Goal: Task Accomplishment & Management: Manage account settings

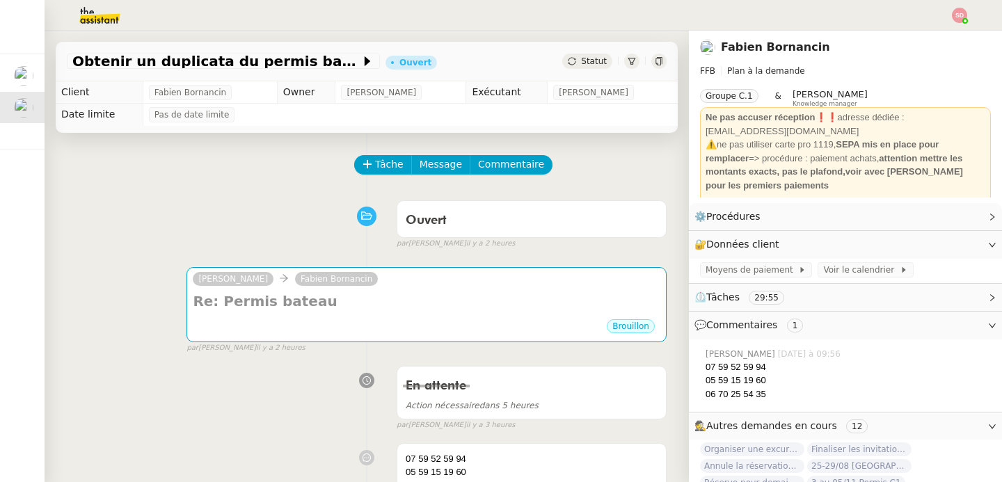
scroll to position [46, 0]
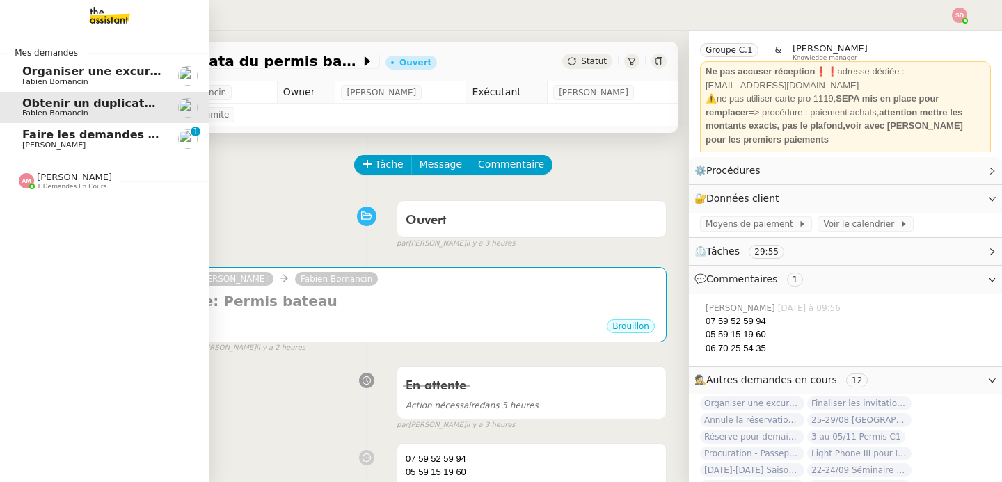
click at [35, 137] on span "Faire les demandes de remboursement de majo C3S" at bounding box center [185, 134] width 327 height 13
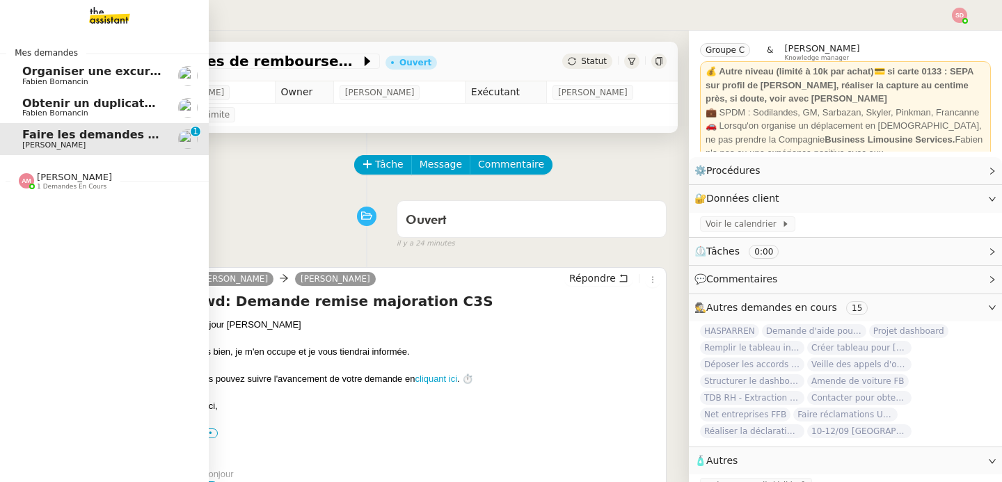
click at [23, 71] on span "Organiser une excursion en bateau et kayak" at bounding box center [161, 71] width 278 height 13
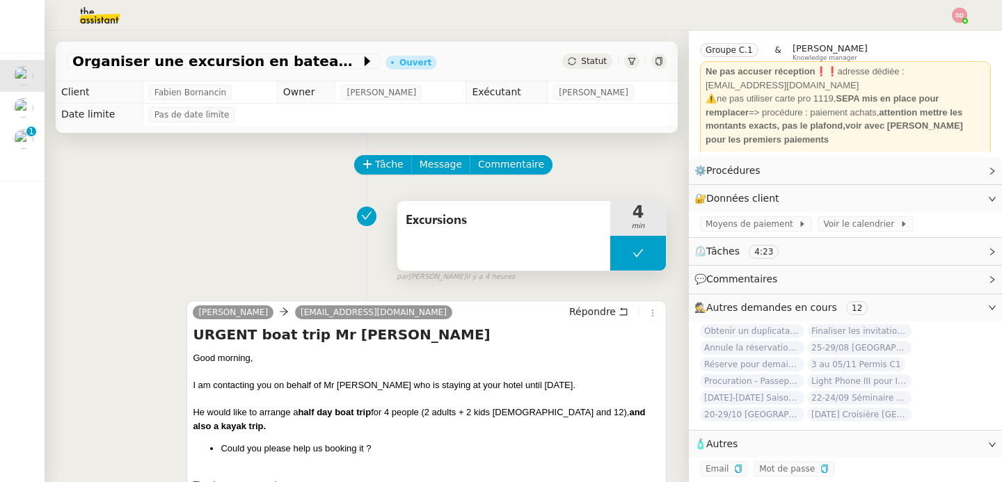
click at [610, 258] on button at bounding box center [638, 253] width 56 height 35
click at [619, 258] on icon at bounding box center [624, 253] width 11 height 11
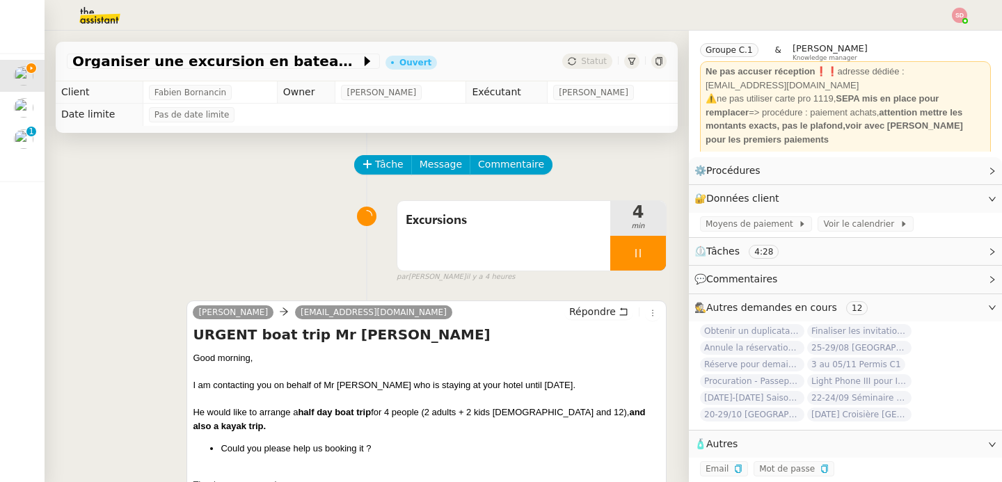
click at [100, 11] on img at bounding box center [89, 15] width 108 height 31
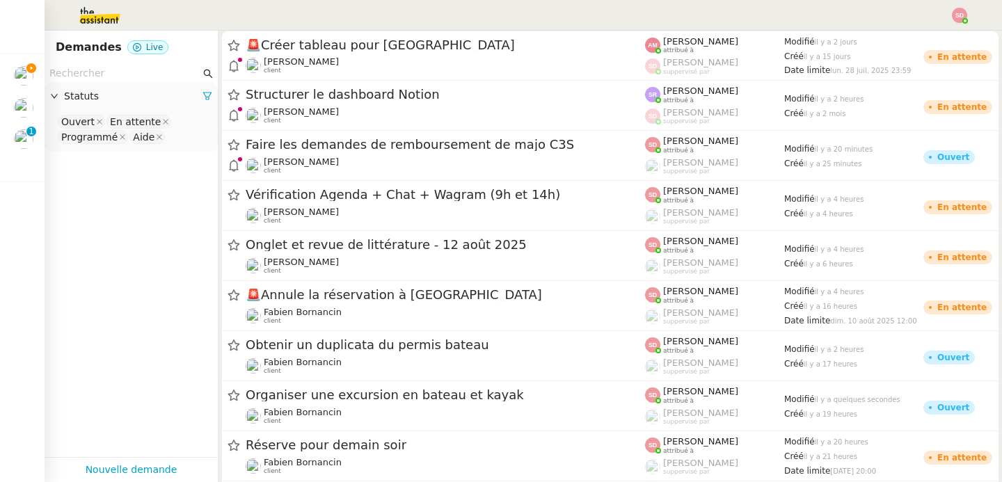
click at [130, 74] on input "text" at bounding box center [124, 73] width 151 height 16
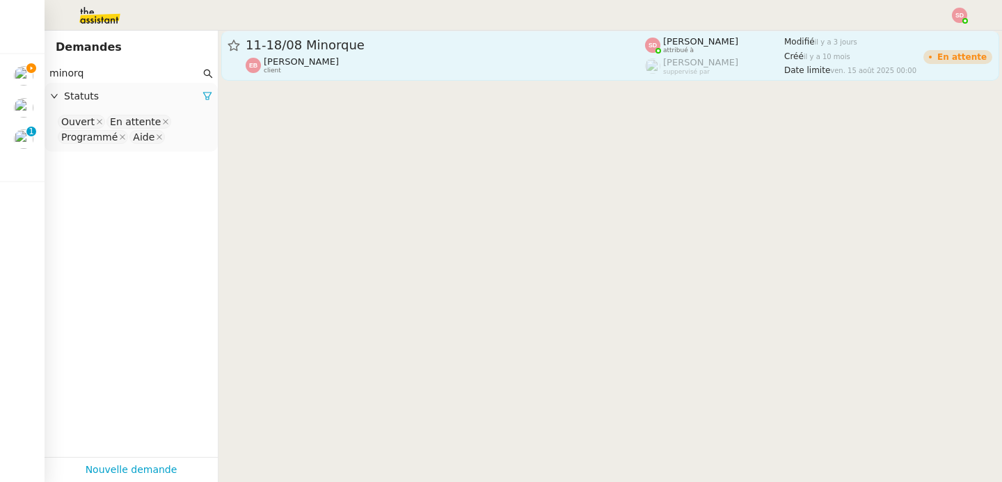
type input "minorq"
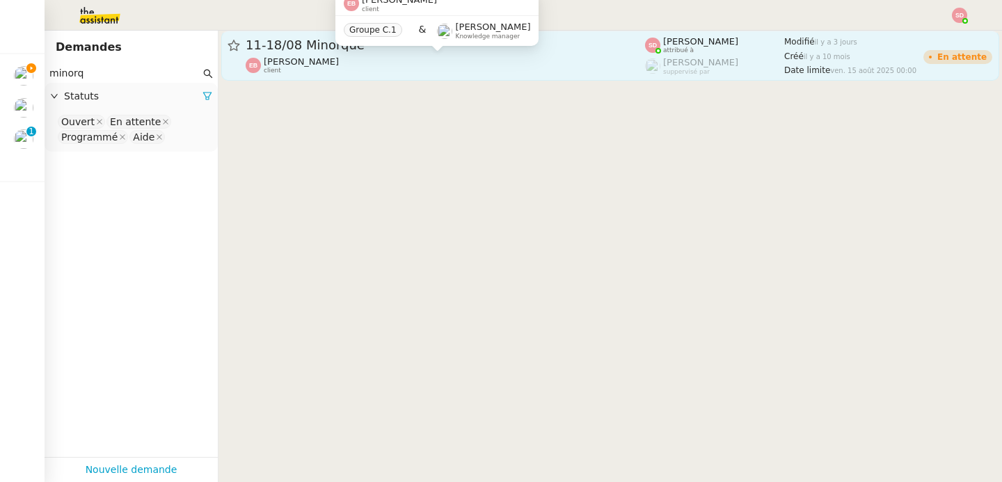
click at [416, 58] on div "[PERSON_NAME] client" at bounding box center [446, 65] width 400 height 18
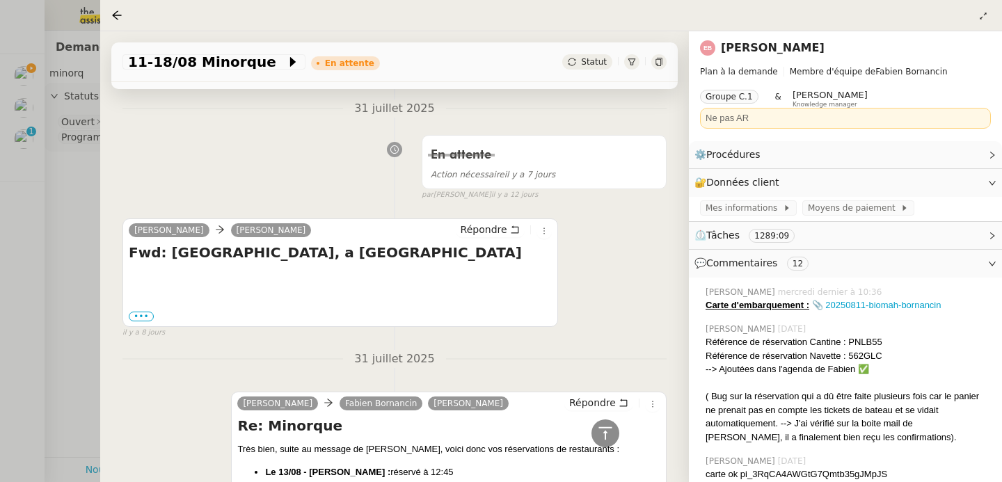
scroll to position [1158, 0]
click at [139, 322] on label "•••" at bounding box center [141, 318] width 25 height 10
click at [0, 0] on input "•••" at bounding box center [0, 0] width 0 height 0
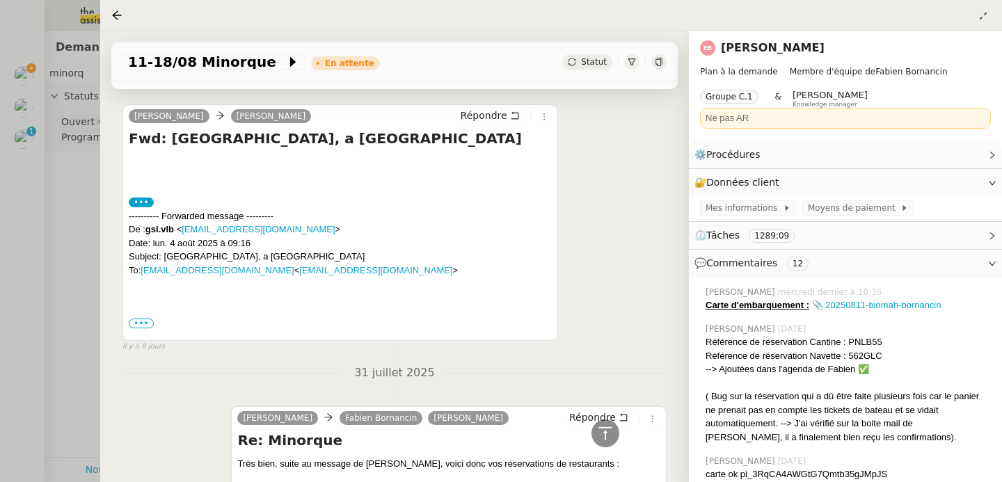
click at [138, 322] on span "•••" at bounding box center [141, 324] width 25 height 10
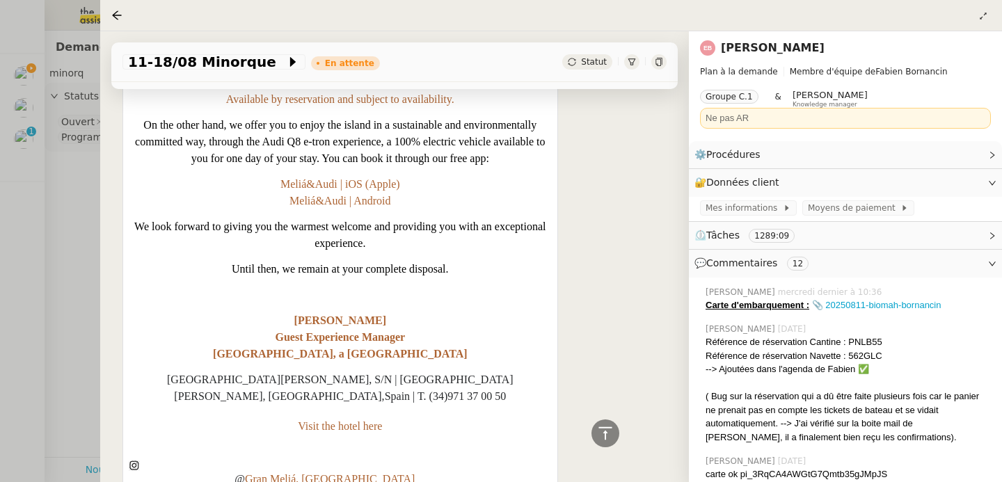
scroll to position [2616, 0]
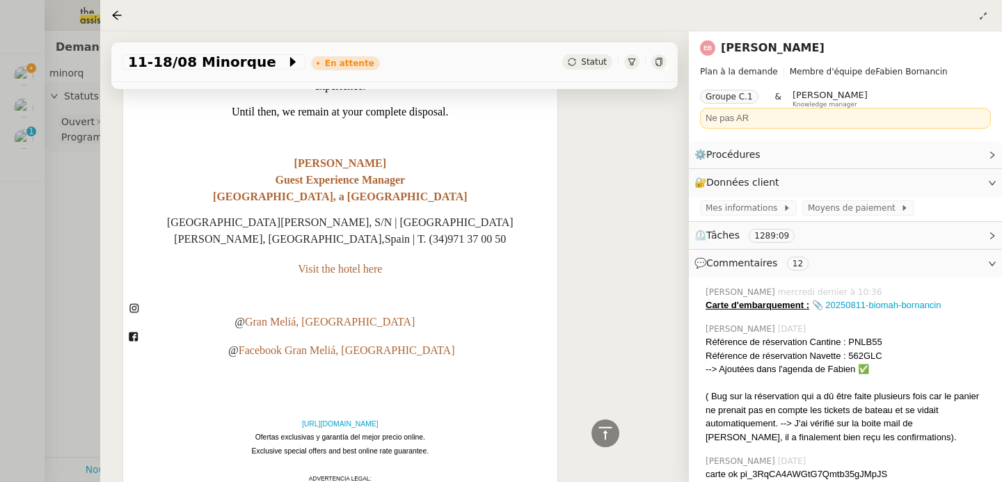
drag, startPoint x: 452, startPoint y: 208, endPoint x: 538, endPoint y: 205, distance: 85.7
click at [538, 214] on p "[GEOGRAPHIC_DATA][PERSON_NAME], S/N | [GEOGRAPHIC_DATA][PERSON_NAME], [GEOGRAPH…" at bounding box center [340, 246] width 423 height 64
copy p "[PHONE_NUMBER]"
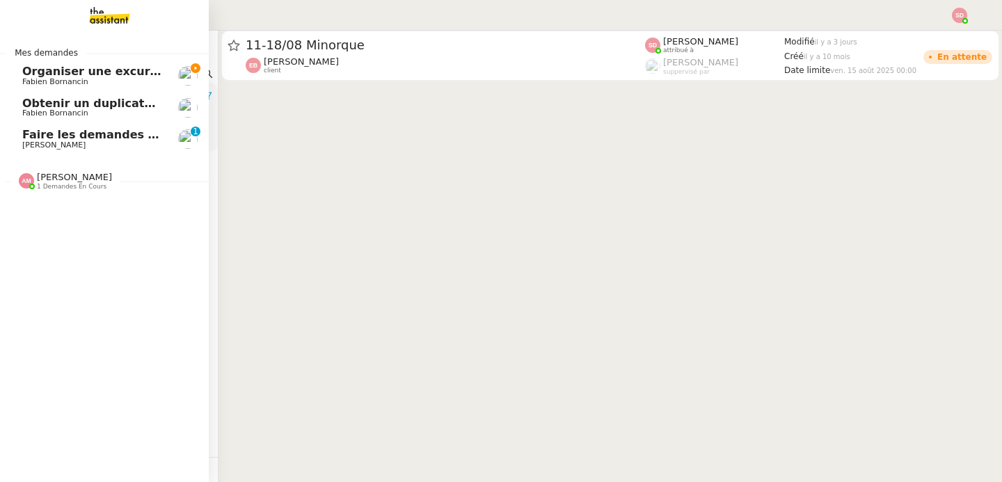
click at [40, 183] on span "1 demandes en cours" at bounding box center [72, 187] width 70 height 8
click at [93, 145] on span "[PERSON_NAME]" at bounding box center [92, 145] width 141 height 8
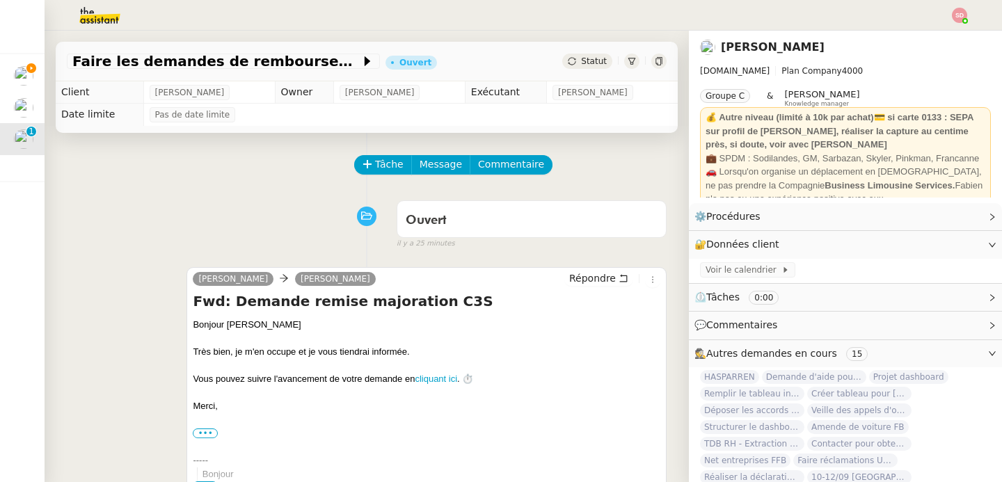
scroll to position [331, 0]
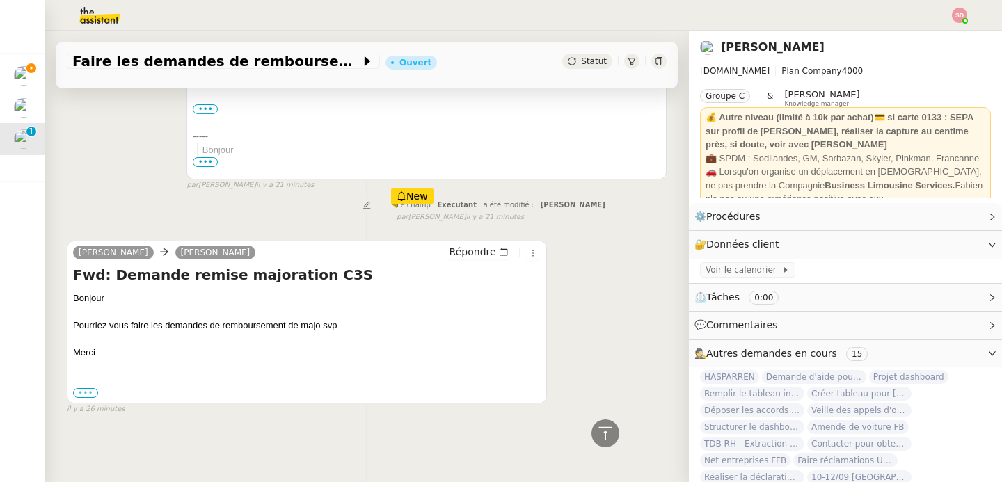
click at [81, 390] on label "•••" at bounding box center [85, 393] width 25 height 10
click at [0, 0] on input "•••" at bounding box center [0, 0] width 0 height 0
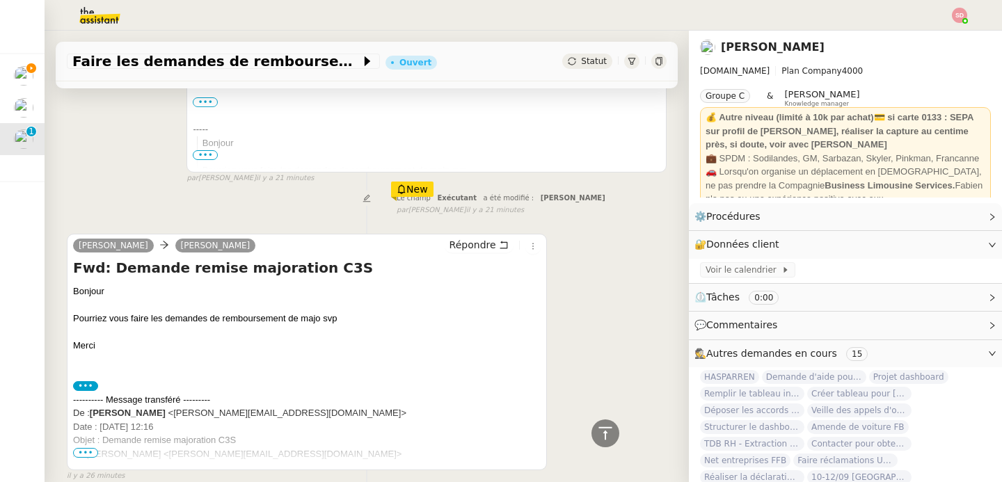
scroll to position [406, 0]
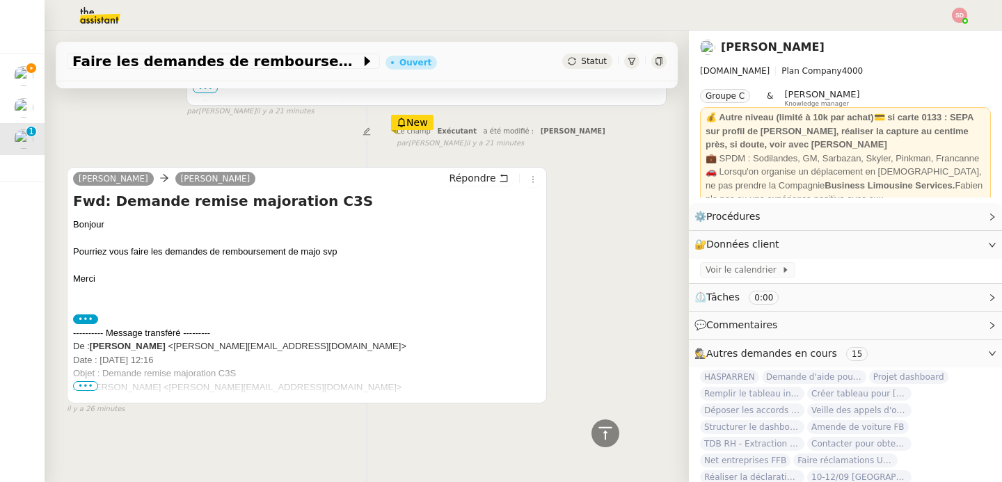
click at [79, 381] on span "•••" at bounding box center [85, 386] width 25 height 10
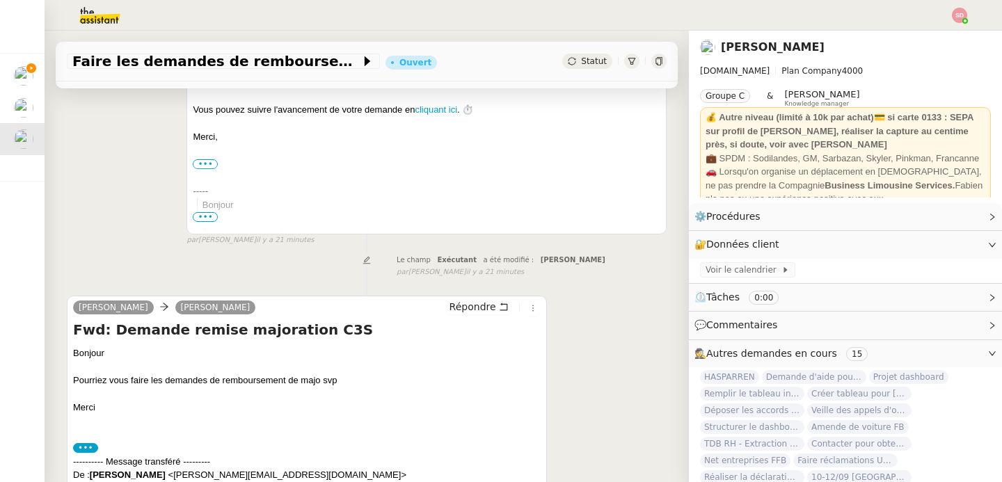
scroll to position [256, 0]
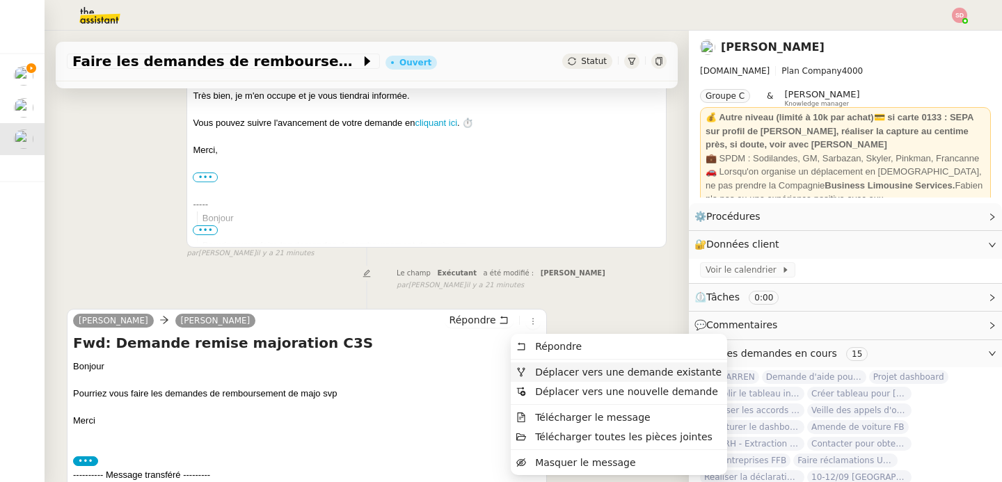
click at [523, 368] on icon at bounding box center [521, 372] width 10 height 10
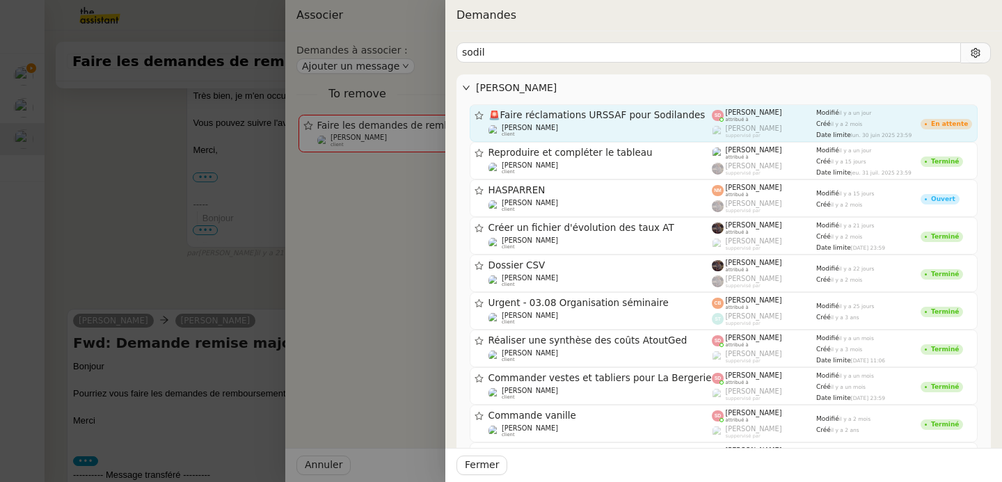
type input "sodil"
click at [601, 122] on div "🚨 Faire réclamations URSSAF pour Sodilandes [PERSON_NAME] client" at bounding box center [601, 123] width 224 height 28
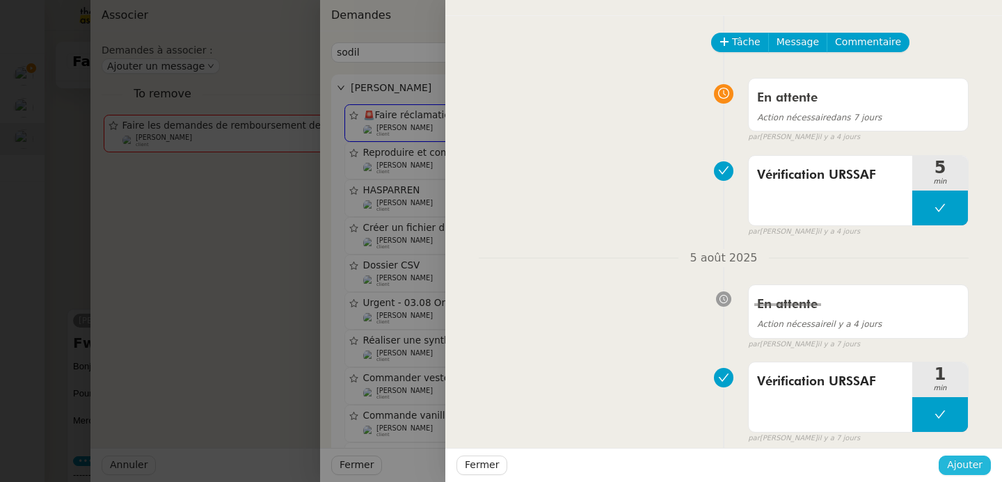
click at [972, 463] on span "Ajouter" at bounding box center [964, 465] width 35 height 16
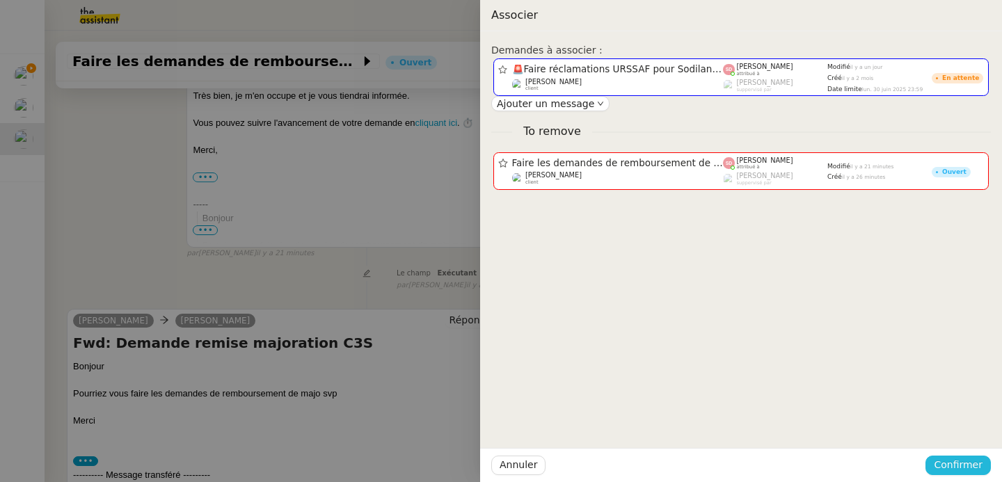
click at [937, 464] on button "Confirmer" at bounding box center [958, 465] width 65 height 19
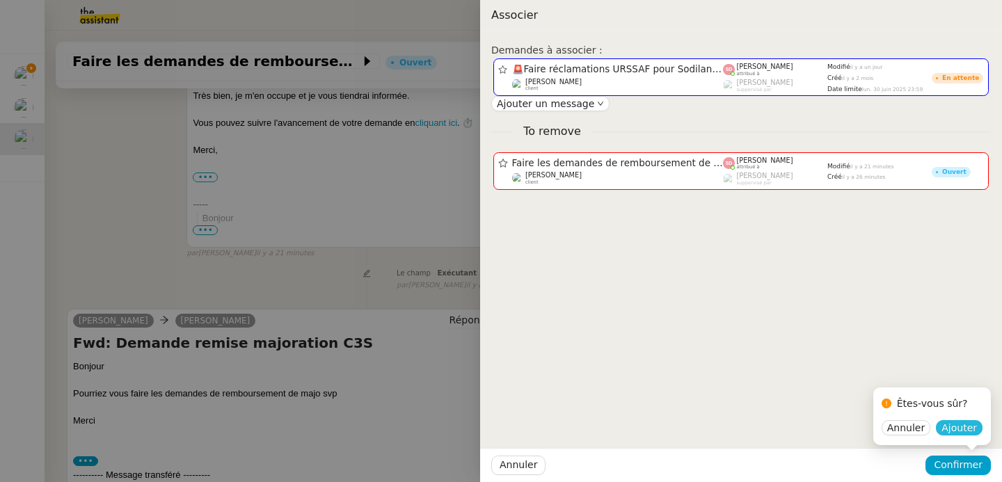
click at [951, 432] on span "Ajouter" at bounding box center [959, 428] width 35 height 14
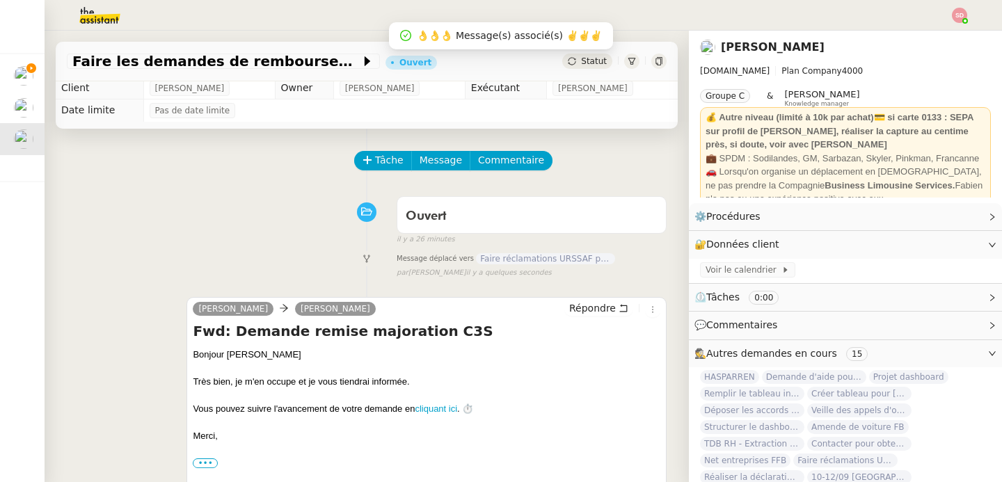
scroll to position [0, 0]
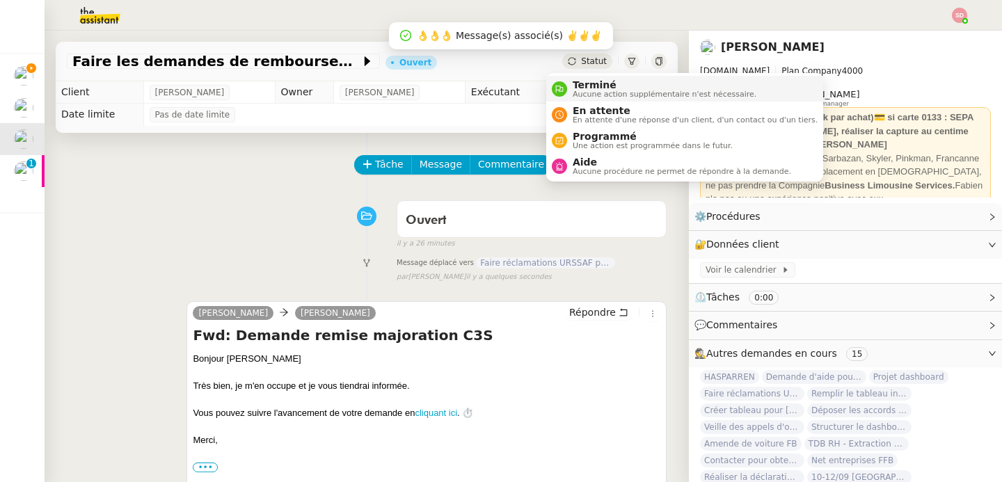
click at [564, 88] on nz-avatar at bounding box center [559, 88] width 15 height 15
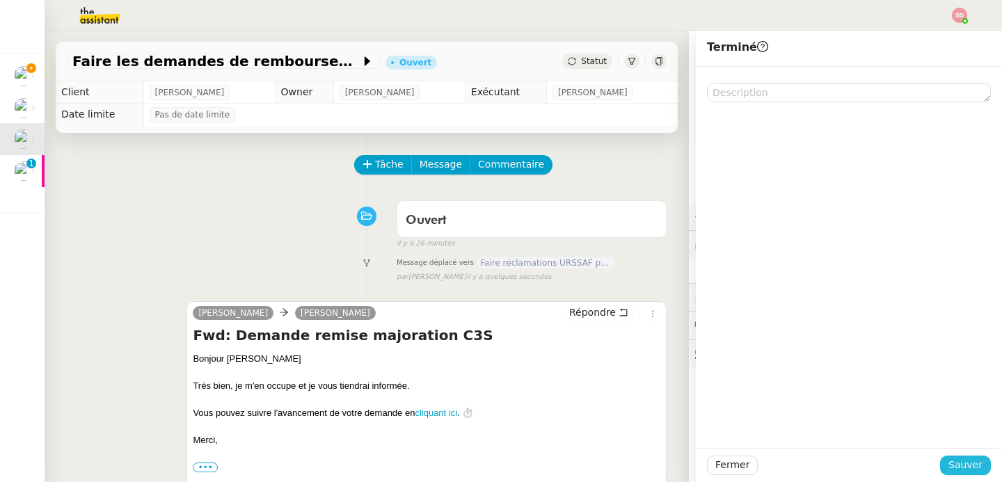
click at [949, 470] on span "Sauver" at bounding box center [966, 465] width 34 height 16
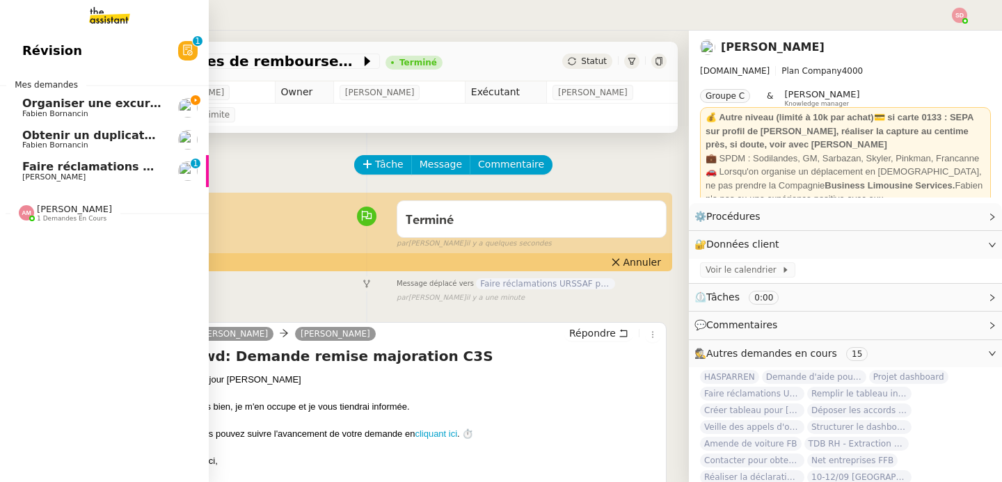
click at [91, 106] on span "Organiser une excursion en bateau et kayak" at bounding box center [161, 103] width 278 height 13
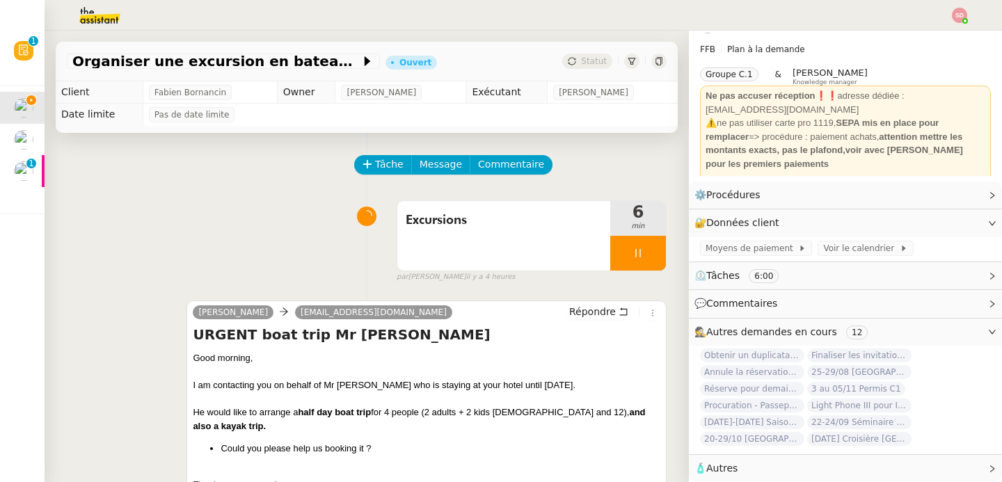
scroll to position [29, 0]
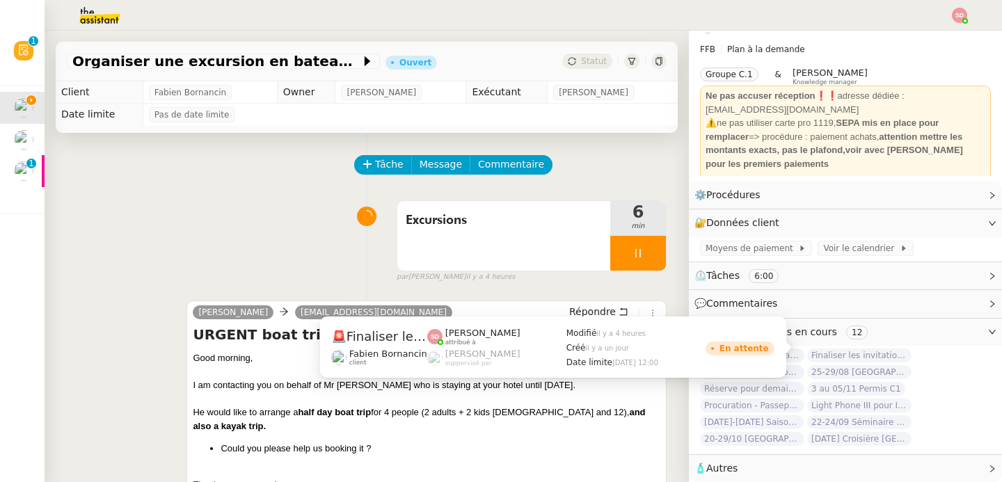
click at [872, 349] on span "Finaliser les invitations VIP" at bounding box center [859, 356] width 104 height 14
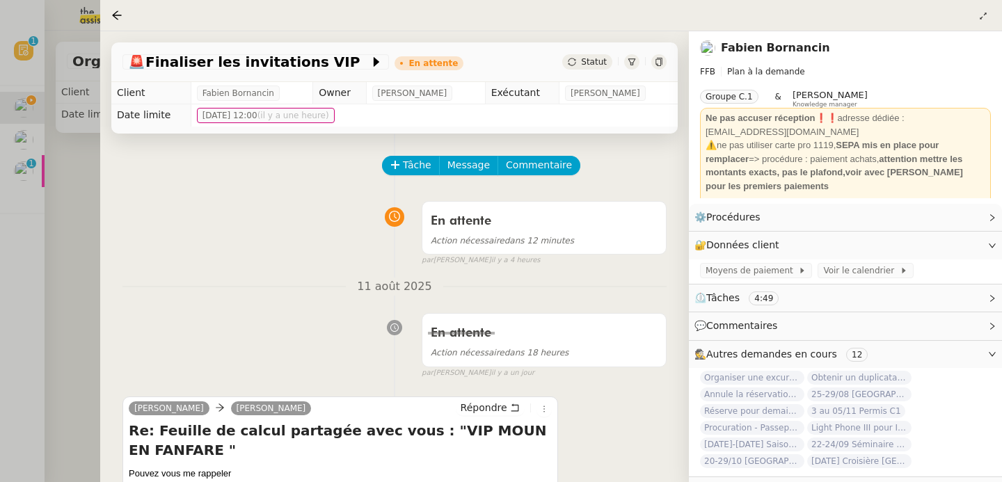
click at [63, 230] on div at bounding box center [501, 241] width 1002 height 482
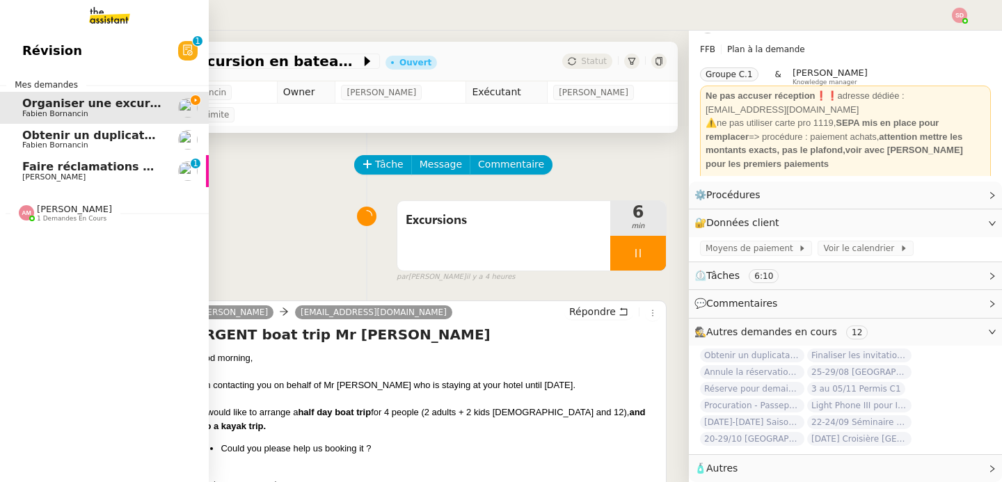
click at [38, 182] on link "Faire réclamations URSSAF pour Sodilandes [PERSON_NAME] 0 1 2 3 4 5 6 7 8 9" at bounding box center [104, 171] width 209 height 32
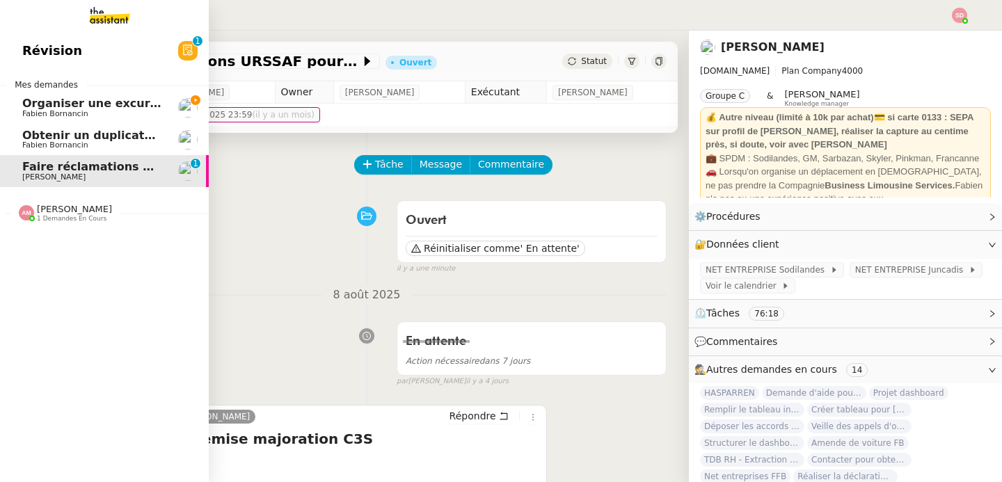
click at [76, 98] on span "Organiser une excursion en bateau et kayak" at bounding box center [161, 103] width 278 height 13
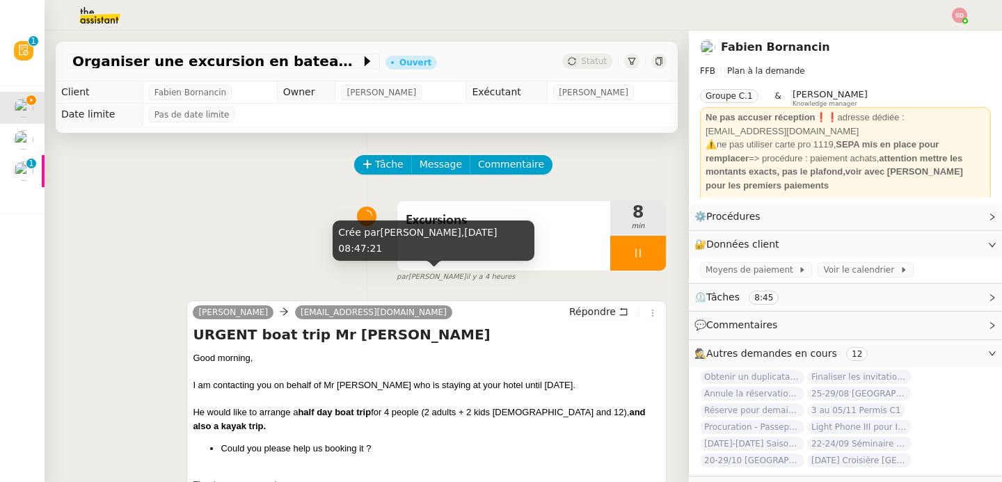
click at [466, 276] on span "il y a 4 heures" at bounding box center [490, 277] width 49 height 12
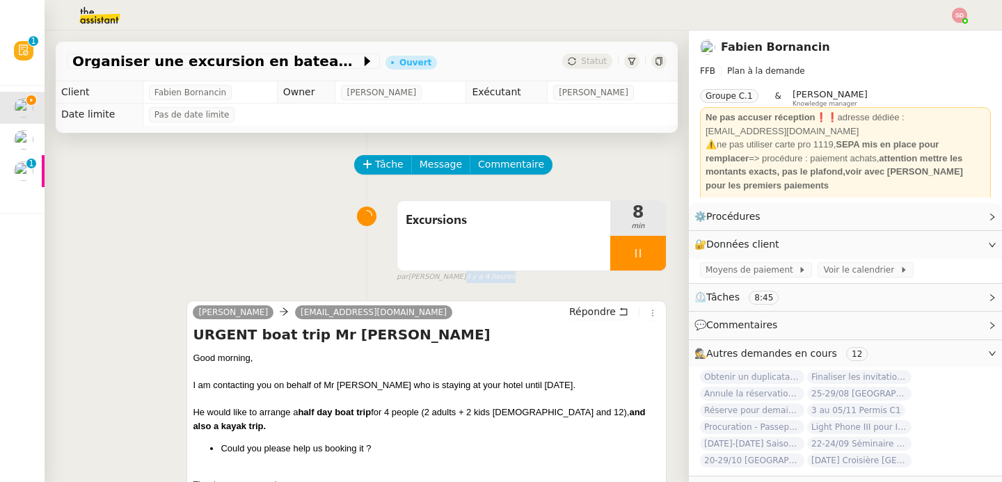
click at [354, 285] on div "Tâche Message Commentaire Veuillez patienter une erreur s'est produite 👌👌👌 mess…" at bounding box center [367, 487] width 644 height 709
click at [457, 246] on div "Excursions" at bounding box center [503, 236] width 213 height 70
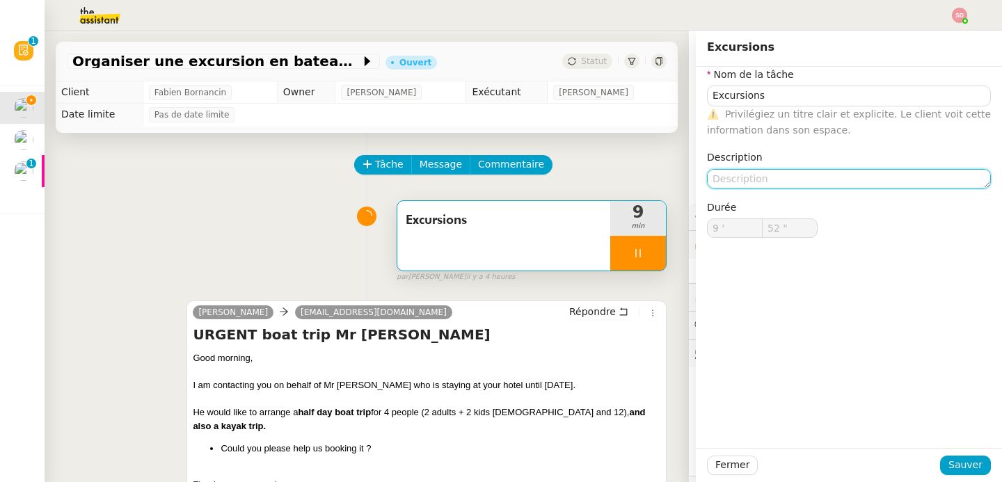
click at [773, 179] on textarea at bounding box center [849, 178] width 284 height 19
type input "53 ""
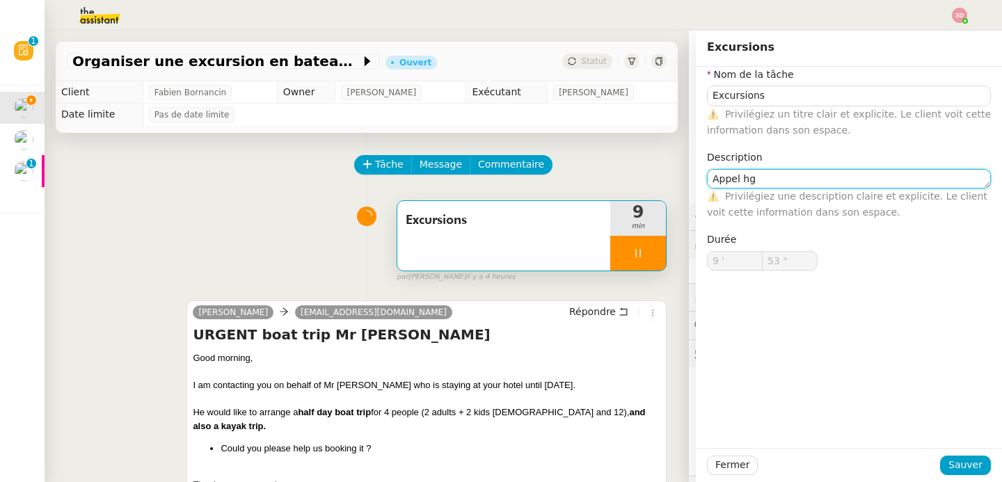
type textarea "Appel hgo"
type input "54 ""
type textarea "Appel hotel"
type input "56 ""
type textarea "Appel hotel"
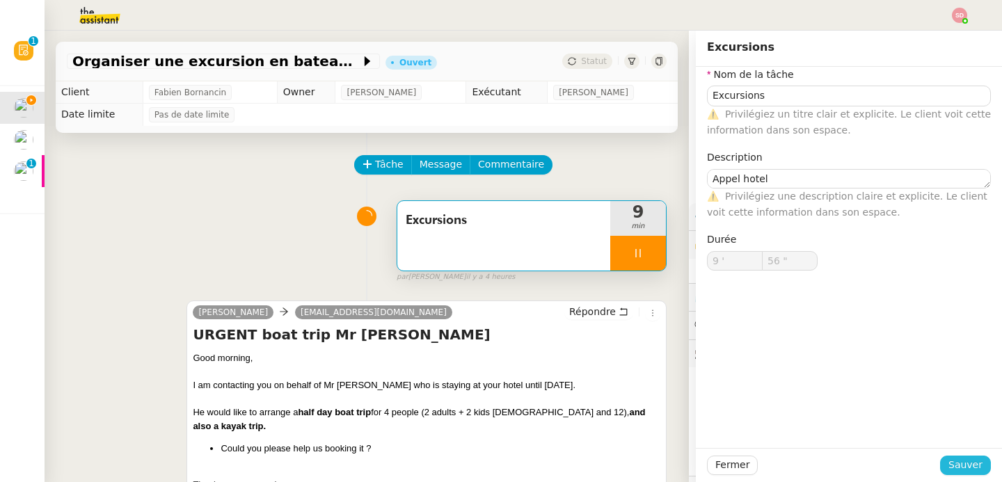
click at [967, 466] on span "Sauver" at bounding box center [966, 465] width 34 height 16
type input "57 ""
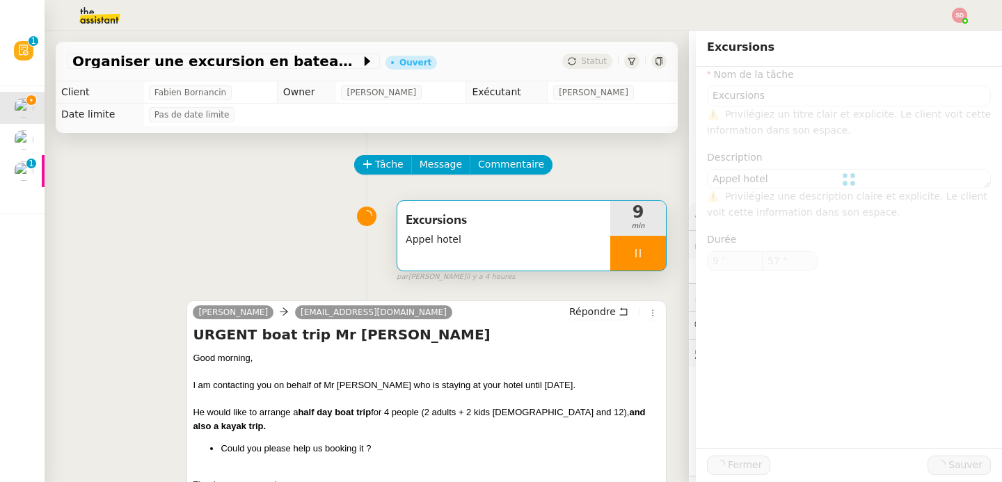
type input "Excursions"
type textarea "Appel hotel"
type input "9 '"
type input "57 ""
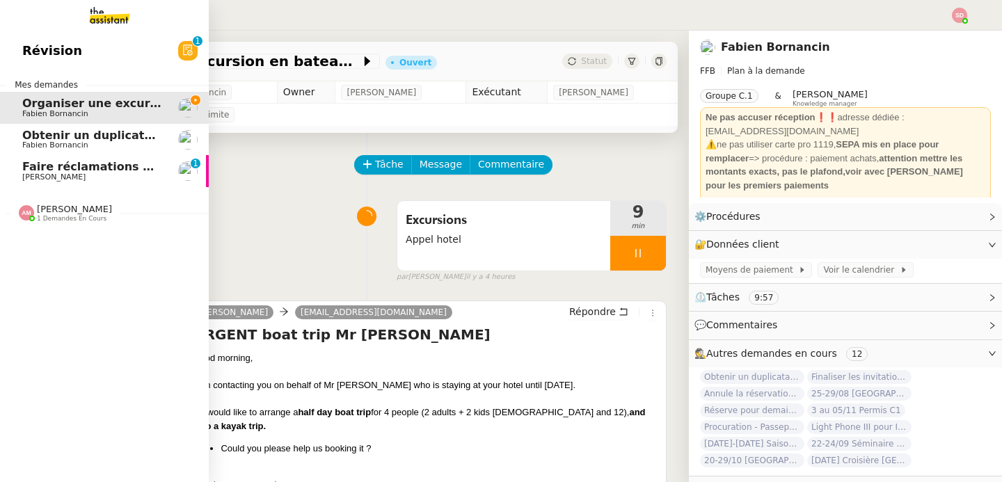
click at [34, 216] on div "[PERSON_NAME] 1 demandes en cours" at bounding box center [65, 213] width 93 height 18
click at [41, 43] on span "Révision" at bounding box center [52, 50] width 60 height 21
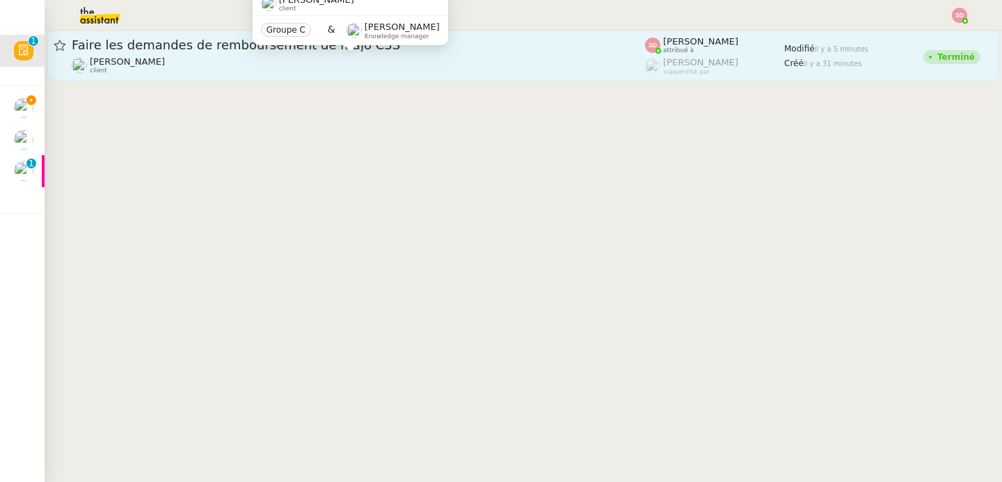
click at [443, 58] on div "[PERSON_NAME] client" at bounding box center [359, 65] width 574 height 18
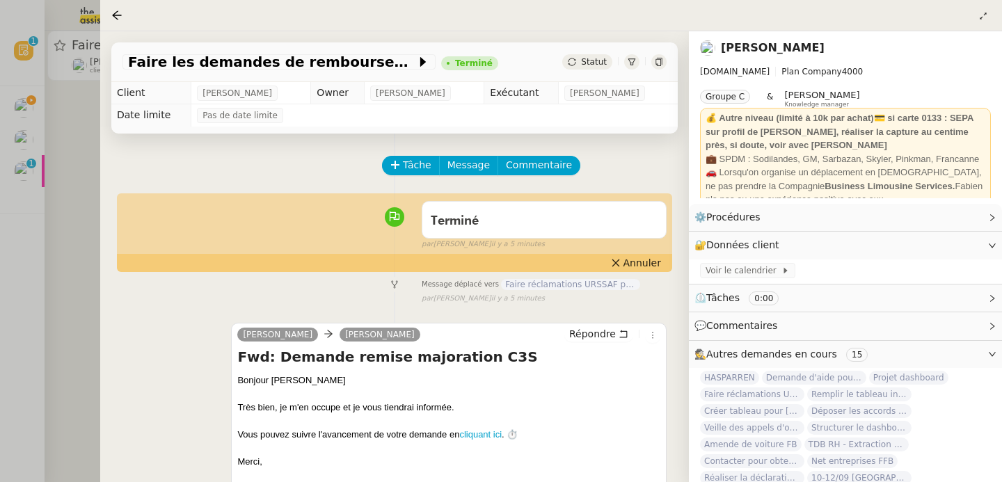
click at [68, 168] on div at bounding box center [501, 241] width 1002 height 482
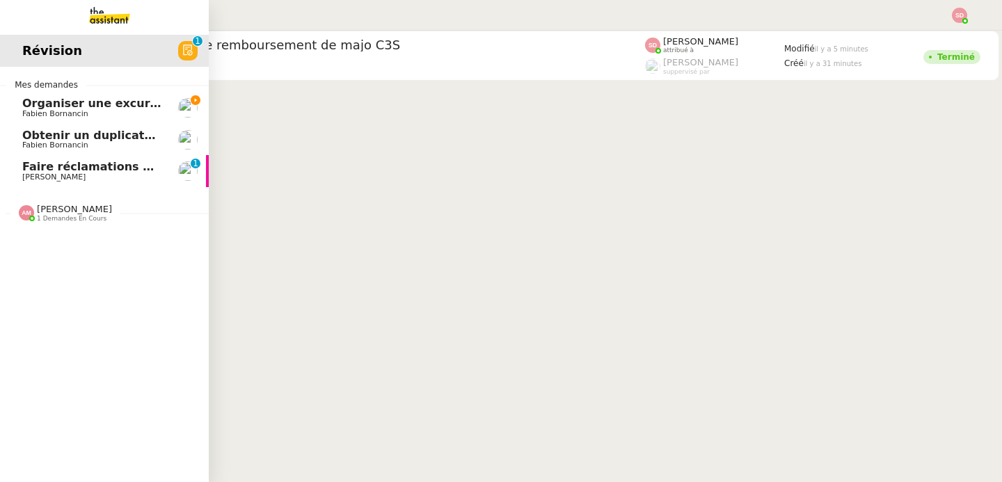
click at [31, 109] on span "Fabien Bornancin" at bounding box center [55, 113] width 66 height 9
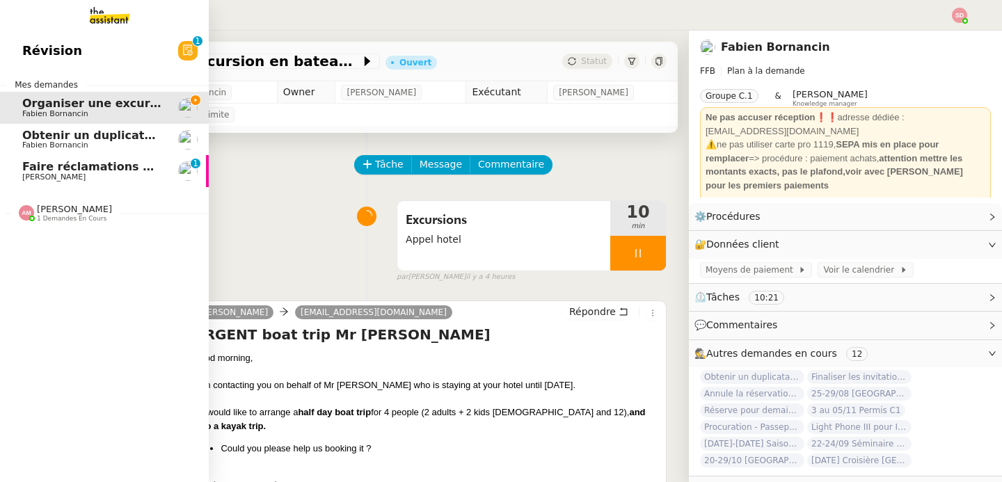
click at [47, 170] on span "Faire réclamations URSSAF pour Sodilandes" at bounding box center [160, 166] width 276 height 13
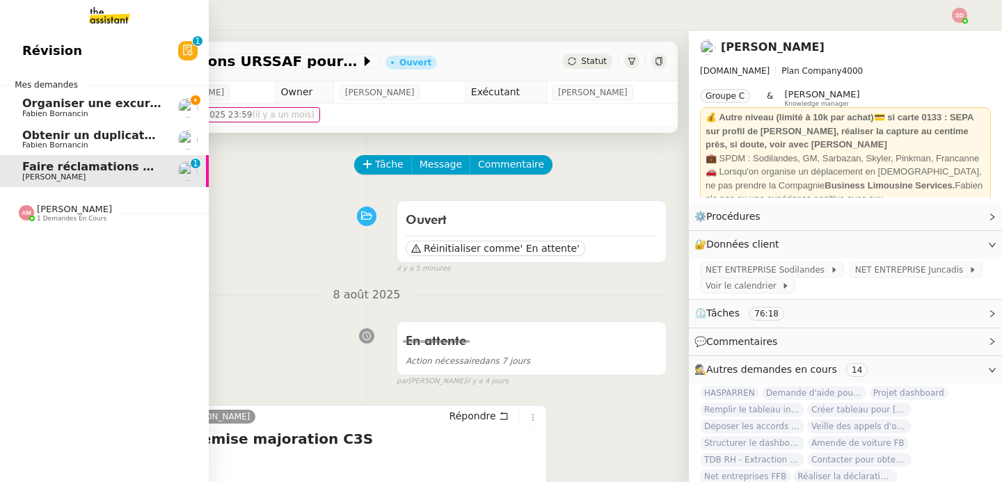
click at [104, 103] on span "Organiser une excursion en bateau et kayak" at bounding box center [161, 103] width 278 height 13
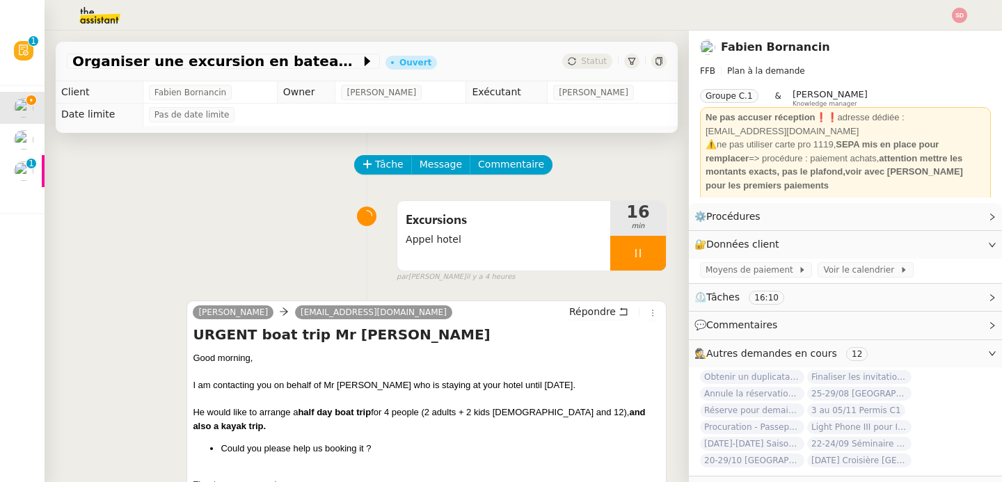
click at [191, 190] on div "Tâche Message Commentaire Veuillez patienter une erreur s'est produite 👌👌👌 mess…" at bounding box center [367, 487] width 644 height 709
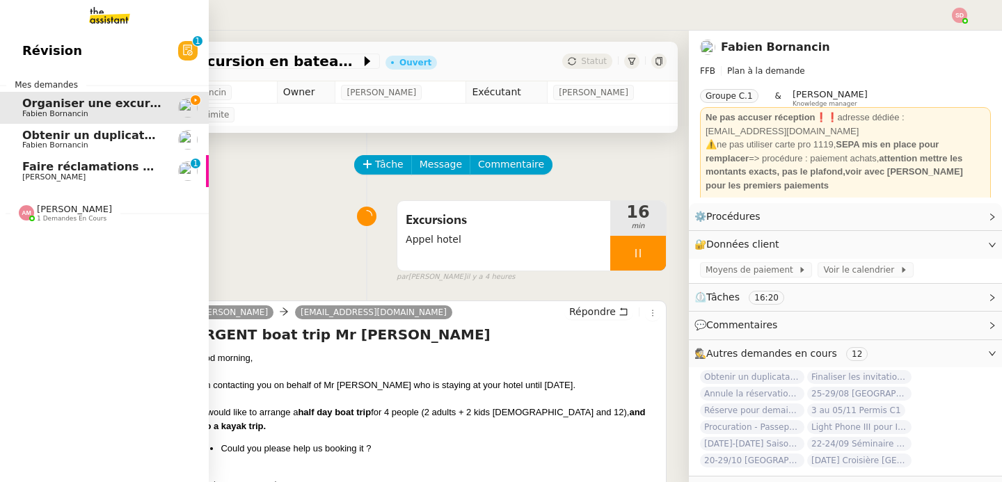
click at [40, 219] on span "1 demandes en cours" at bounding box center [72, 219] width 70 height 8
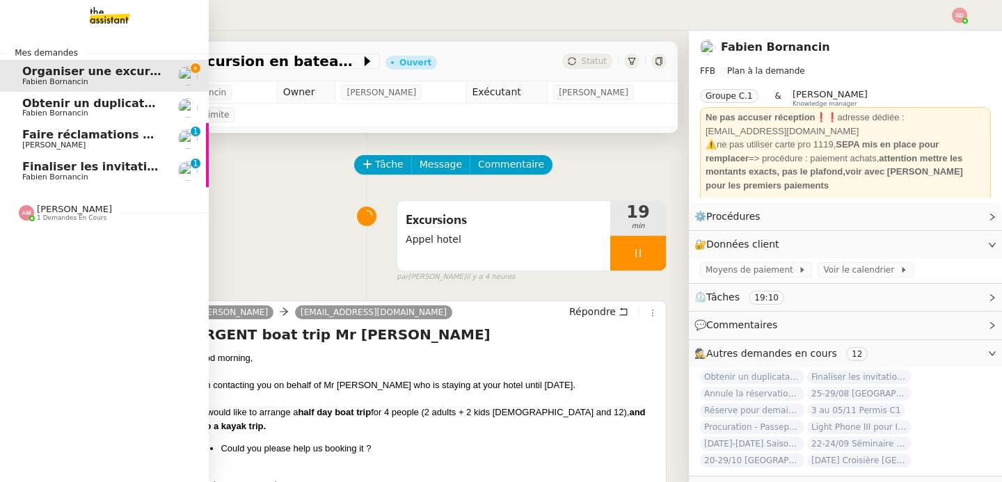
click at [10, 313] on div "Mes demandes Organiser une excursion en bateau et kayak [PERSON_NAME] Obtenir u…" at bounding box center [104, 257] width 209 height 452
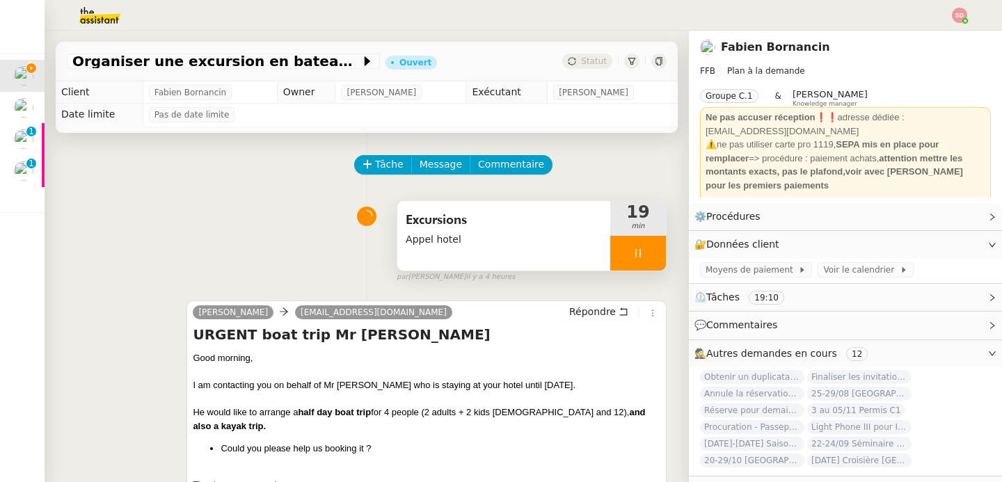
click at [643, 258] on div at bounding box center [638, 253] width 56 height 35
click at [643, 258] on button at bounding box center [652, 253] width 28 height 35
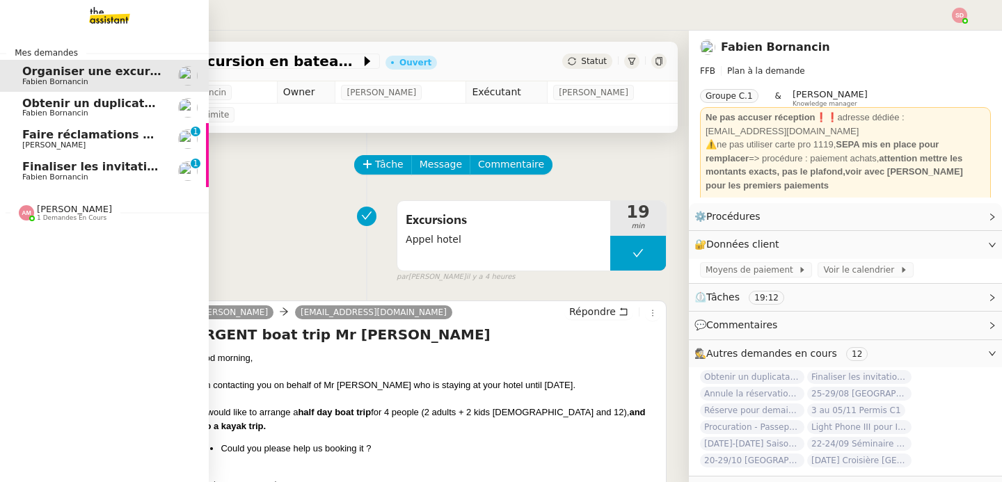
click at [42, 175] on span "Fabien Bornancin" at bounding box center [55, 177] width 66 height 9
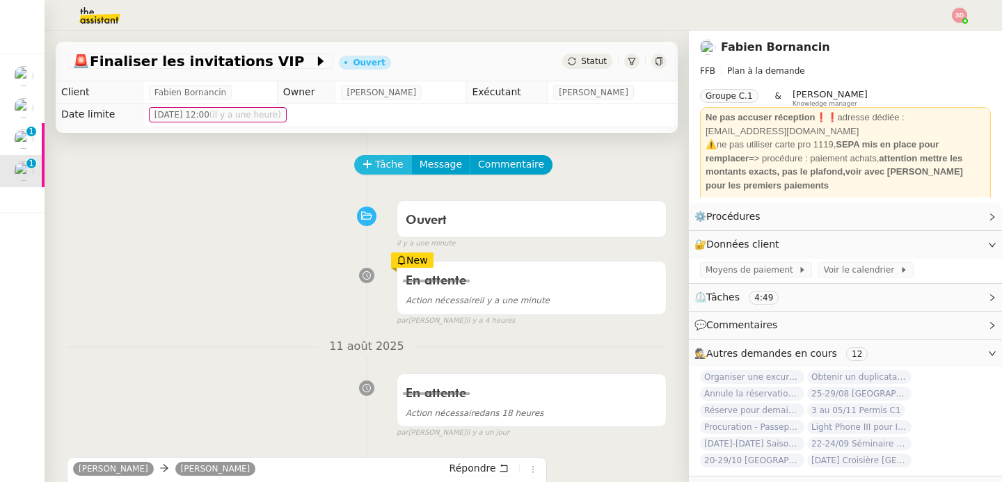
click at [380, 159] on span "Tâche" at bounding box center [389, 165] width 29 height 16
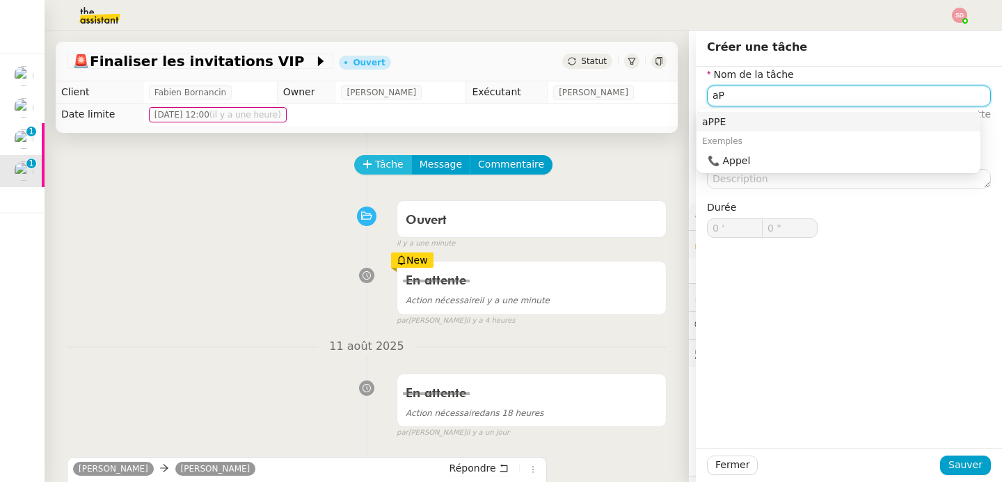
type input "a"
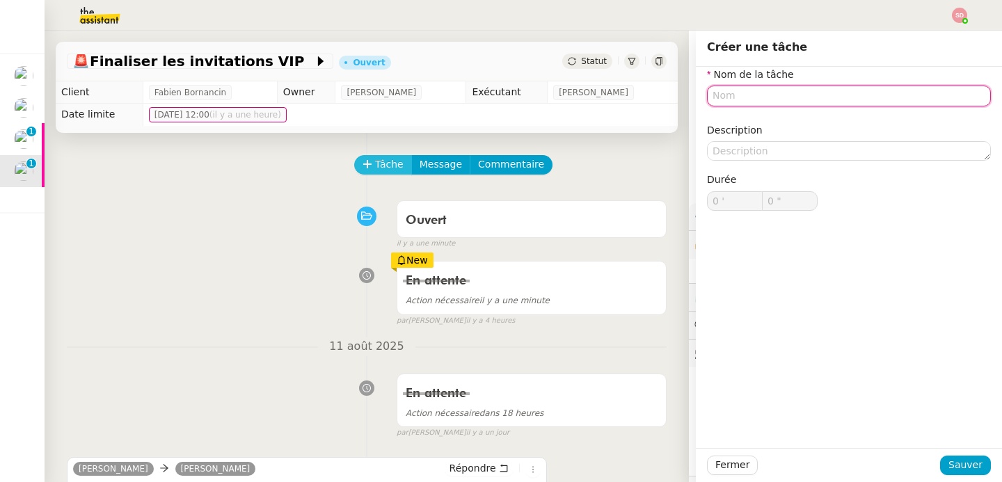
type input "Z"
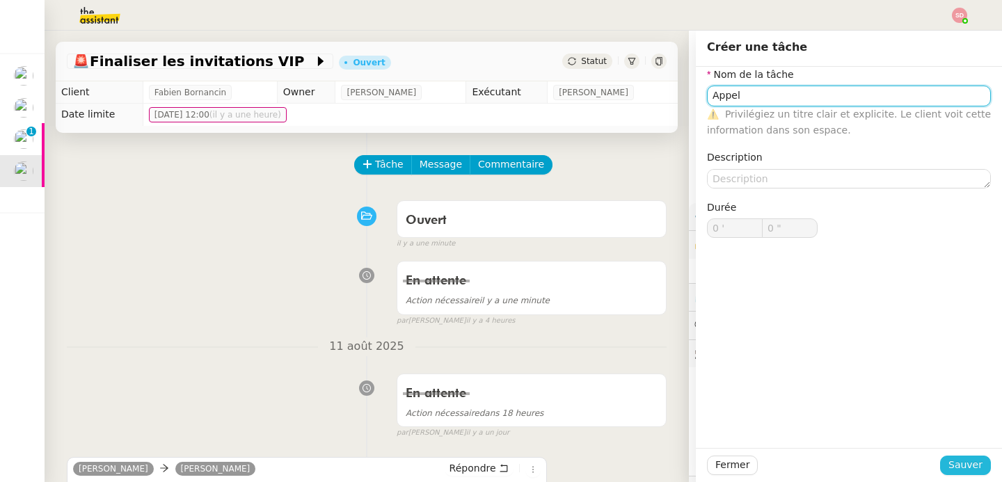
type input "Appel"
click at [970, 463] on span "Sauver" at bounding box center [966, 465] width 34 height 16
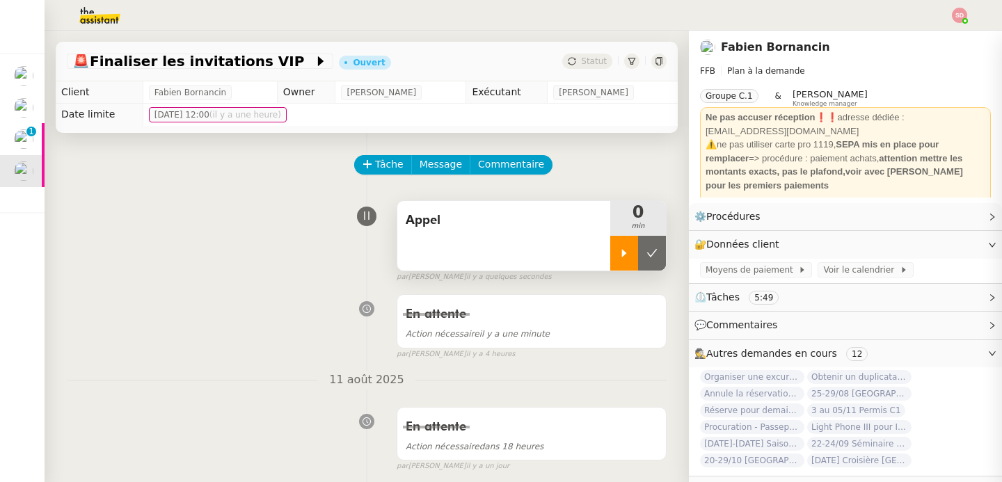
click at [610, 261] on div at bounding box center [624, 253] width 28 height 35
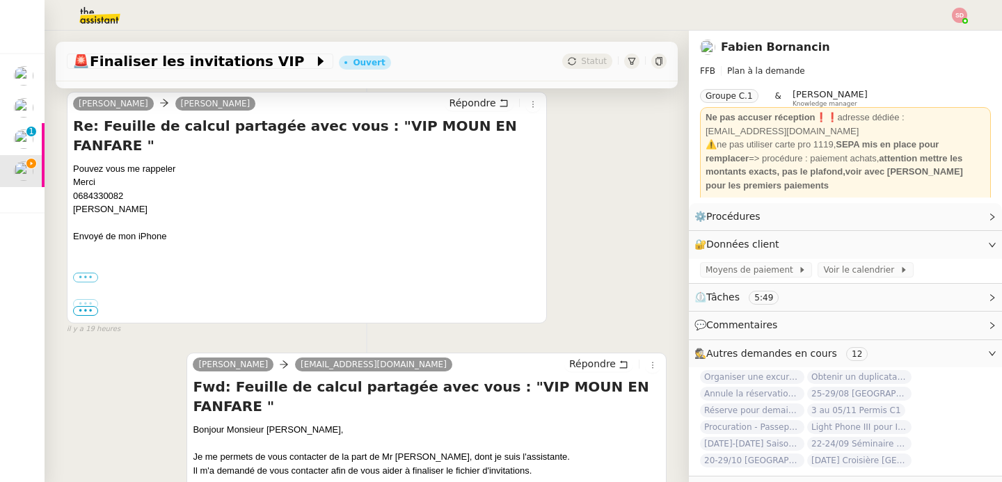
scroll to position [408, 0]
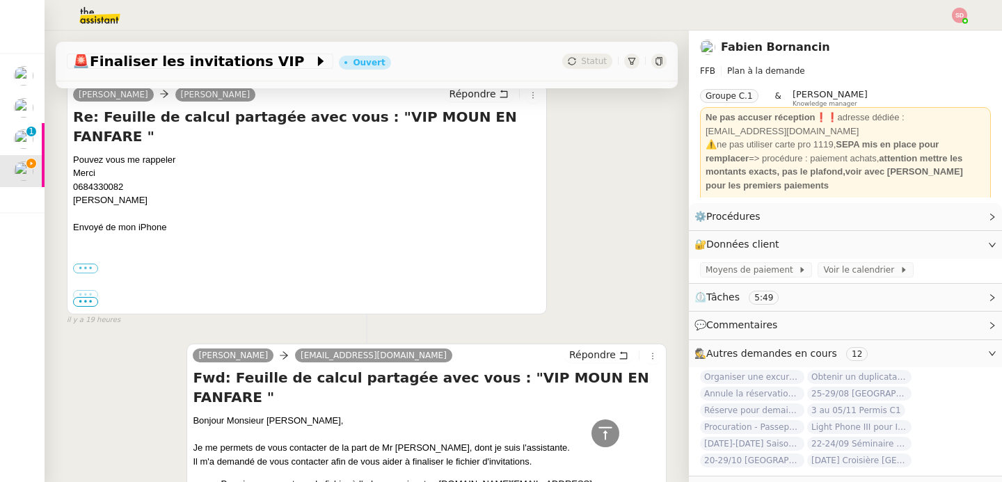
click at [111, 180] on div "0684330082 [PERSON_NAME] Envoyé de mon iPhone ••• Le [DATE] 14:49, [PERSON_NAME…" at bounding box center [307, 241] width 468 height 122
copy div "0684330082"
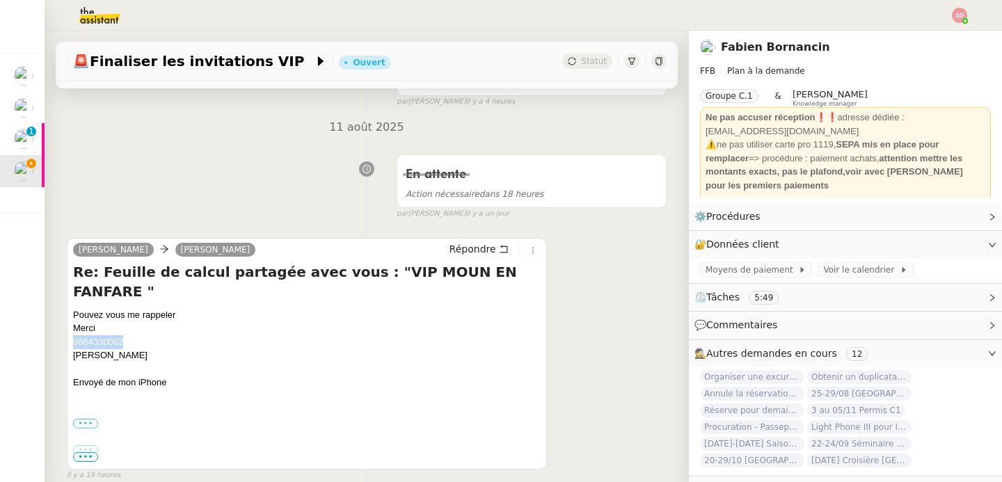
scroll to position [367, 0]
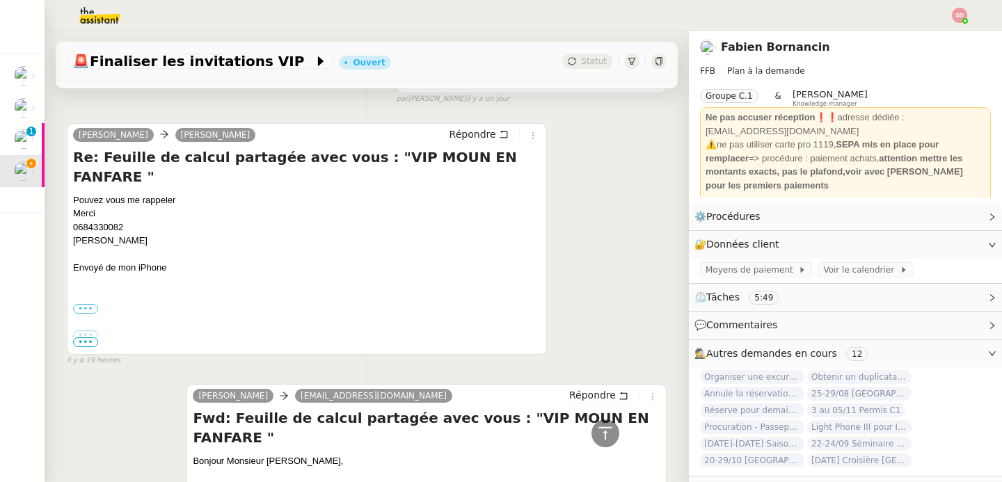
click at [311, 234] on div "[PERSON_NAME]" at bounding box center [307, 241] width 468 height 14
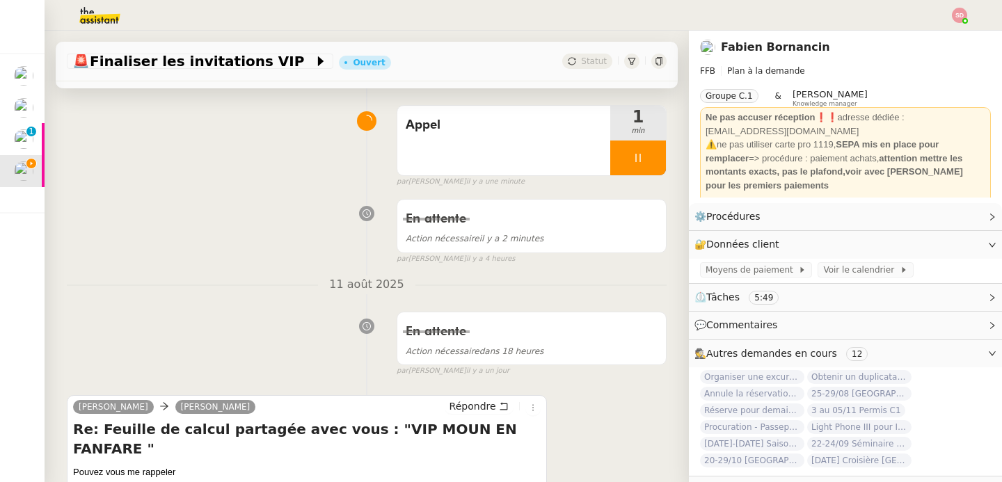
click at [855, 156] on strong "attention mettre les montants exacts, pas le plafond,voir avec [PERSON_NAME] po…" at bounding box center [835, 172] width 258 height 38
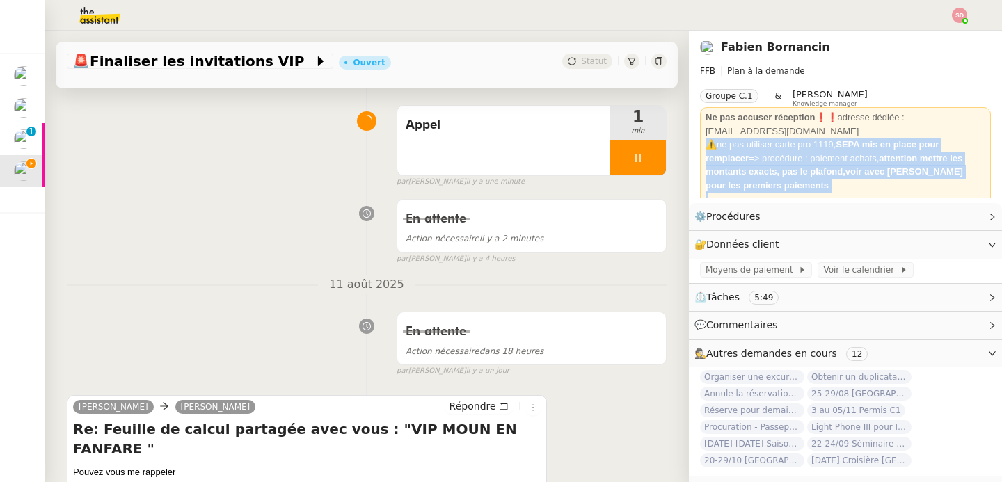
click at [855, 156] on strong "attention mettre les montants exacts, pas le plafond,voir avec [PERSON_NAME] po…" at bounding box center [835, 172] width 258 height 38
click at [854, 155] on strong "attention mettre les montants exacts, pas le plafond,voir avec [PERSON_NAME] po…" at bounding box center [835, 172] width 258 height 38
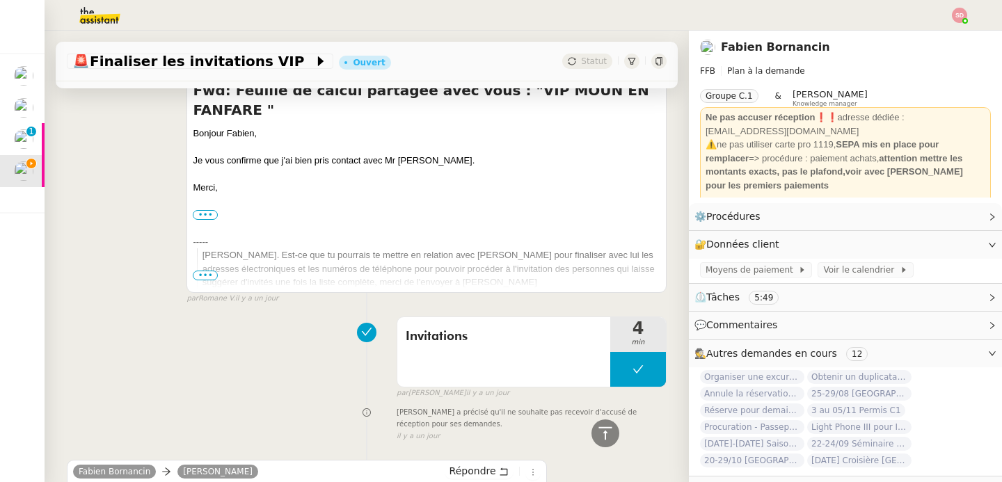
scroll to position [1167, 0]
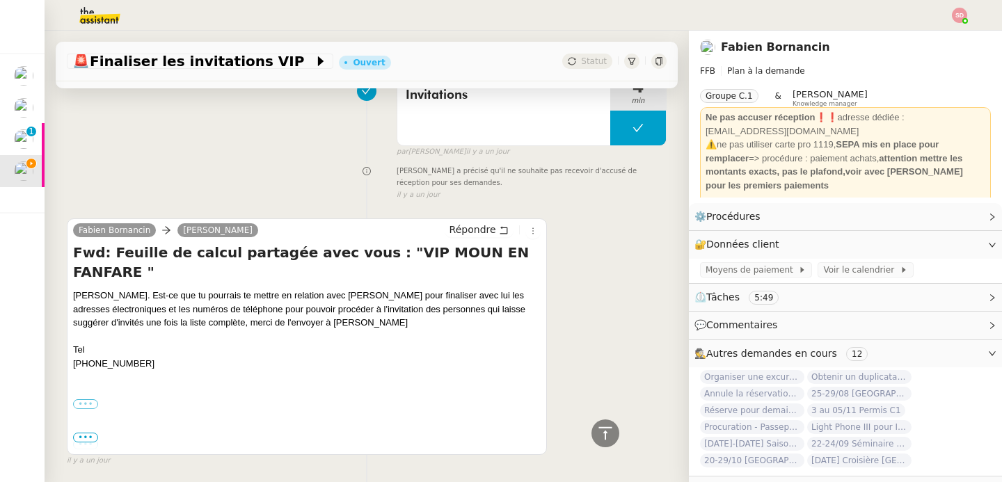
click at [87, 400] on label "•••" at bounding box center [85, 405] width 25 height 10
click at [0, 0] on input "•••" at bounding box center [0, 0] width 0 height 0
click at [87, 433] on span "•••" at bounding box center [85, 438] width 25 height 10
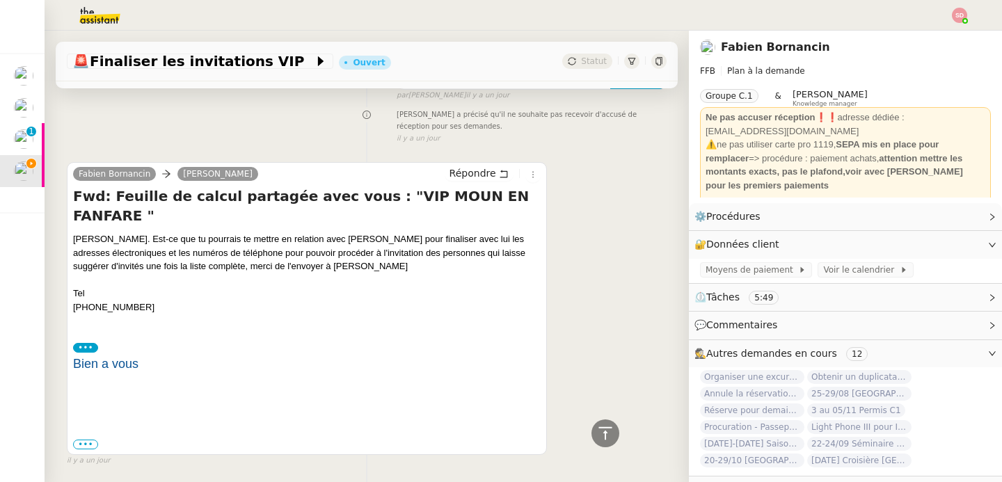
scroll to position [1224, 0]
click at [88, 440] on label "•••" at bounding box center [85, 445] width 25 height 10
click at [0, 0] on input "•••" at bounding box center [0, 0] width 0 height 0
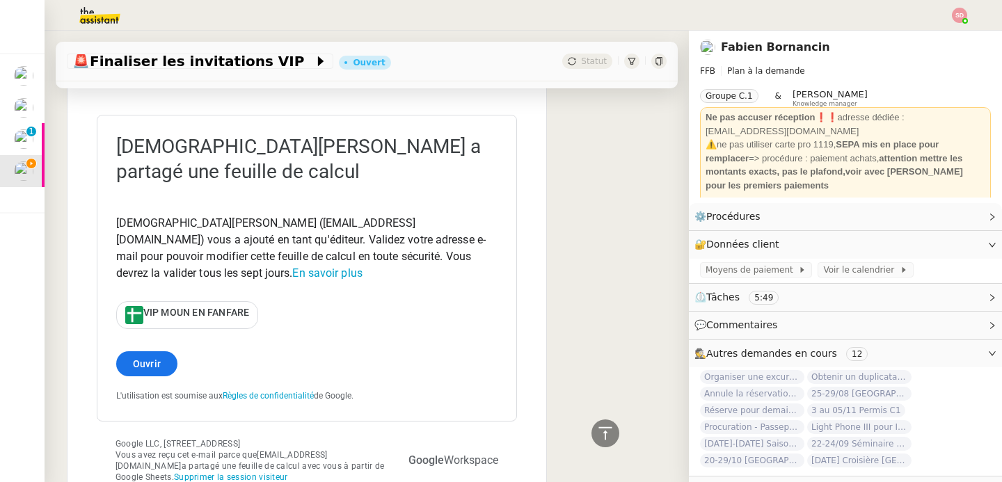
scroll to position [1889, 0]
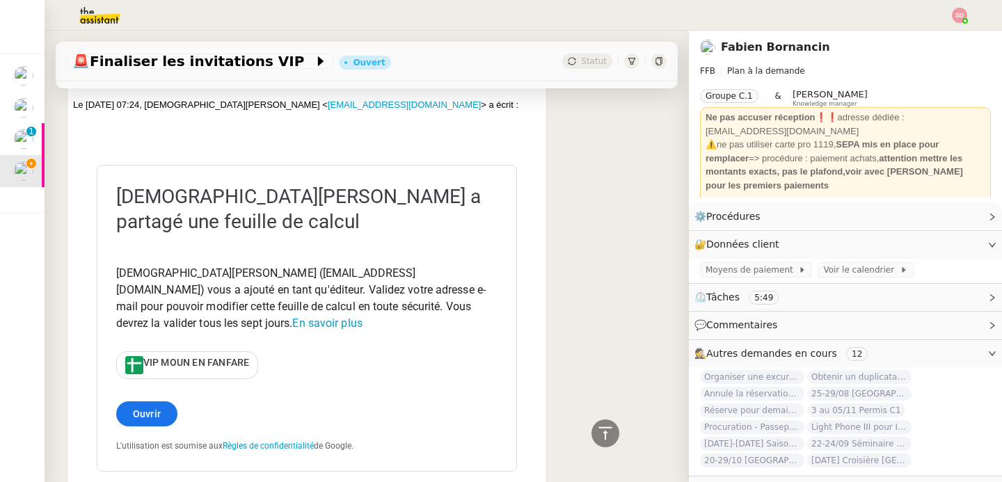
click at [212, 357] on span "VIP MOUN EN FANFARE" at bounding box center [196, 362] width 106 height 11
click at [321, 257] on div "[DEMOGRAPHIC_DATA][PERSON_NAME] ( [EMAIL_ADDRESS][DOMAIN_NAME] ) vous a ajouté …" at bounding box center [306, 294] width 381 height 75
click at [334, 257] on div "[DEMOGRAPHIC_DATA][PERSON_NAME] ( [EMAIL_ADDRESS][DOMAIN_NAME] ) vous a ajouté …" at bounding box center [306, 294] width 381 height 75
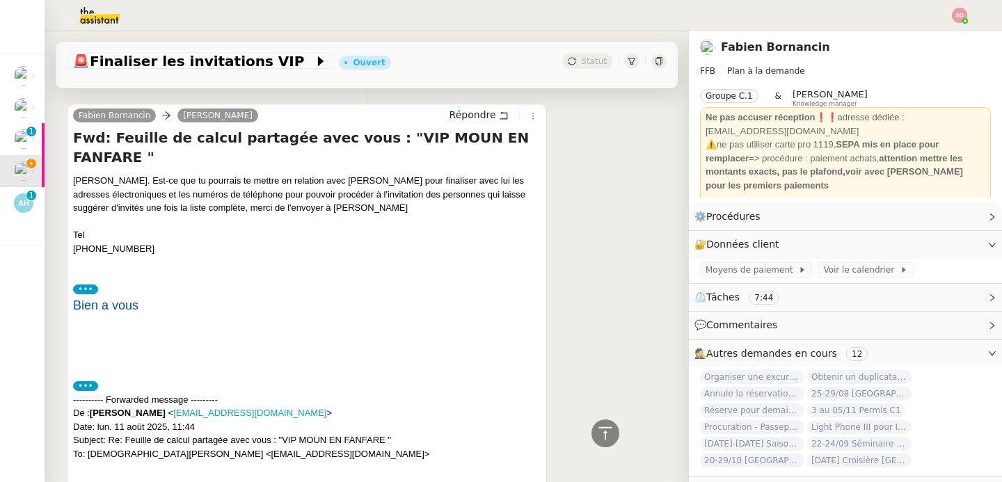
scroll to position [1240, 0]
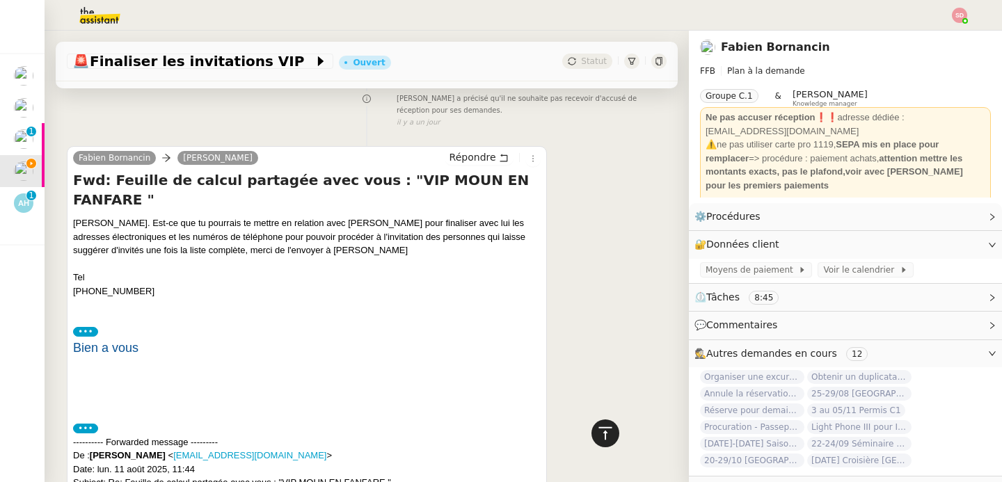
click at [597, 435] on icon at bounding box center [605, 433] width 17 height 17
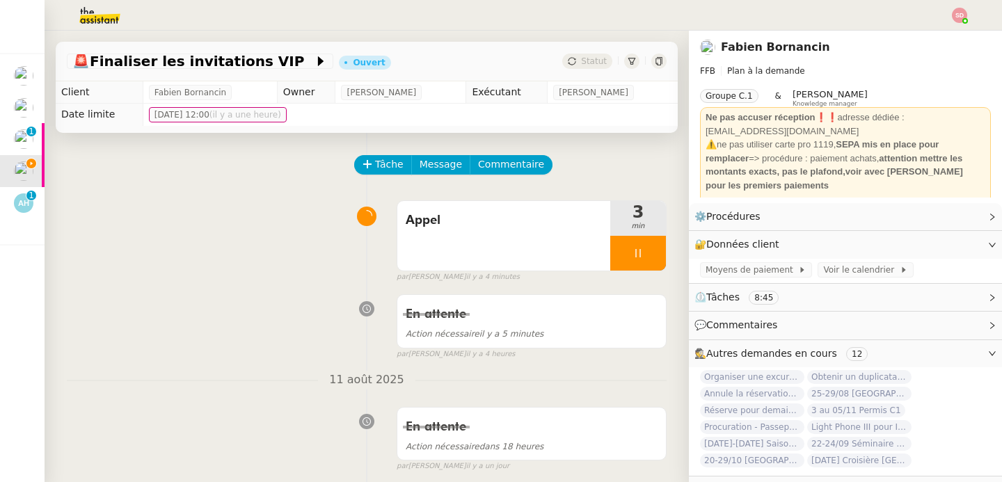
scroll to position [0, 0]
click at [447, 164] on span "Message" at bounding box center [441, 165] width 42 height 16
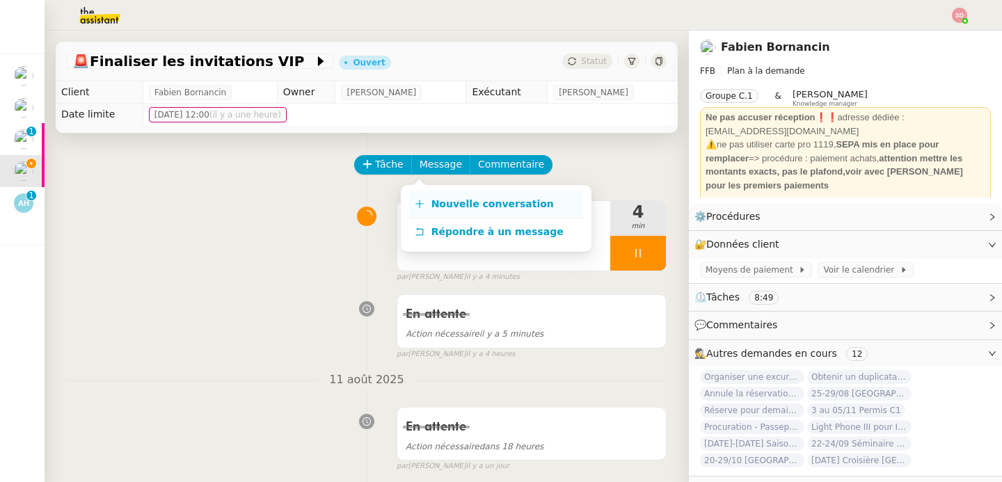
click at [444, 204] on span "Nouvelle conversation" at bounding box center [493, 203] width 122 height 11
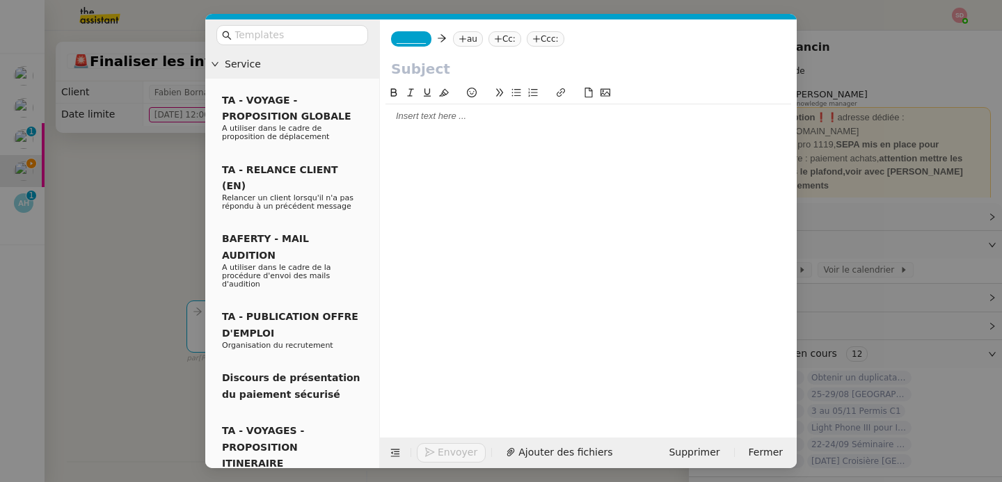
click at [432, 123] on div at bounding box center [589, 116] width 406 height 24
click at [689, 454] on span "Supprimer" at bounding box center [694, 453] width 51 height 16
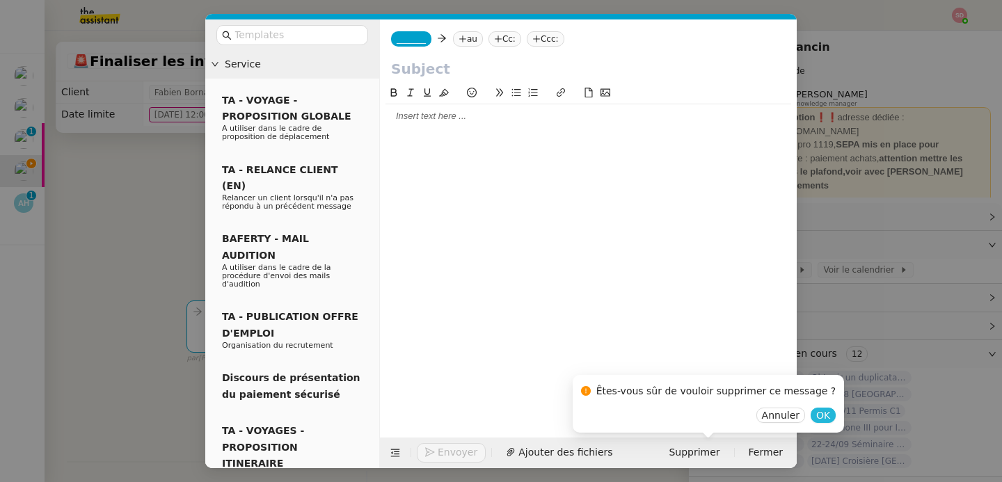
click at [816, 409] on span "OK" at bounding box center [823, 416] width 14 height 14
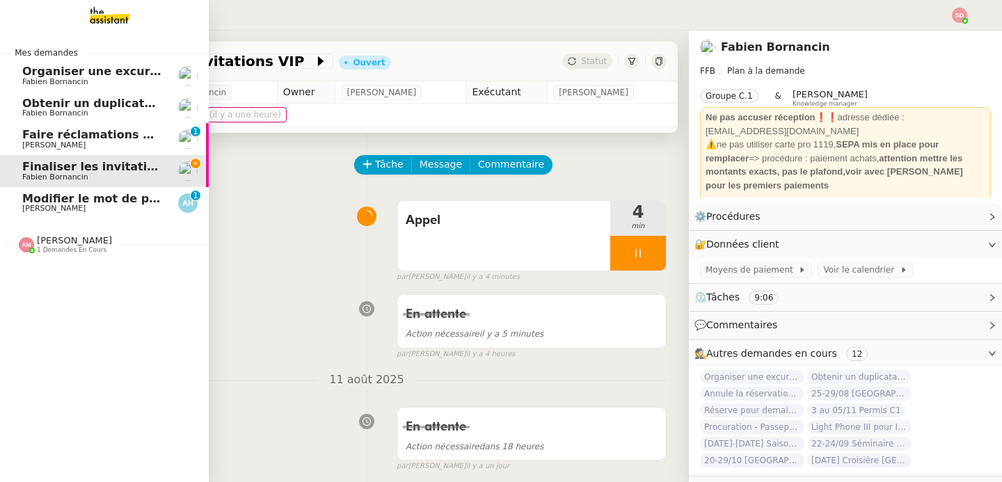
click at [37, 205] on span "[PERSON_NAME]" at bounding box center [53, 208] width 63 height 9
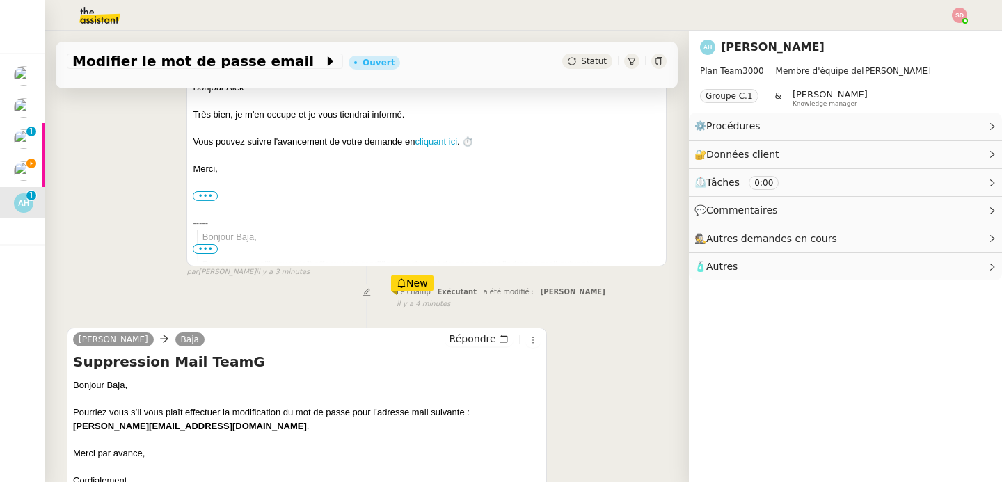
scroll to position [332, 0]
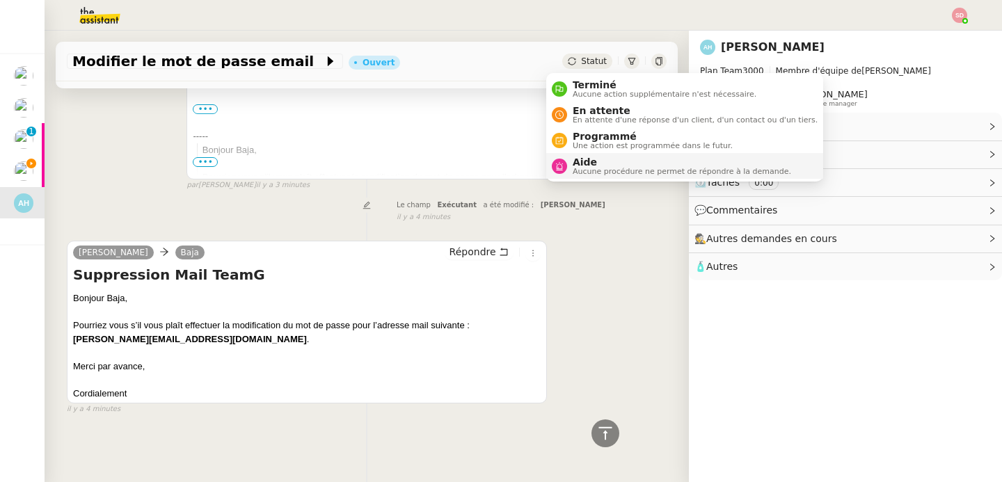
click at [568, 166] on div "Aide Aucune procédure ne permet de répondre à la demande." at bounding box center [679, 166] width 224 height 19
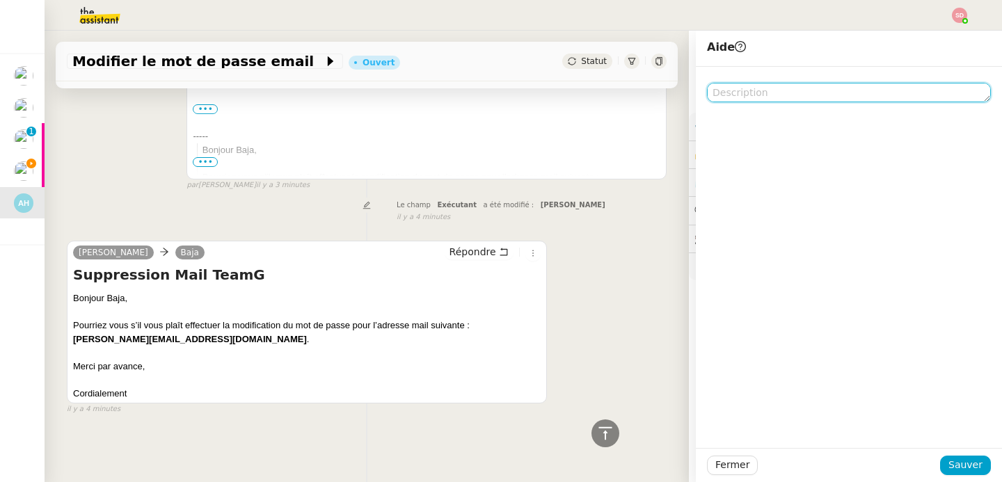
click at [780, 97] on textarea at bounding box center [849, 92] width 284 height 19
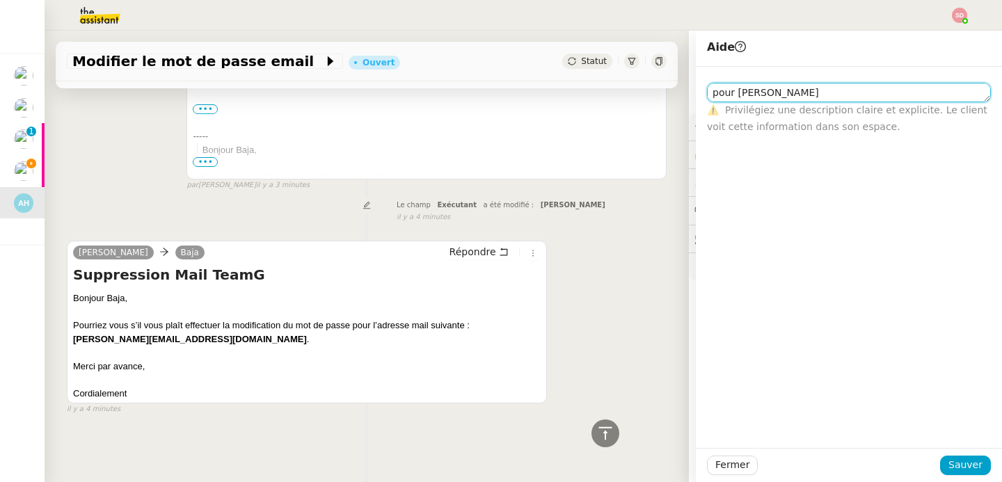
type textarea "pour [PERSON_NAME]"
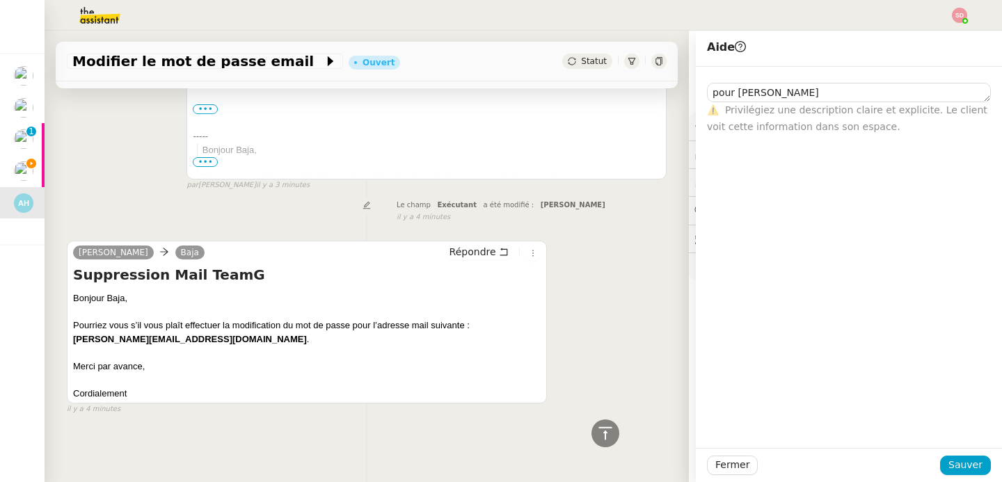
click at [966, 476] on div "Fermer Sauver" at bounding box center [849, 465] width 306 height 34
click at [971, 464] on span "Sauver" at bounding box center [966, 465] width 34 height 16
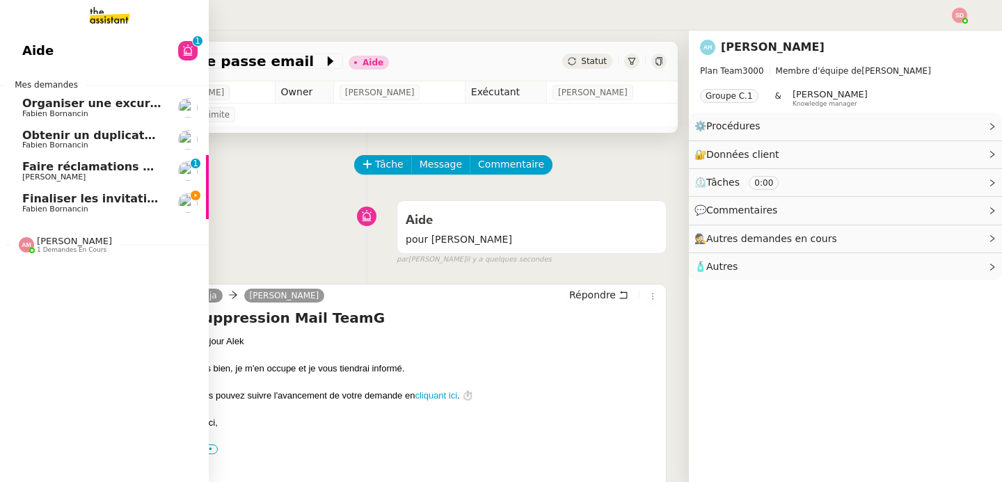
click at [40, 198] on span "Finaliser les invitations VIP" at bounding box center [108, 198] width 172 height 13
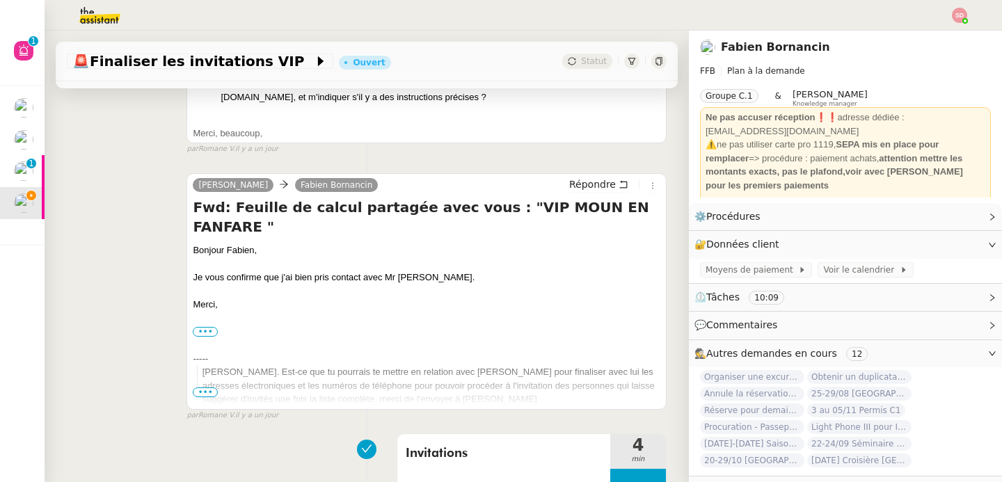
scroll to position [1167, 0]
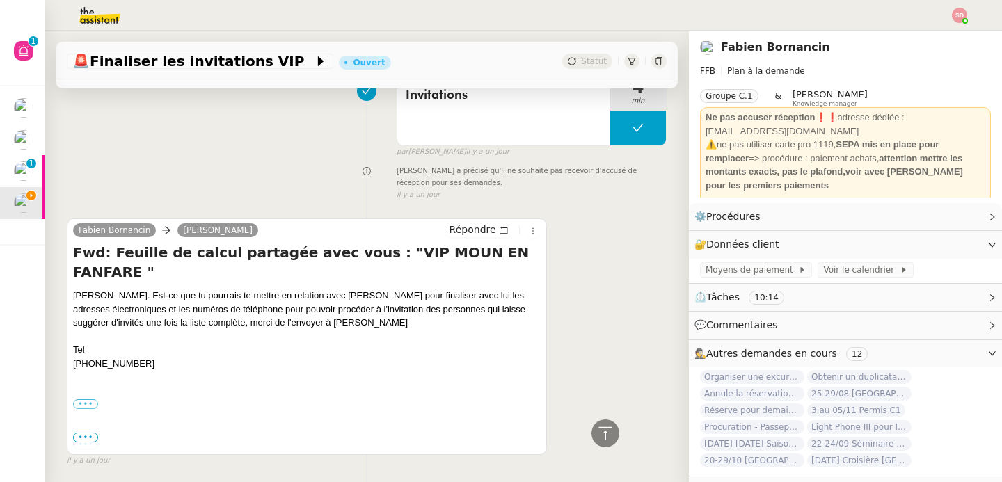
click at [84, 397] on div "••• Bien a vous" at bounding box center [307, 404] width 468 height 14
click at [84, 400] on label "•••" at bounding box center [85, 405] width 25 height 10
click at [0, 0] on input "•••" at bounding box center [0, 0] width 0 height 0
click at [90, 433] on span "•••" at bounding box center [85, 438] width 25 height 10
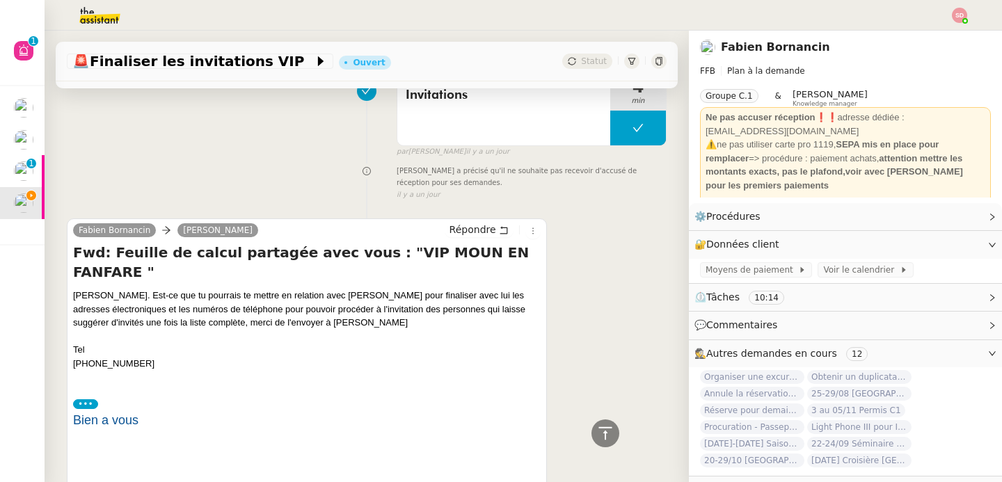
click at [0, 0] on input "•••" at bounding box center [0, 0] width 0 height 0
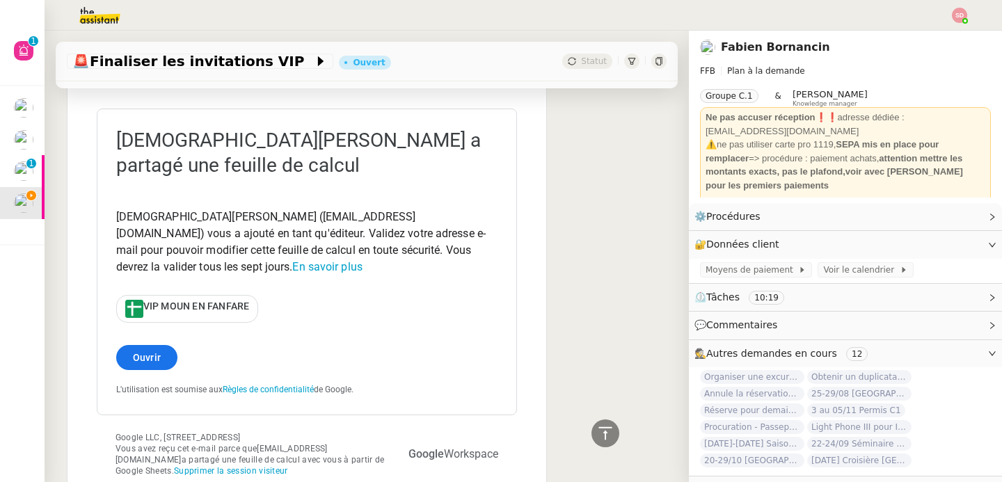
scroll to position [2004, 0]
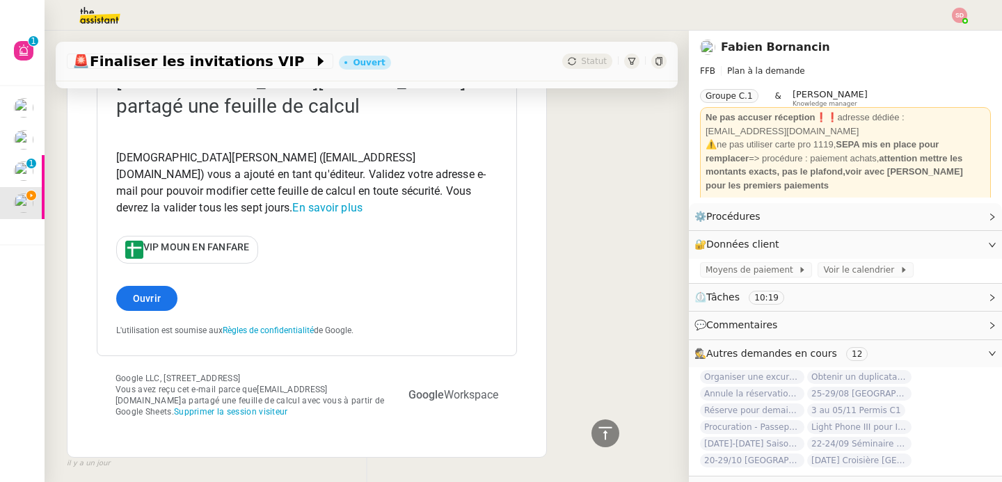
click at [218, 242] on span "VIP MOUN EN FANFARE" at bounding box center [196, 247] width 106 height 11
click at [597, 427] on icon at bounding box center [605, 433] width 17 height 17
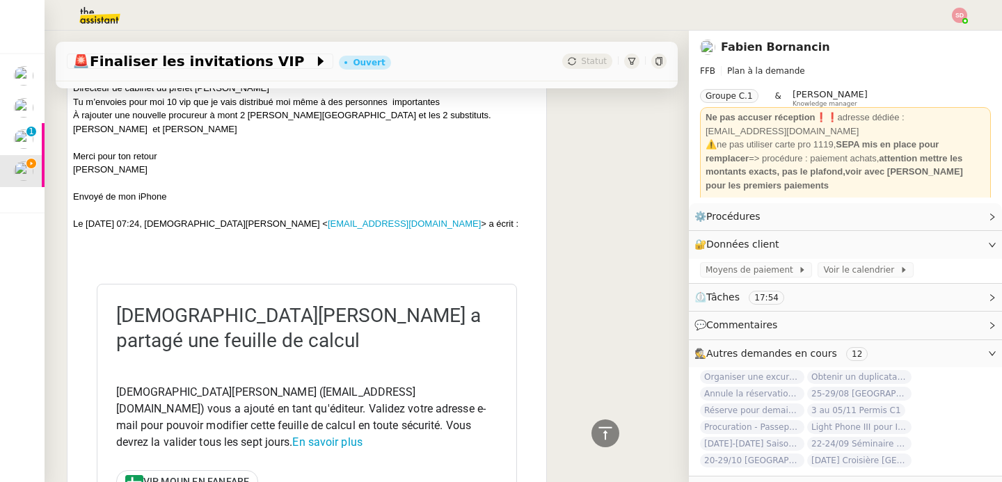
scroll to position [1945, 0]
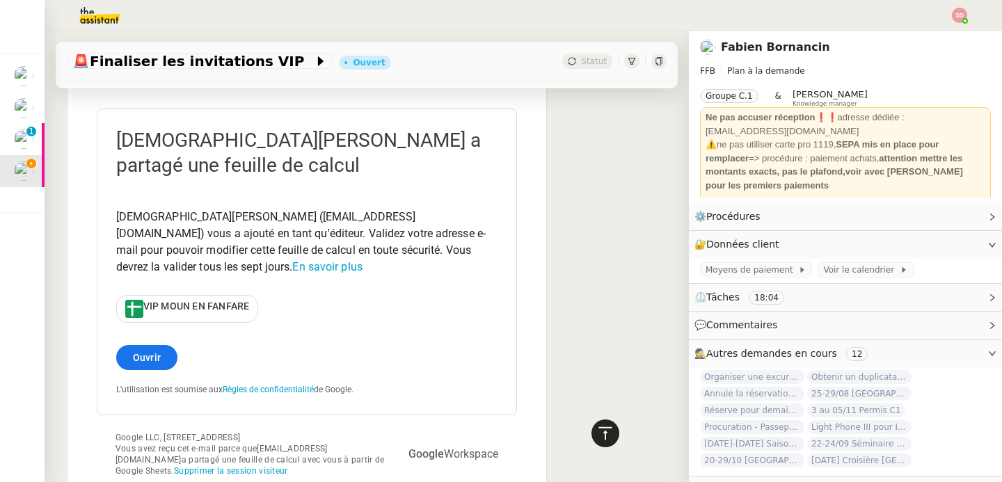
click at [606, 429] on div at bounding box center [606, 434] width 28 height 28
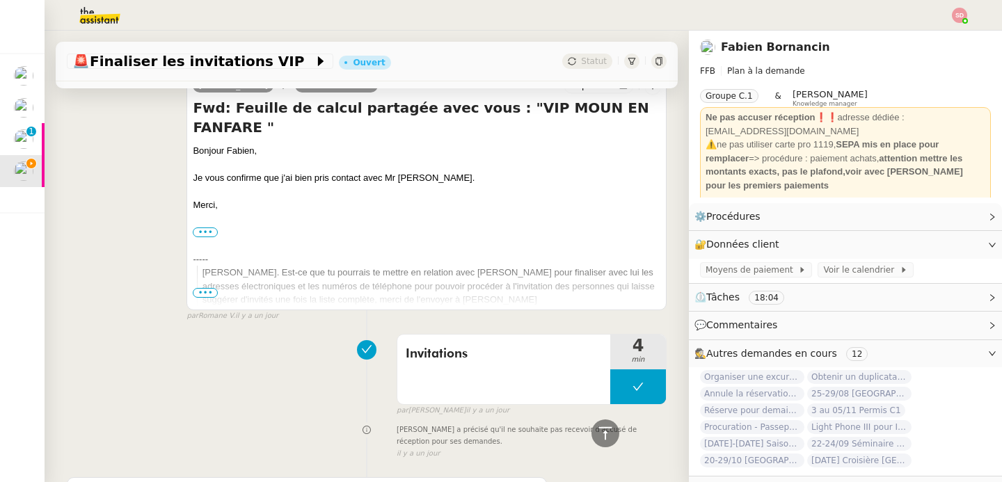
scroll to position [1207, 0]
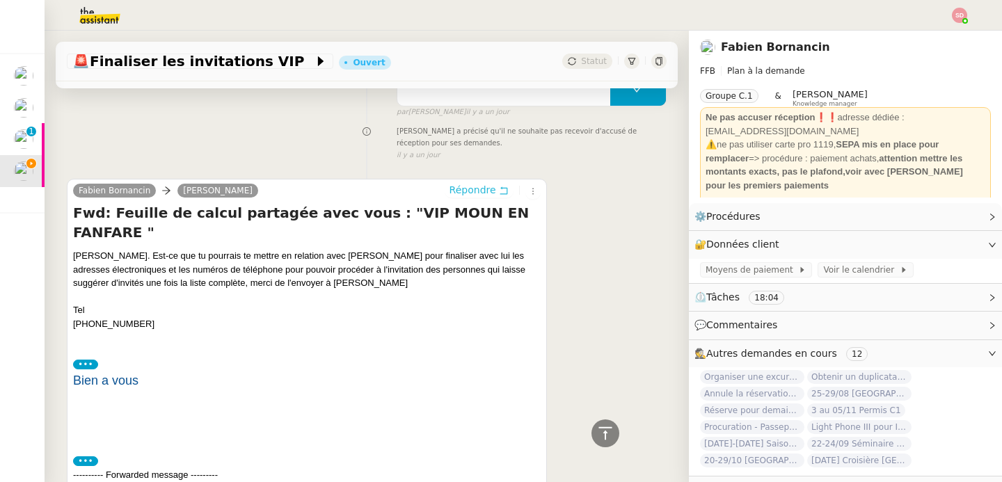
click at [470, 183] on span "Répondre" at bounding box center [473, 190] width 47 height 14
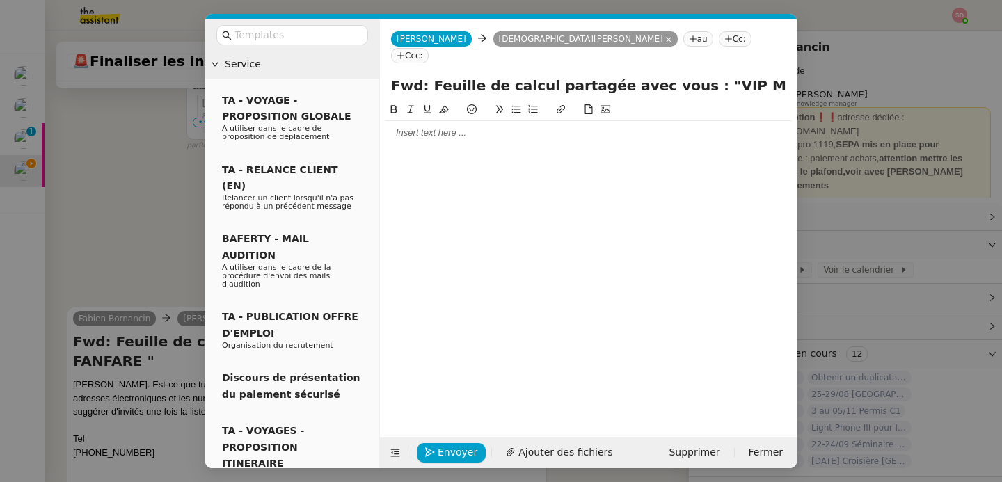
scroll to position [1315, 0]
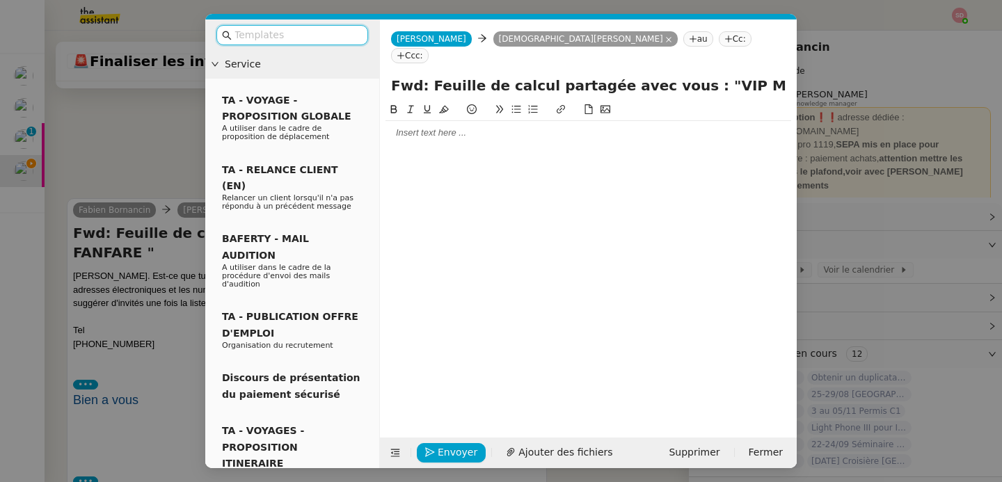
click at [465, 102] on div at bounding box center [589, 111] width 406 height 19
click at [464, 127] on div at bounding box center [589, 133] width 406 height 13
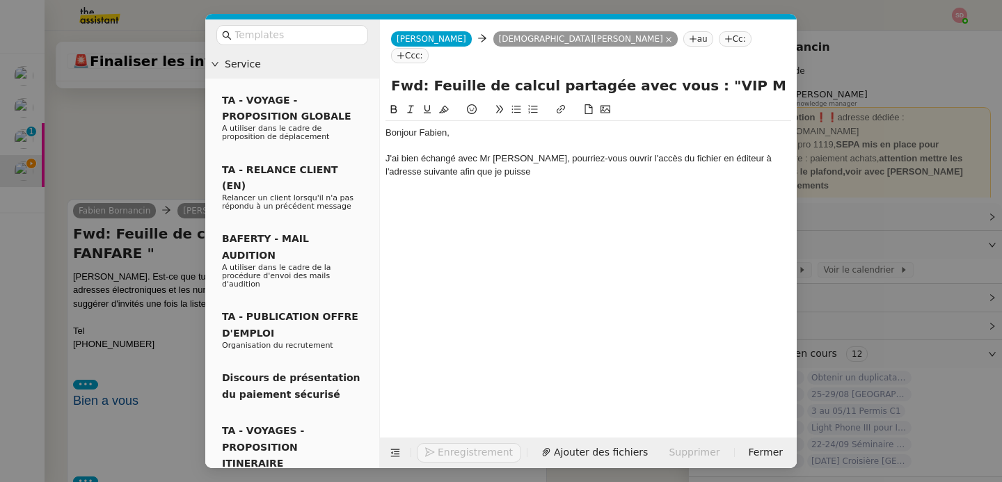
scroll to position [1370, 0]
click at [656, 152] on div "J'ai bien échangé avec Mr [PERSON_NAME], pourriez-vous ouvrir l'accès du fichie…" at bounding box center [589, 165] width 406 height 26
click at [559, 102] on button at bounding box center [561, 110] width 17 height 16
paste input "[URL][DOMAIN_NAME]"
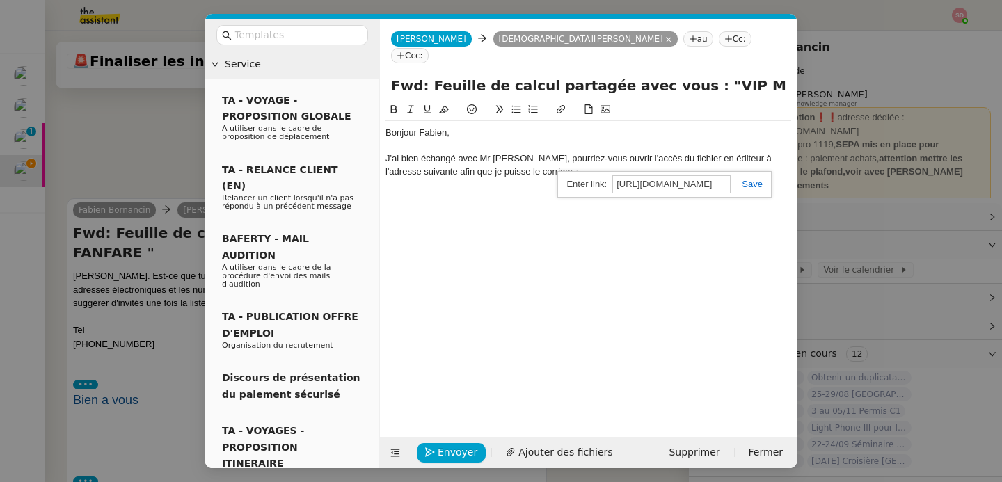
scroll to position [0, 567]
type input "[URL][DOMAIN_NAME]"
click at [754, 179] on link at bounding box center [747, 184] width 32 height 10
click at [125, 262] on nz-modal-container "Service TA - VOYAGE - PROPOSITION GLOBALE A utiliser dans le cadre de propositi…" at bounding box center [501, 241] width 1002 height 482
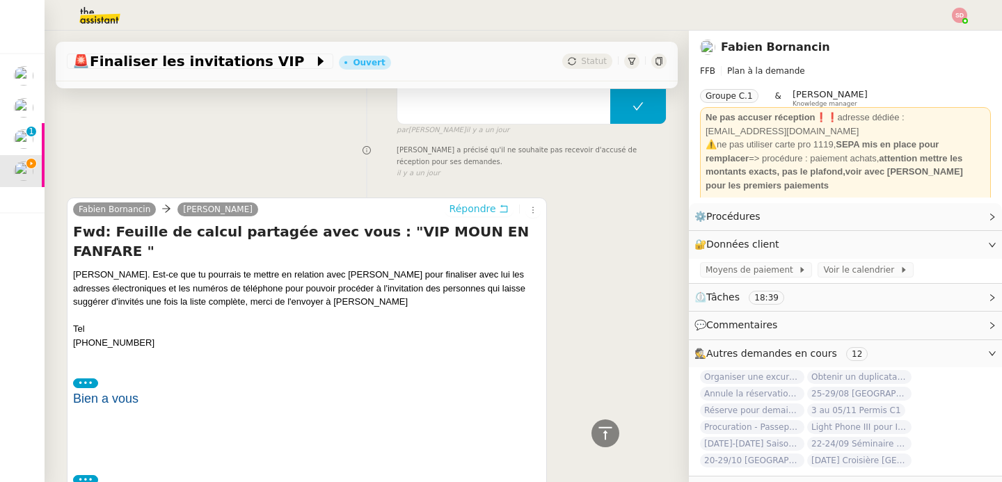
scroll to position [1366, 0]
click at [597, 433] on icon at bounding box center [605, 433] width 17 height 17
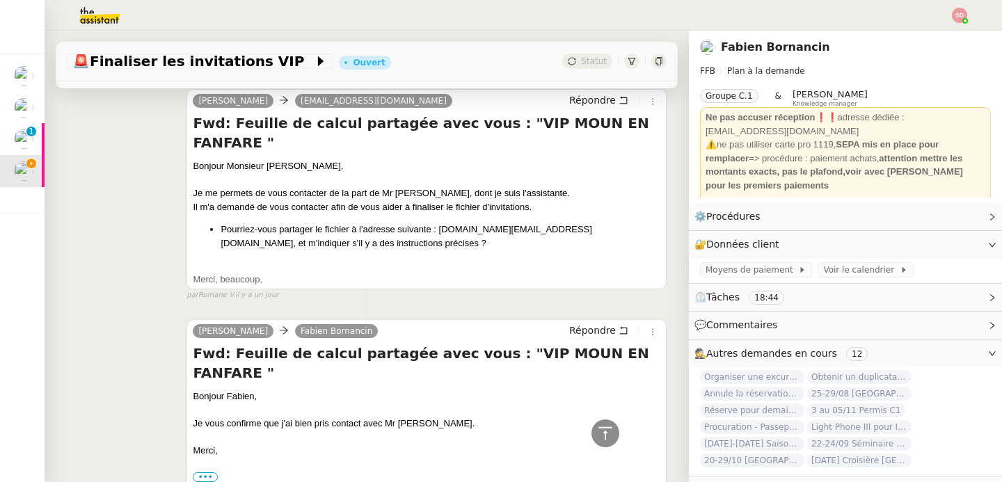
scroll to position [673, 0]
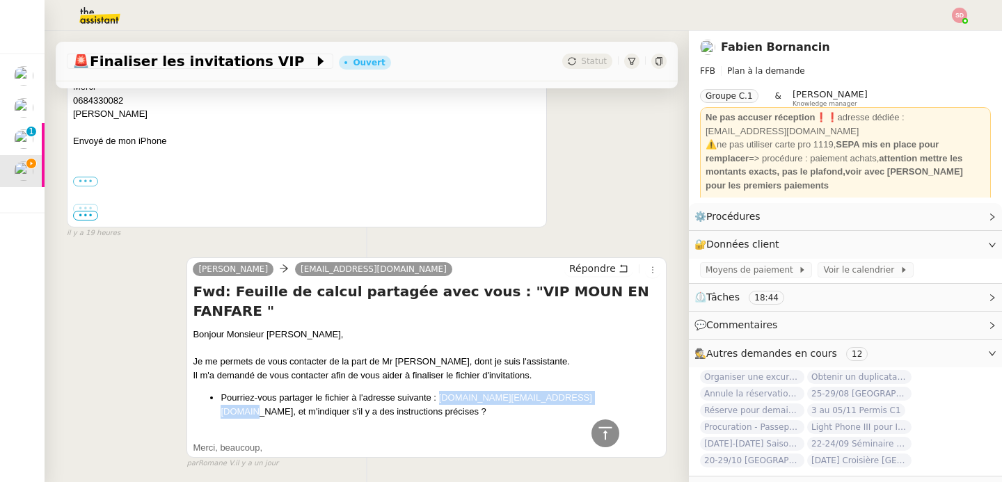
drag, startPoint x: 435, startPoint y: 335, endPoint x: 587, endPoint y: 341, distance: 151.8
click at [587, 391] on li "Pourriez-vous partager le fichier à l'adresse suivante : [DOMAIN_NAME][EMAIL_AD…" at bounding box center [441, 404] width 440 height 27
copy li "[DOMAIN_NAME][EMAIL_ADDRESS][DOMAIN_NAME]"
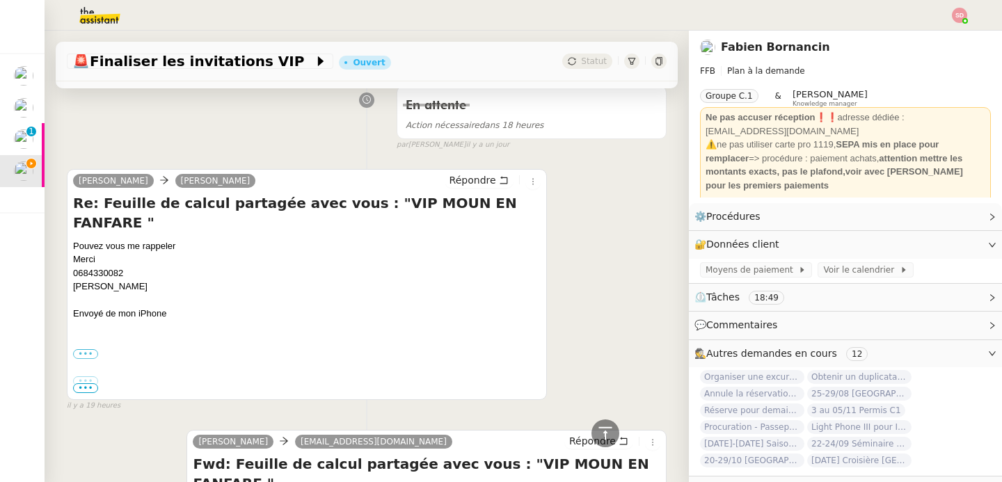
scroll to position [0, 0]
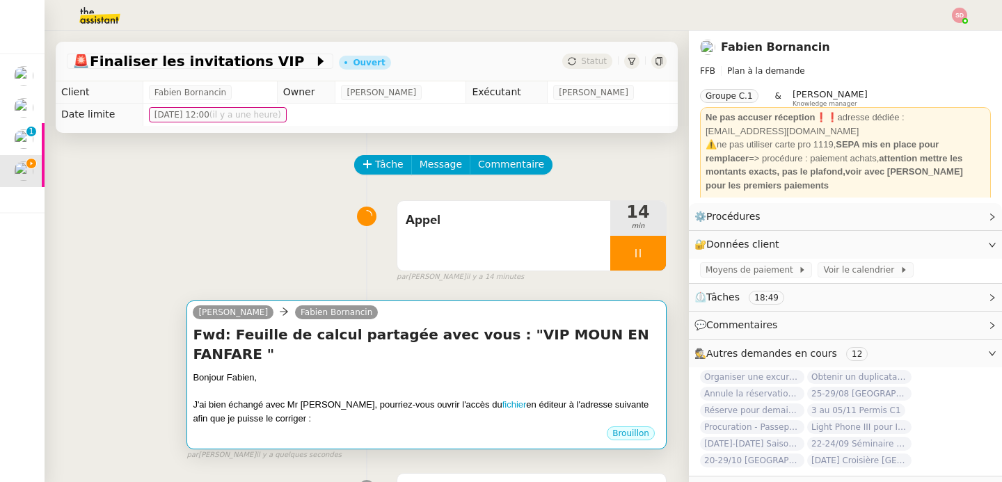
click at [521, 344] on h4 "Fwd: Feuille de calcul partagée avec vous : "VIP MOUN EN FANFARE "" at bounding box center [427, 344] width 468 height 39
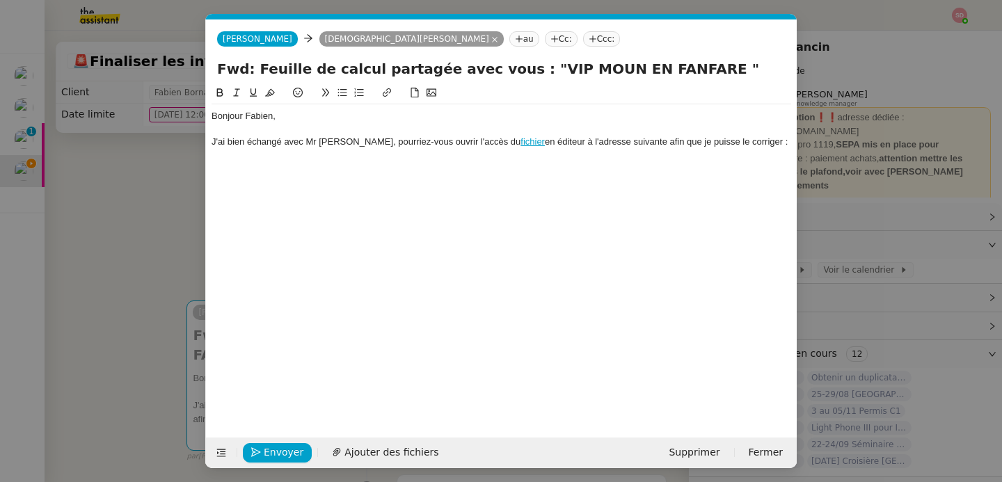
scroll to position [0, 29]
click at [761, 143] on div "J'ai bien échangé avec Mr [PERSON_NAME], pourriez-vous ouvrir l'accès du fichie…" at bounding box center [502, 142] width 580 height 13
click at [496, 164] on div at bounding box center [502, 167] width 580 height 13
click at [493, 159] on div "J'ai bien échangé avec Mr [PERSON_NAME], pourriez-vous ouvrir l'accès du fichie…" at bounding box center [502, 149] width 580 height 26
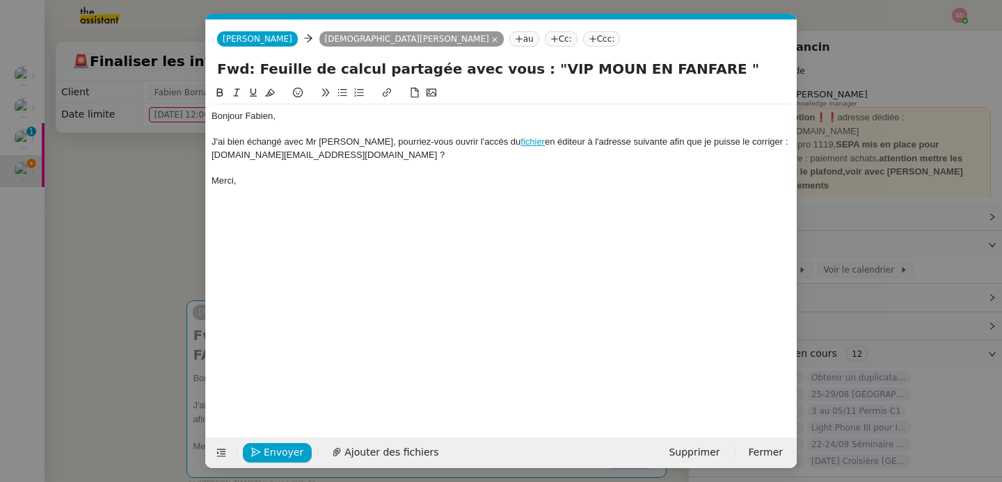
click at [345, 86] on button at bounding box center [342, 93] width 17 height 16
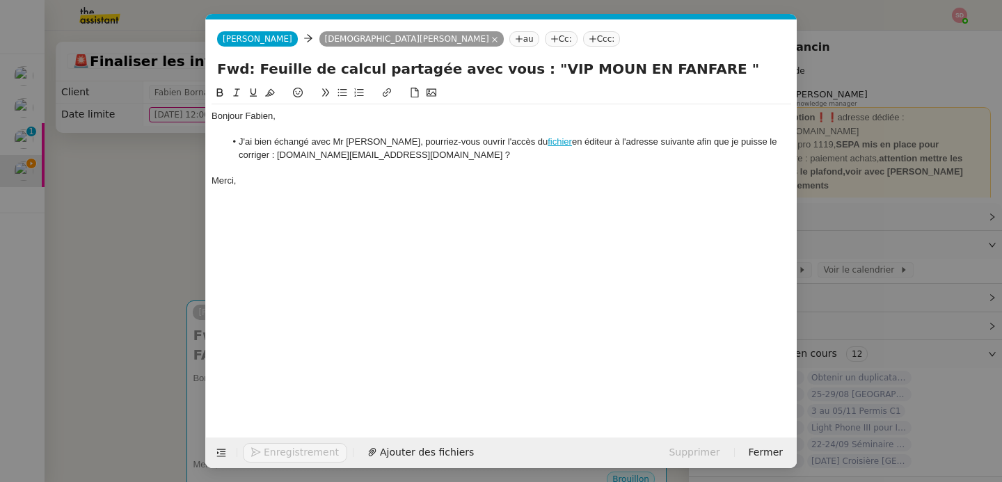
click at [382, 189] on div "Bonjour [PERSON_NAME], J'ai bien échangé avec Mr [PERSON_NAME], pourriez-vous o…" at bounding box center [502, 148] width 580 height 88
click at [283, 454] on span "Envoyer" at bounding box center [284, 453] width 40 height 16
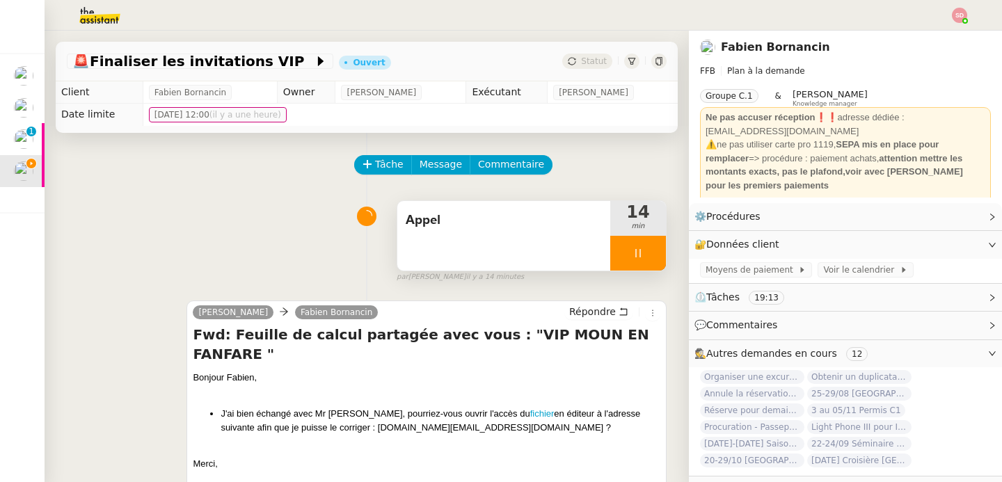
click at [626, 253] on div at bounding box center [638, 253] width 56 height 35
click at [638, 253] on button at bounding box center [652, 253] width 28 height 35
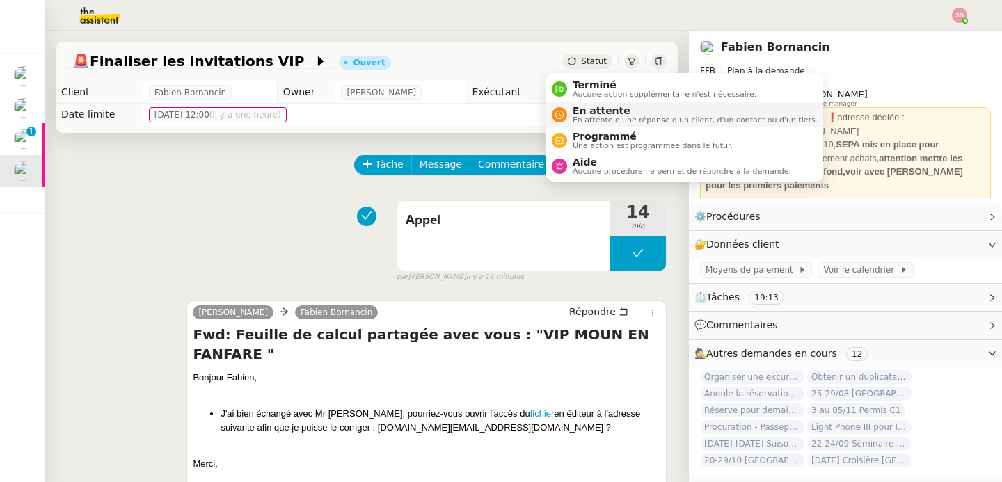
click at [566, 113] on nz-avatar at bounding box center [559, 114] width 15 height 15
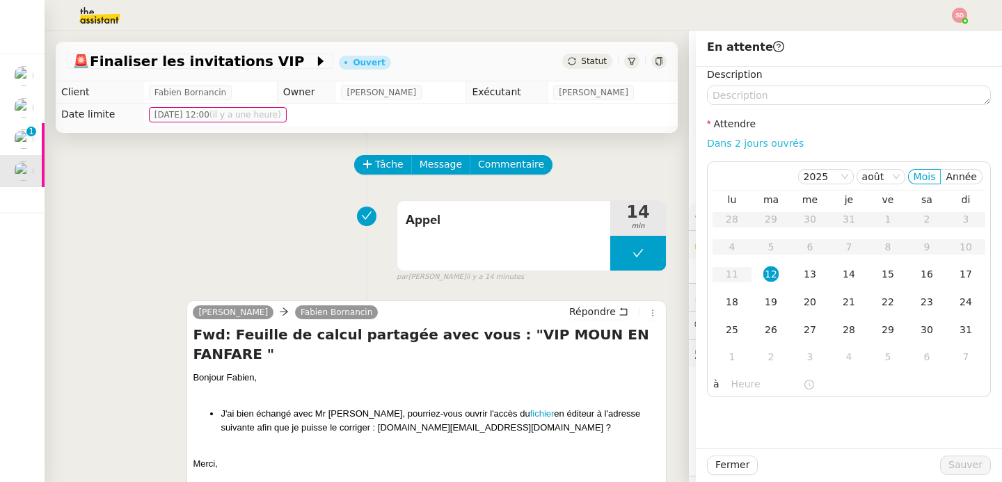
click at [777, 143] on link "Dans 2 jours ouvrés" at bounding box center [755, 143] width 97 height 11
type input "07:00"
click at [969, 466] on span "Sauver" at bounding box center [966, 465] width 34 height 16
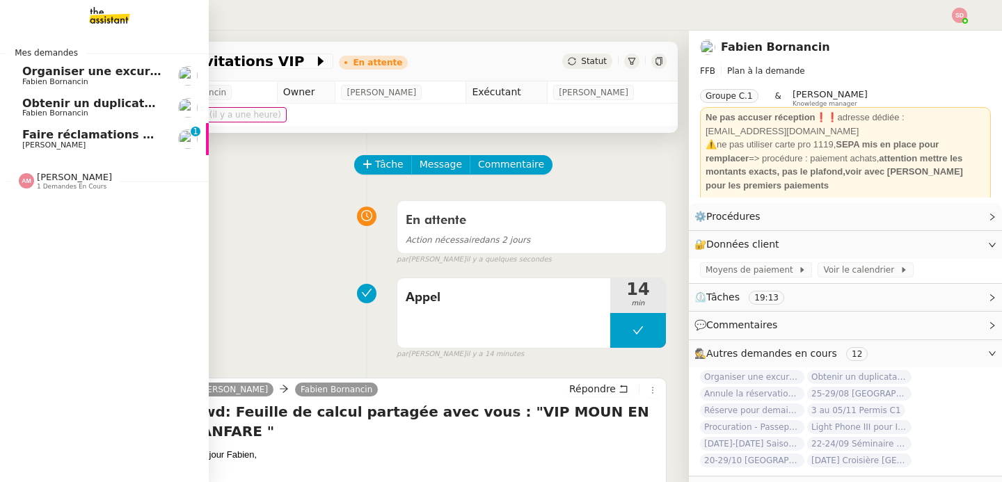
click at [84, 75] on span "Organiser une excursion en bateau et kayak" at bounding box center [161, 71] width 278 height 13
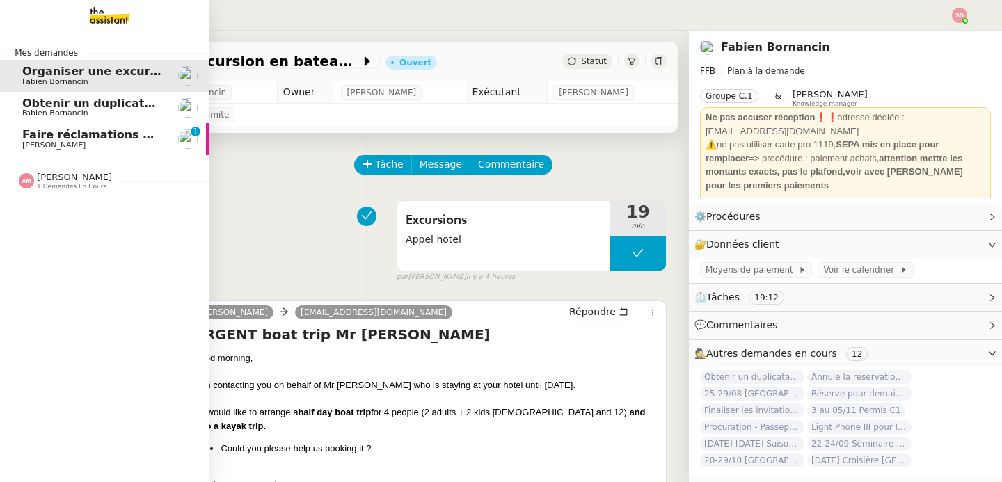
click at [100, 141] on span "[PERSON_NAME]" at bounding box center [92, 145] width 141 height 8
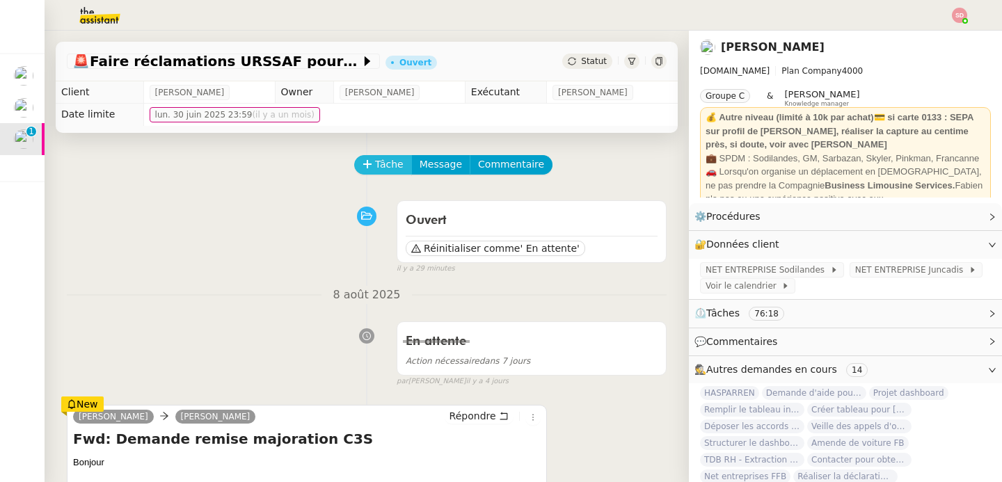
click at [375, 157] on span "Tâche" at bounding box center [389, 165] width 29 height 16
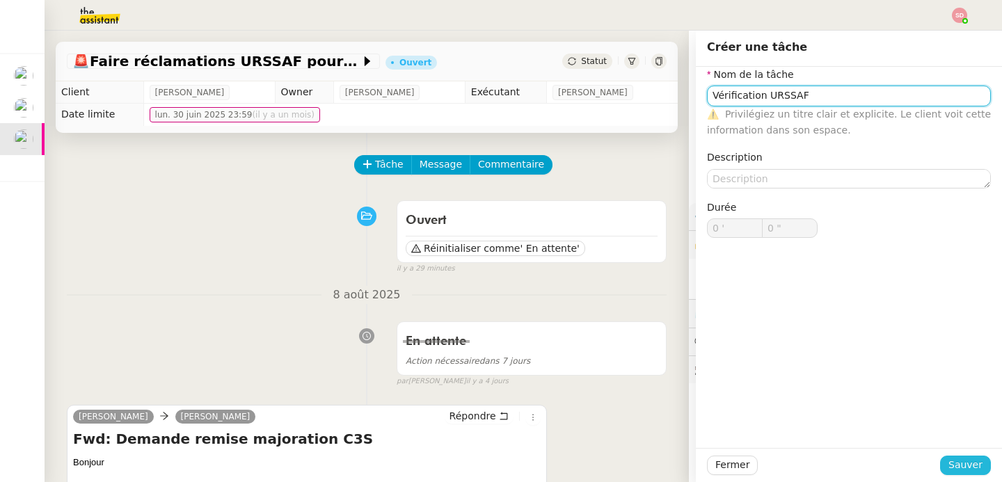
type input "Vérification URSSAF"
click at [940, 463] on button "Sauver" at bounding box center [965, 465] width 51 height 19
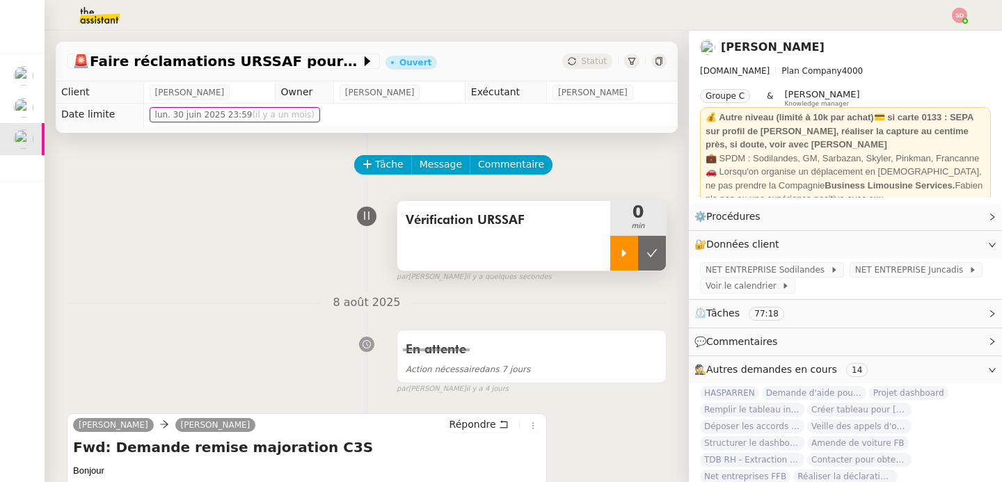
click at [614, 249] on div at bounding box center [624, 253] width 28 height 35
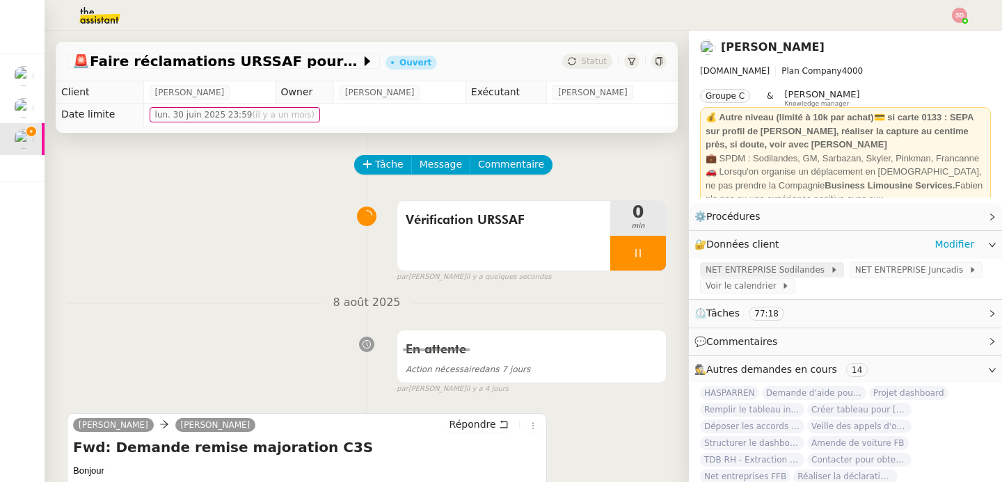
click at [771, 267] on span "NET ENTREPRISE Sodilandes" at bounding box center [768, 270] width 125 height 14
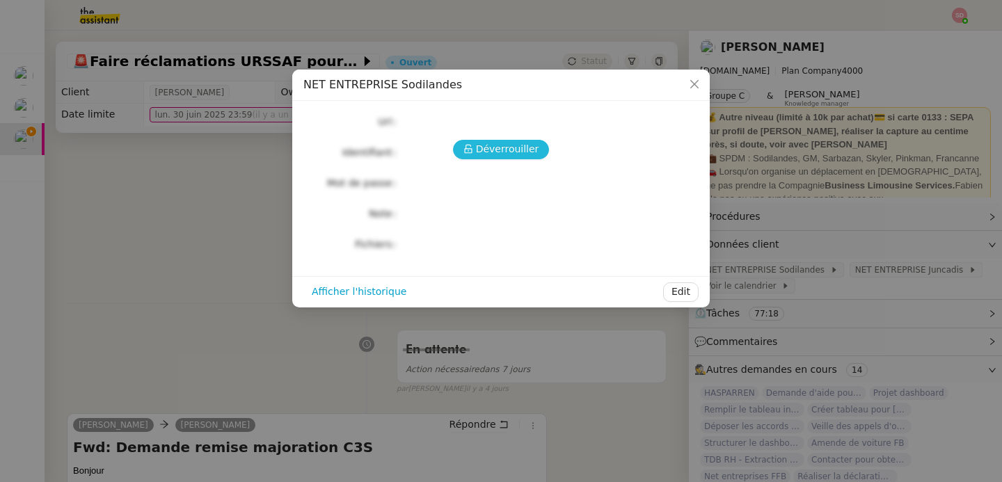
click at [505, 154] on span "Déverrouiller" at bounding box center [507, 149] width 63 height 16
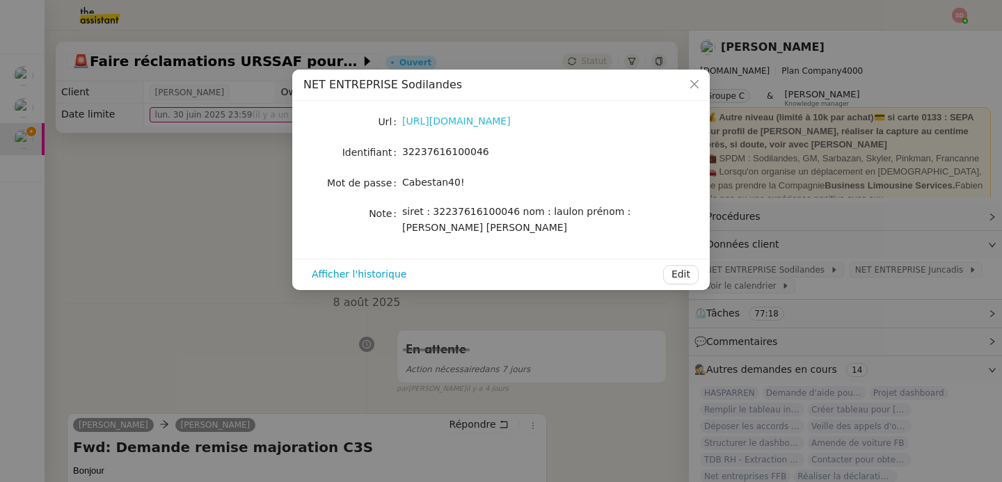
click at [485, 125] on link "[URL][DOMAIN_NAME]" at bounding box center [456, 121] width 109 height 11
click at [433, 149] on span "32237616100046" at bounding box center [445, 151] width 87 height 11
copy span "32237616100046"
click at [416, 180] on span "Cabestan40!" at bounding box center [433, 182] width 63 height 11
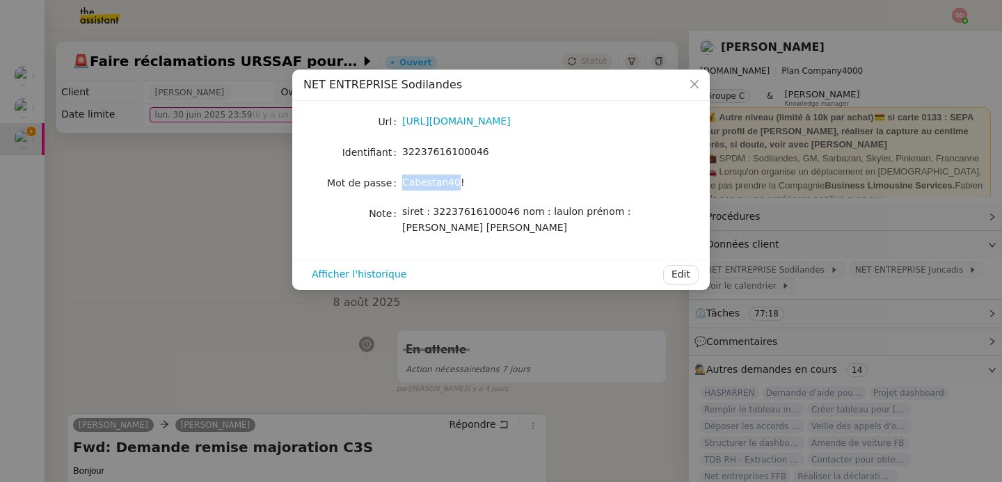
click at [416, 180] on span "Cabestan40!" at bounding box center [433, 182] width 63 height 11
copy span "Cabestan40!"
click at [156, 358] on nz-modal-container "NET ENTREPRISE Sodilandes Url [URL][DOMAIN_NAME] Identifiant 32237616100046 Mot…" at bounding box center [501, 241] width 1002 height 482
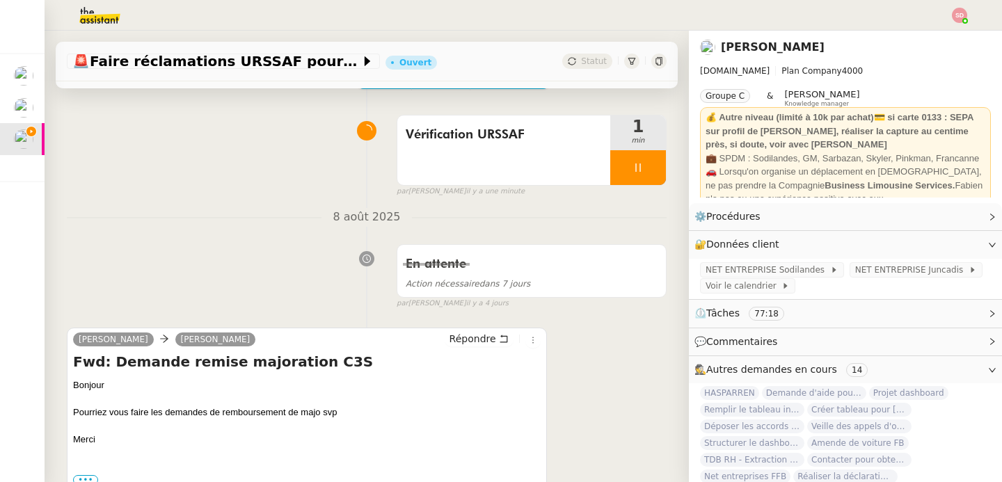
scroll to position [258, 0]
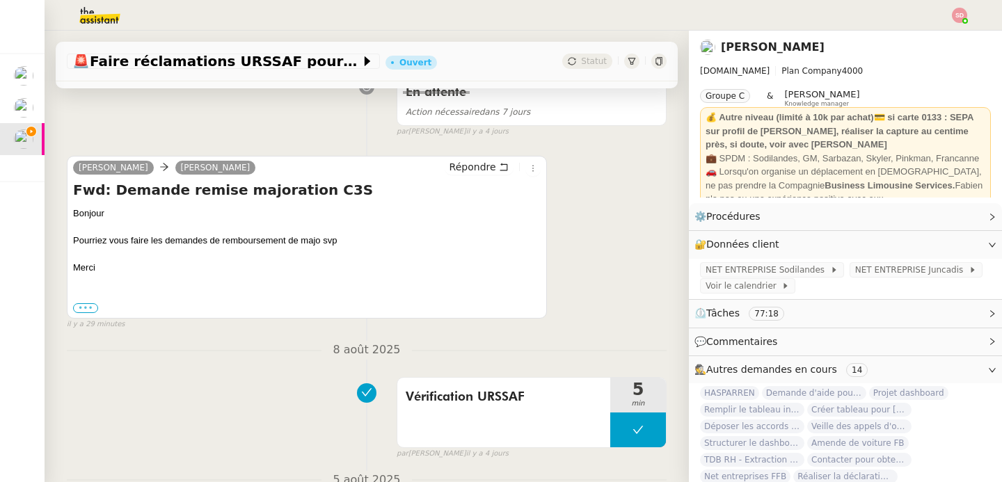
click at [78, 310] on label "•••" at bounding box center [85, 308] width 25 height 10
click at [0, 0] on input "•••" at bounding box center [0, 0] width 0 height 0
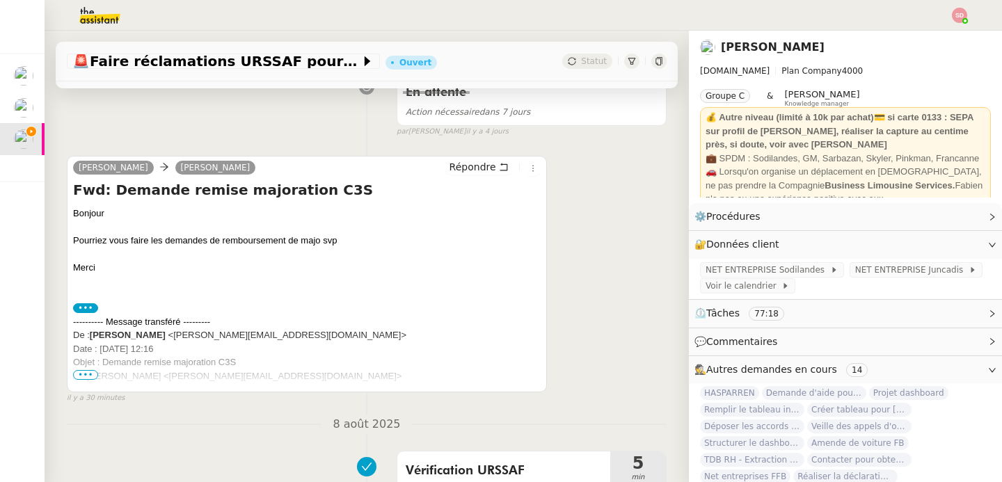
click at [84, 379] on span "•••" at bounding box center [85, 375] width 25 height 10
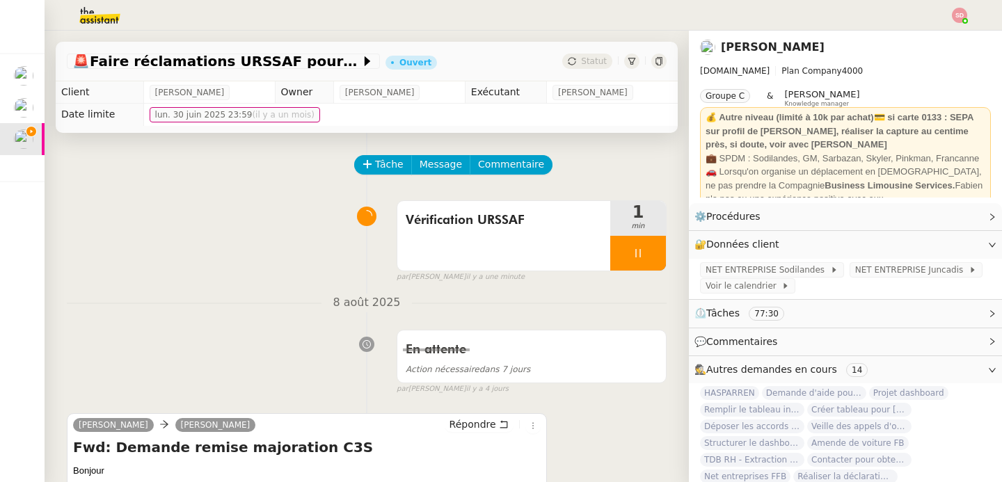
scroll to position [278, 0]
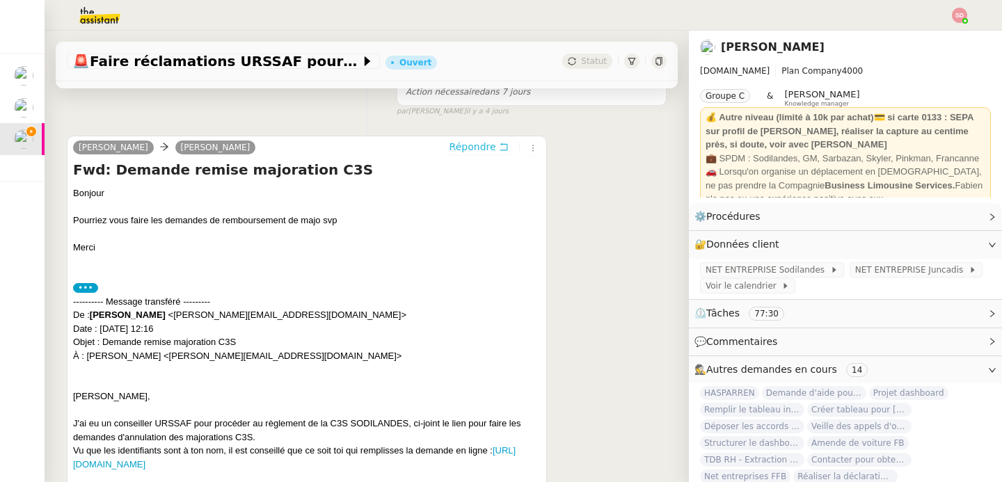
click at [470, 150] on span "Répondre" at bounding box center [473, 147] width 47 height 14
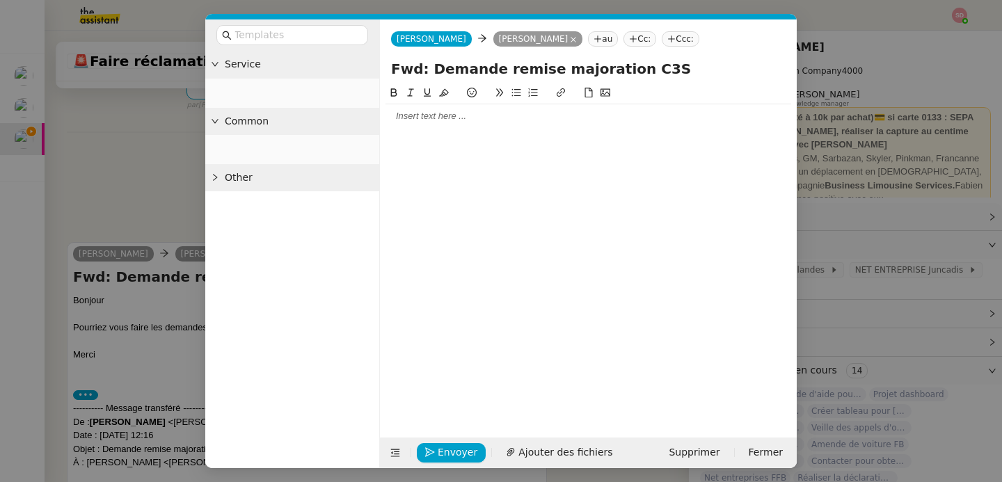
scroll to position [383, 0]
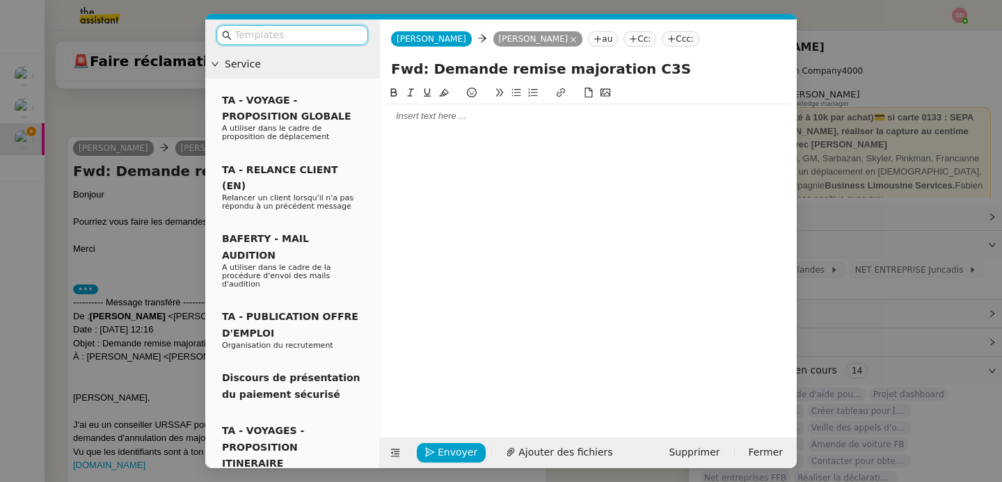
click at [454, 124] on div at bounding box center [589, 116] width 406 height 24
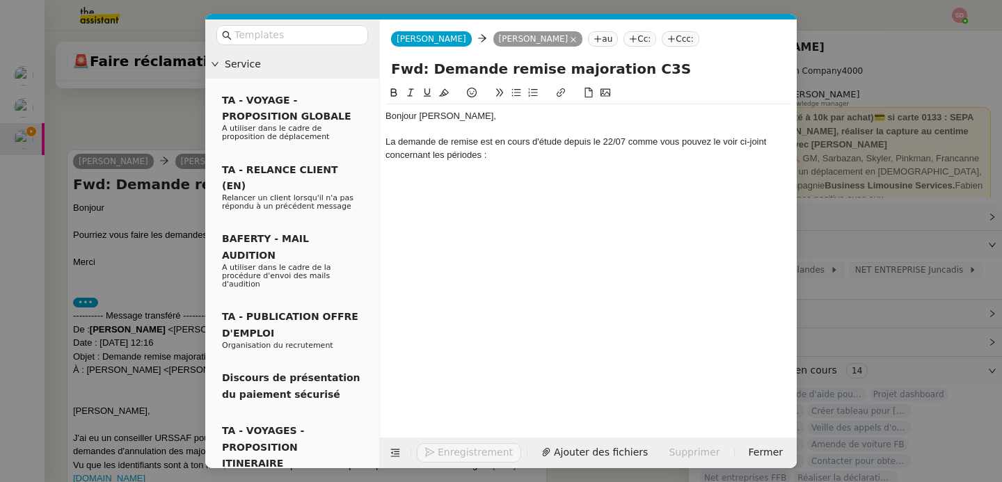
scroll to position [438, 0]
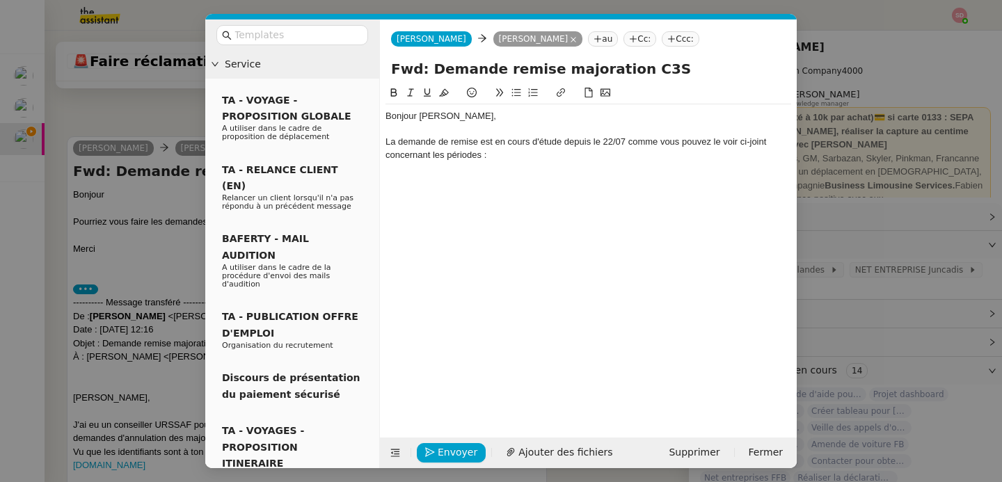
paste div
click at [535, 455] on span "Ajouter des fichiers" at bounding box center [566, 453] width 94 height 16
click at [397, 453] on icon at bounding box center [395, 453] width 10 height 10
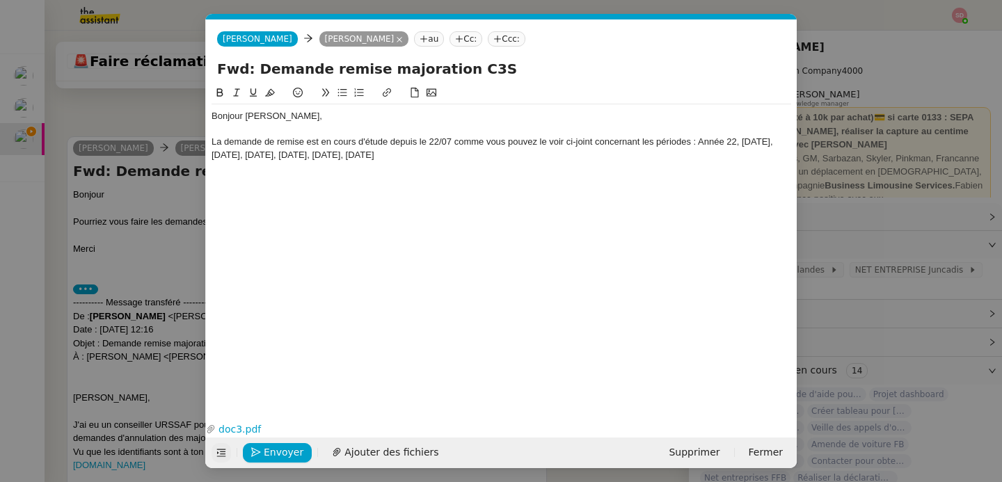
scroll to position [495, 0]
click at [462, 159] on div "La demande de remise est en cours d'étude depuis le 22/07 comme vous pouvez le …" at bounding box center [502, 149] width 580 height 26
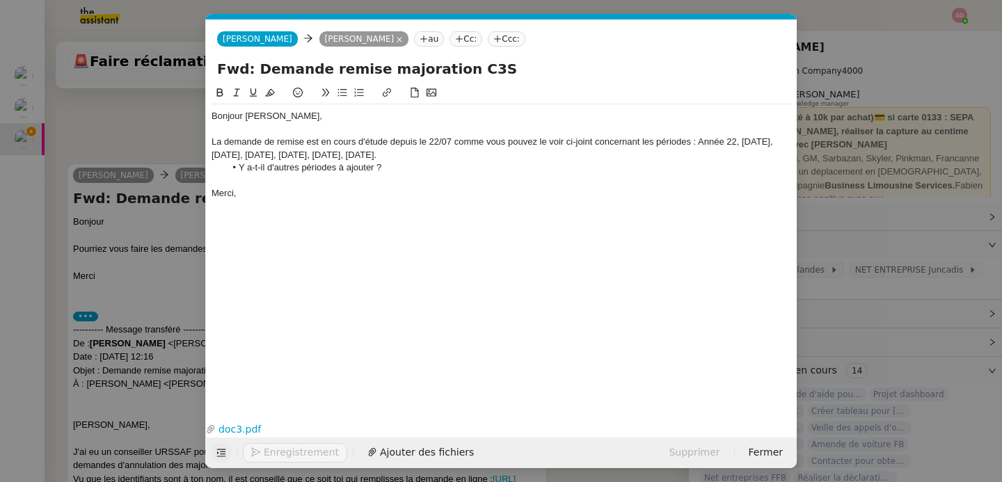
scroll to position [553, 0]
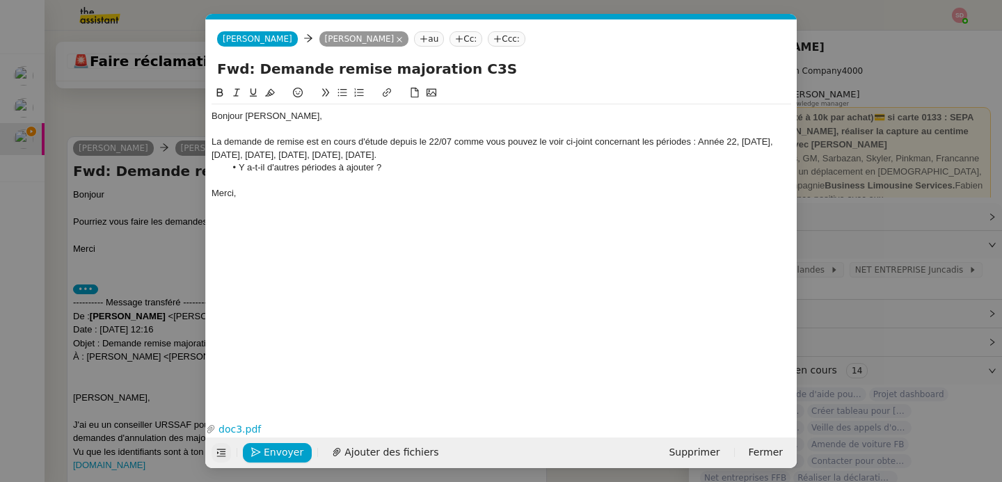
click at [156, 290] on nz-modal-container "Service TA - VOYAGE - PROPOSITION GLOBALE A utiliser dans le cadre de propositi…" at bounding box center [501, 241] width 1002 height 482
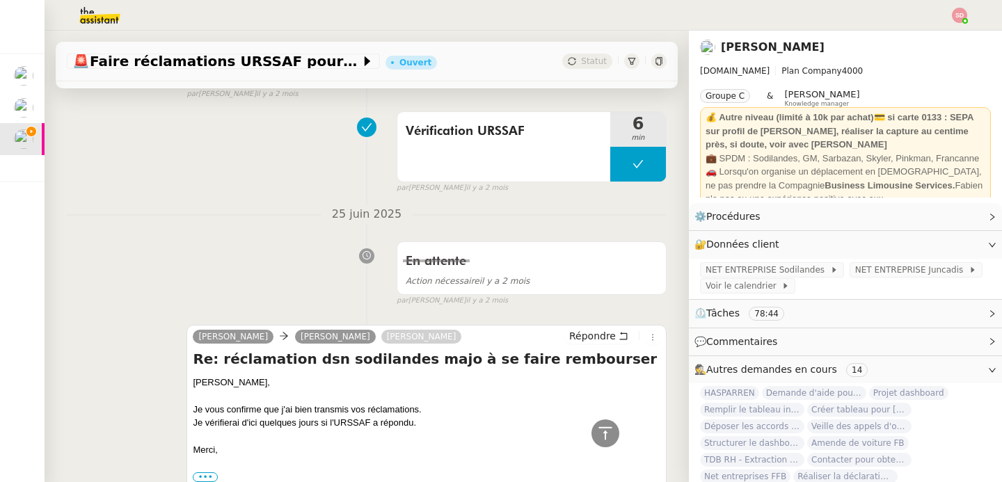
scroll to position [4028, 0]
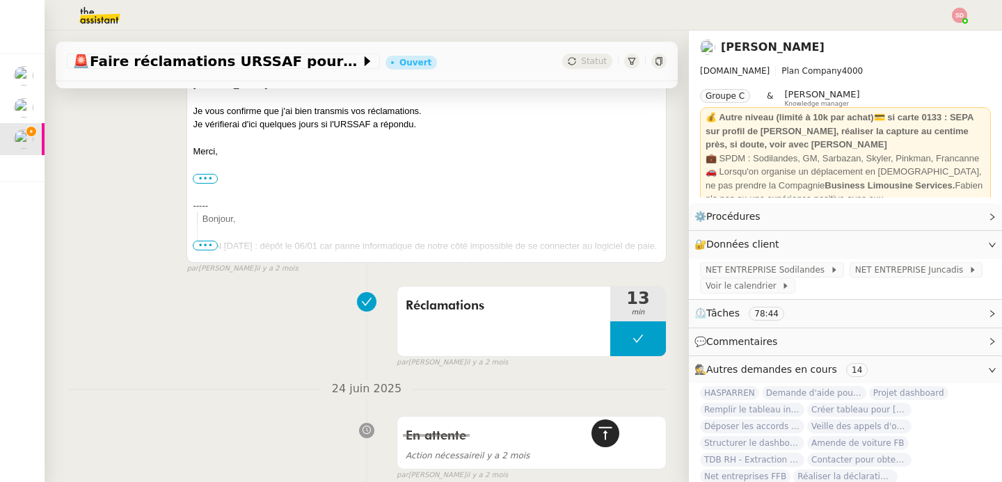
click at [605, 429] on div at bounding box center [606, 434] width 28 height 28
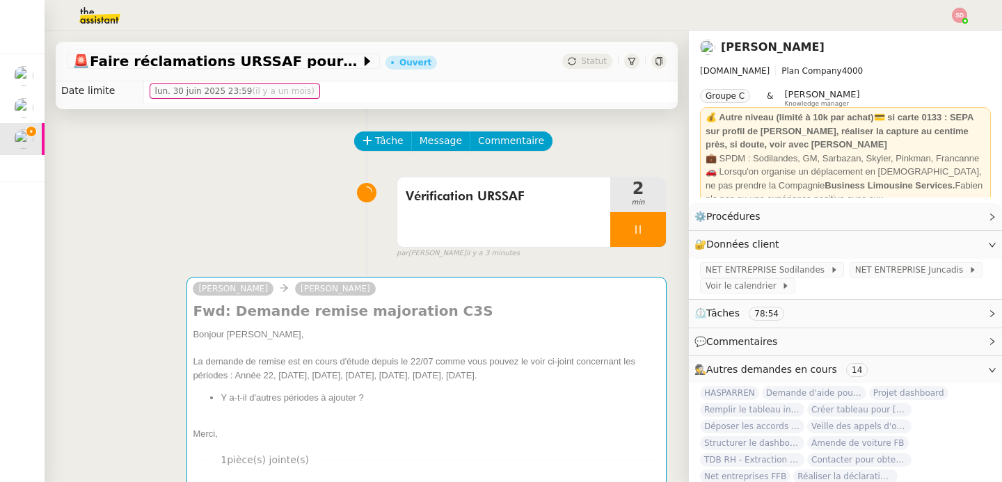
scroll to position [0, 0]
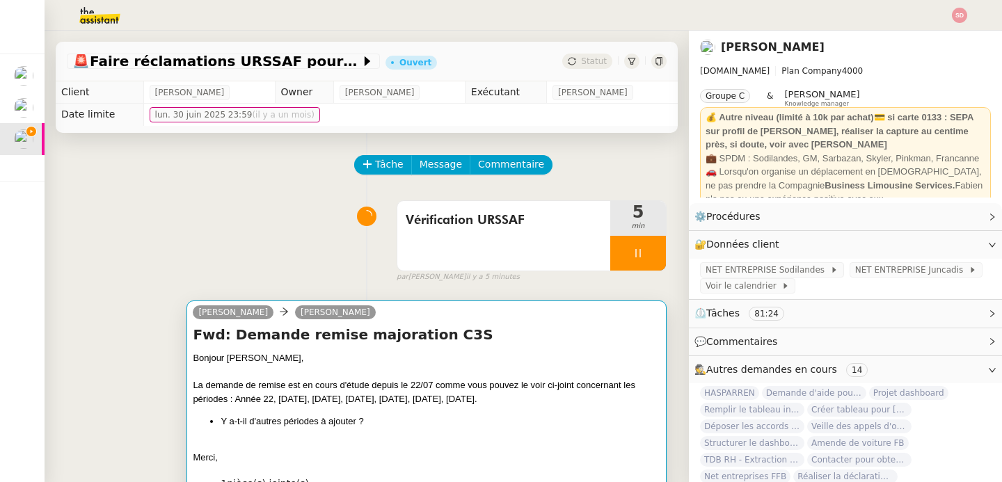
click at [406, 411] on div "Bonjour [PERSON_NAME], La demande de remise est en cours d'étude depuis le 22/0…" at bounding box center [427, 407] width 468 height 113
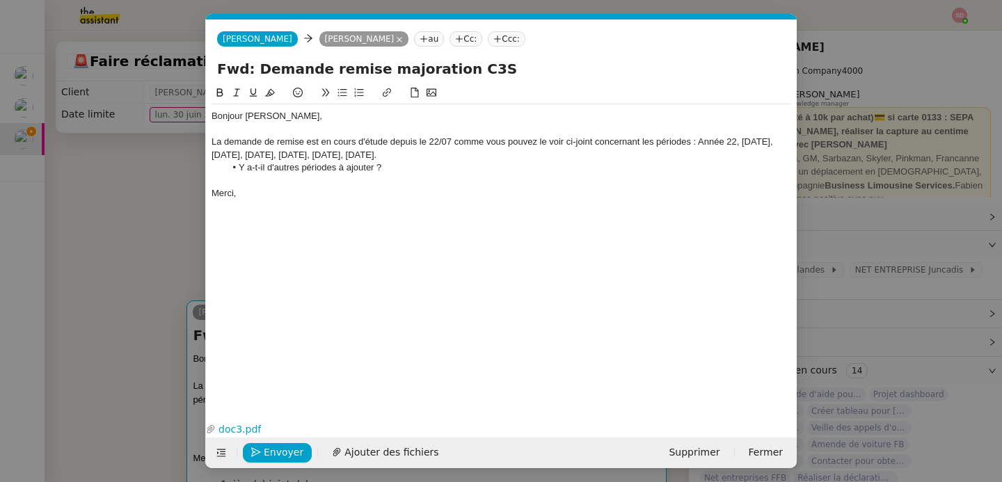
scroll to position [0, 29]
click at [287, 448] on span "Envoyer" at bounding box center [284, 453] width 40 height 16
click at [287, 448] on span "Confirmer l'envoi" at bounding box center [306, 453] width 84 height 16
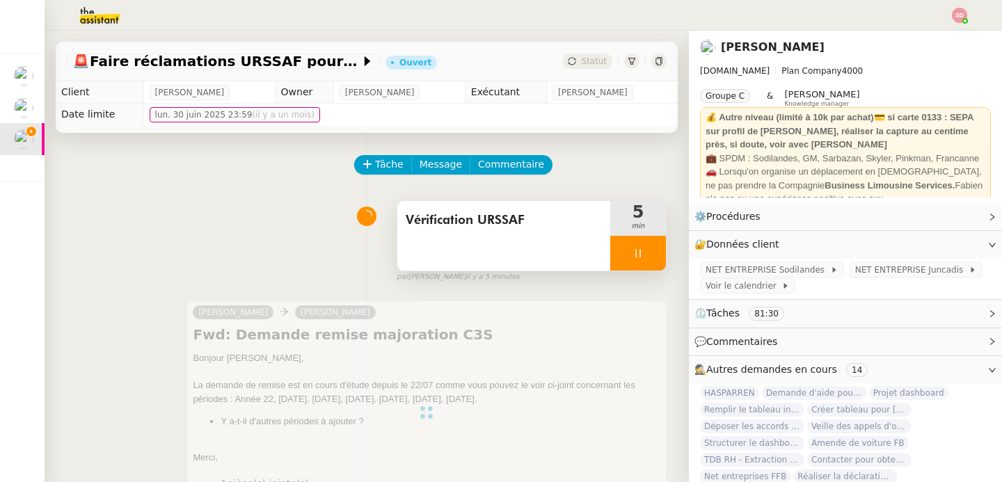
click at [646, 248] on div at bounding box center [638, 253] width 56 height 35
click at [645, 248] on button at bounding box center [652, 253] width 28 height 35
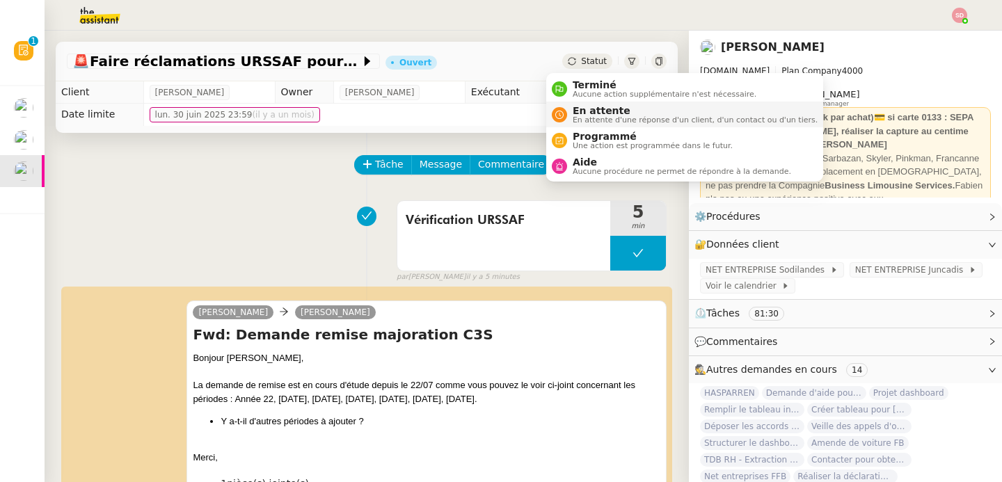
click at [586, 117] on span "En attente d'une réponse d'un client, d'un contact ou d'un tiers." at bounding box center [695, 120] width 245 height 8
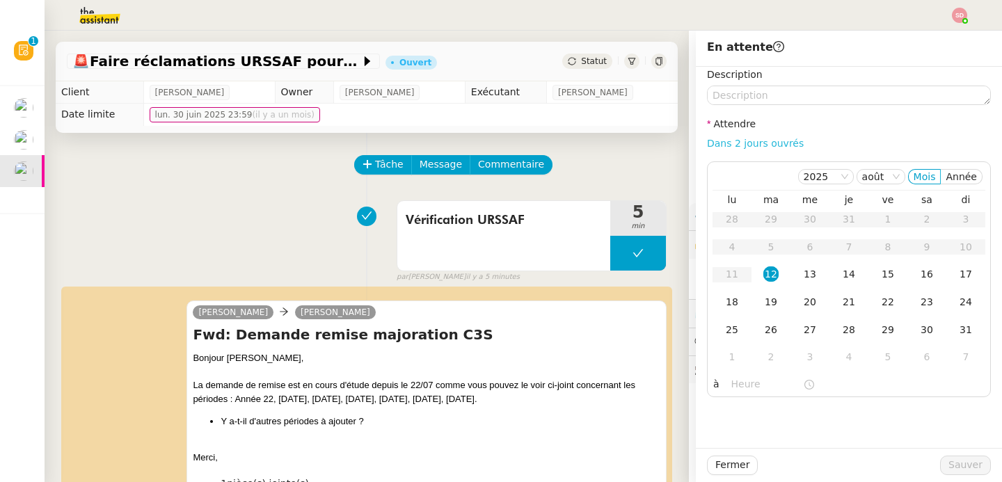
click at [761, 141] on link "Dans 2 jours ouvrés" at bounding box center [755, 143] width 97 height 11
type input "07:00"
click at [764, 308] on div "19" at bounding box center [771, 301] width 15 height 15
click at [806, 306] on div "20" at bounding box center [809, 301] width 15 height 15
click at [959, 471] on span "Sauver" at bounding box center [966, 465] width 34 height 16
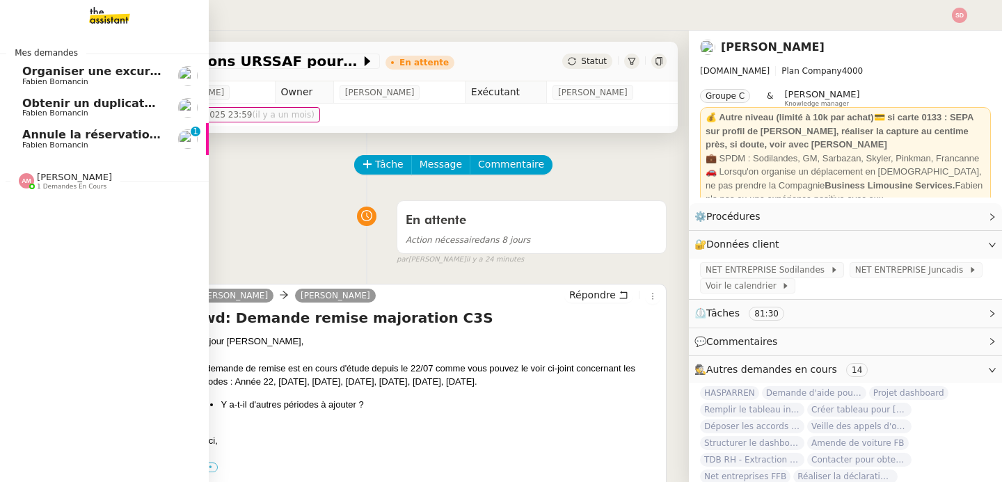
click at [77, 142] on span "Fabien Bornancin" at bounding box center [55, 145] width 66 height 9
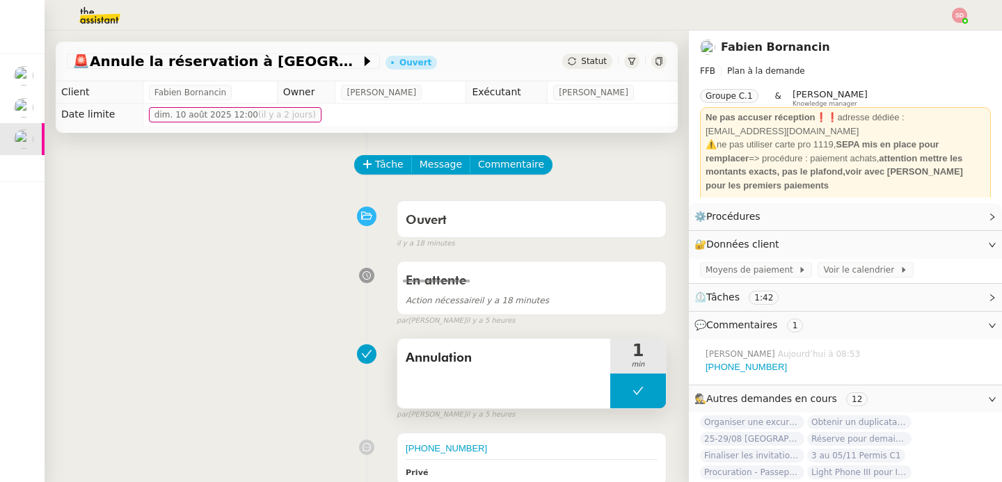
click at [610, 390] on button at bounding box center [638, 391] width 56 height 35
click at [619, 390] on icon at bounding box center [624, 391] width 11 height 11
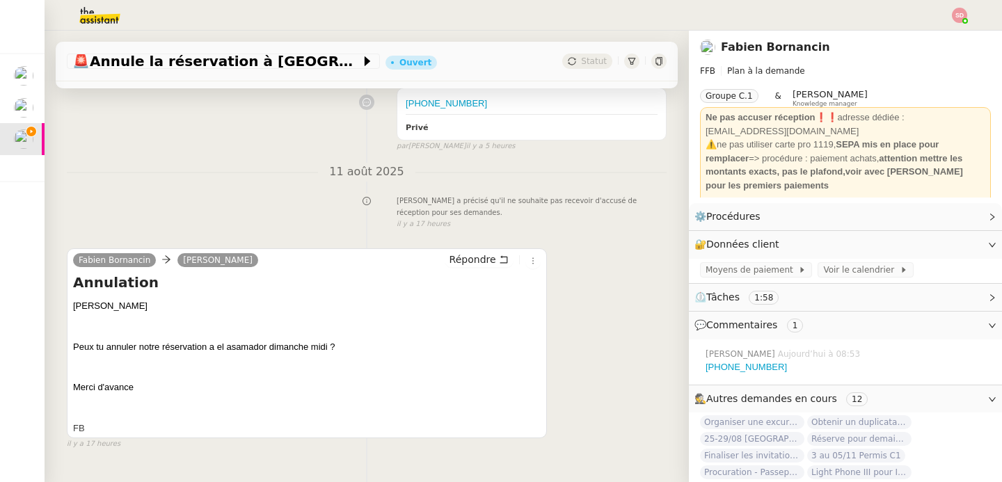
scroll to position [388, 0]
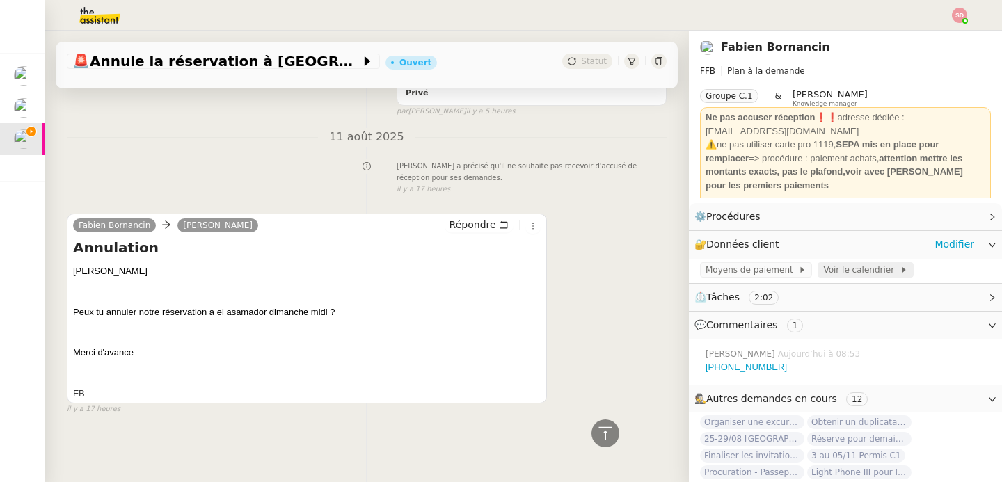
click at [865, 271] on span "Voir le calendrier" at bounding box center [861, 270] width 76 height 14
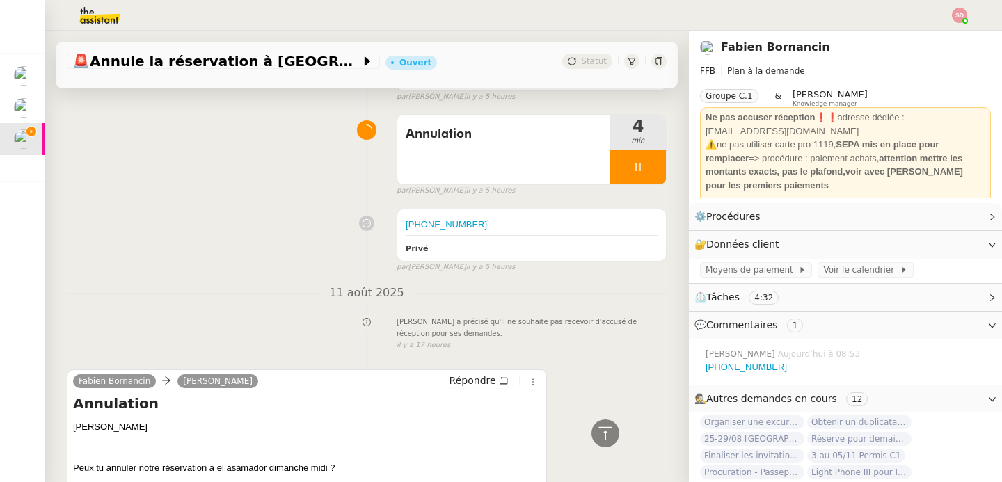
scroll to position [0, 0]
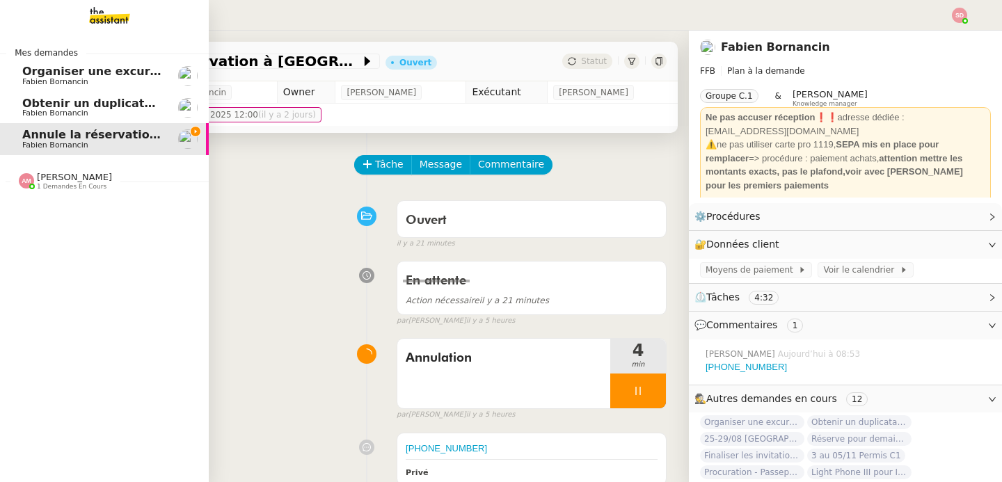
click at [36, 186] on div "[PERSON_NAME] 1 demandes en cours" at bounding box center [65, 181] width 93 height 18
click at [43, 219] on span "[PERSON_NAME]" at bounding box center [53, 217] width 63 height 9
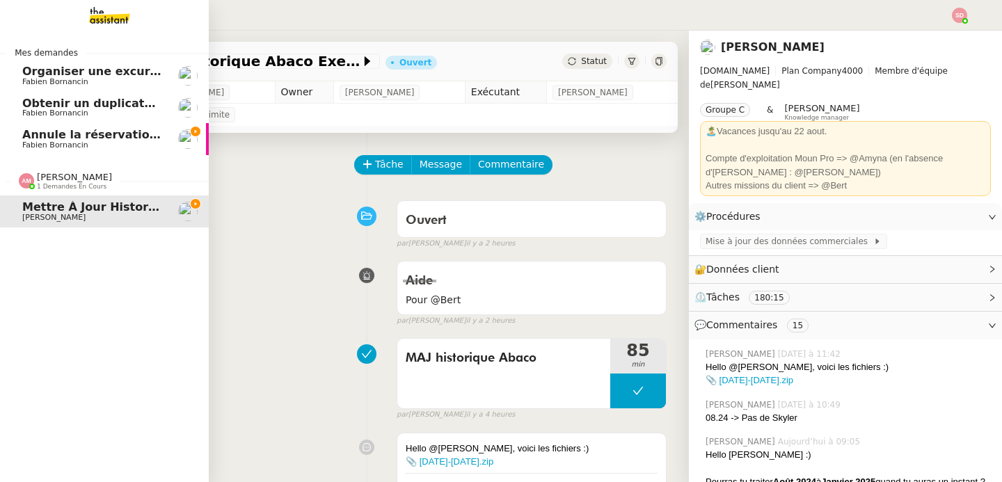
click at [6, 178] on nz-divider "[PERSON_NAME] 1 demandes en cours" at bounding box center [110, 181] width 209 height 18
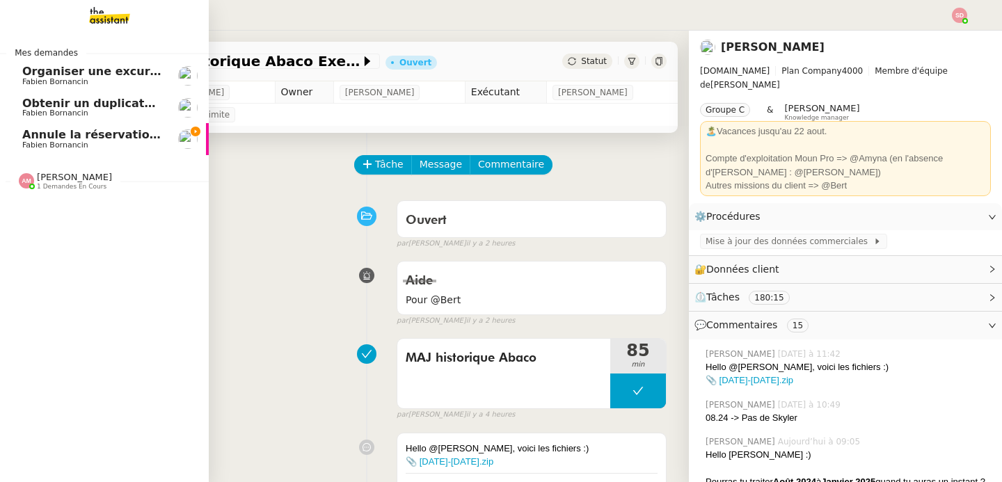
click at [69, 136] on span "Annule la réservation à [GEOGRAPHIC_DATA]" at bounding box center [162, 134] width 280 height 13
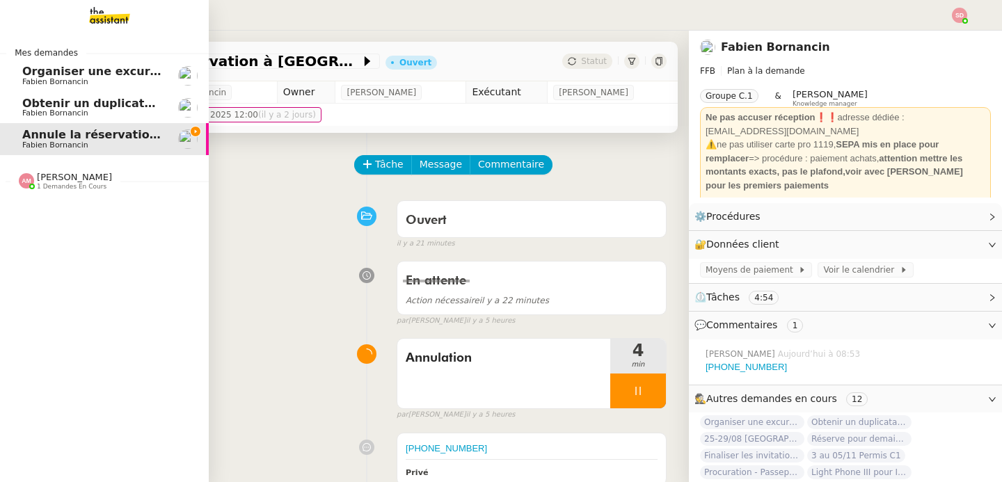
click at [178, 66] on div at bounding box center [187, 75] width 19 height 19
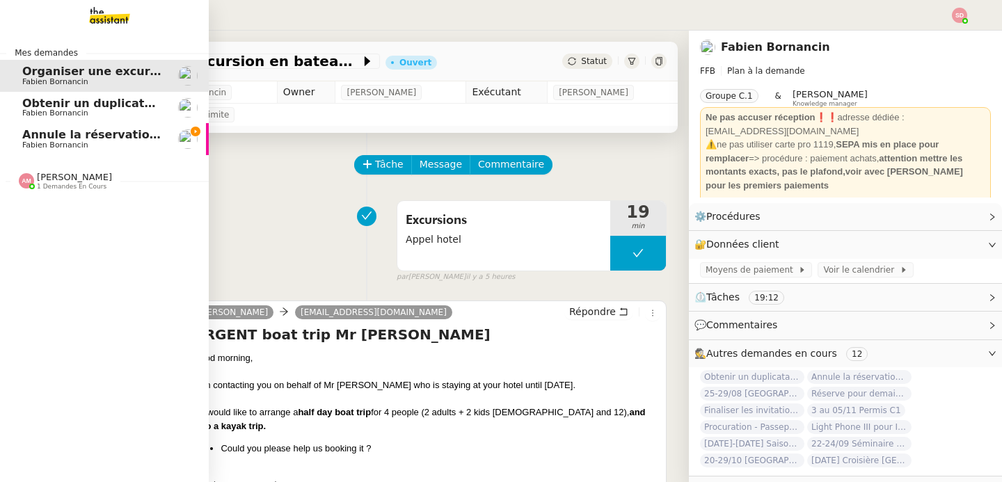
click at [39, 137] on span "Annule la réservation à [GEOGRAPHIC_DATA]" at bounding box center [162, 134] width 280 height 13
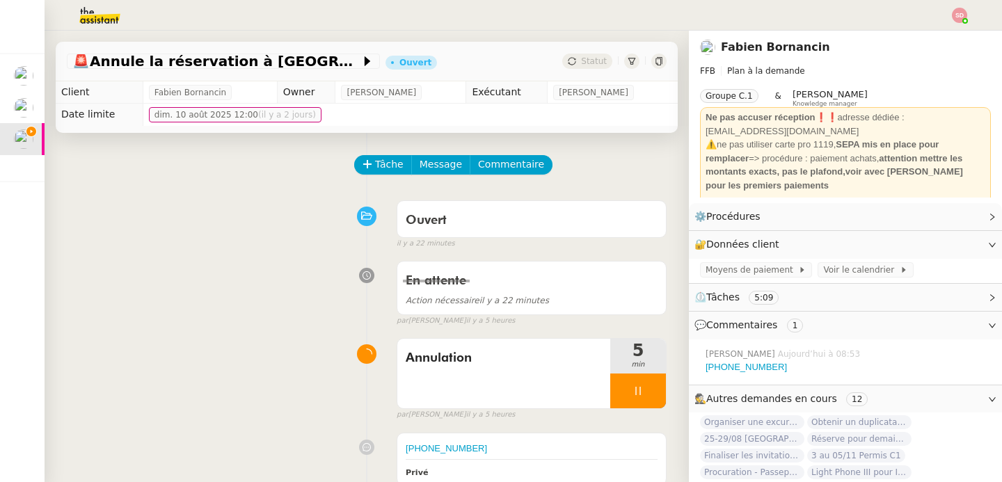
scroll to position [388, 0]
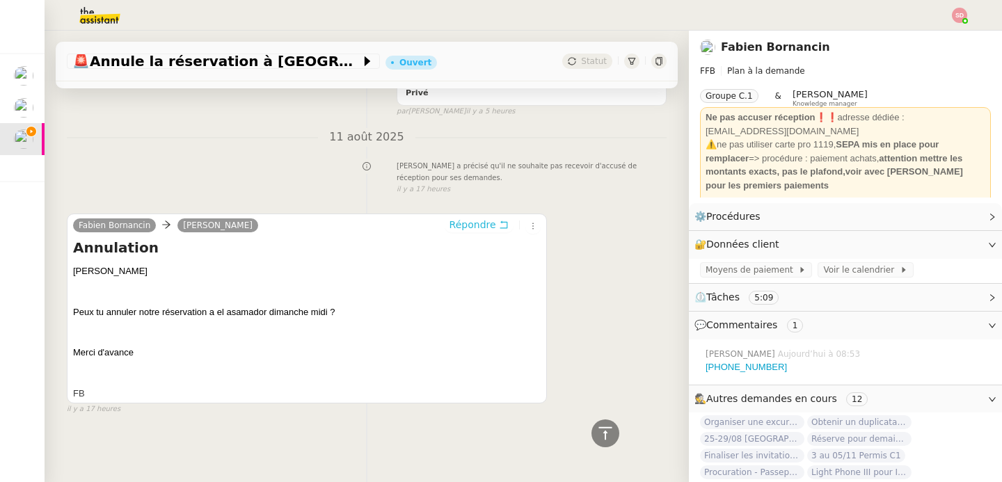
click at [469, 218] on span "Répondre" at bounding box center [473, 225] width 47 height 14
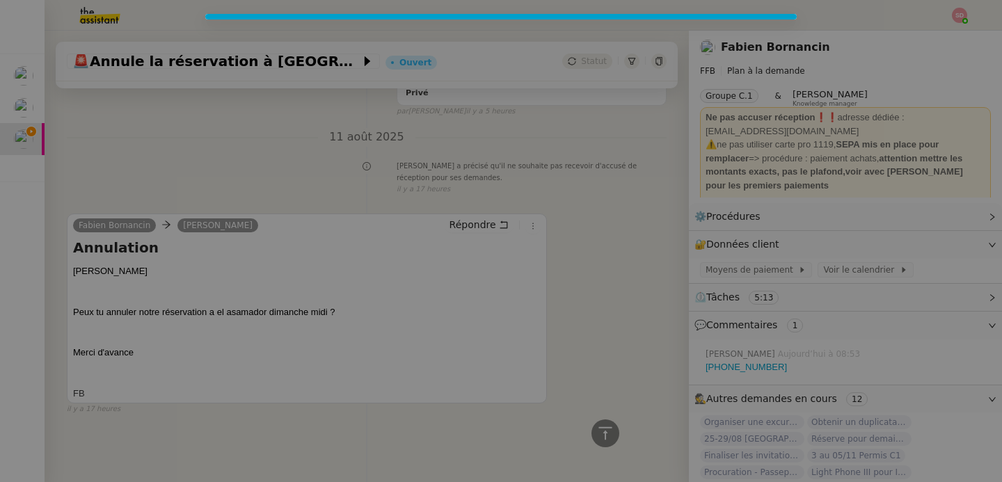
scroll to position [493, 0]
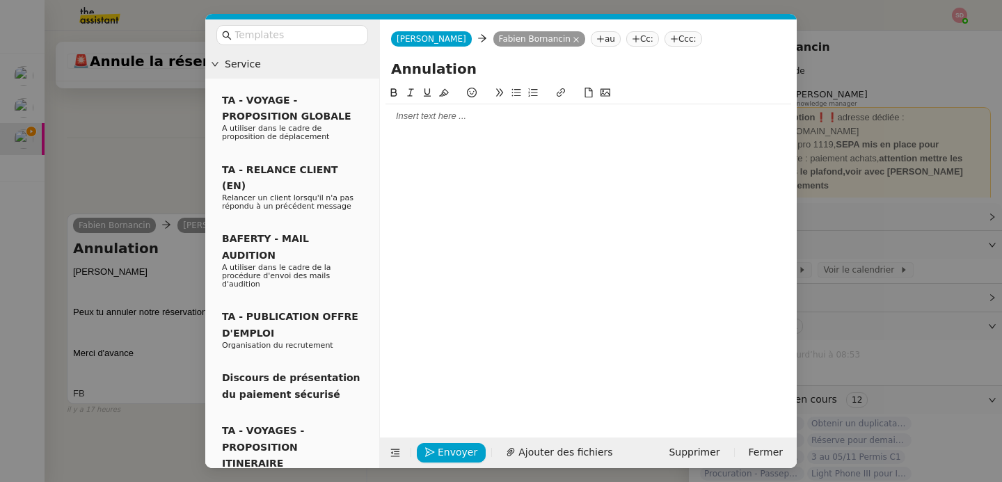
click at [504, 117] on div at bounding box center [589, 116] width 406 height 13
click at [448, 452] on span "Envoyer" at bounding box center [458, 453] width 40 height 16
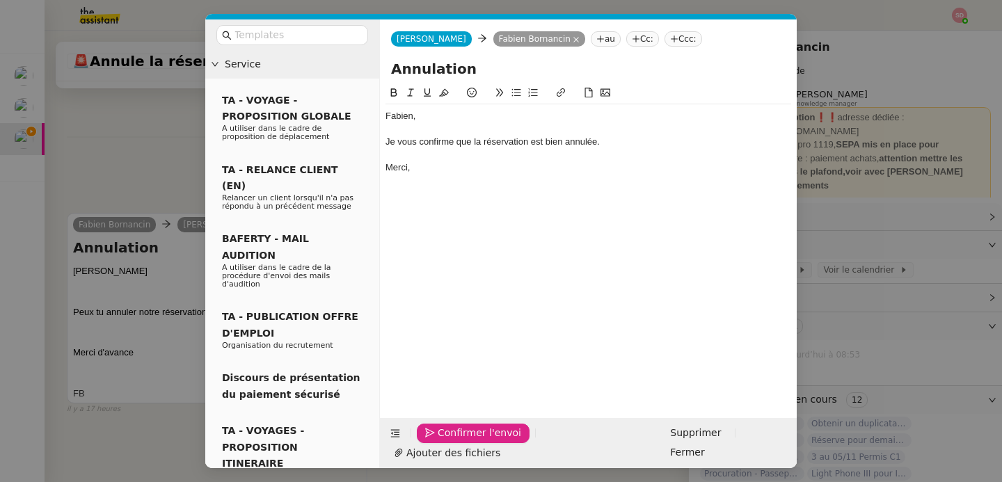
click at [448, 441] on span "Confirmer l'envoi" at bounding box center [480, 433] width 84 height 16
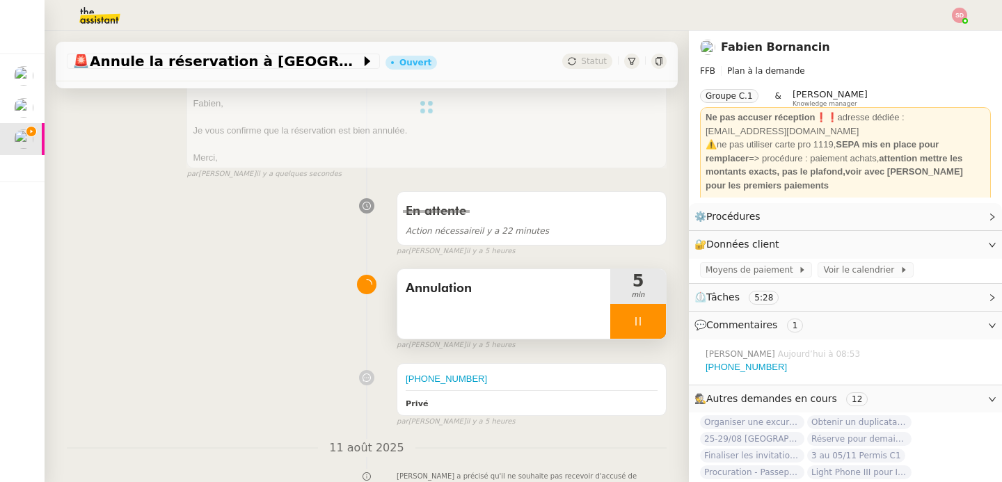
scroll to position [256, 0]
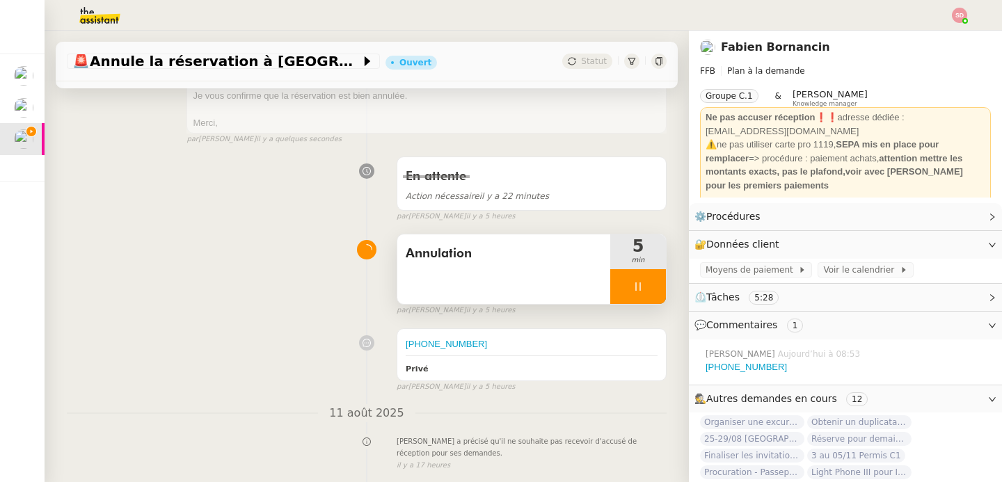
click at [643, 294] on div at bounding box center [638, 286] width 56 height 35
click at [666, 294] on button at bounding box center [666, 286] width 0 height 35
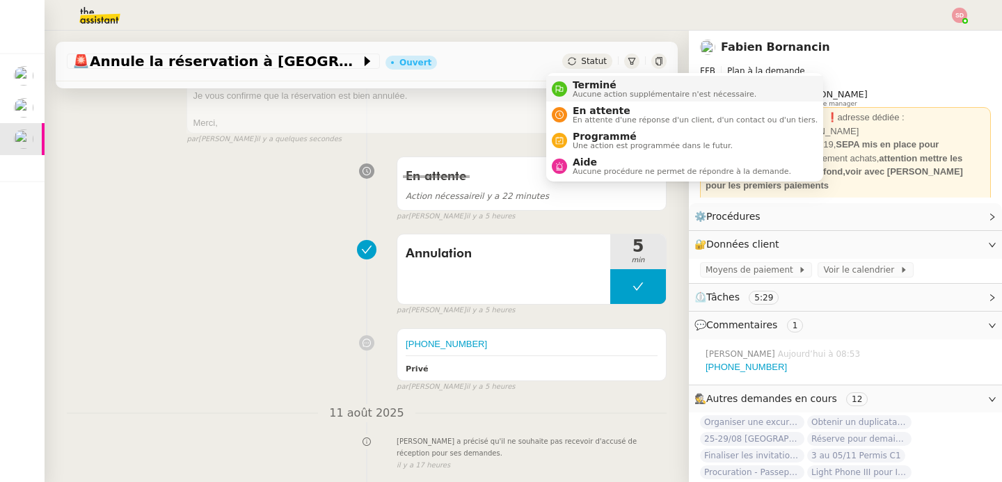
click at [563, 98] on li "Terminé Aucune action supplémentaire n'est nécessaire." at bounding box center [684, 89] width 277 height 26
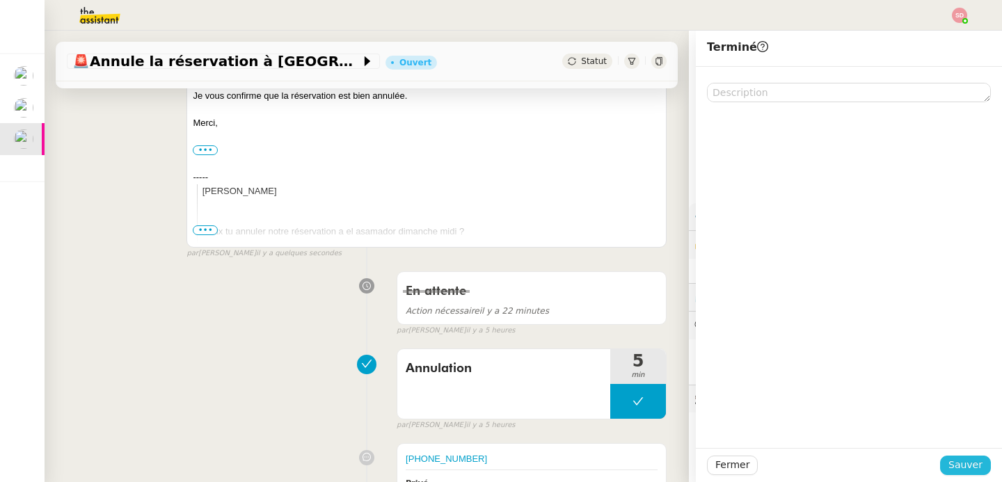
click at [963, 466] on span "Sauver" at bounding box center [966, 465] width 34 height 16
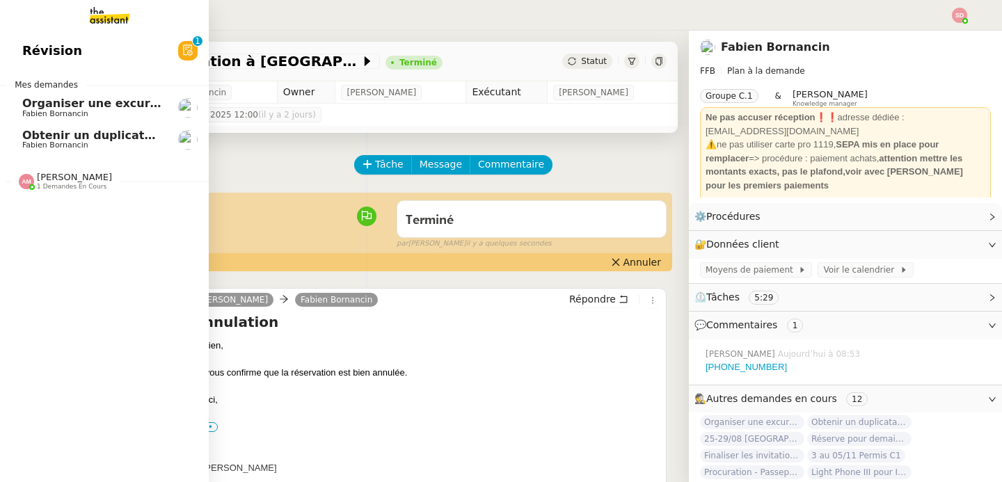
click at [32, 135] on span "Obtenir un duplicata du permis bateau" at bounding box center [144, 135] width 244 height 13
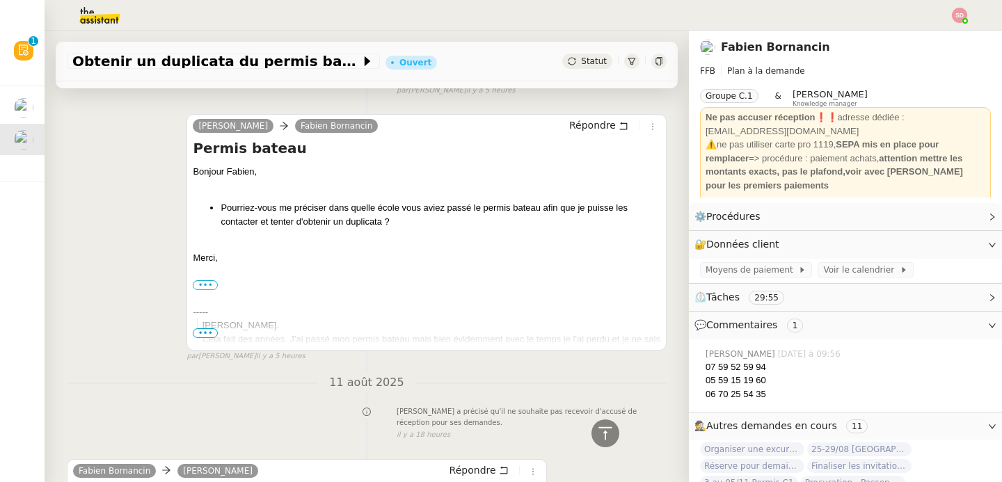
scroll to position [1100, 0]
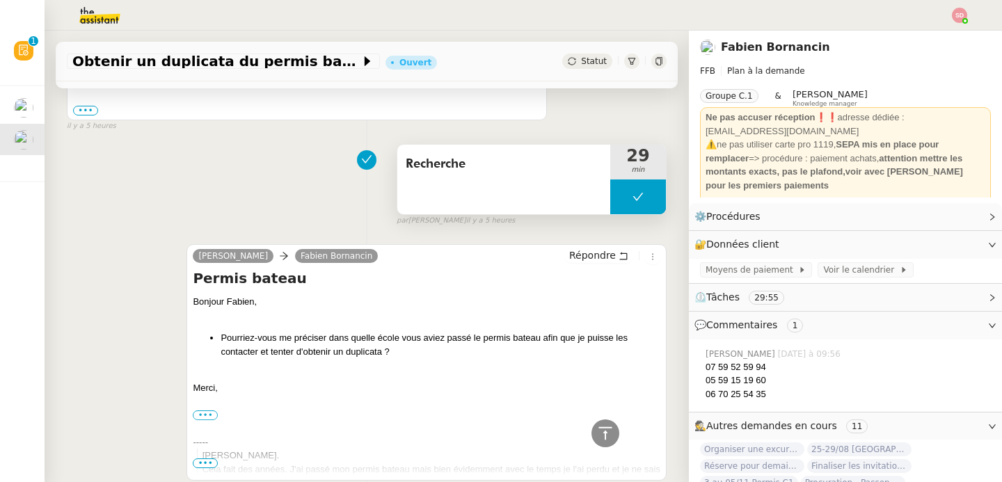
click at [611, 205] on button at bounding box center [638, 197] width 56 height 35
click at [611, 205] on div at bounding box center [624, 197] width 28 height 35
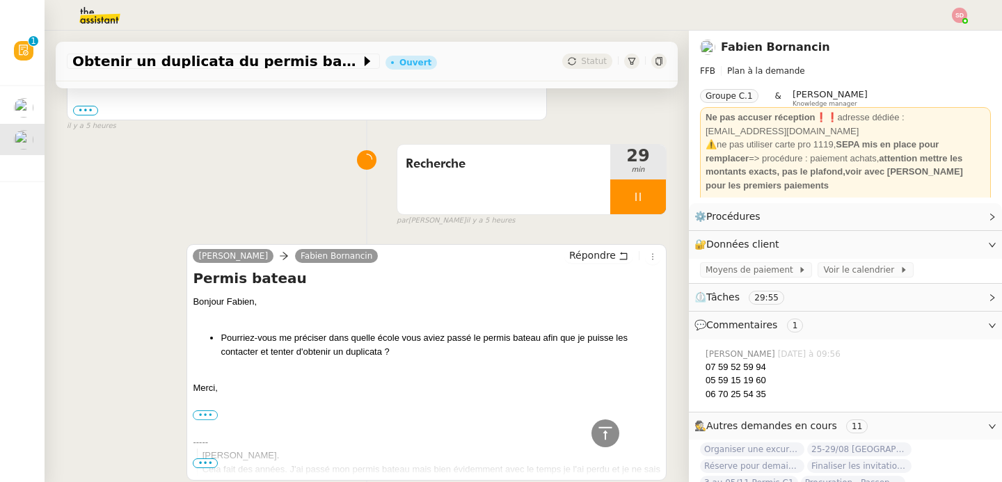
click at [720, 377] on div "05 59 15 19 60" at bounding box center [848, 381] width 285 height 14
copy div "05 59 15 19 60"
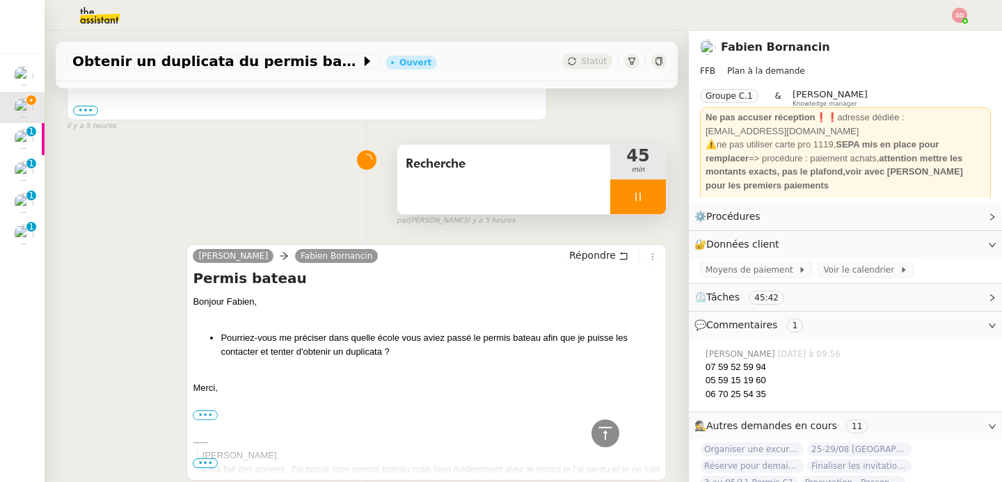
click at [617, 203] on div at bounding box center [638, 197] width 56 height 35
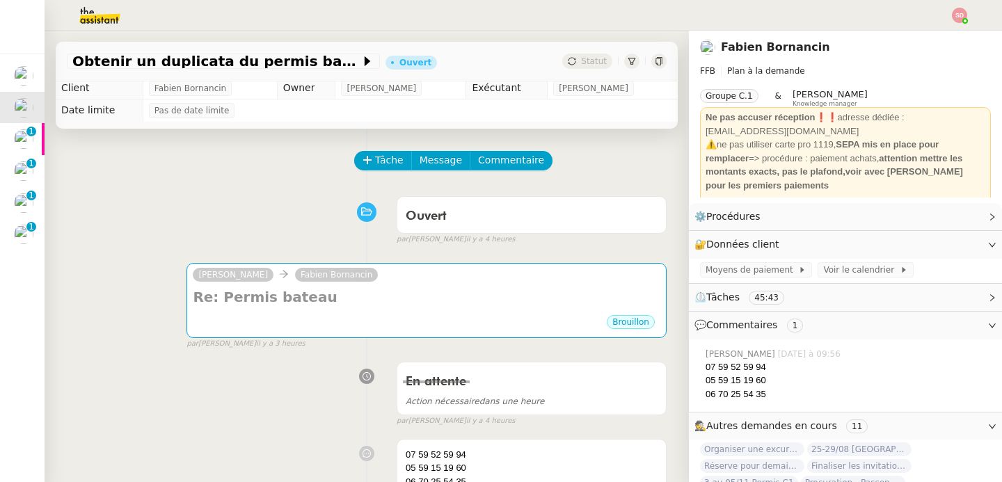
scroll to position [0, 0]
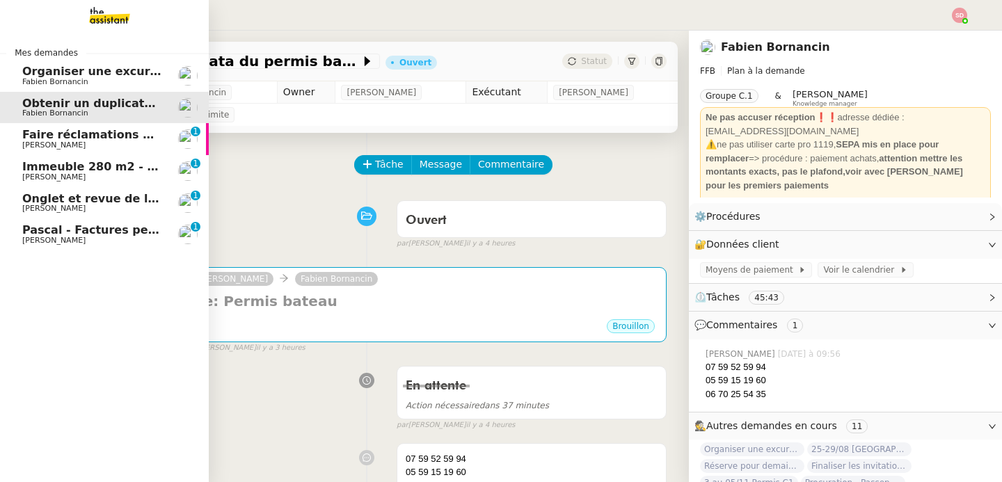
click at [14, 237] on link "Pascal - Factures perso 2021 [PERSON_NAME] 0 1 2 3 4 5 6 7 8 9" at bounding box center [104, 235] width 209 height 32
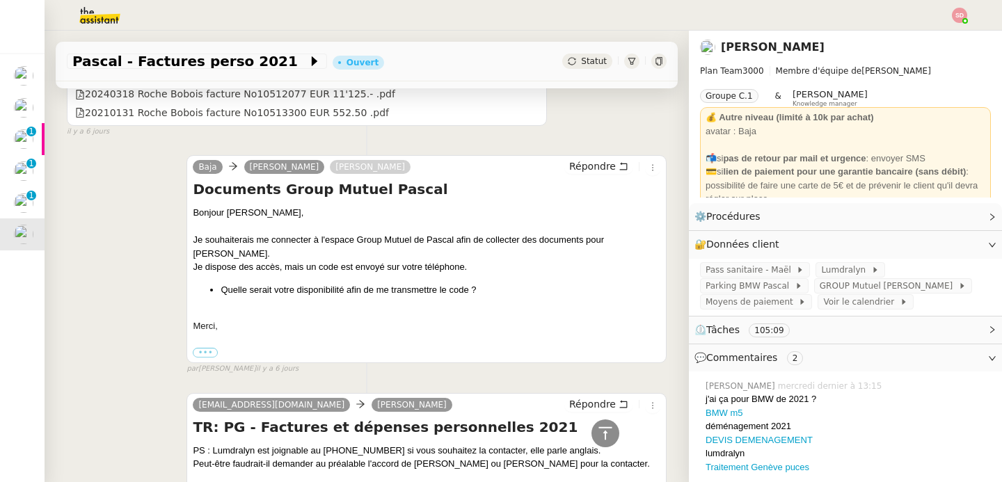
scroll to position [3648, 0]
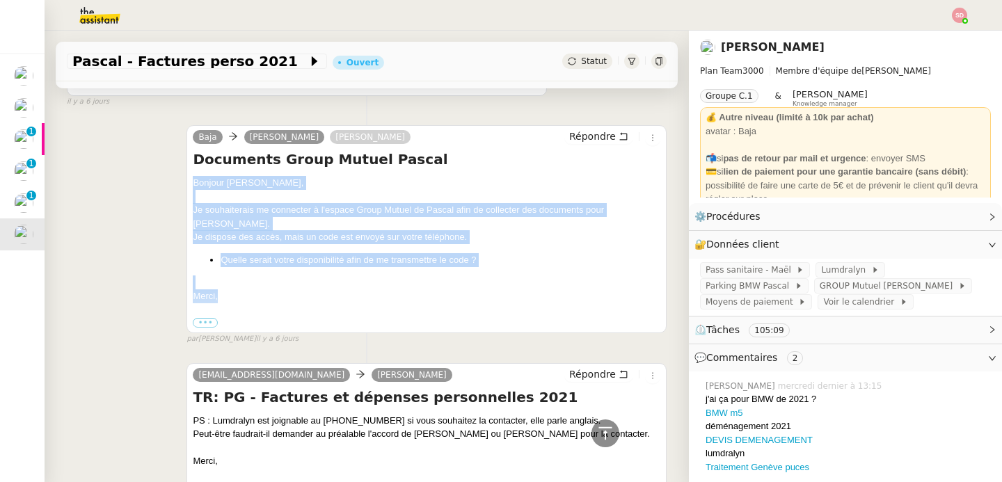
drag, startPoint x: 190, startPoint y: 180, endPoint x: 257, endPoint y: 280, distance: 120.5
click at [257, 280] on div "Bonjour [PERSON_NAME], [PERSON_NAME] souhaiterais me connecter à l'espace Group…" at bounding box center [427, 253] width 468 height 154
copy div "Bonjour [PERSON_NAME], [PERSON_NAME] souhaiterais me connecter à l'espace Group…"
click at [571, 135] on span "Répondre" at bounding box center [592, 136] width 47 height 14
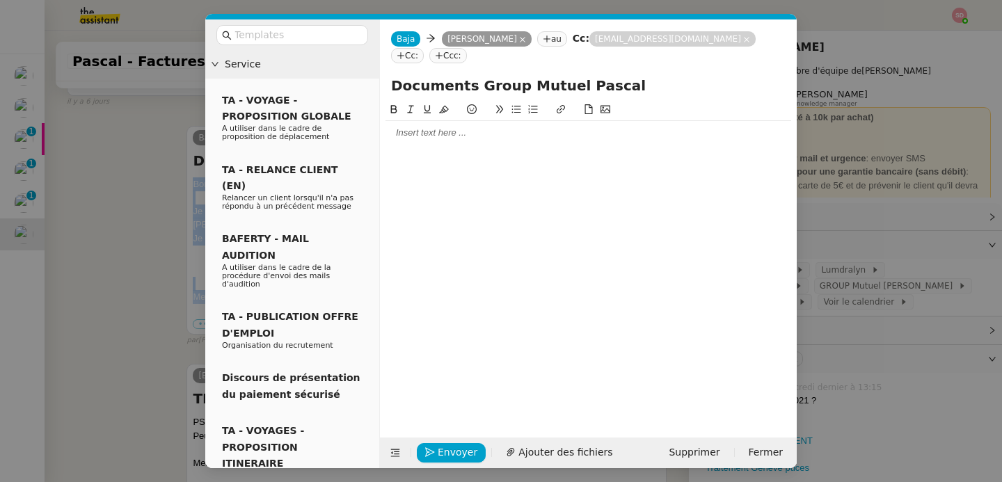
scroll to position [3760, 0]
click at [322, 39] on input "text" at bounding box center [297, 35] width 125 height 16
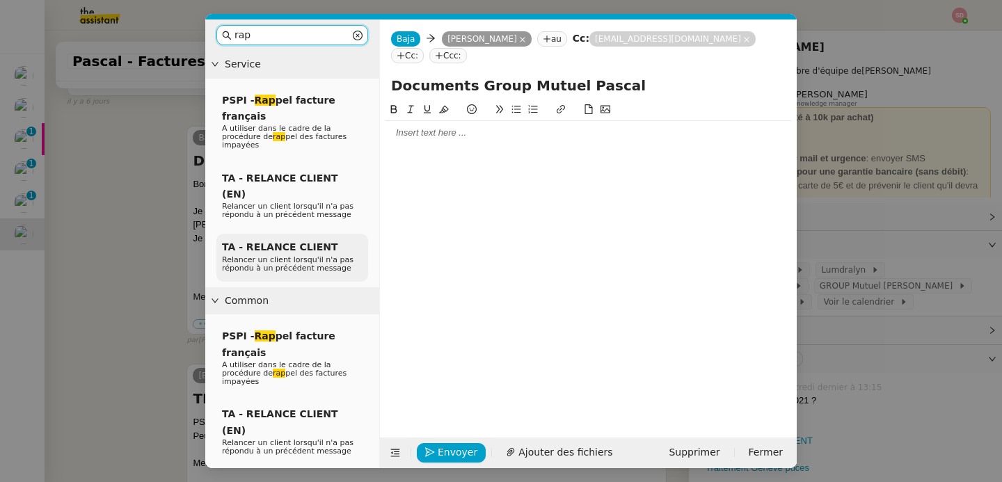
type input "rap"
click at [296, 255] on span "Relancer un client lorsqu'il n'a pas répondu à un précédent message" at bounding box center [288, 263] width 132 height 17
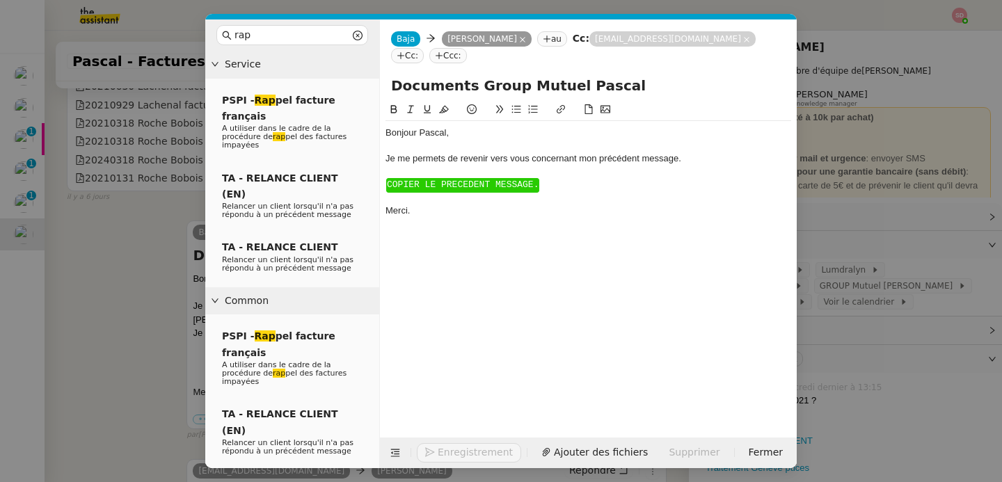
scroll to position [3856, 0]
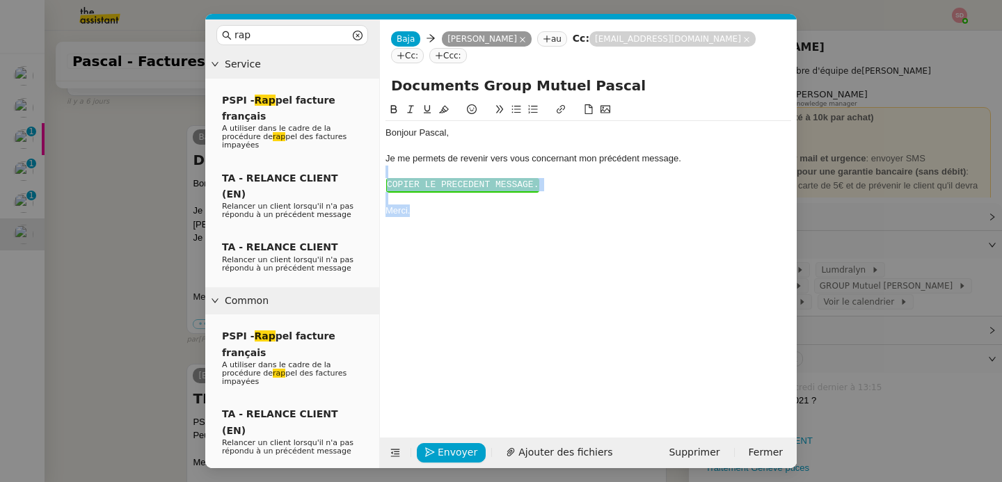
drag, startPoint x: 422, startPoint y: 221, endPoint x: 386, endPoint y: 177, distance: 57.4
click at [386, 177] on div "Bonjour ﻿[PERSON_NAME]﻿, Je me permets de revenir vers vous concernant mon préc…" at bounding box center [589, 172] width 406 height 102
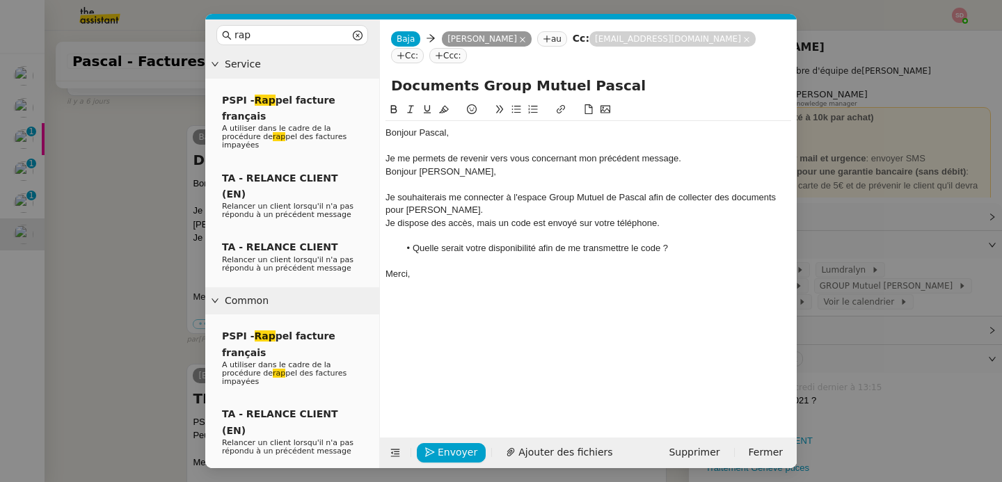
scroll to position [3928, 0]
click at [429, 169] on div "Bonjour [PERSON_NAME]," at bounding box center [589, 172] width 406 height 13
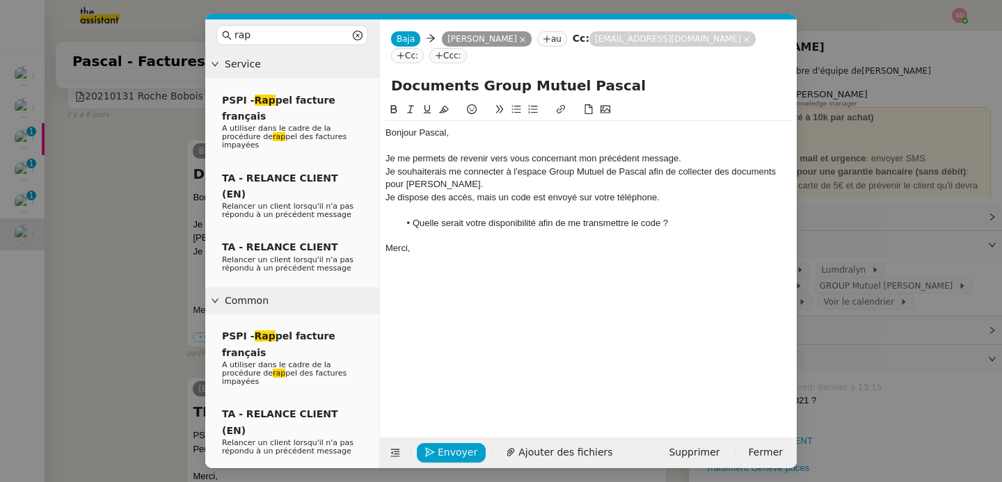
scroll to position [3901, 0]
click at [434, 134] on div "Bonjour ﻿Pascal﻿," at bounding box center [589, 133] width 406 height 13
click at [453, 450] on span "Envoyer" at bounding box center [458, 453] width 40 height 16
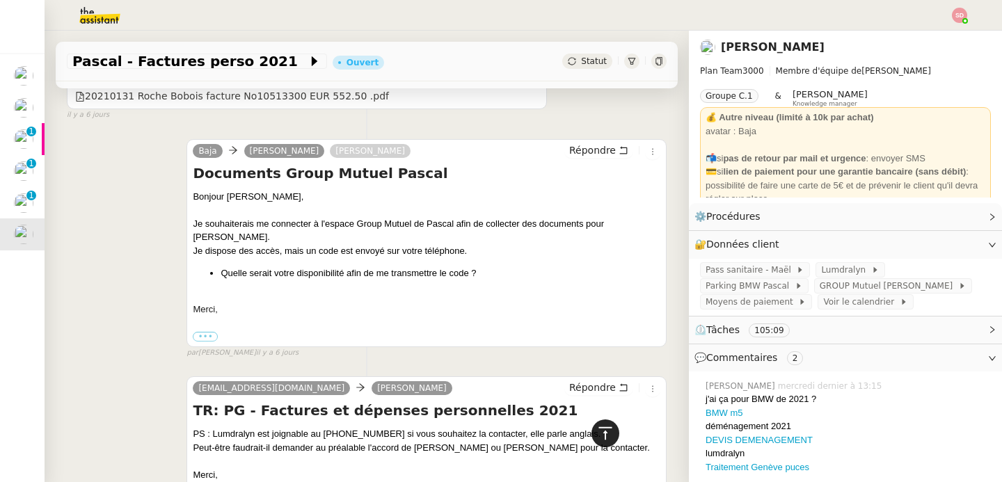
click at [597, 434] on icon at bounding box center [605, 433] width 17 height 17
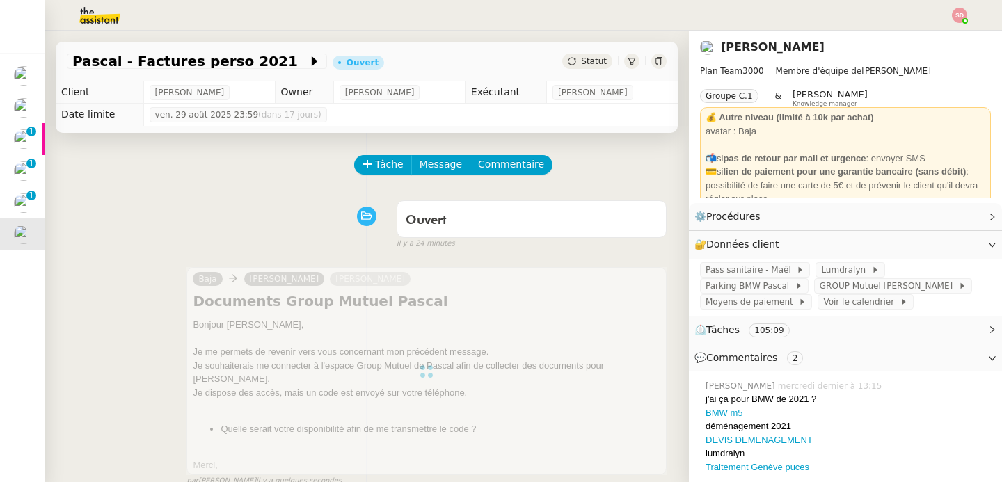
scroll to position [0, 0]
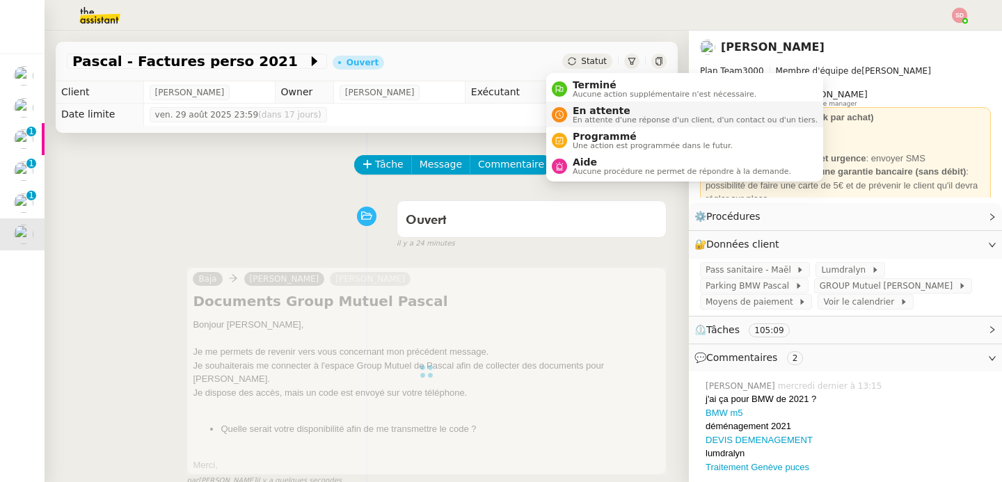
click at [570, 122] on div "En attente En attente d'une réponse d'un client, d'un contact ou d'un tiers." at bounding box center [692, 114] width 251 height 19
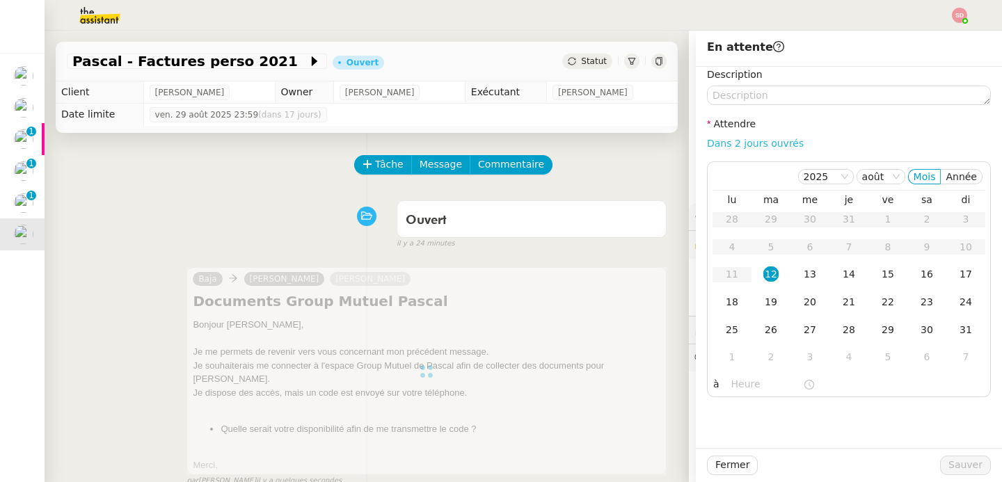
click at [766, 142] on link "Dans 2 jours ouvrés" at bounding box center [755, 143] width 97 height 11
type input "07:00"
click at [764, 308] on div "19" at bounding box center [771, 301] width 15 height 15
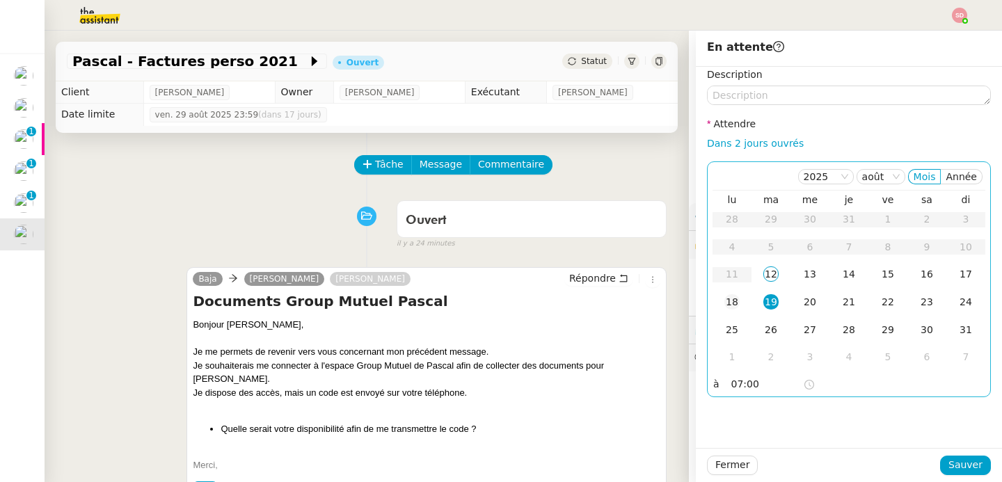
click at [725, 303] on div "18" at bounding box center [732, 301] width 15 height 15
click at [949, 463] on span "Sauver" at bounding box center [966, 465] width 34 height 16
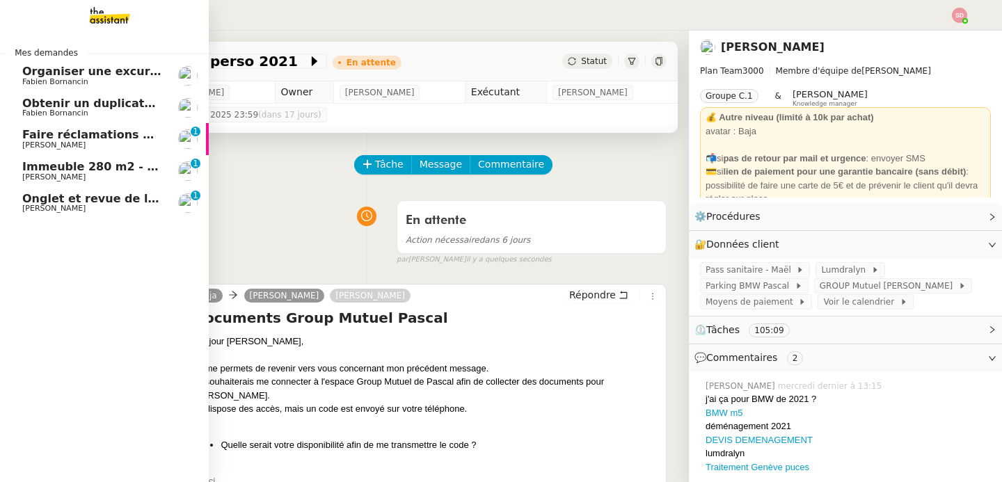
click at [65, 175] on span "[PERSON_NAME]" at bounding box center [53, 177] width 63 height 9
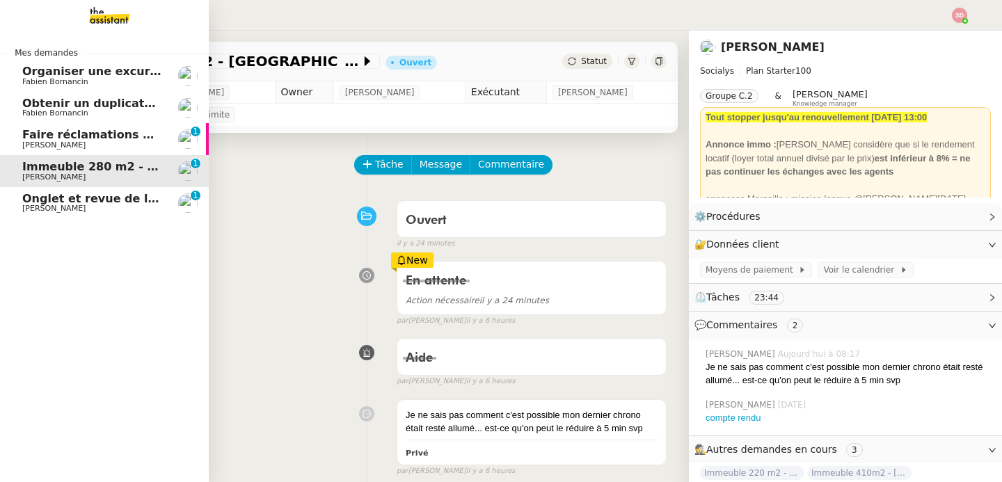
click at [61, 143] on span "[PERSON_NAME]" at bounding box center [53, 145] width 63 height 9
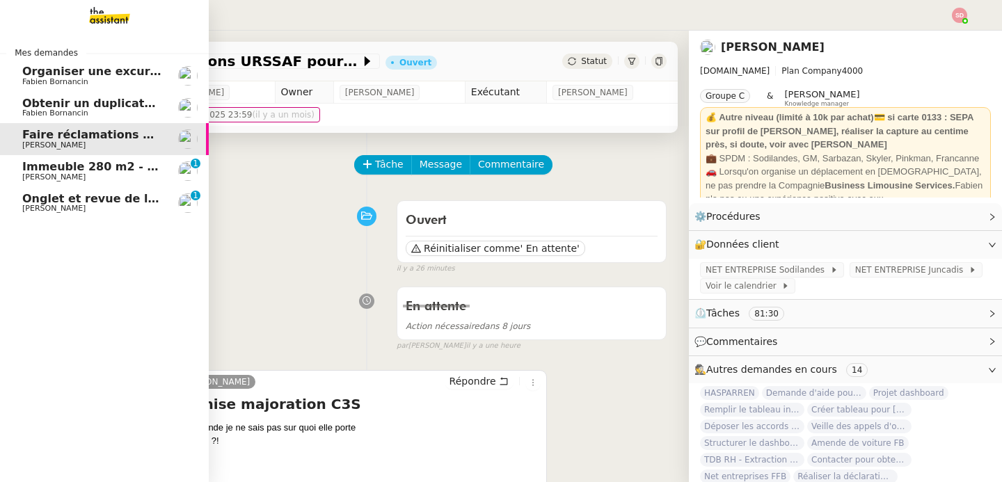
click at [87, 103] on span "Obtenir un duplicata du permis bateau" at bounding box center [144, 103] width 244 height 13
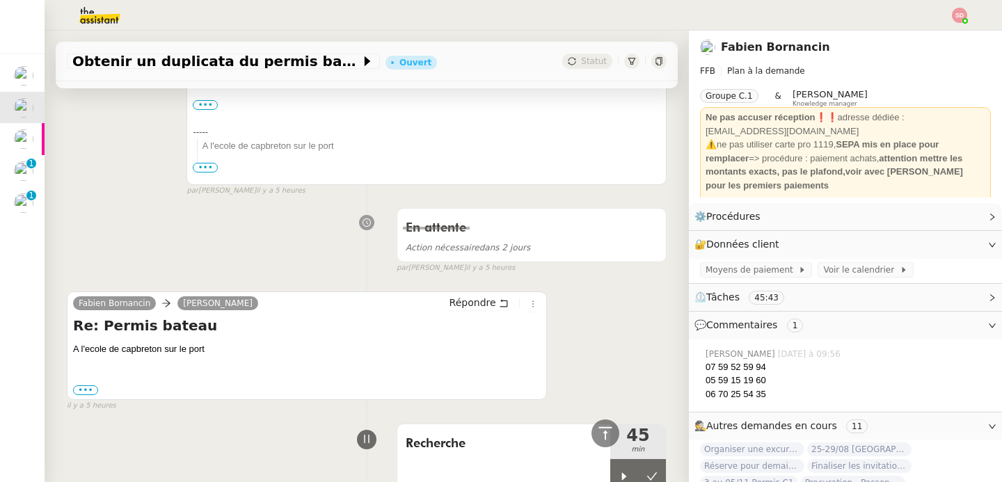
scroll to position [899, 0]
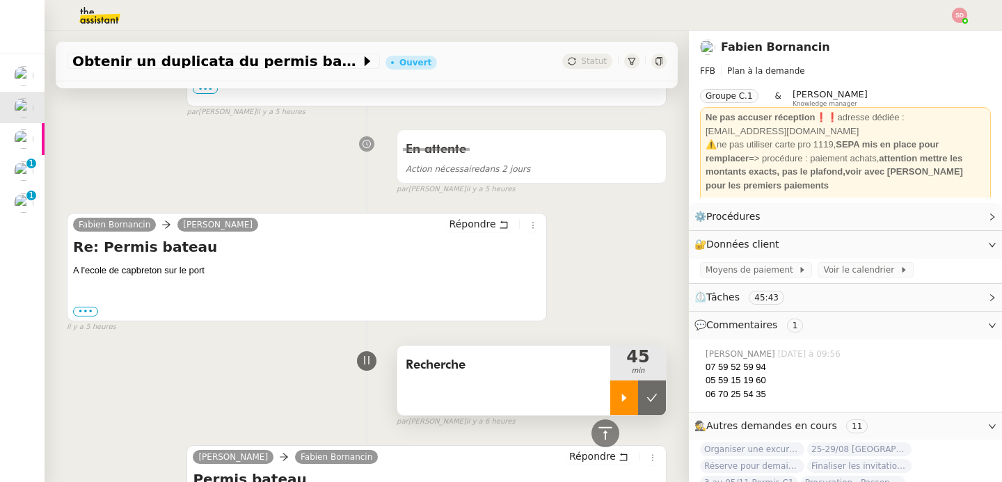
click at [619, 395] on icon at bounding box center [624, 398] width 11 height 11
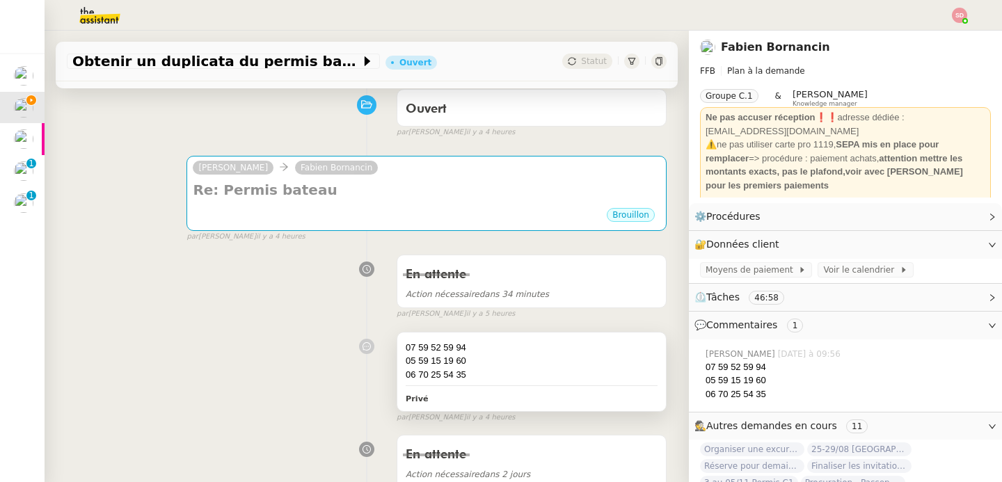
scroll to position [112, 0]
click at [528, 345] on div "07 59 52 59 94" at bounding box center [532, 347] width 252 height 14
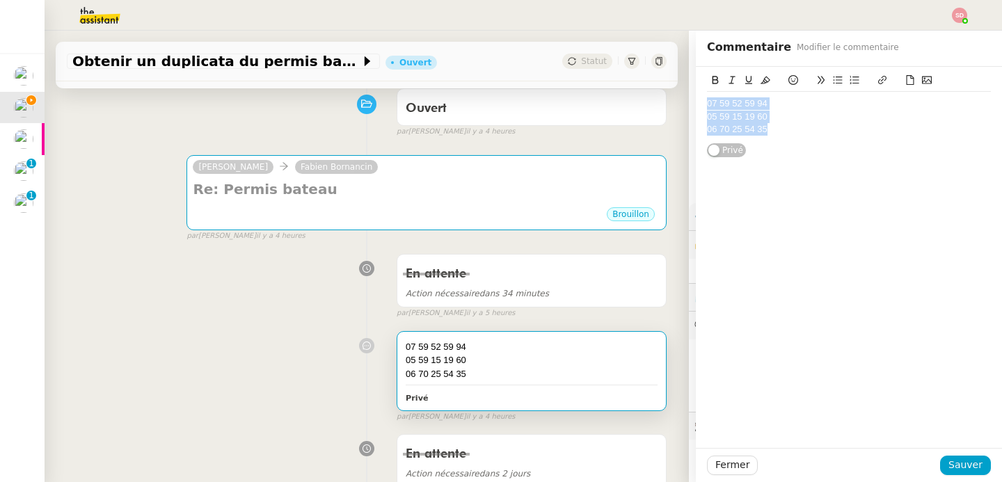
drag, startPoint x: 766, startPoint y: 127, endPoint x: 665, endPoint y: 105, distance: 103.2
click at [665, 105] on app-ticket "Obtenir un duplicata du permis bateau Ouvert Statut Client [PERSON_NAME] Owner …" at bounding box center [524, 257] width 958 height 452
click at [958, 460] on span "Sauver" at bounding box center [966, 465] width 34 height 16
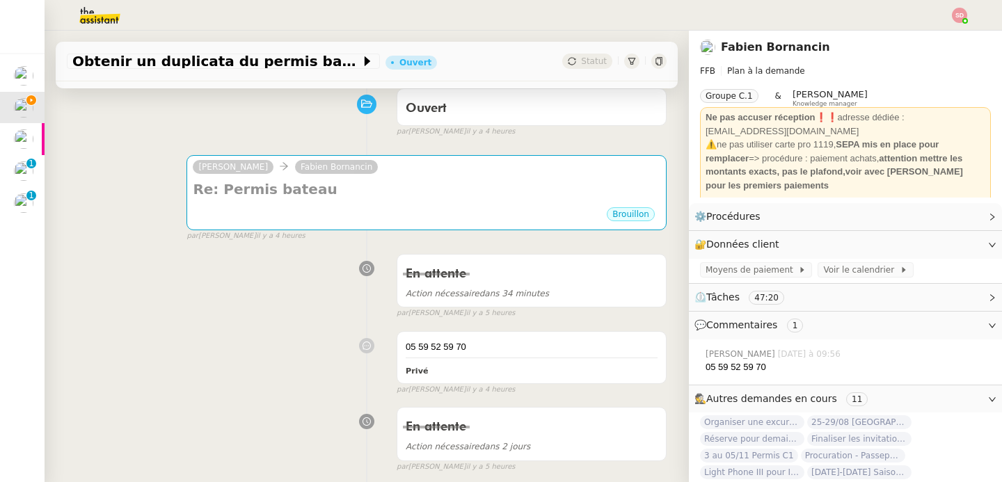
click at [727, 361] on div "05 59 52 59 70" at bounding box center [848, 368] width 285 height 14
copy nz-collapse "05 59 52 59 70"
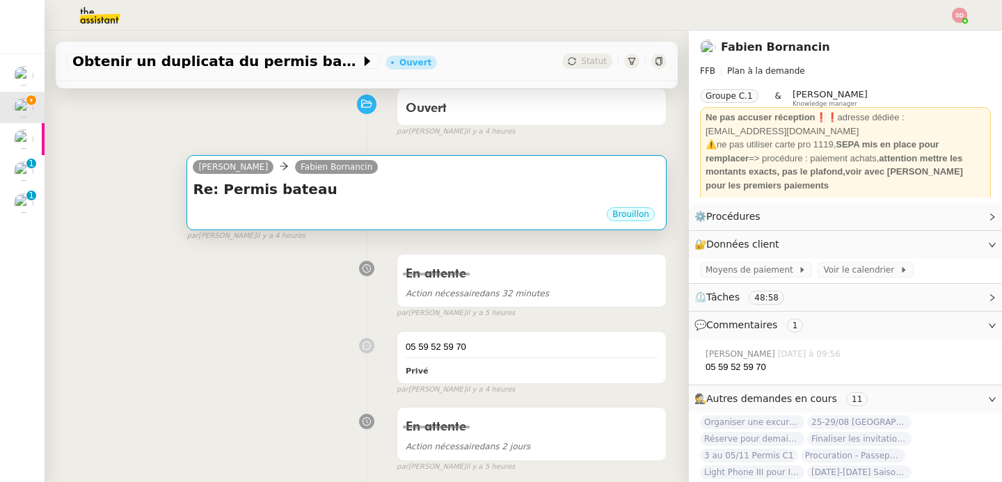
click at [376, 205] on div "Re: Permis bateau •••" at bounding box center [427, 193] width 468 height 26
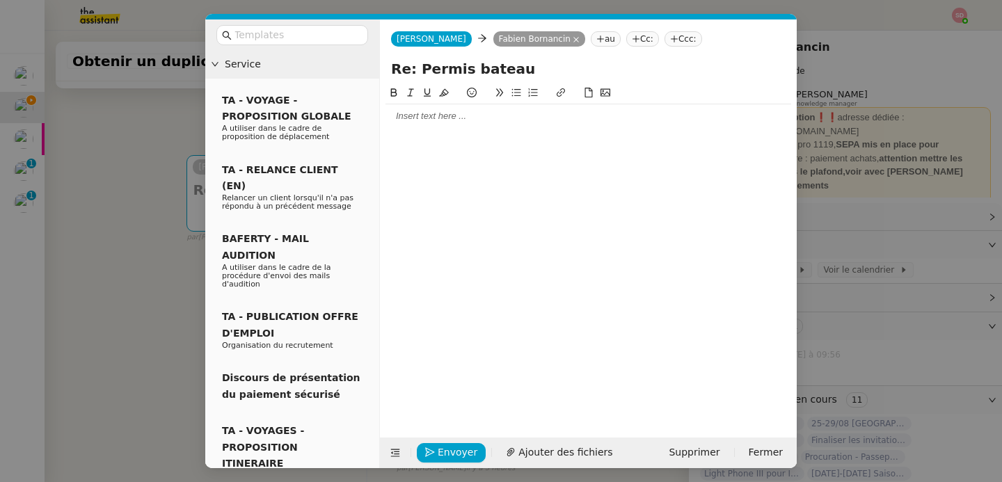
click at [433, 126] on div at bounding box center [589, 116] width 406 height 24
click at [409, 122] on div "06 88 10 39 45" at bounding box center [589, 116] width 406 height 13
copy div "06 88 10 39 45"
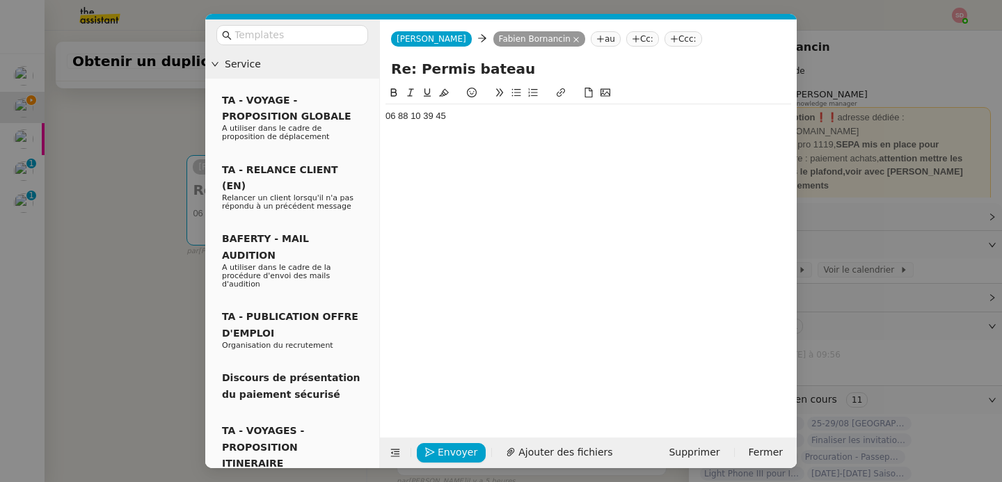
click at [480, 114] on div "06 88 10 39 45" at bounding box center [589, 116] width 406 height 13
click at [421, 118] on div "06 88 10 39 45" at bounding box center [589, 116] width 406 height 13
copy div "06 88 10 39 45"
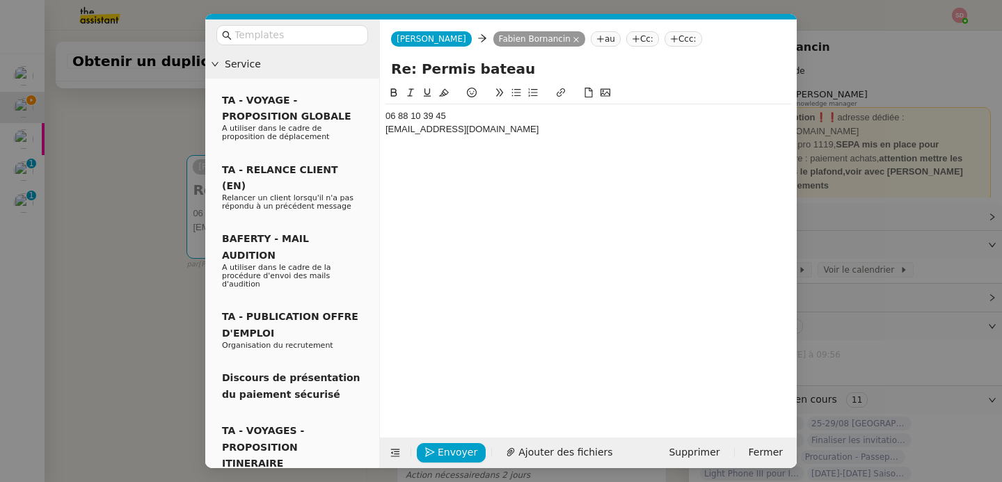
click at [614, 137] on div "06 88 10 39 45 [EMAIL_ADDRESS][DOMAIN_NAME]" at bounding box center [589, 122] width 406 height 37
click at [389, 452] on icon at bounding box center [395, 453] width 18 height 10
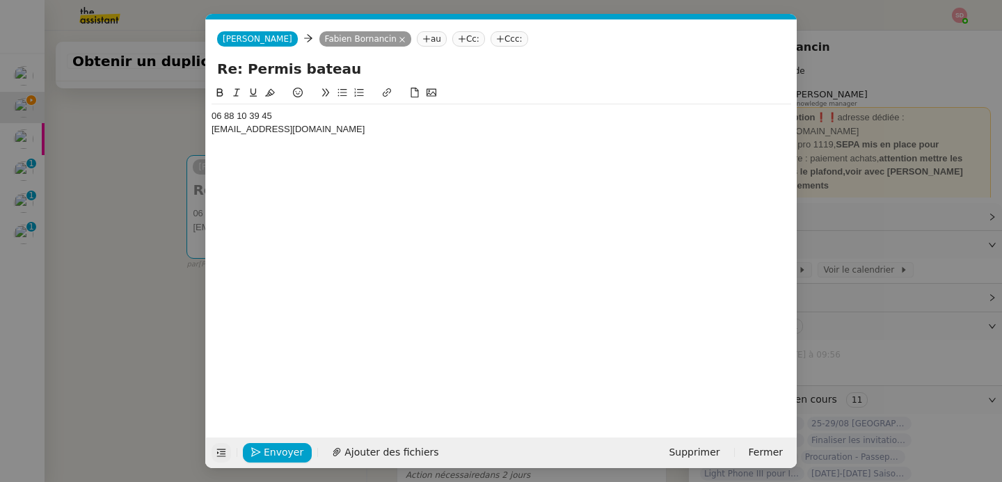
click at [272, 128] on div "[EMAIL_ADDRESS][DOMAIN_NAME]" at bounding box center [502, 129] width 580 height 13
click at [400, 138] on div "06 88 10 39 45 [EMAIL_ADDRESS][DOMAIN_NAME]" at bounding box center [502, 122] width 580 height 37
drag, startPoint x: 409, startPoint y: 126, endPoint x: 221, endPoint y: 107, distance: 189.6
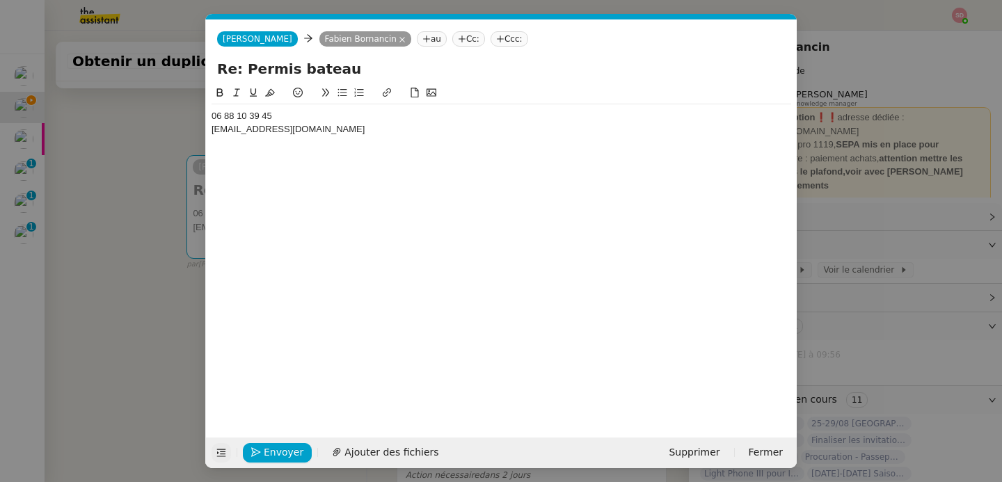
click at [221, 107] on div "06 88 10 39 45 [EMAIL_ADDRESS][DOMAIN_NAME]" at bounding box center [502, 122] width 580 height 37
click at [167, 122] on nz-modal-container "Service TA - VOYAGE - PROPOSITION GLOBALE A utiliser dans le cadre de propositi…" at bounding box center [501, 241] width 1002 height 482
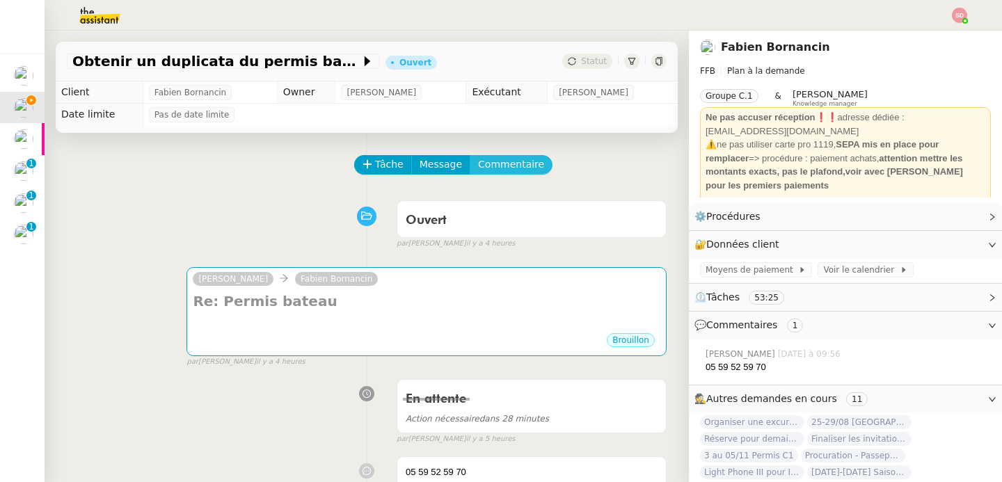
click at [516, 171] on span "Commentaire" at bounding box center [511, 165] width 66 height 16
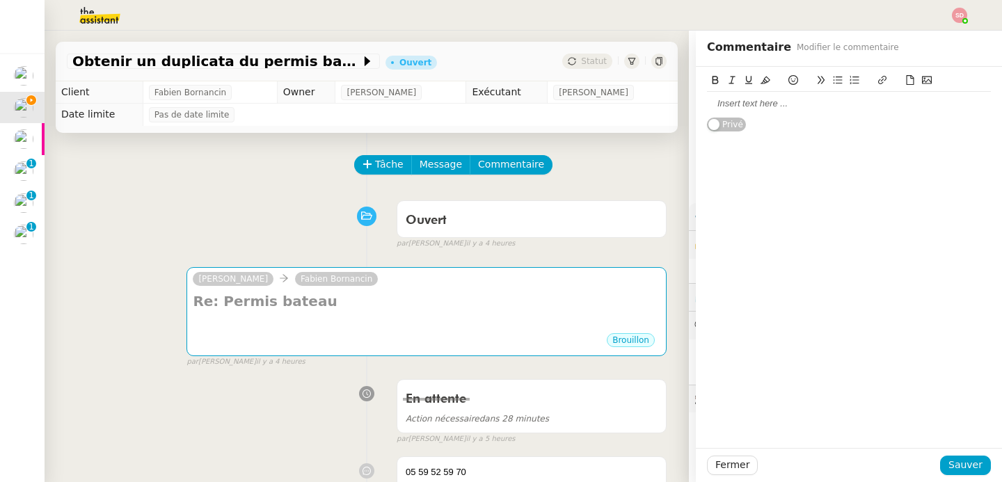
click at [753, 105] on div at bounding box center [849, 103] width 284 height 13
paste div
click at [967, 455] on div "Fermer Sauver" at bounding box center [849, 465] width 306 height 34
click at [963, 466] on span "Sauver" at bounding box center [966, 465] width 34 height 16
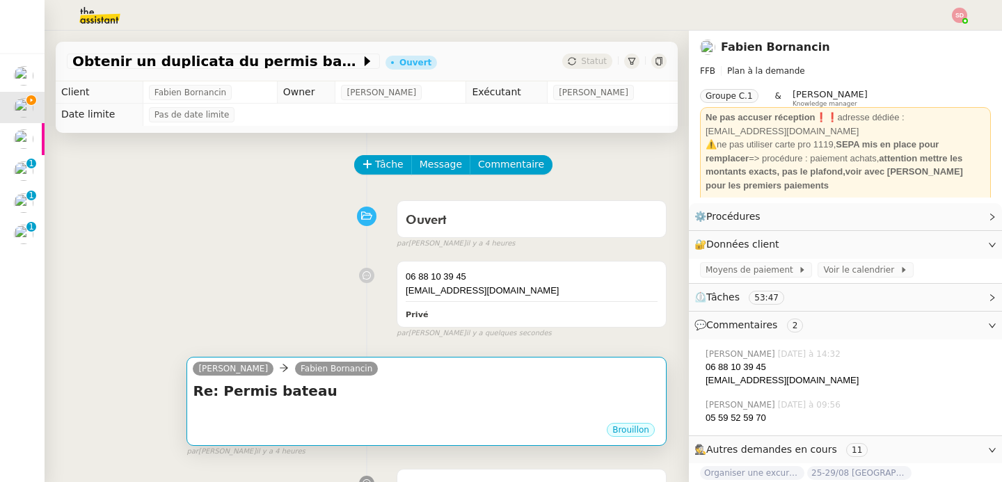
click at [475, 411] on div at bounding box center [427, 415] width 468 height 14
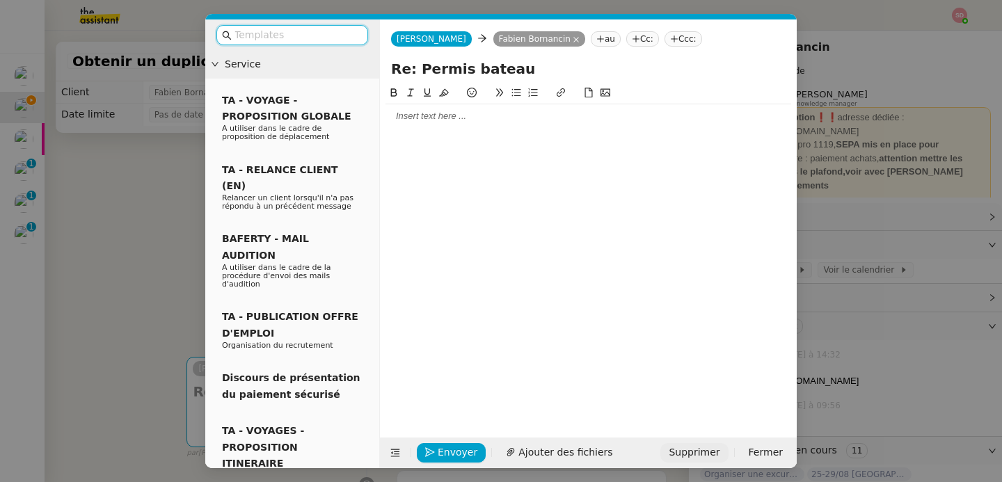
click at [699, 451] on span "Supprimer" at bounding box center [694, 453] width 51 height 16
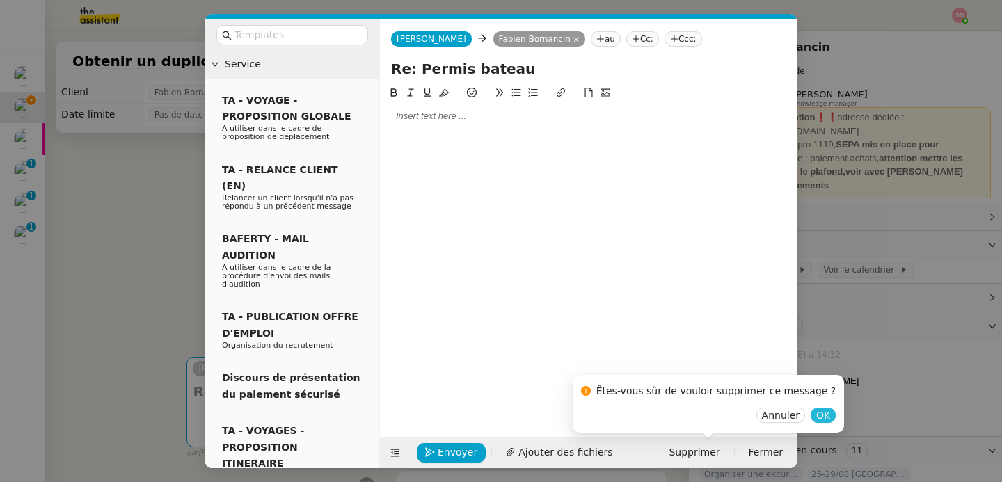
click at [816, 419] on span "OK" at bounding box center [823, 416] width 14 height 14
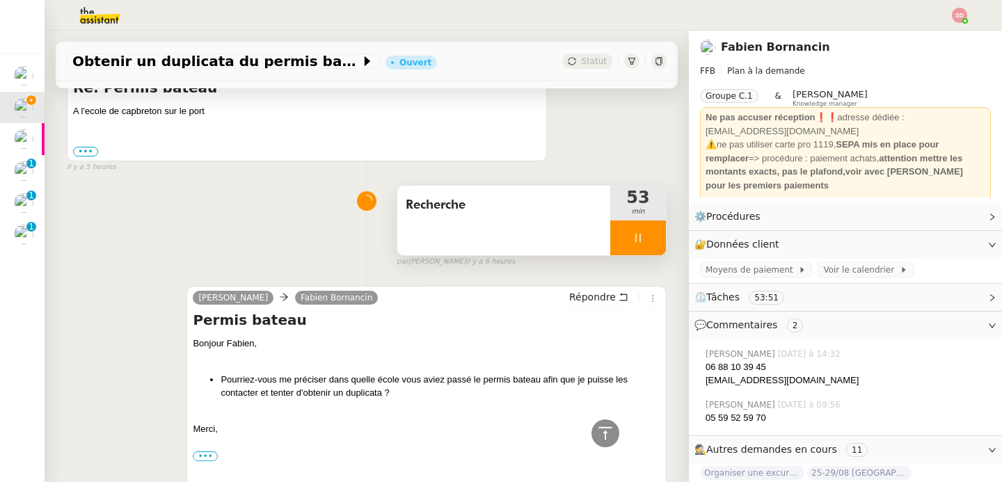
scroll to position [1032, 0]
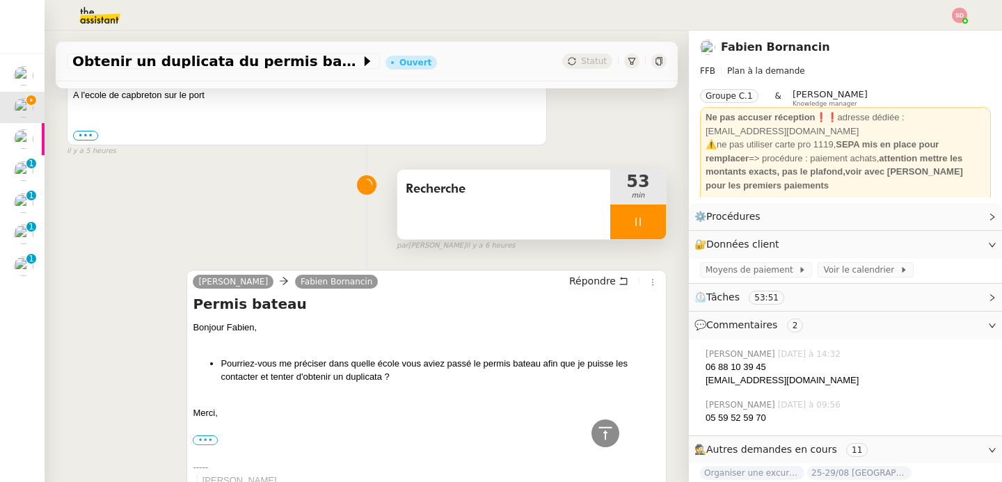
click at [641, 226] on div at bounding box center [638, 222] width 56 height 35
click at [641, 226] on button at bounding box center [652, 222] width 28 height 35
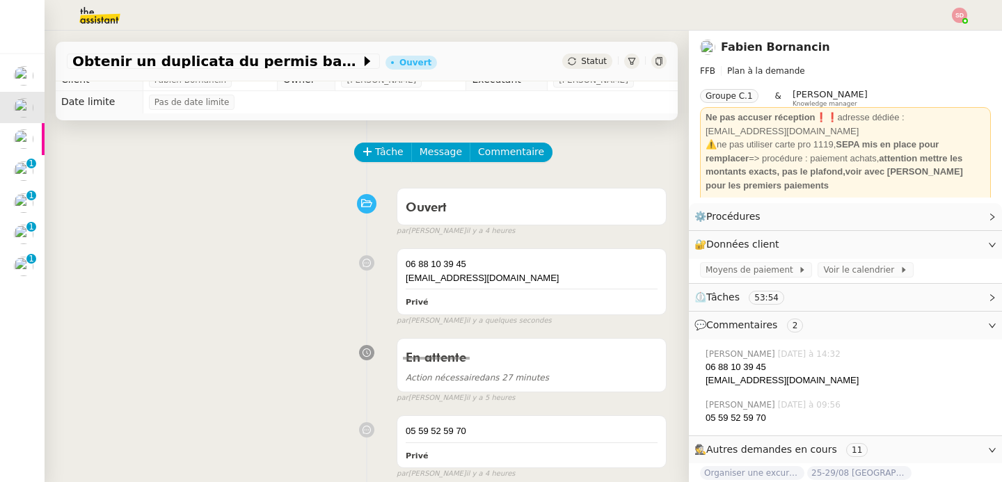
scroll to position [0, 0]
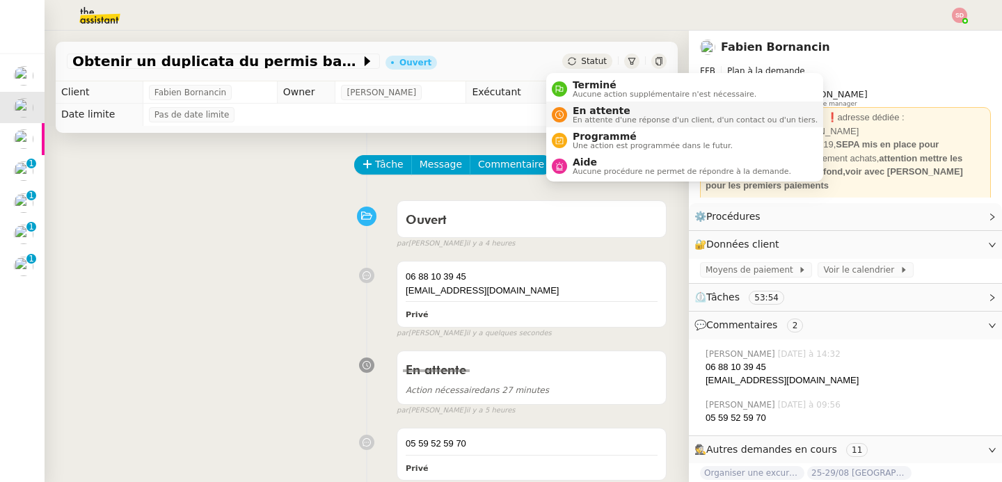
click at [581, 107] on span "En attente" at bounding box center [695, 110] width 245 height 11
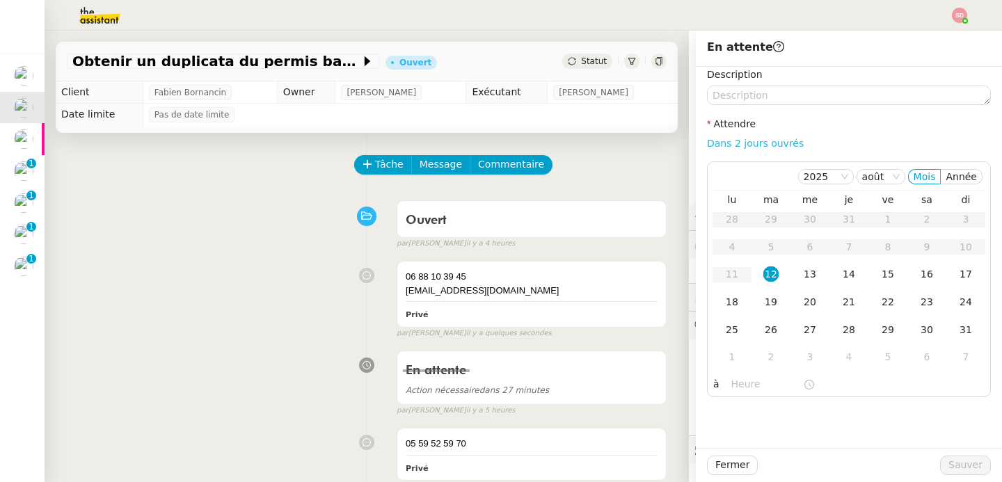
click at [760, 148] on link "Dans 2 jours ouvrés" at bounding box center [755, 143] width 97 height 11
type input "07:00"
click at [804, 269] on div "13" at bounding box center [809, 274] width 15 height 15
click at [965, 473] on span "Sauver" at bounding box center [966, 465] width 34 height 16
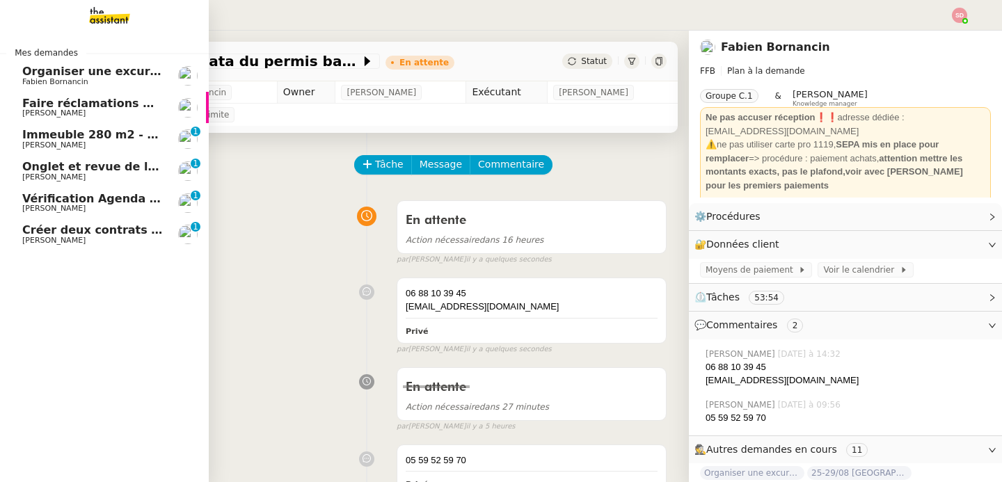
click at [30, 239] on span "[PERSON_NAME]" at bounding box center [53, 240] width 63 height 9
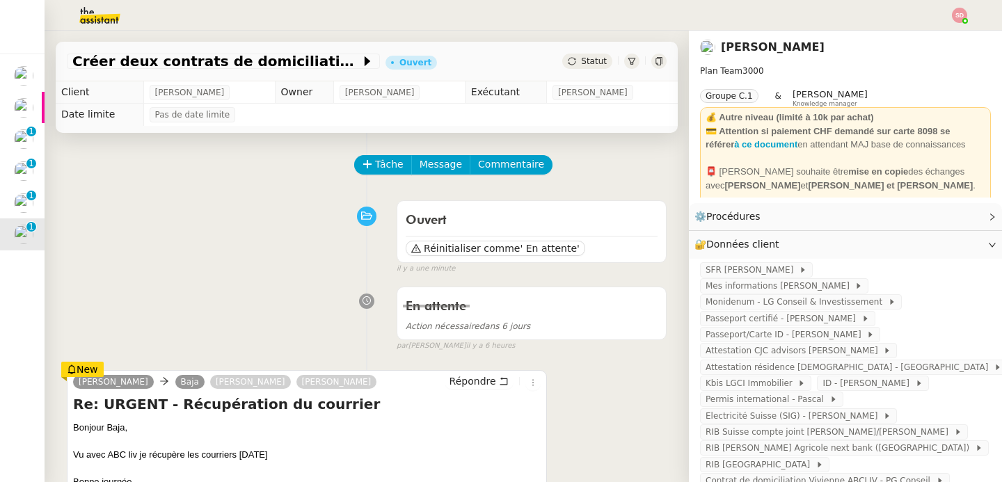
scroll to position [135, 0]
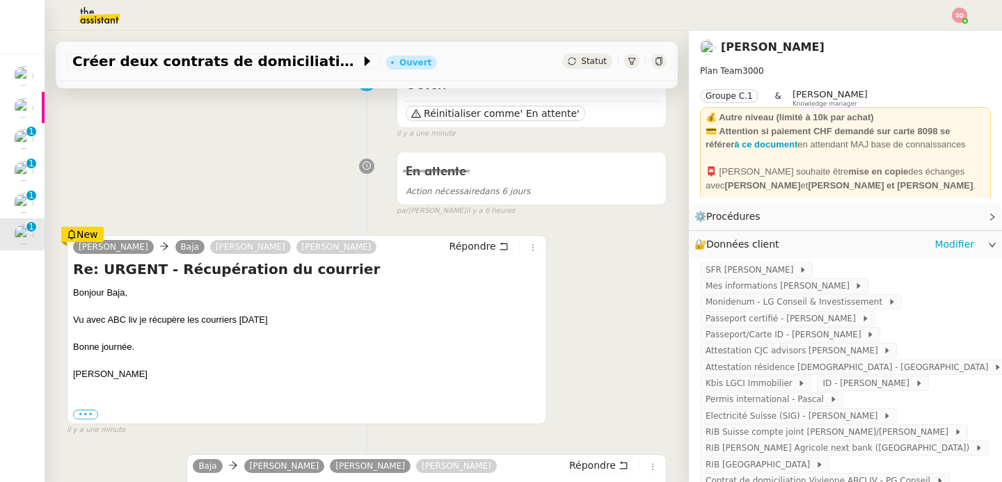
click at [857, 242] on div "🔐 Données client Modifier" at bounding box center [835, 245] width 280 height 16
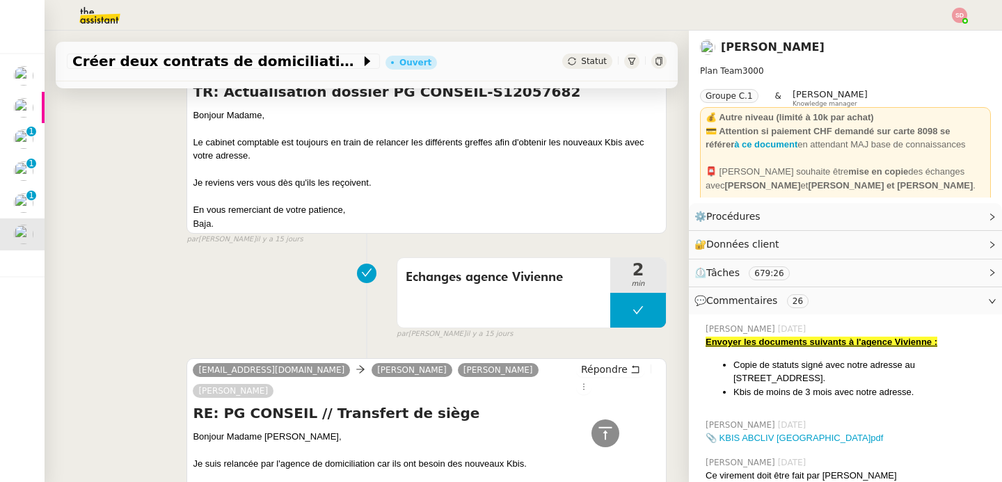
scroll to position [2480, 0]
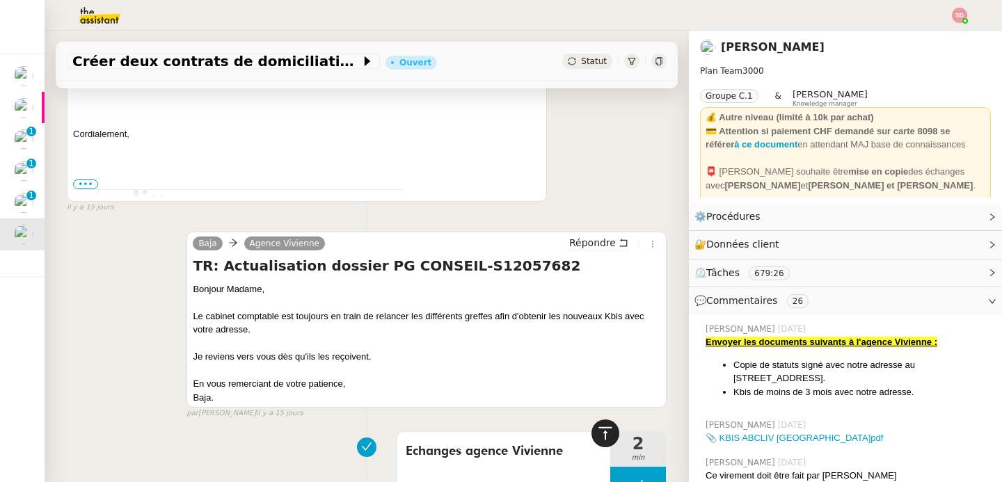
click at [597, 432] on icon at bounding box center [605, 433] width 17 height 17
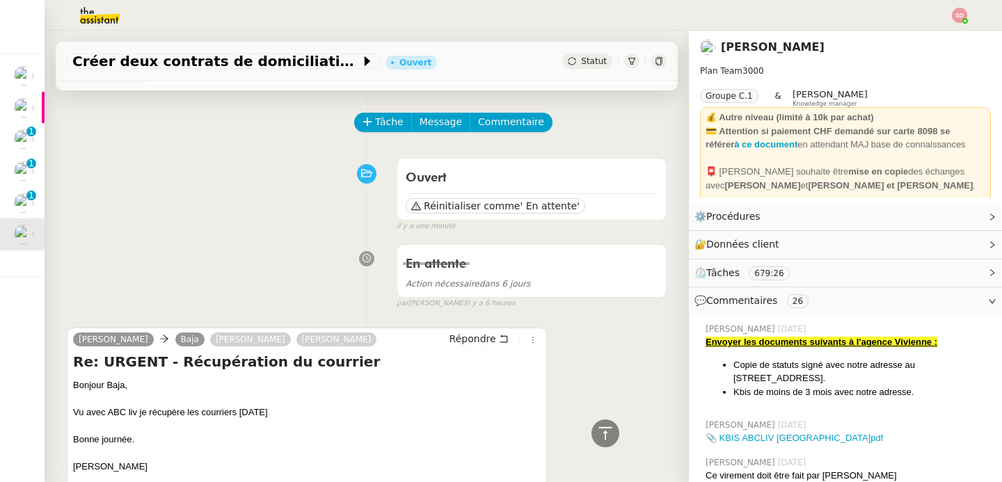
scroll to position [0, 0]
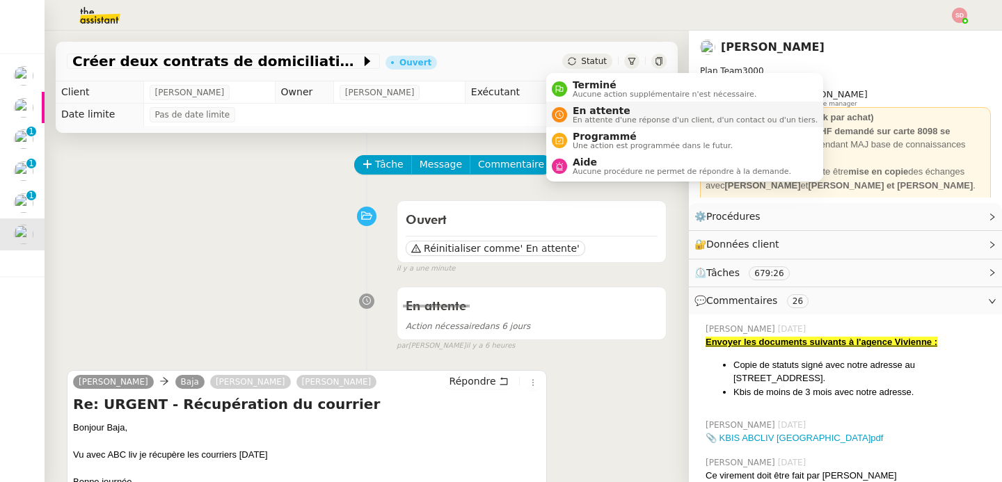
click at [589, 118] on span "En attente d'une réponse d'un client, d'un contact ou d'un tiers." at bounding box center [695, 120] width 245 height 8
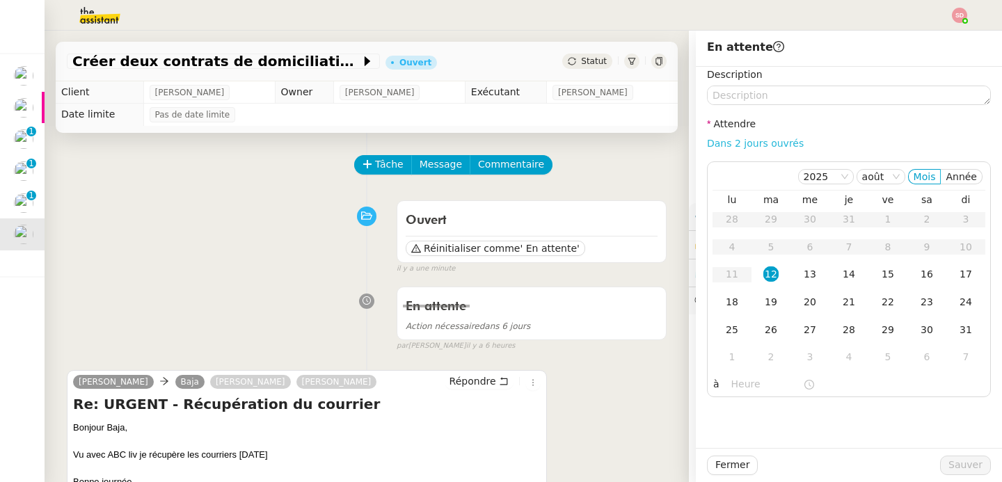
click at [770, 142] on link "Dans 2 jours ouvrés" at bounding box center [755, 143] width 97 height 11
type input "07:00"
click at [802, 336] on div "27" at bounding box center [809, 329] width 15 height 15
click at [802, 358] on div "3" at bounding box center [809, 356] width 15 height 15
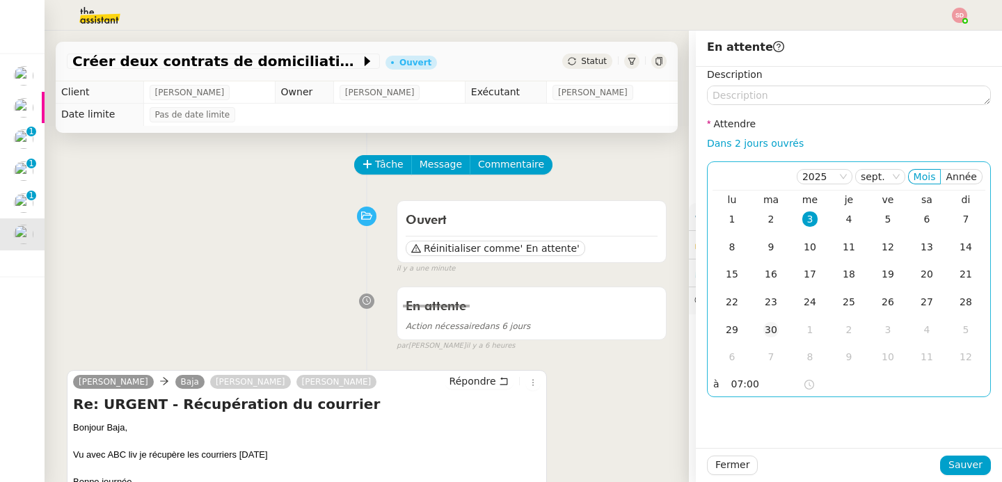
click at [768, 331] on td "30" at bounding box center [771, 331] width 39 height 28
click at [960, 473] on span "Sauver" at bounding box center [966, 465] width 34 height 16
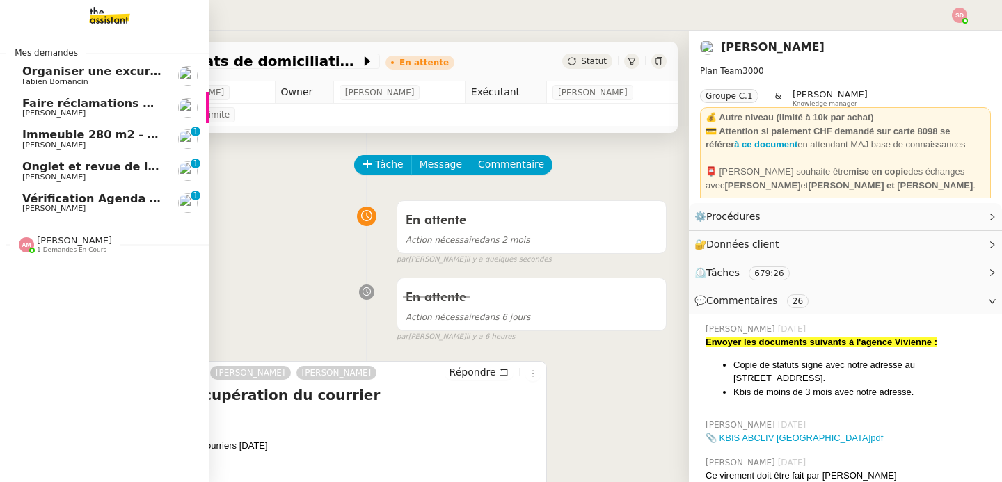
click at [22, 202] on span "Vérification Agenda + Chat + Wagram (9h et 14h)" at bounding box center [178, 198] width 313 height 13
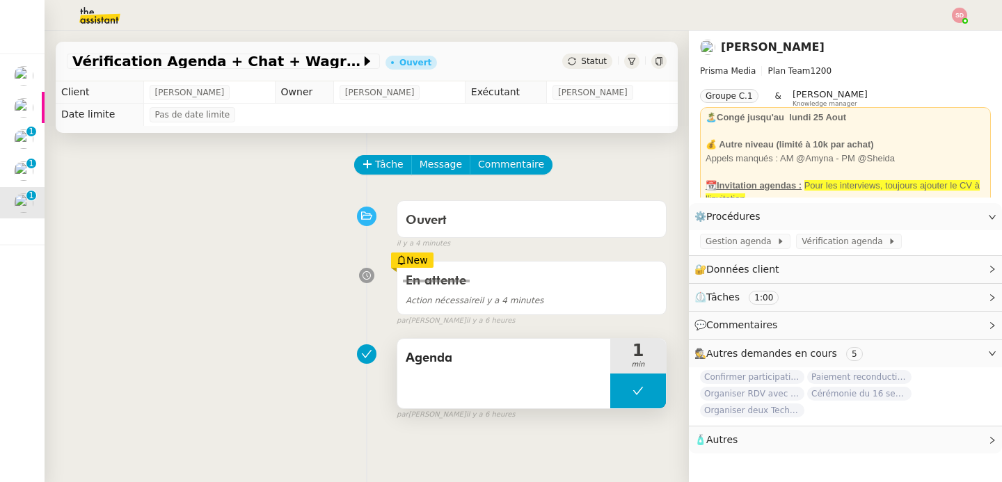
click at [635, 395] on button at bounding box center [638, 391] width 56 height 35
click at [611, 387] on div at bounding box center [624, 391] width 28 height 35
click at [635, 390] on icon at bounding box center [637, 391] width 5 height 8
click at [638, 390] on button at bounding box center [652, 391] width 28 height 35
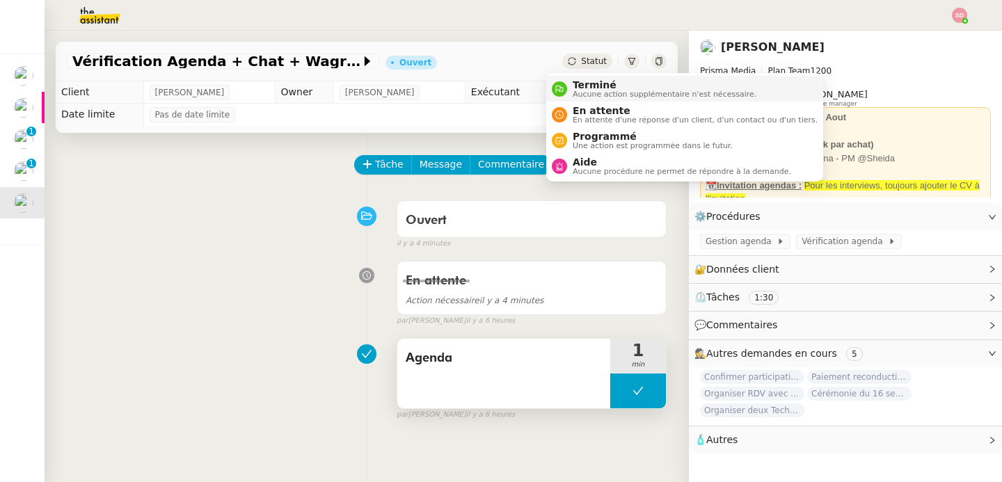
click at [570, 85] on div "Terminé Aucune action supplémentaire n'est nécessaire." at bounding box center [661, 88] width 189 height 19
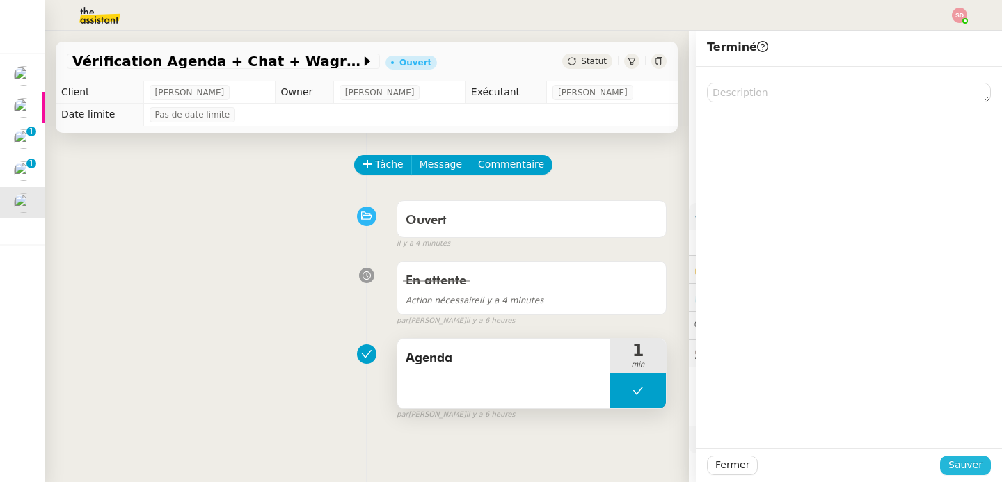
click at [949, 469] on span "Sauver" at bounding box center [966, 465] width 34 height 16
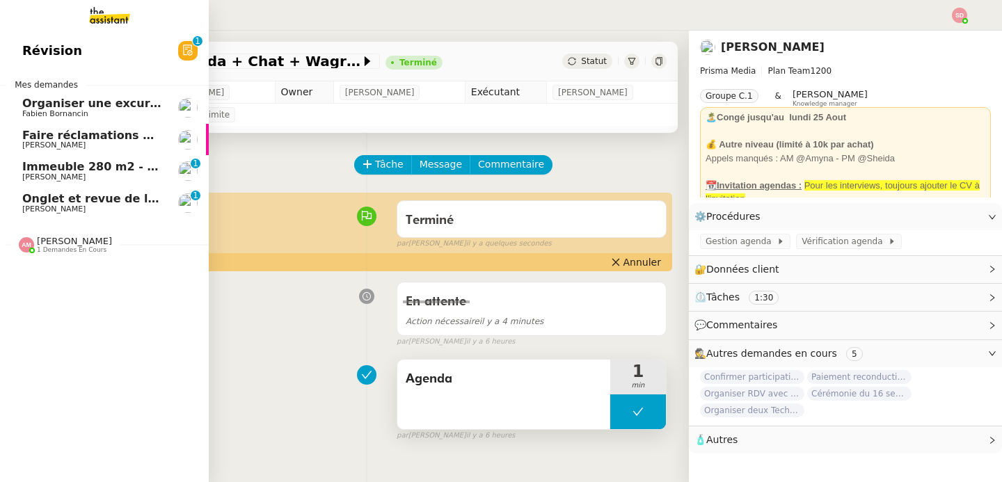
click at [122, 135] on span "Faire réclamations URSSAF pour Sodilandes" at bounding box center [160, 135] width 276 height 13
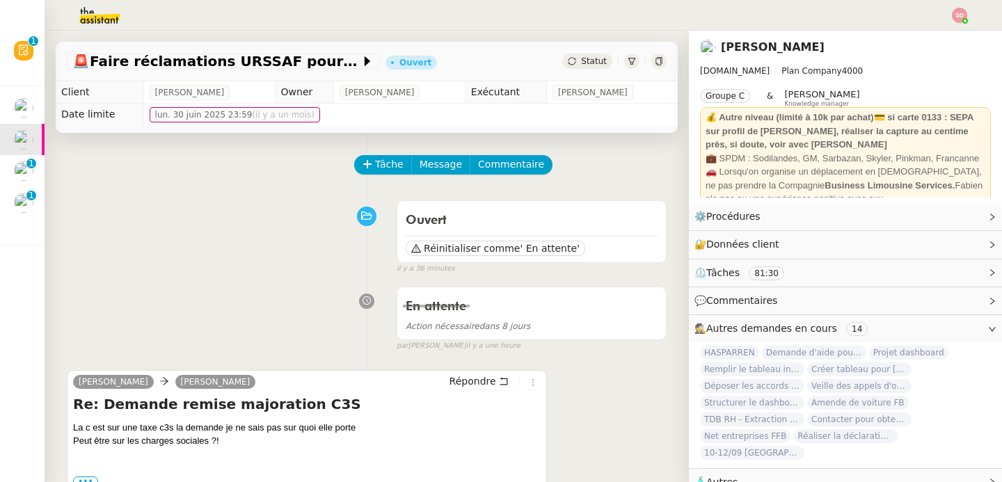
click at [374, 178] on div "Tâche Message Commentaire" at bounding box center [511, 171] width 311 height 33
click at [375, 173] on span "Tâche" at bounding box center [389, 165] width 29 height 16
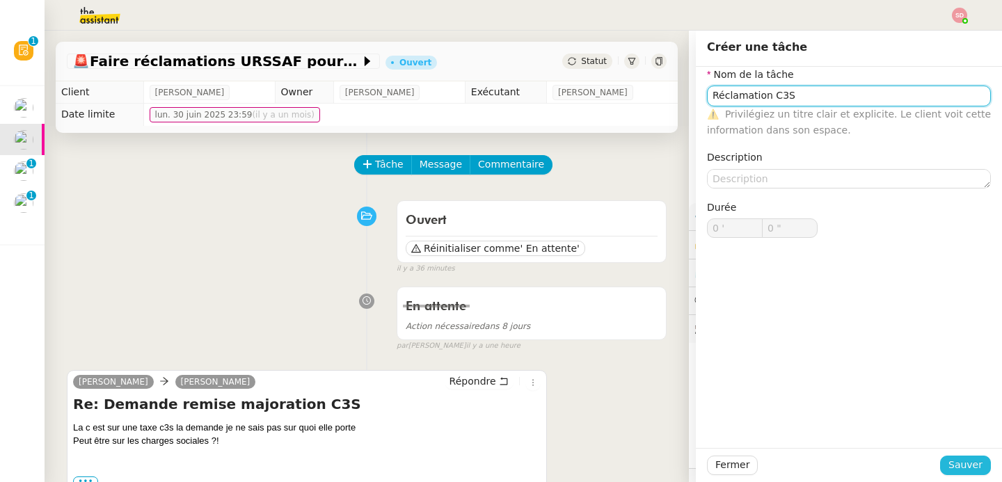
type input "Réclamation C3S"
click at [952, 461] on span "Sauver" at bounding box center [966, 465] width 34 height 16
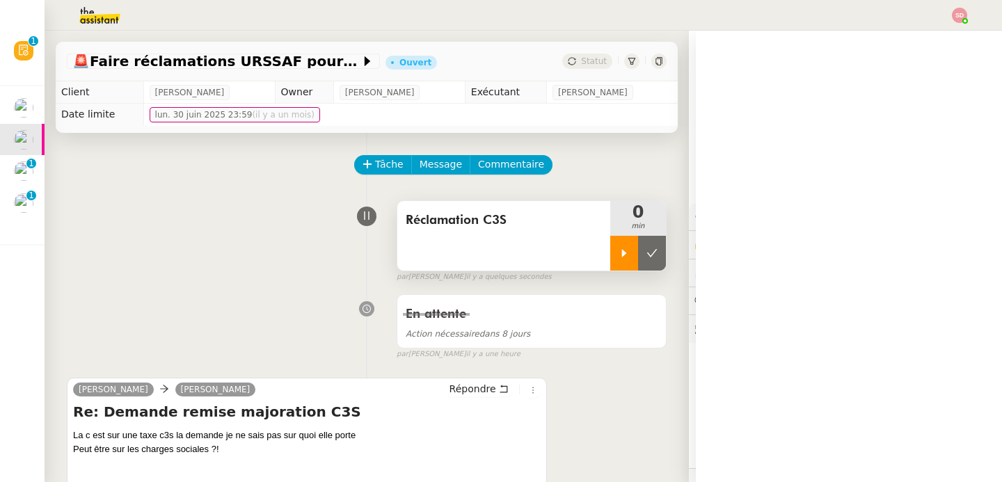
click at [610, 255] on div at bounding box center [624, 253] width 28 height 35
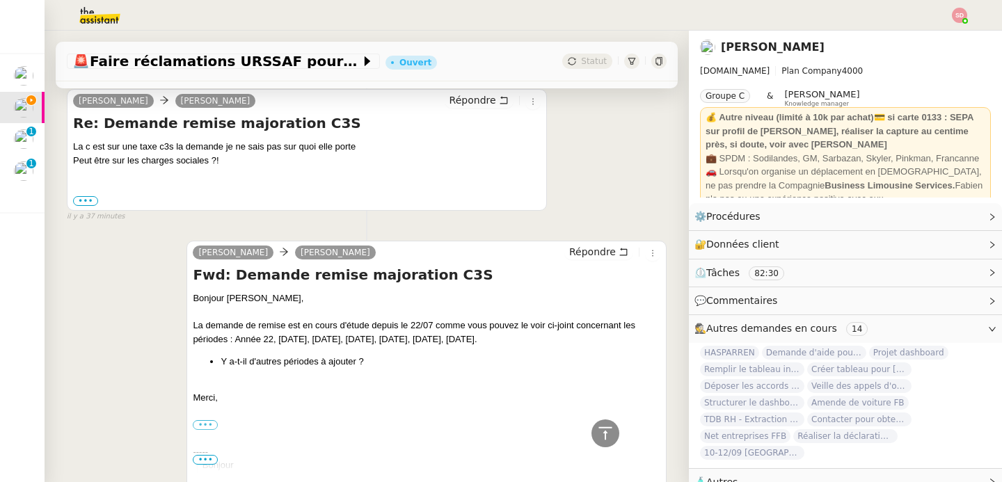
scroll to position [258, 0]
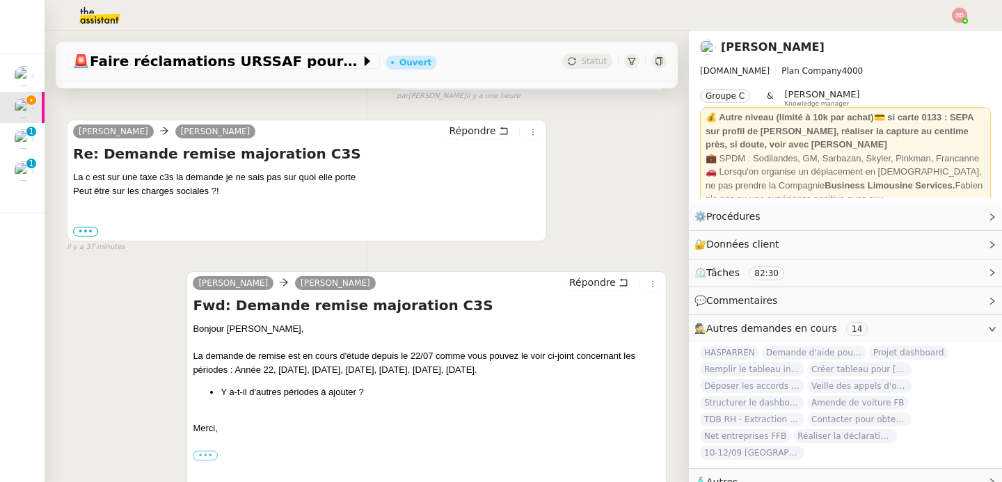
click at [290, 156] on h4 "Re: Demande remise majoration C3S" at bounding box center [307, 153] width 468 height 19
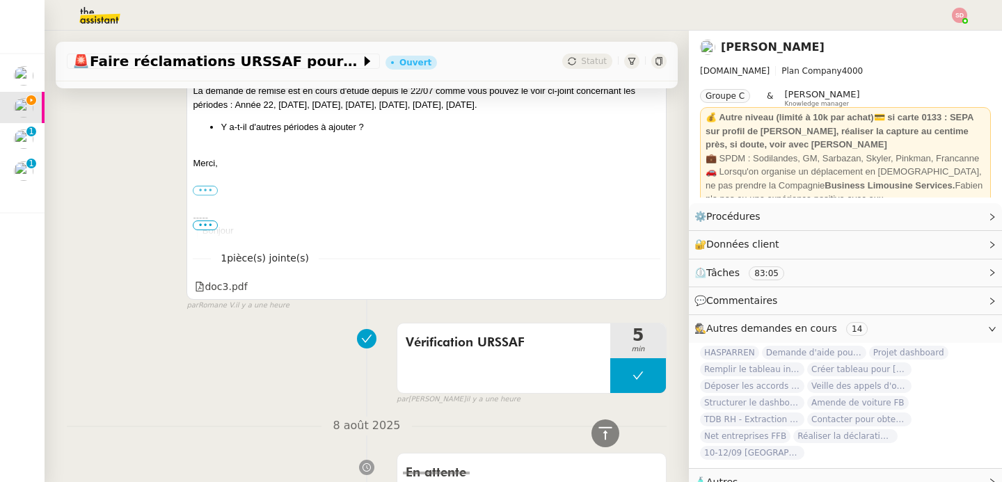
scroll to position [823, 0]
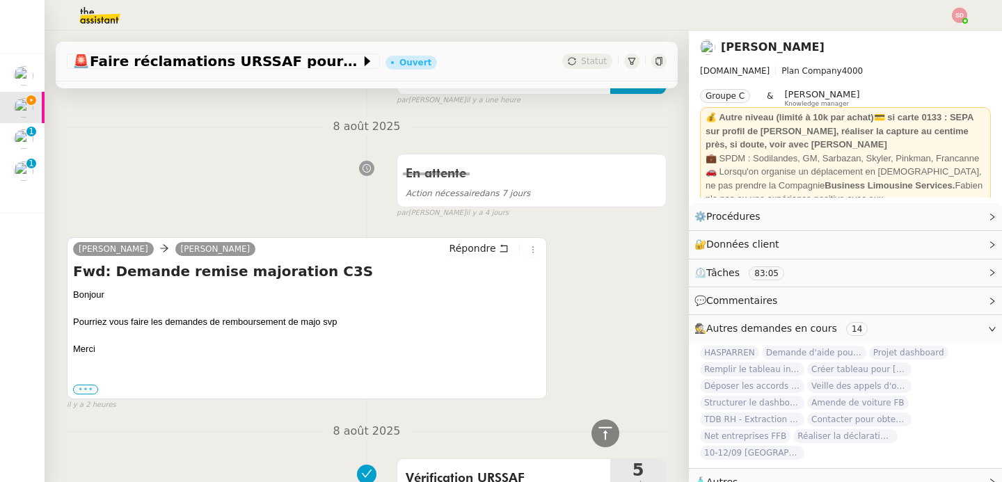
click at [93, 387] on label "•••" at bounding box center [85, 390] width 25 height 10
click at [0, 0] on input "•••" at bounding box center [0, 0] width 0 height 0
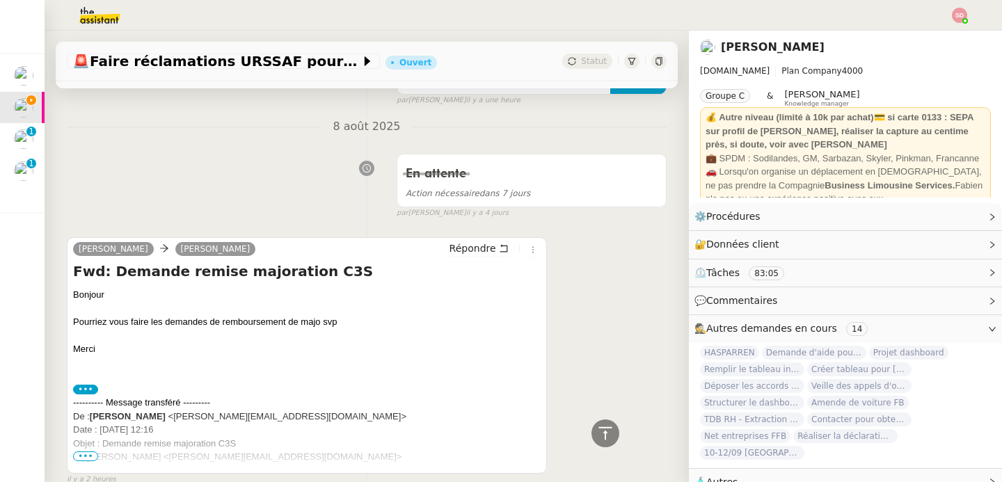
scroll to position [938, 0]
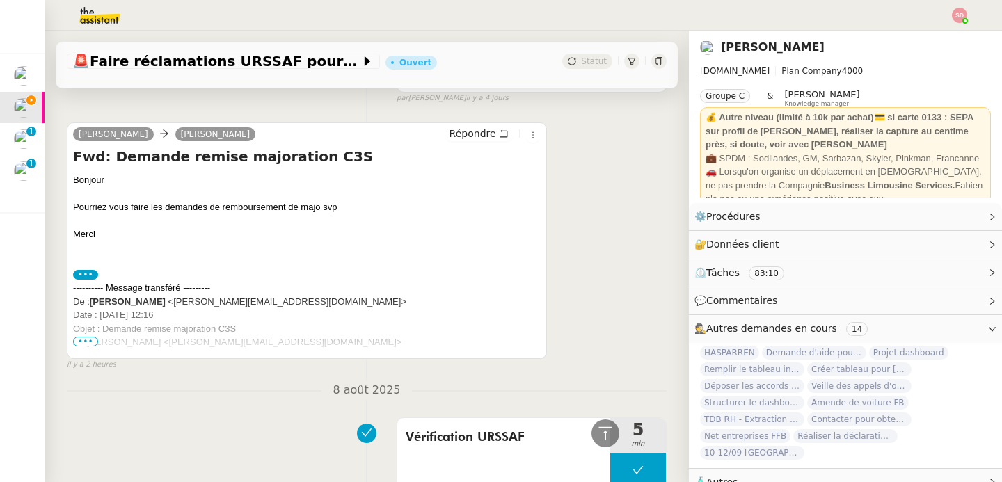
click at [86, 342] on span "•••" at bounding box center [85, 342] width 25 height 10
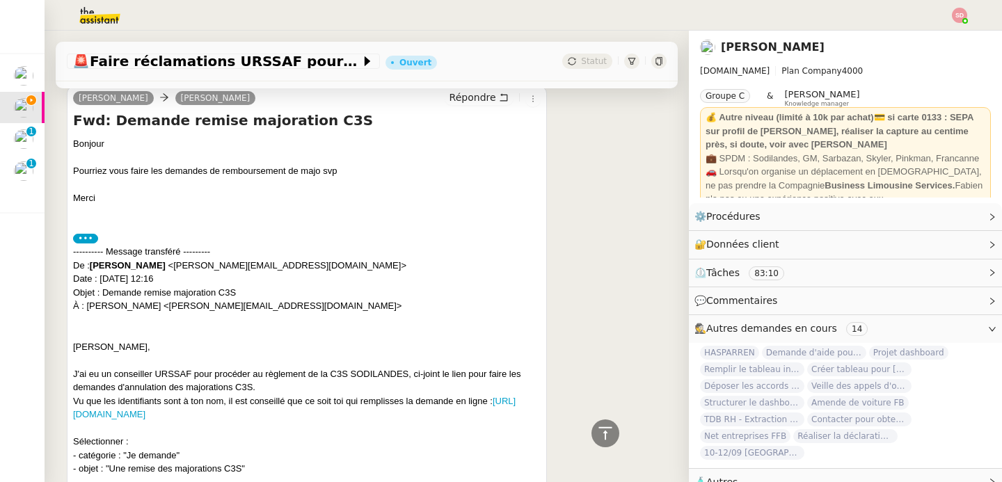
scroll to position [1071, 0]
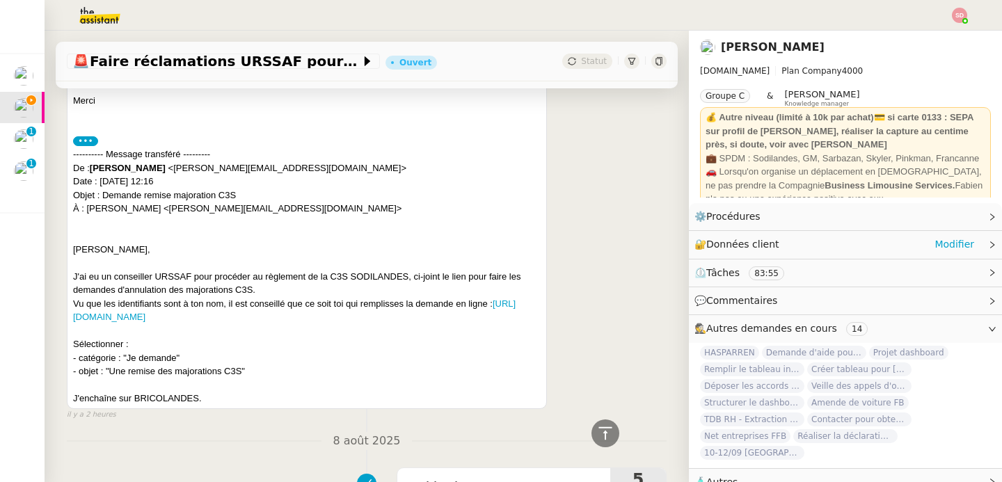
click at [837, 254] on div "🔐 Données client Modifier" at bounding box center [845, 244] width 313 height 27
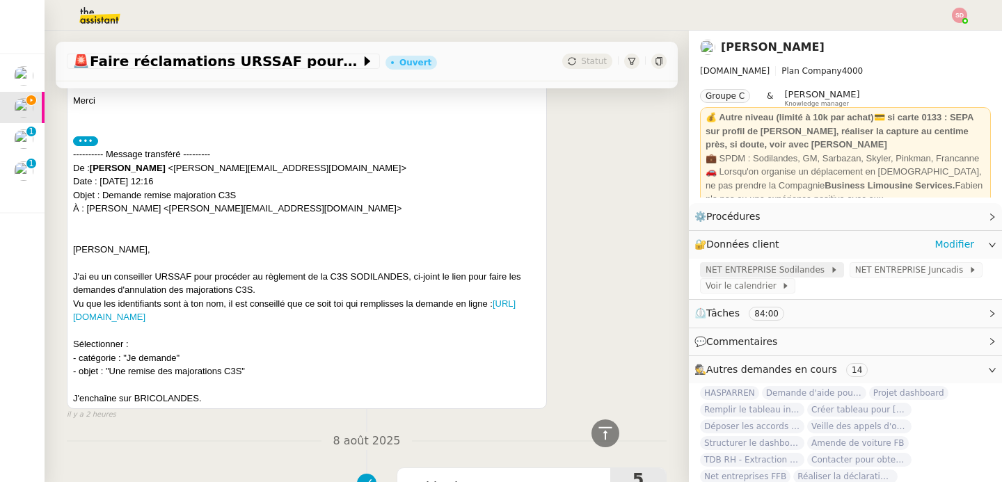
click at [802, 271] on span "NET ENTREPRISE Sodilandes" at bounding box center [768, 270] width 125 height 14
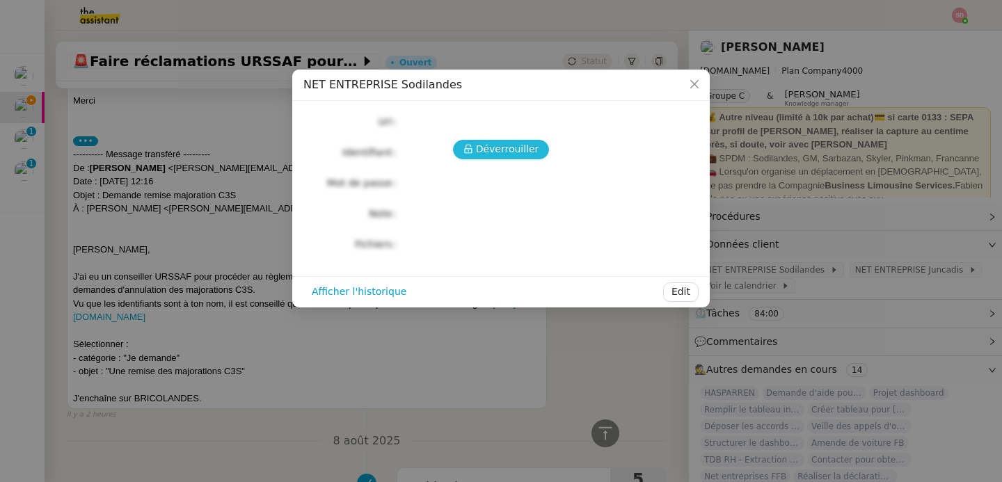
click at [531, 149] on span "Déverrouiller" at bounding box center [507, 149] width 63 height 16
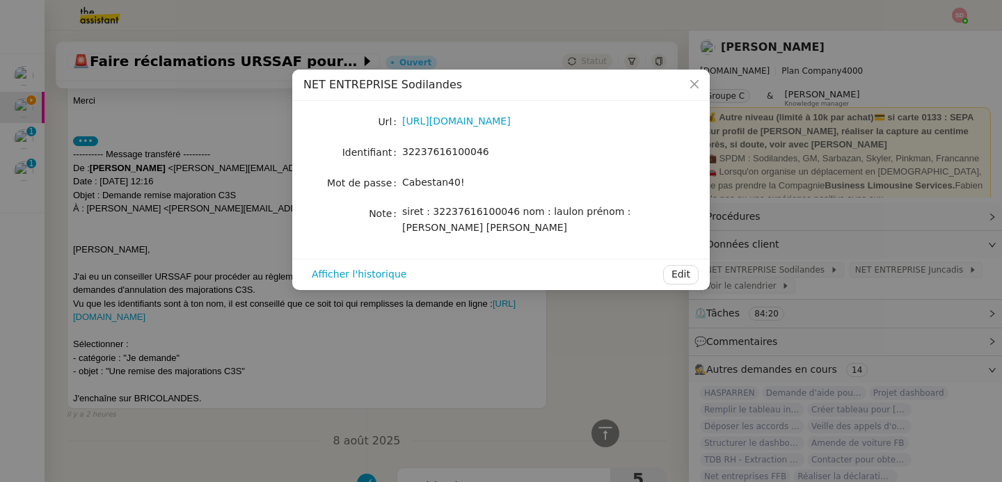
click at [474, 148] on span "32237616100046" at bounding box center [445, 151] width 87 height 11
click at [489, 123] on link "[URL][DOMAIN_NAME]" at bounding box center [456, 121] width 109 height 11
click at [435, 181] on span "Cabestan40!" at bounding box center [433, 182] width 63 height 11
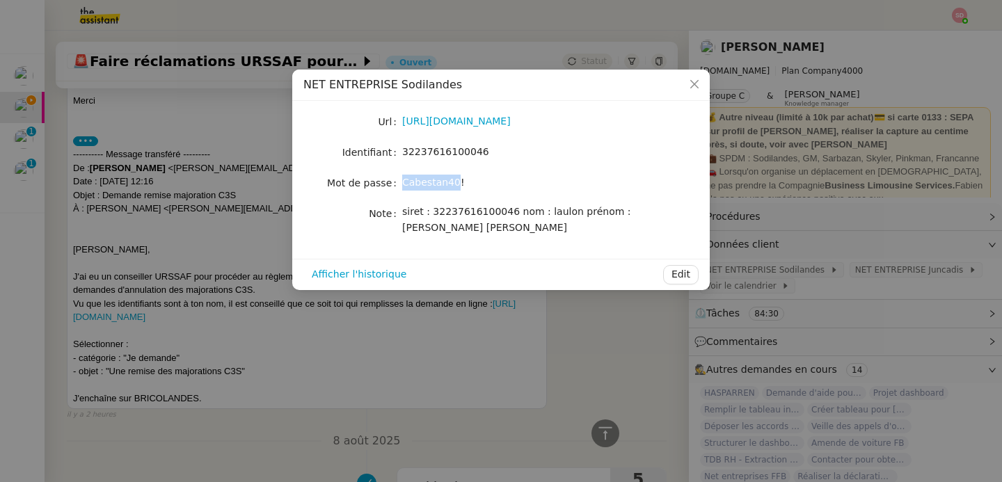
click at [435, 181] on span "Cabestan40!" at bounding box center [433, 182] width 63 height 11
click at [181, 180] on nz-modal-container "NET ENTREPRISE Sodilandes Url [URL][DOMAIN_NAME] Identifiant 32237616100046 Mot…" at bounding box center [501, 241] width 1002 height 482
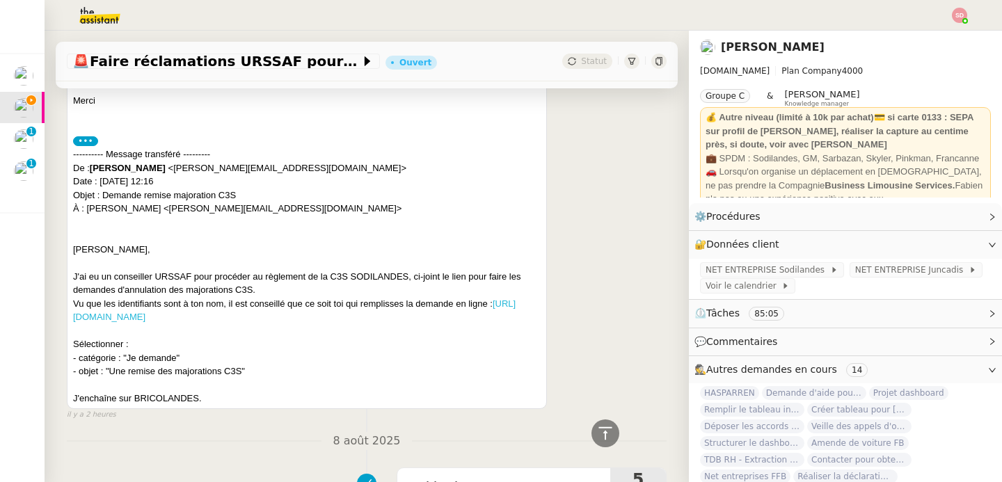
click at [253, 317] on link "[URL][DOMAIN_NAME]" at bounding box center [294, 311] width 443 height 24
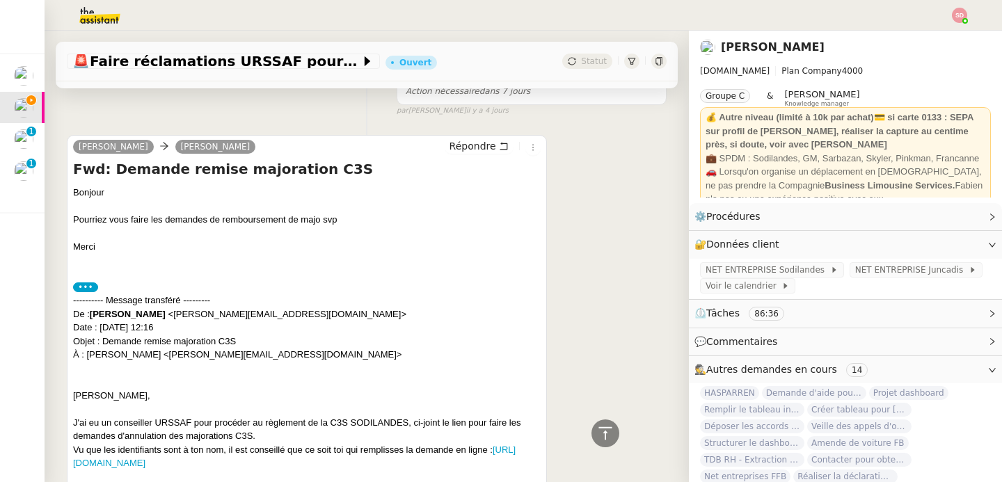
scroll to position [916, 0]
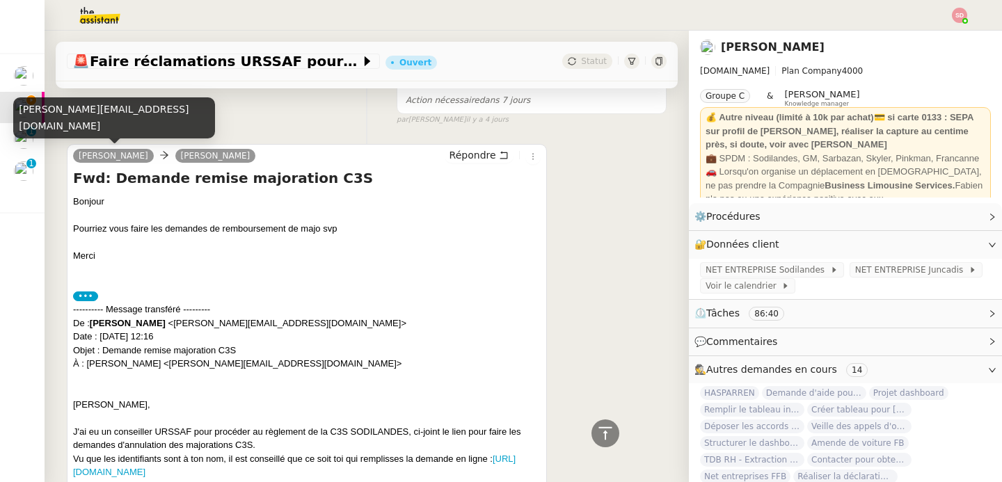
click at [111, 127] on div "[PERSON_NAME][EMAIL_ADDRESS][DOMAIN_NAME]" at bounding box center [114, 117] width 202 height 41
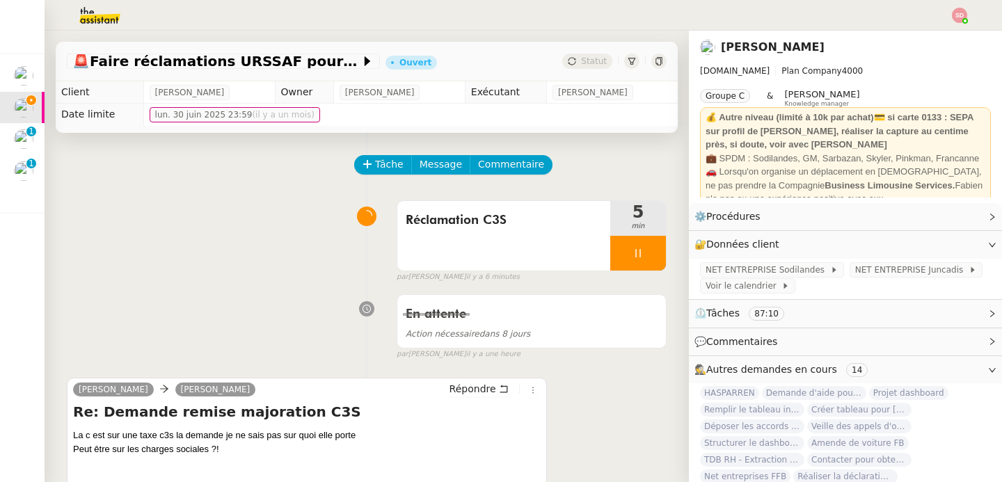
scroll to position [126, 0]
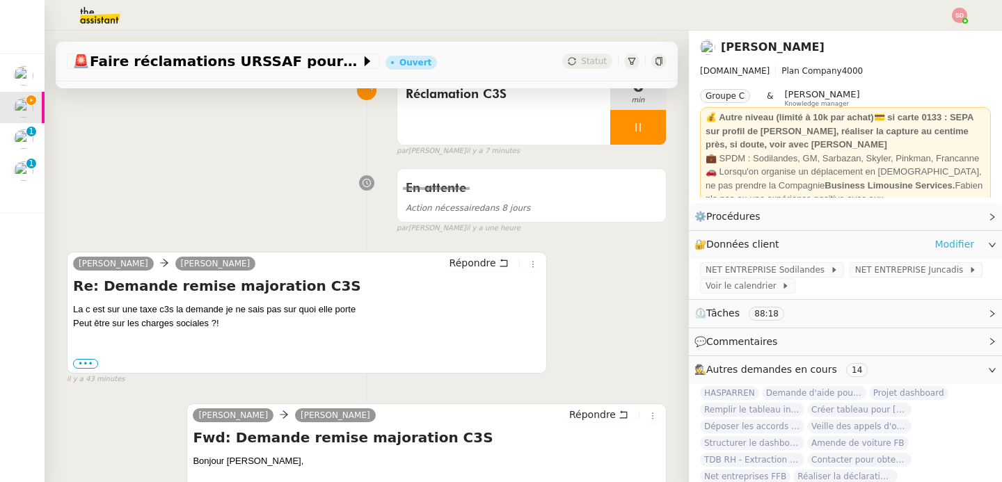
click at [951, 244] on link "Modifier" at bounding box center [955, 245] width 40 height 16
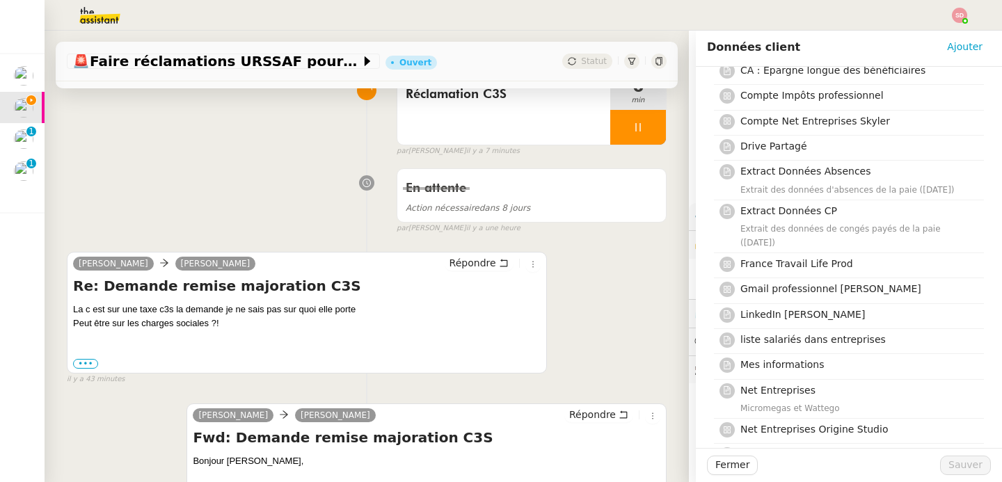
scroll to position [478, 0]
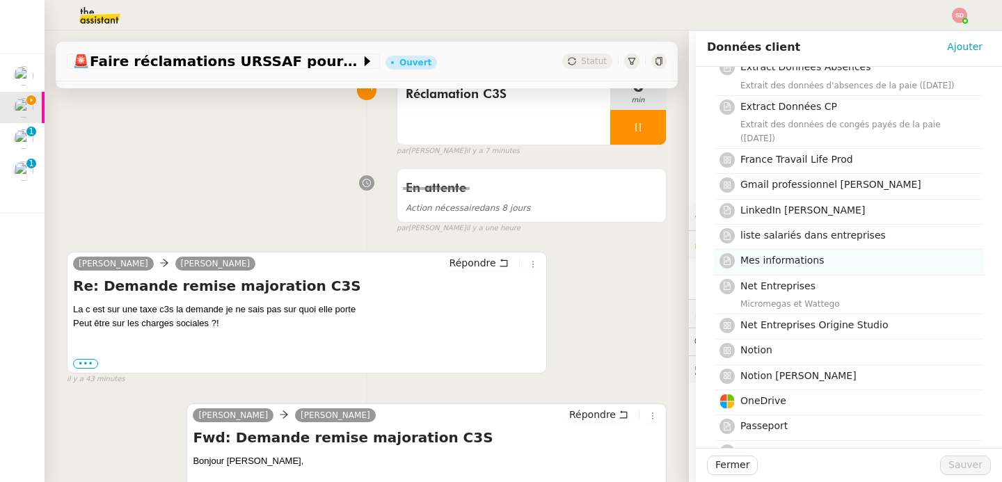
click at [835, 264] on h4 "Mes informations" at bounding box center [858, 261] width 235 height 16
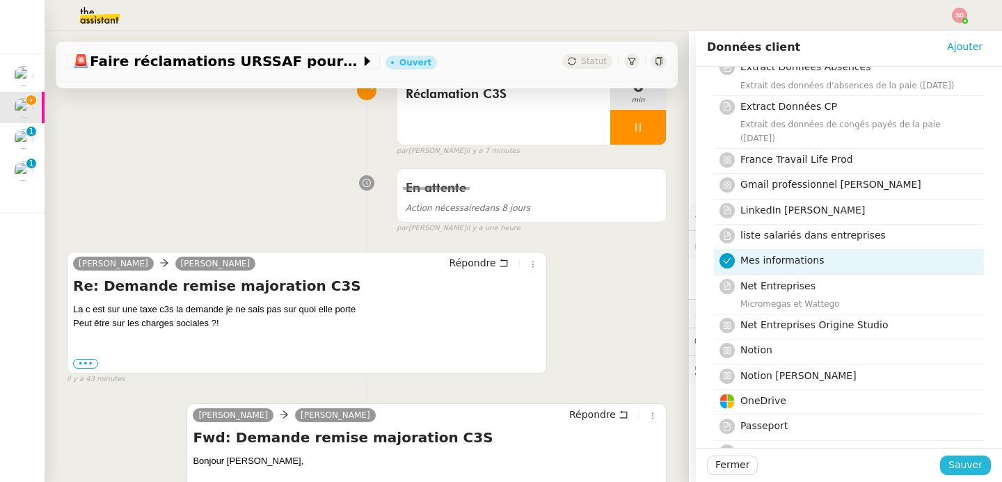
click at [958, 466] on span "Sauver" at bounding box center [966, 465] width 34 height 16
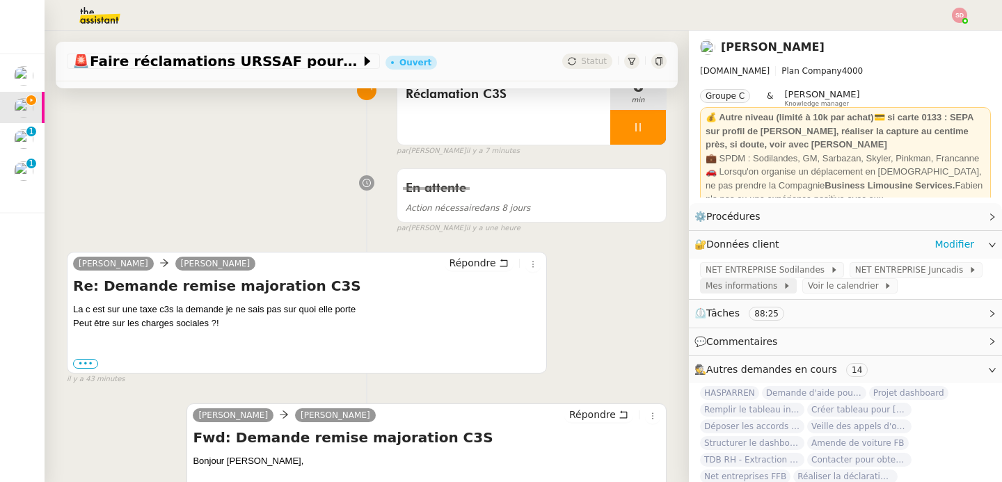
click at [745, 284] on span "Mes informations" at bounding box center [744, 286] width 77 height 14
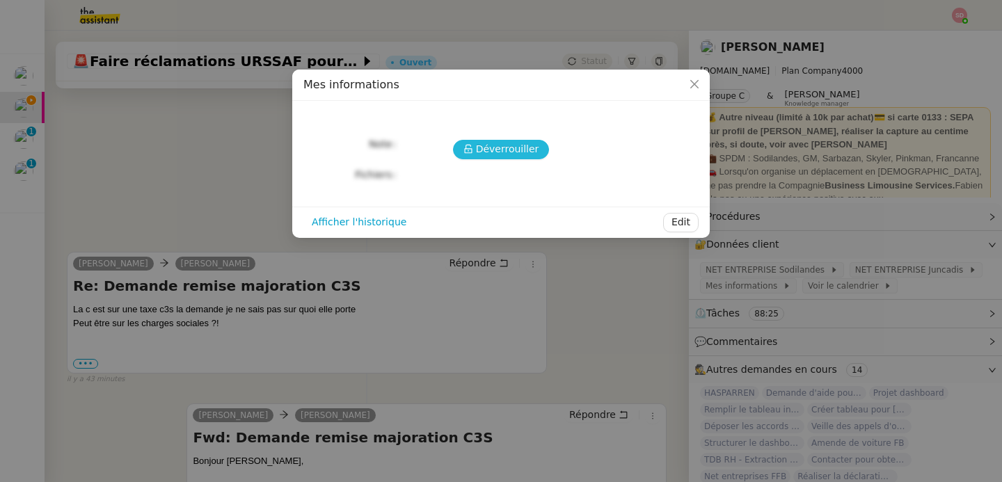
click at [486, 148] on span "Déverrouiller" at bounding box center [507, 149] width 63 height 16
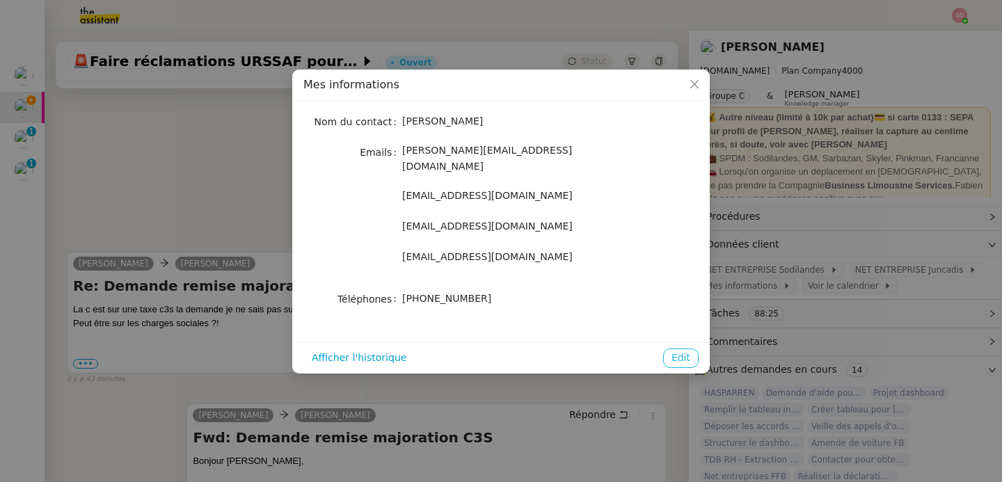
click at [686, 350] on span "Edit" at bounding box center [681, 358] width 19 height 16
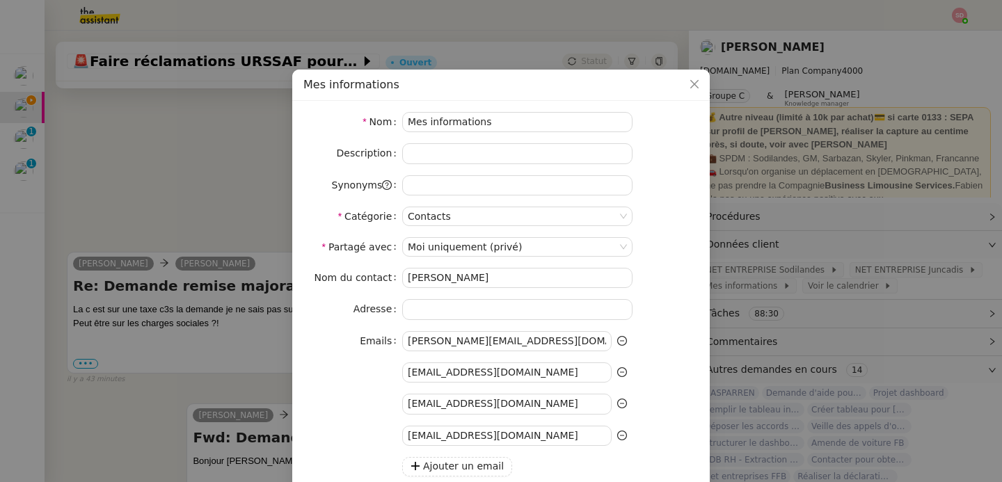
scroll to position [262, 0]
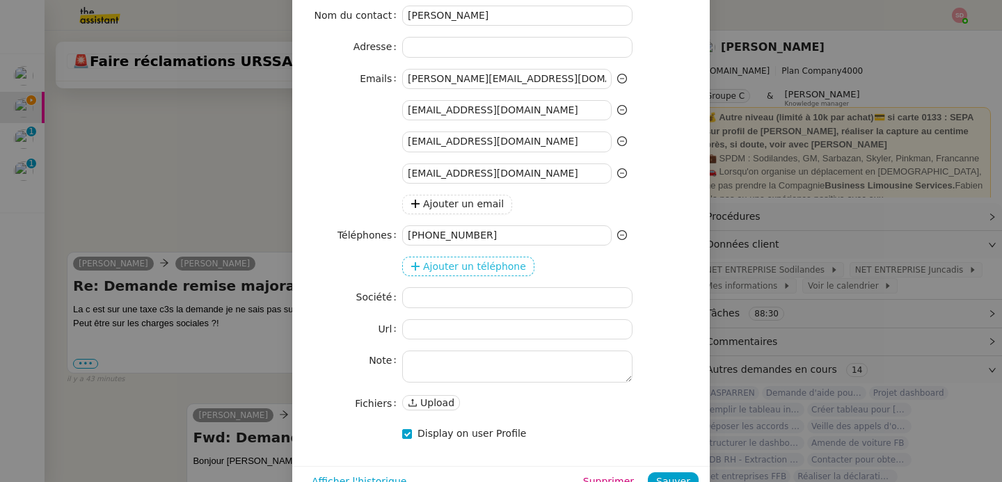
click at [484, 260] on span "Ajouter un téléphone" at bounding box center [474, 267] width 103 height 16
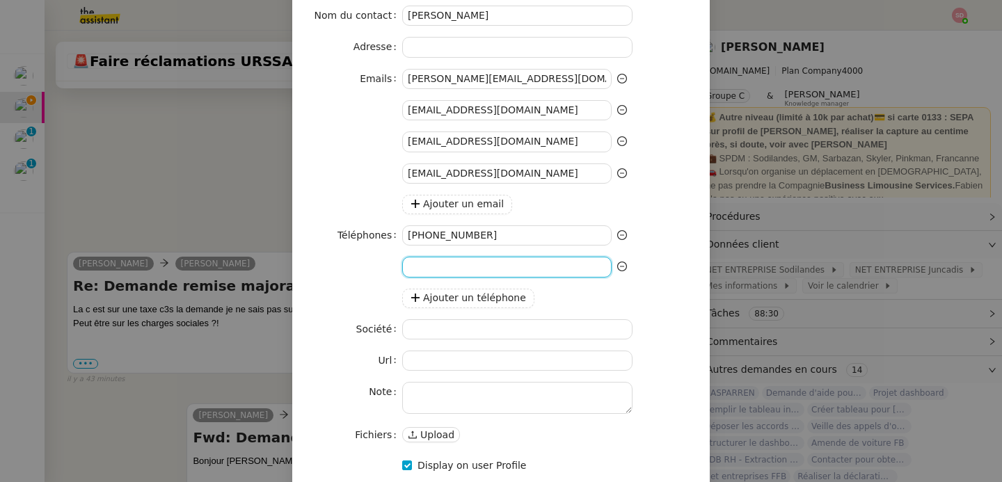
click at [481, 262] on input at bounding box center [506, 267] width 209 height 20
paste input "05 58 05 54 54"
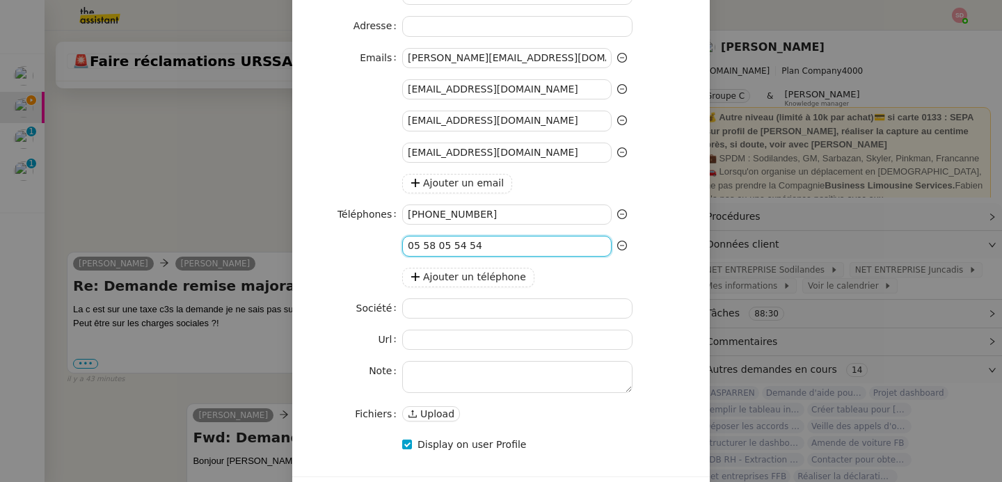
scroll to position [326, 0]
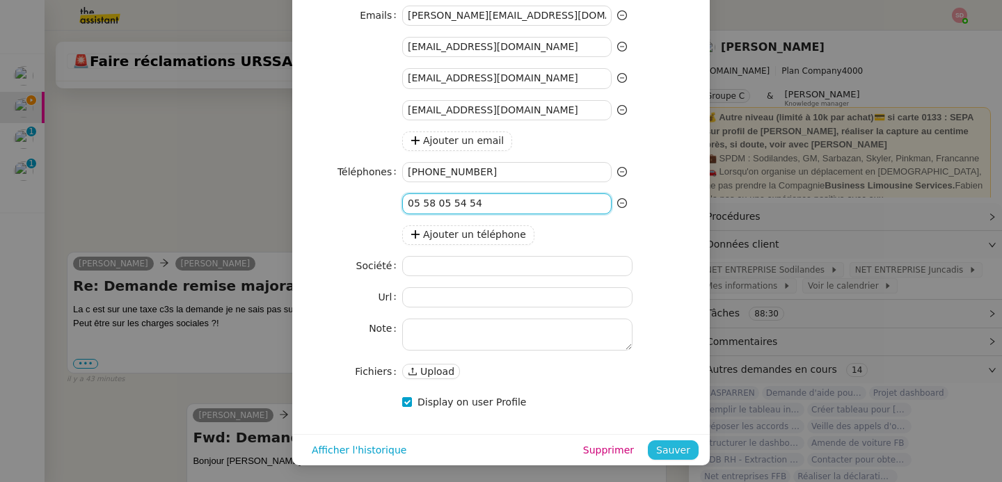
type input "05 58 05 54 54"
click at [672, 453] on span "Sauver" at bounding box center [673, 451] width 34 height 16
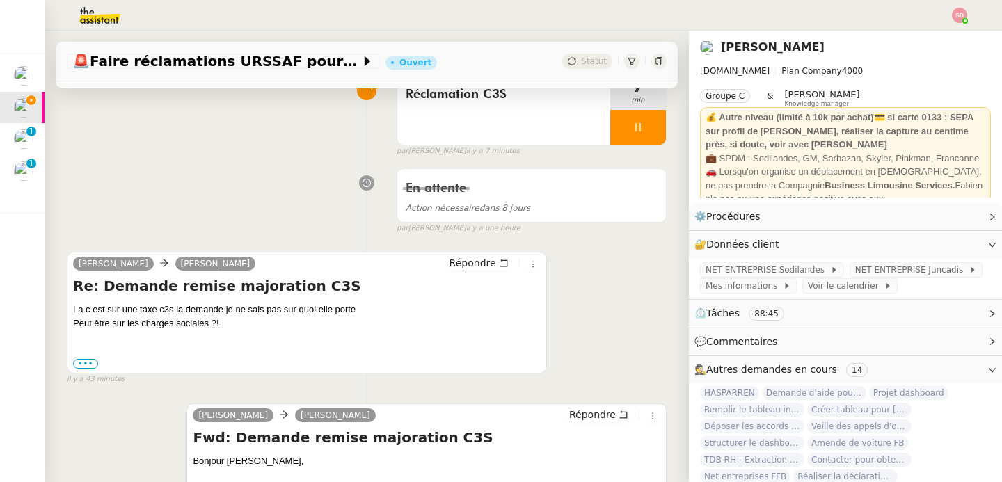
scroll to position [0, 0]
click at [751, 288] on span "Mes informations" at bounding box center [744, 286] width 77 height 14
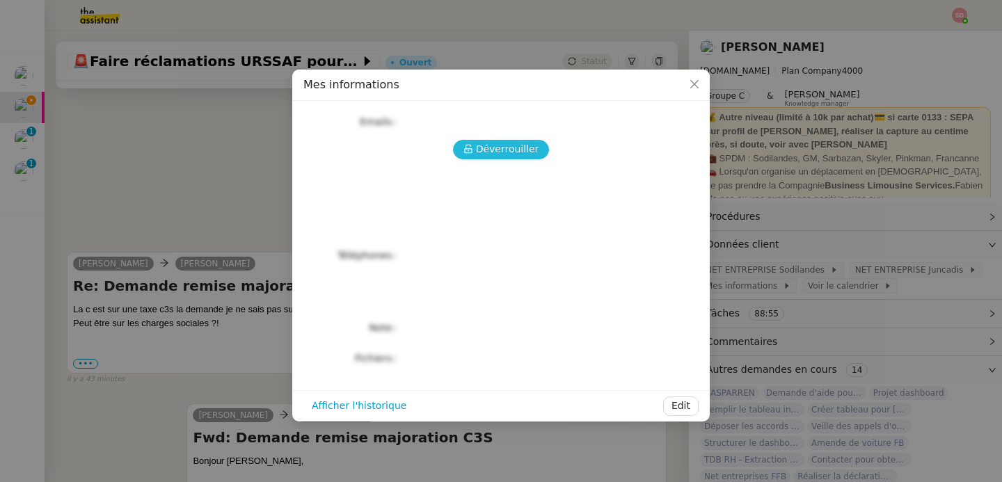
click at [479, 148] on span "Déverrouiller" at bounding box center [507, 149] width 63 height 16
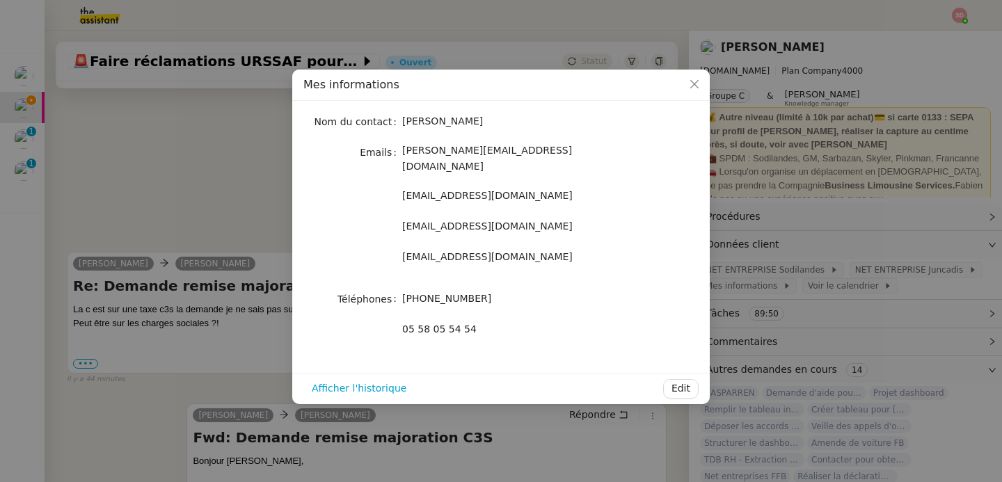
click at [161, 213] on nz-modal-container "Mes informations Nom du contact [PERSON_NAME] Emails [PERSON_NAME][EMAIL_ADDRES…" at bounding box center [501, 241] width 1002 height 482
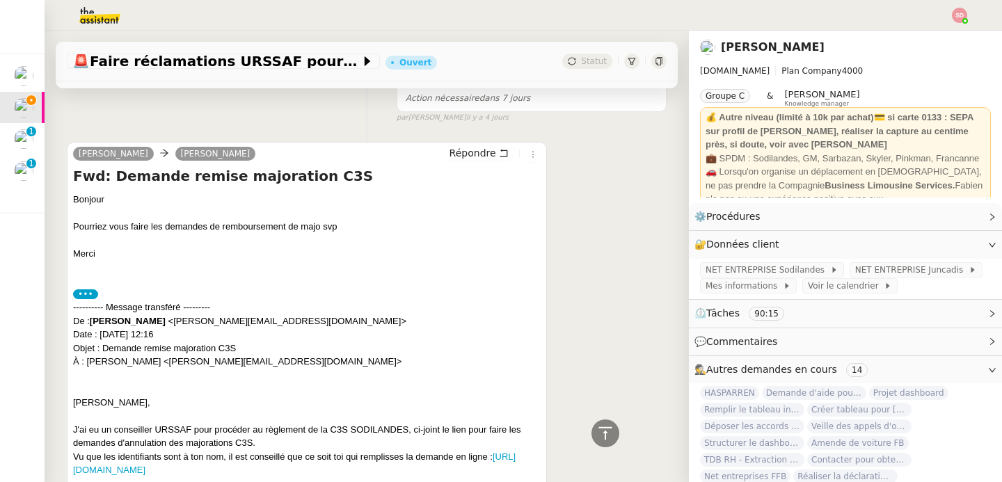
scroll to position [1034, 0]
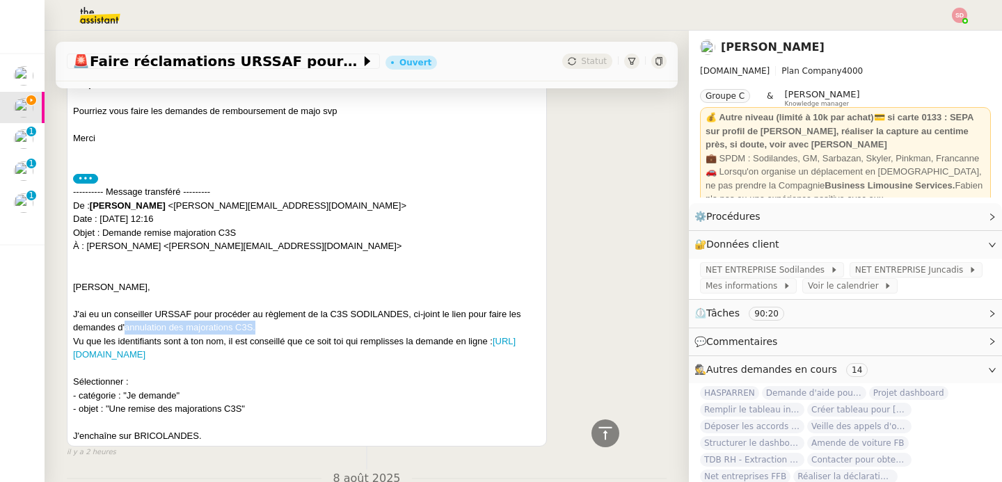
drag, startPoint x: 125, startPoint y: 331, endPoint x: 271, endPoint y: 330, distance: 146.2
click at [271, 330] on div "J'ai eu un conseiller URSSAF pour procéder au règlement de la C3S SODILANDES, c…" at bounding box center [307, 321] width 468 height 27
click at [386, 285] on div "[PERSON_NAME], J'ai eu un conseiller URSSAF pour procéder au règlement de la C3…" at bounding box center [307, 361] width 468 height 163
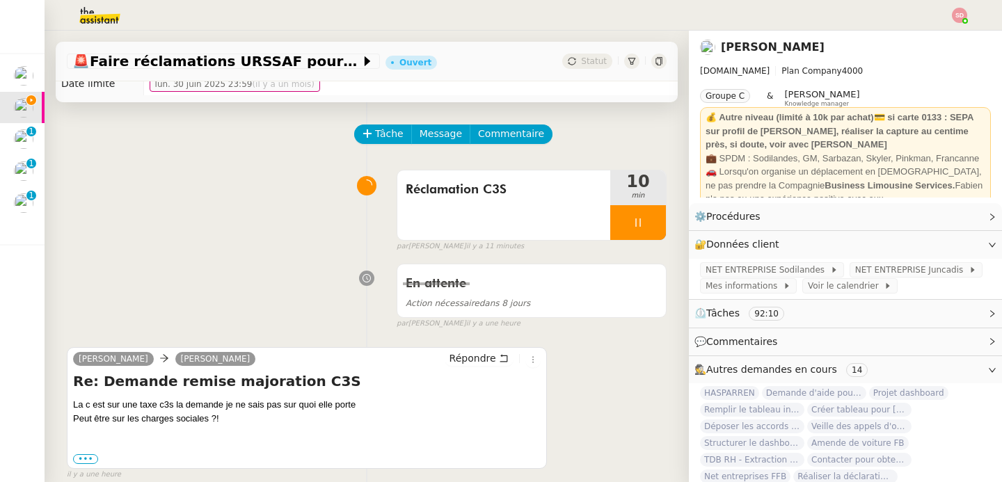
scroll to position [0, 0]
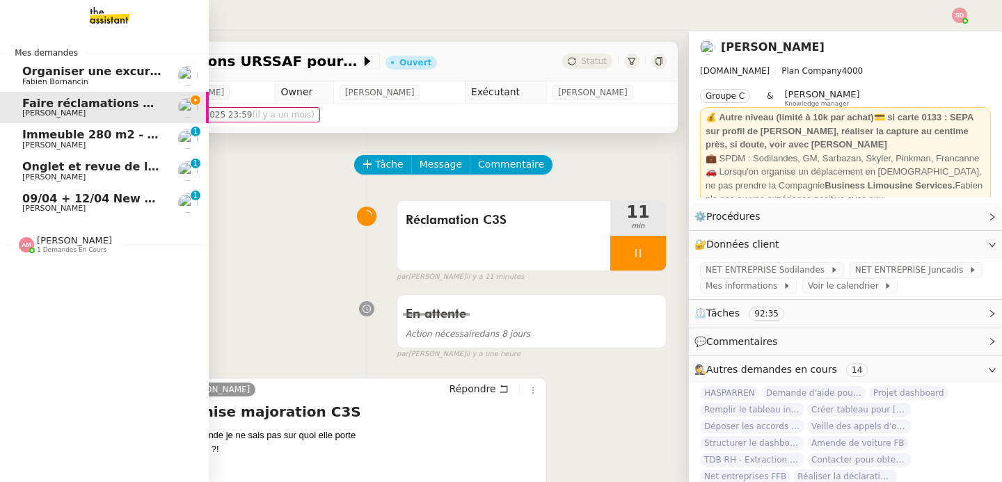
click at [52, 244] on span "[PERSON_NAME]" at bounding box center [74, 240] width 75 height 10
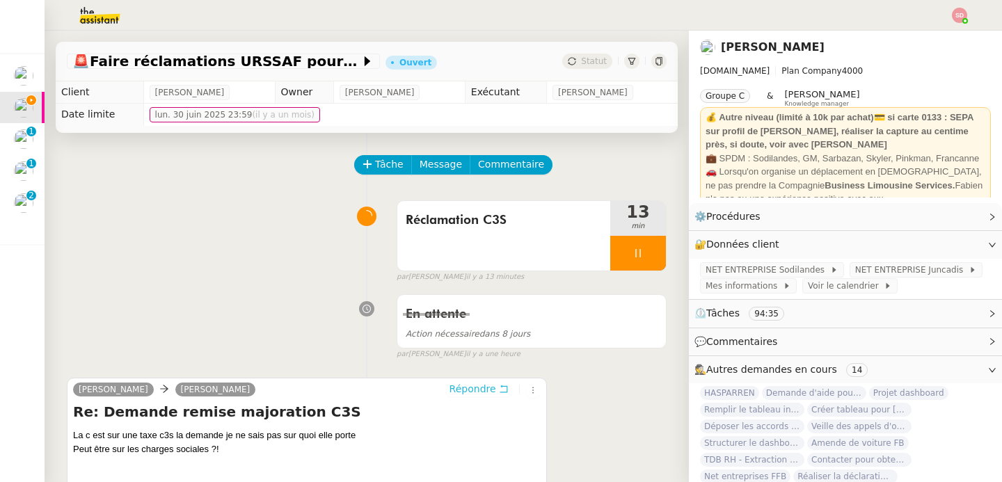
click at [474, 386] on span "Répondre" at bounding box center [473, 389] width 47 height 14
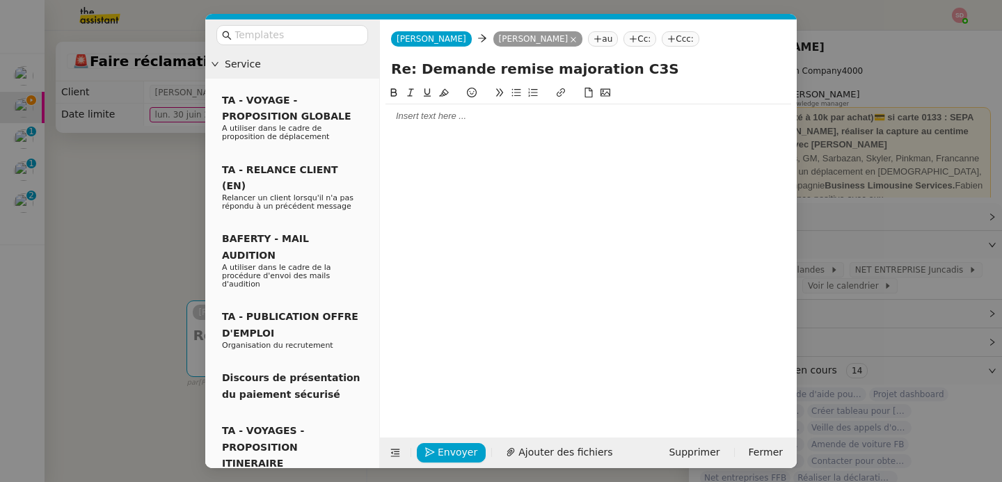
drag, startPoint x: 512, startPoint y: 131, endPoint x: 512, endPoint y: 116, distance: 15.3
click at [512, 129] on div at bounding box center [589, 250] width 406 height 331
click at [512, 116] on div at bounding box center [589, 116] width 406 height 13
click at [388, 452] on icon at bounding box center [395, 453] width 18 height 10
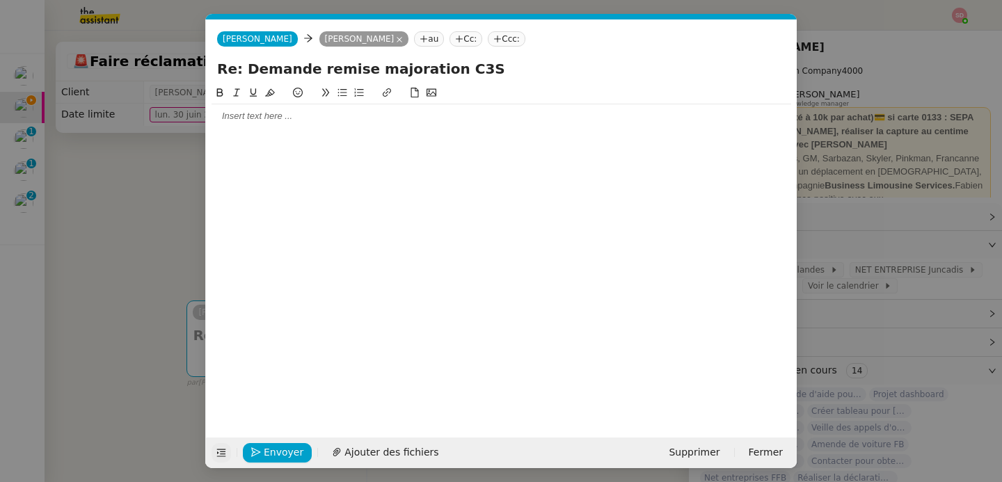
click at [336, 120] on div at bounding box center [502, 116] width 580 height 13
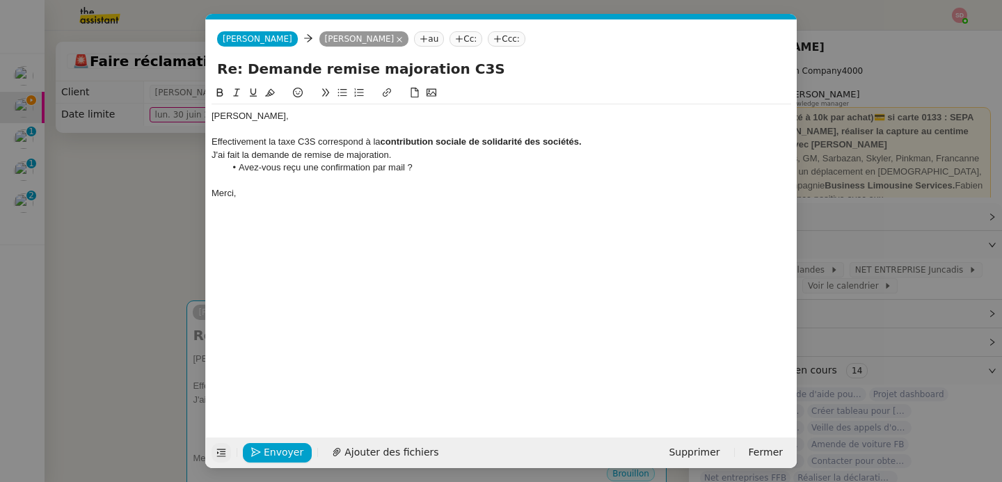
click at [422, 159] on div "J'ai fait la demande de remise de majoration." at bounding box center [502, 155] width 580 height 13
click at [292, 451] on span "Envoyer" at bounding box center [284, 453] width 40 height 16
click at [292, 451] on span "Confirmer l'envoi" at bounding box center [306, 453] width 84 height 16
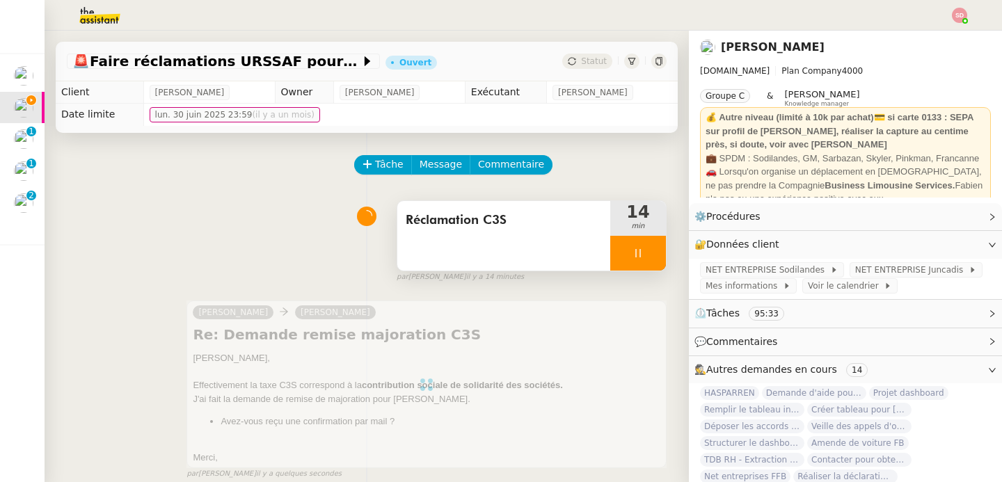
click at [633, 249] on div at bounding box center [638, 253] width 56 height 35
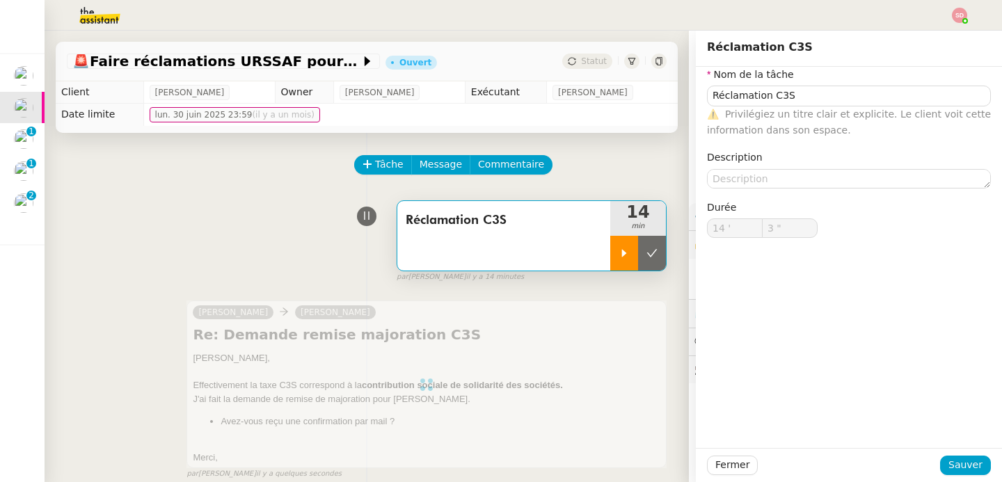
click at [647, 249] on icon at bounding box center [652, 253] width 11 height 11
type input "Réclamation C3S"
type input "14 '"
type input "3 ""
type input "Réclamation C3S"
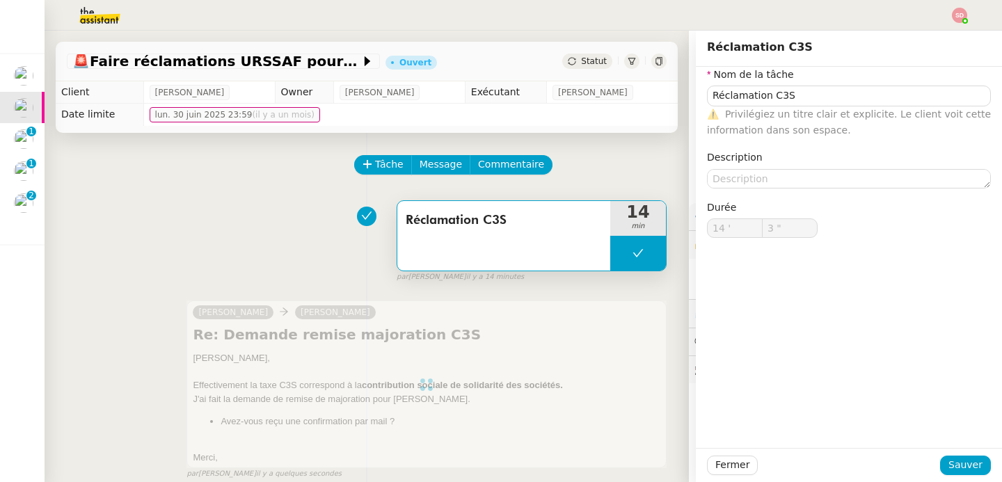
type input "14 '"
type input "3 ""
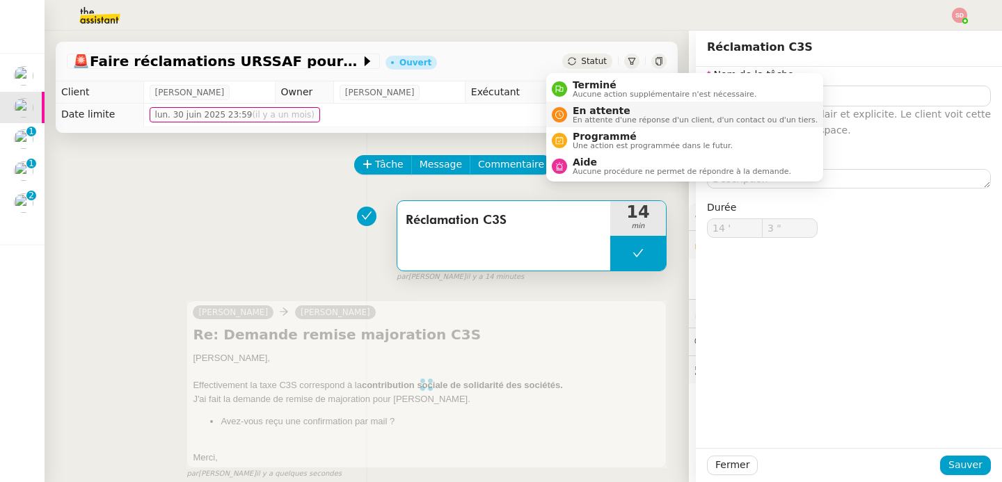
click at [561, 118] on icon at bounding box center [559, 115] width 8 height 8
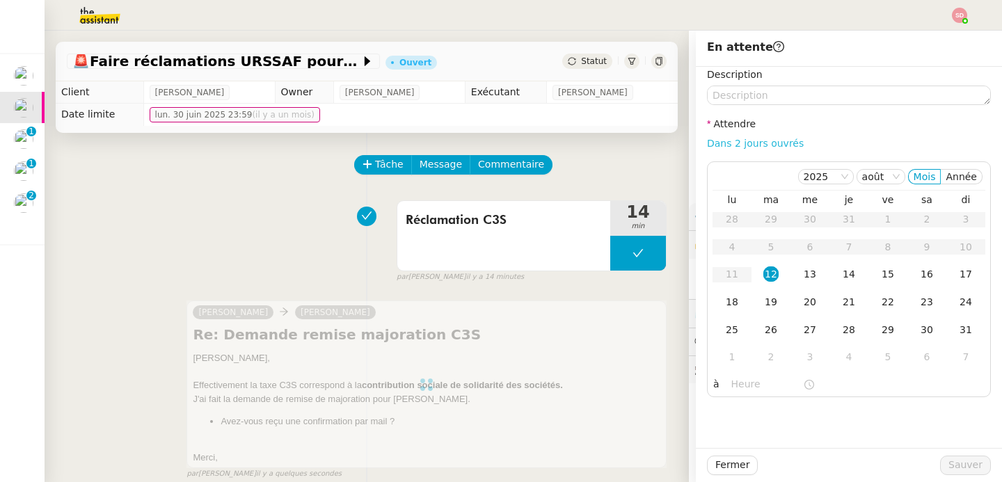
click at [746, 146] on link "Dans 2 jours ouvrés" at bounding box center [755, 143] width 97 height 11
type input "07:00"
click at [803, 304] on div "20" at bounding box center [809, 301] width 15 height 15
click at [841, 305] on div "21" at bounding box center [848, 301] width 15 height 15
click at [946, 456] on div "Fermer Sauver" at bounding box center [849, 465] width 306 height 34
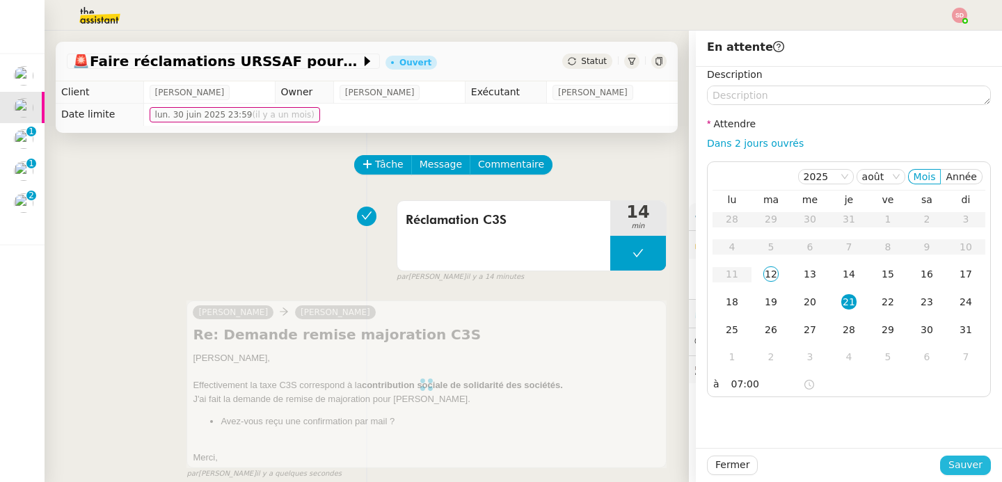
click at [949, 466] on span "Sauver" at bounding box center [966, 465] width 34 height 16
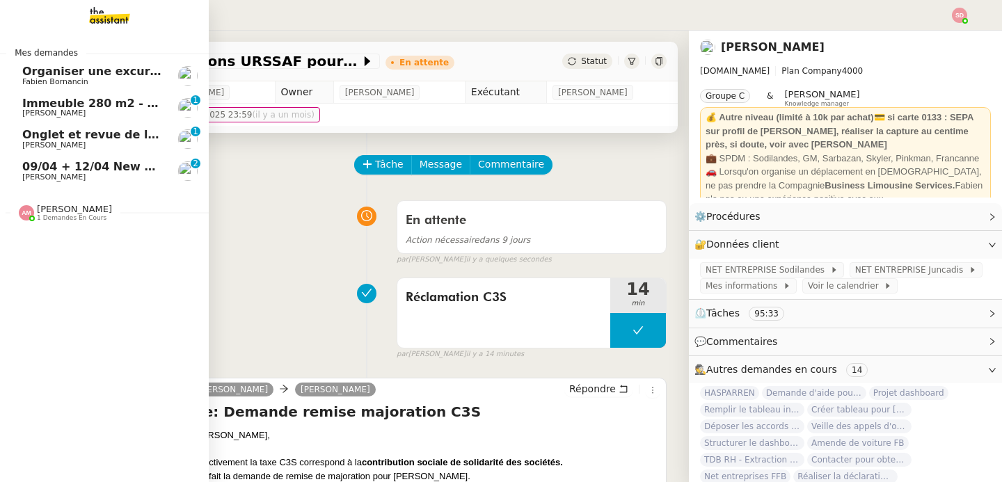
click at [29, 170] on span "09/04 + 12/04 New flight request - [PERSON_NAME]" at bounding box center [184, 166] width 324 height 13
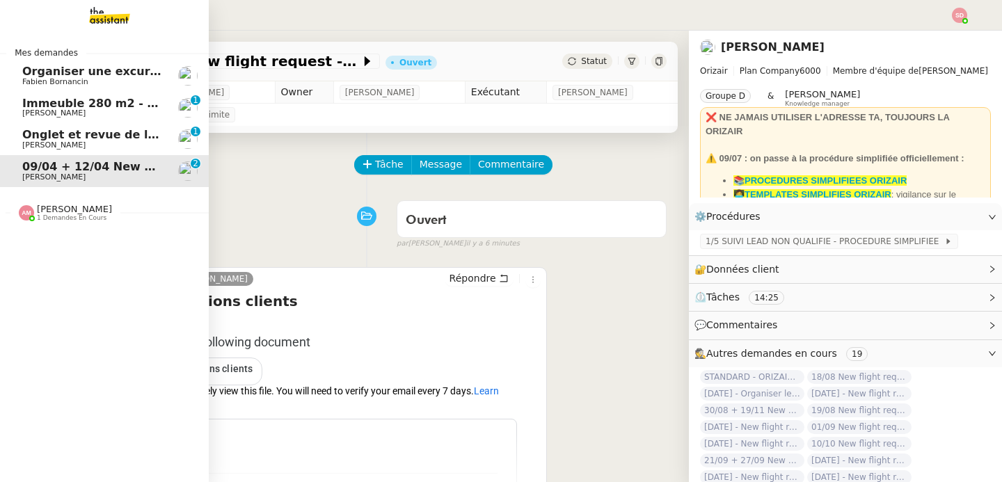
click at [77, 113] on span "[PERSON_NAME]" at bounding box center [92, 113] width 141 height 8
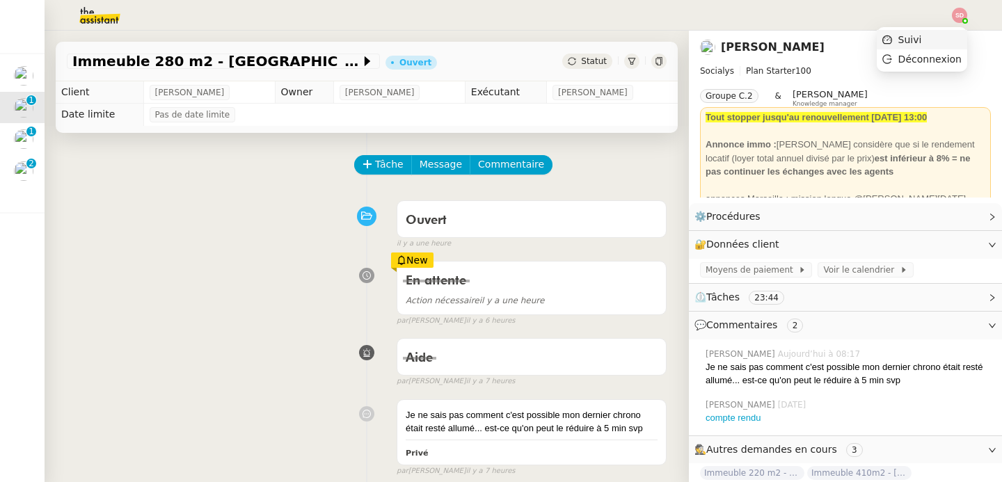
click at [963, 41] on li "Suivi" at bounding box center [922, 39] width 90 height 19
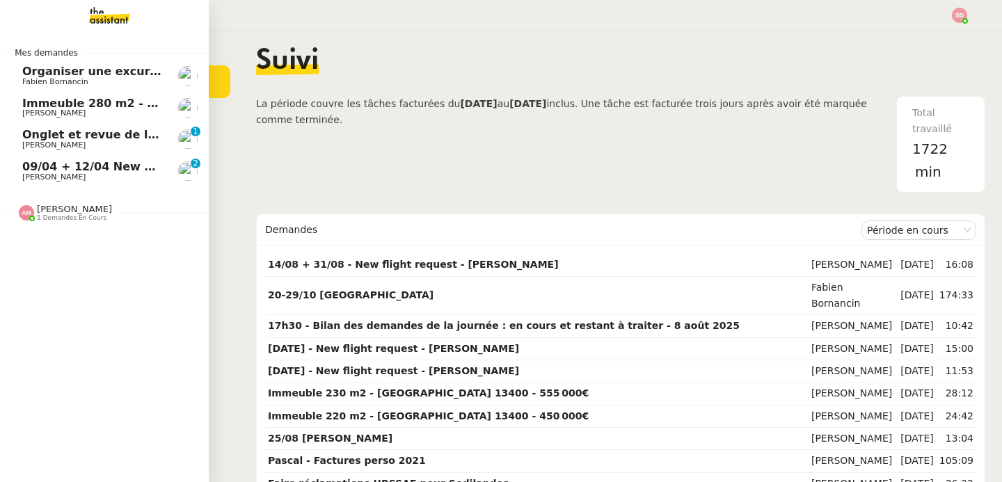
click at [44, 210] on span "[PERSON_NAME]" at bounding box center [74, 209] width 75 height 10
click at [44, 216] on span "1 demandes en cours" at bounding box center [72, 218] width 70 height 8
click at [42, 80] on span "Fabien Bornancin" at bounding box center [55, 81] width 66 height 9
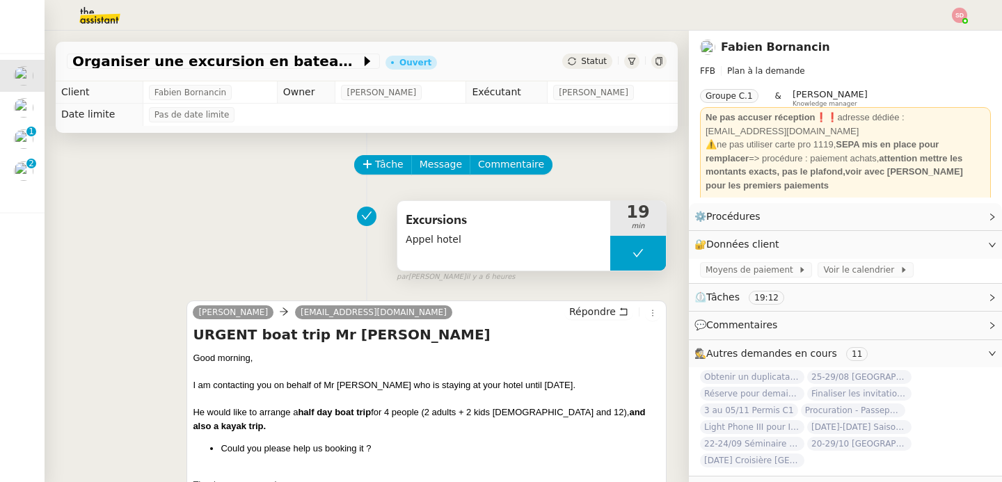
click at [636, 265] on button at bounding box center [638, 253] width 56 height 35
click at [624, 260] on div at bounding box center [624, 253] width 28 height 35
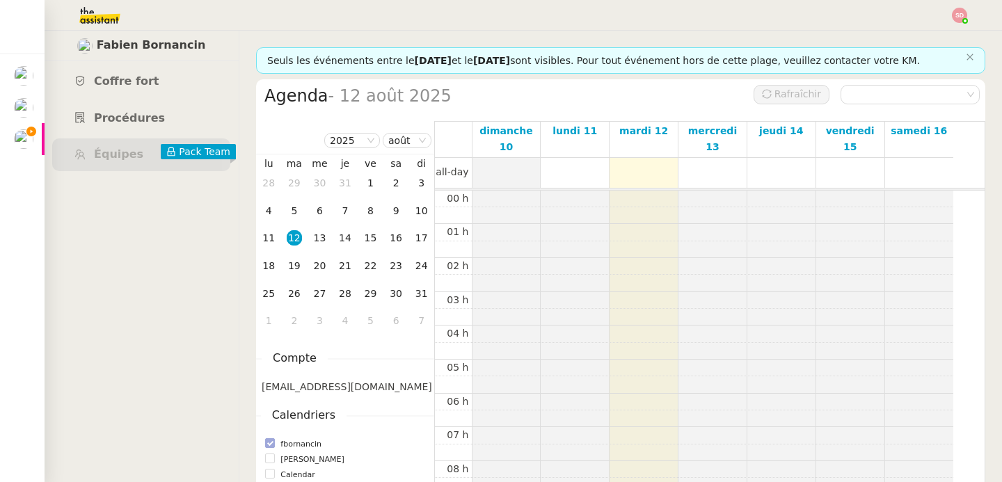
scroll to position [204, 0]
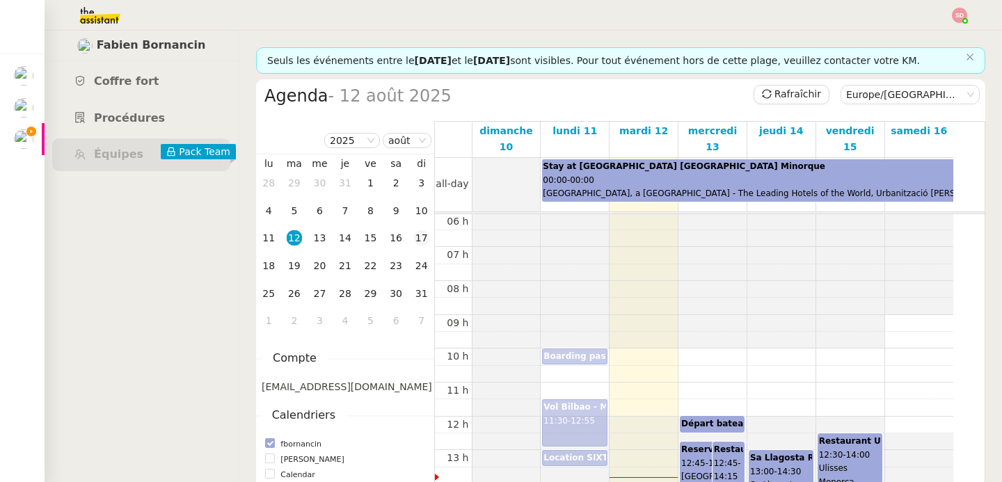
click at [421, 239] on div "17" at bounding box center [421, 237] width 15 height 15
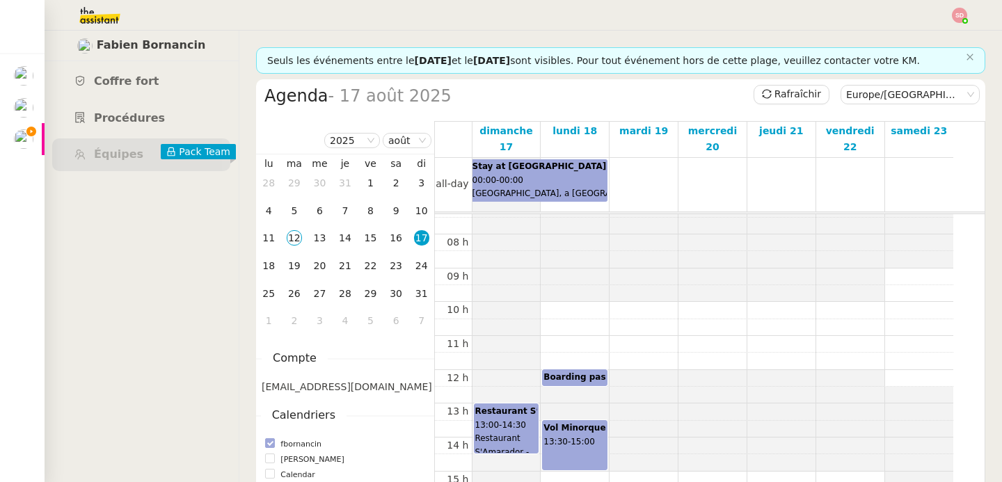
scroll to position [319, 0]
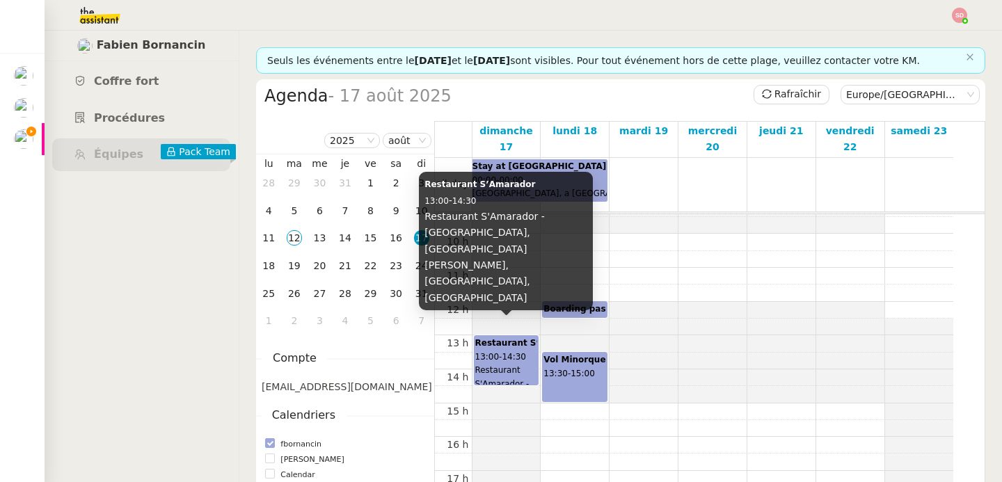
click at [520, 347] on div "Restaurant S’Amarador 13:00 - 14:30 Restaurant S'Amarador - [GEOGRAPHIC_DATA], …" at bounding box center [506, 361] width 62 height 48
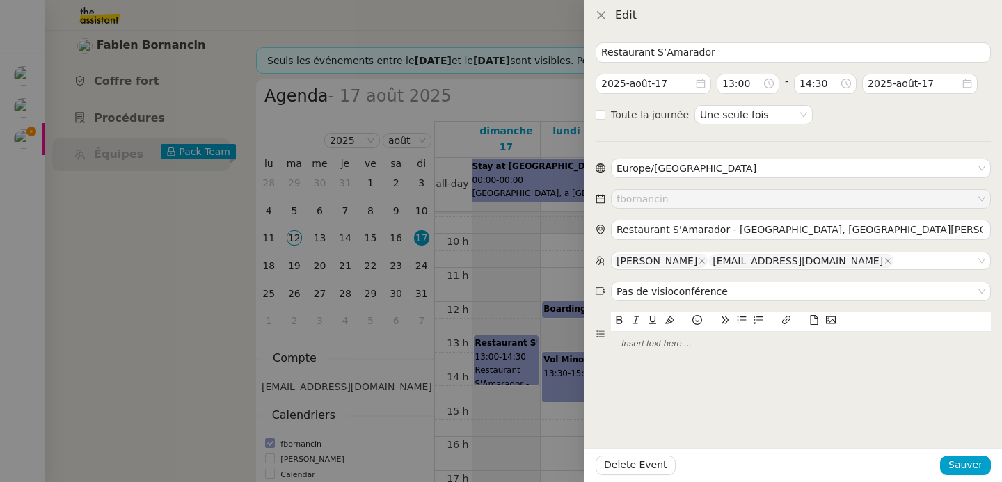
click at [89, 308] on div at bounding box center [501, 241] width 1002 height 482
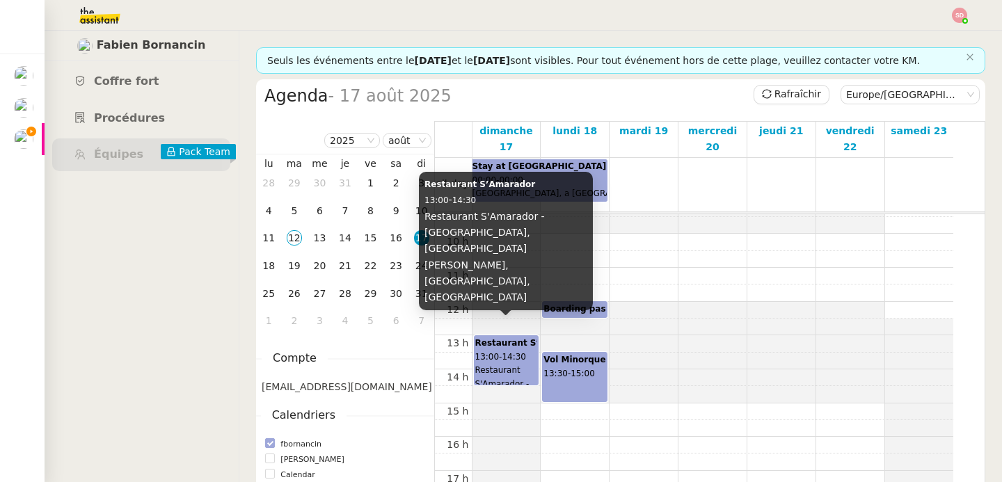
click at [506, 365] on span "Restaurant S'Amarador - Port de Ciutadella, Carrer de Pere Capllonch, Ciutadell…" at bounding box center [520, 411] width 90 height 93
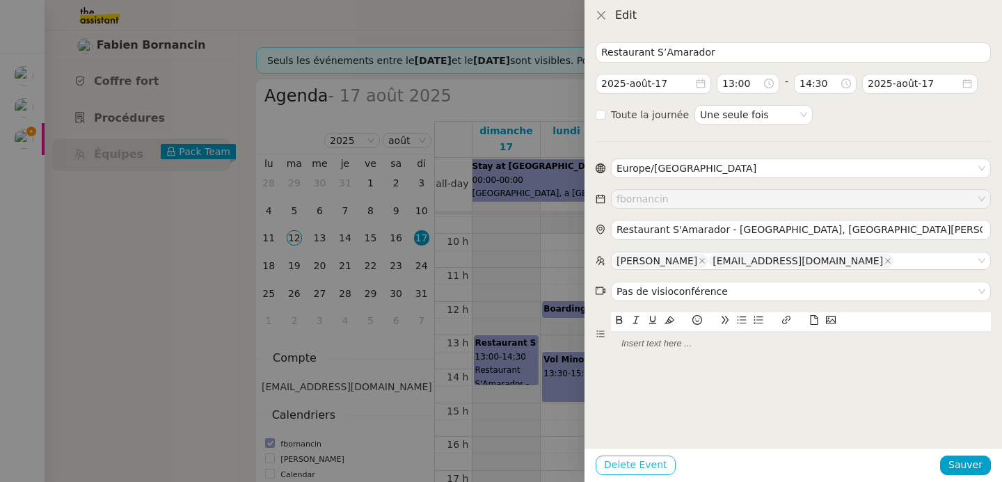
click at [635, 464] on span "Delete Event" at bounding box center [635, 465] width 63 height 16
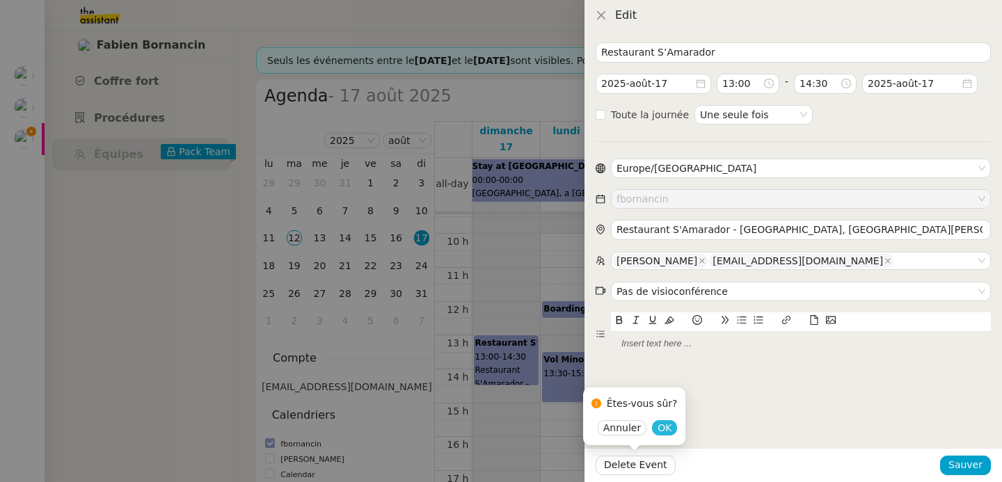
click at [666, 434] on span "OK" at bounding box center [665, 428] width 14 height 14
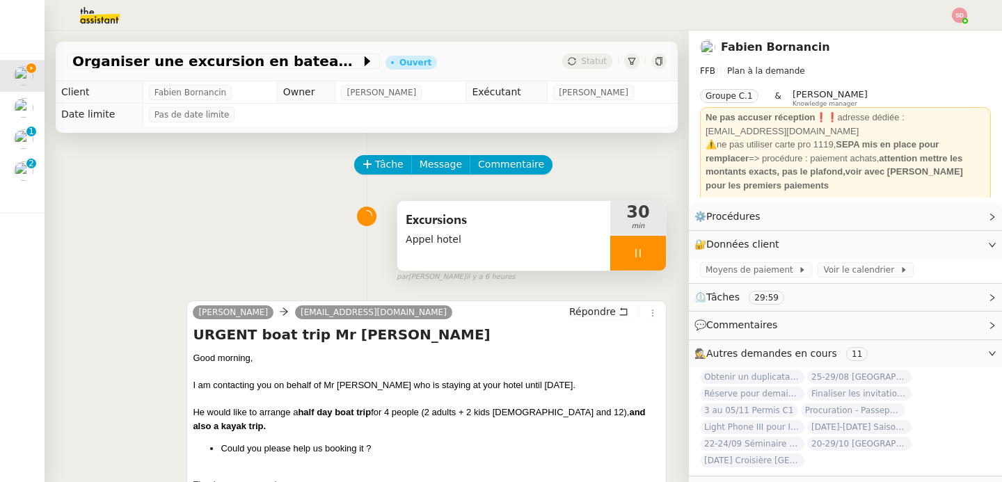
click at [635, 251] on div at bounding box center [638, 253] width 56 height 35
click at [647, 251] on icon at bounding box center [652, 253] width 11 height 11
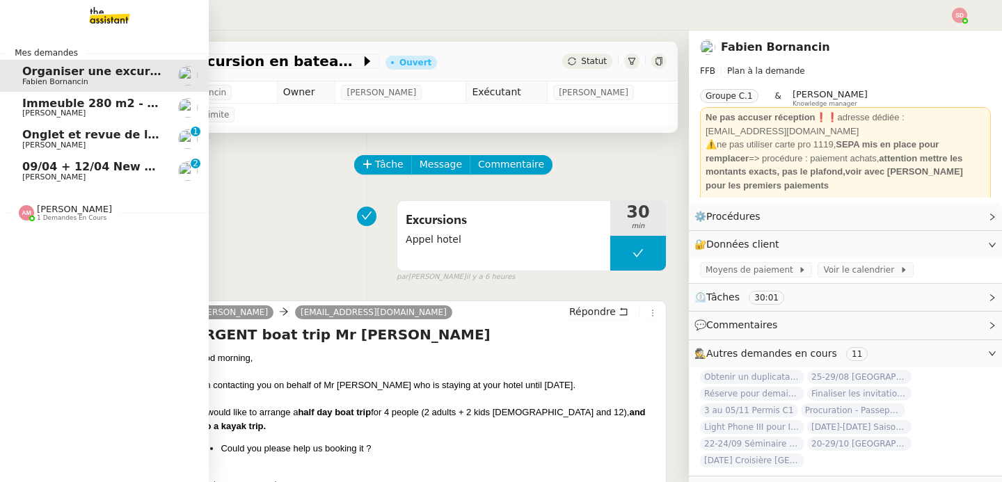
click at [56, 95] on link "Immeuble 280 m2 - [GEOGRAPHIC_DATA] 13100 - 1 349 000€ [PERSON_NAME]" at bounding box center [104, 108] width 209 height 32
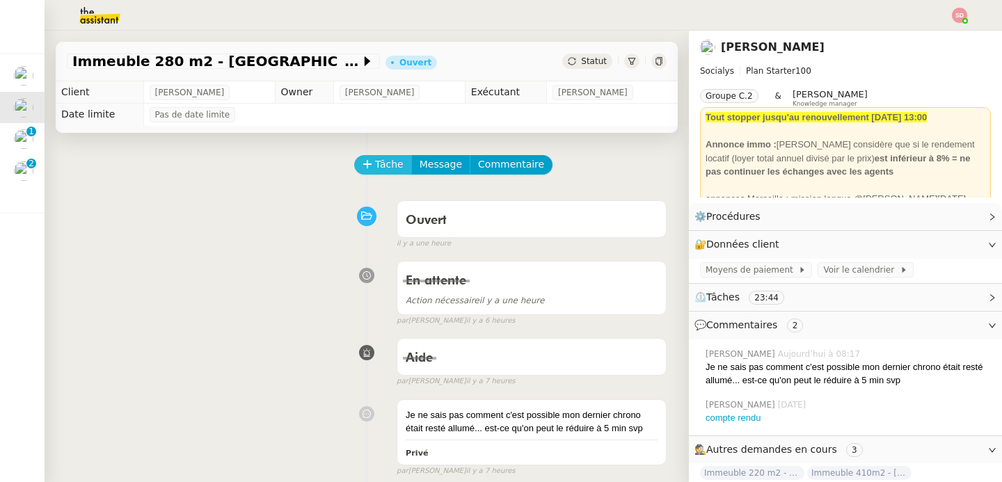
click at [375, 165] on span "Tâche" at bounding box center [389, 165] width 29 height 16
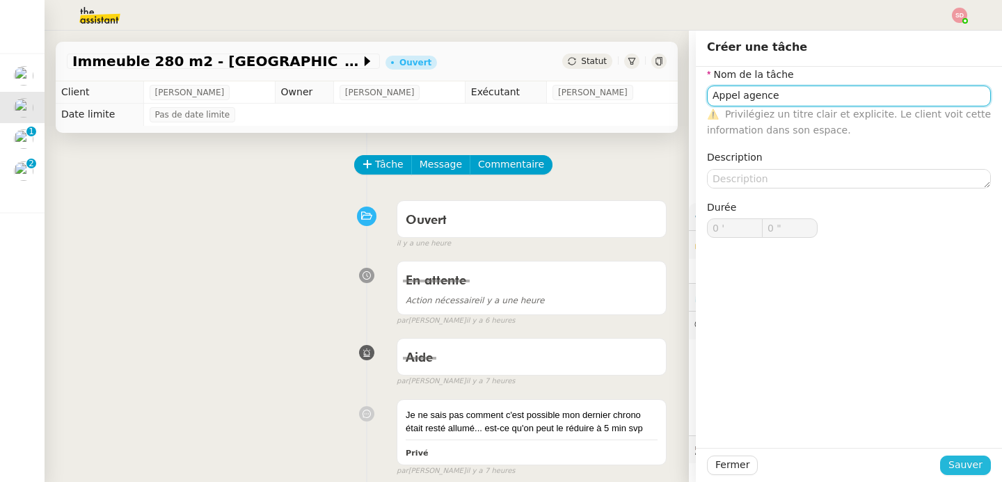
type input "Appel agence"
click at [955, 465] on span "Sauver" at bounding box center [966, 465] width 34 height 16
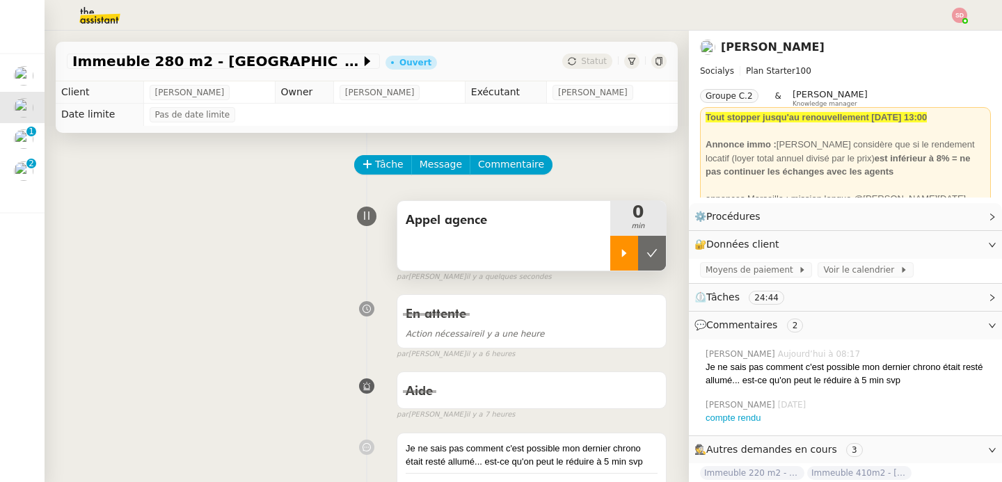
click at [610, 258] on div at bounding box center [624, 253] width 28 height 35
click at [727, 413] on link "compte rendu" at bounding box center [734, 418] width 56 height 10
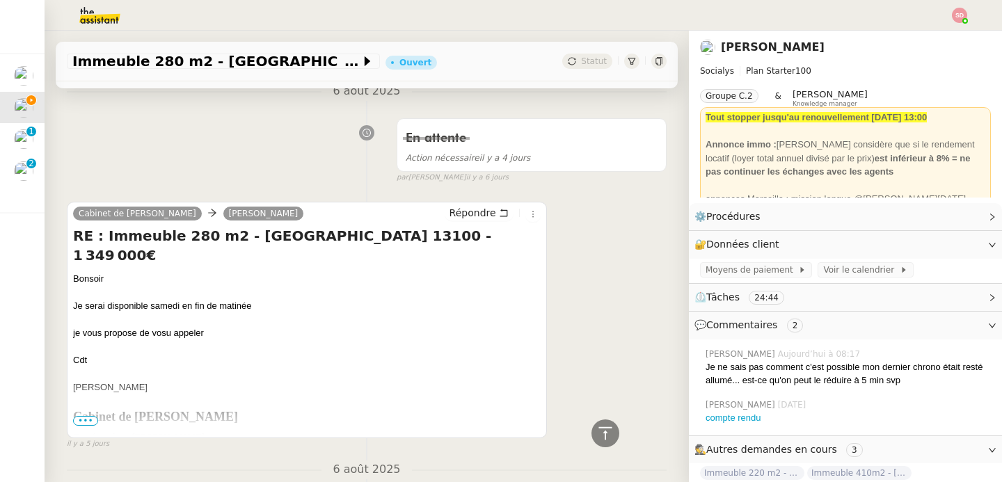
scroll to position [1686, 0]
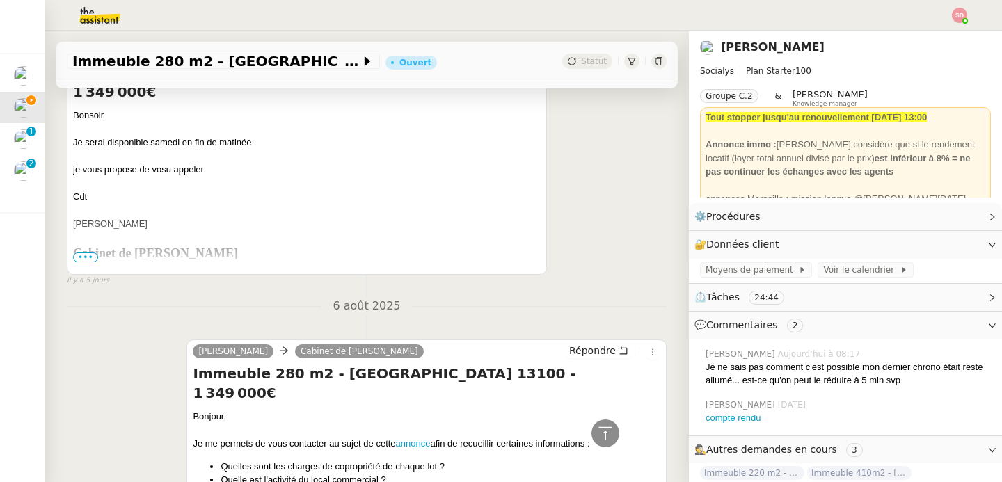
click at [70, 257] on div "Cabinet de Pierrefeu camille Répondre RE : Immeuble 280 m2 - Aix-en-Provence 13…" at bounding box center [307, 156] width 480 height 237
click at [76, 258] on span "•••" at bounding box center [85, 258] width 25 height 10
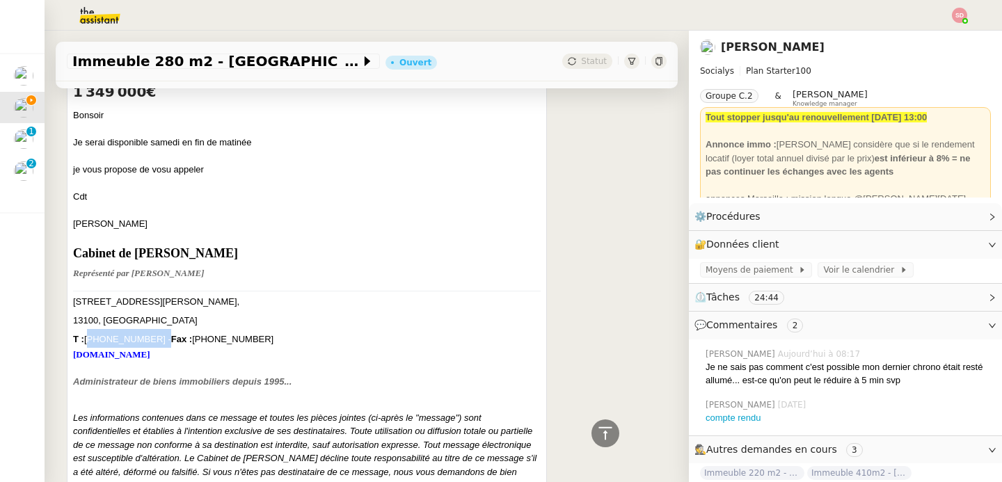
drag, startPoint x: 88, startPoint y: 322, endPoint x: 149, endPoint y: 319, distance: 61.3
click at [149, 334] on font "T : 04.42.21.95.23 - Fax : 04.42.21.24.07" at bounding box center [173, 339] width 200 height 10
copy font "04.42.21.95.23"
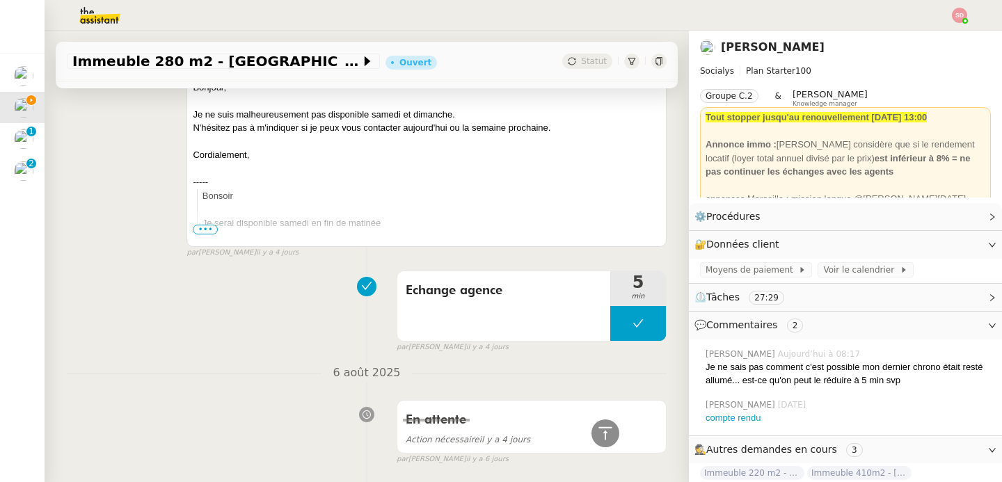
scroll to position [1718, 0]
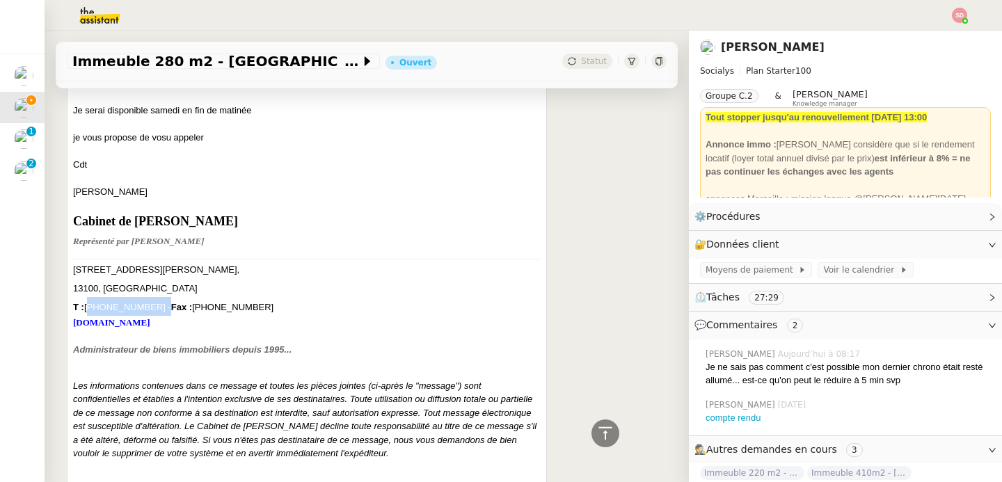
copy font "04.42.21.95.23"
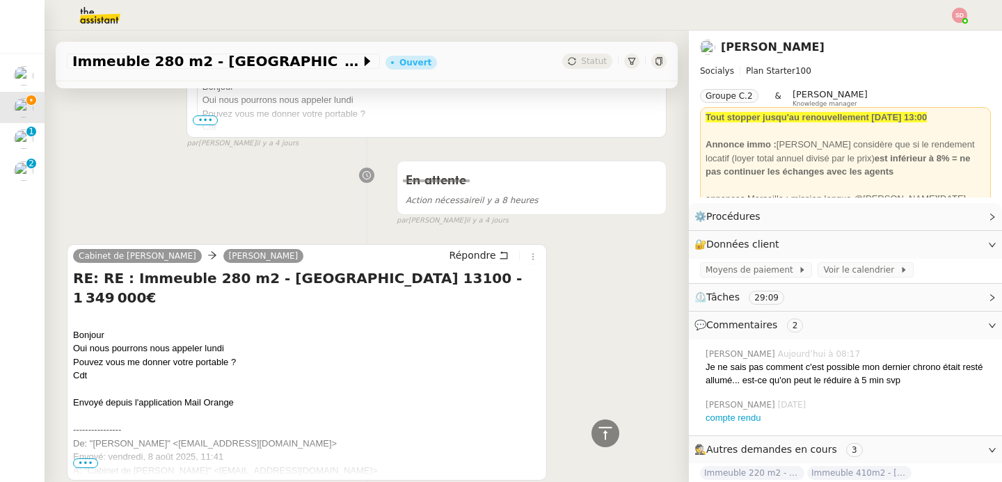
scroll to position [749, 0]
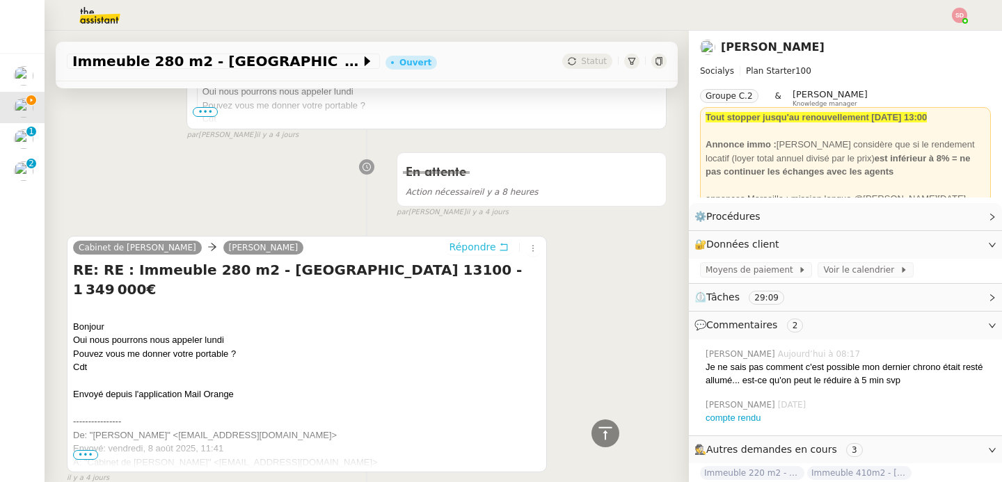
click at [473, 253] on span "Répondre" at bounding box center [473, 247] width 47 height 14
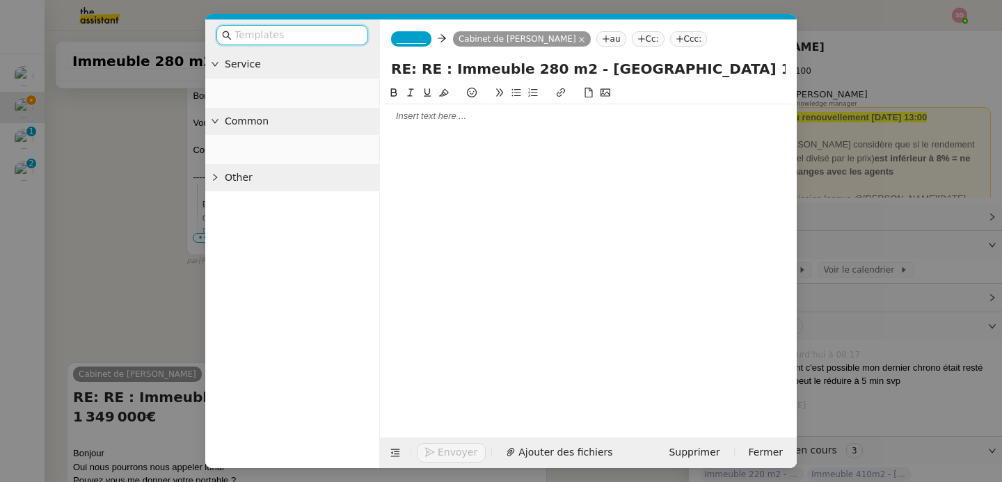
scroll to position [856, 0]
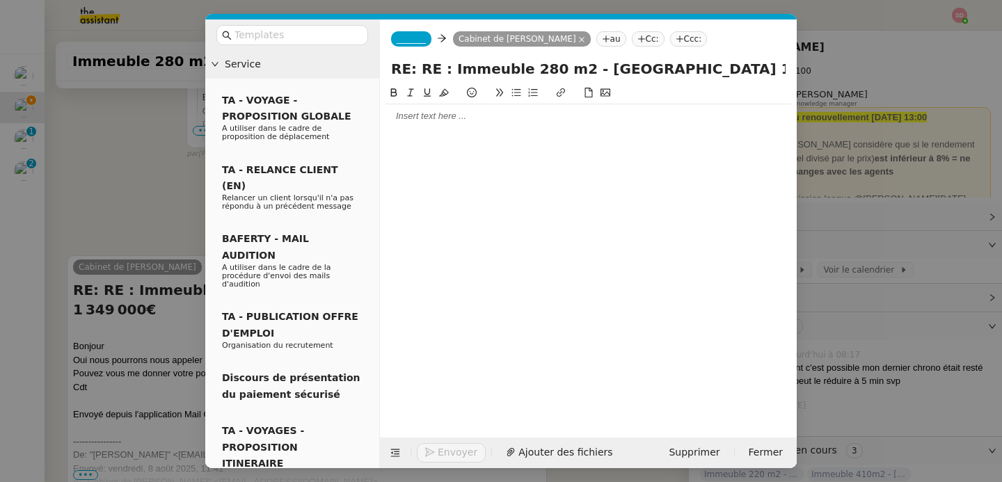
click at [427, 114] on div at bounding box center [589, 116] width 406 height 13
click at [422, 44] on nz-tag "_______" at bounding box center [411, 38] width 40 height 15
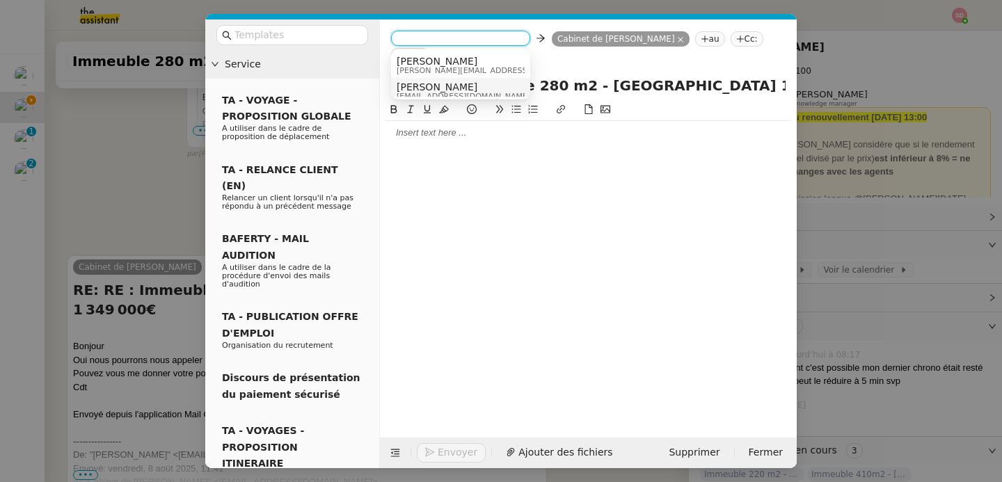
click at [420, 93] on span "camille.t5nv@theassistant.com" at bounding box center [464, 97] width 134 height 8
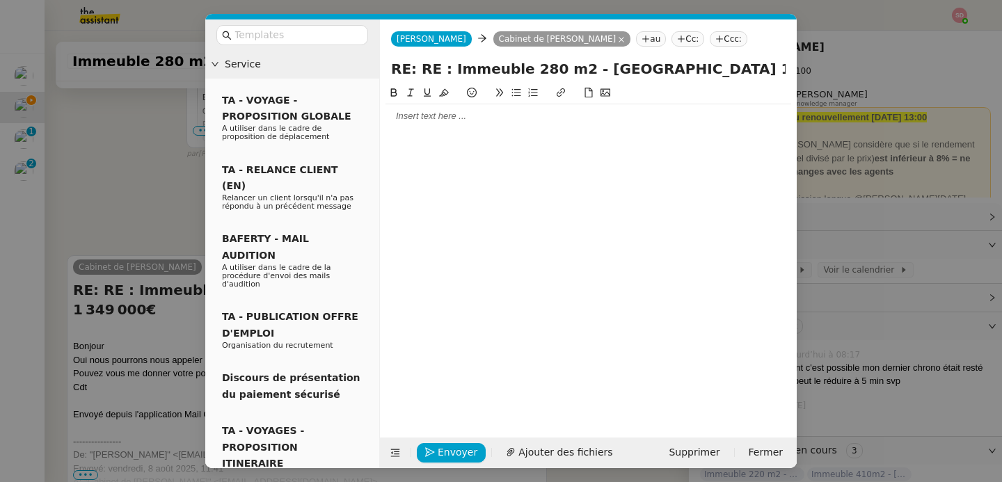
click at [416, 120] on div at bounding box center [589, 116] width 406 height 13
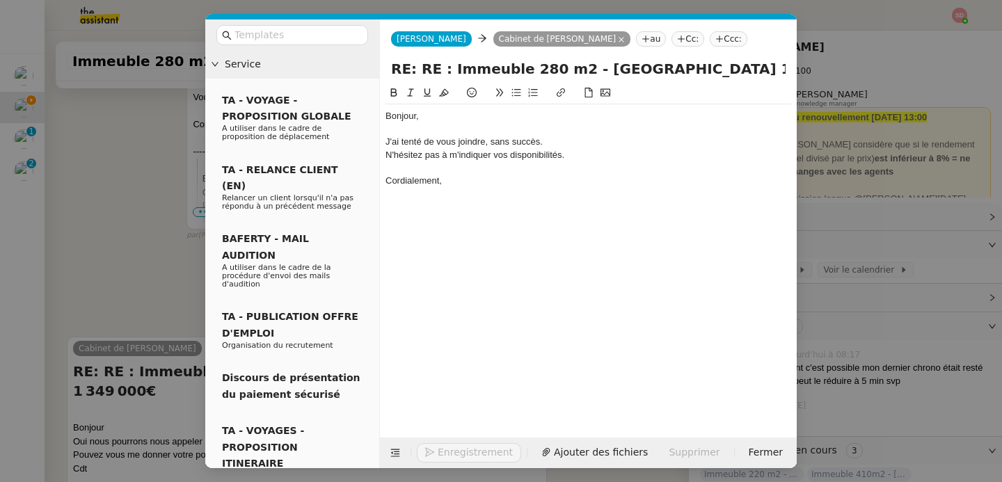
scroll to position [938, 0]
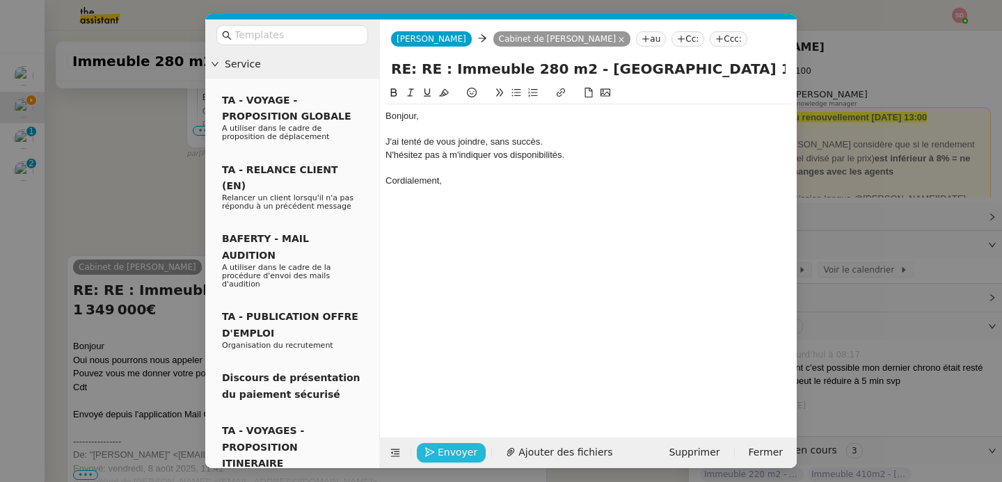
click at [458, 453] on span "Envoyer" at bounding box center [458, 453] width 40 height 16
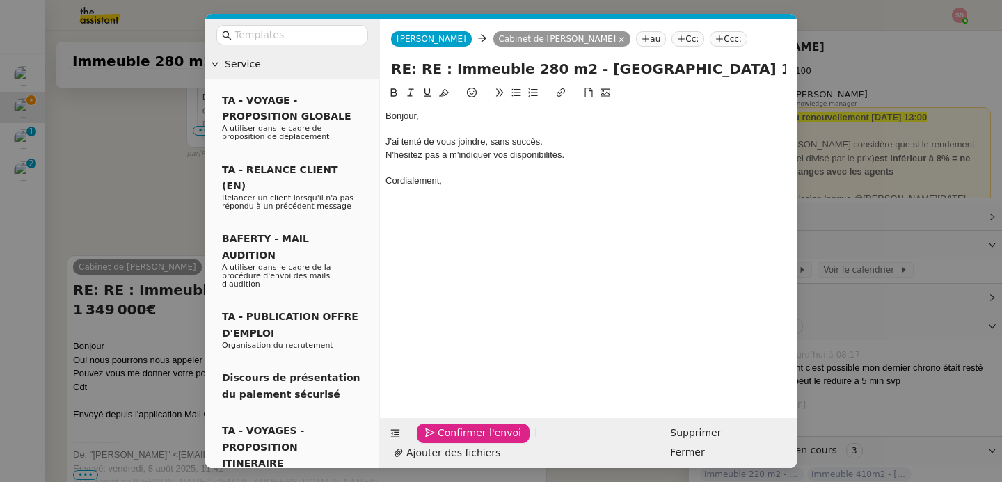
click at [458, 441] on span "Confirmer l'envoi" at bounding box center [480, 433] width 84 height 16
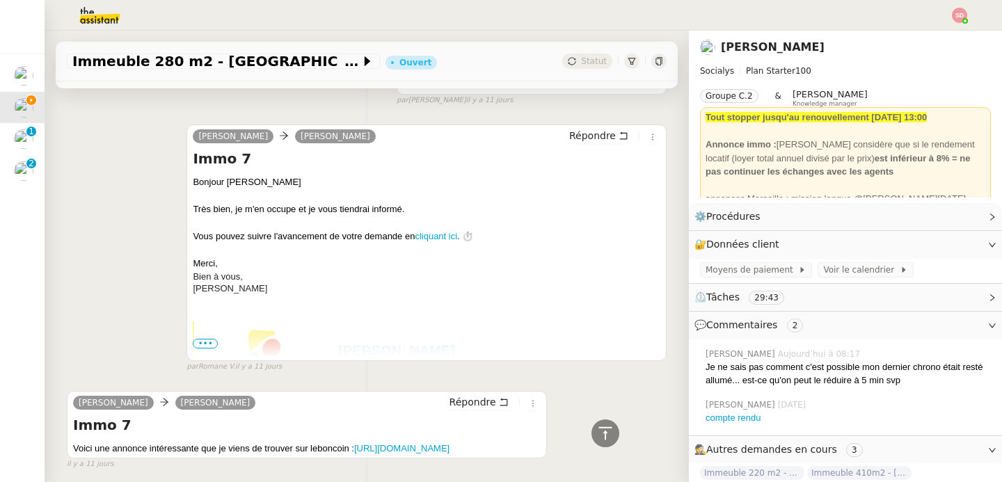
scroll to position [4310, 0]
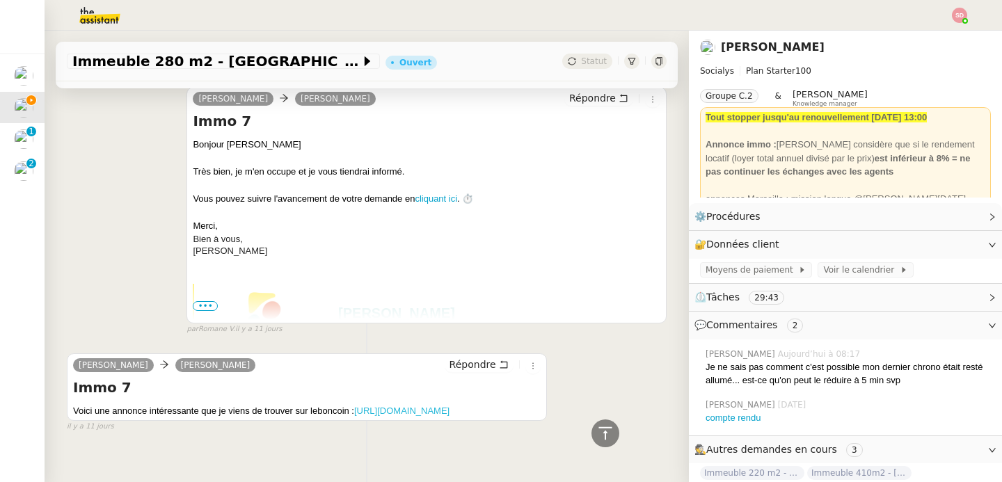
copy link "[URL][DOMAIN_NAME]"
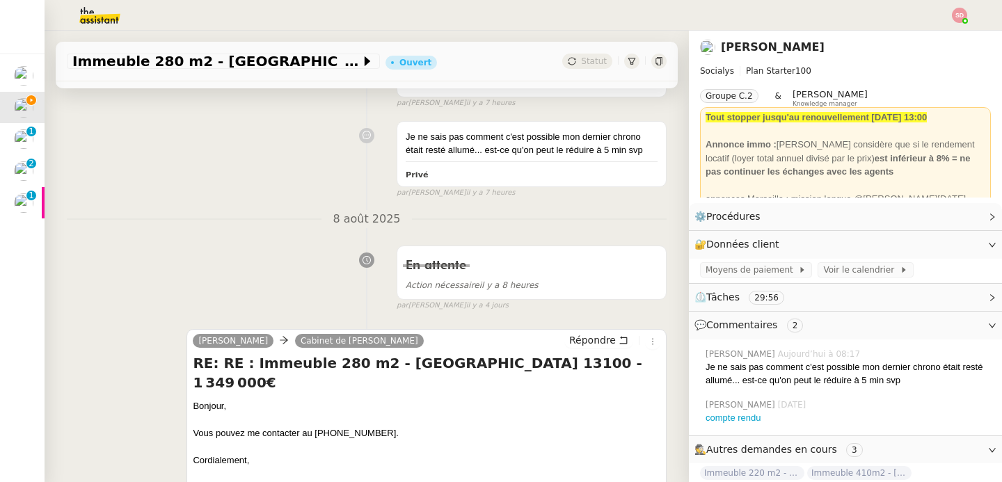
scroll to position [899, 0]
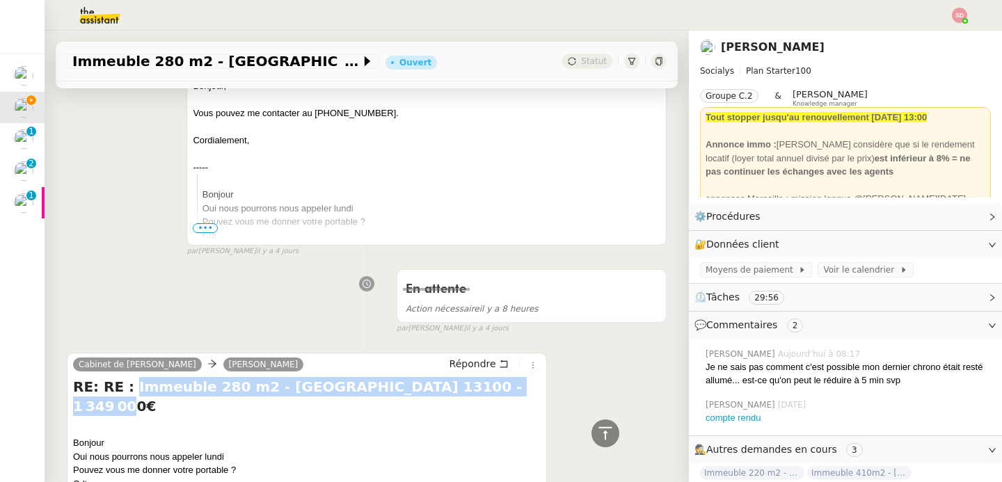
drag, startPoint x: 123, startPoint y: 386, endPoint x: 498, endPoint y: 385, distance: 374.4
click at [498, 385] on h4 "RE: RE : Immeuble 280 m2 - [GEOGRAPHIC_DATA] 13100 - 1 349 000€" at bounding box center [307, 396] width 468 height 39
copy h4 "Immeuble 280 m2 - [GEOGRAPHIC_DATA] 13100 - 1 349 000€"
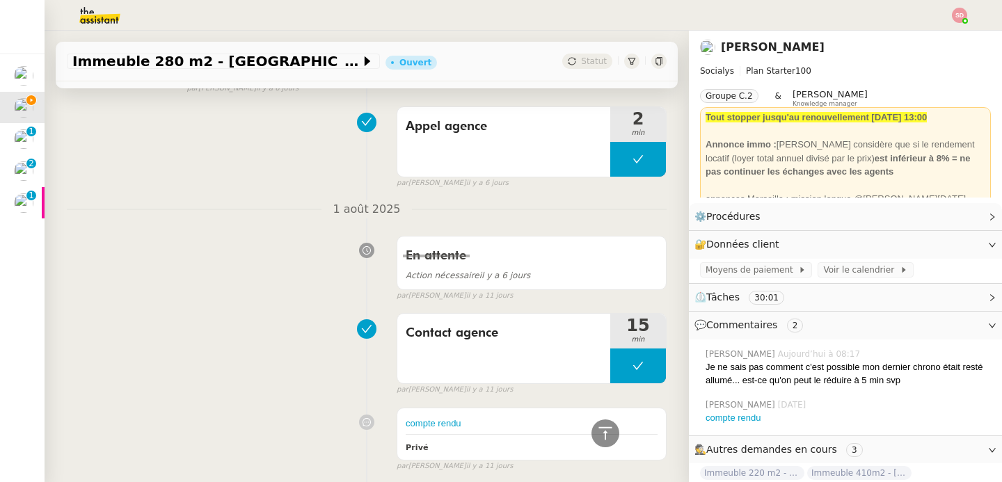
scroll to position [4411, 0]
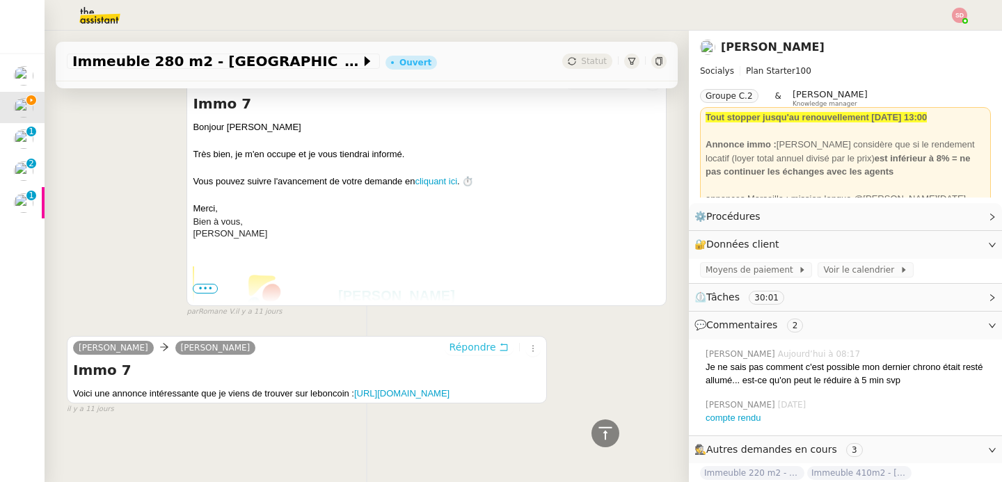
click at [466, 340] on span "Répondre" at bounding box center [473, 347] width 47 height 14
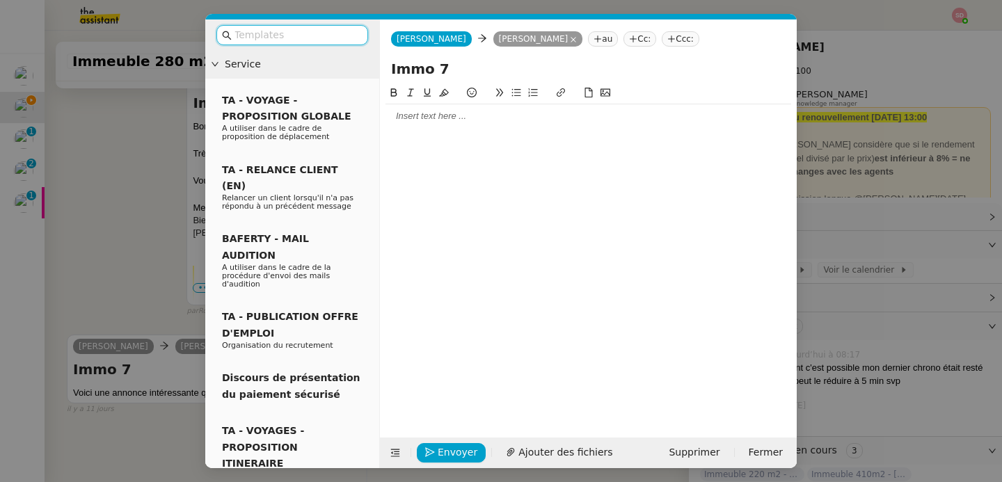
scroll to position [4523, 0]
click at [441, 69] on input "Immo 7" at bounding box center [588, 68] width 395 height 21
paste input "euble 280 m2 - Aix-en-Provence 13100 - 1 349 000€"
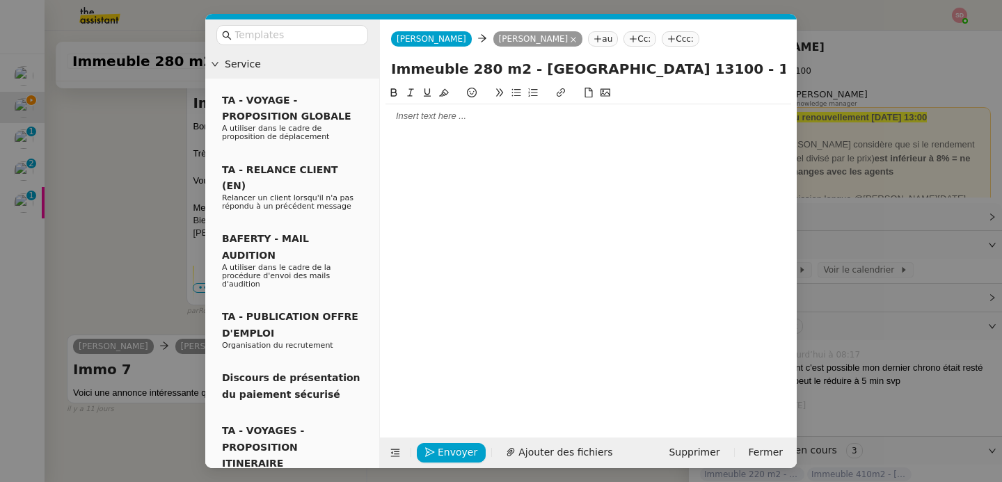
type input "Immeuble 280 m2 - [GEOGRAPHIC_DATA] 13100 - 1 349 000€"
click at [432, 120] on div at bounding box center [589, 116] width 406 height 13
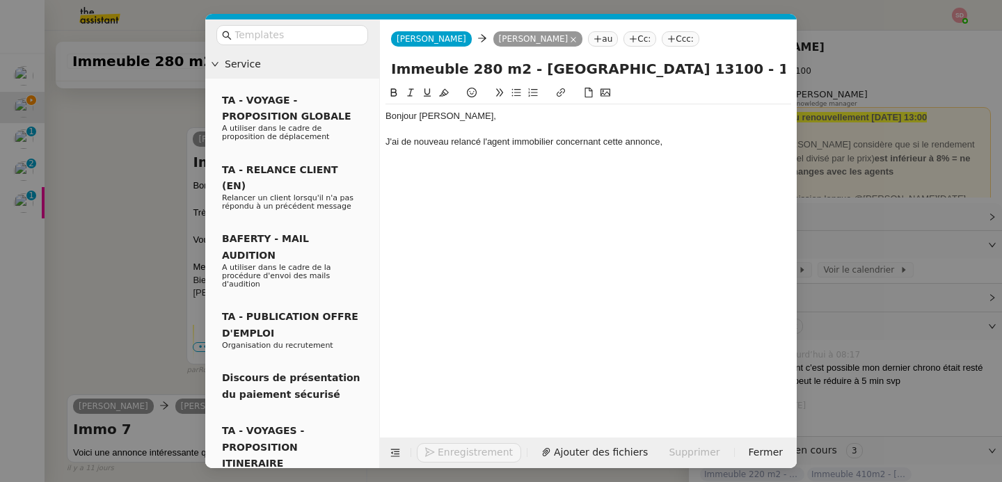
scroll to position [4563, 0]
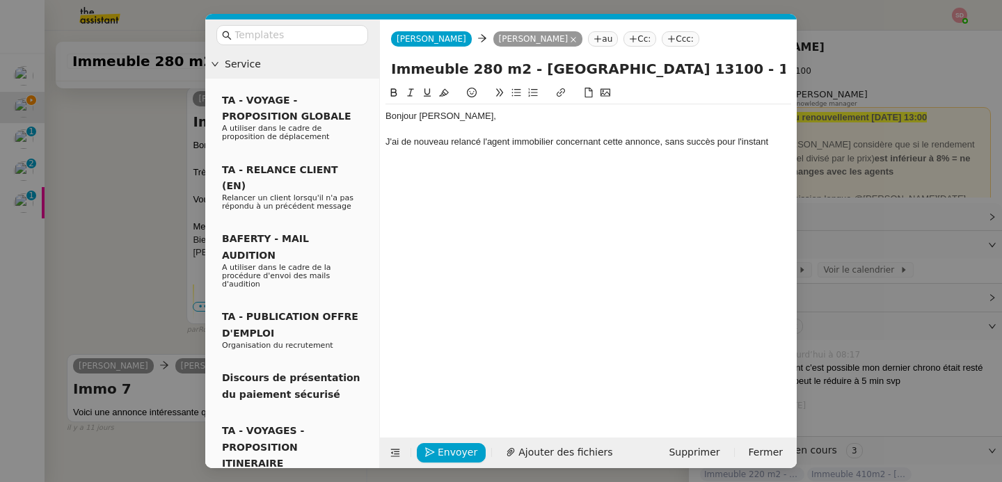
click at [391, 461] on button at bounding box center [395, 452] width 19 height 19
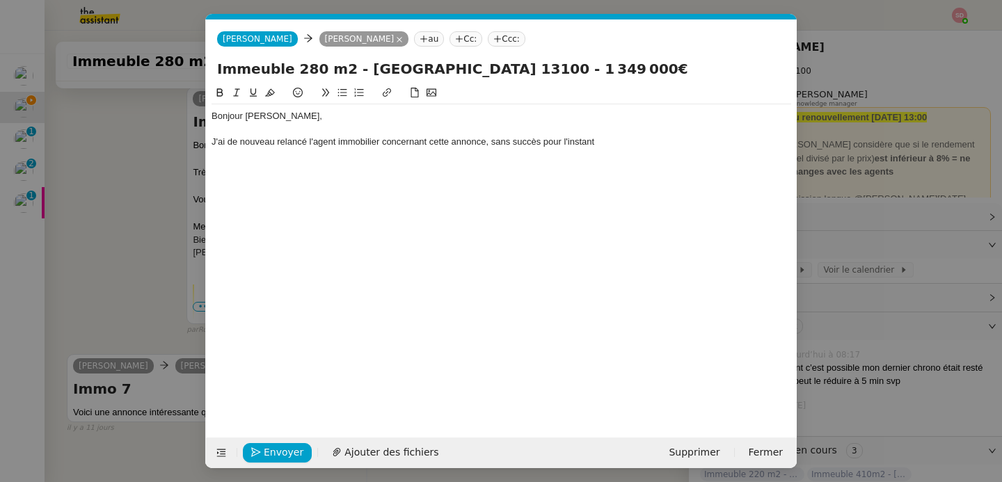
click at [380, 141] on div "J'ai de nouveau relancé l'agent immobilier concernant cette annonce, sans succè…" at bounding box center [502, 142] width 580 height 13
click at [665, 131] on div at bounding box center [502, 129] width 580 height 13
click at [664, 141] on div "J'ai de nouveau relancé l'agent immobilier ce jour concernant cette annonce, sa…" at bounding box center [502, 142] width 580 height 13
click at [264, 448] on span "Envoyer" at bounding box center [284, 453] width 40 height 16
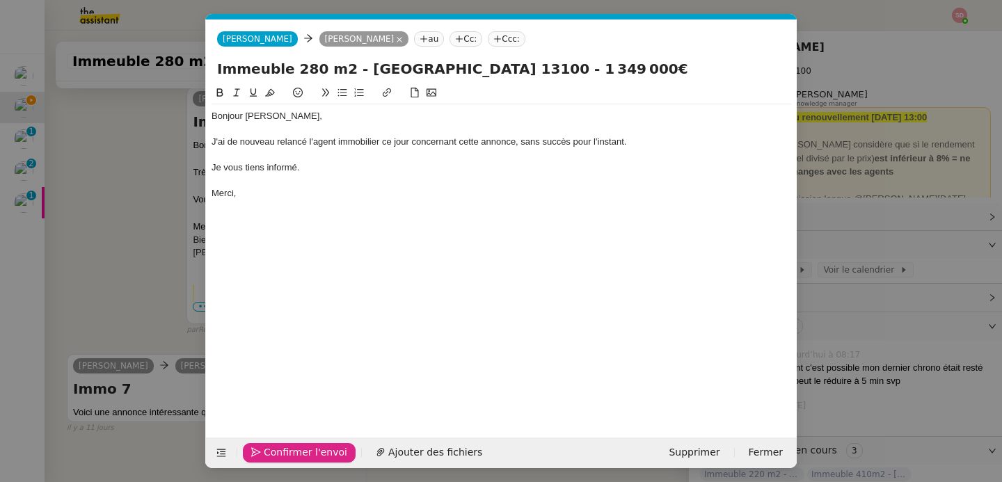
click at [264, 448] on span "Confirmer l'envoi" at bounding box center [306, 453] width 84 height 16
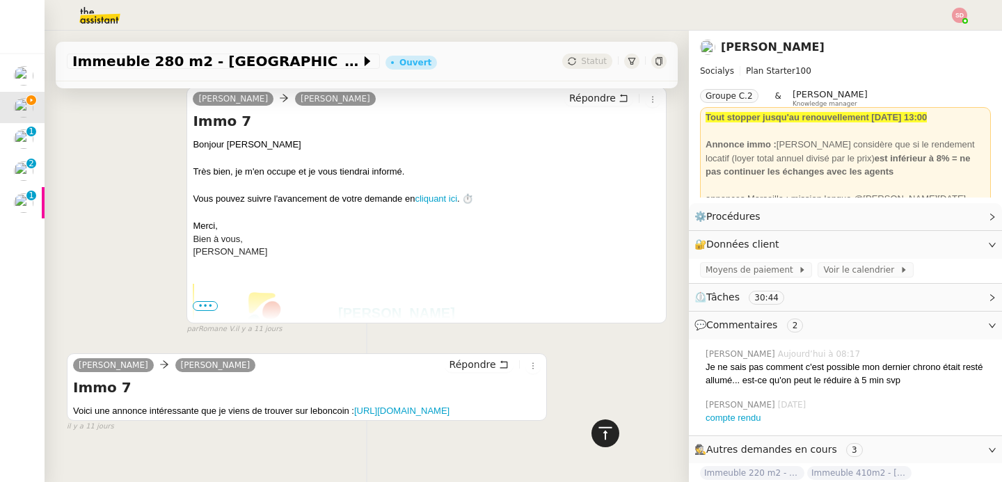
click at [597, 429] on icon at bounding box center [605, 433] width 17 height 17
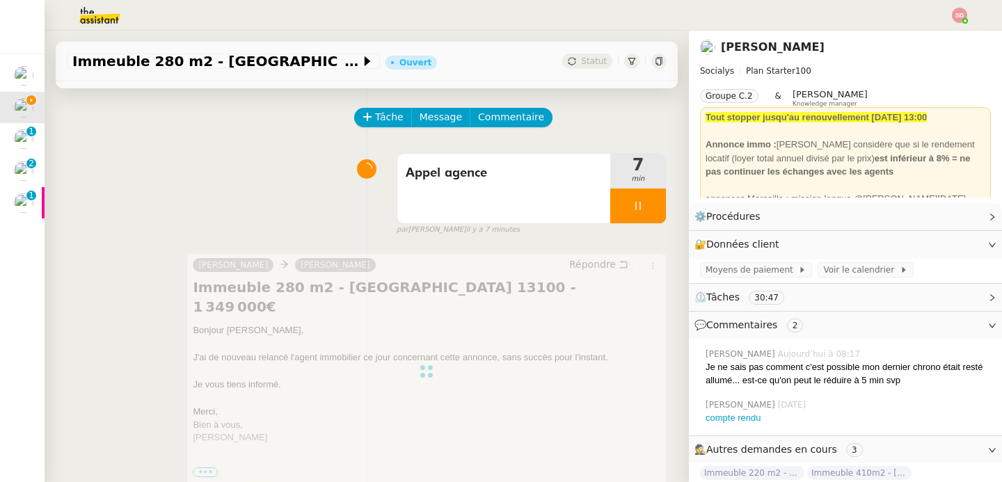
scroll to position [0, 0]
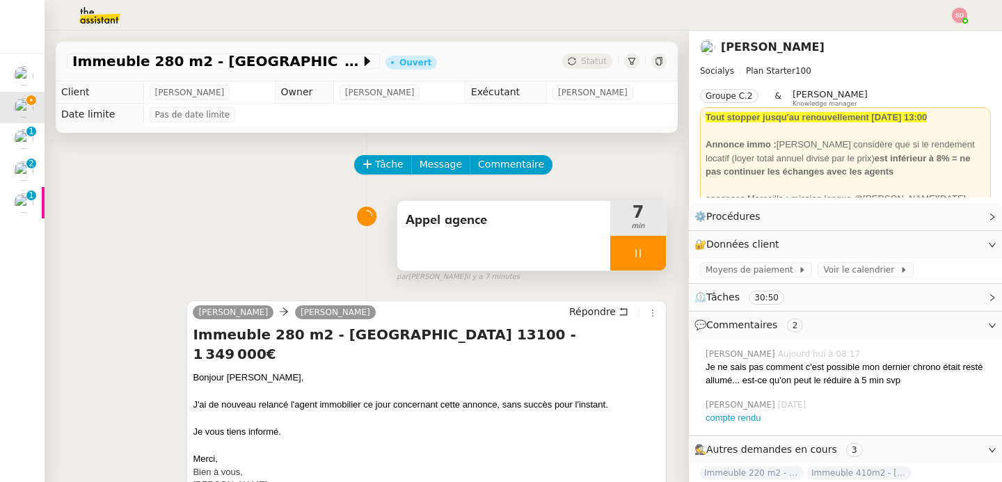
click at [635, 255] on div at bounding box center [638, 253] width 56 height 35
click at [647, 255] on icon at bounding box center [652, 253] width 11 height 11
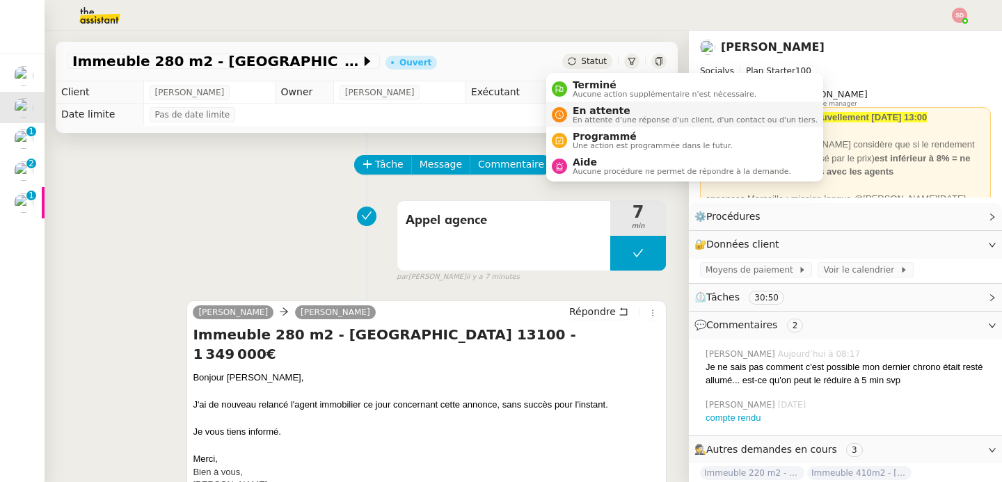
click at [578, 118] on span "En attente d'une réponse d'un client, d'un contact ou d'un tiers." at bounding box center [695, 120] width 245 height 8
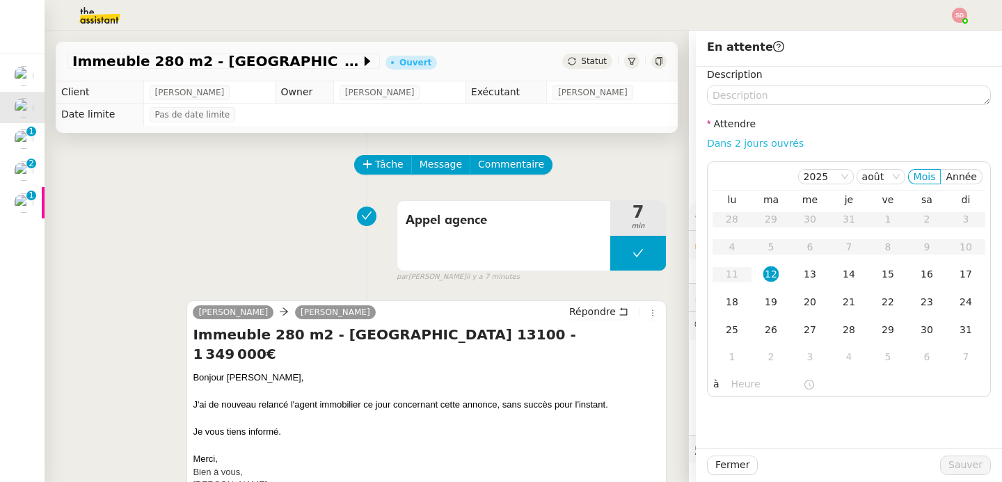
click at [733, 145] on link "Dans 2 jours ouvrés" at bounding box center [755, 143] width 97 height 11
type input "07:00"
click at [952, 464] on span "Sauver" at bounding box center [966, 465] width 34 height 16
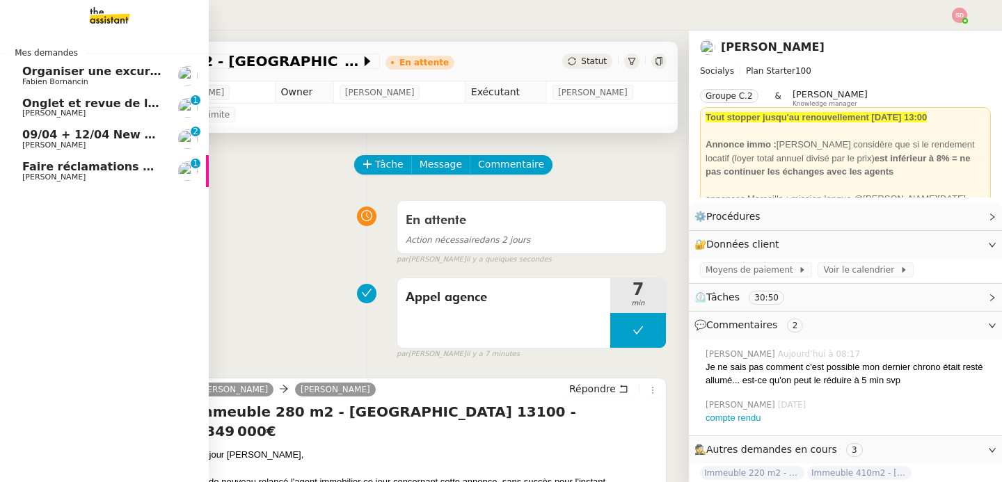
click at [27, 171] on span "Faire réclamations URSSAF pour Sodilandes" at bounding box center [160, 166] width 276 height 13
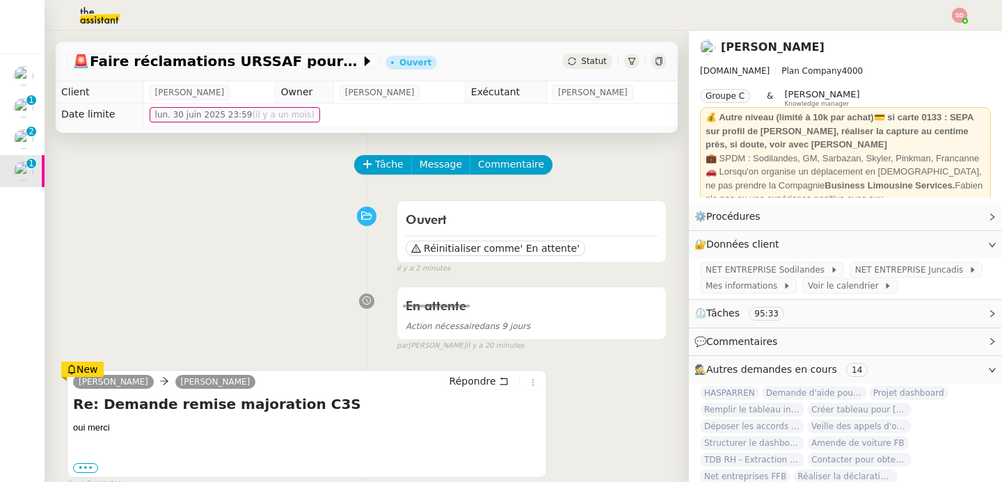
scroll to position [237, 0]
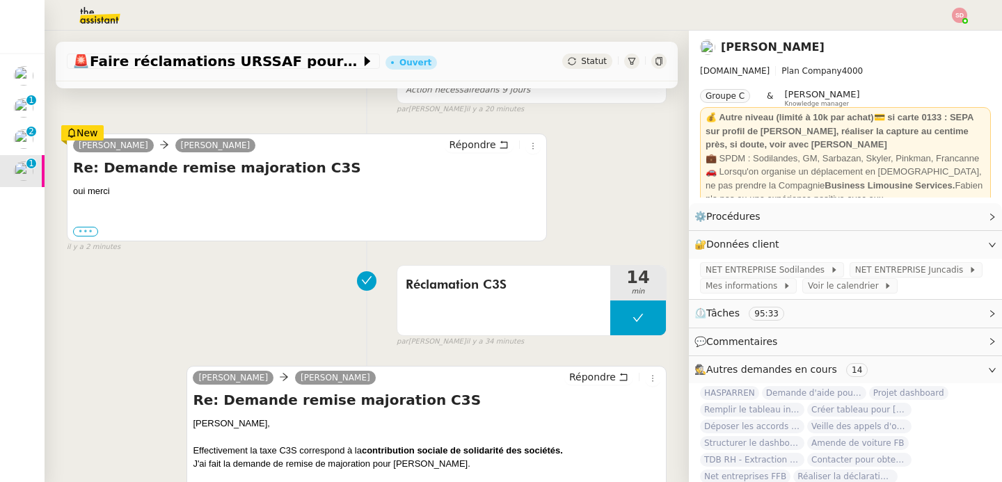
click at [77, 228] on label "•••" at bounding box center [85, 232] width 25 height 10
click at [0, 0] on input "•••" at bounding box center [0, 0] width 0 height 0
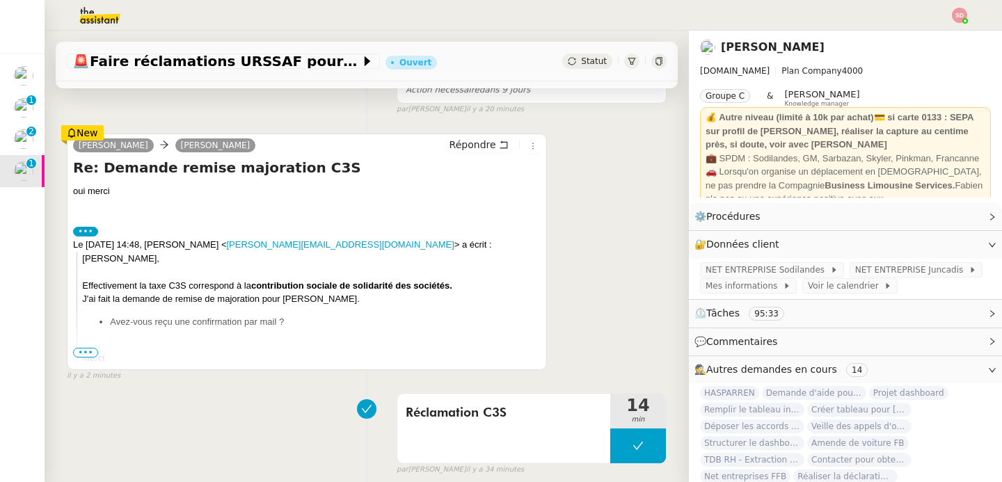
click at [77, 228] on label "•••" at bounding box center [85, 232] width 25 height 10
click at [0, 0] on input "•••" at bounding box center [0, 0] width 0 height 0
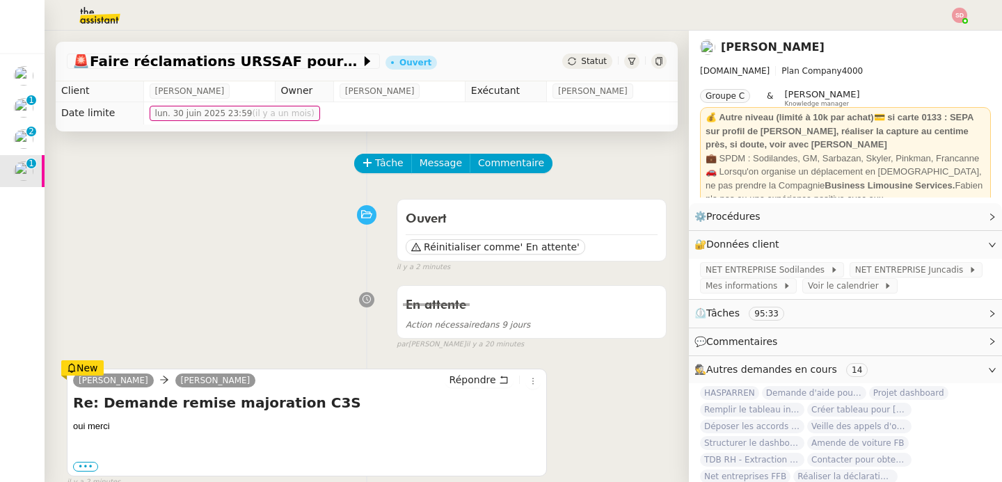
scroll to position [0, 0]
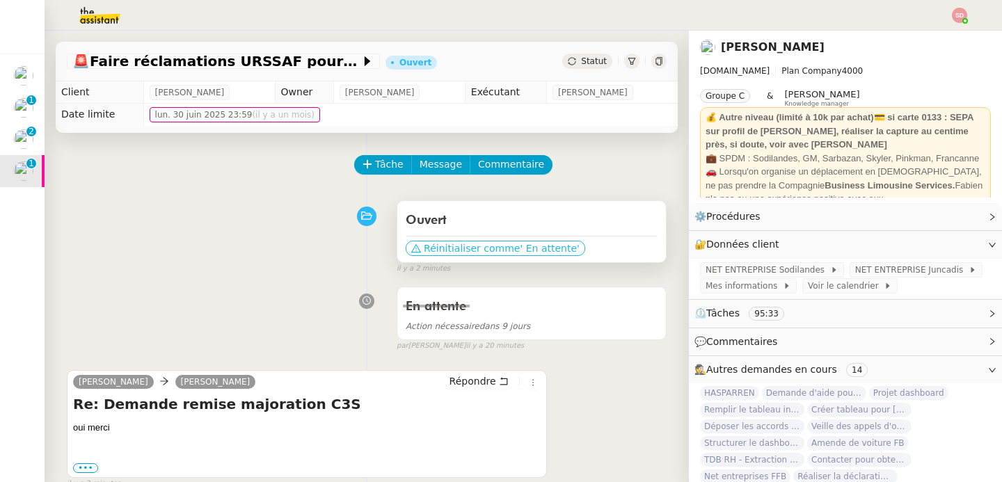
click at [520, 248] on span "' En attente'" at bounding box center [549, 249] width 59 height 14
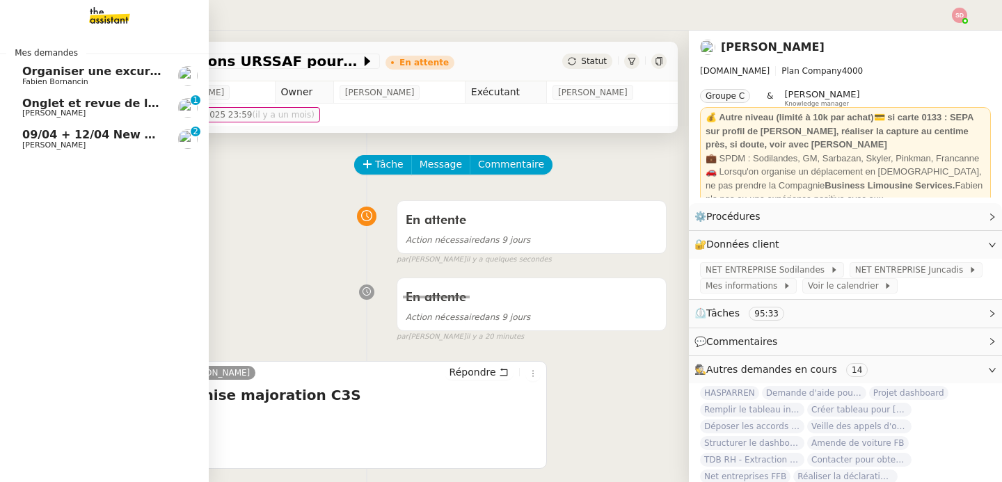
click at [42, 134] on span "09/04 + 12/04 New flight request - [PERSON_NAME]" at bounding box center [184, 134] width 324 height 13
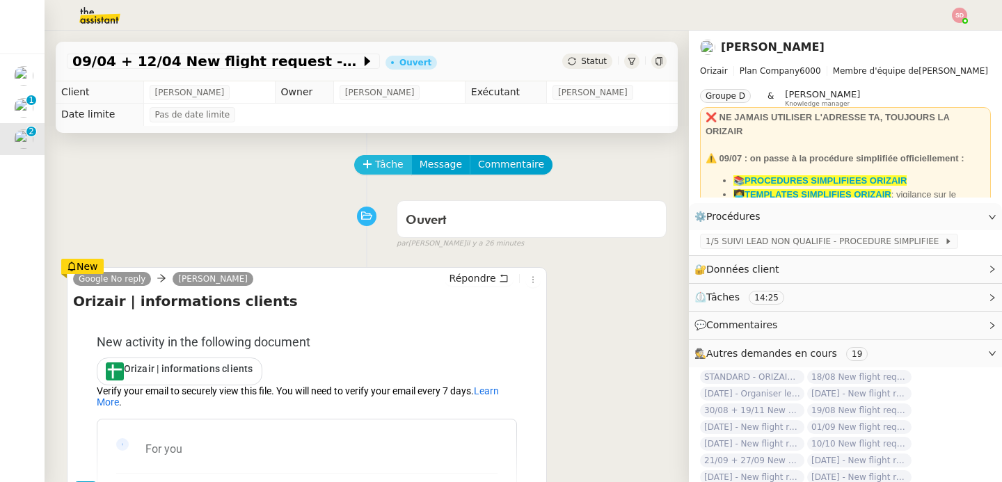
click at [383, 164] on span "Tâche" at bounding box center [389, 165] width 29 height 16
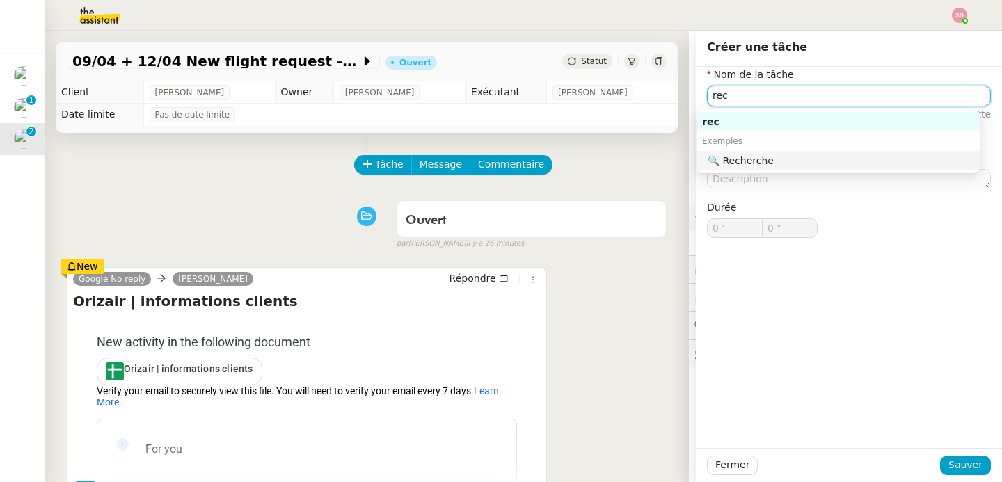
click at [853, 155] on div "🔍 Recherche" at bounding box center [841, 161] width 267 height 13
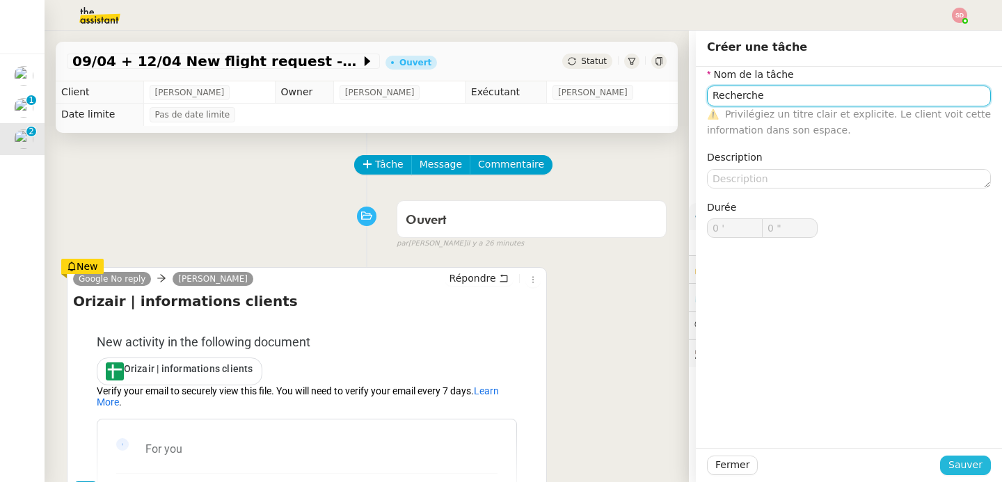
type input "Recherche"
click at [963, 474] on button "Sauver" at bounding box center [965, 465] width 51 height 19
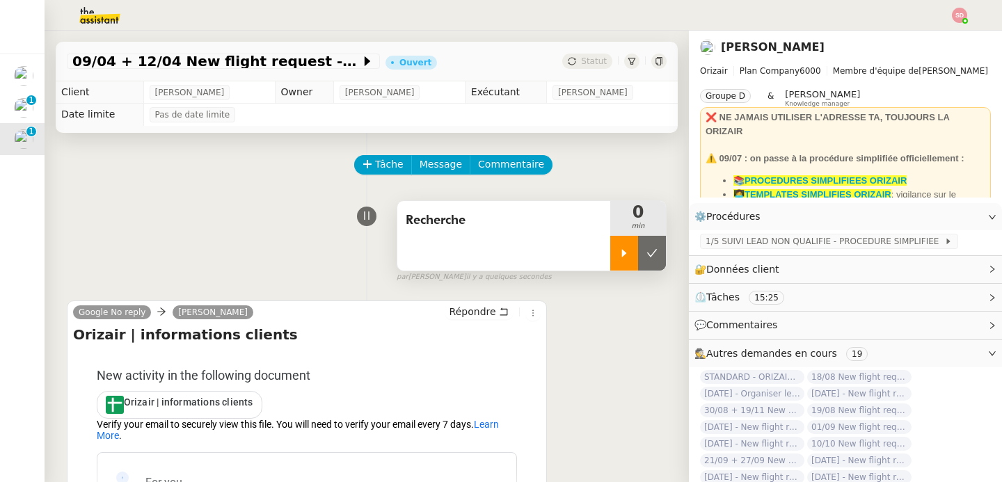
click at [619, 253] on icon at bounding box center [624, 253] width 11 height 11
click at [844, 274] on div "🔐 Données client Modifier" at bounding box center [835, 270] width 280 height 16
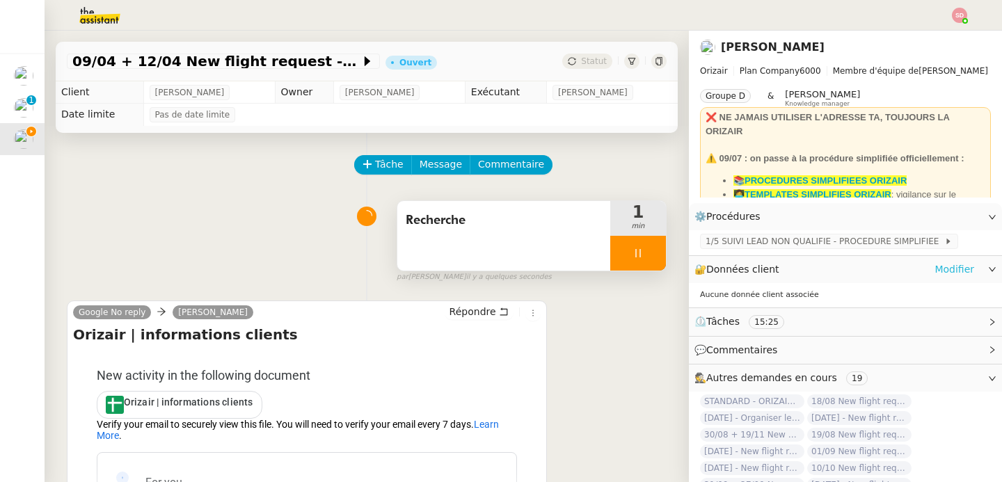
click at [944, 270] on link "Modifier" at bounding box center [955, 270] width 40 height 16
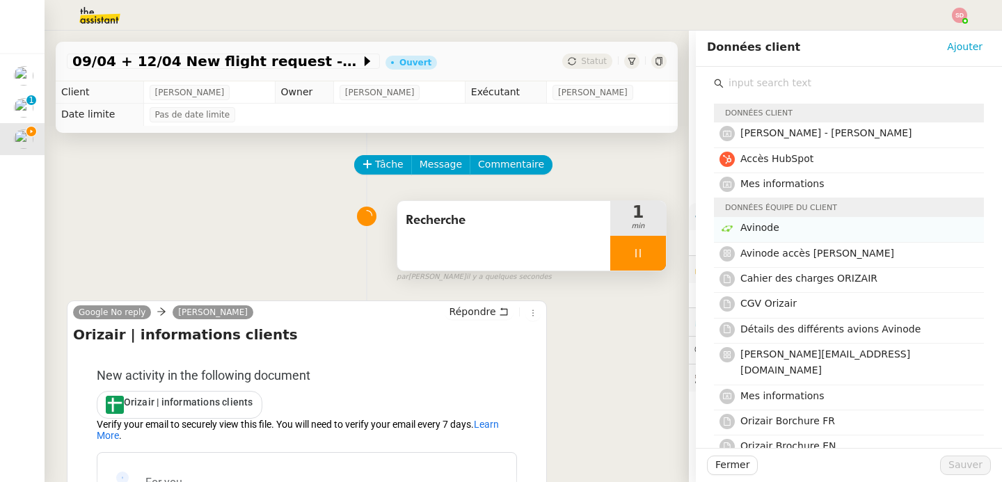
click at [759, 226] on span "Avinode" at bounding box center [760, 227] width 39 height 11
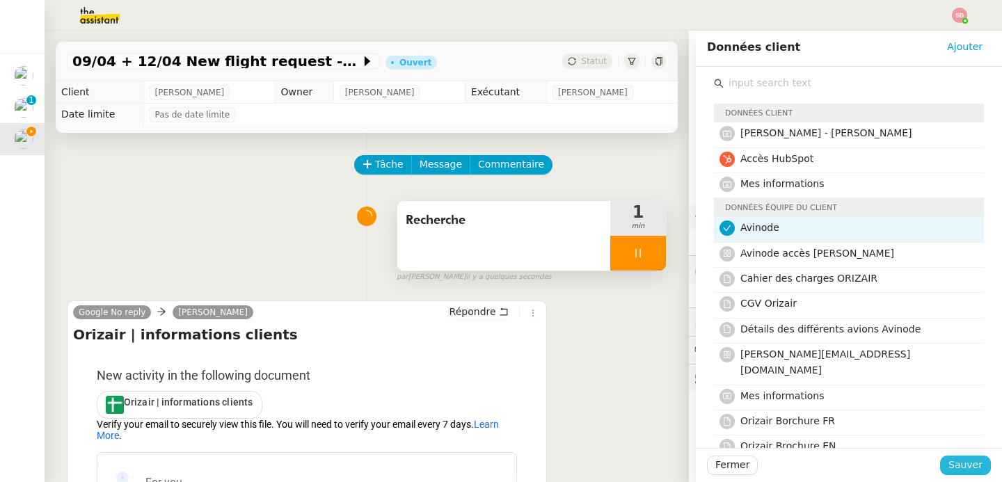
click at [958, 467] on span "Sauver" at bounding box center [966, 465] width 34 height 16
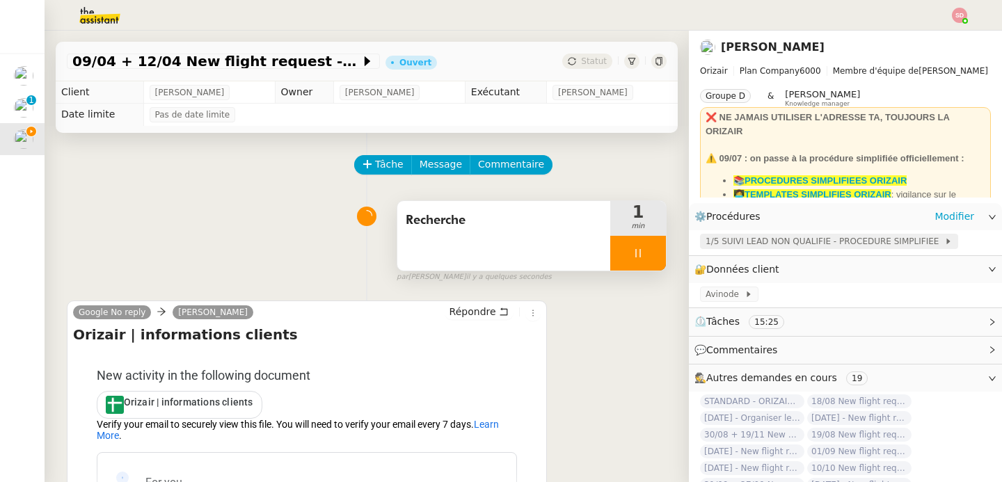
click at [802, 240] on span "1/5 SUIVI LEAD NON QUALIFIE - PROCEDURE SIMPLIFIEE" at bounding box center [825, 242] width 239 height 14
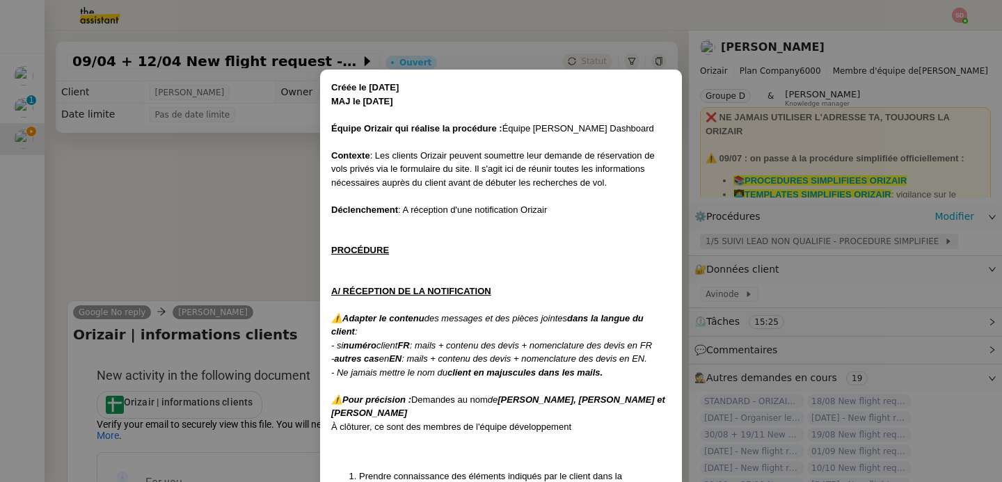
scroll to position [262, 0]
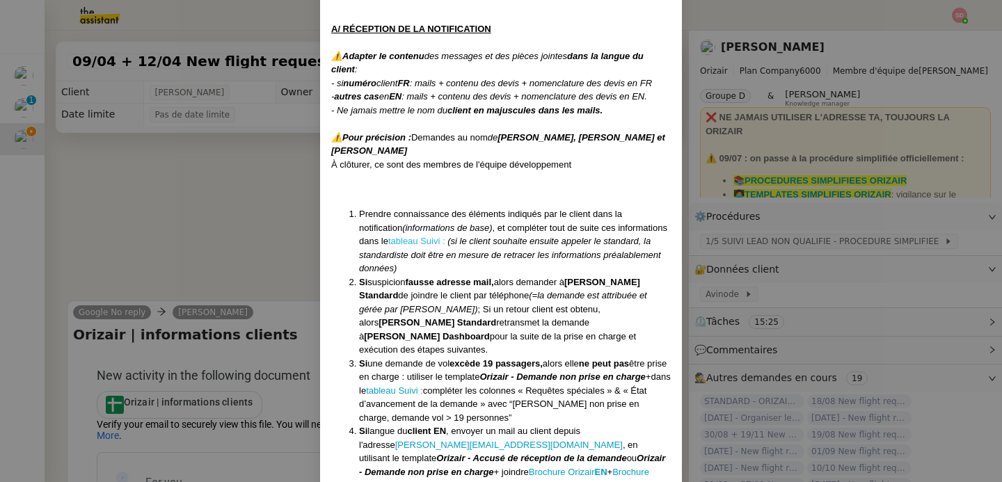
click at [388, 242] on link "tableau Suivi :" at bounding box center [416, 241] width 57 height 10
click at [164, 223] on nz-modal-container "Créée le 16/04/2025 MAJ le 28/07/2025 Équipe Orizair qui réalise la procédure :…" at bounding box center [501, 241] width 1002 height 482
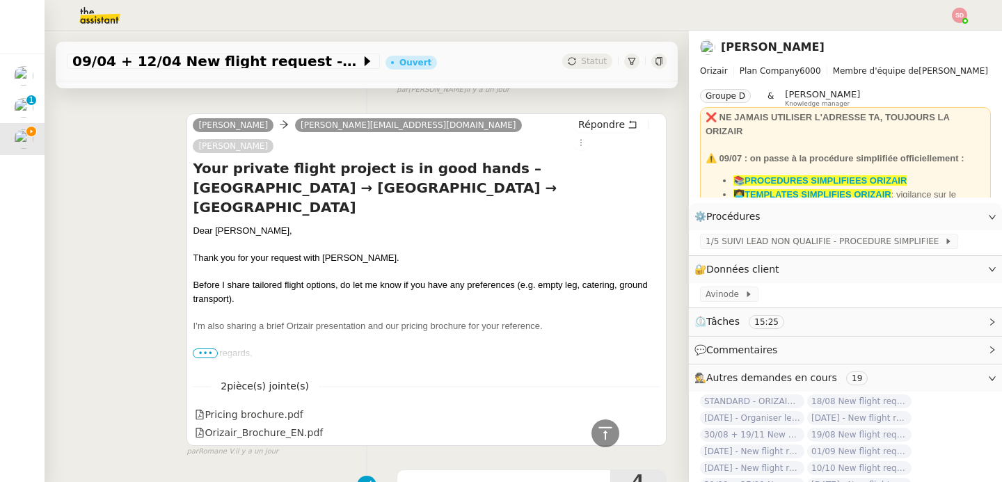
scroll to position [2130, 0]
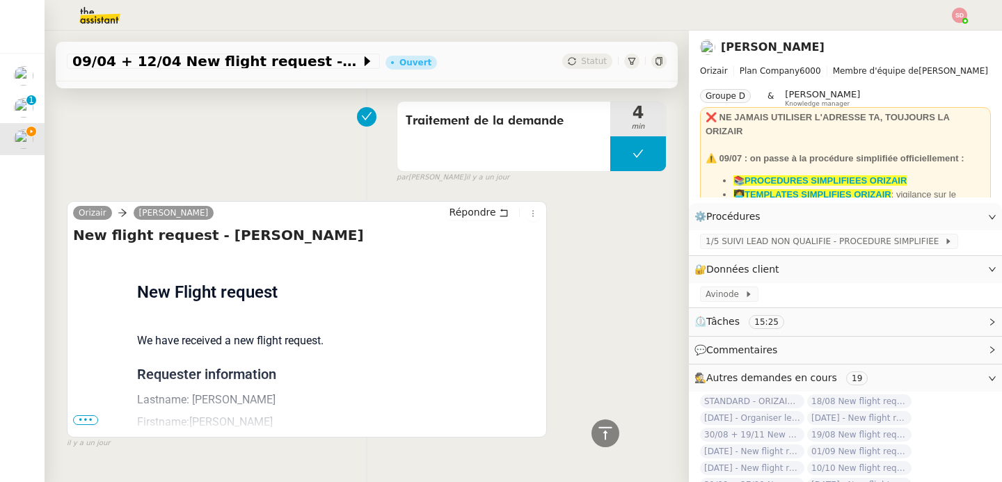
click at [281, 226] on h4 "New flight request - [PERSON_NAME]" at bounding box center [307, 235] width 468 height 19
copy h4 "moriarty"
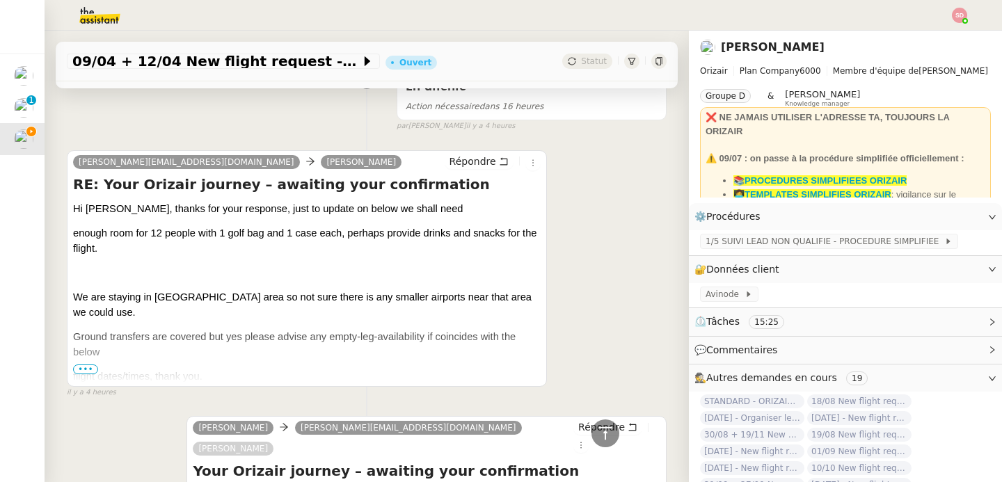
scroll to position [1022, 0]
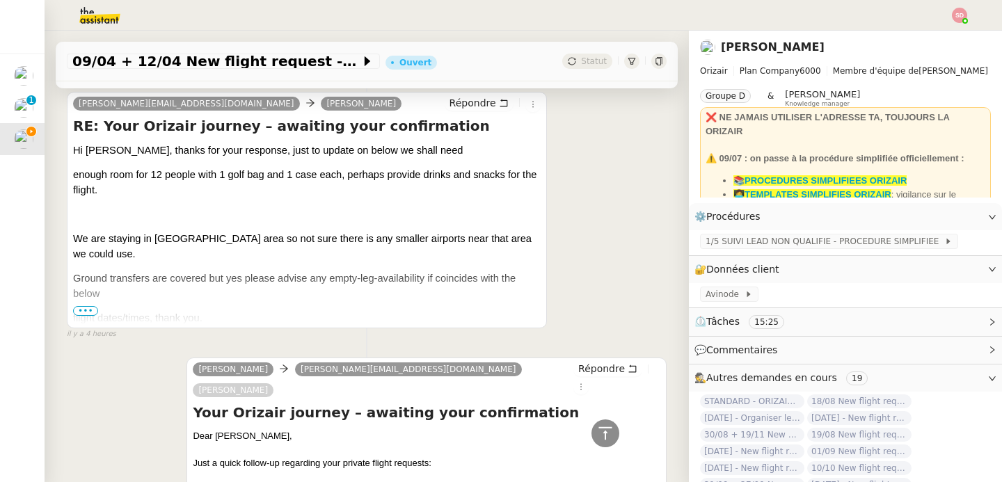
click at [86, 308] on span "•••" at bounding box center [85, 311] width 25 height 10
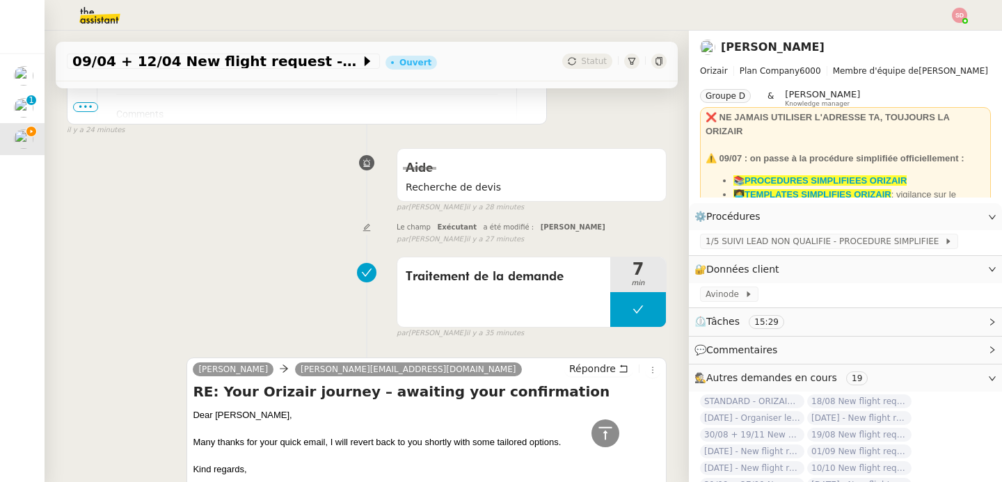
scroll to position [0, 0]
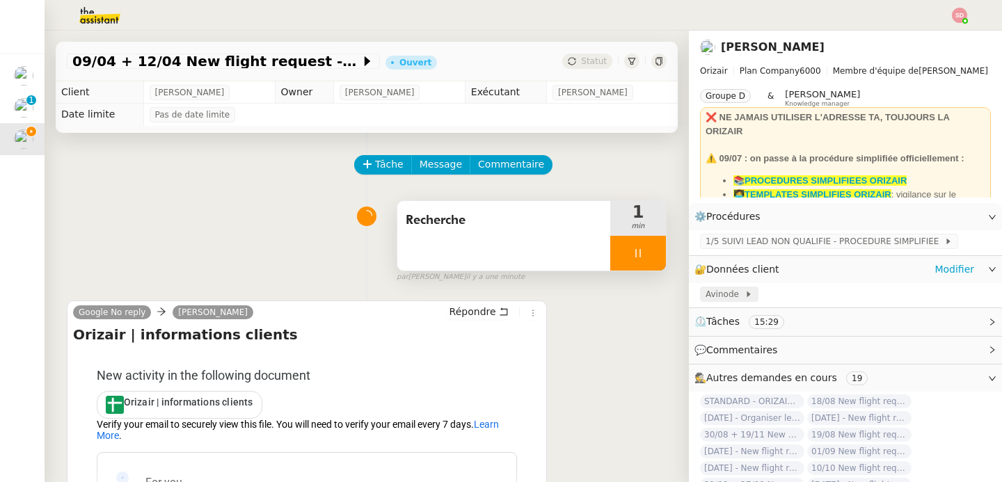
click at [722, 294] on span "Avinode" at bounding box center [725, 294] width 39 height 14
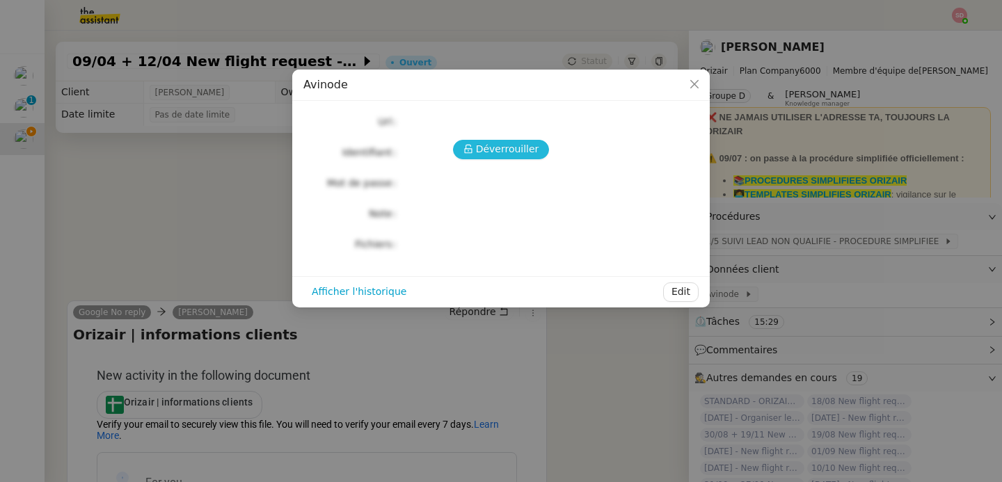
click at [512, 152] on span "Déverrouiller" at bounding box center [507, 149] width 63 height 16
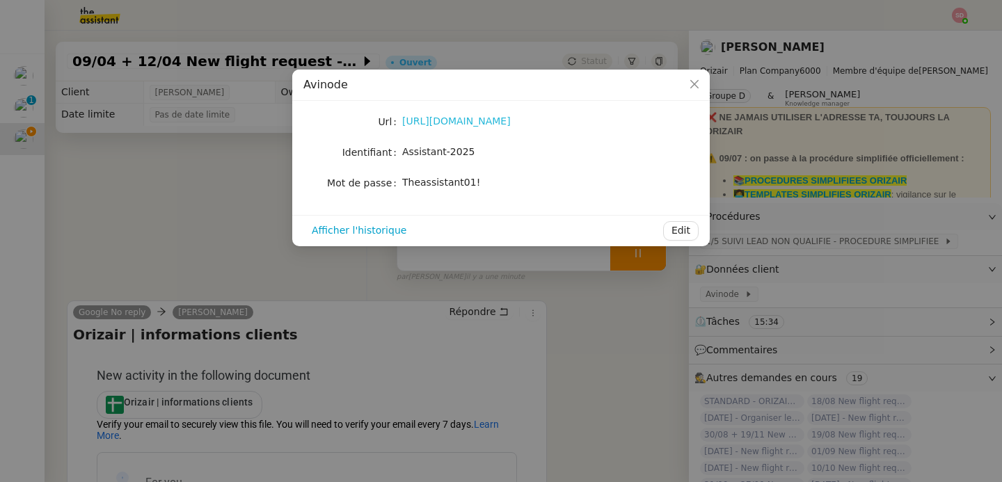
click at [437, 121] on link "https://marketplace.avinode.com/sso/mvc/login" at bounding box center [456, 121] width 109 height 11
click at [454, 173] on div "Theassistant01!" at bounding box center [517, 182] width 230 height 19
copy div "Theassistant01! Afficher l'historique Edit"
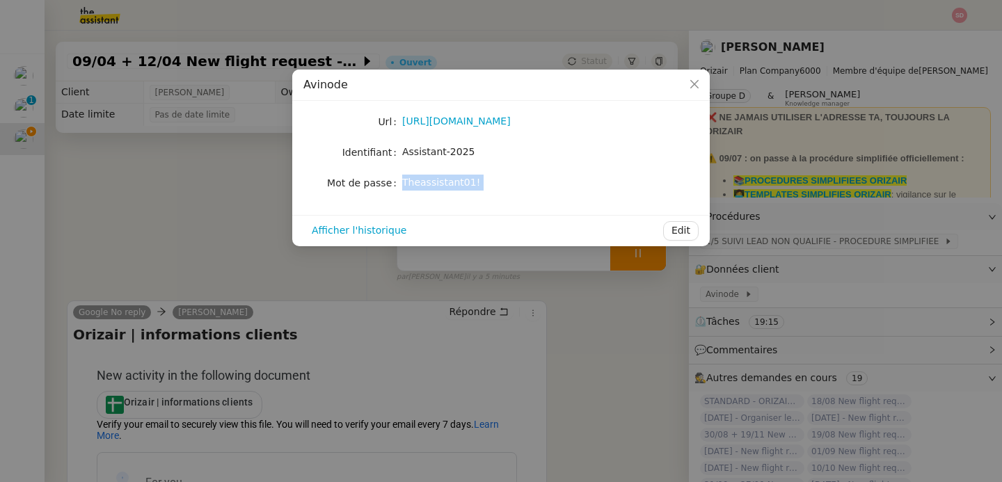
click at [173, 215] on nz-modal-container "Avinode Url https://marketplace.avinode.com/sso/mvc/login Identifiant Assistant…" at bounding box center [501, 241] width 1002 height 482
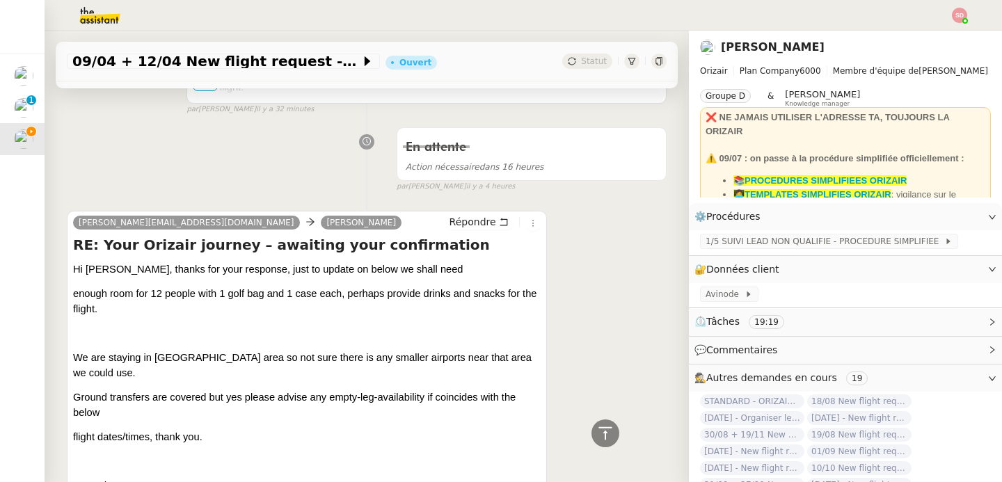
scroll to position [924, 0]
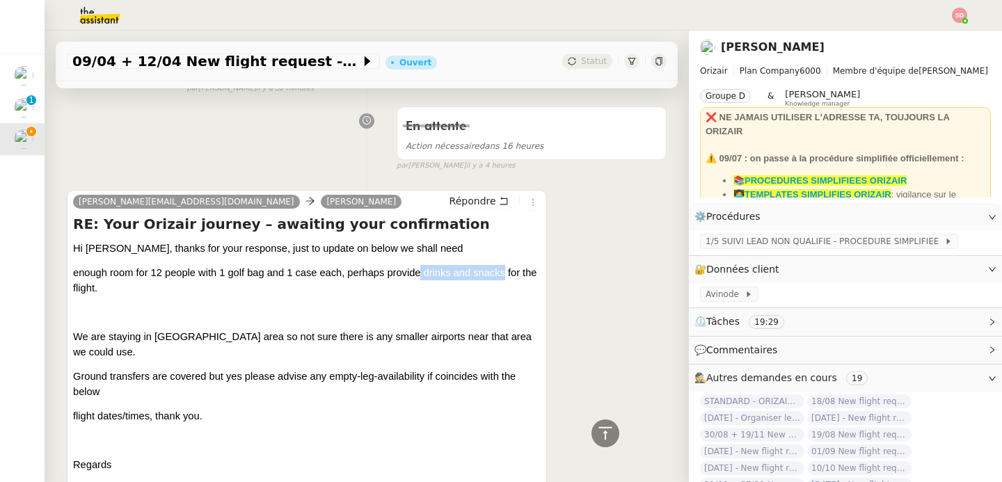
drag, startPoint x: 421, startPoint y: 271, endPoint x: 504, endPoint y: 272, distance: 82.8
click at [504, 272] on span "enough room for 12 people with 1 golf bag and 1 case each, perhaps provide drin…" at bounding box center [305, 280] width 464 height 26
copy span "drinks and snacks"
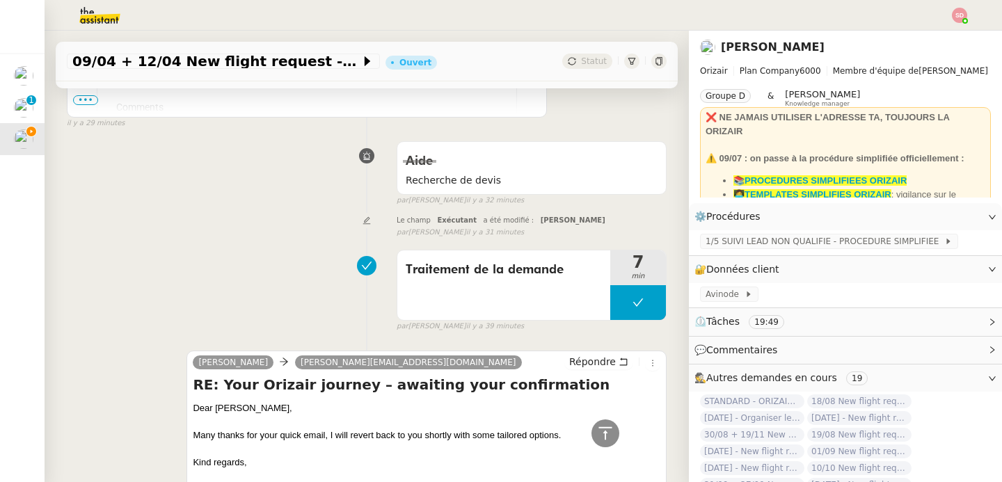
scroll to position [0, 0]
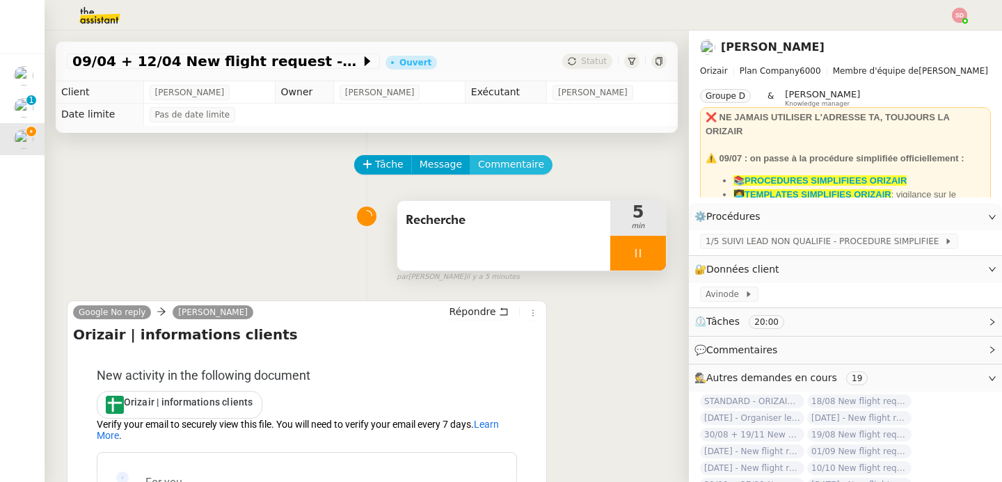
click at [519, 157] on span "Commentaire" at bounding box center [511, 165] width 66 height 16
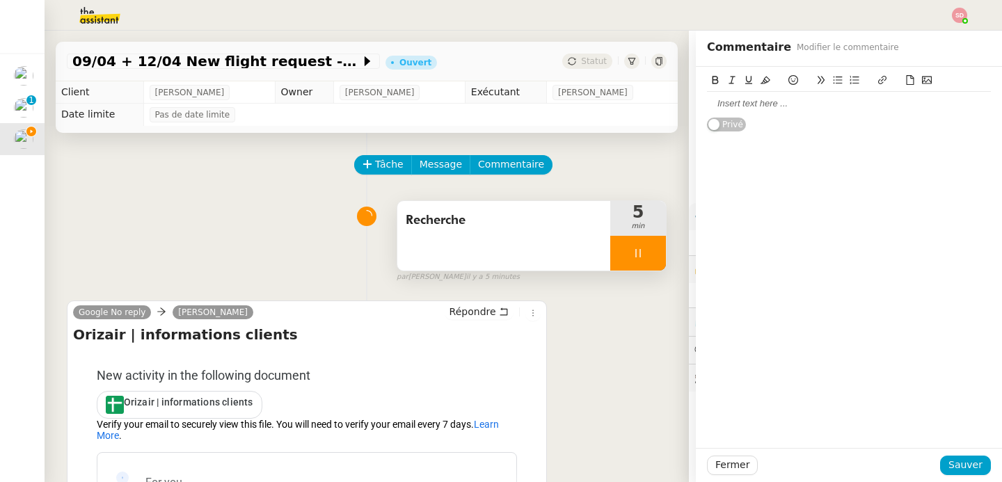
click at [791, 109] on div at bounding box center [849, 103] width 284 height 13
click at [955, 464] on span "Sauver" at bounding box center [966, 465] width 34 height 16
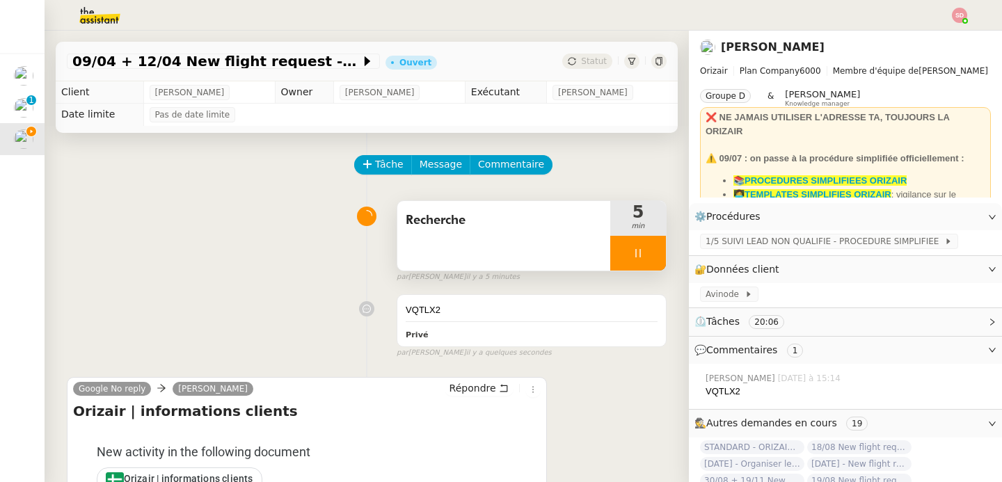
click at [633, 246] on div at bounding box center [638, 253] width 56 height 35
click at [666, 246] on button at bounding box center [666, 253] width 0 height 35
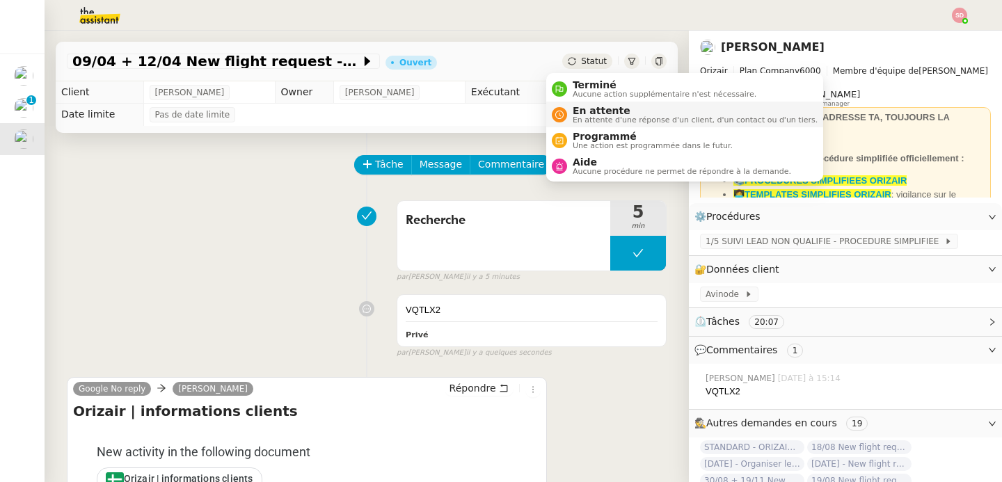
click at [555, 111] on icon at bounding box center [559, 115] width 8 height 8
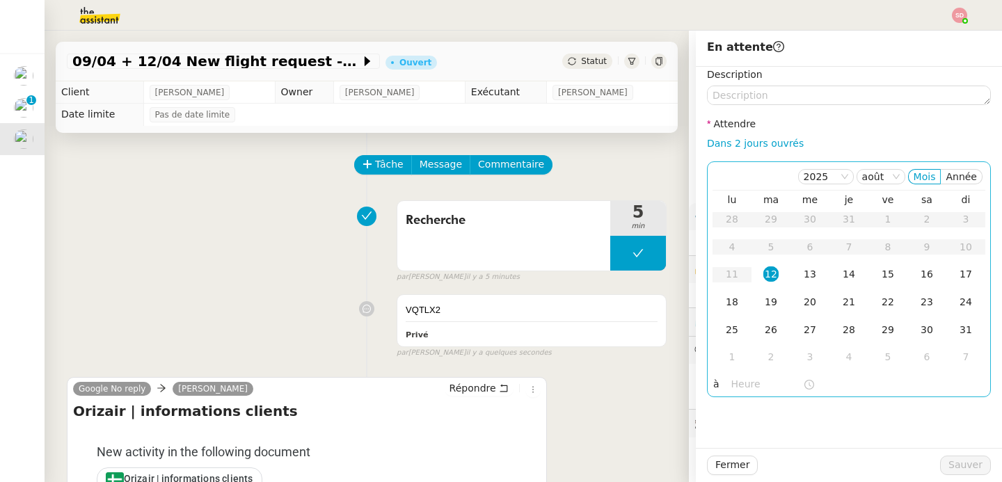
click at [736, 374] on div "2025 août Mois Année lu ma me je ve sa di 28 29 30 31 1 2 3 4 5 6 7 8 9 10 11 1…" at bounding box center [849, 279] width 284 height 236
click at [733, 386] on input "text" at bounding box center [767, 385] width 72 height 16
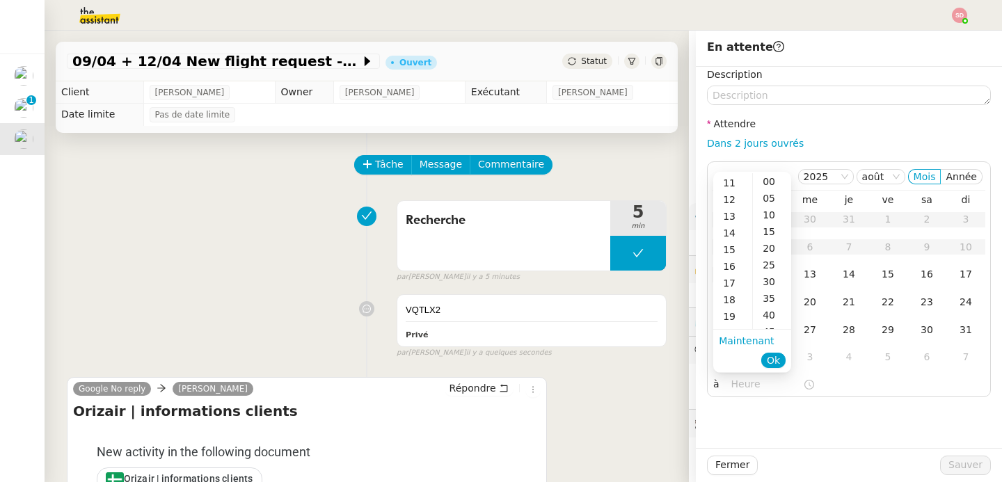
scroll to position [198, 0]
click at [731, 251] on div "16" at bounding box center [732, 251] width 39 height 17
click at [771, 278] on div "30" at bounding box center [772, 282] width 38 height 17
type input "16:30"
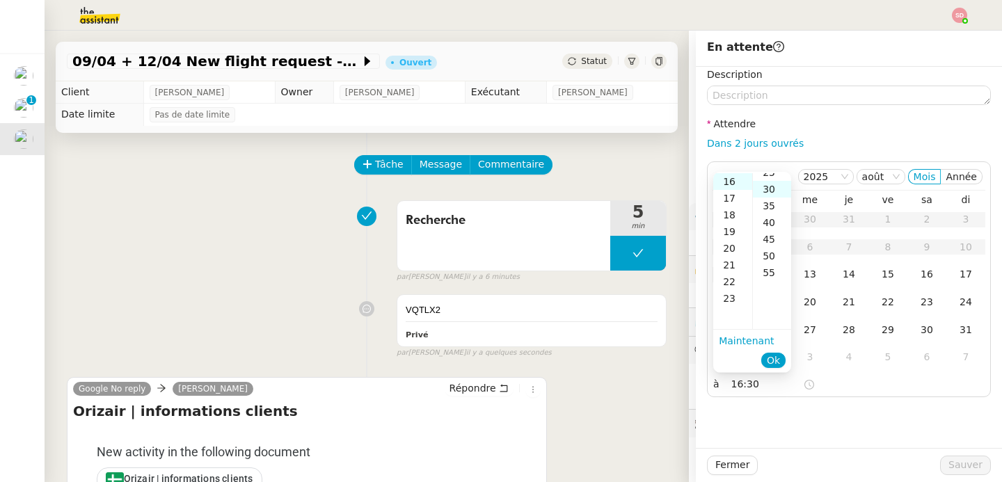
scroll to position [100, 0]
click at [780, 358] on button "Ok" at bounding box center [773, 360] width 24 height 15
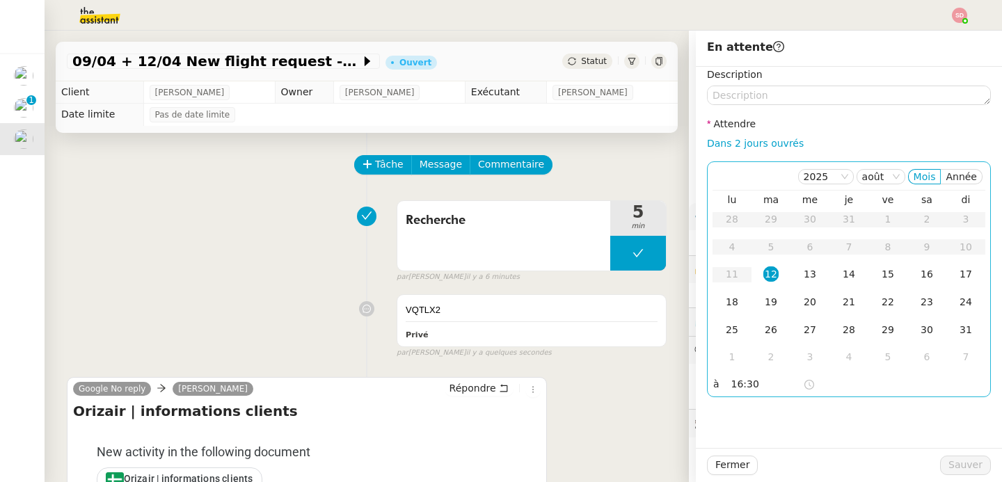
click at [764, 273] on div "12" at bounding box center [771, 274] width 15 height 15
click at [949, 460] on span "Sauver" at bounding box center [966, 465] width 34 height 16
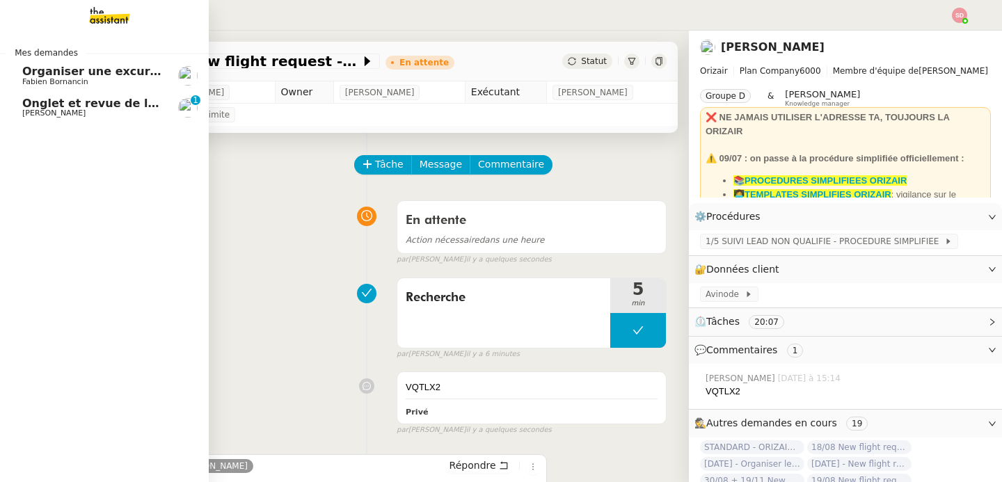
click at [26, 110] on span "[PERSON_NAME]" at bounding box center [53, 113] width 63 height 9
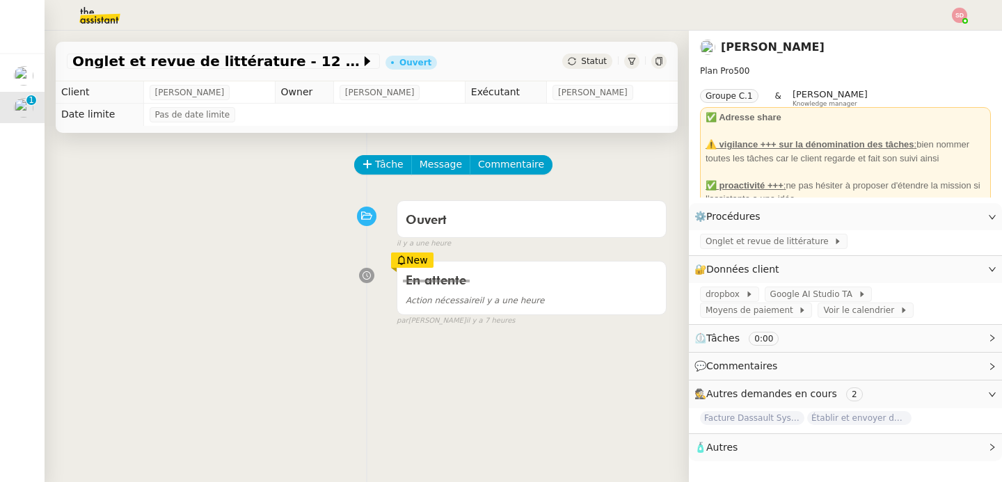
click at [67, 69] on app-ticket-info-button "Onglet et revue de littérature - 12 août 2025" at bounding box center [226, 61] width 319 height 17
copy div "Onglet et revue de littérature - 12 août 2025"
click at [372, 155] on button "Tâche" at bounding box center [383, 164] width 58 height 19
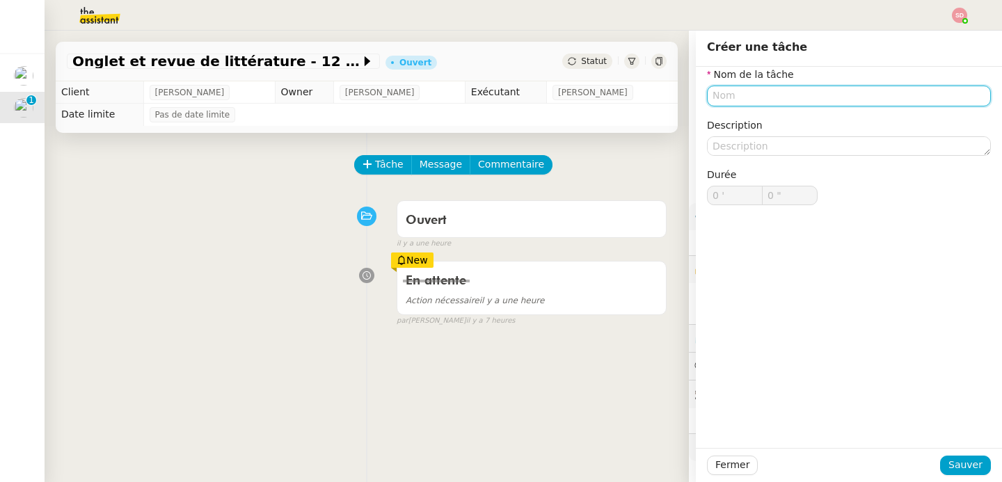
paste input "Onglet et revue de littérature - 12 août 2025"
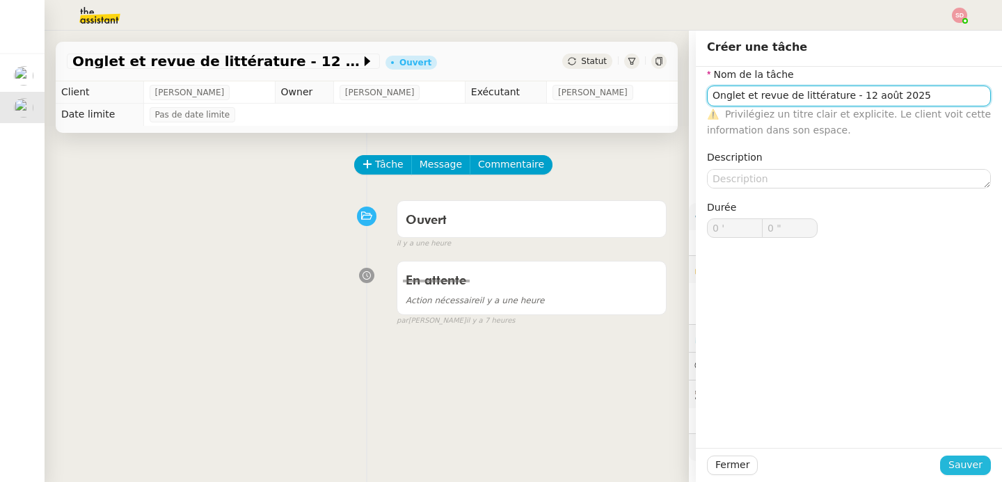
type input "Onglet et revue de littérature - 12 août 2025"
drag, startPoint x: 956, startPoint y: 465, endPoint x: 947, endPoint y: 467, distance: 8.6
click at [955, 466] on span "Sauver" at bounding box center [966, 465] width 34 height 16
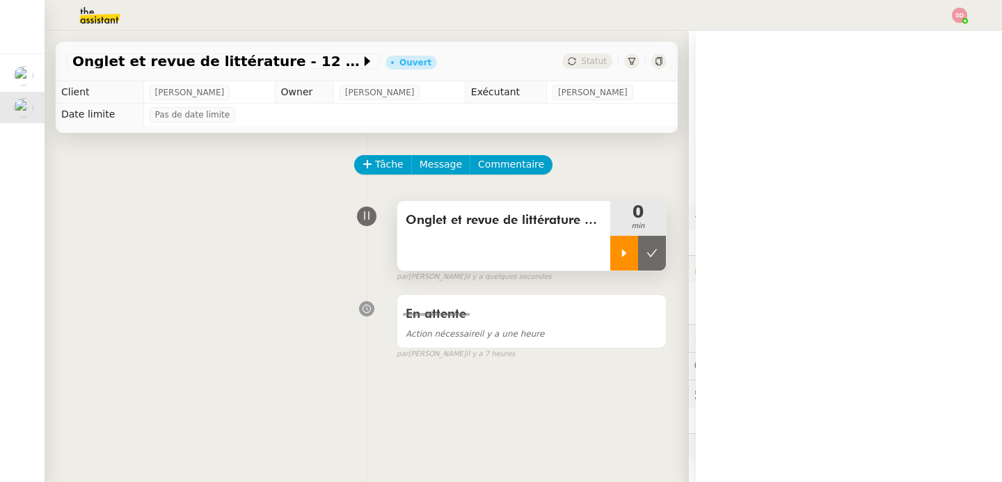
click at [610, 244] on div at bounding box center [624, 253] width 28 height 35
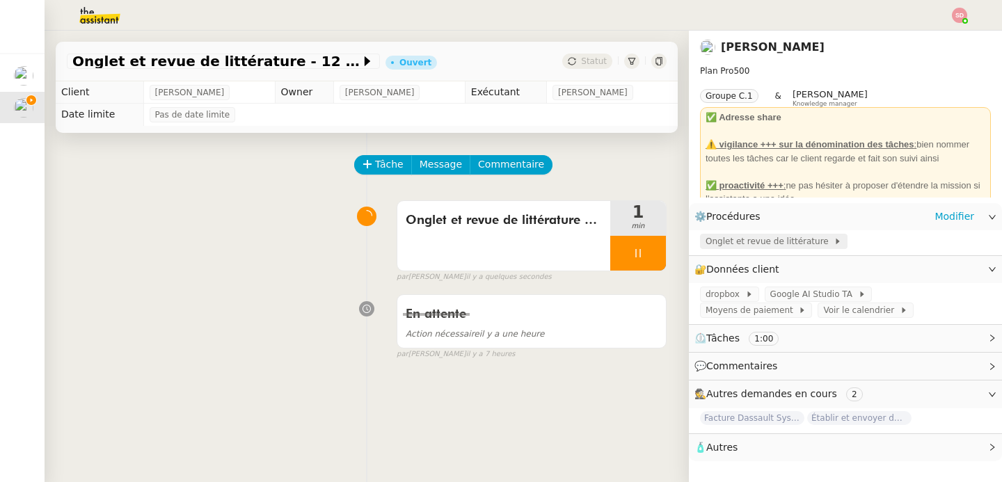
click at [757, 241] on span "Onglet et revue de littérature" at bounding box center [770, 242] width 128 height 14
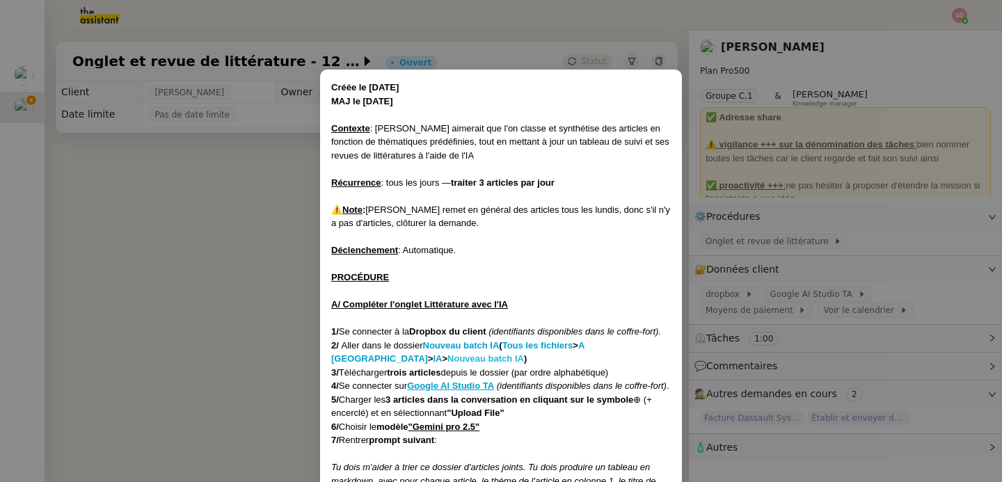
click at [448, 361] on strong "Nouveau batch IA" at bounding box center [486, 359] width 77 height 10
click at [476, 388] on u "Google AI Studio TA" at bounding box center [450, 386] width 87 height 10
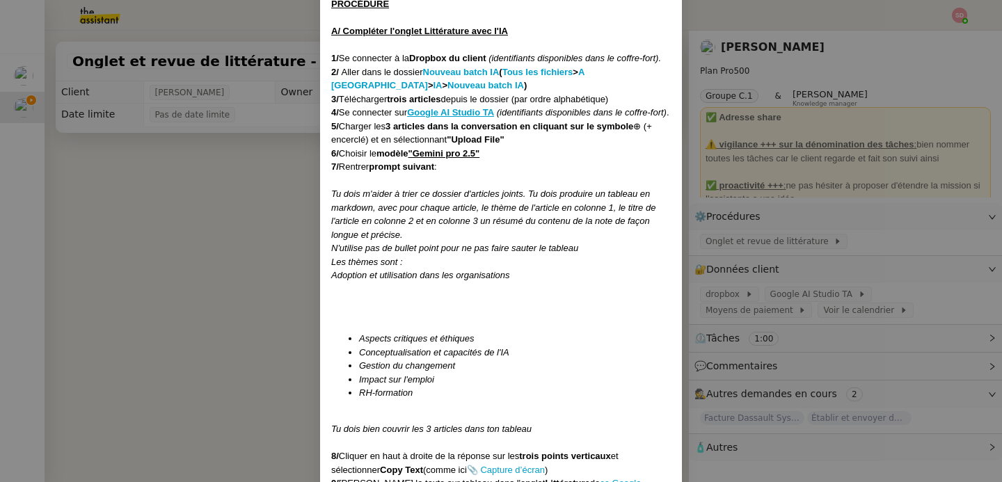
scroll to position [323, 0]
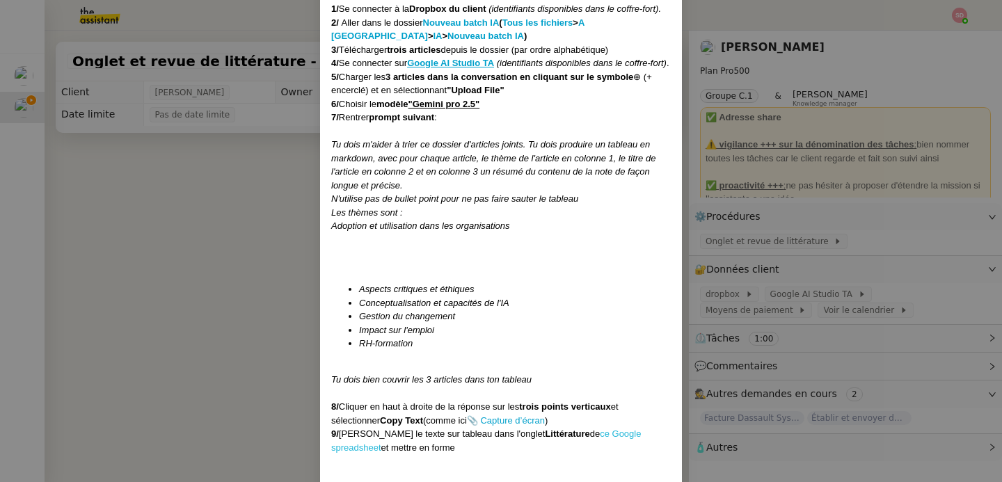
click at [592, 448] on link "ce Google spreadsheet" at bounding box center [486, 441] width 310 height 24
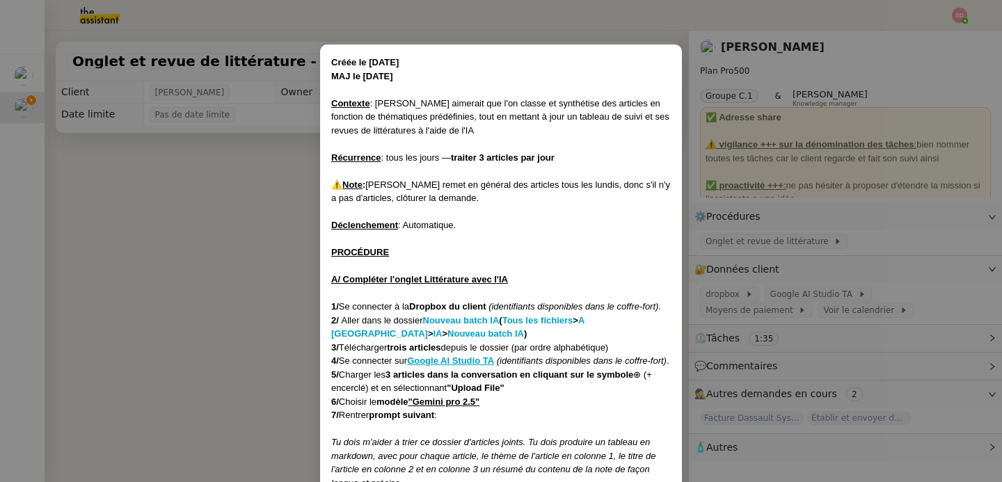
scroll to position [262, 0]
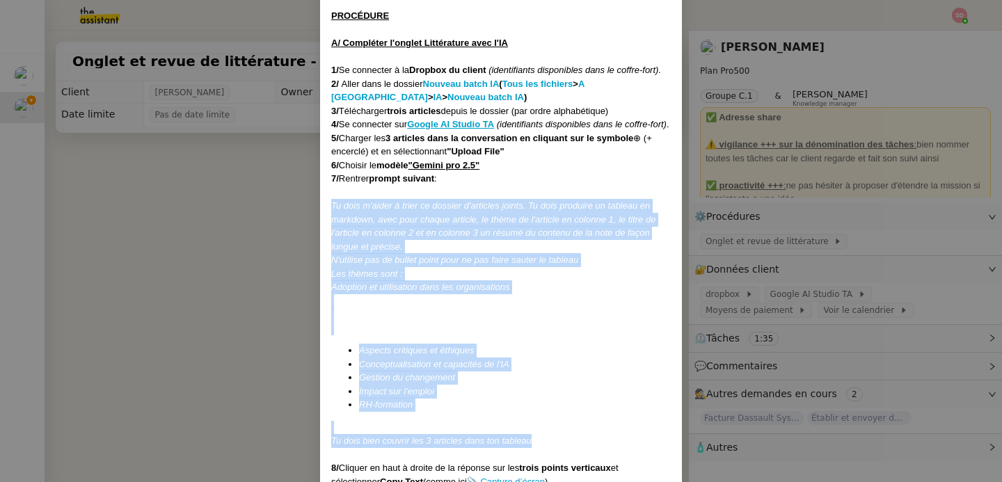
drag, startPoint x: 329, startPoint y: 219, endPoint x: 542, endPoint y: 454, distance: 318.3
copy div "Tu dois m'aider à trier ce dossier d'articles joints. Tu dois produire un table…"
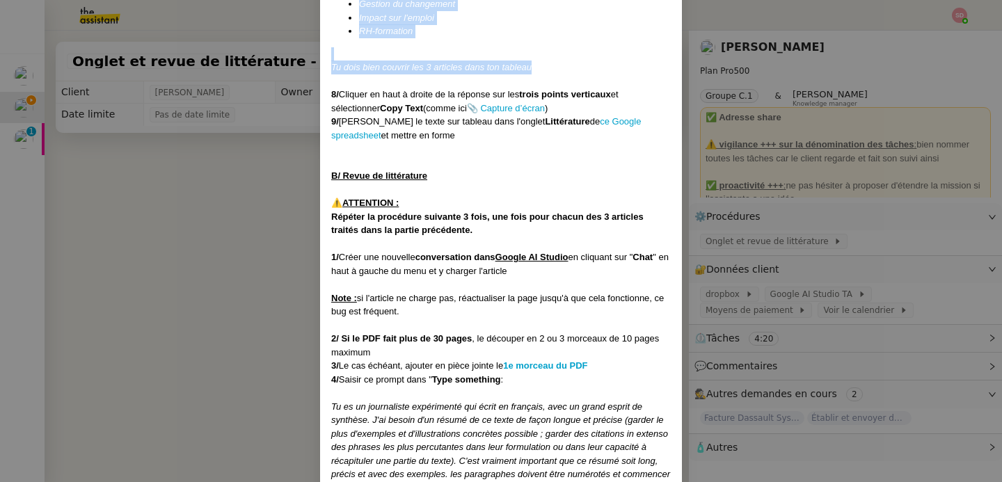
scroll to position [761, 0]
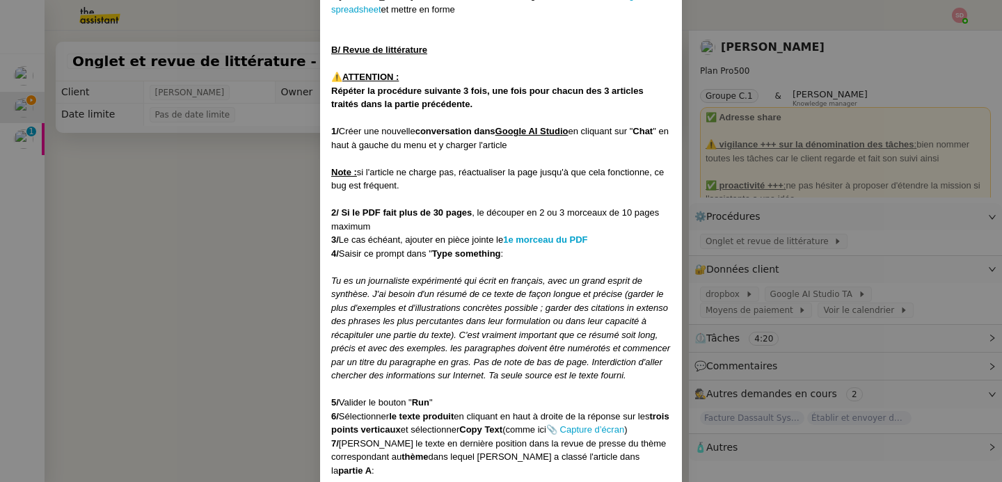
click at [507, 347] on em "Tu es un journaliste expérimenté qui écrit en français, avec un grand esprit de…" at bounding box center [500, 329] width 339 height 106
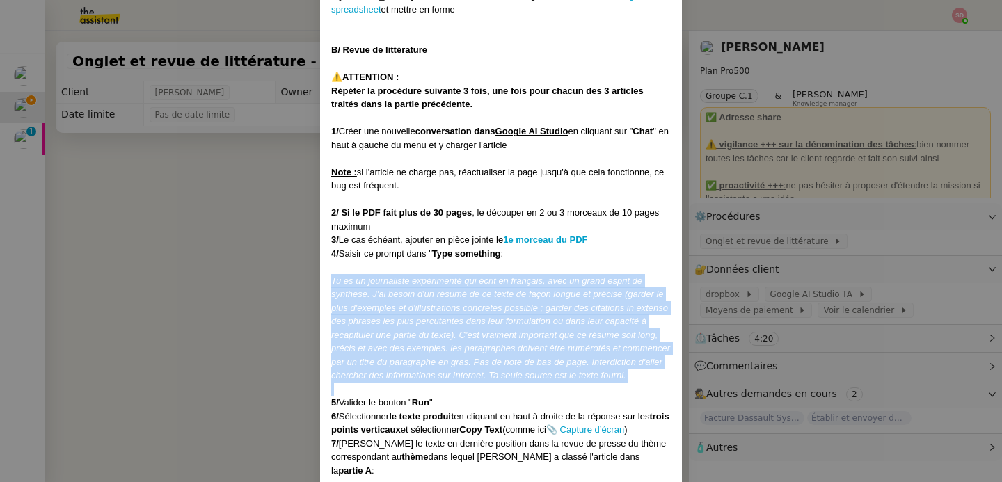
click at [507, 347] on em "Tu es un journaliste expérimenté qui écrit en français, avec un grand esprit de…" at bounding box center [500, 329] width 339 height 106
copy em "Tu es un journaliste expérimenté qui écrit en français, avec un grand esprit de…"
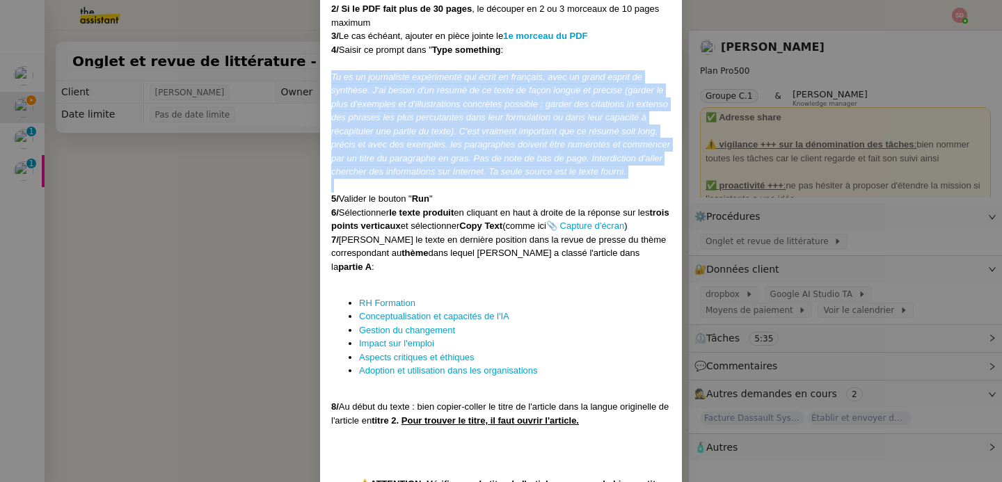
scroll to position [970, 0]
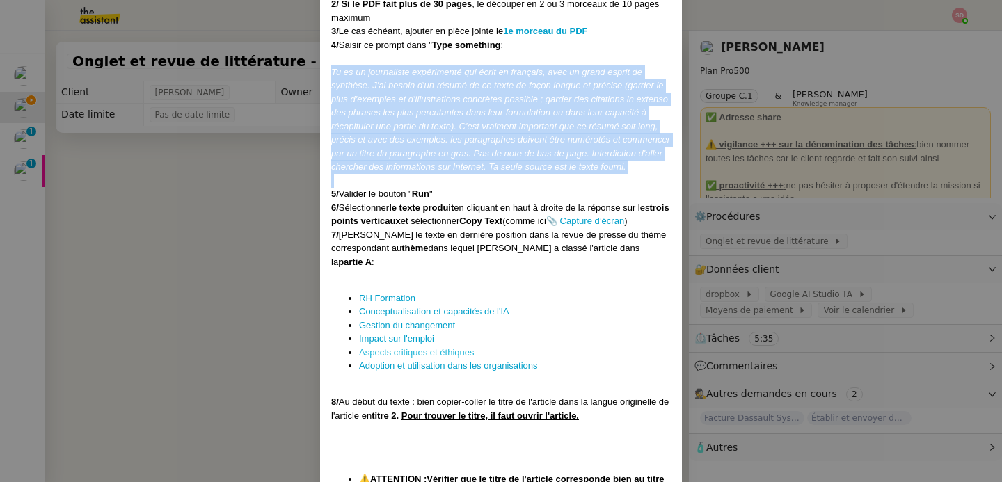
click at [409, 358] on link "Aspects critiques et éthiques" at bounding box center [416, 352] width 115 height 10
click at [377, 344] on link "Impact sur l'emploi" at bounding box center [396, 338] width 75 height 10
click at [378, 303] on link "RH Formation" at bounding box center [387, 298] width 56 height 10
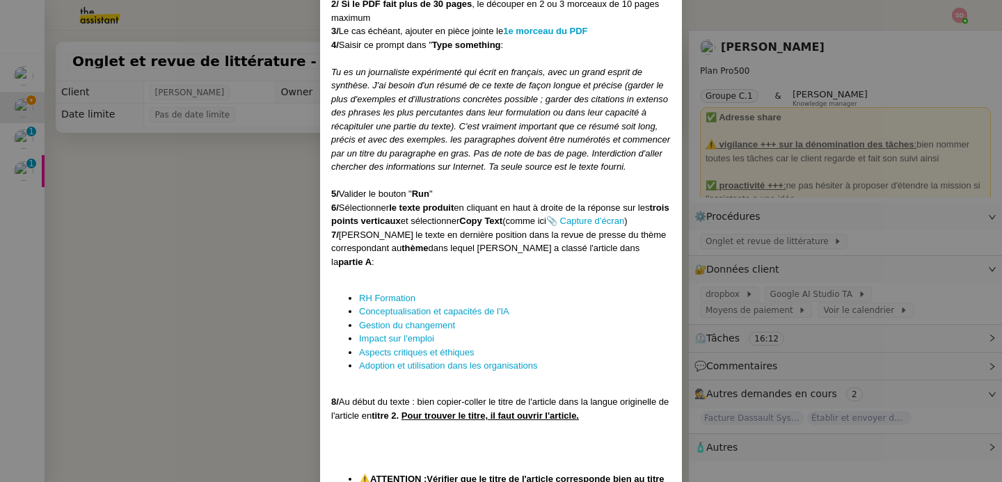
click at [132, 243] on nz-modal-container "Créée le 27/03/2025 MAJ le 21/07/2025 Contexte : Jean-Baptiste aimerait que l'o…" at bounding box center [501, 241] width 1002 height 482
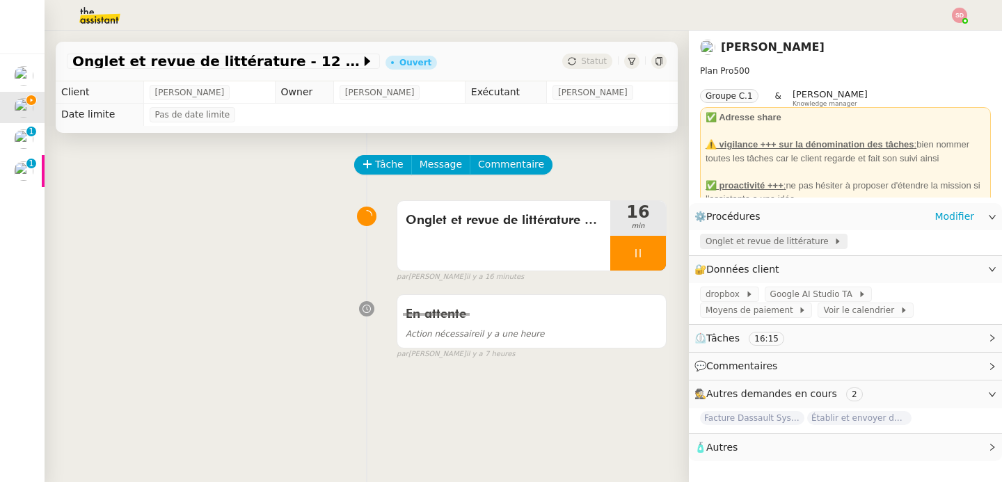
click at [725, 240] on span "Onglet et revue de littérature" at bounding box center [770, 242] width 128 height 14
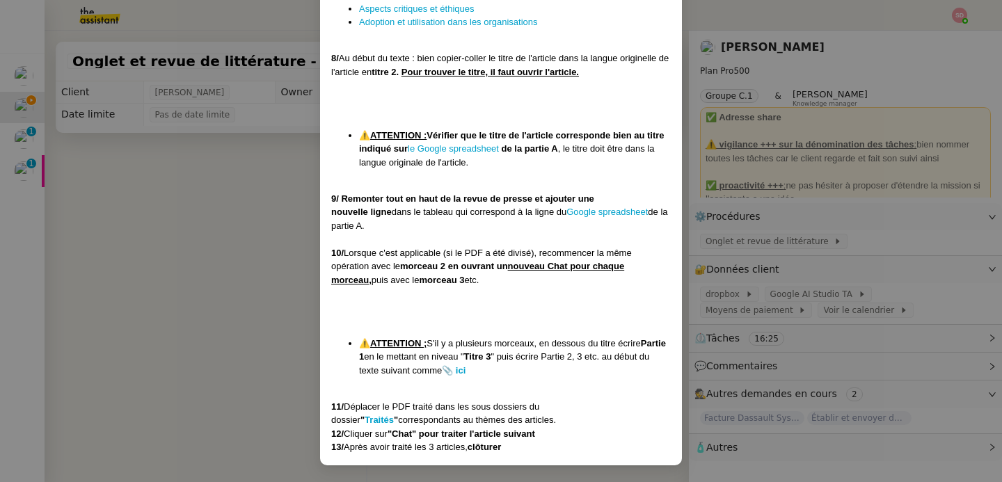
scroll to position [1327, 0]
click at [235, 226] on nz-modal-container "Créée le 27/03/2025 MAJ le 21/07/2025 Contexte : Jean-Baptiste aimerait que l'o…" at bounding box center [501, 241] width 1002 height 482
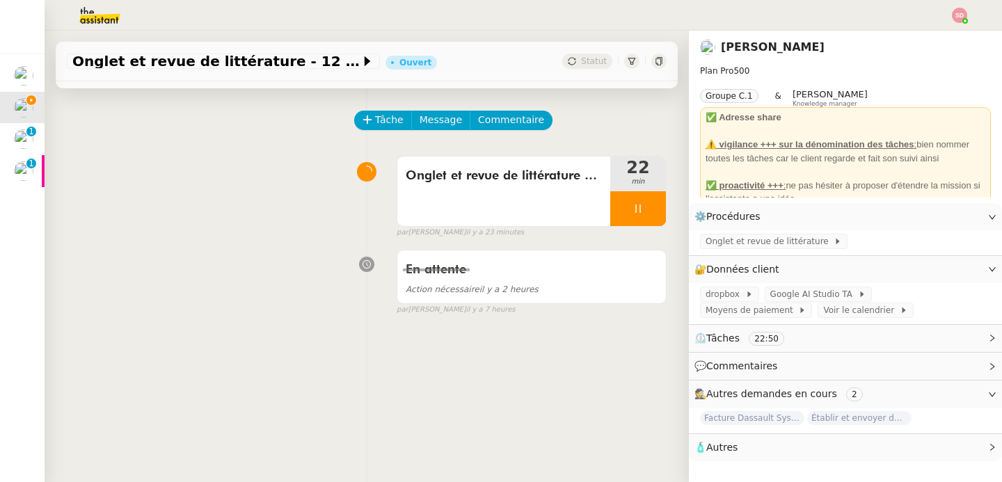
scroll to position [0, 0]
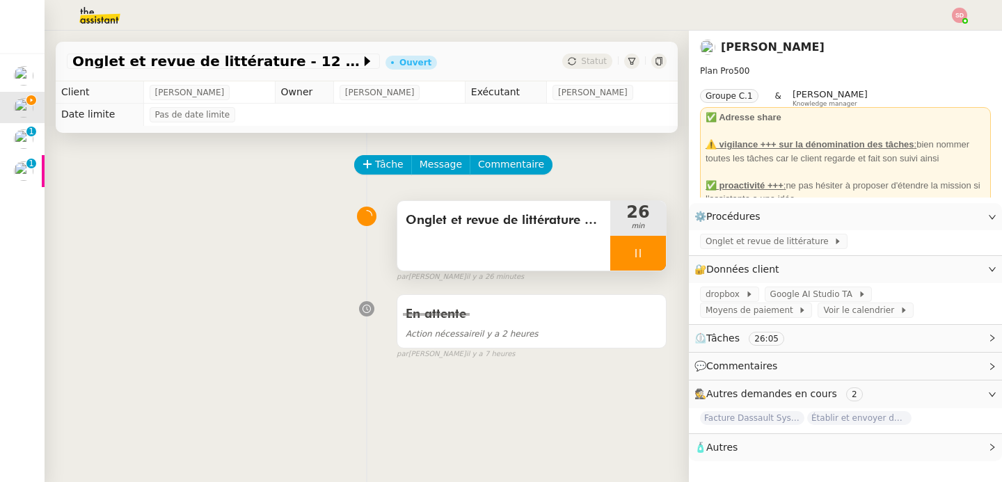
click at [626, 251] on div at bounding box center [638, 253] width 56 height 35
click at [638, 251] on button at bounding box center [652, 253] width 28 height 35
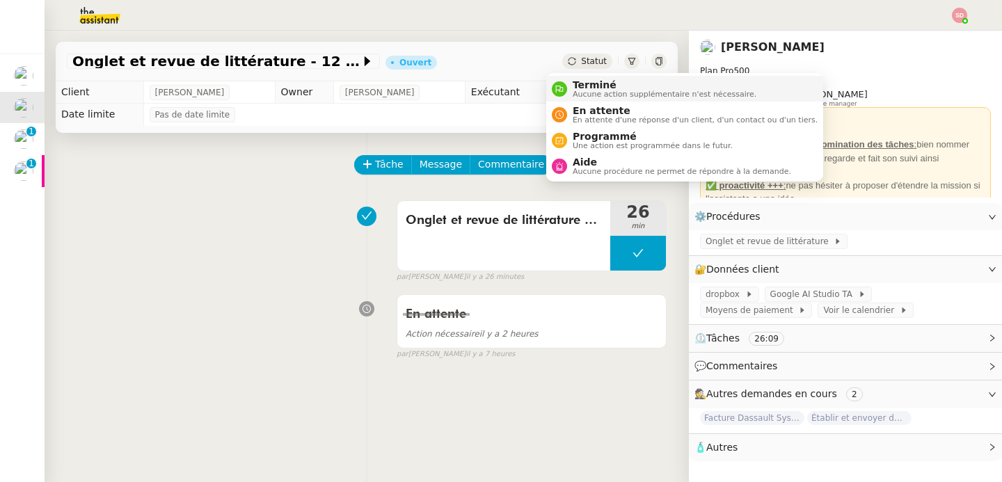
click at [567, 94] on div "Terminé Aucune action supplémentaire n'est nécessaire." at bounding box center [661, 88] width 189 height 19
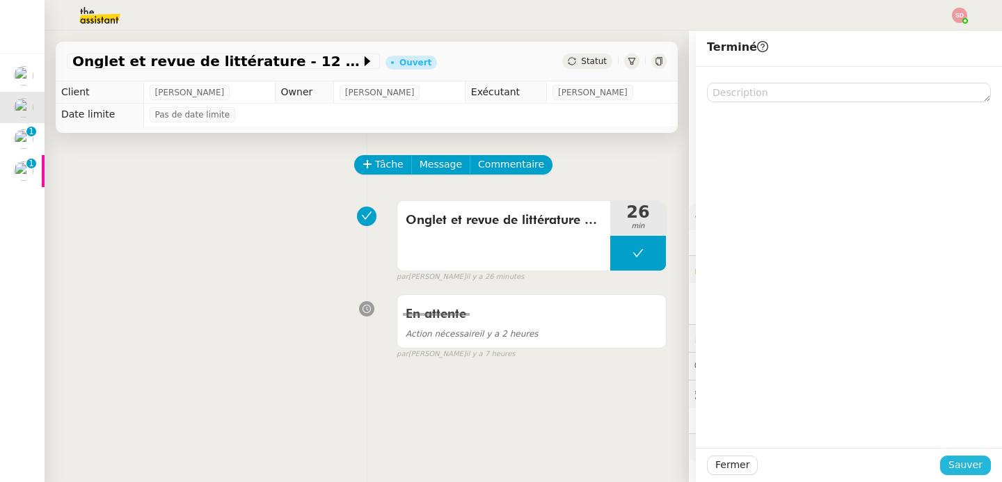
click at [949, 464] on span "Sauver" at bounding box center [966, 465] width 34 height 16
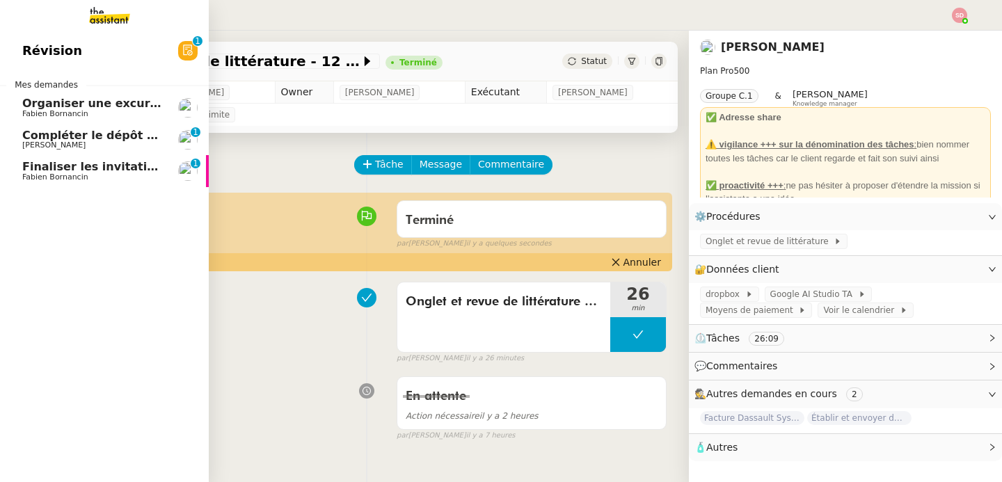
click at [47, 176] on span "Fabien Bornancin" at bounding box center [55, 177] width 66 height 9
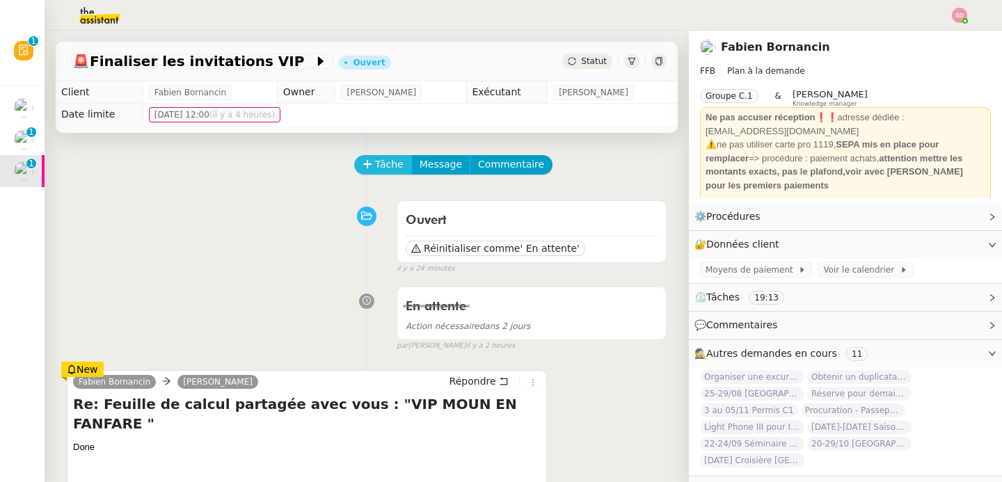
click at [375, 161] on span "Tâche" at bounding box center [389, 165] width 29 height 16
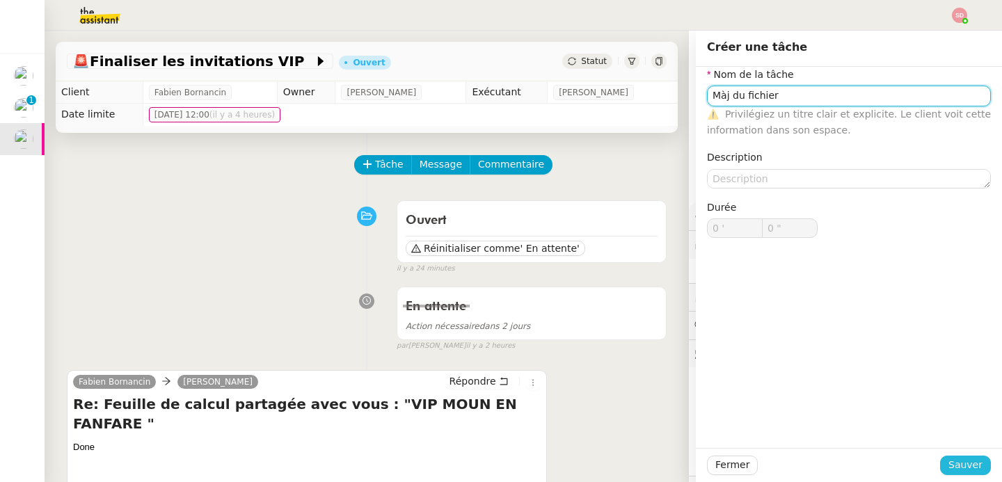
type input "Màj du fichier"
click at [964, 462] on span "Sauver" at bounding box center [966, 465] width 34 height 16
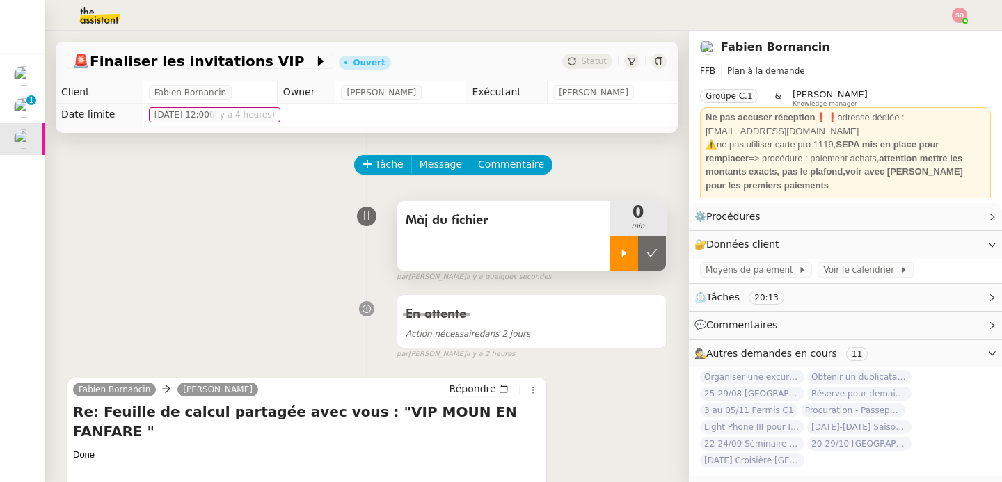
click at [610, 259] on div at bounding box center [624, 253] width 28 height 35
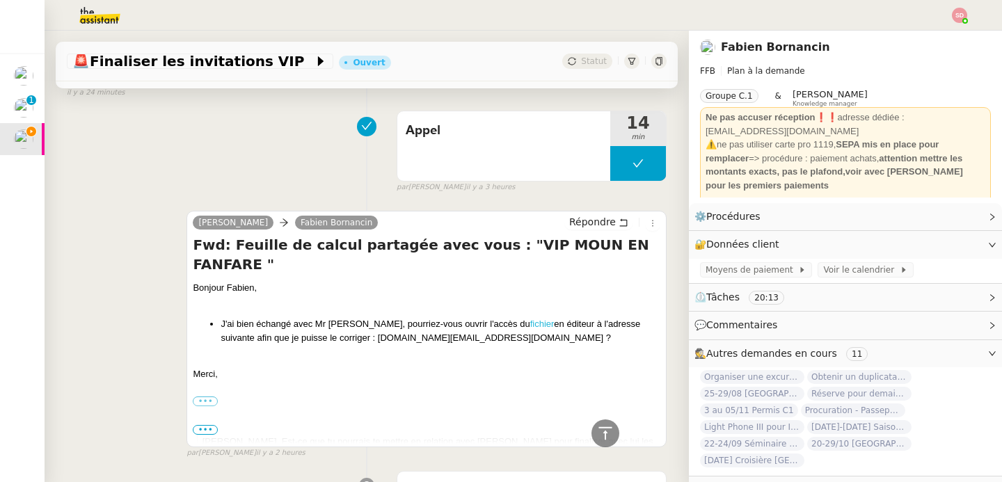
click at [530, 319] on link "fichier" at bounding box center [542, 324] width 24 height 10
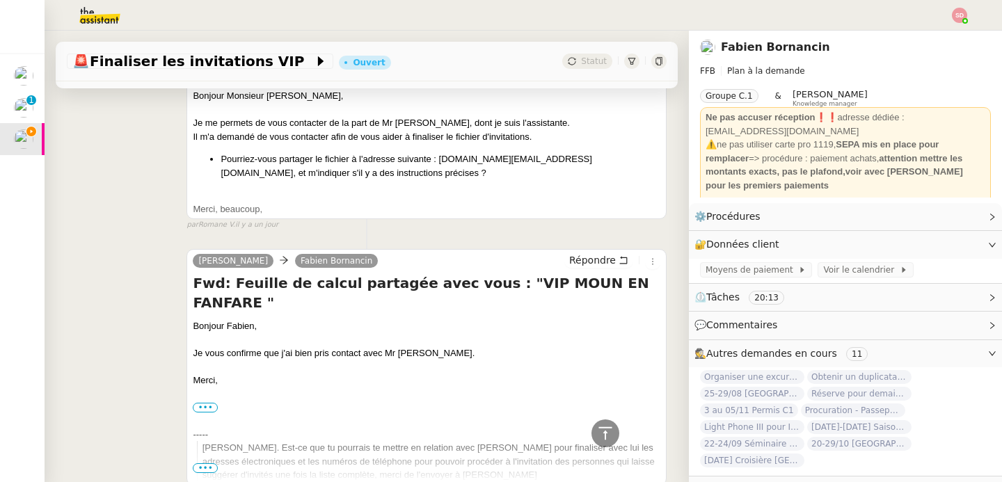
scroll to position [1811, 0]
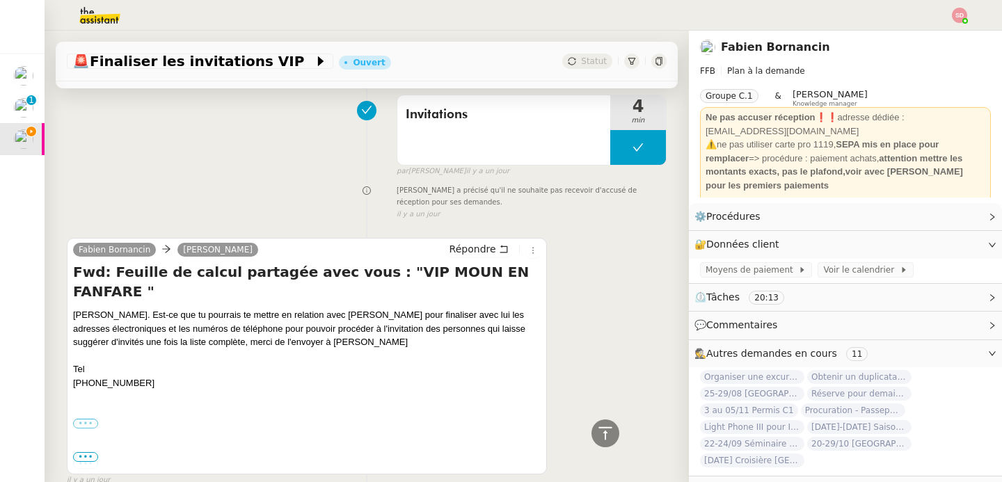
click at [86, 419] on label "•••" at bounding box center [85, 424] width 25 height 10
click at [0, 0] on input "•••" at bounding box center [0, 0] width 0 height 0
click at [85, 452] on span "•••" at bounding box center [85, 457] width 25 height 10
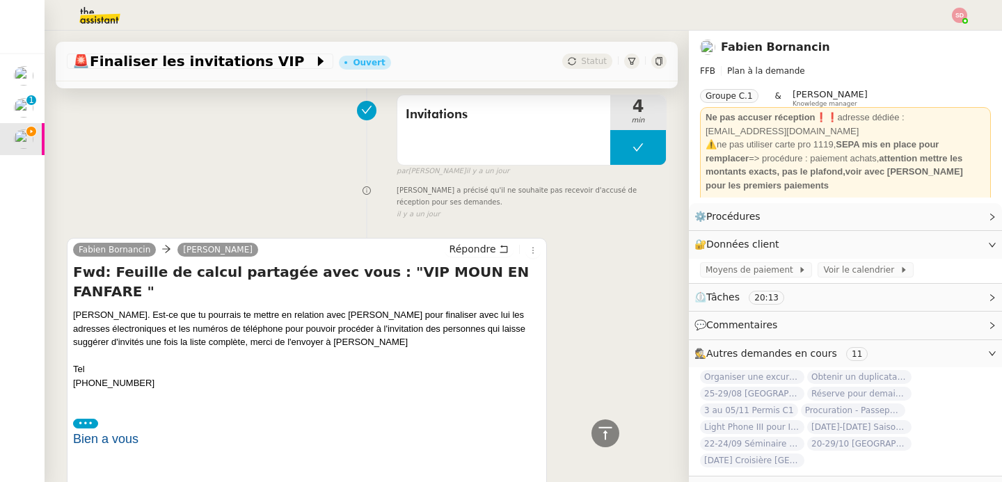
scroll to position [1867, 0]
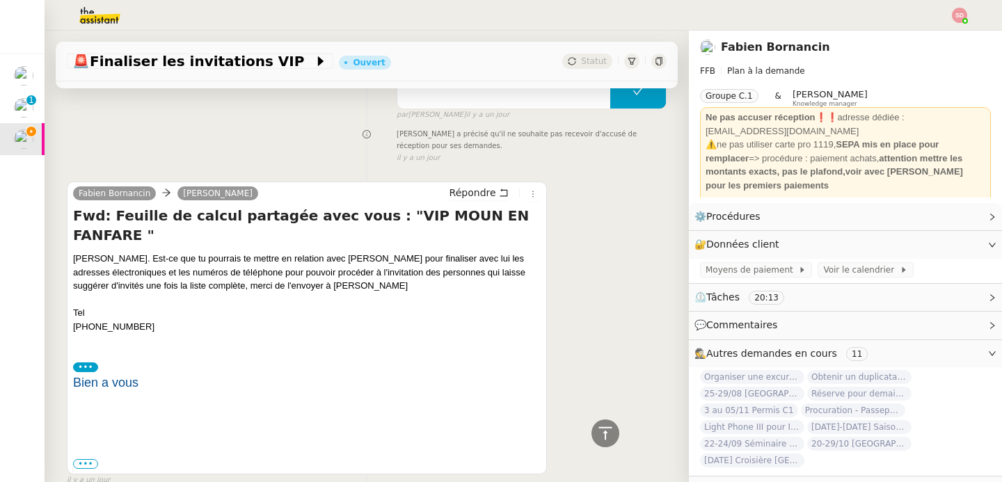
click at [606, 422] on div at bounding box center [606, 434] width 28 height 28
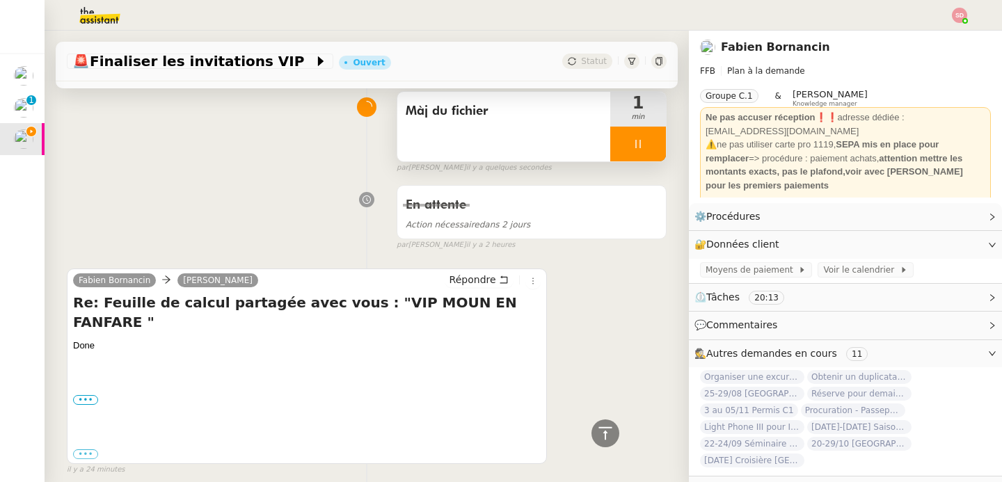
scroll to position [0, 0]
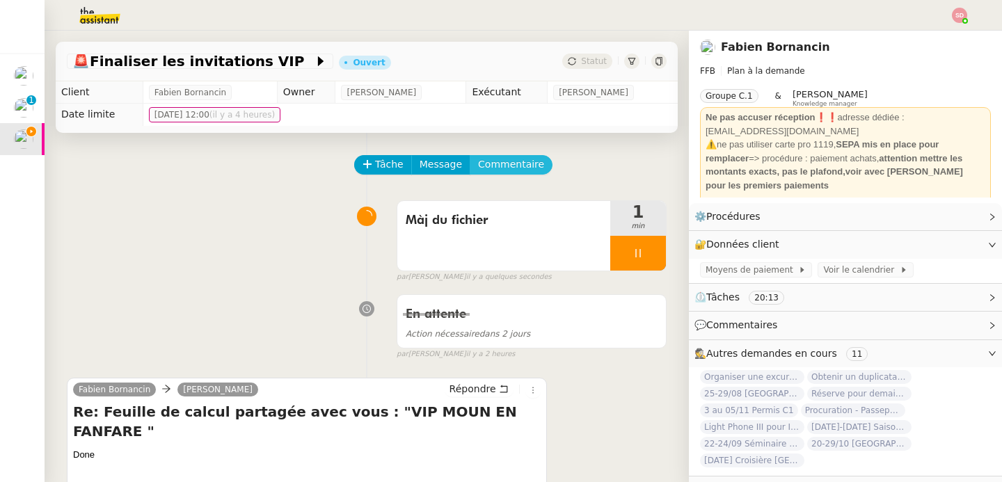
click at [515, 169] on span "Commentaire" at bounding box center [511, 165] width 66 height 16
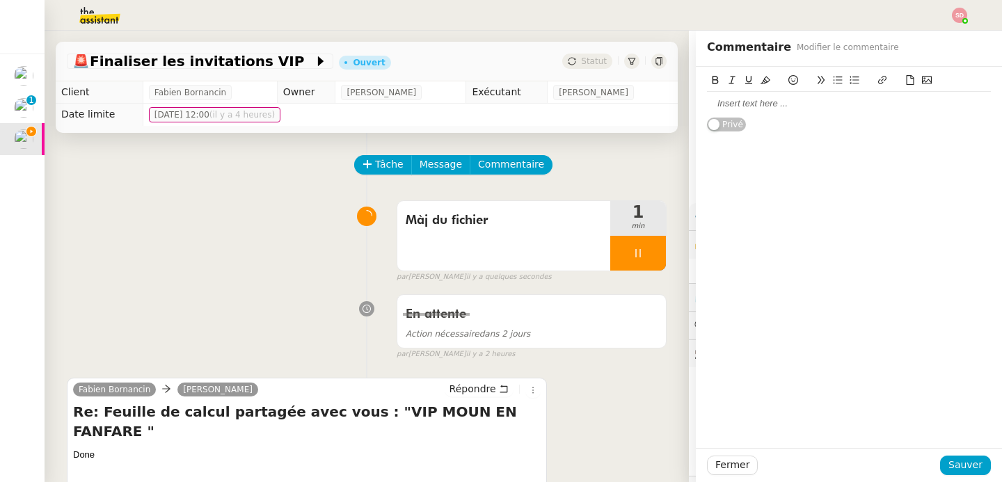
click at [807, 112] on div at bounding box center [849, 104] width 284 height 24
click at [711, 104] on div "tableau" at bounding box center [849, 103] width 284 height 13
click at [878, 81] on icon at bounding box center [882, 80] width 8 height 8
paste input "https://docs.google.com/spreadsheets/d/1_O7e5_NXUBPuz2n3dzvMz8vzsqQwHLMrtKQyWl7…"
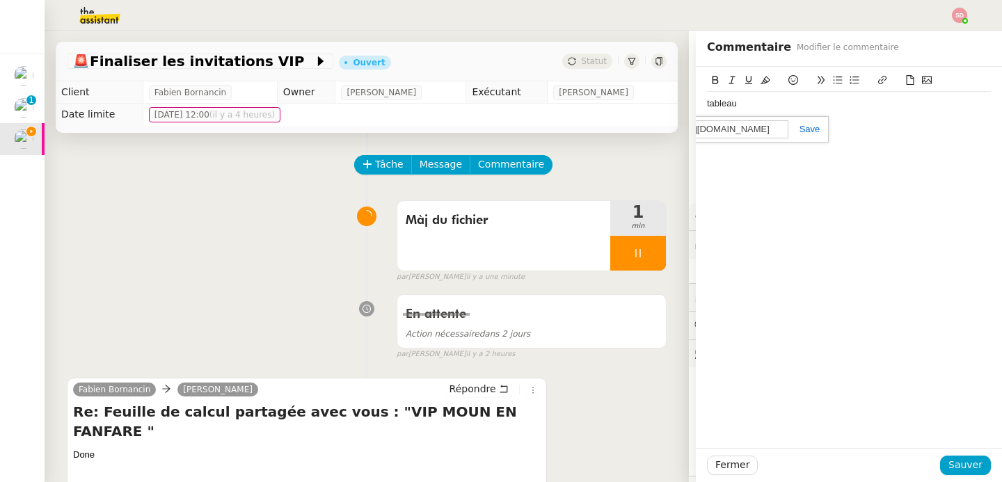
scroll to position [0, 362]
type input "https://docs.google.com/spreadsheets/d/1_O7e5_NXUBPuz2n3dzvMz8vzsqQwHLMrtKQyWl7…"
click at [953, 459] on span "Sauver" at bounding box center [966, 465] width 34 height 16
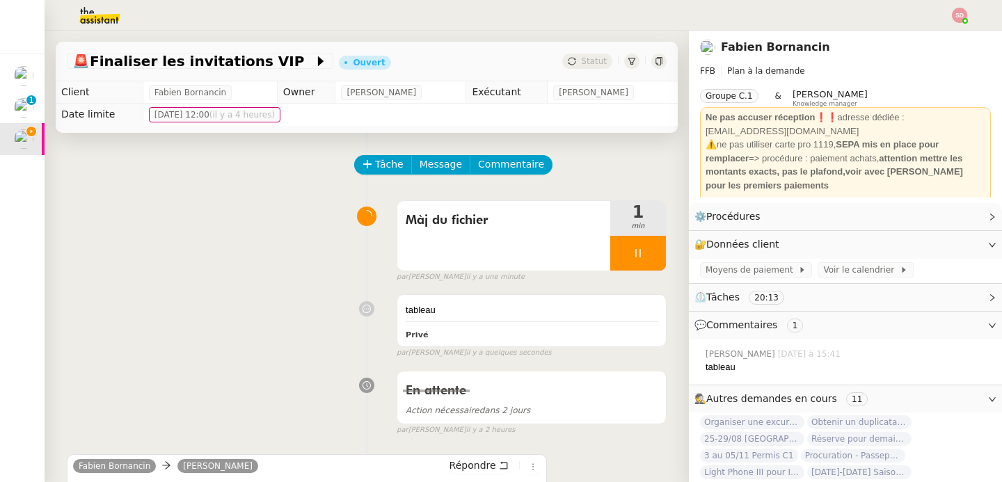
click at [712, 368] on div "tableau" at bounding box center [848, 368] width 285 height 14
click at [452, 320] on div "tableau Privé" at bounding box center [531, 321] width 269 height 52
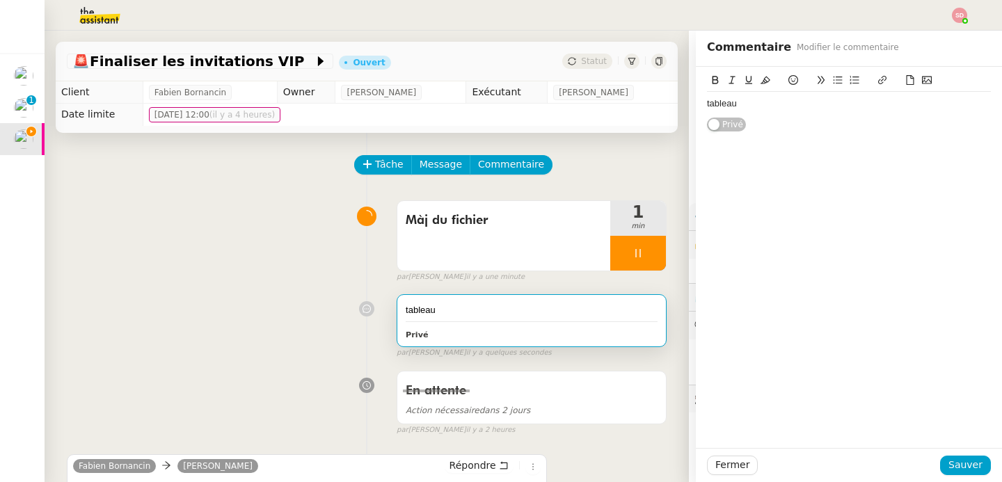
click at [707, 103] on div "tableau" at bounding box center [849, 103] width 284 height 13
click at [878, 77] on icon at bounding box center [883, 80] width 10 height 10
paste input "https://docs.google.com/spreadsheets/d/1_O7e5_NXUBPuz2n3dzvMz8vzsqQwHLMrtKQyWl7…"
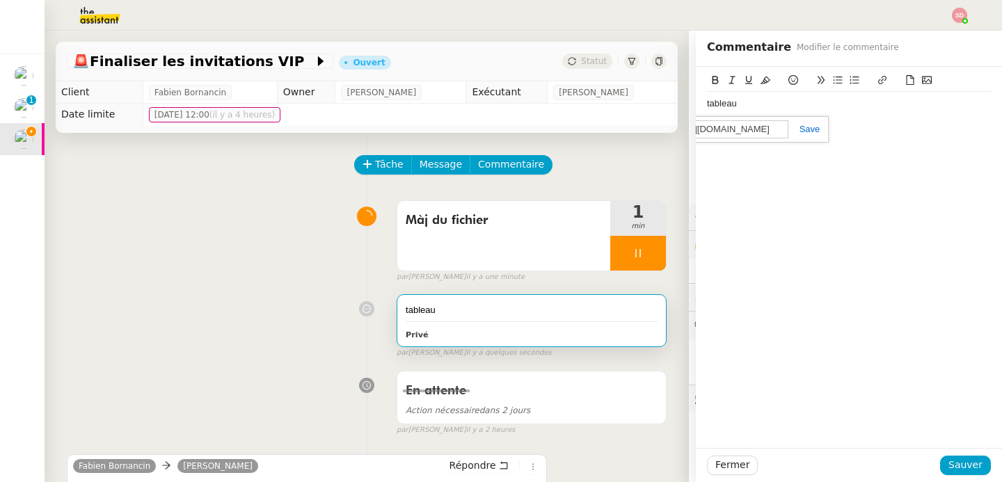
type input "https://docs.google.com/spreadsheets/d/1_O7e5_NXUBPuz2n3dzvMz8vzsqQwHLMrtKQyWl7…"
click at [806, 127] on link at bounding box center [805, 129] width 32 height 10
click at [949, 463] on span "Sauver" at bounding box center [966, 465] width 34 height 16
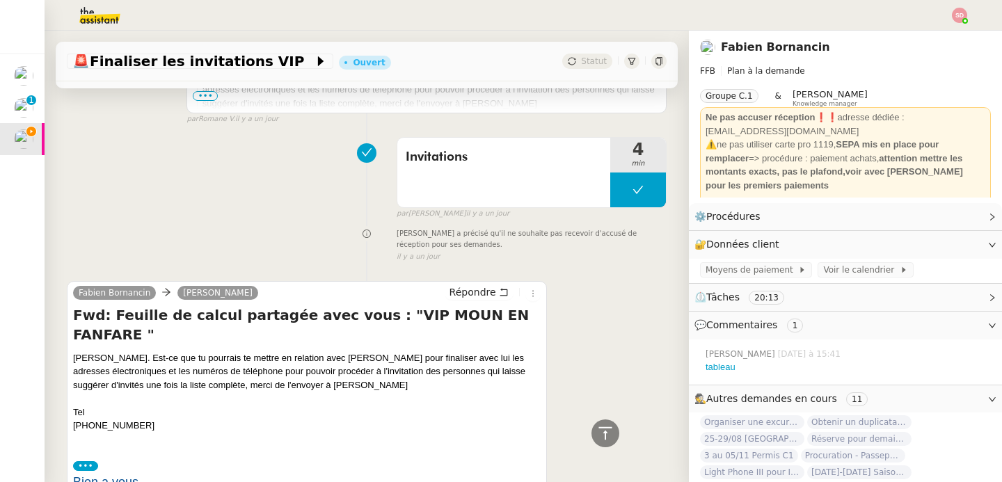
scroll to position [1944, 0]
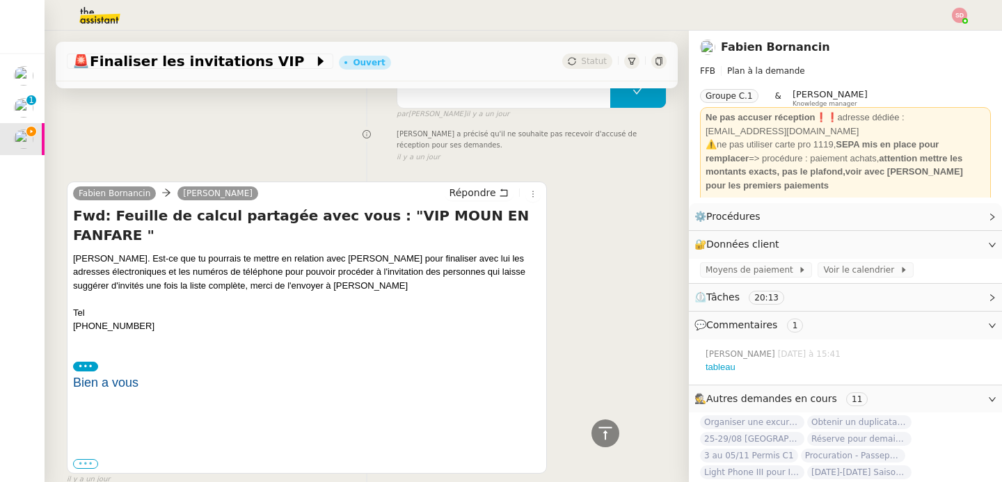
click at [80, 459] on label "•••" at bounding box center [85, 464] width 25 height 10
click at [0, 0] on input "•••" at bounding box center [0, 0] width 0 height 0
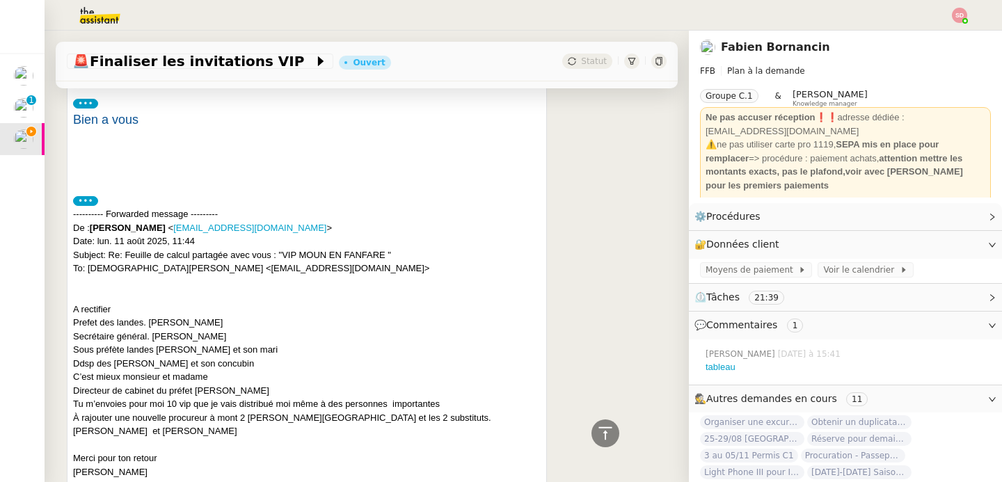
scroll to position [2211, 0]
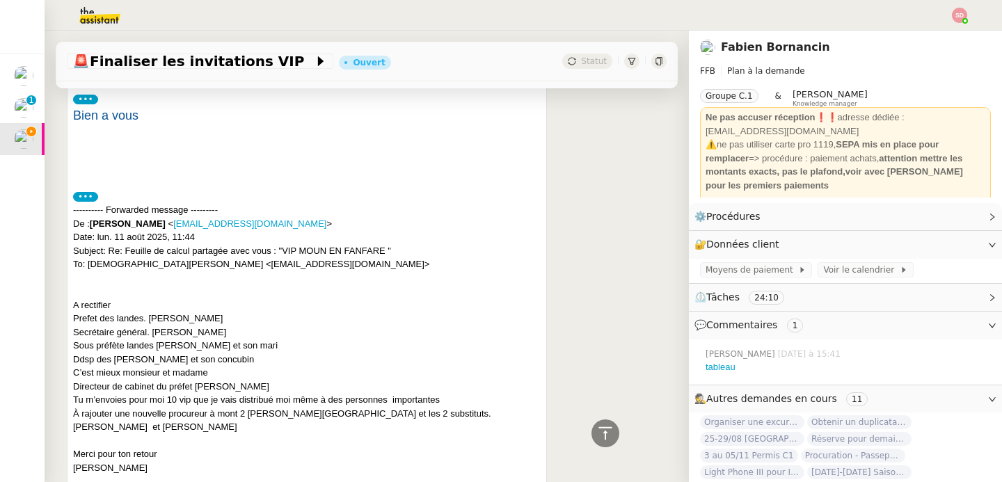
click at [159, 312] on div "Prefet des landes. [PERSON_NAME]" at bounding box center [307, 319] width 468 height 14
drag, startPoint x: 142, startPoint y: 242, endPoint x: 64, endPoint y: 242, distance: 78.0
drag, startPoint x: 153, startPoint y: 251, endPoint x: 246, endPoint y: 251, distance: 93.3
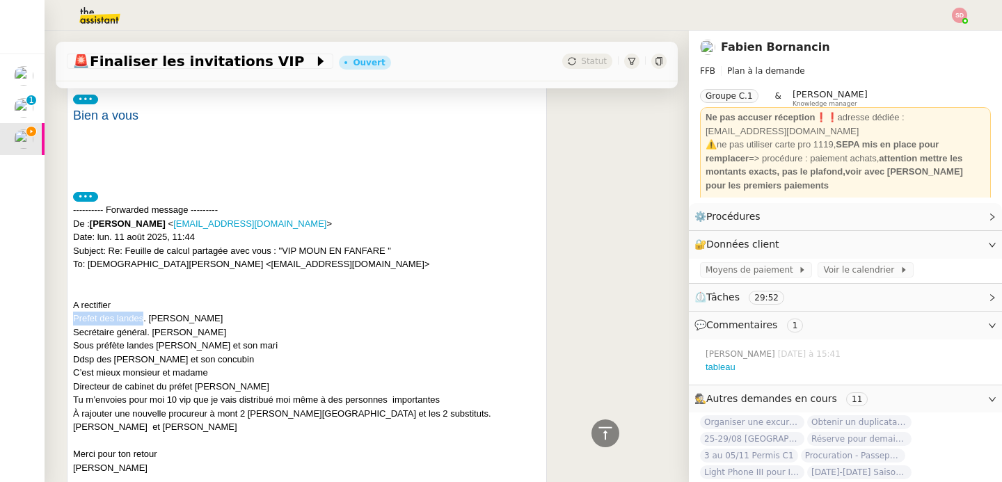
click at [246, 326] on div "Secrétaire général. [PERSON_NAME]" at bounding box center [307, 333] width 468 height 14
drag, startPoint x: 148, startPoint y: 253, endPoint x: 54, endPoint y: 253, distance: 94.0
drag, startPoint x: 155, startPoint y: 268, endPoint x: 235, endPoint y: 269, distance: 80.0
click at [235, 339] on div "Sous préfète landes [PERSON_NAME] et son mari" at bounding box center [307, 346] width 468 height 14
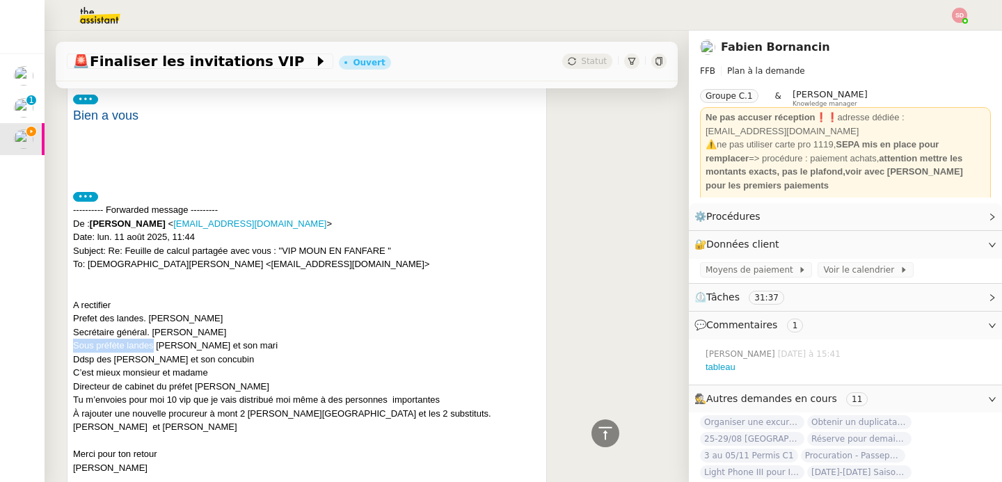
drag, startPoint x: 152, startPoint y: 269, endPoint x: 71, endPoint y: 269, distance: 81.4
click at [71, 269] on div "Fabien Bornancin camille Répondre Fwd: Feuille de calcul partagée avec vous : "…" at bounding box center [307, 452] width 480 height 1077
drag, startPoint x: 143, startPoint y: 283, endPoint x: 209, endPoint y: 284, distance: 65.4
click at [209, 353] on div "Ddsp des [PERSON_NAME] et son concubin" at bounding box center [307, 360] width 468 height 14
click at [81, 353] on div "Ddsp des [PERSON_NAME] et son concubin" at bounding box center [307, 360] width 468 height 14
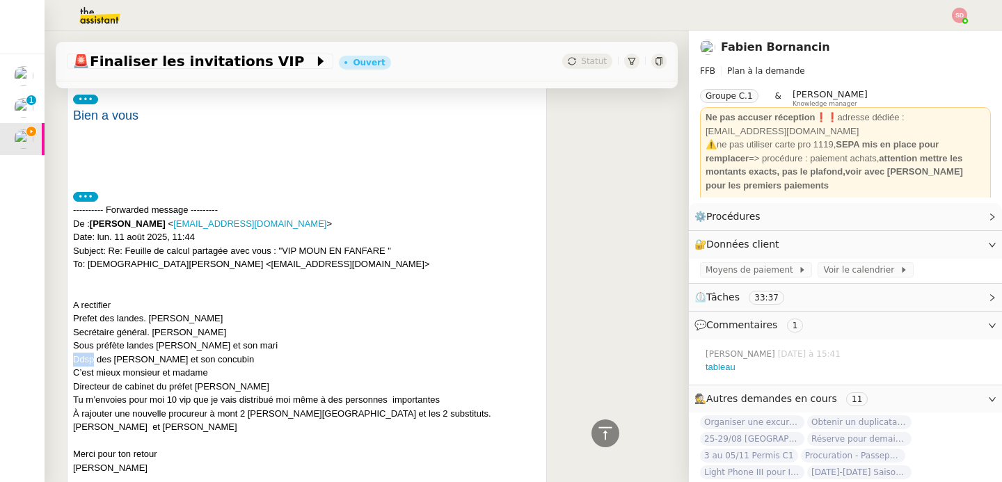
click at [81, 353] on div "Ddsp des [PERSON_NAME] et son concubin" at bounding box center [307, 360] width 468 height 14
drag, startPoint x: 145, startPoint y: 282, endPoint x: 205, endPoint y: 284, distance: 59.2
click at [205, 353] on div "Ddsp des [PERSON_NAME] et son concubin" at bounding box center [307, 360] width 468 height 14
drag, startPoint x: 208, startPoint y: 281, endPoint x: 147, endPoint y: 281, distance: 61.2
click at [147, 353] on div "Ddsp des [PERSON_NAME] et son concubin" at bounding box center [307, 360] width 468 height 14
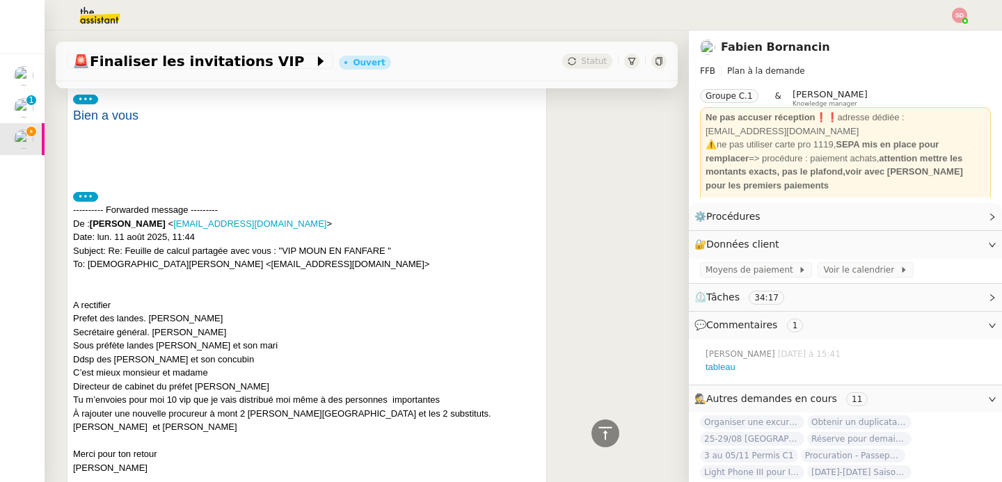
click at [144, 353] on div "Ddsp des [PERSON_NAME] et son concubin" at bounding box center [307, 360] width 468 height 14
drag, startPoint x: 144, startPoint y: 280, endPoint x: 76, endPoint y: 281, distance: 68.2
click at [76, 353] on div "Ddsp des [PERSON_NAME] et son concubin" at bounding box center [307, 360] width 468 height 14
click at [173, 366] on div "C’est mieux monsieur et madame" at bounding box center [307, 373] width 468 height 14
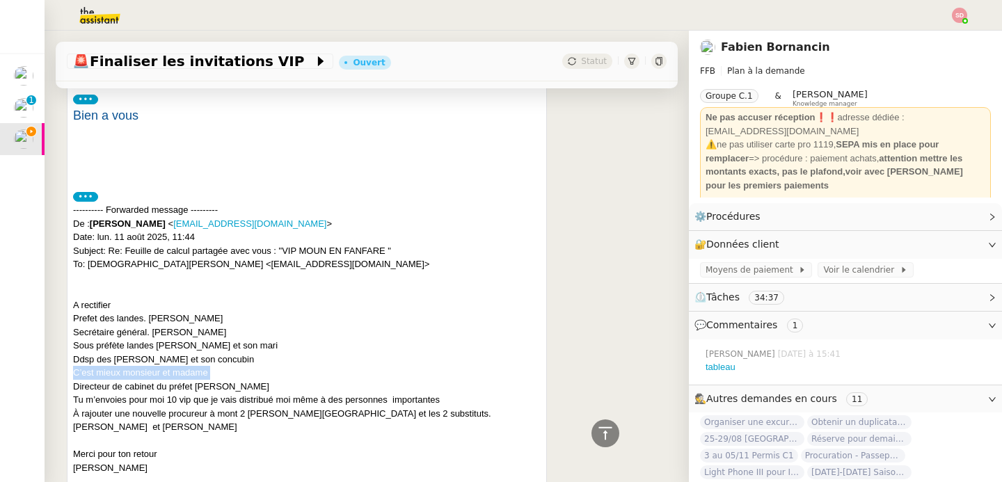
click at [173, 366] on div "C’est mieux monsieur et madame" at bounding box center [307, 373] width 468 height 14
drag, startPoint x: 195, startPoint y: 311, endPoint x: 290, endPoint y: 310, distance: 95.4
click at [290, 380] on div "Directeur de cabinet du préfet [PERSON_NAME]" at bounding box center [307, 387] width 468 height 14
drag, startPoint x: 72, startPoint y: 309, endPoint x: 193, endPoint y: 308, distance: 120.4
click at [193, 380] on div "Directeur de cabinet du préfet [PERSON_NAME]" at bounding box center [307, 387] width 468 height 14
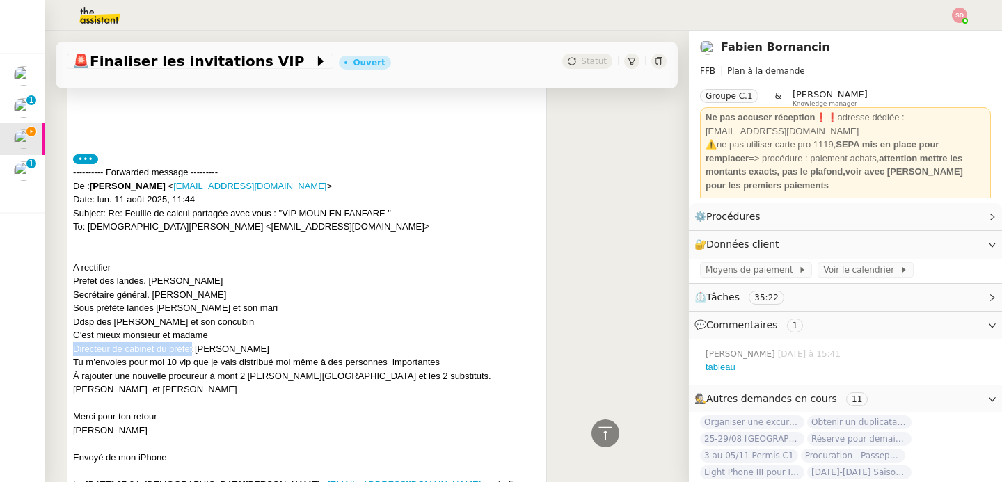
scroll to position [2259, 0]
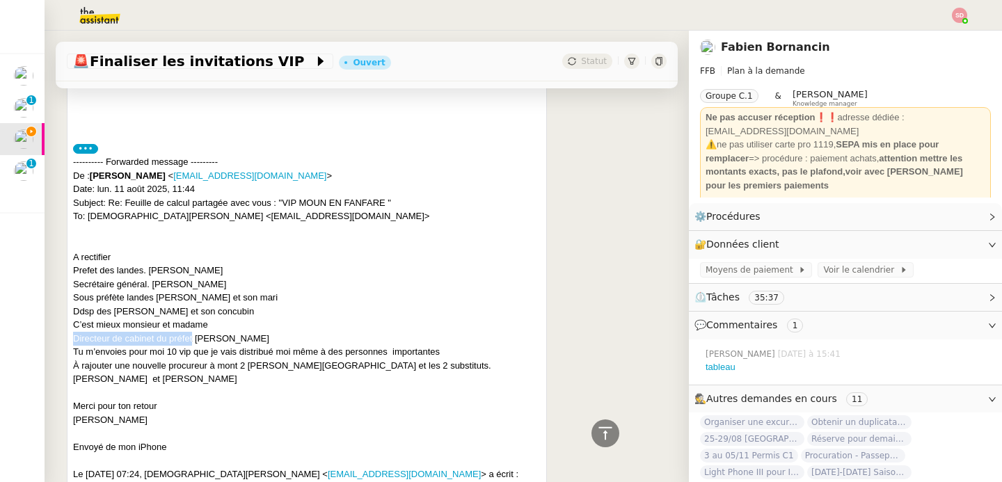
drag, startPoint x: 166, startPoint y: 276, endPoint x: 484, endPoint y: 273, distance: 318.8
click at [484, 345] on div "Tu m’envoies pour moi 10 vip que je vais distribué moi même à des personnes imp…" at bounding box center [307, 352] width 468 height 14
drag, startPoint x: 248, startPoint y: 287, endPoint x: 306, endPoint y: 289, distance: 57.8
click at [306, 359] on div "À rajouter une nouvelle procureur à mont 2 [PERSON_NAME][GEOGRAPHIC_DATA] et le…" at bounding box center [307, 372] width 468 height 27
drag, startPoint x: 385, startPoint y: 286, endPoint x: 459, endPoint y: 285, distance: 73.8
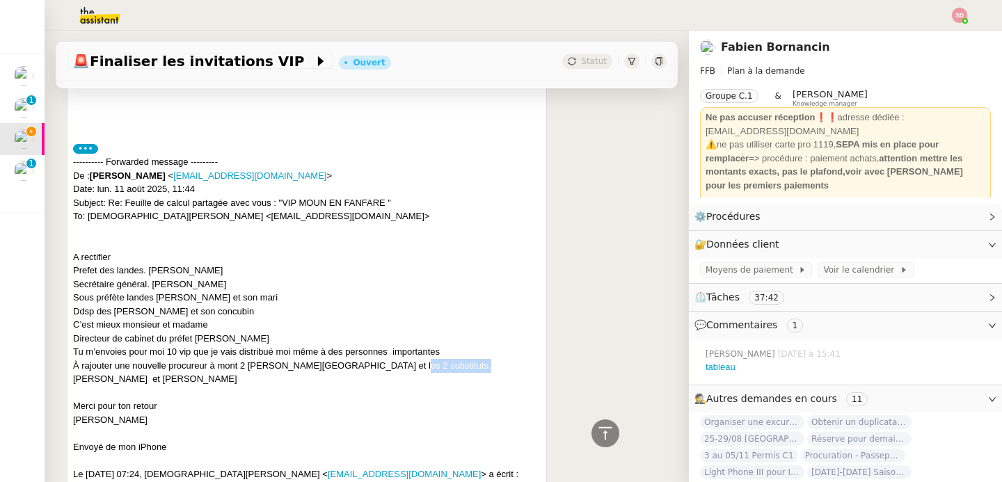
click at [459, 359] on div "À rajouter une nouvelle procureur à mont 2 [PERSON_NAME][GEOGRAPHIC_DATA] et le…" at bounding box center [307, 372] width 468 height 27
drag, startPoint x: 474, startPoint y: 287, endPoint x: 523, endPoint y: 286, distance: 48.7
click at [523, 359] on div "À rajouter une nouvelle procureur à mont 2 [PERSON_NAME][GEOGRAPHIC_DATA] et le…" at bounding box center [307, 372] width 468 height 27
click at [260, 427] on div at bounding box center [307, 434] width 468 height 14
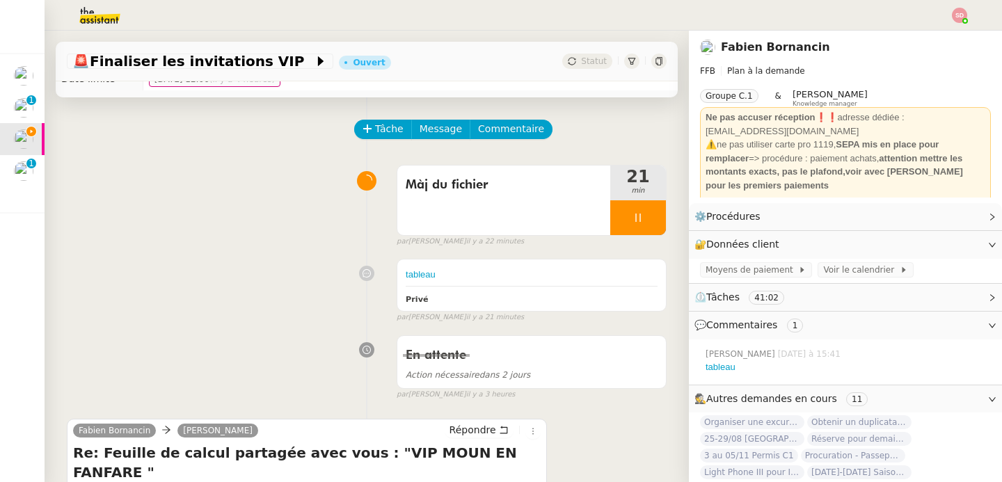
scroll to position [0, 0]
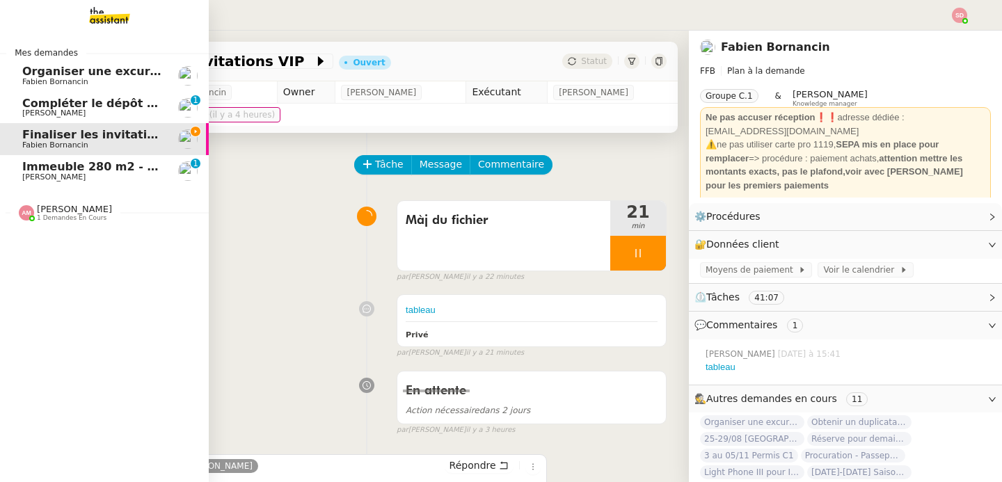
click at [42, 204] on span "[PERSON_NAME]" at bounding box center [74, 209] width 75 height 10
click at [65, 179] on span "[PERSON_NAME]" at bounding box center [53, 177] width 63 height 9
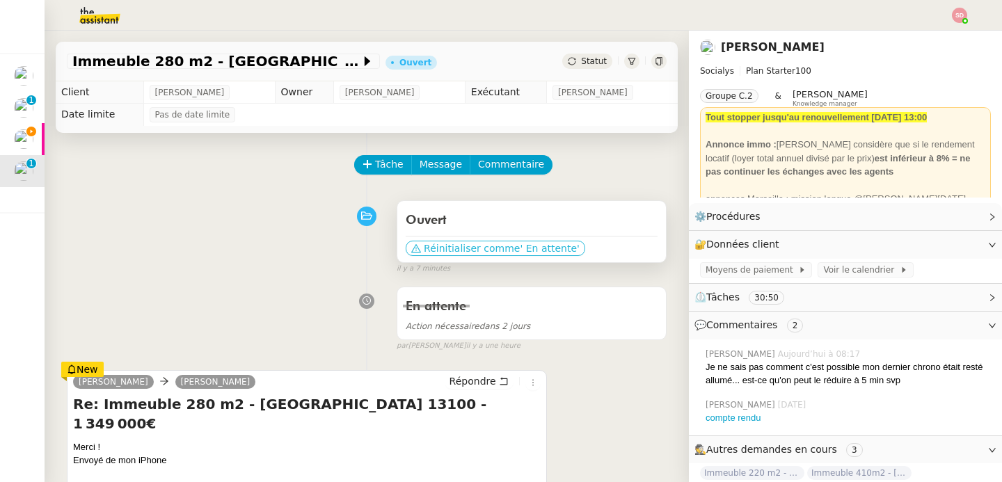
click at [424, 244] on span "Réinitialiser comme" at bounding box center [472, 249] width 96 height 14
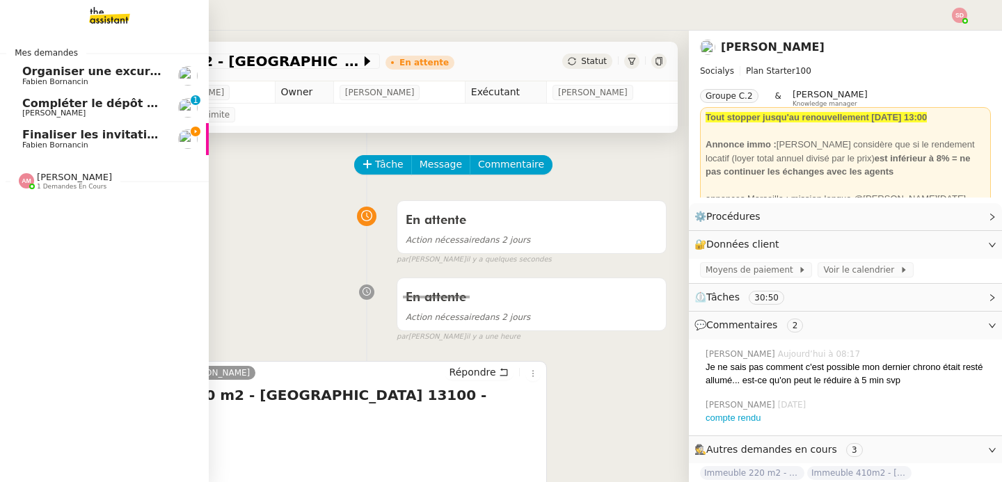
drag, startPoint x: 35, startPoint y: 134, endPoint x: 76, endPoint y: 143, distance: 41.9
click at [35, 134] on span "Finaliser les invitations VIP" at bounding box center [108, 134] width 172 height 13
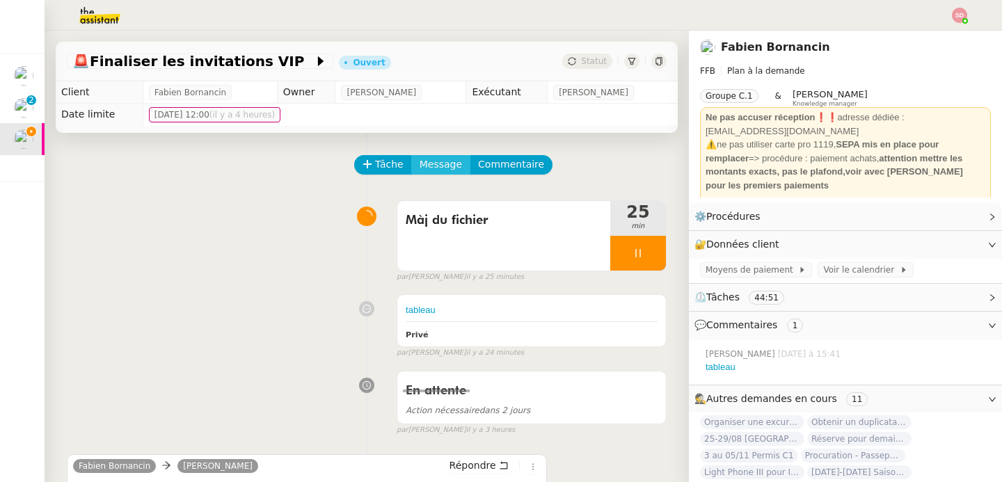
click at [421, 160] on span "Message" at bounding box center [441, 165] width 42 height 16
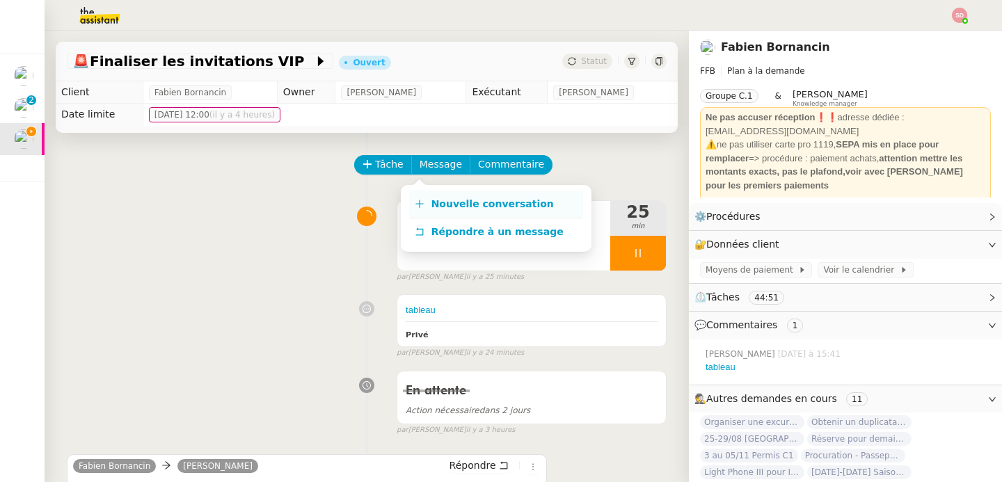
click at [423, 198] on link "Nouvelle conversation" at bounding box center [496, 205] width 174 height 28
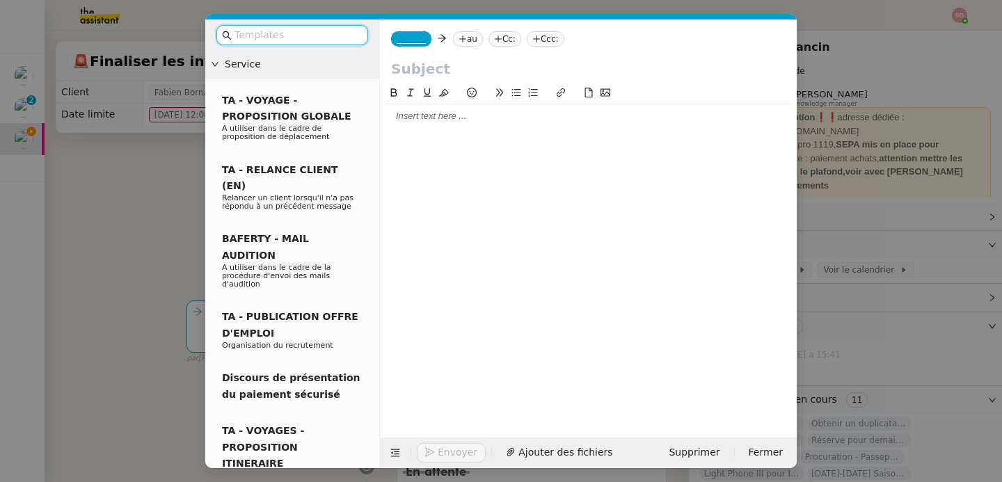
click at [420, 38] on span "_______" at bounding box center [411, 39] width 29 height 10
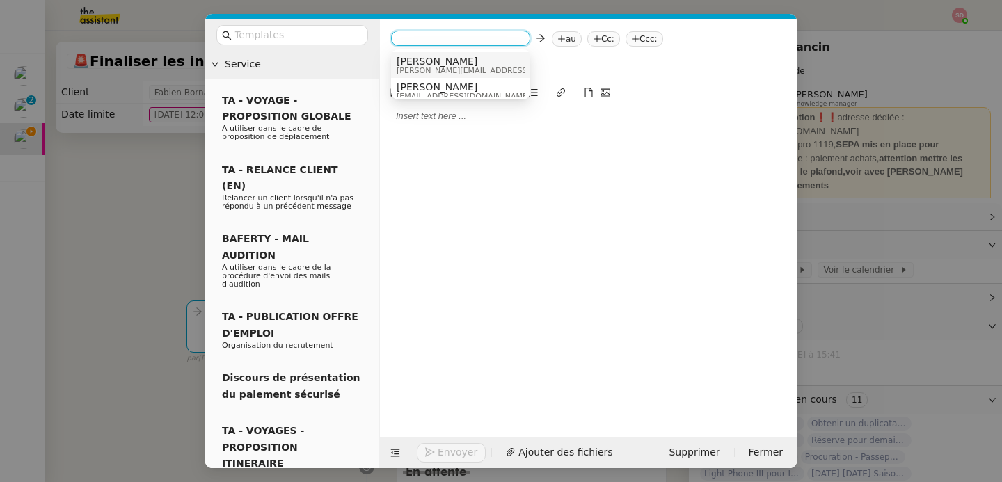
click at [429, 69] on span "[PERSON_NAME][EMAIL_ADDRESS][DOMAIN_NAME]" at bounding box center [496, 71] width 198 height 8
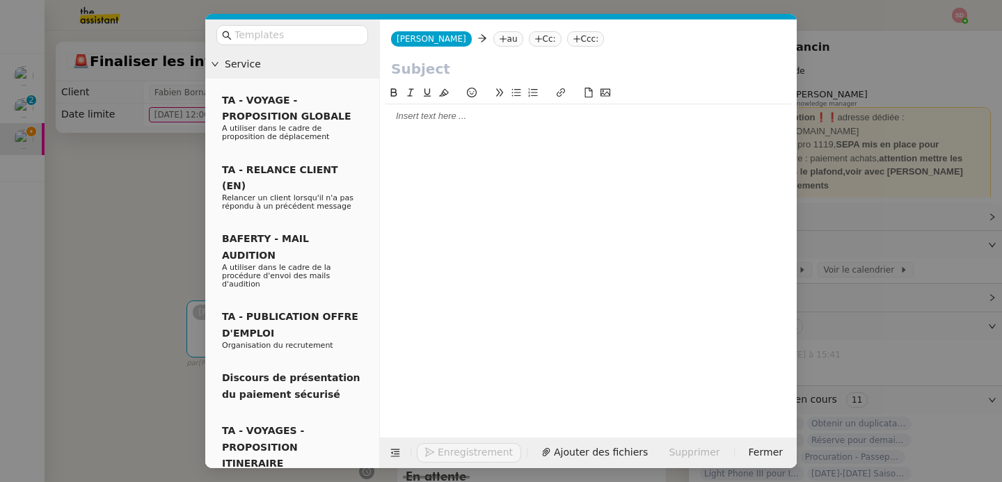
click at [493, 42] on nz-tag "au" at bounding box center [508, 38] width 30 height 15
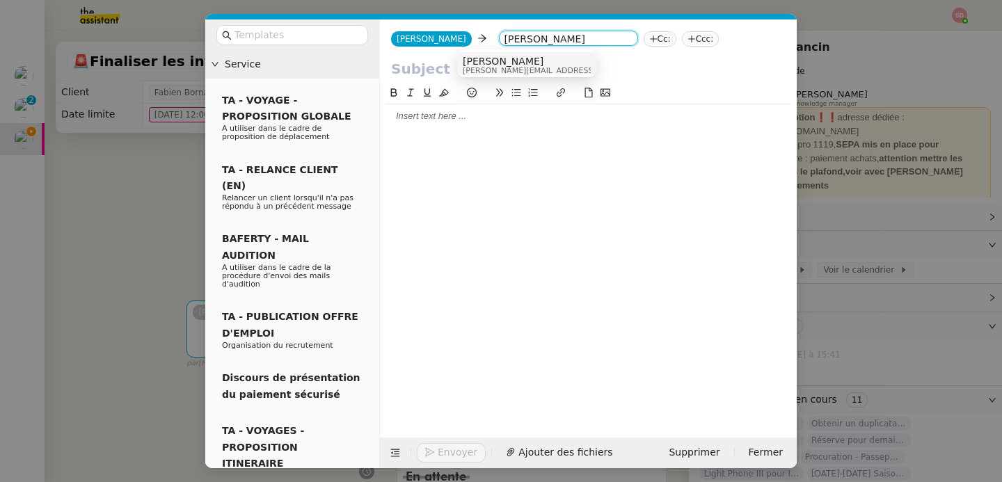
type input "laura hateau"
click at [502, 59] on span "Laura Hateau" at bounding box center [562, 61] width 198 height 11
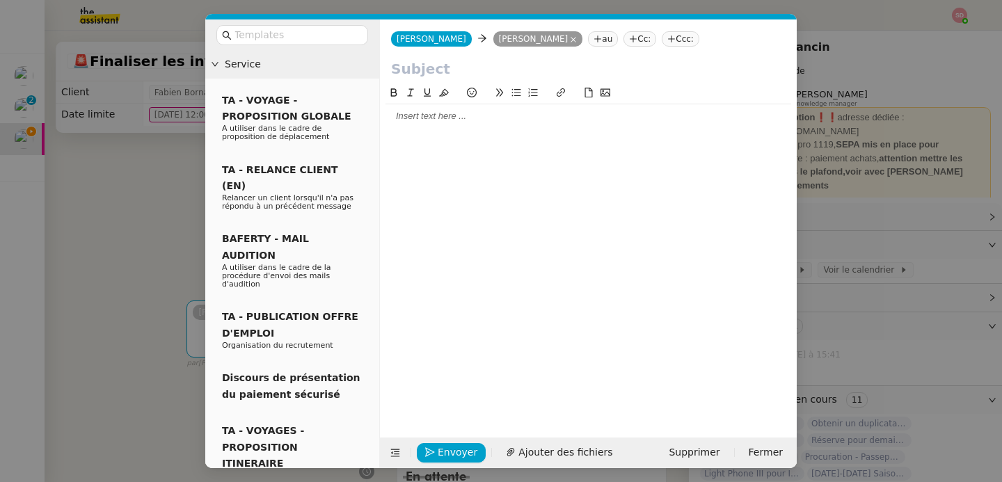
click at [434, 64] on input "text" at bounding box center [588, 68] width 395 height 21
paste input "VIP MOUN EN FANFARE"
type input "VIP MOUN EN FANFARE"
click at [395, 455] on icon at bounding box center [395, 453] width 10 height 10
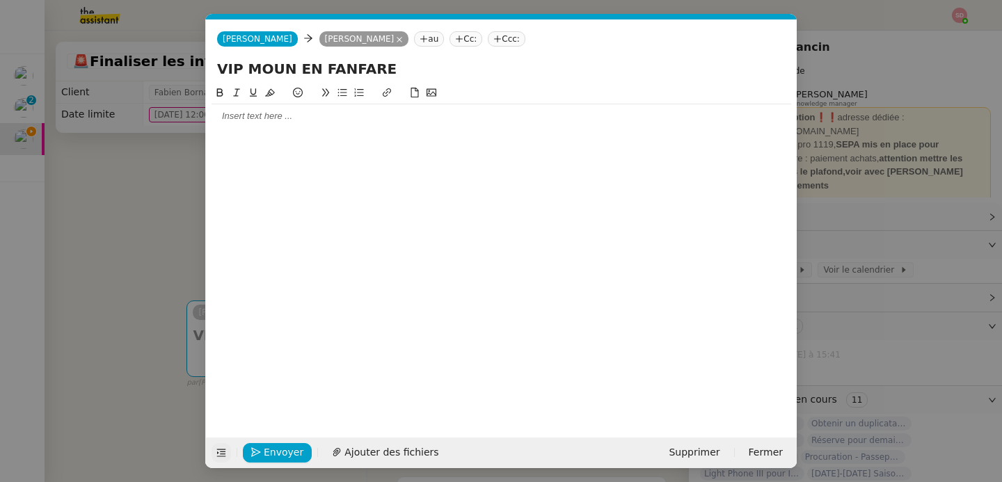
click at [293, 120] on div at bounding box center [502, 116] width 580 height 13
click at [142, 227] on nz-modal-container "Service TA - VOYAGE - PROPOSITION GLOBALE A utiliser dans le cadre de propositi…" at bounding box center [501, 241] width 1002 height 482
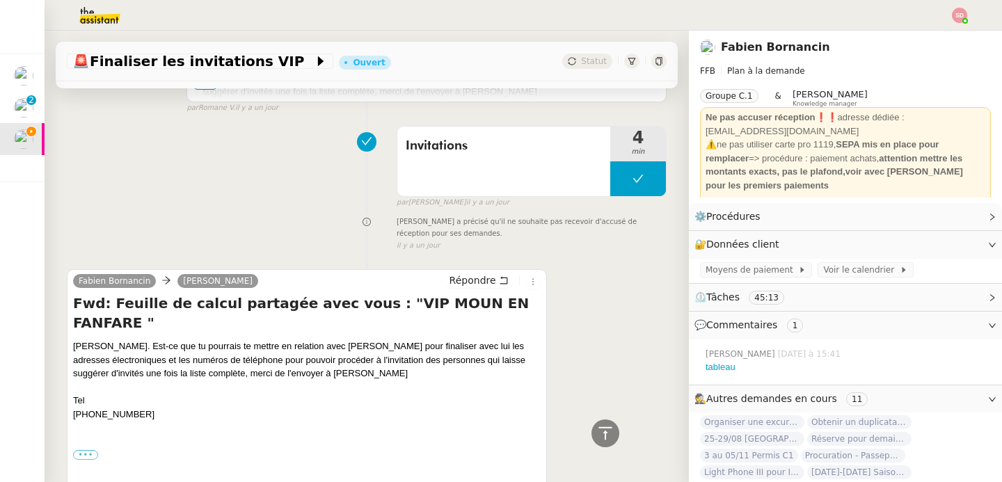
scroll to position [1992, 0]
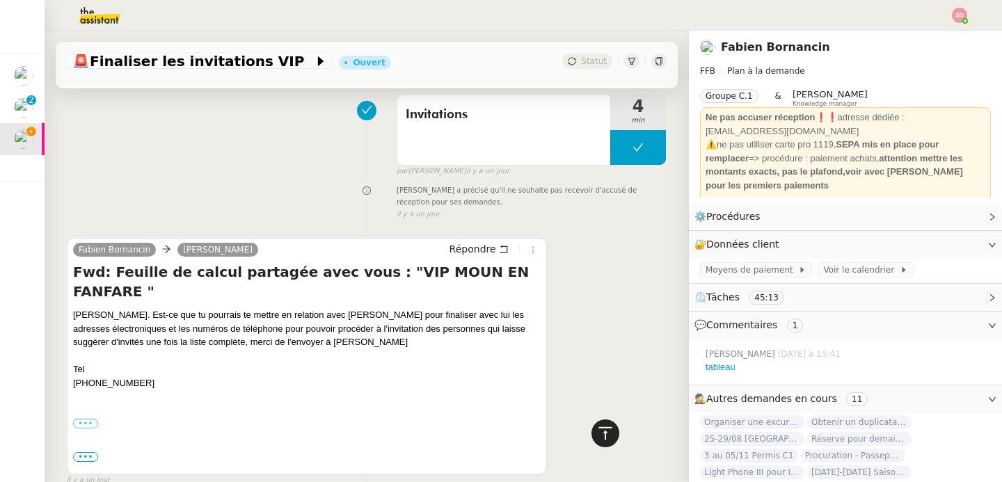
click at [600, 428] on icon at bounding box center [605, 433] width 13 height 13
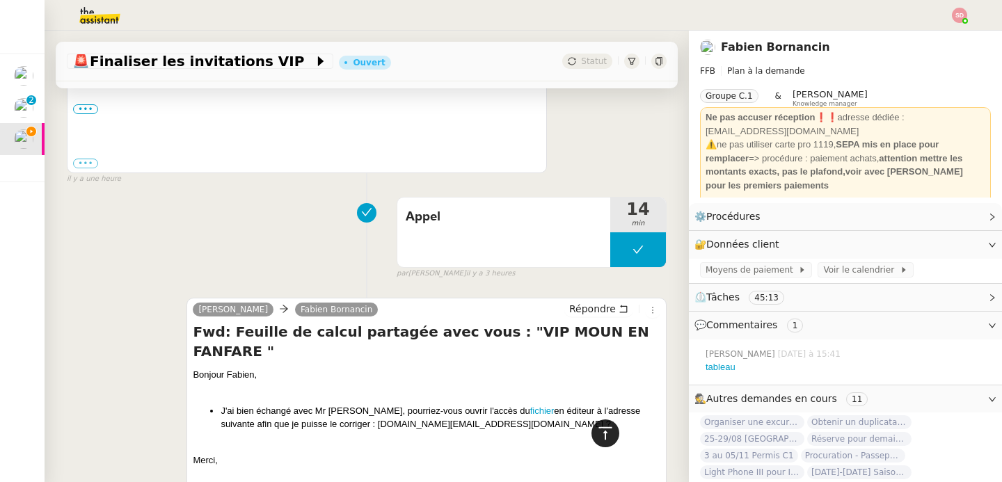
scroll to position [0, 0]
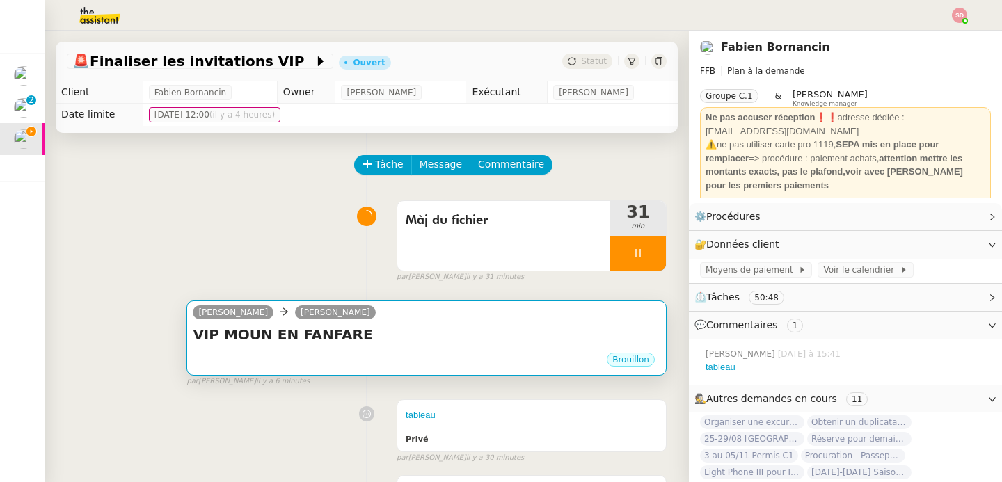
click at [429, 313] on div "camille Laura HATEAU" at bounding box center [427, 314] width 468 height 21
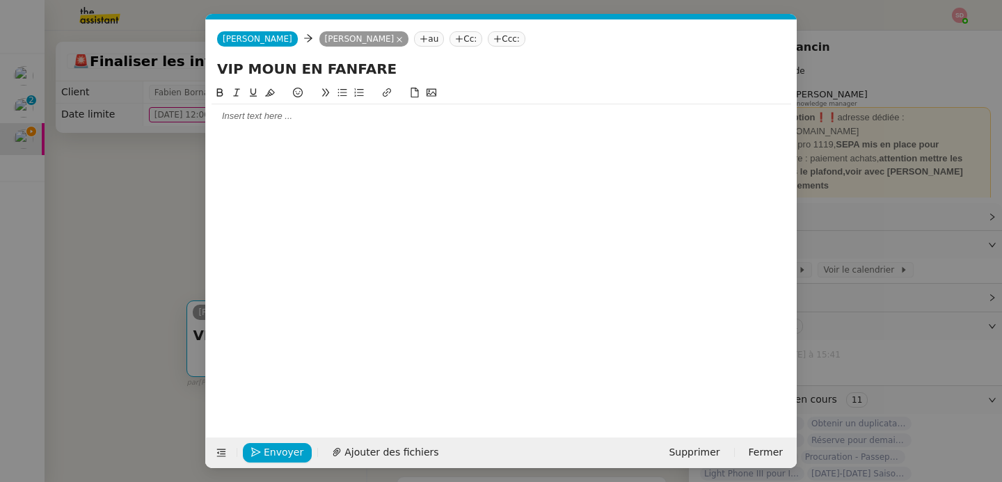
scroll to position [0, 29]
click at [335, 127] on div at bounding box center [502, 116] width 580 height 24
click at [877, 155] on nz-modal-container "Service TA - VOYAGE - PROPOSITION GLOBALE A utiliser dans le cadre de propositi…" at bounding box center [501, 241] width 1002 height 482
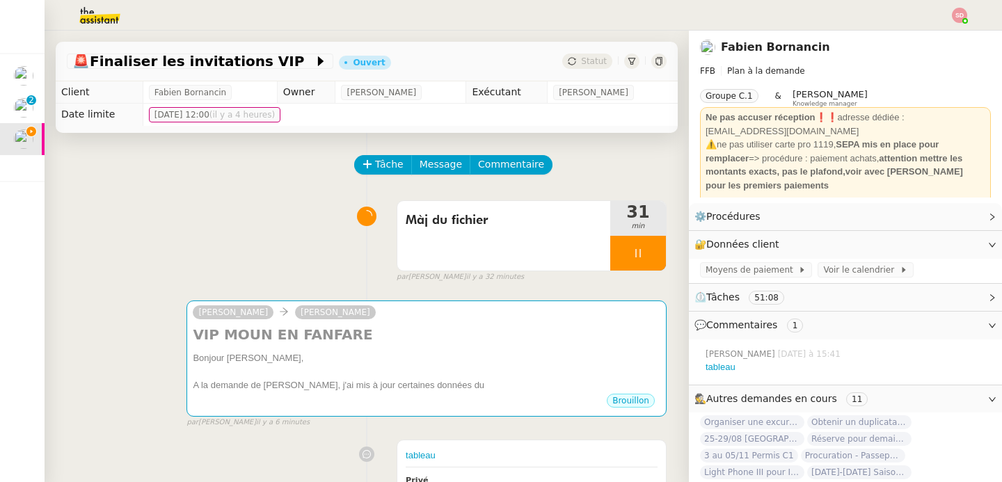
click at [749, 371] on div "tableau" at bounding box center [848, 368] width 285 height 14
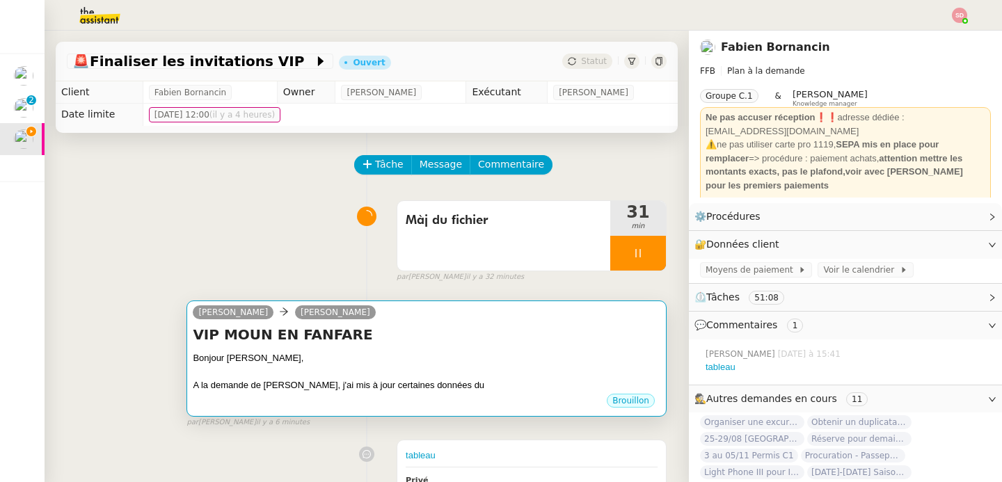
click at [492, 348] on div "VIP MOUN EN FANFARE Bonjour Laura, A la demande de Fabien, j'ai mis à jour cert…" at bounding box center [427, 359] width 468 height 68
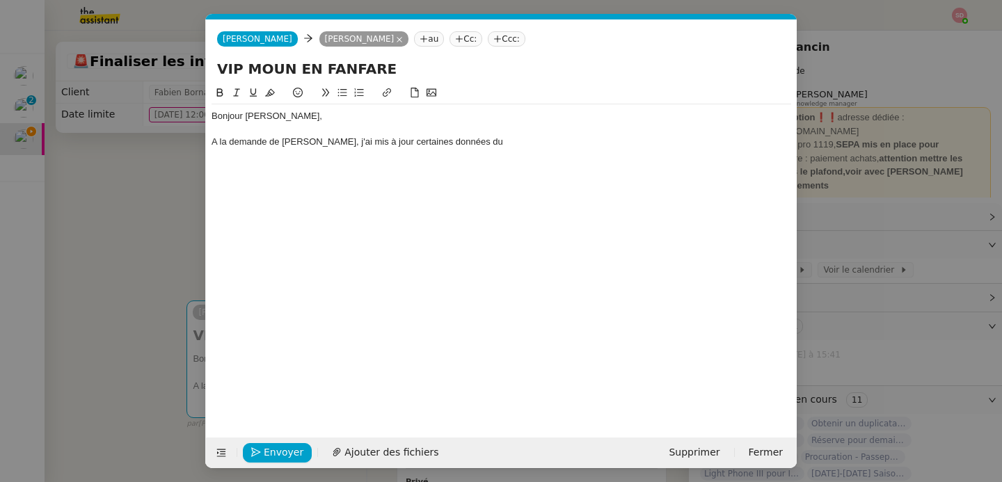
click at [514, 151] on div "Bonjour Laura, A la demande de Fabien, j'ai mis à jour certaines données du" at bounding box center [502, 128] width 580 height 49
click at [281, 68] on input "VIP MOUN EN FANFARE" at bounding box center [501, 68] width 569 height 21
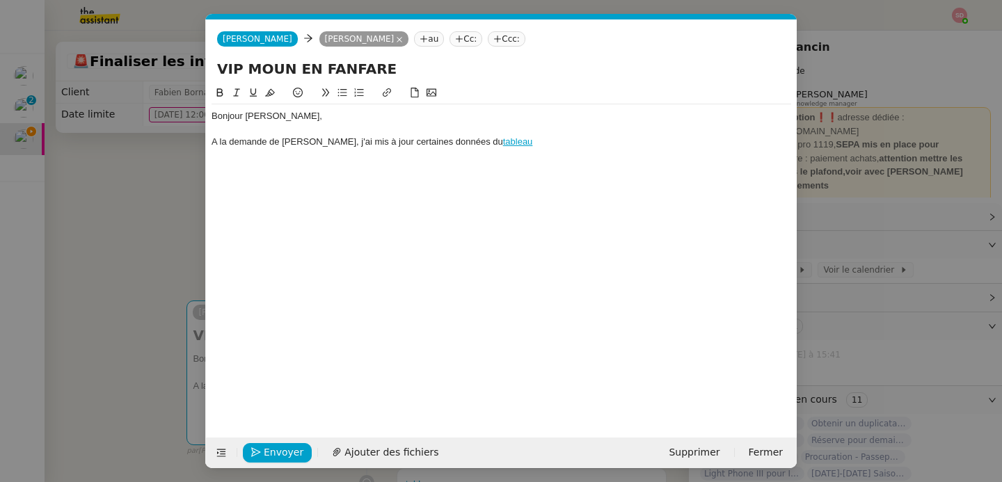
click at [541, 143] on div "A la demande de Fabien, j'ai mis à jour certaines données du tableau" at bounding box center [502, 142] width 580 height 13
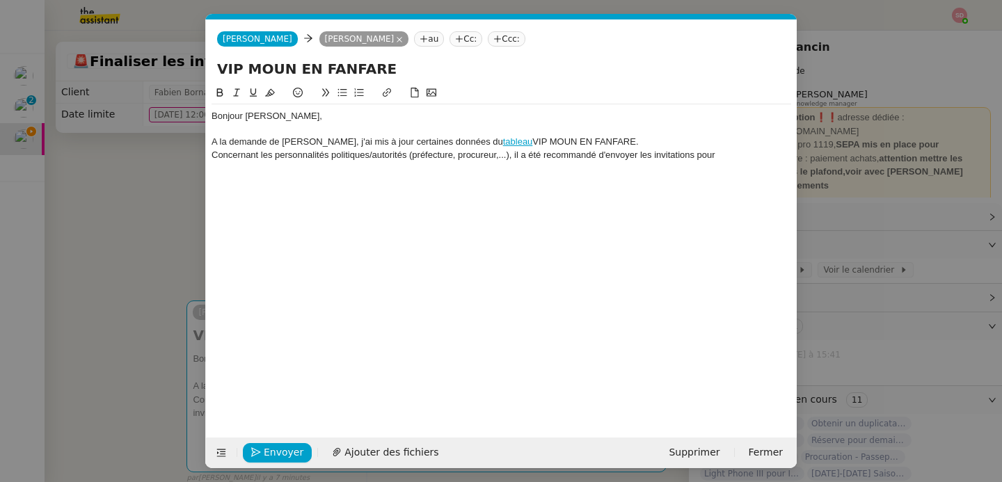
click at [644, 150] on div "Concernant les personnalités politiques/autorités (préfecture, procureur,...), …" at bounding box center [502, 155] width 580 height 13
click at [720, 158] on div "Concernant les personnalités politiques/autorités (préfecture, procureur,...), …" at bounding box center [502, 155] width 580 height 13
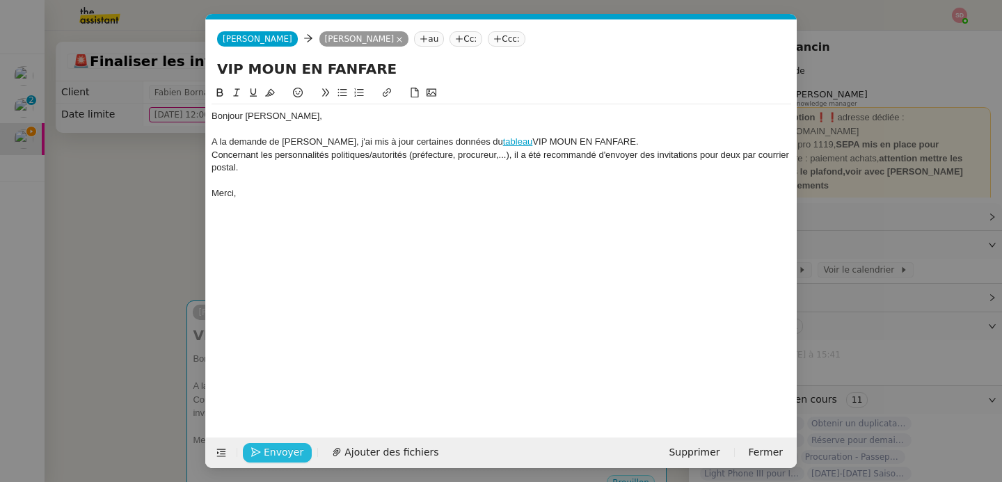
click at [284, 445] on span "Envoyer" at bounding box center [284, 453] width 40 height 16
click at [284, 445] on span "Confirmer l'envoi" at bounding box center [306, 453] width 84 height 16
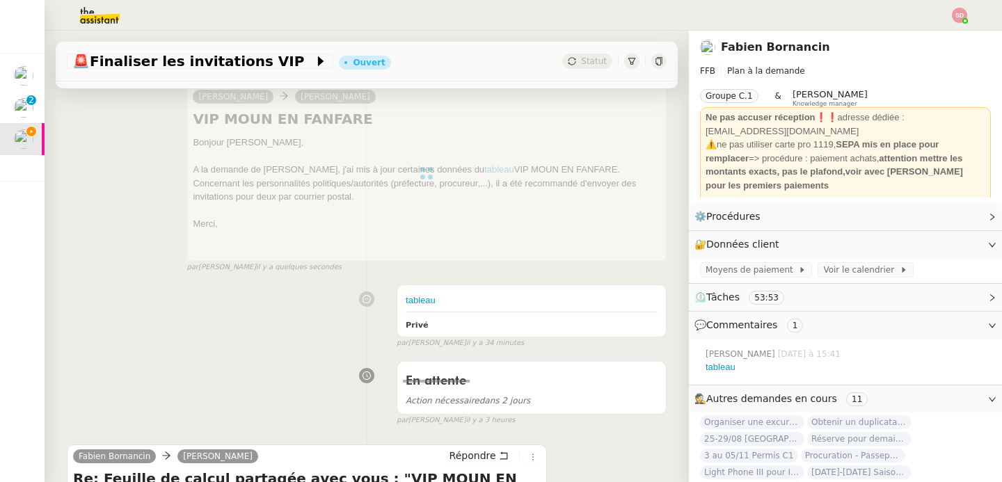
scroll to position [299, 0]
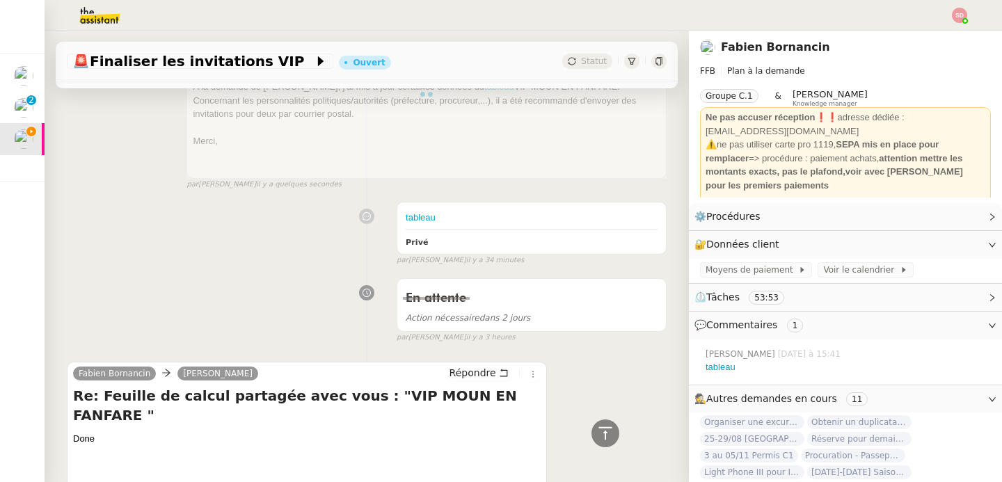
click at [452, 362] on div "Fabien Bornancin camille Répondre Re: Feuille de calcul partagée avec vous : "V…" at bounding box center [307, 460] width 480 height 196
click at [452, 370] on span "Répondre" at bounding box center [473, 373] width 47 height 14
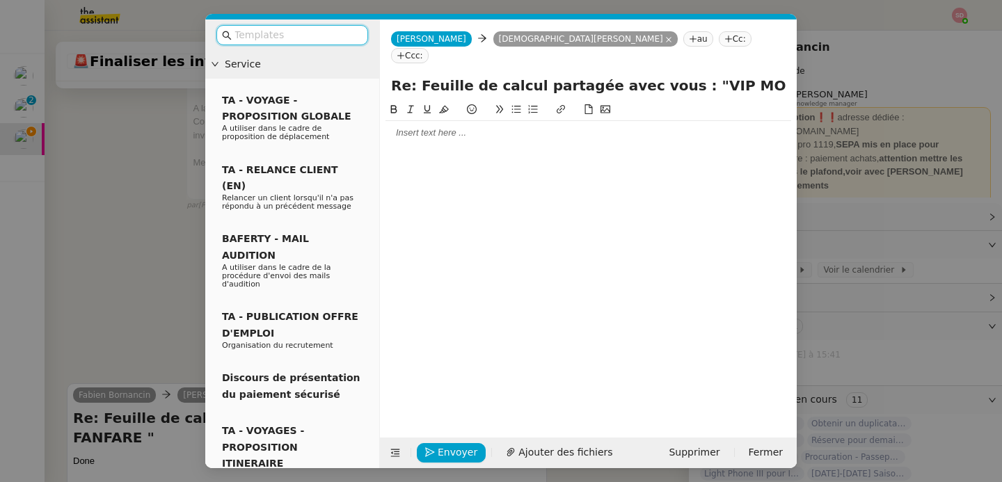
scroll to position [406, 0]
click at [434, 127] on div at bounding box center [589, 133] width 406 height 13
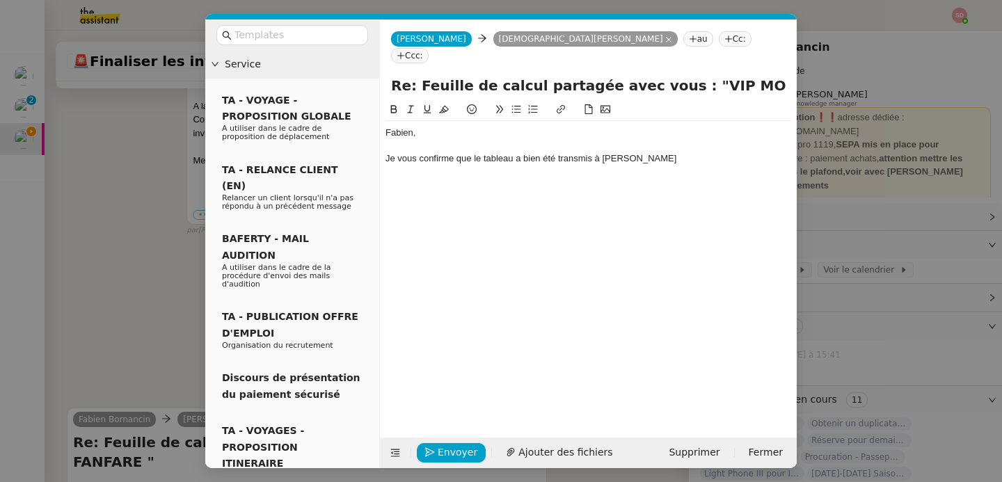
scroll to position [446, 0]
click at [513, 152] on div "Je vous confirme que le tableau a bien été transmis à Laura" at bounding box center [589, 158] width 406 height 13
click at [690, 152] on div "Je vous confirme que le tableau complété a bien été transmis à Laura" at bounding box center [589, 158] width 406 height 13
click at [447, 449] on span "Envoyer" at bounding box center [458, 453] width 40 height 16
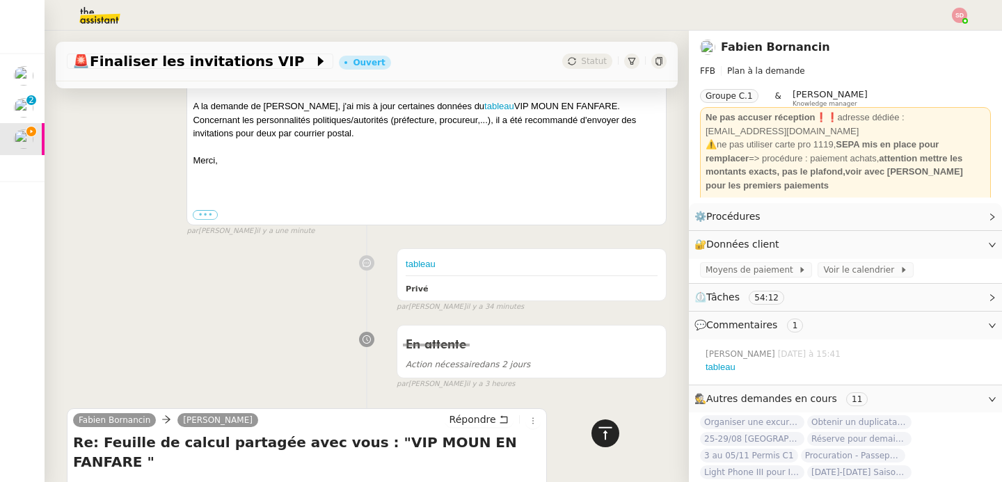
click at [601, 438] on icon at bounding box center [605, 433] width 17 height 17
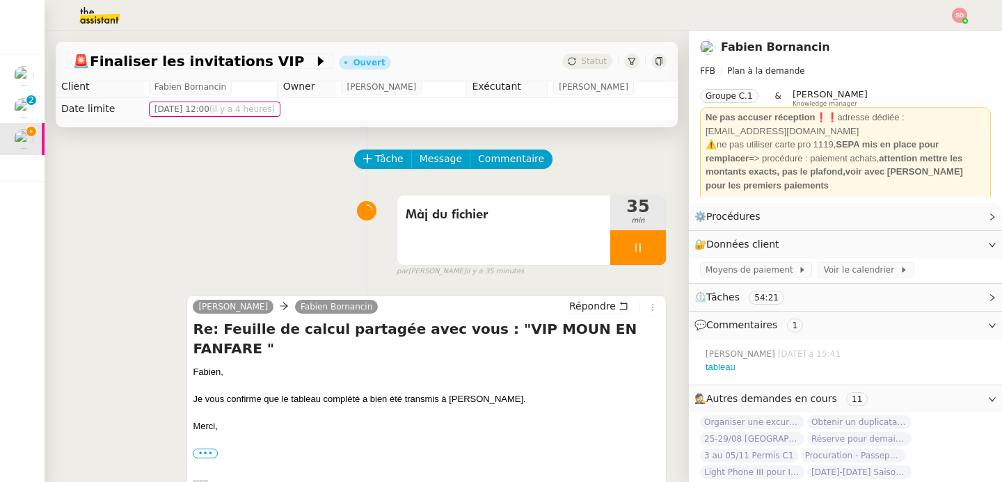
scroll to position [0, 0]
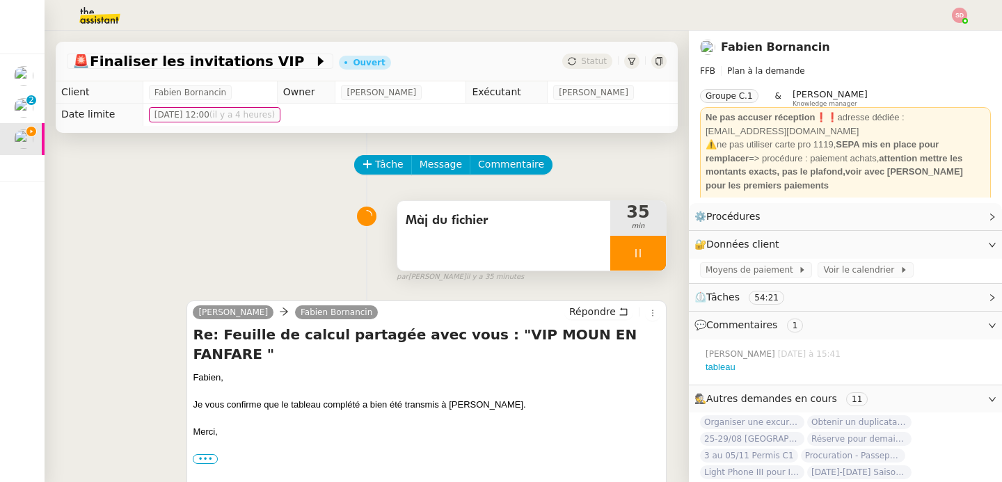
click at [635, 249] on div at bounding box center [638, 253] width 56 height 35
click at [647, 249] on icon at bounding box center [652, 253] width 11 height 11
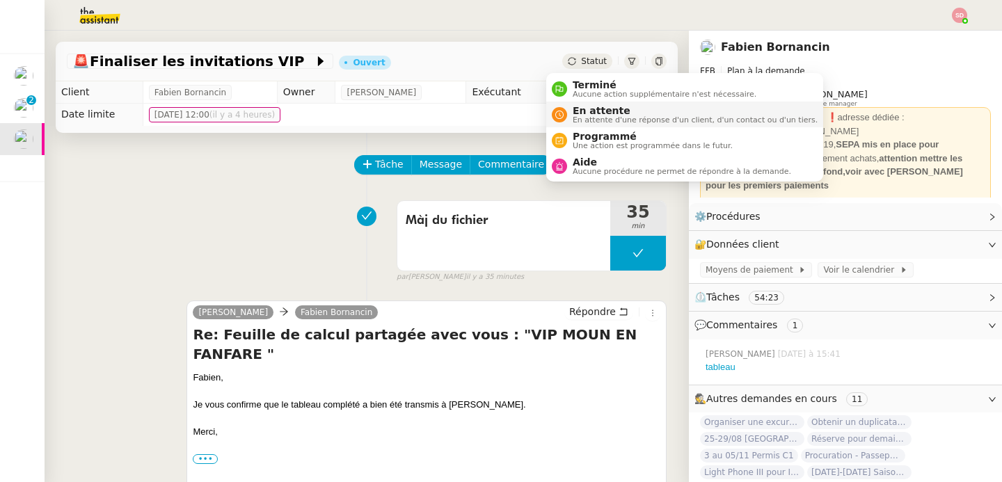
click at [553, 122] on div "En attente En attente d'une réponse d'un client, d'un contact ou d'un tiers." at bounding box center [685, 114] width 266 height 19
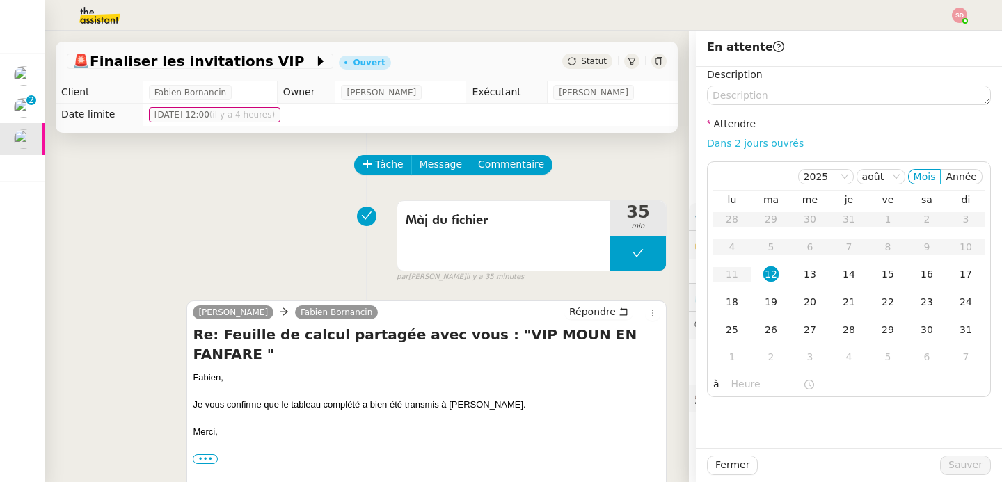
click at [766, 141] on link "Dans 2 jours ouvrés" at bounding box center [755, 143] width 97 height 11
type input "07:00"
click at [830, 302] on td "21" at bounding box center [849, 303] width 39 height 28
click at [951, 461] on span "Sauver" at bounding box center [966, 465] width 34 height 16
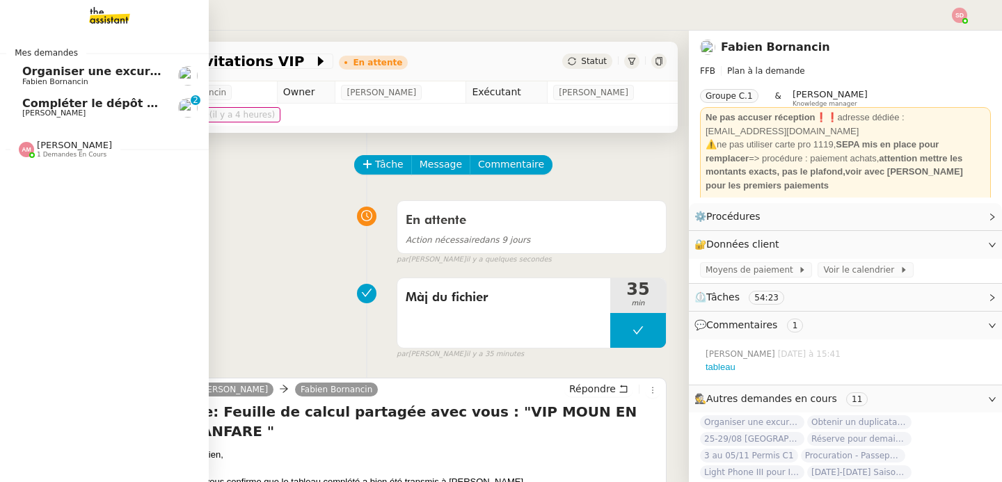
click at [39, 106] on span "Compléter le dépôt de l'accord collectif" at bounding box center [145, 103] width 247 height 13
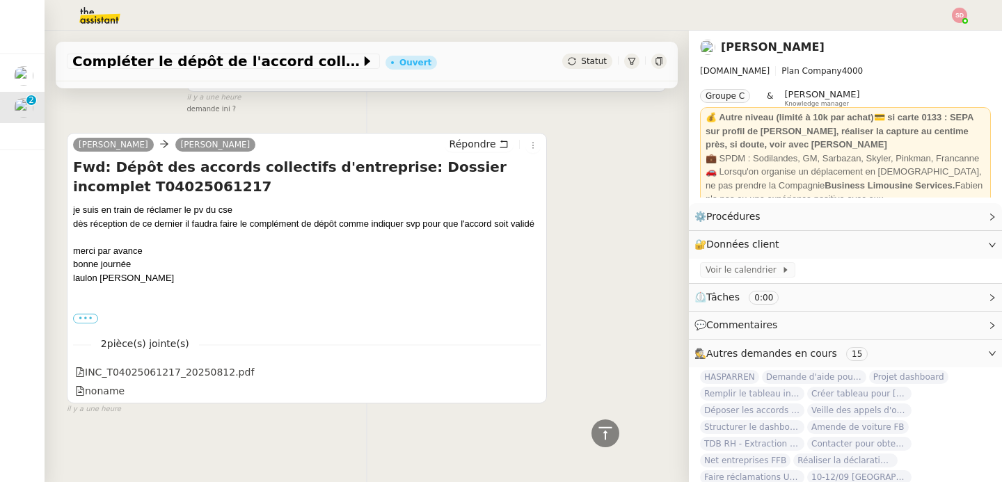
scroll to position [997, 0]
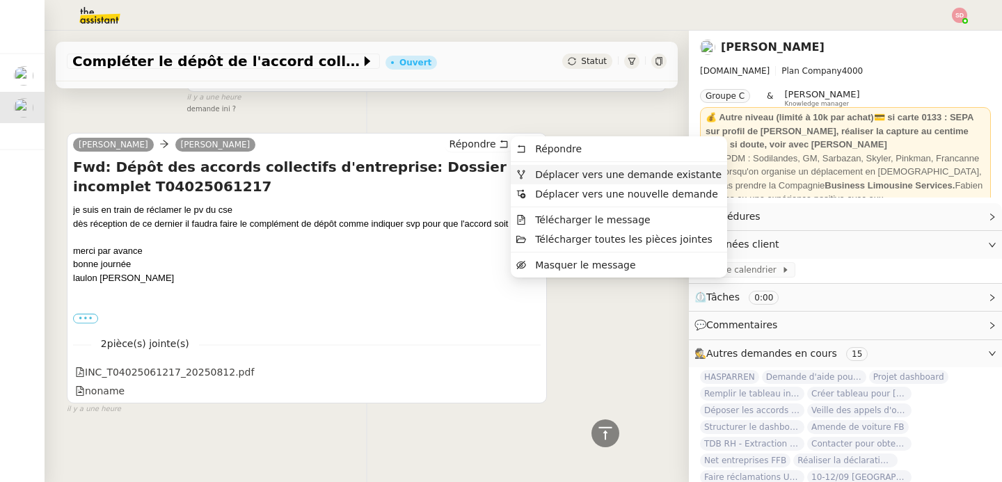
click at [537, 175] on span "Déplacer vers une demande existante" at bounding box center [628, 174] width 187 height 11
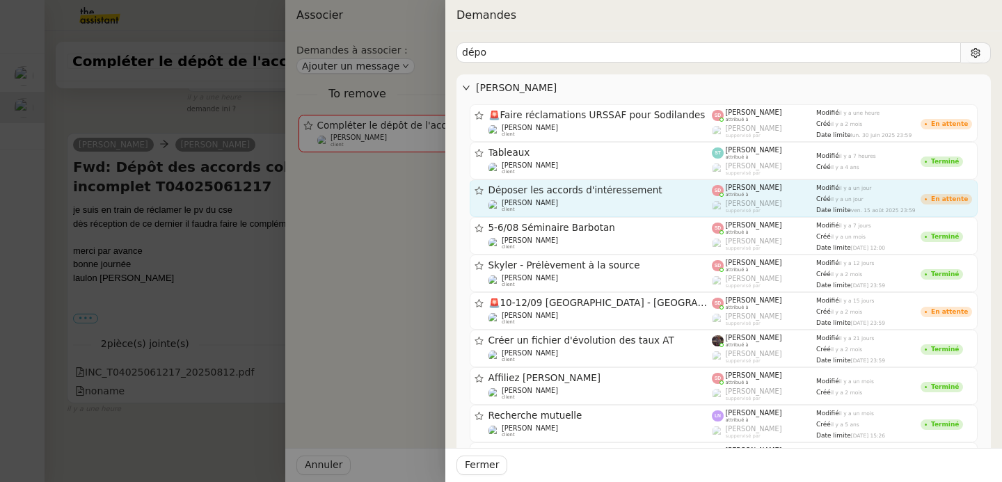
type input "dépo"
click at [617, 199] on div "[PERSON_NAME] client" at bounding box center [601, 206] width 224 height 14
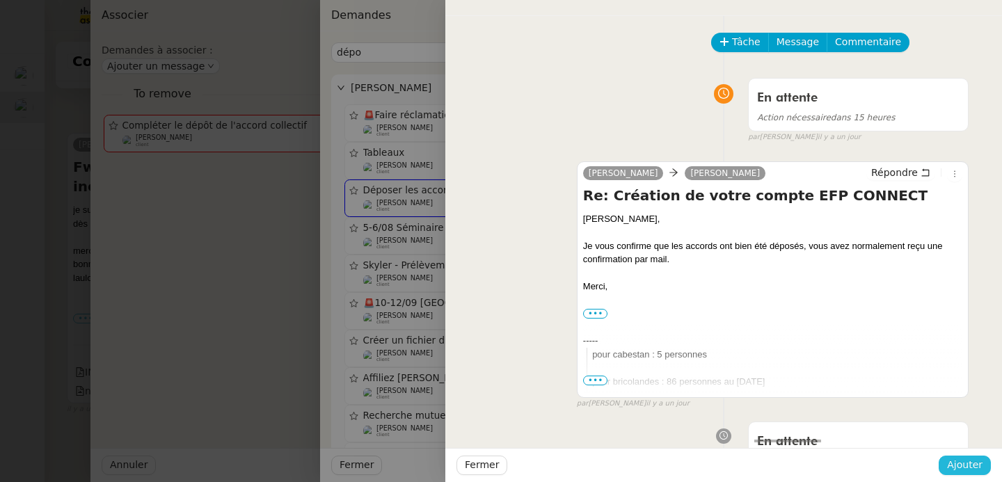
click at [967, 466] on span "Ajouter" at bounding box center [964, 465] width 35 height 16
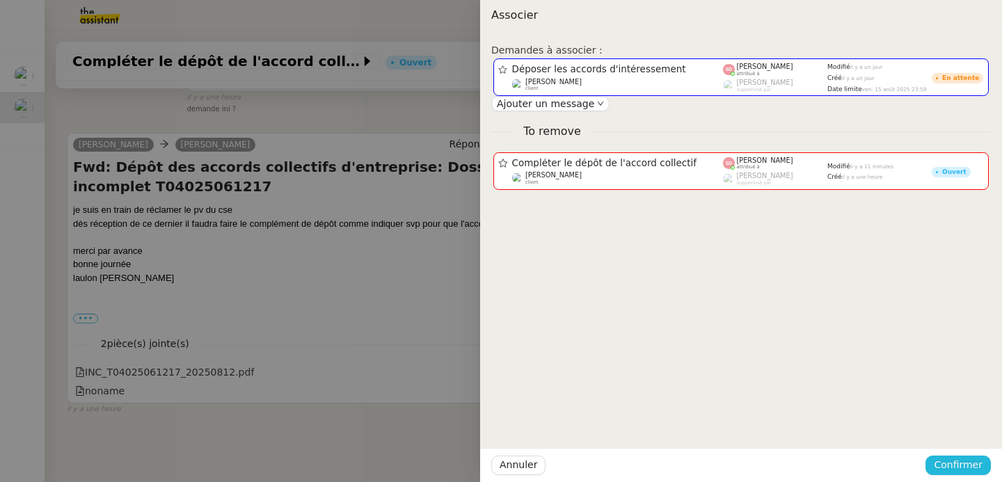
click at [967, 466] on span "Confirmer" at bounding box center [958, 465] width 49 height 16
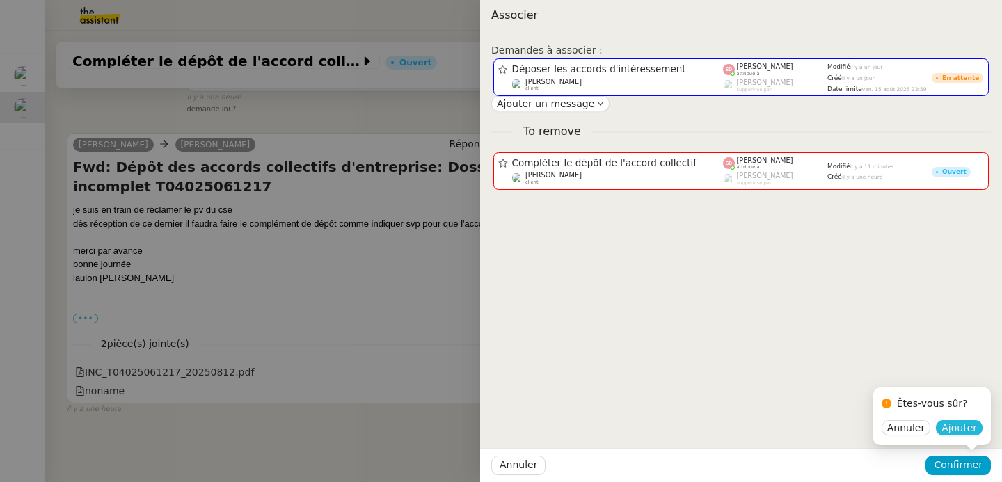
click at [966, 429] on span "Ajouter" at bounding box center [959, 428] width 35 height 14
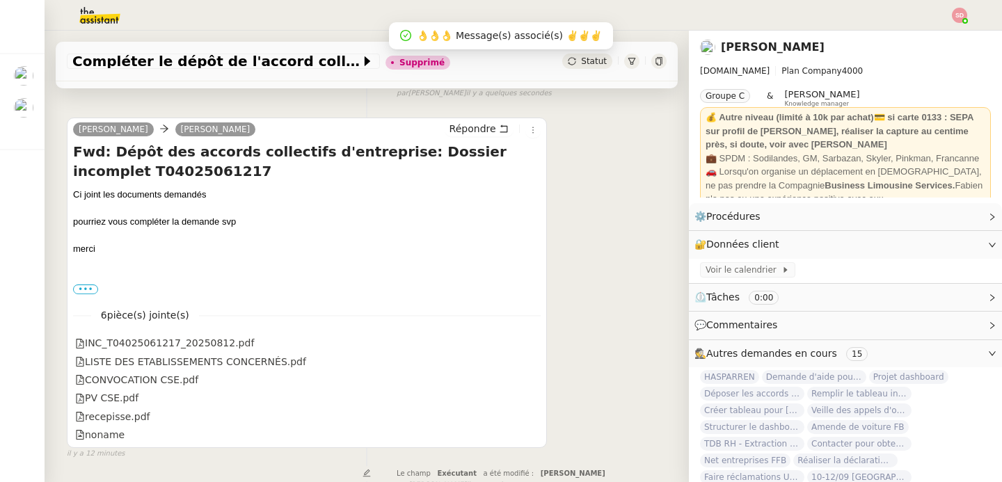
scroll to position [148, 0]
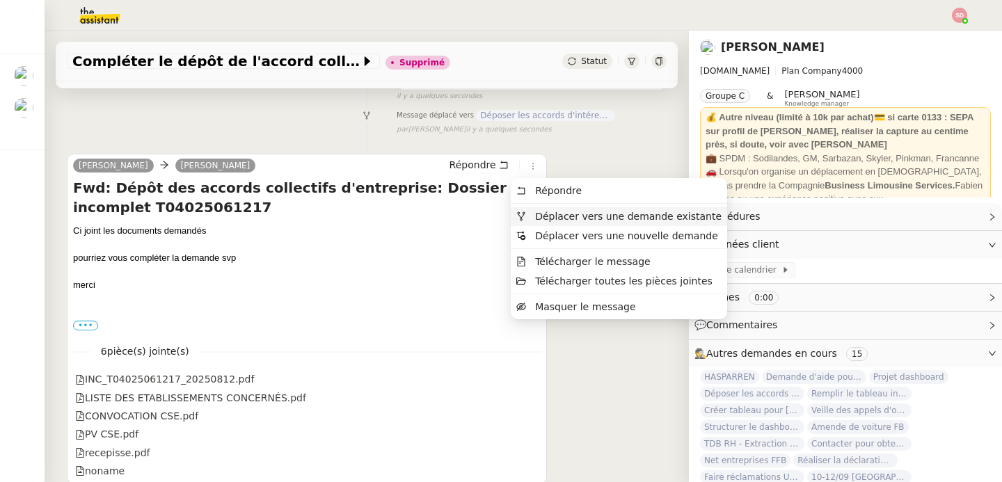
click at [542, 215] on span "Déplacer vers une demande existante" at bounding box center [628, 216] width 187 height 11
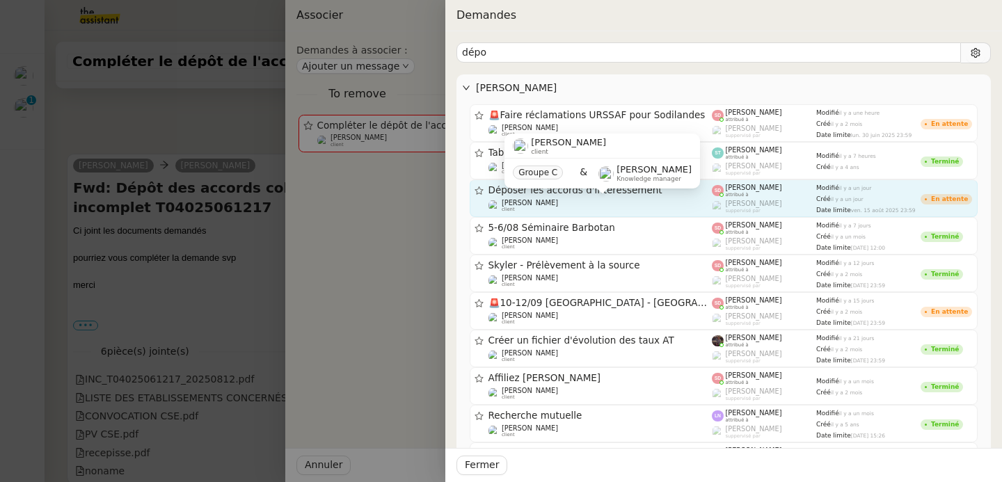
type input "dépo"
click at [663, 200] on div "[PERSON_NAME] client" at bounding box center [601, 206] width 224 height 14
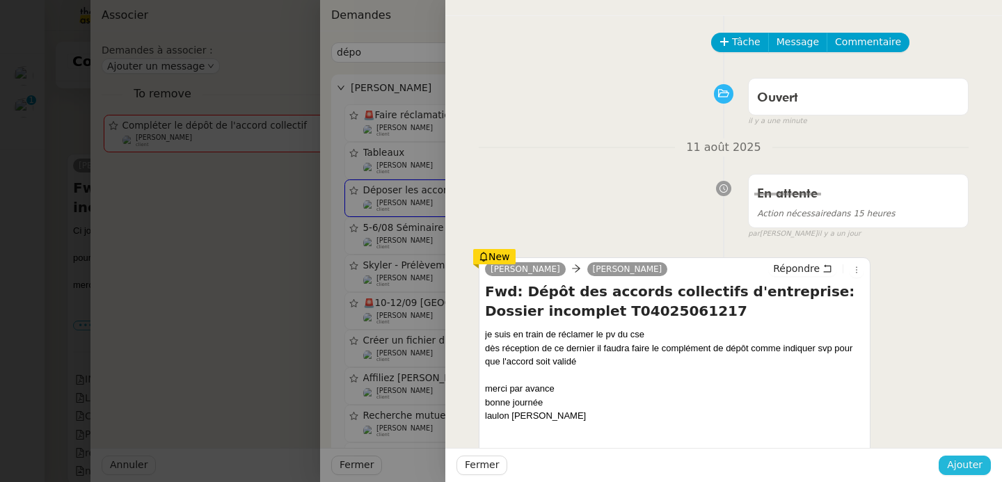
click at [974, 459] on span "Ajouter" at bounding box center [964, 465] width 35 height 16
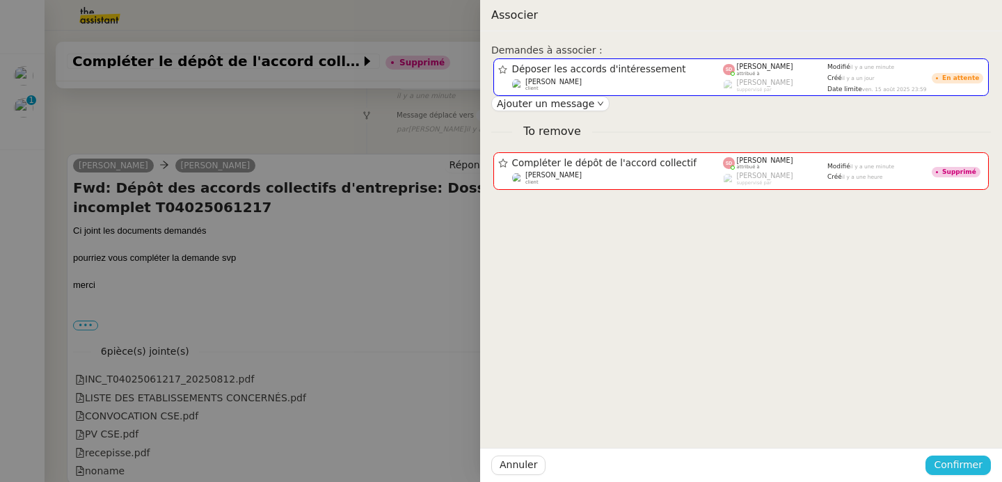
click at [953, 470] on span "Confirmer" at bounding box center [958, 465] width 49 height 16
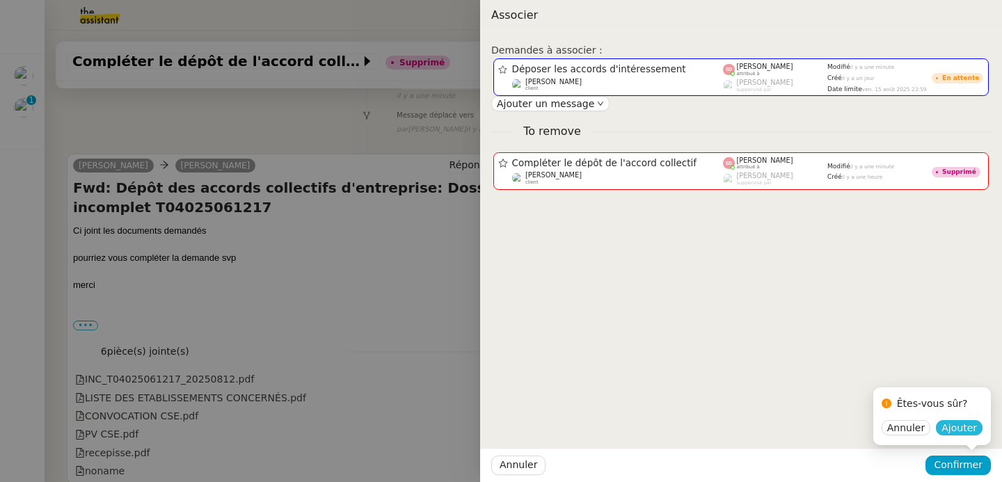
click at [963, 433] on span "Ajouter" at bounding box center [959, 428] width 35 height 14
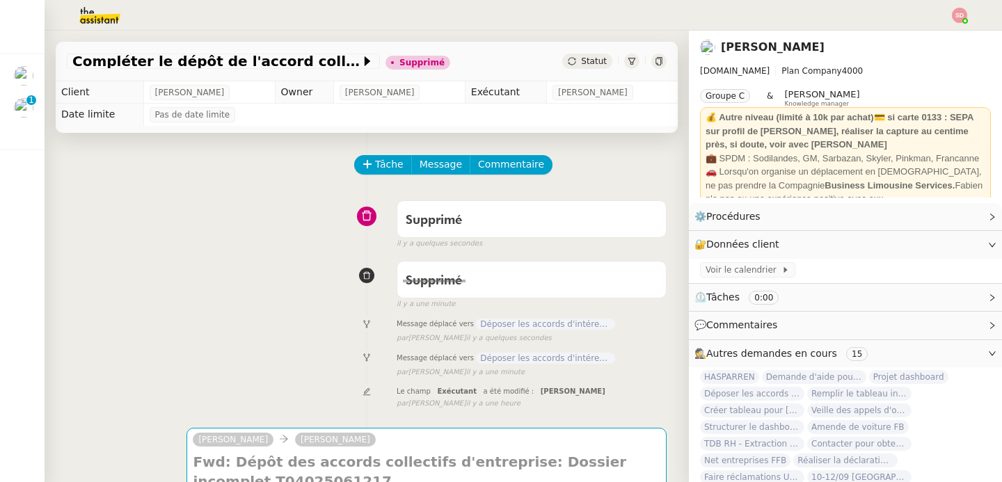
scroll to position [452, 0]
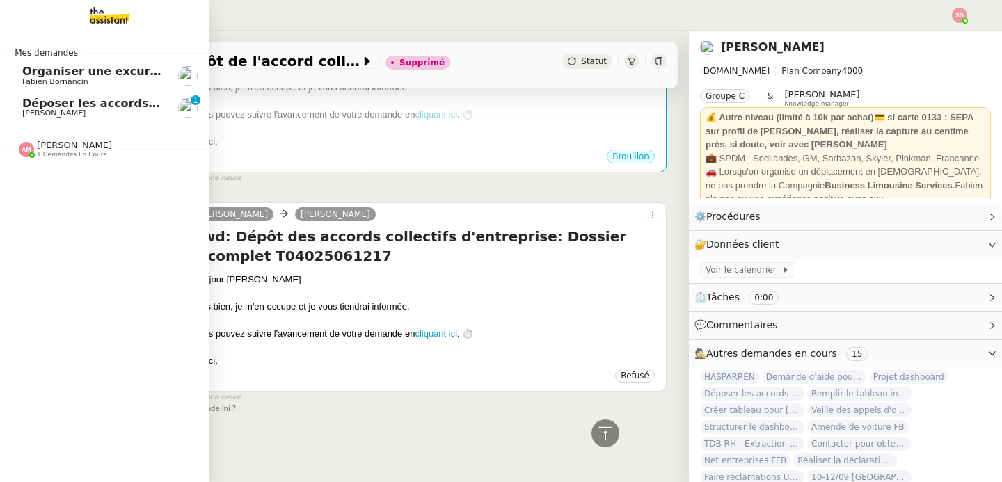
click at [29, 105] on span "Déposer les accords d'intéressement" at bounding box center [138, 103] width 232 height 13
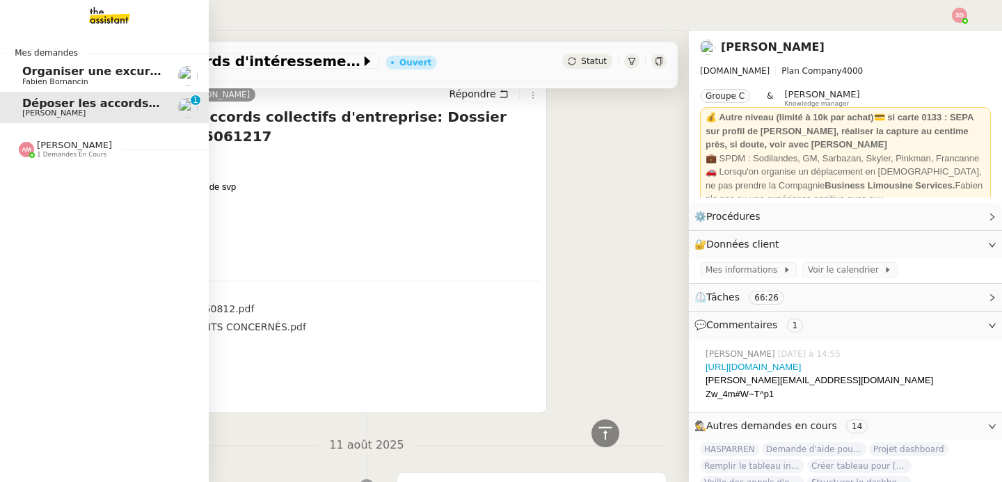
click at [78, 70] on span "Organiser une excursion en bateau et kayak" at bounding box center [161, 71] width 278 height 13
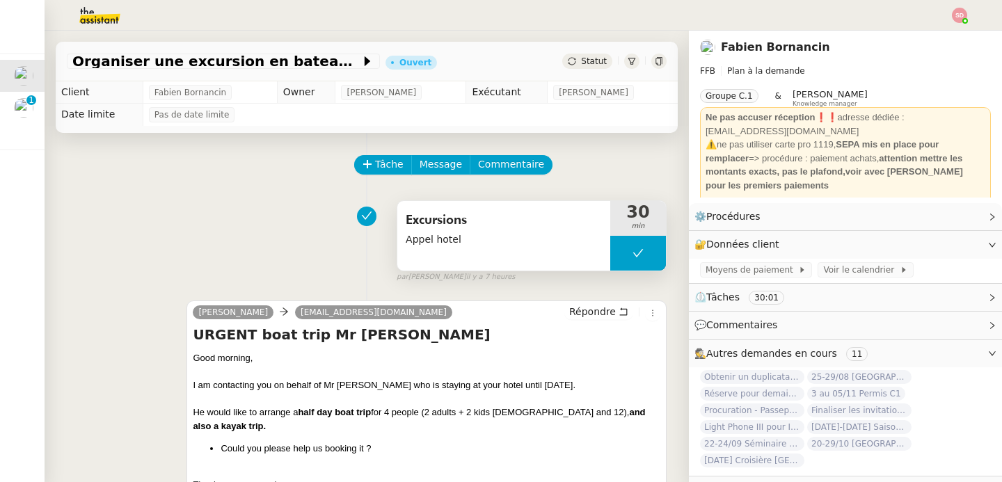
click at [610, 258] on button at bounding box center [638, 253] width 56 height 35
click at [619, 257] on icon at bounding box center [624, 253] width 11 height 11
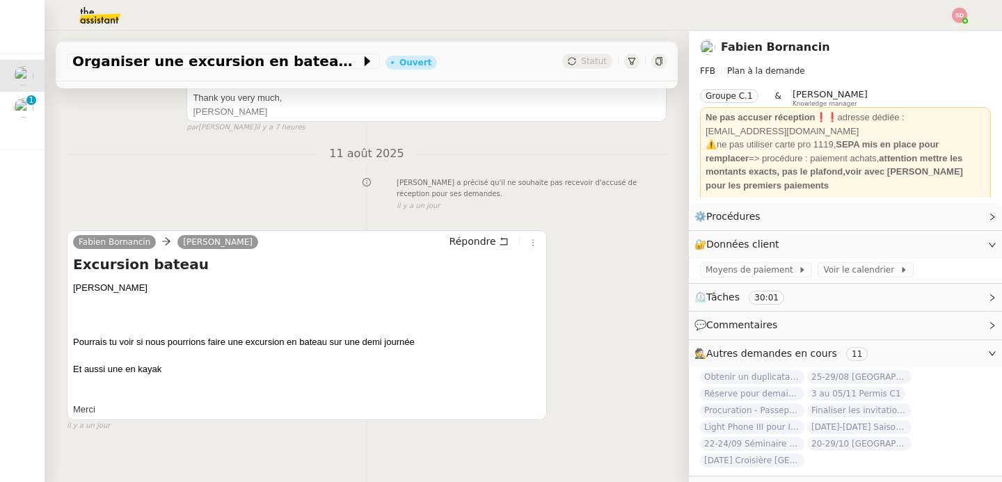
scroll to position [397, 0]
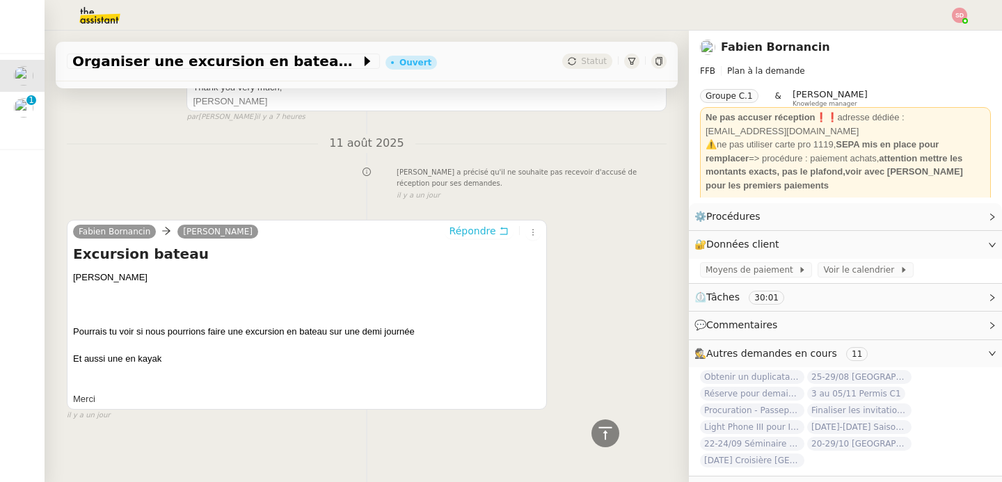
click at [450, 224] on span "Répondre" at bounding box center [473, 231] width 47 height 14
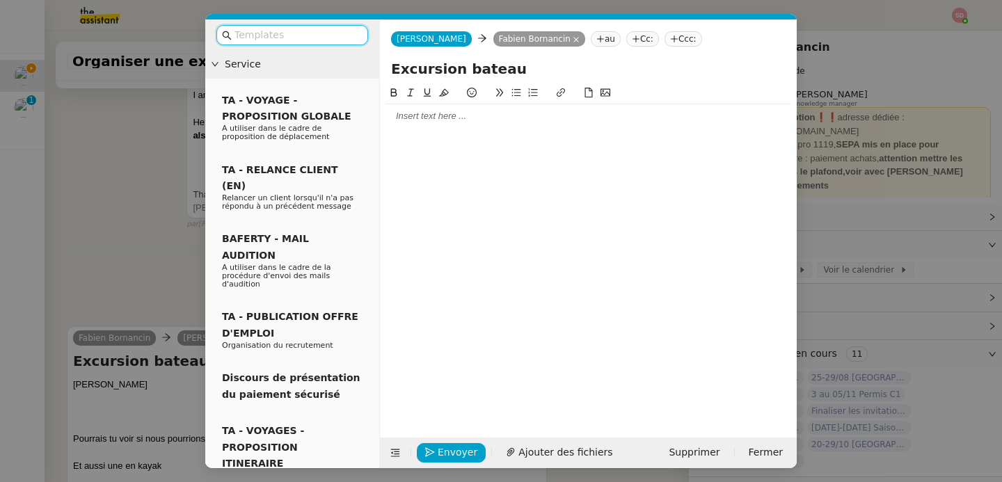
scroll to position [504, 0]
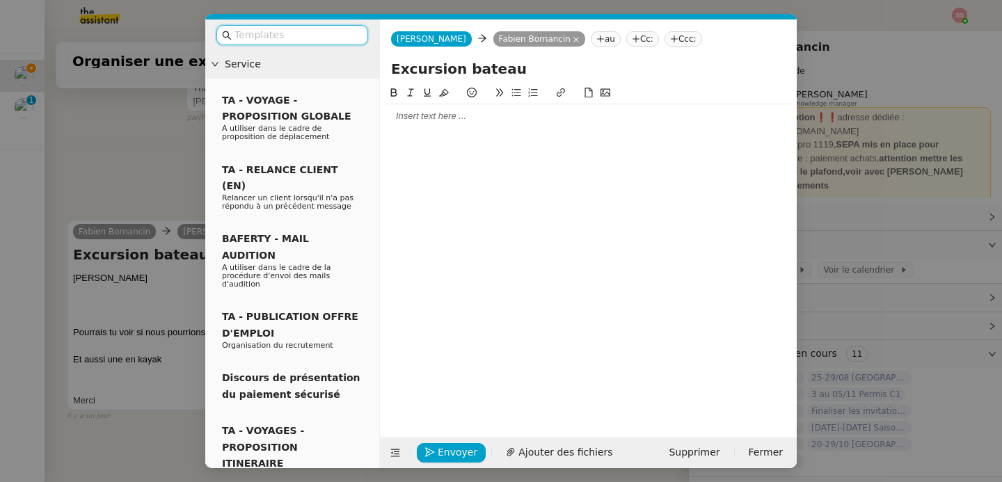
click at [452, 127] on div at bounding box center [589, 116] width 406 height 24
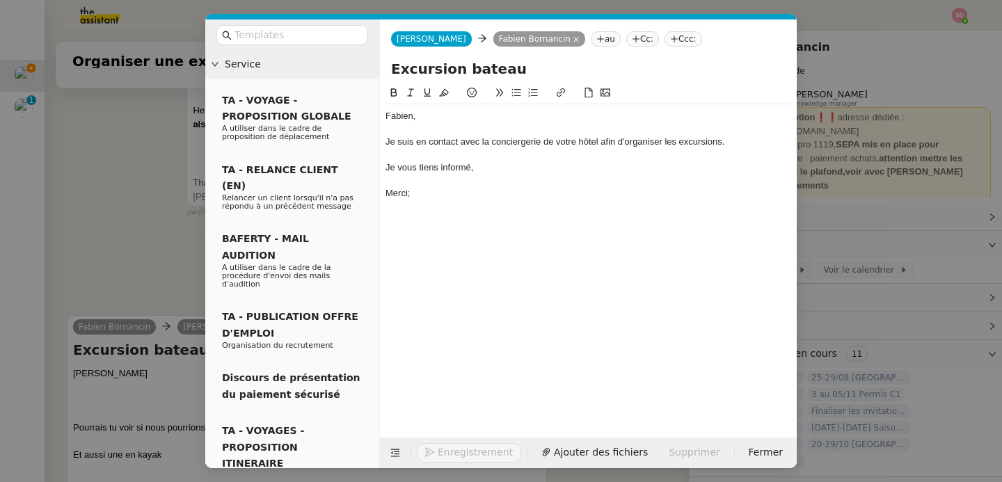
scroll to position [599, 0]
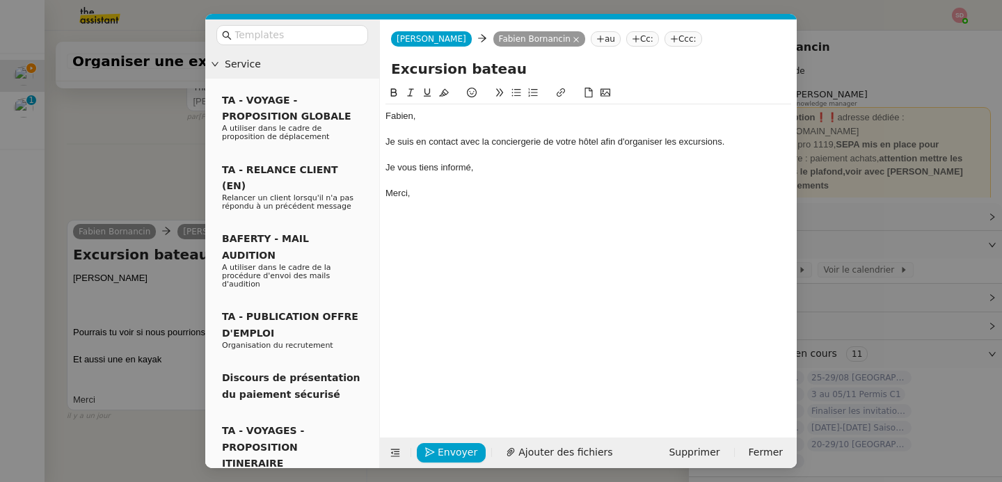
click at [521, 168] on div "Je vous tiens informé," at bounding box center [589, 167] width 406 height 13
click at [435, 453] on button "Envoyer" at bounding box center [451, 452] width 69 height 19
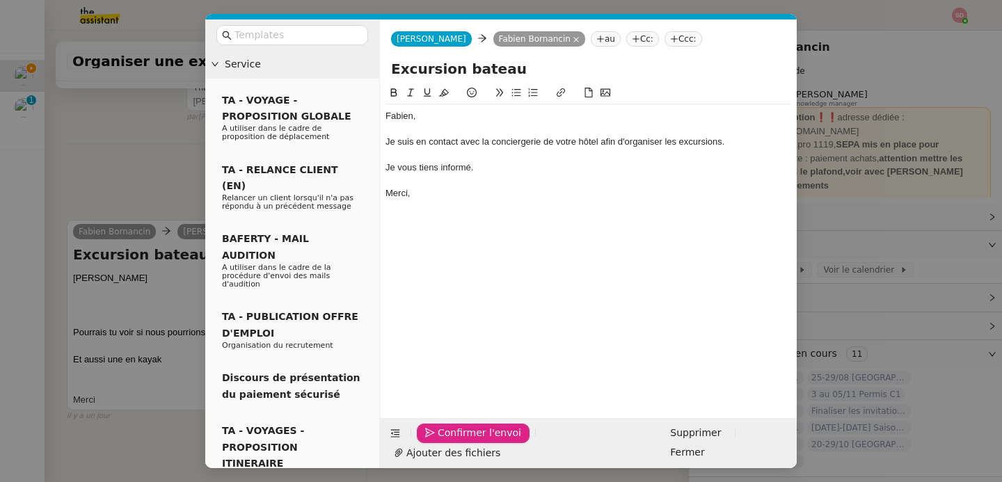
click at [435, 443] on button "Confirmer l'envoi" at bounding box center [473, 433] width 113 height 19
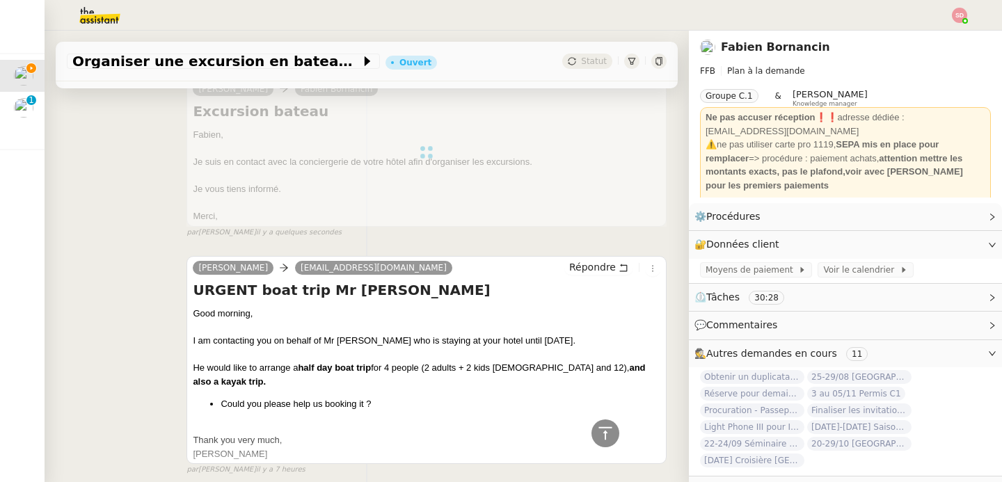
scroll to position [0, 0]
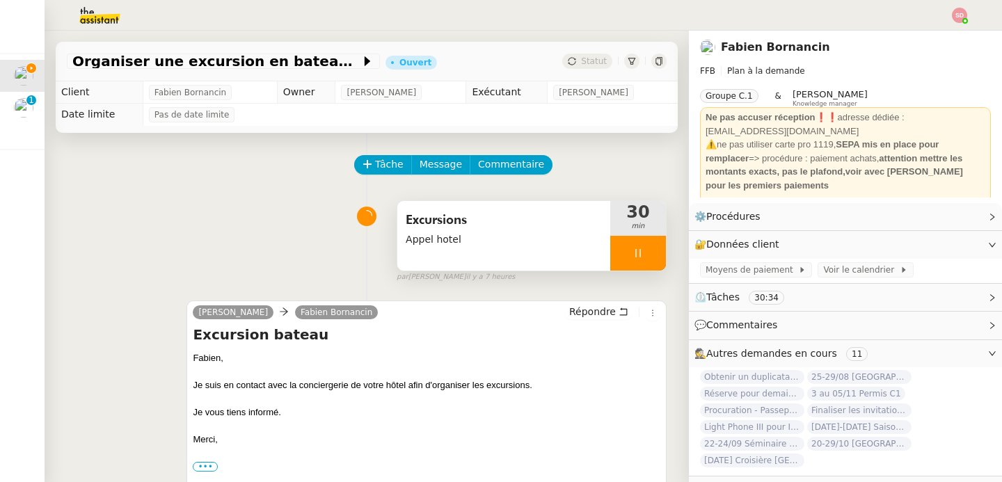
click at [633, 245] on div at bounding box center [638, 253] width 56 height 35
click at [638, 245] on button at bounding box center [652, 253] width 28 height 35
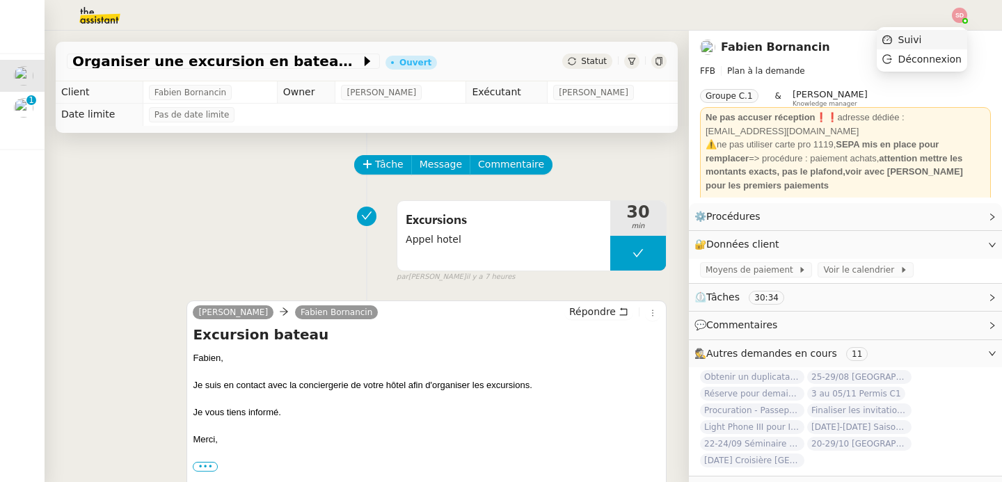
click at [956, 35] on li "Suivi" at bounding box center [922, 39] width 90 height 19
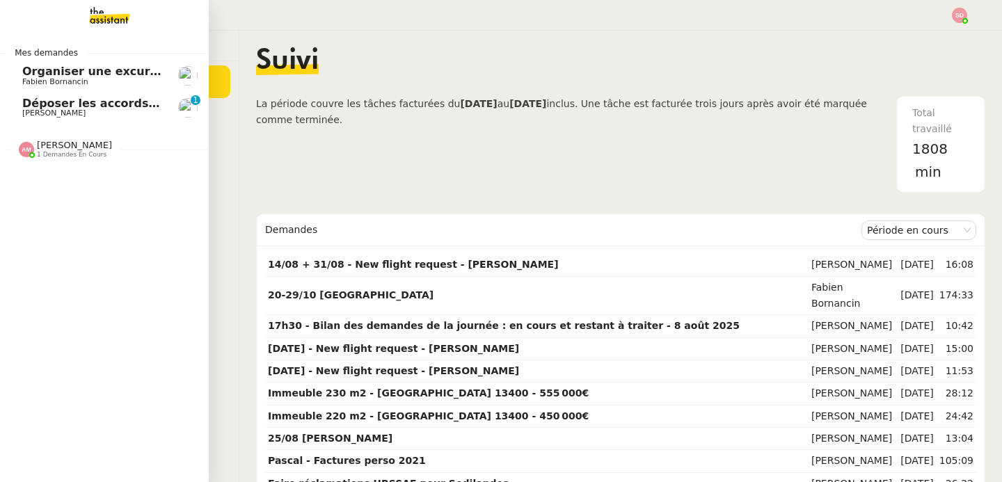
click at [31, 109] on span "Déposer les accords d'intéressement" at bounding box center [138, 103] width 232 height 13
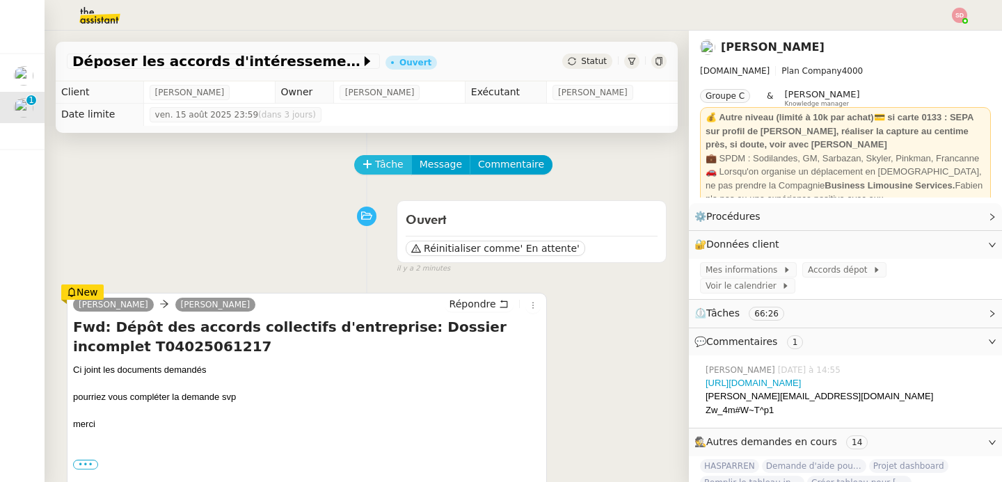
click at [375, 164] on span "Tâche" at bounding box center [389, 165] width 29 height 16
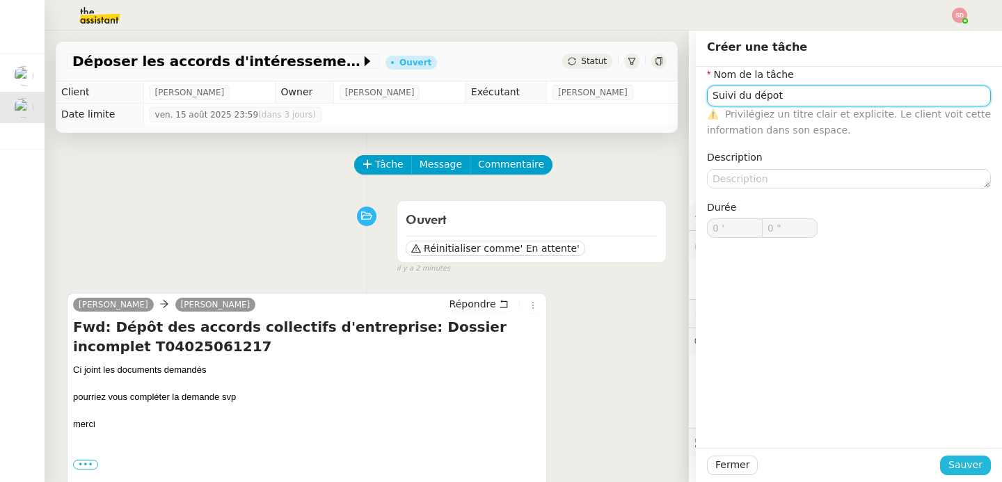
type input "Suivi du dépot"
click at [959, 466] on span "Sauver" at bounding box center [966, 465] width 34 height 16
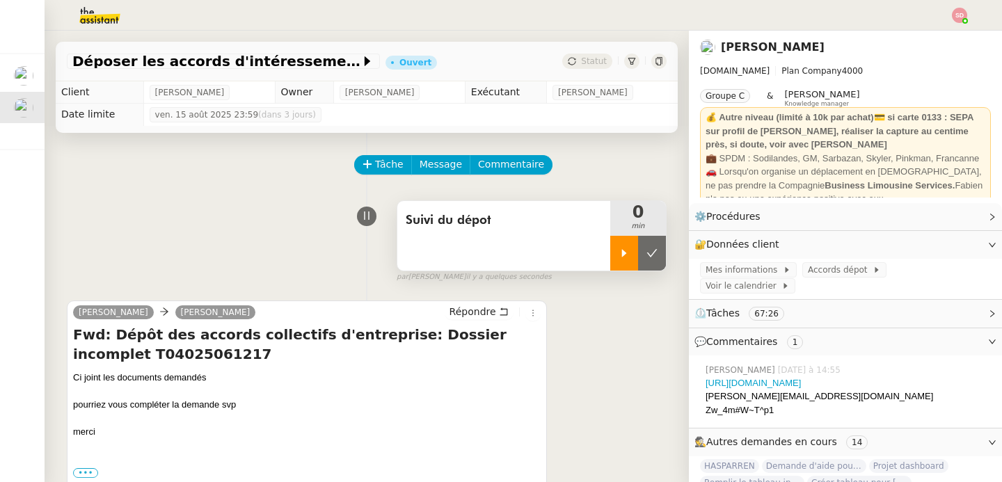
click at [610, 243] on div at bounding box center [624, 253] width 28 height 35
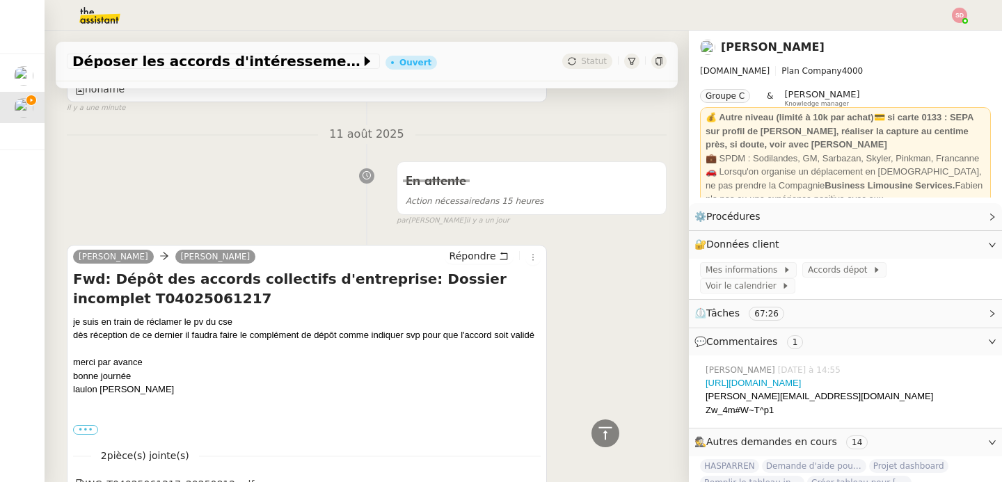
scroll to position [686, 0]
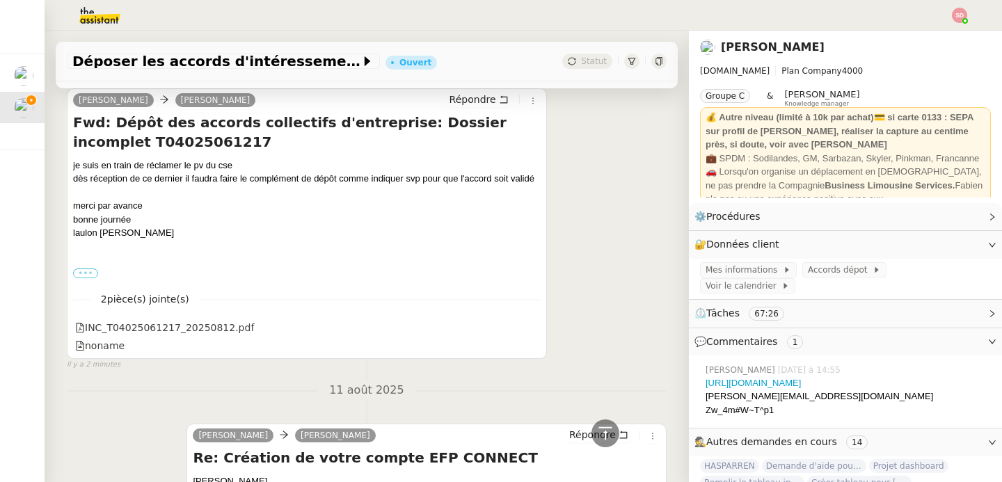
click at [81, 278] on label "•••" at bounding box center [85, 274] width 25 height 10
click at [0, 0] on input "•••" at bounding box center [0, 0] width 0 height 0
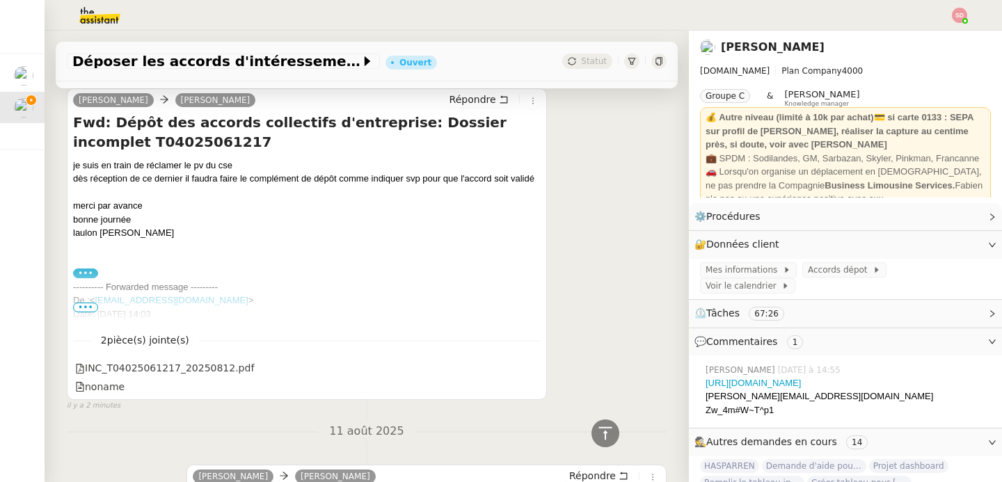
click at [86, 304] on span "•••" at bounding box center [85, 308] width 25 height 10
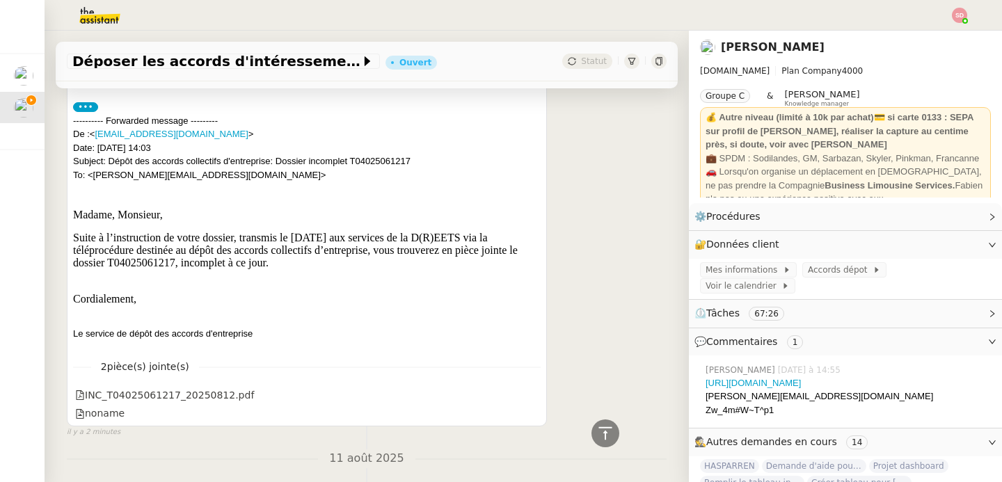
scroll to position [897, 0]
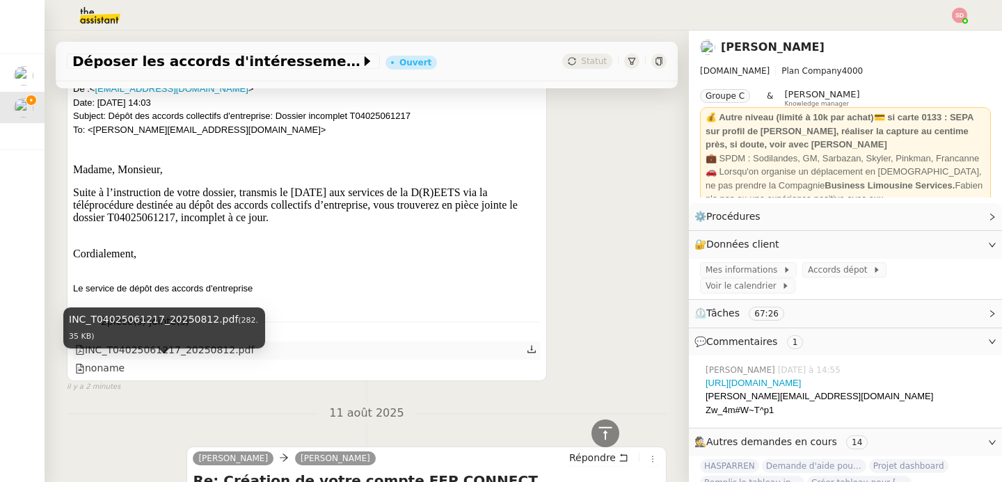
click at [129, 358] on div "INC_T04025061217_20250812.pdf (282.35 KB)" at bounding box center [164, 333] width 202 height 51
click at [132, 358] on div "INC_T04025061217_20250812.pdf" at bounding box center [164, 350] width 179 height 16
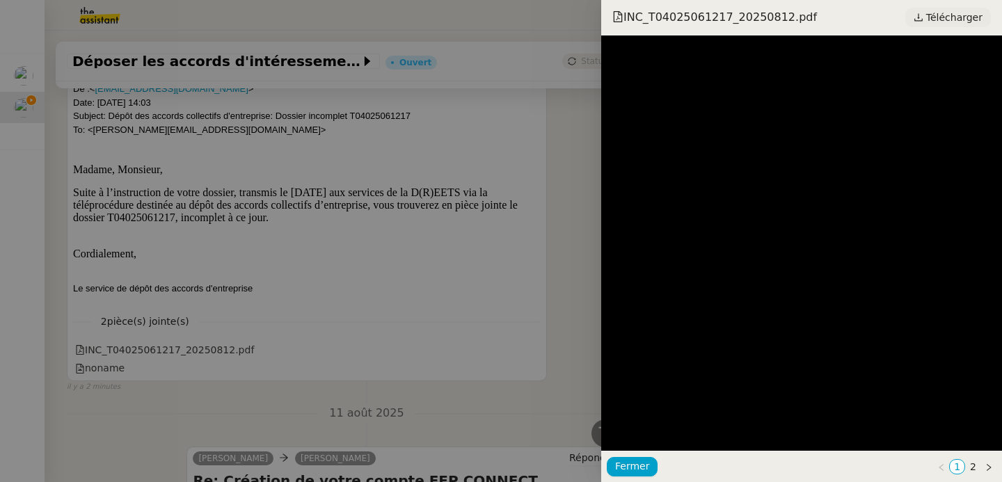
click at [944, 19] on span "Télécharger" at bounding box center [954, 17] width 56 height 18
click at [336, 180] on div at bounding box center [501, 241] width 1002 height 482
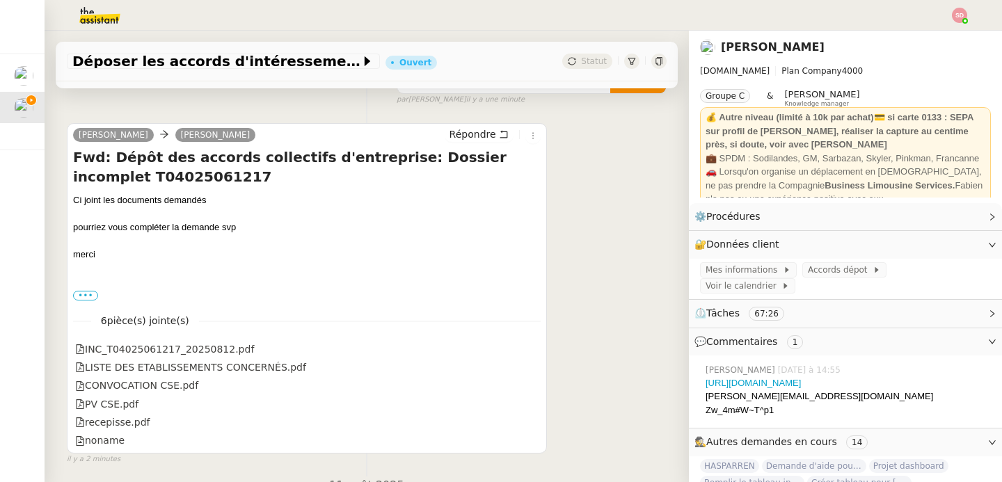
scroll to position [166, 0]
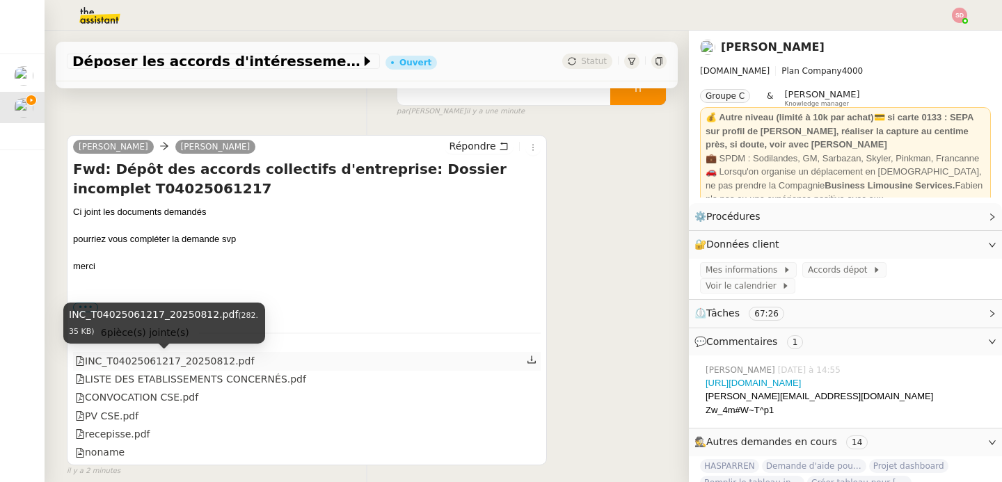
click at [226, 358] on div "INC_T04025061217_20250812.pdf" at bounding box center [164, 362] width 179 height 16
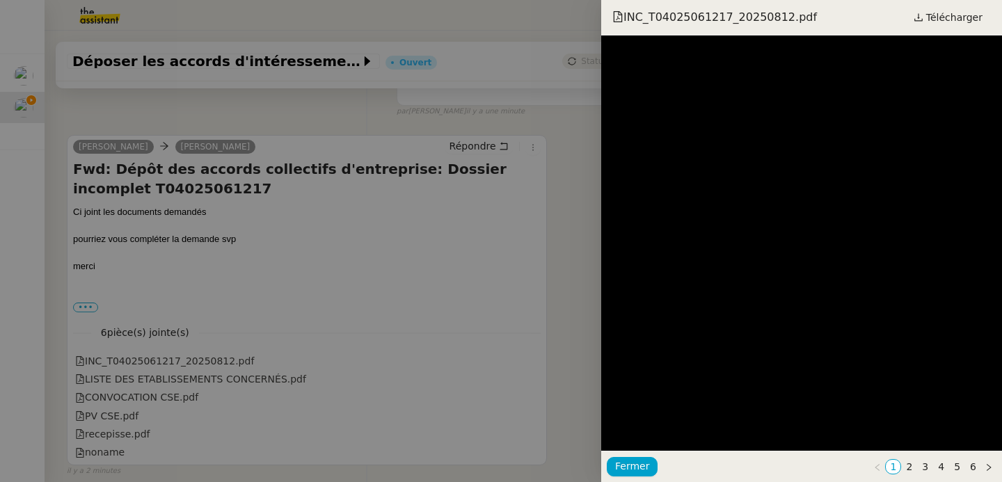
click at [218, 377] on div at bounding box center [501, 241] width 1002 height 482
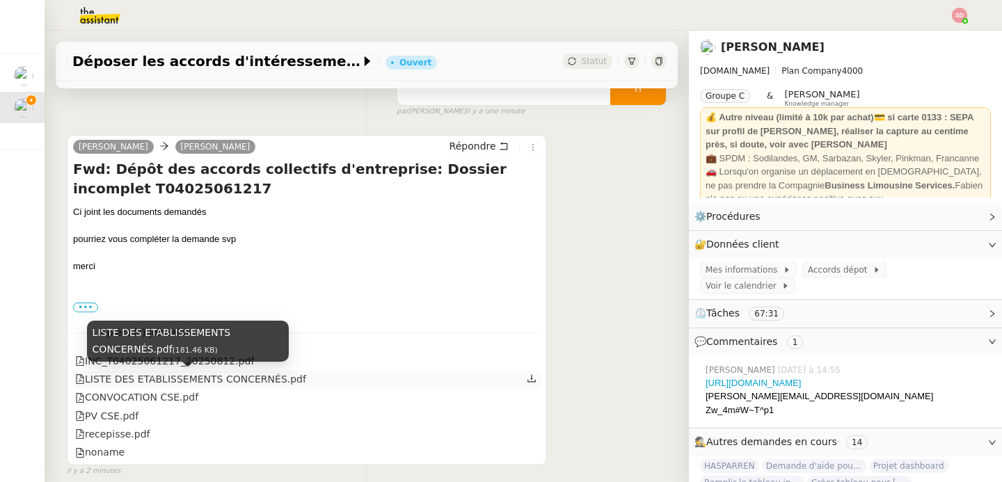
click at [262, 388] on div "LISTE DES ETABLISSEMENTS CONCERNÉS.pdf" at bounding box center [190, 380] width 231 height 16
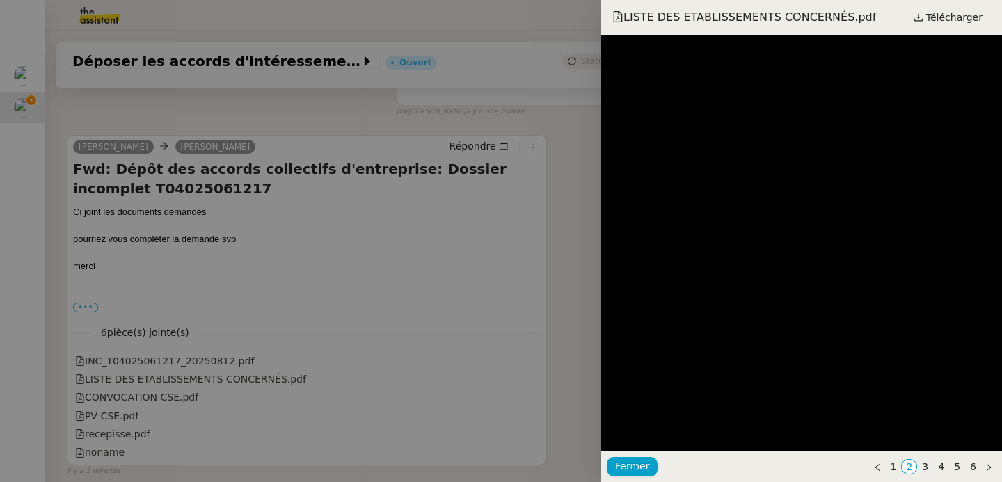
click at [157, 395] on div at bounding box center [501, 241] width 1002 height 482
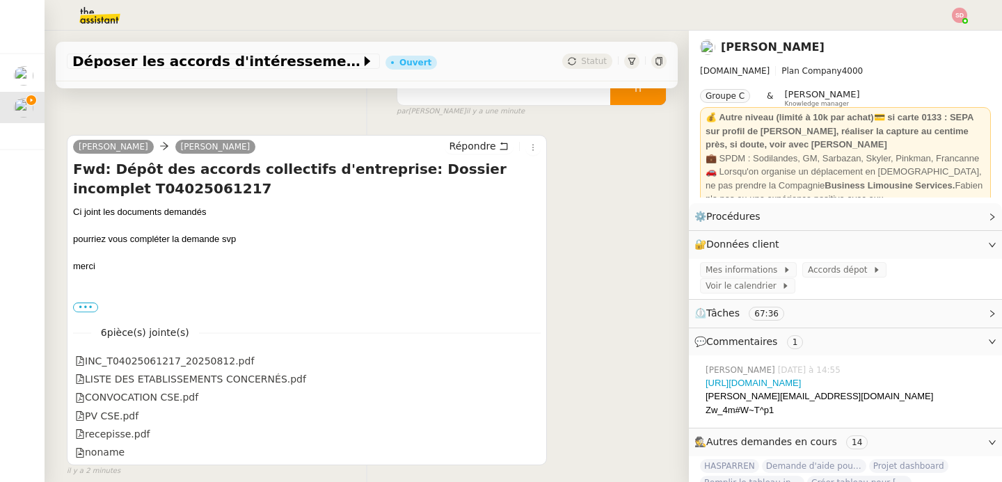
click at [141, 395] on div "CONVOCATION CSE.pdf" at bounding box center [136, 398] width 123 height 16
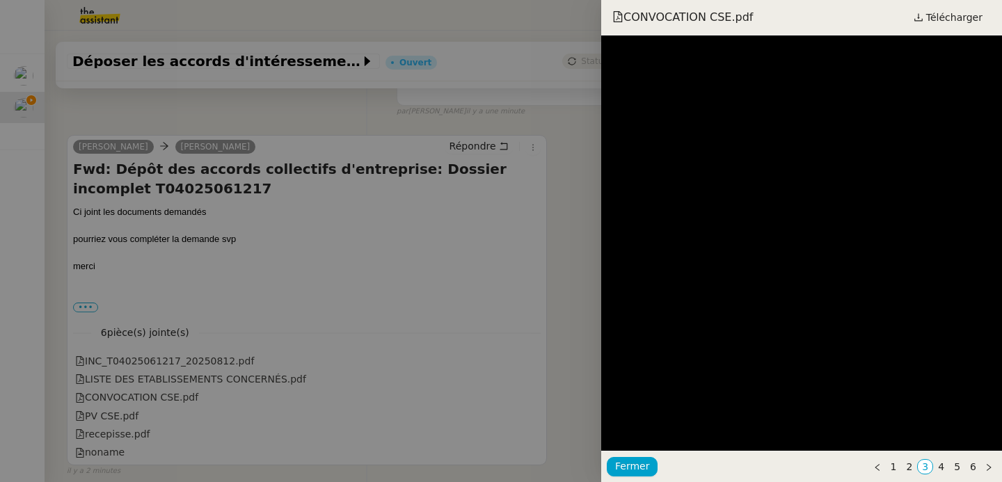
click at [260, 384] on div at bounding box center [501, 241] width 1002 height 482
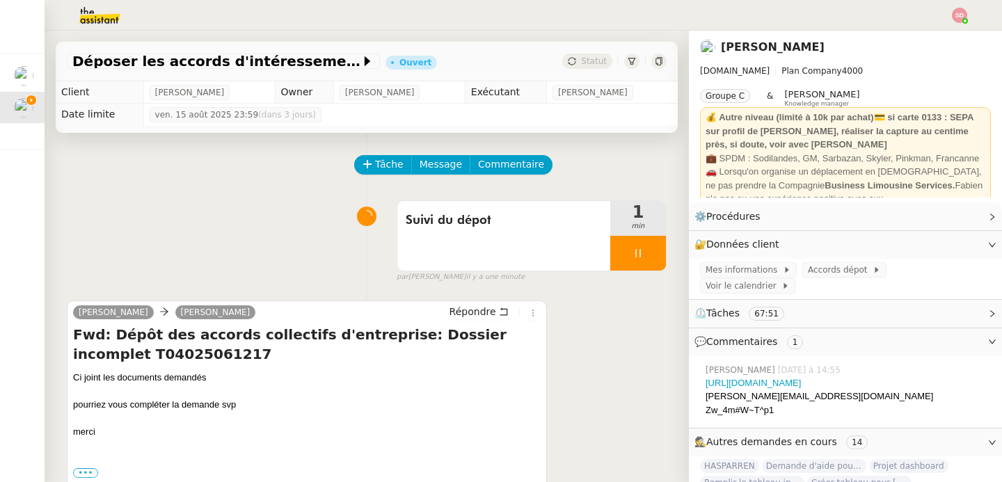
scroll to position [216, 0]
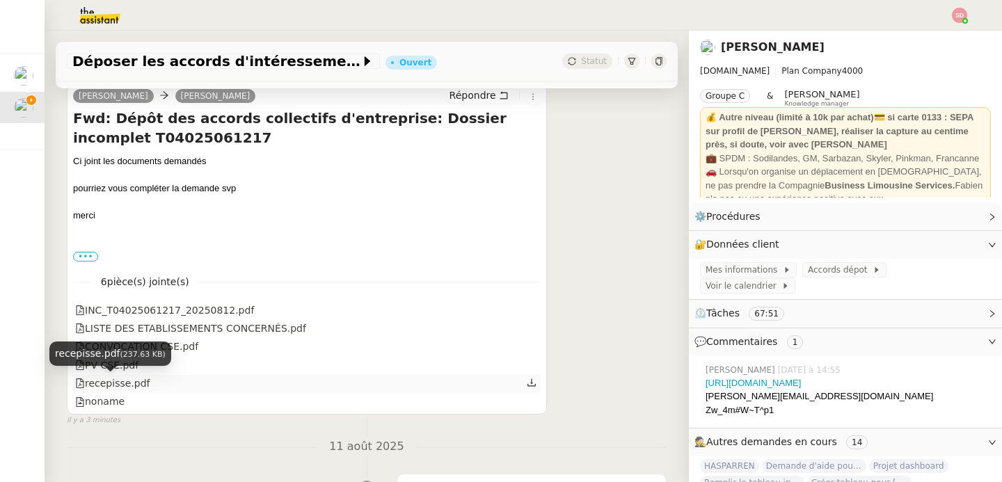
click at [145, 381] on div "recepisse.pdf" at bounding box center [112, 384] width 75 height 16
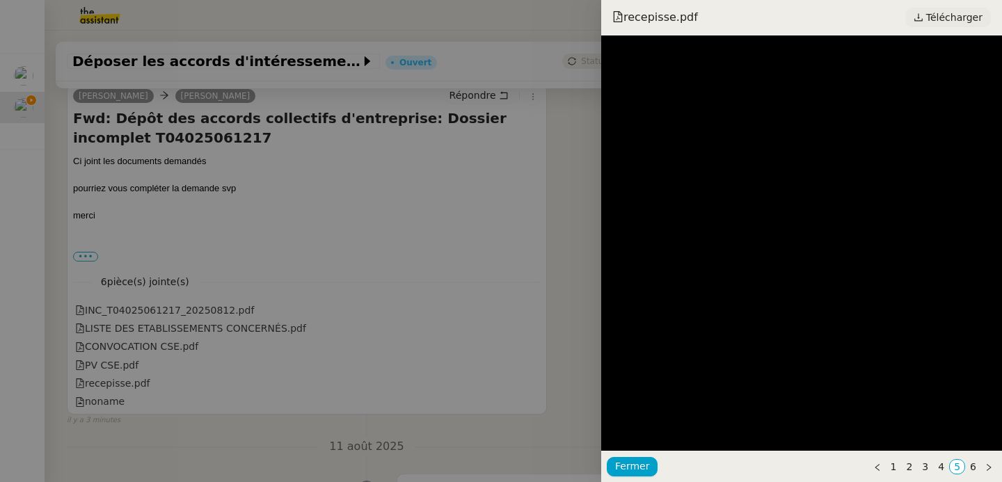
click at [942, 12] on span "Télécharger" at bounding box center [954, 17] width 56 height 18
click at [143, 340] on div at bounding box center [501, 241] width 1002 height 482
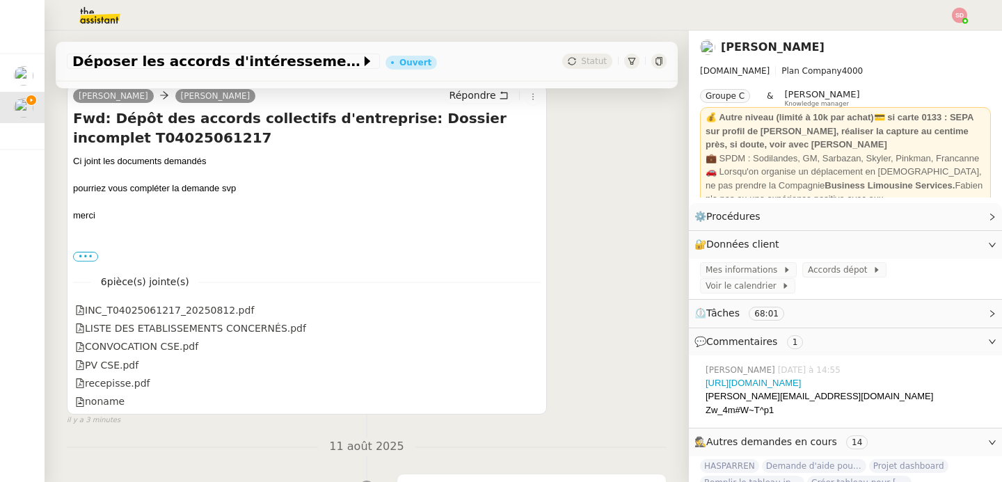
click at [144, 349] on div "CONVOCATION CSE.pdf" at bounding box center [136, 347] width 123 height 16
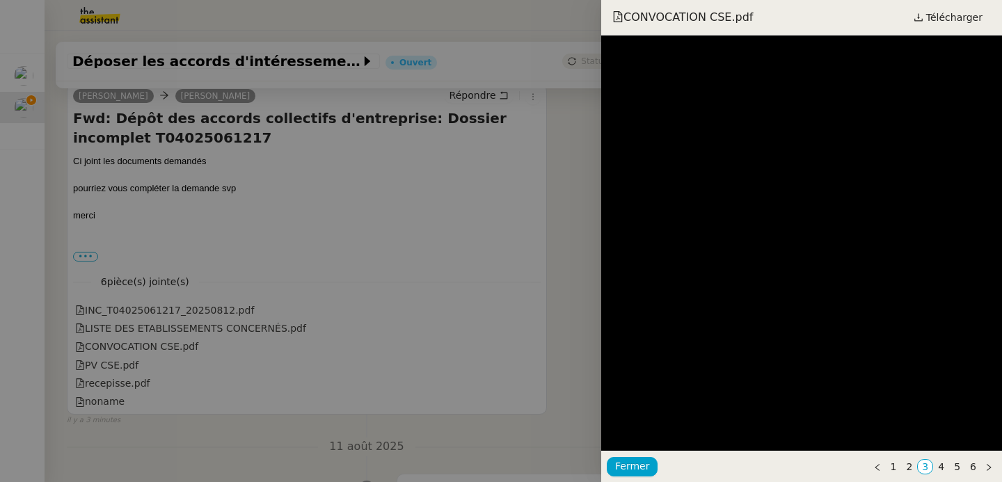
click at [113, 363] on div at bounding box center [501, 241] width 1002 height 482
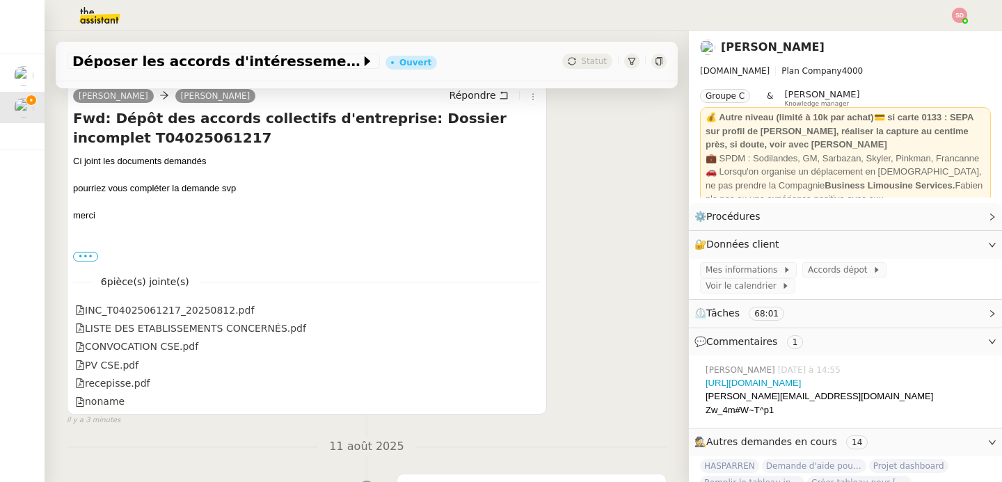
click at [113, 363] on div "PV CSE.pdf" at bounding box center [106, 366] width 63 height 16
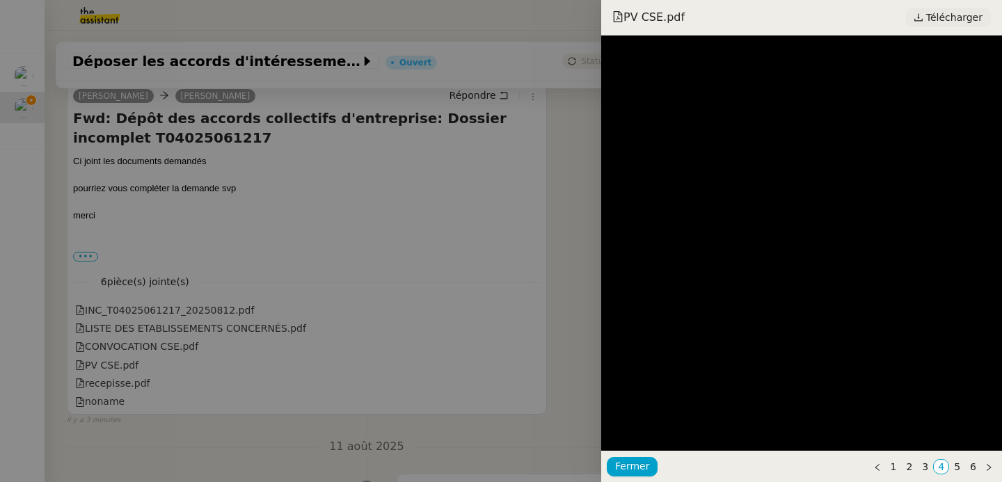
click at [967, 15] on span "Télécharger" at bounding box center [954, 17] width 56 height 18
click at [398, 226] on div at bounding box center [501, 241] width 1002 height 482
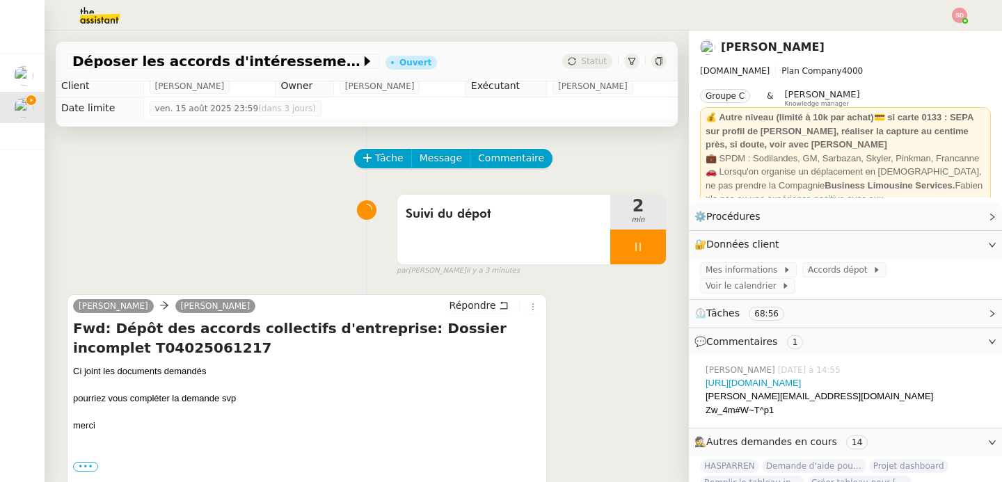
scroll to position [0, 0]
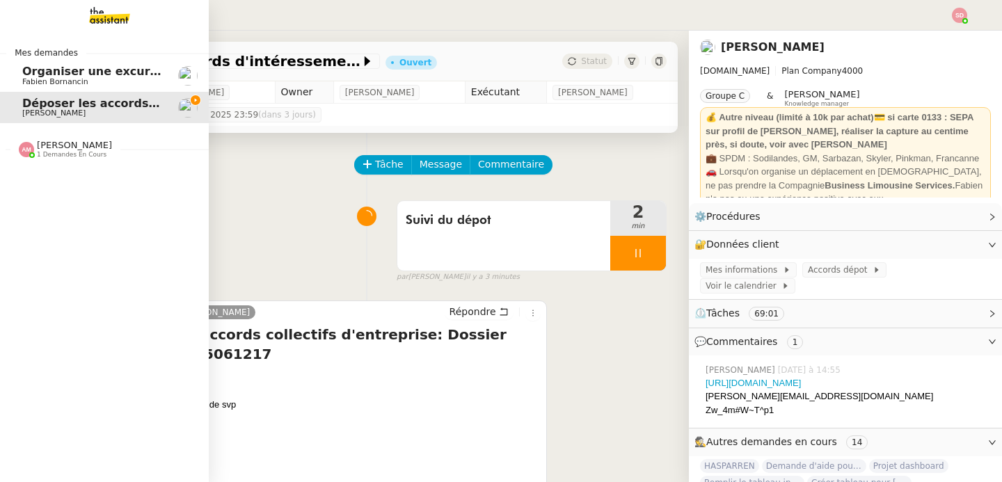
click at [44, 84] on span "Fabien Bornancin" at bounding box center [55, 81] width 66 height 9
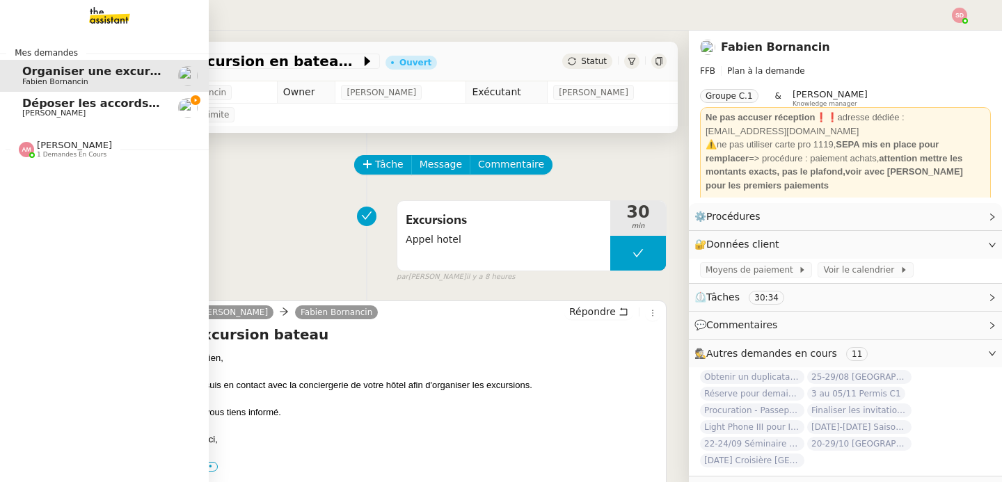
click at [52, 143] on span "[PERSON_NAME]" at bounding box center [74, 145] width 75 height 10
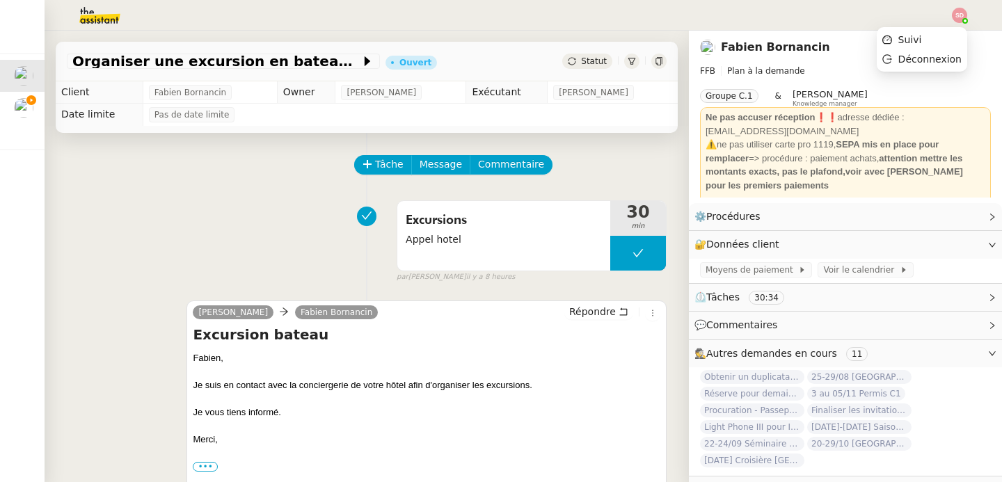
click at [956, 28] on ul "Suivi Déconnexion" at bounding box center [922, 49] width 90 height 45
click at [954, 40] on li "Suivi" at bounding box center [922, 39] width 90 height 19
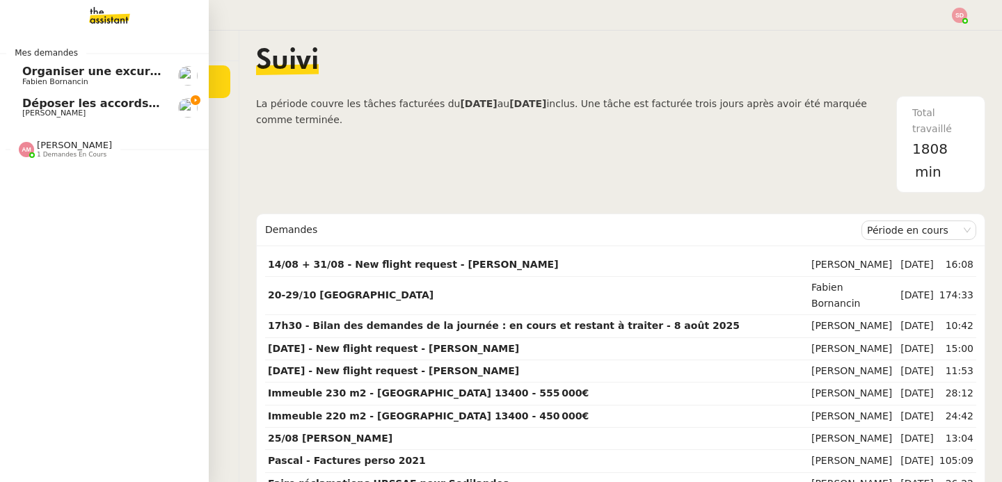
click at [31, 105] on span "Déposer les accords d'intéressement" at bounding box center [138, 103] width 232 height 13
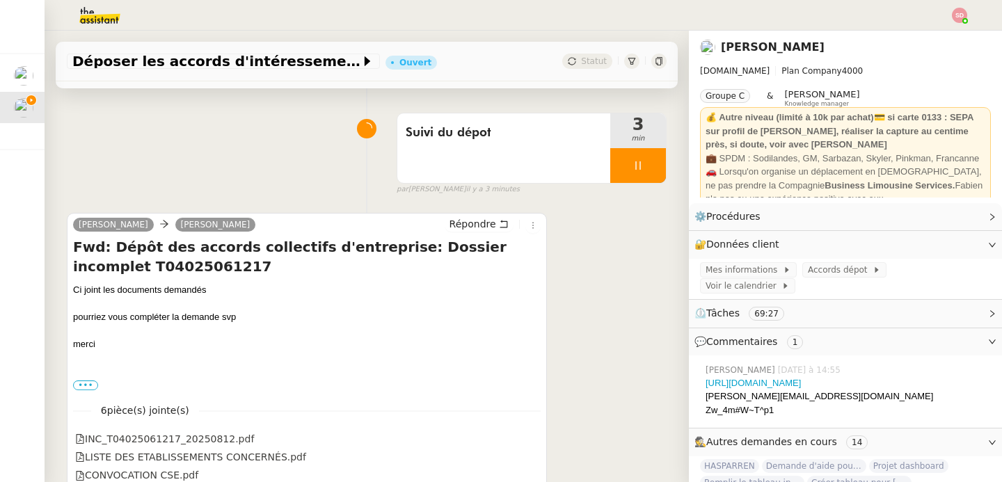
scroll to position [1, 0]
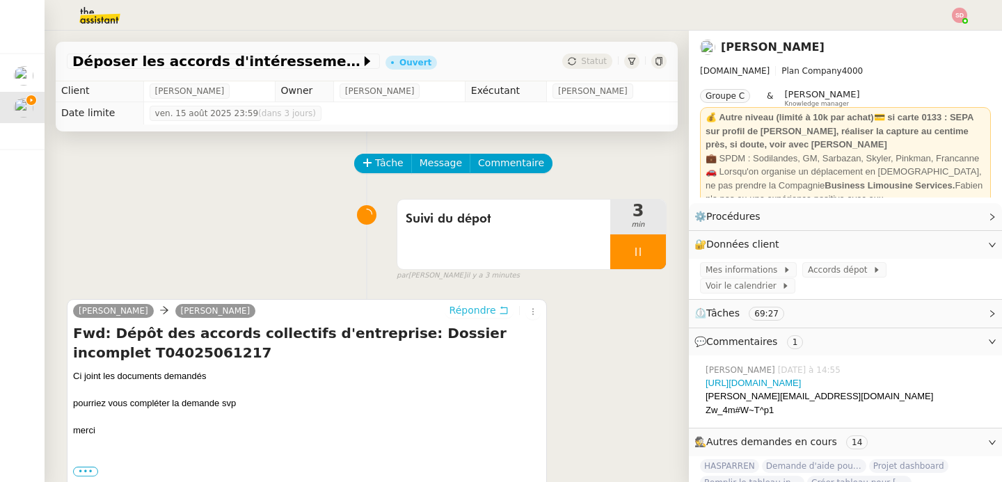
click at [468, 306] on span "Répondre" at bounding box center [473, 310] width 47 height 14
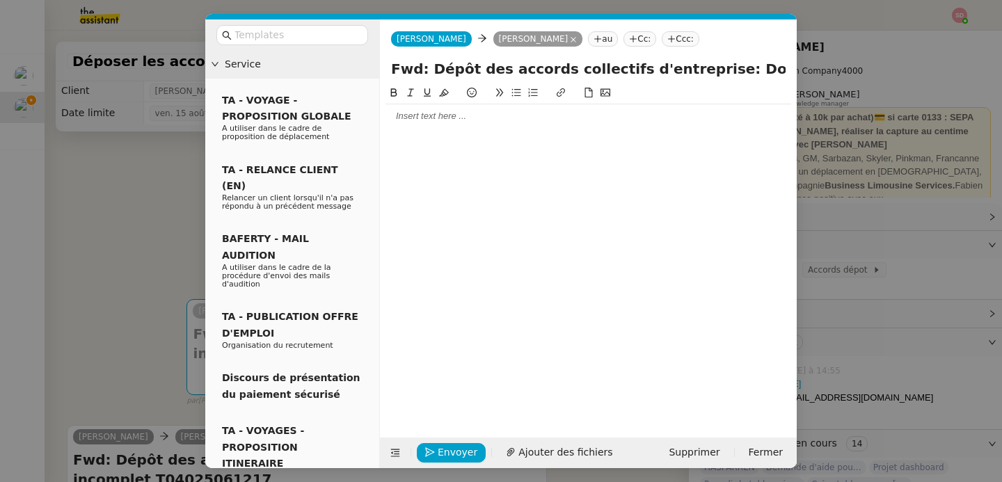
click at [461, 129] on div at bounding box center [589, 250] width 406 height 331
click at [462, 123] on div at bounding box center [589, 116] width 406 height 24
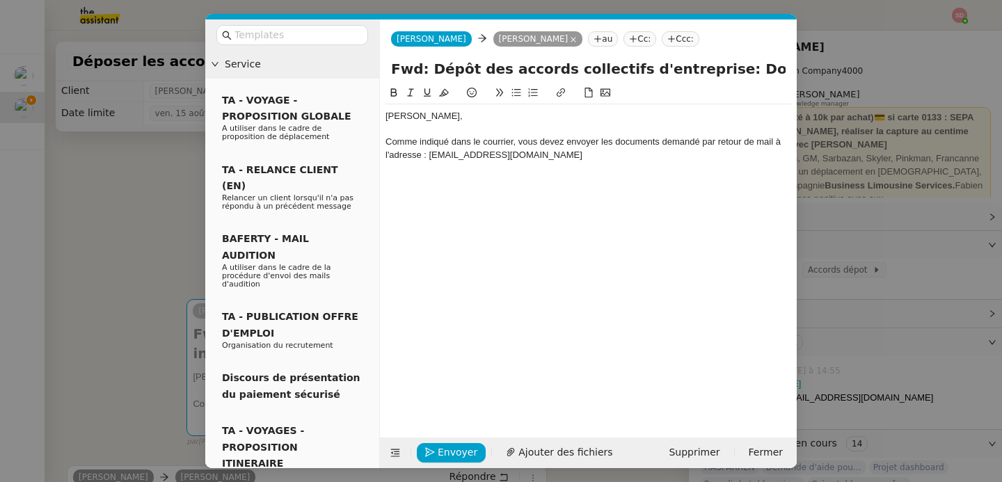
scroll to position [0, 0]
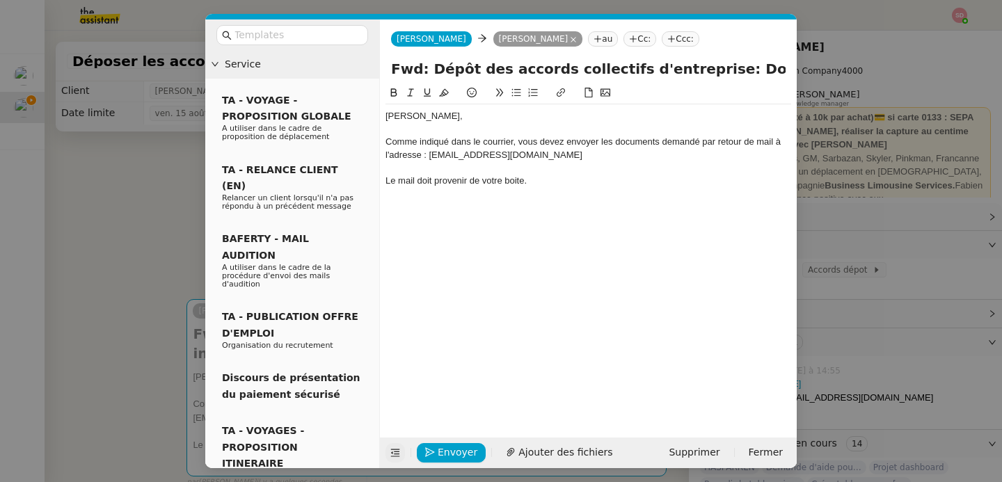
click at [397, 454] on icon at bounding box center [395, 454] width 9 height 8
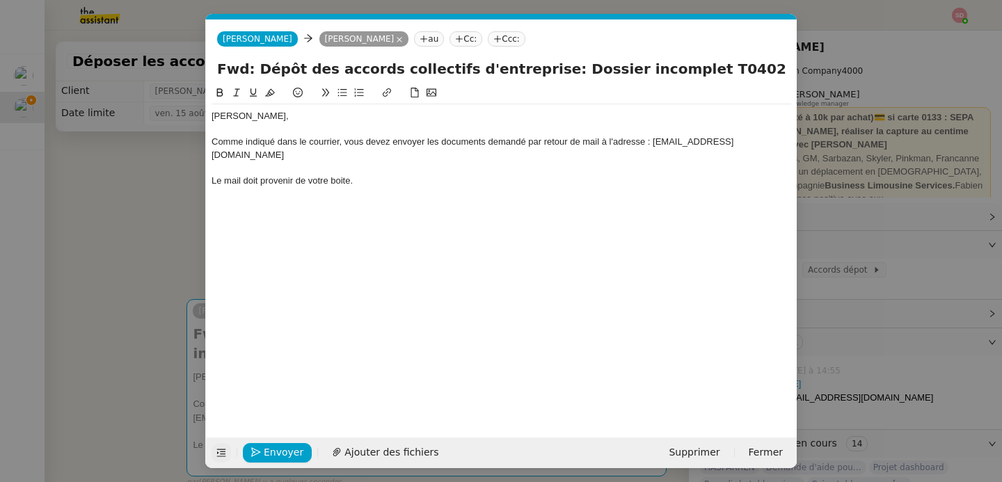
click at [412, 147] on div "Comme indiqué dans le courrier, vous devez envoyer les documents demandé par re…" at bounding box center [502, 149] width 580 height 26
click at [412, 180] on div "Le mail doit provenir de votre boite." at bounding box center [502, 181] width 580 height 13
drag, startPoint x: 668, startPoint y: 143, endPoint x: 683, endPoint y: 158, distance: 20.7
click at [683, 158] on div "Comme indiqué dans le courrier, vous devez transmettre les documents demandé pa…" at bounding box center [502, 149] width 580 height 26
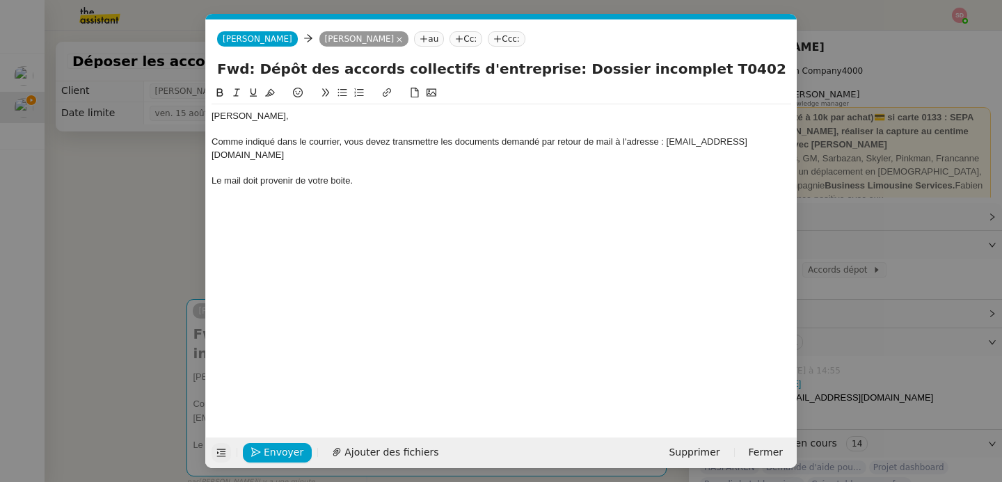
click at [213, 90] on button at bounding box center [220, 93] width 17 height 16
click at [397, 179] on div "Le mail doit provenir de votre boite." at bounding box center [502, 181] width 580 height 13
click at [538, 138] on div "Comme indiqué dans le courrier, vous devez transmettre les documents demandé pa…" at bounding box center [502, 149] width 580 height 26
click at [517, 187] on div "Le mail doit provenir de votre boite." at bounding box center [502, 181] width 580 height 13
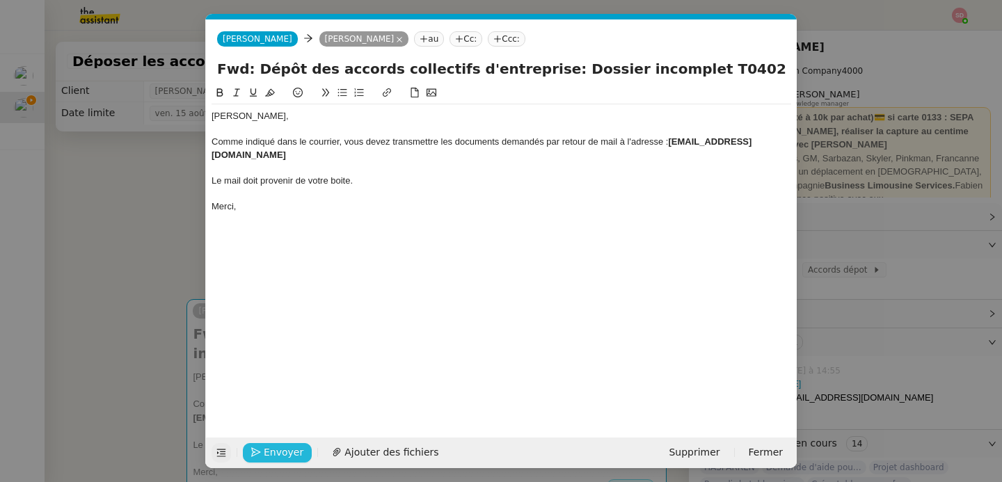
click at [255, 450] on icon "button" at bounding box center [256, 453] width 10 height 10
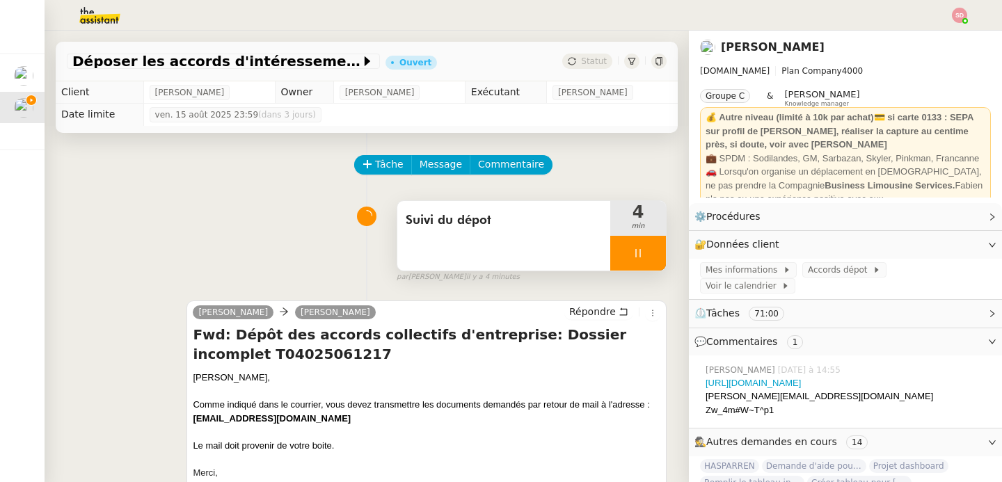
click at [640, 251] on div at bounding box center [638, 253] width 56 height 35
click at [640, 251] on button at bounding box center [652, 253] width 28 height 35
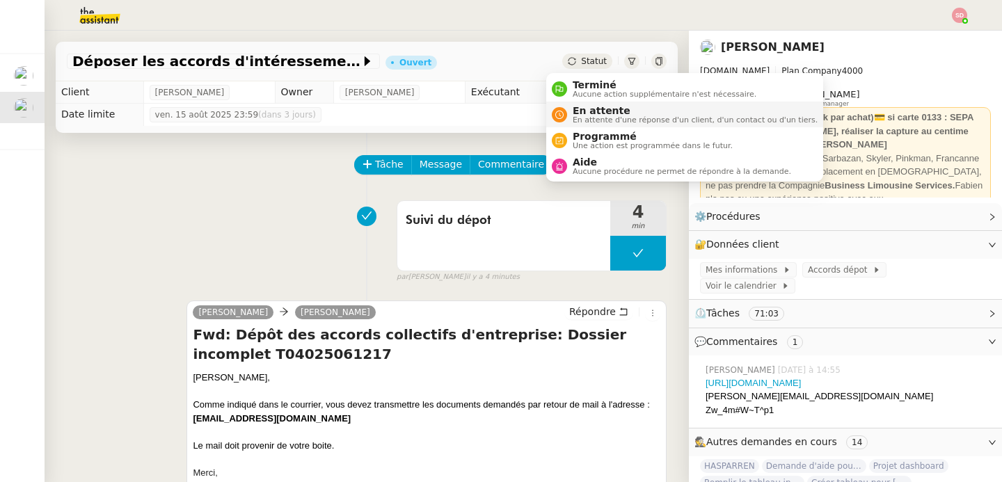
click at [602, 113] on span "En attente" at bounding box center [695, 110] width 245 height 11
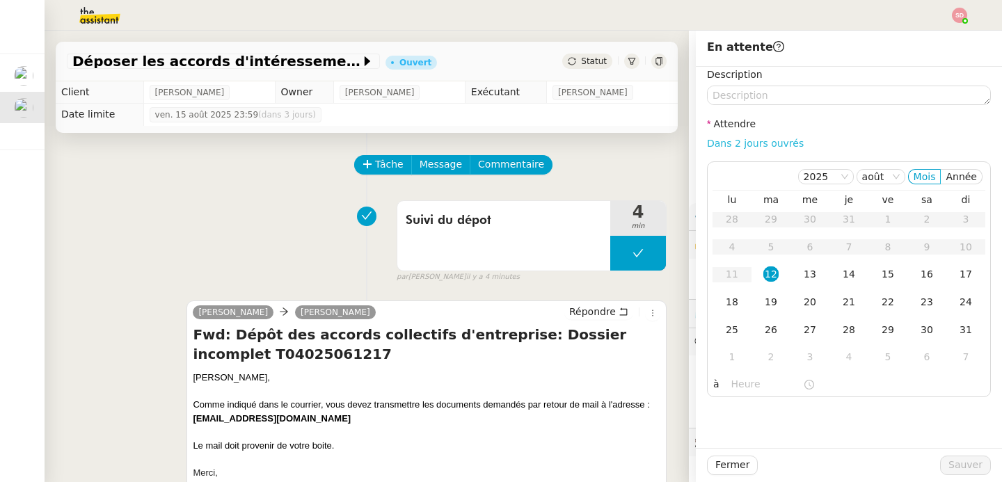
click at [777, 144] on link "Dans 2 jours ouvrés" at bounding box center [755, 143] width 97 height 11
type input "07:00"
click at [841, 300] on div "21" at bounding box center [848, 301] width 15 height 15
click at [880, 301] on div "22" at bounding box center [887, 301] width 15 height 15
click at [959, 459] on span "Sauver" at bounding box center [966, 465] width 34 height 16
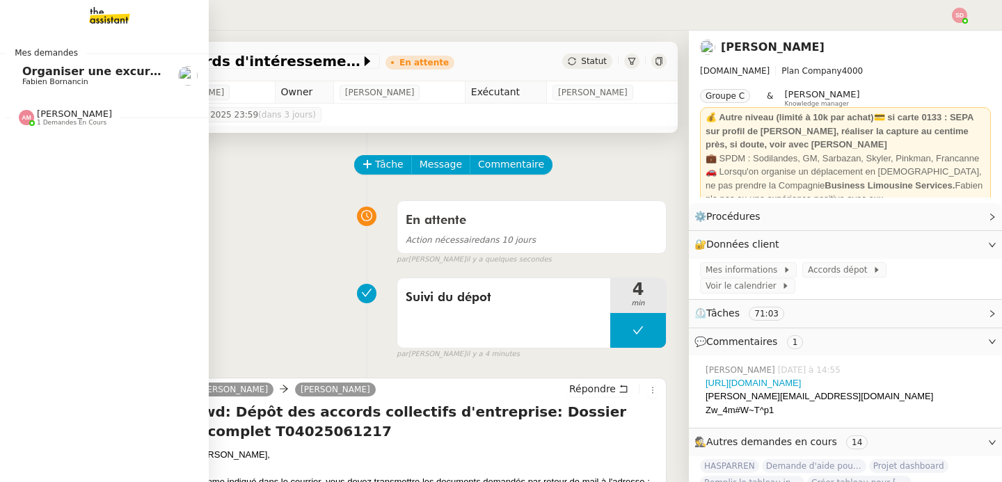
click at [22, 65] on link "Organiser une excursion en bateau et kayak [PERSON_NAME]" at bounding box center [104, 76] width 209 height 32
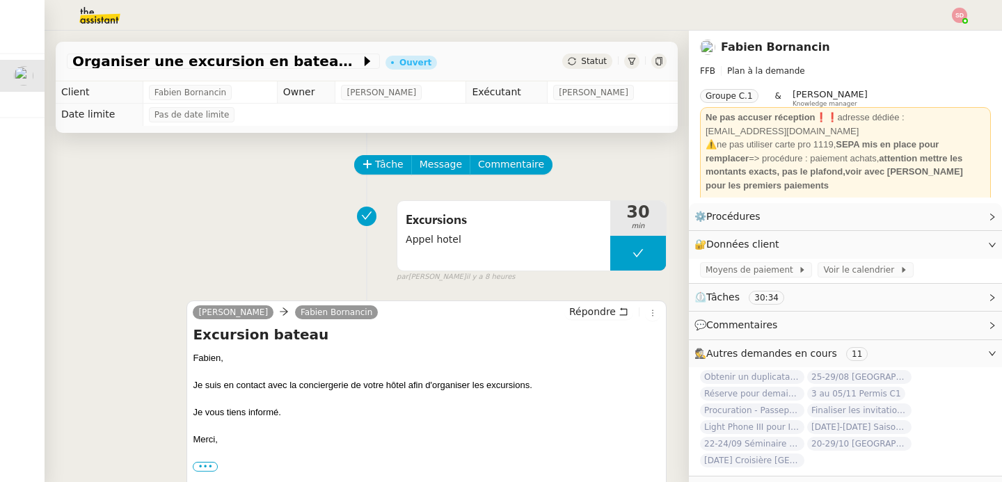
click at [967, 38] on div "Fabien Bornancin" at bounding box center [845, 47] width 291 height 22
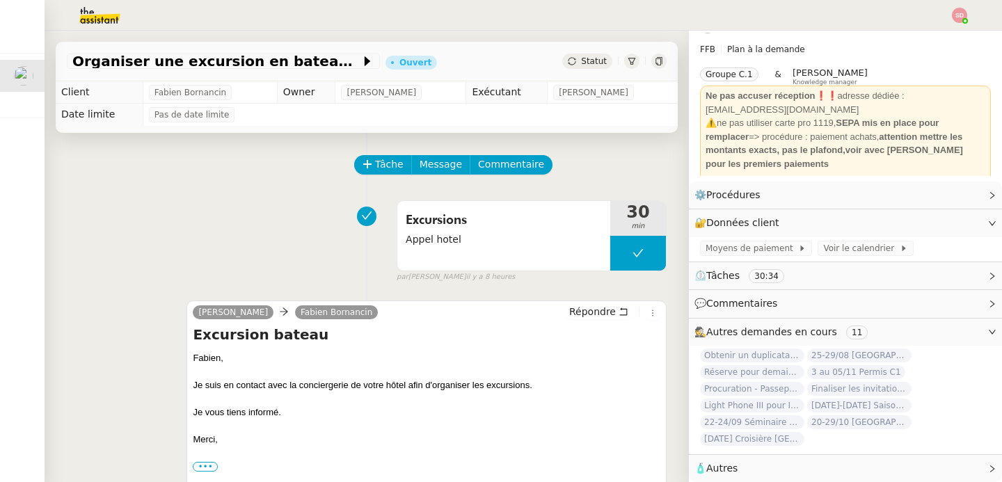
click at [157, 215] on div "Excursions Appel hotel 30 min false par Sheida D. il y a 8 heures" at bounding box center [367, 238] width 600 height 89
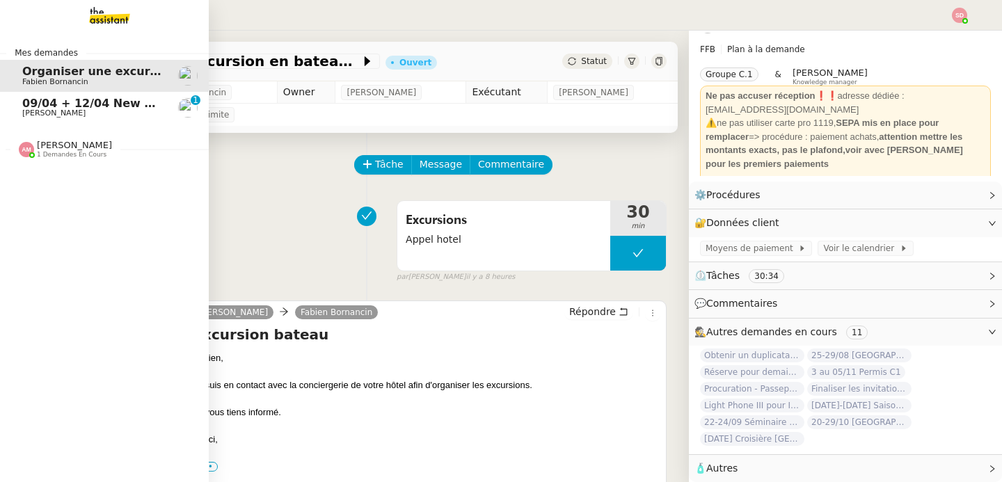
click at [29, 101] on span "09/04 + 12/04 New flight request - [PERSON_NAME]" at bounding box center [184, 103] width 324 height 13
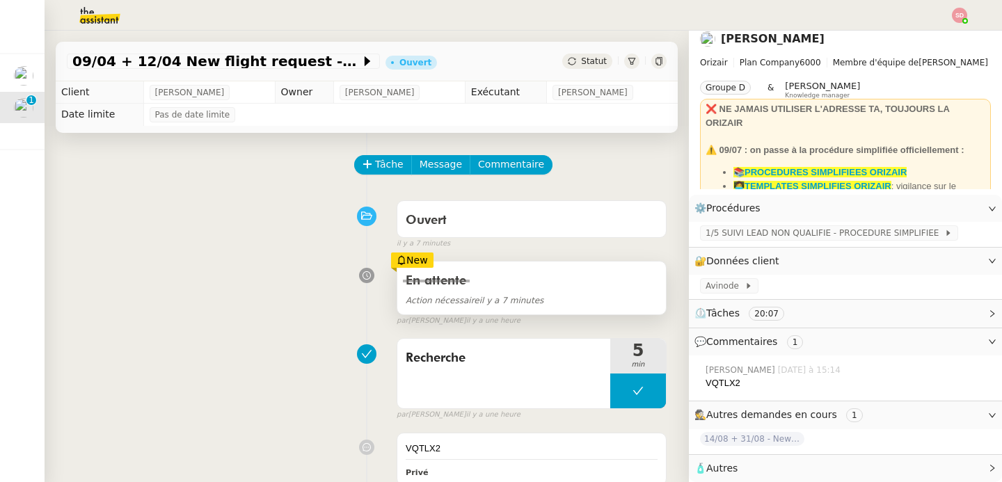
scroll to position [29, 0]
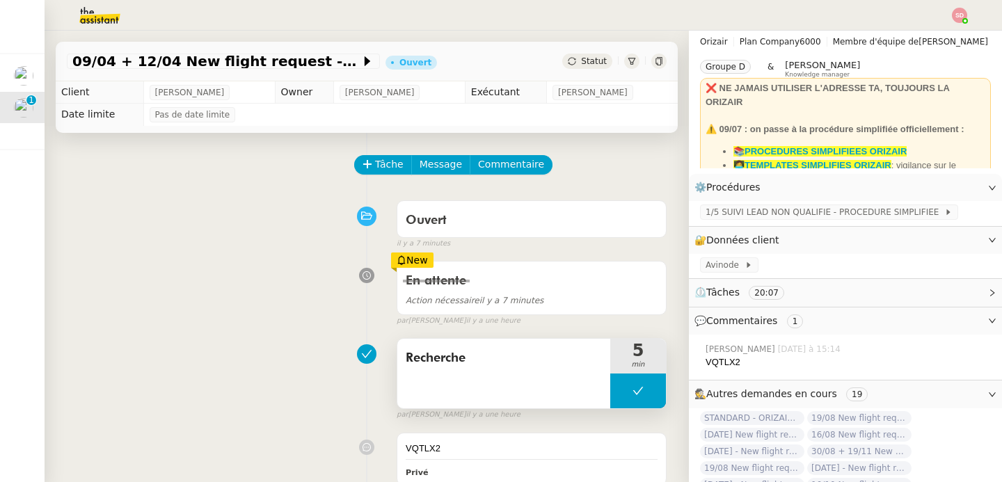
click at [633, 396] on icon at bounding box center [638, 391] width 11 height 11
click at [610, 399] on div at bounding box center [624, 391] width 28 height 35
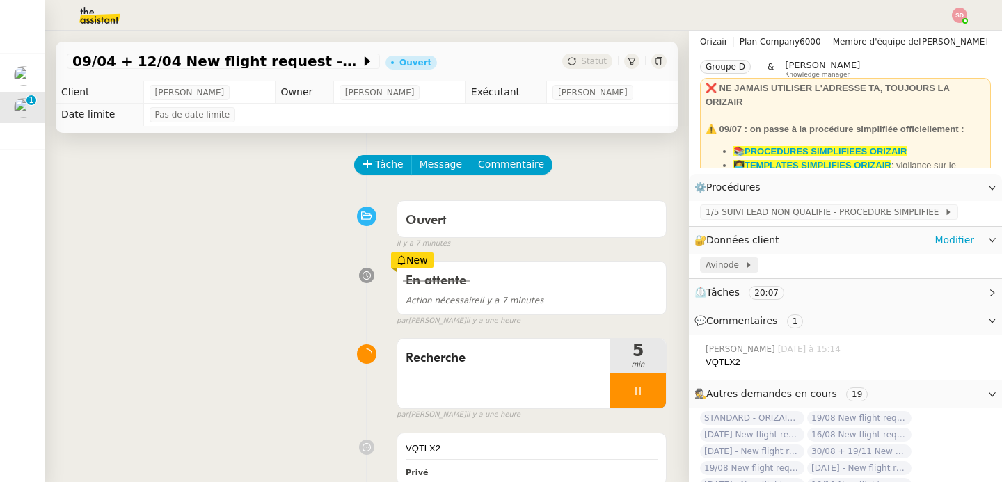
click at [739, 264] on span at bounding box center [742, 265] width 6 height 10
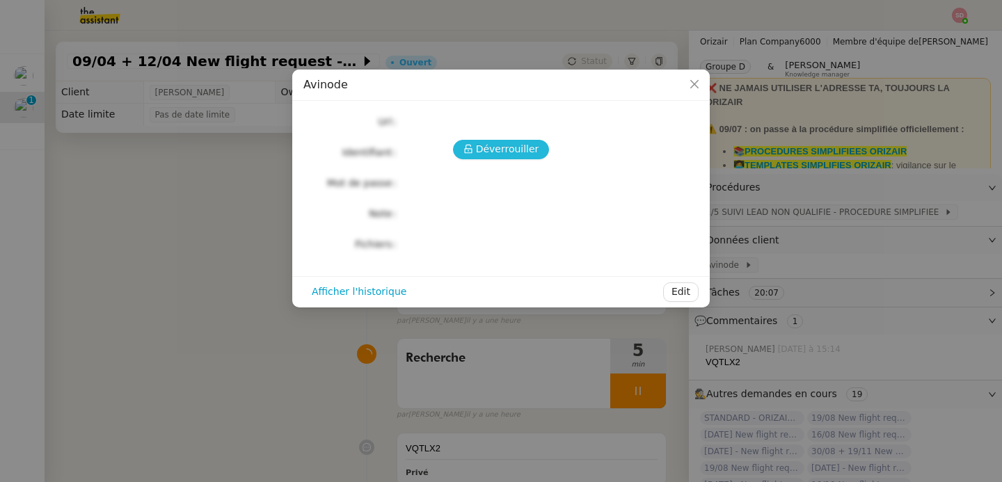
click at [503, 148] on span "Déverrouiller" at bounding box center [507, 149] width 63 height 16
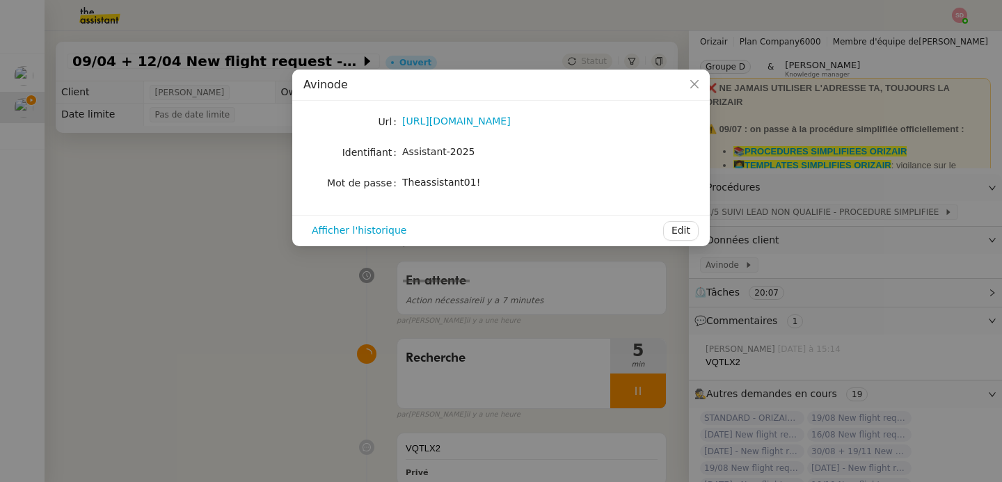
click at [461, 182] on span "Theassistant01!" at bounding box center [441, 182] width 78 height 11
click at [477, 115] on div "https://marketplace.avinode.com/sso/mvc/login" at bounding box center [517, 121] width 230 height 16
click at [475, 118] on link "https://marketplace.avinode.com/sso/mvc/login" at bounding box center [456, 121] width 109 height 11
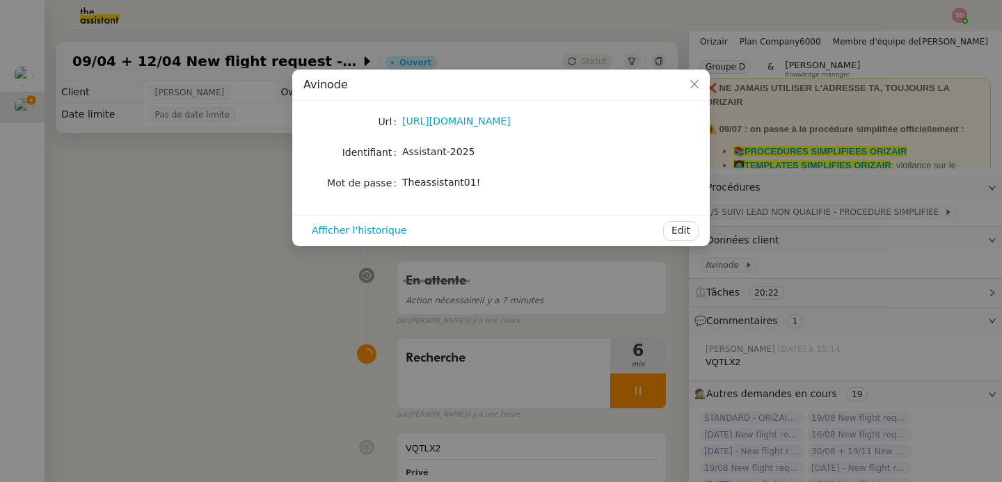
click at [791, 340] on nz-modal-container "Avinode Url https://marketplace.avinode.com/sso/mvc/login Identifiant Assistant…" at bounding box center [501, 241] width 1002 height 482
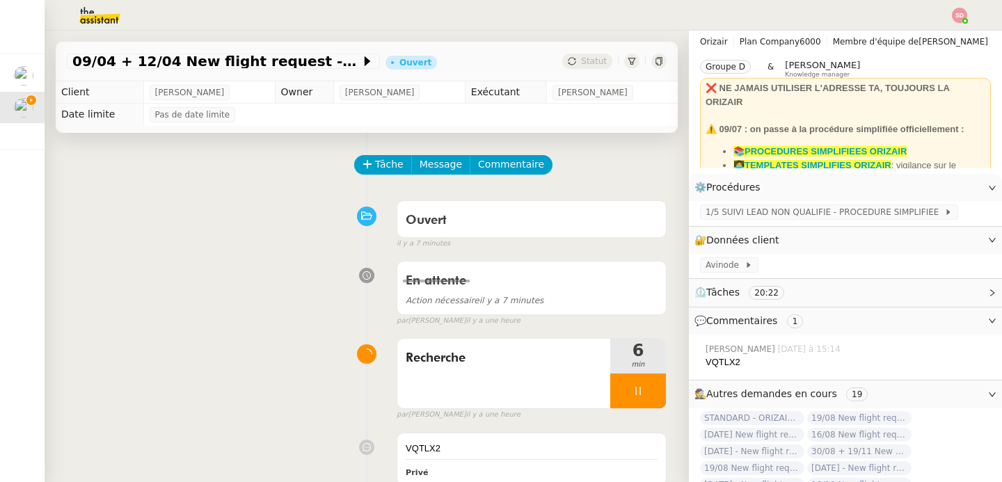
click at [712, 357] on div "VQTLX2" at bounding box center [848, 363] width 285 height 14
click at [786, 207] on span "1/5 SUIVI LEAD NON QUALIFIE - PROCEDURE SIMPLIFIEE" at bounding box center [825, 212] width 239 height 14
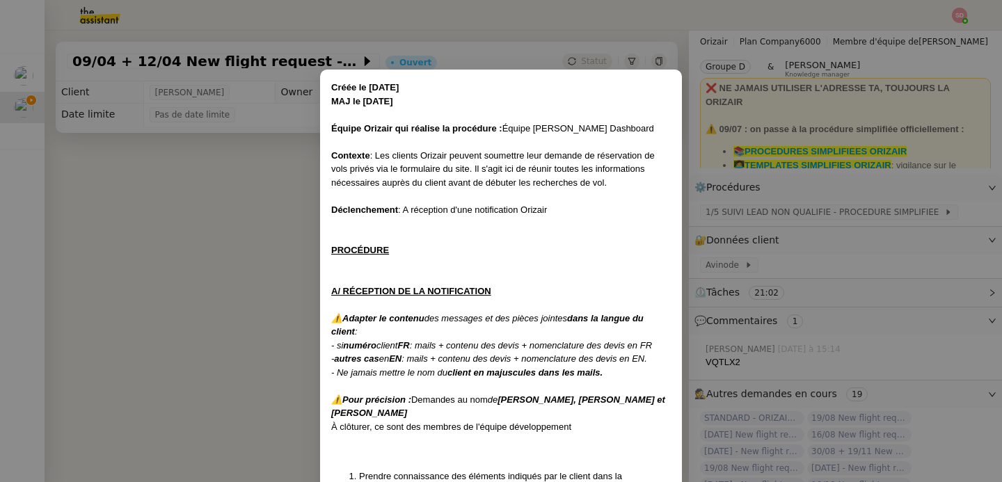
scroll to position [262, 0]
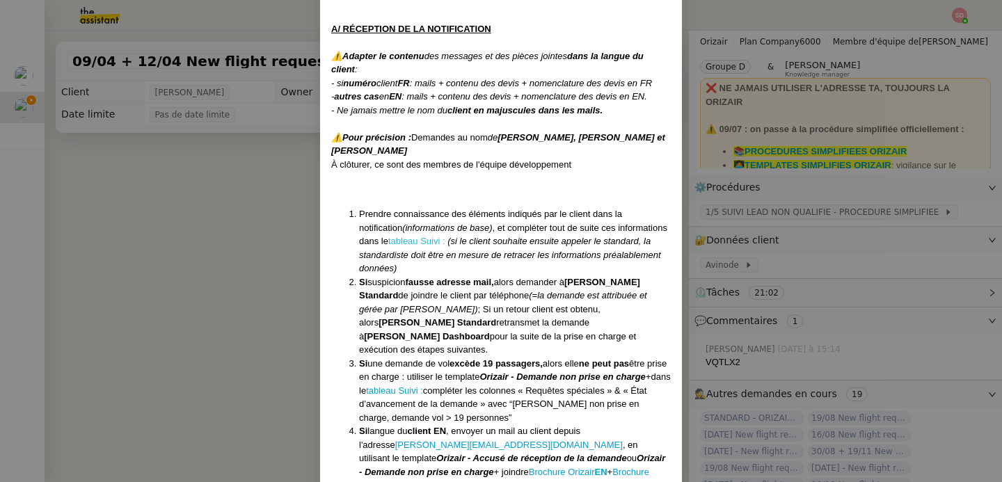
click at [388, 239] on link "tableau Suivi :" at bounding box center [416, 241] width 57 height 10
click at [173, 266] on nz-modal-container "Créée le 16/04/2025 MAJ le 28/07/2025 Équipe Orizair qui réalise la procédure :…" at bounding box center [501, 241] width 1002 height 482
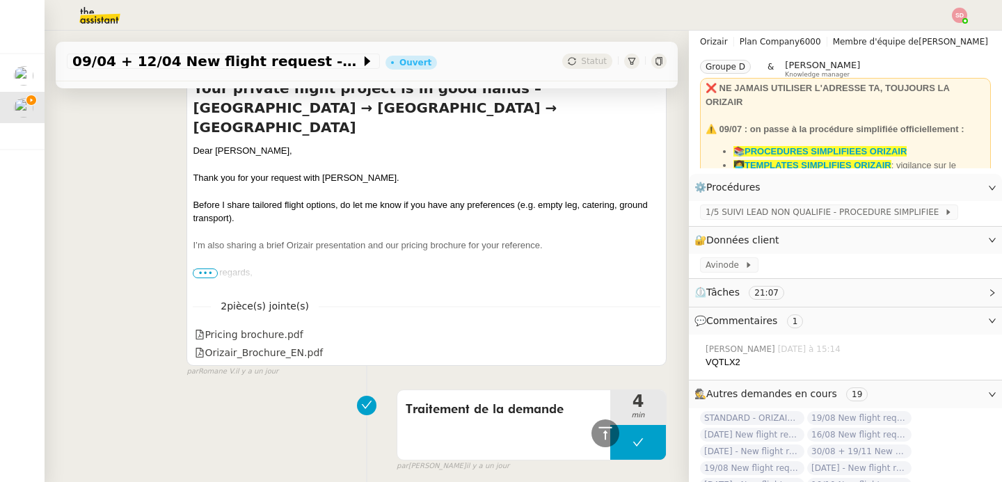
scroll to position [2313, 0]
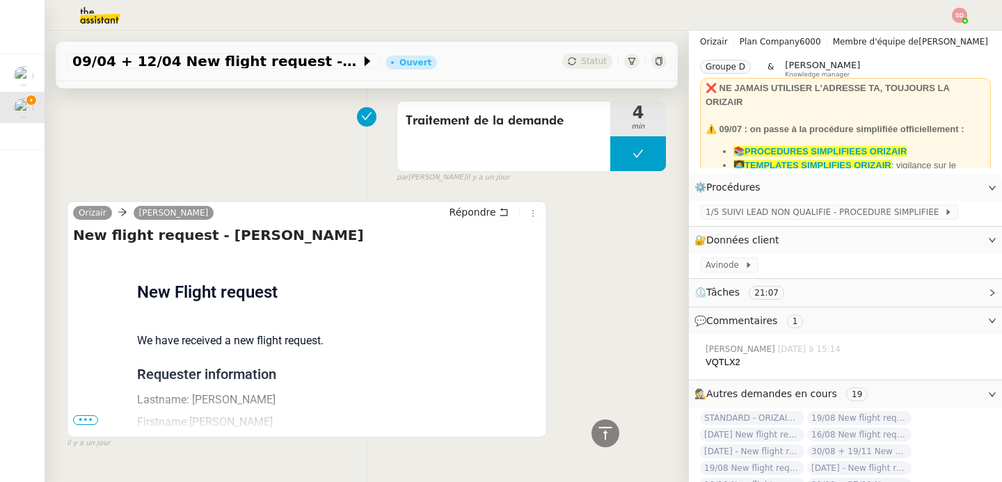
drag, startPoint x: 205, startPoint y: 198, endPoint x: 325, endPoint y: 198, distance: 119.7
click at [325, 226] on h4 "New flight request - [PERSON_NAME]" at bounding box center [307, 235] width 468 height 19
click at [597, 437] on icon at bounding box center [605, 433] width 17 height 17
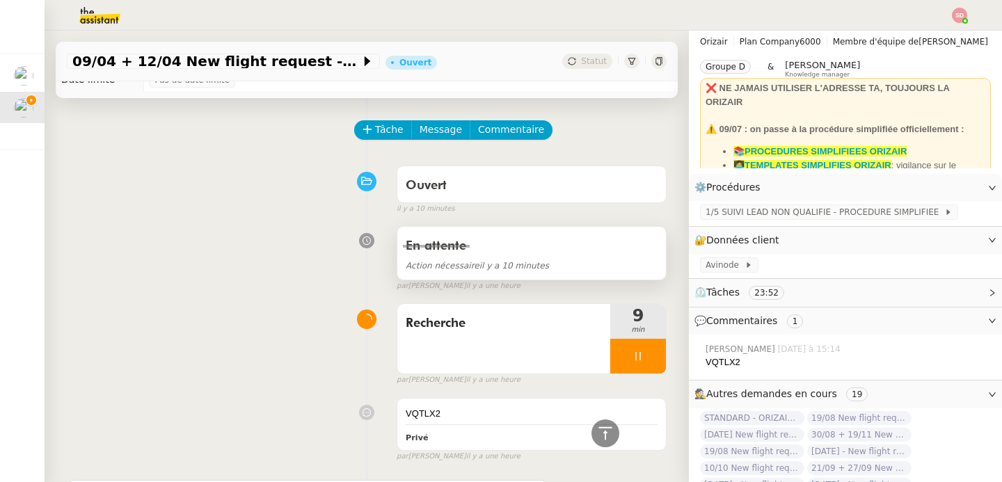
scroll to position [0, 0]
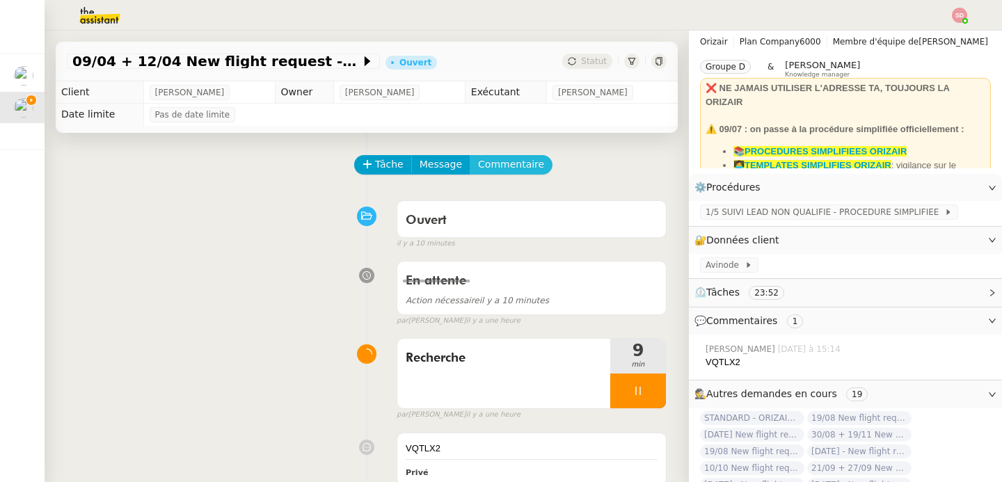
click at [513, 162] on span "Commentaire" at bounding box center [511, 165] width 66 height 16
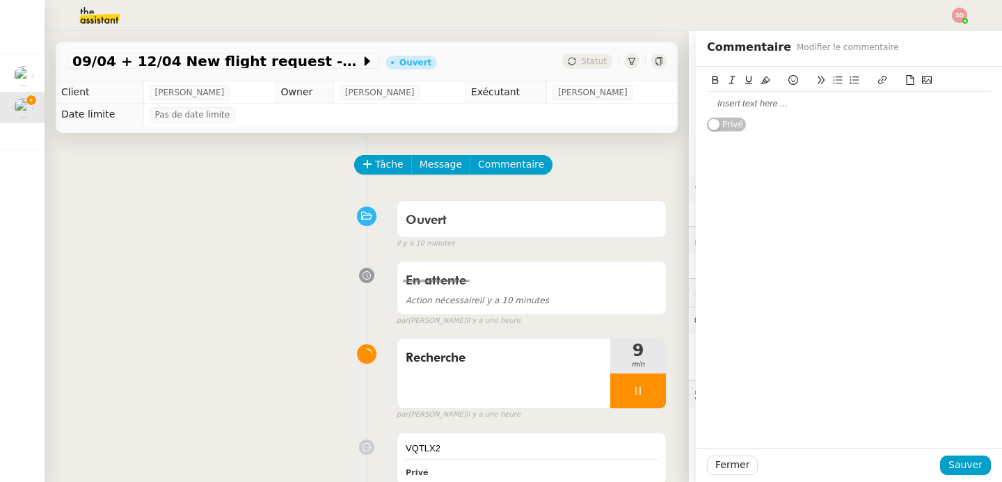
click at [902, 86] on button at bounding box center [910, 80] width 17 height 16
click at [905, 81] on icon at bounding box center [910, 80] width 10 height 10
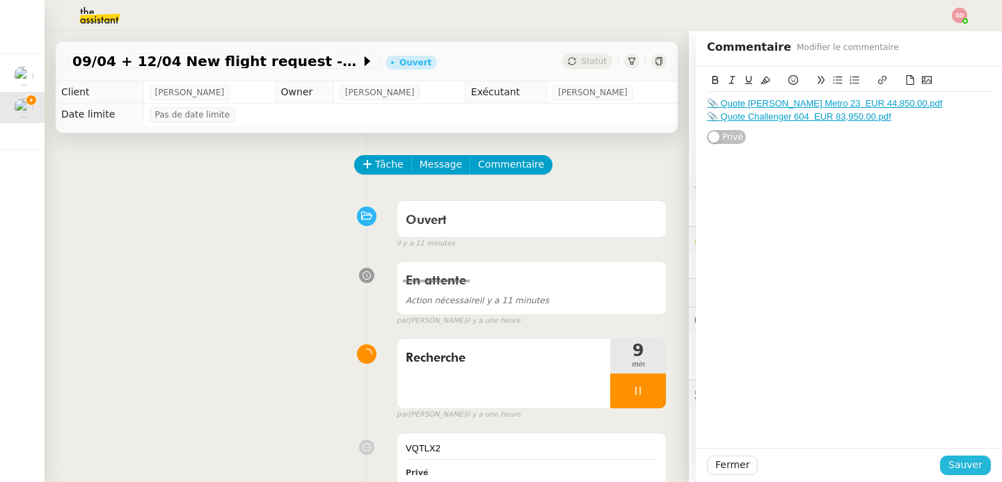
click at [963, 461] on span "Sauver" at bounding box center [966, 465] width 34 height 16
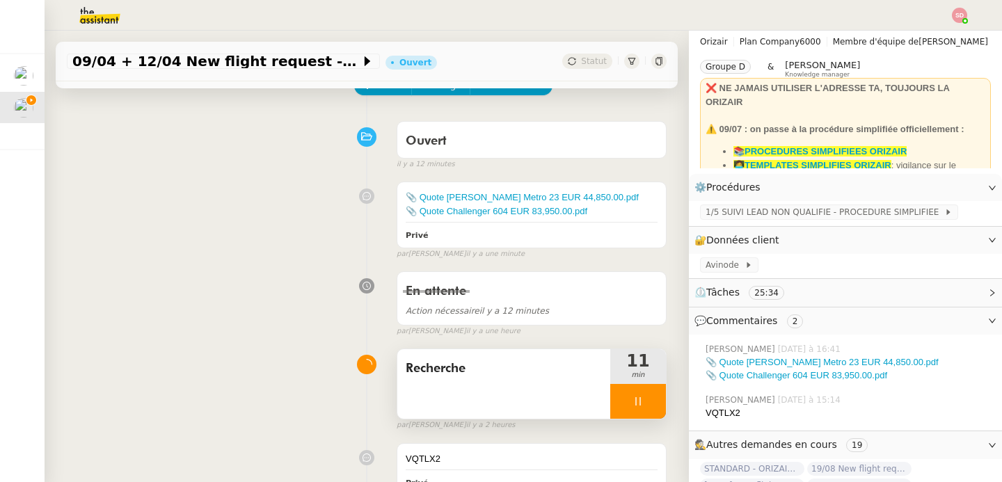
scroll to position [84, 0]
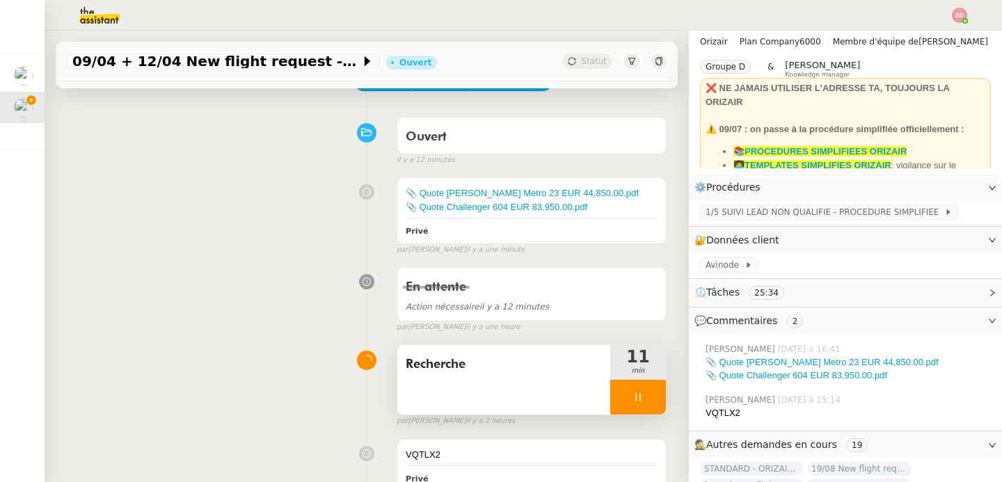
click at [625, 409] on div at bounding box center [638, 397] width 56 height 35
click at [638, 409] on button at bounding box center [652, 397] width 28 height 35
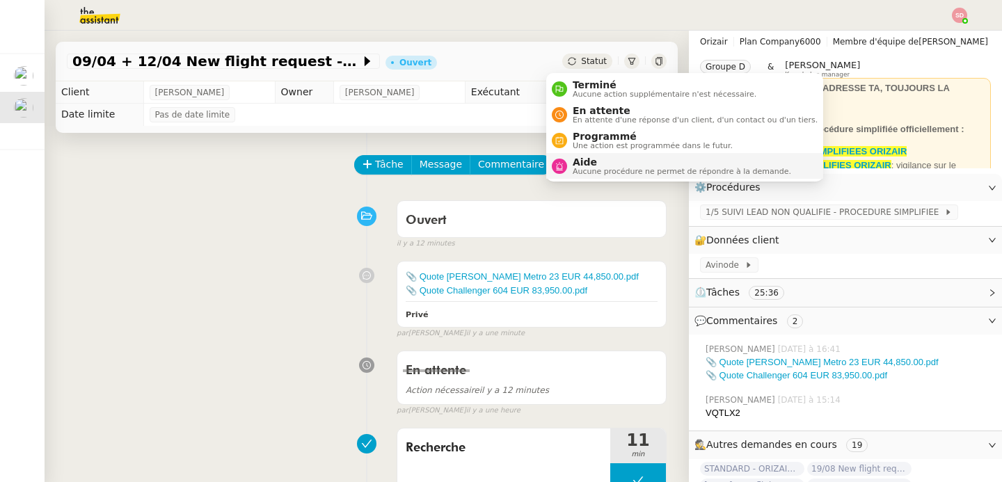
click at [595, 168] on span "Aucune procédure ne permet de répondre à la demande." at bounding box center [682, 172] width 219 height 8
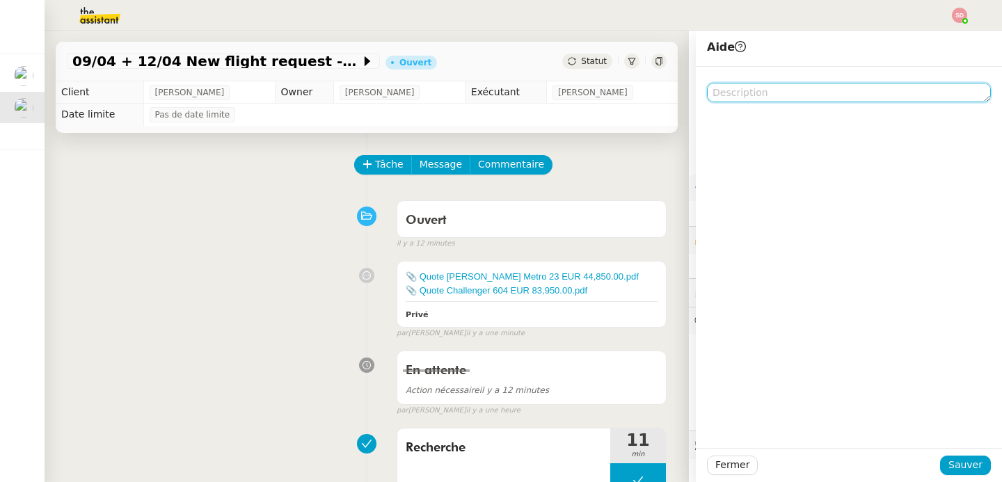
click at [785, 95] on textarea at bounding box center [849, 92] width 284 height 19
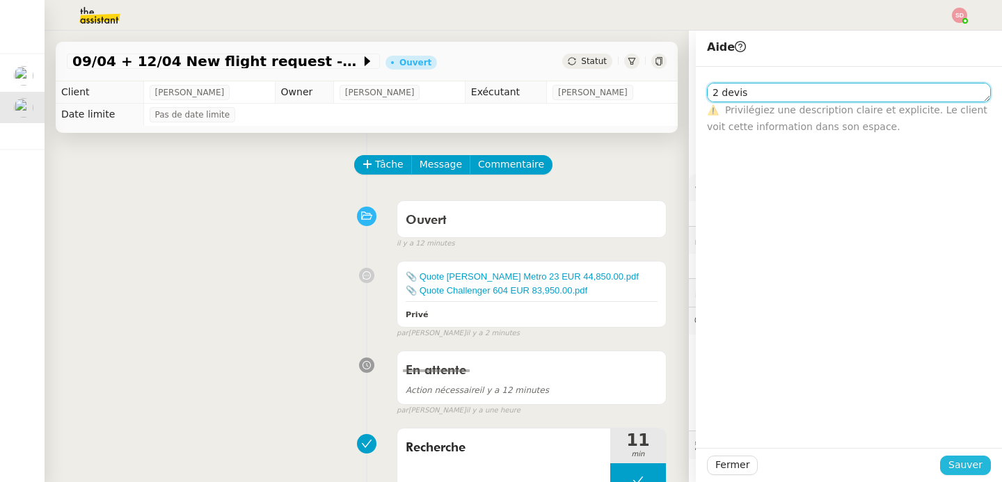
type textarea "2 devis"
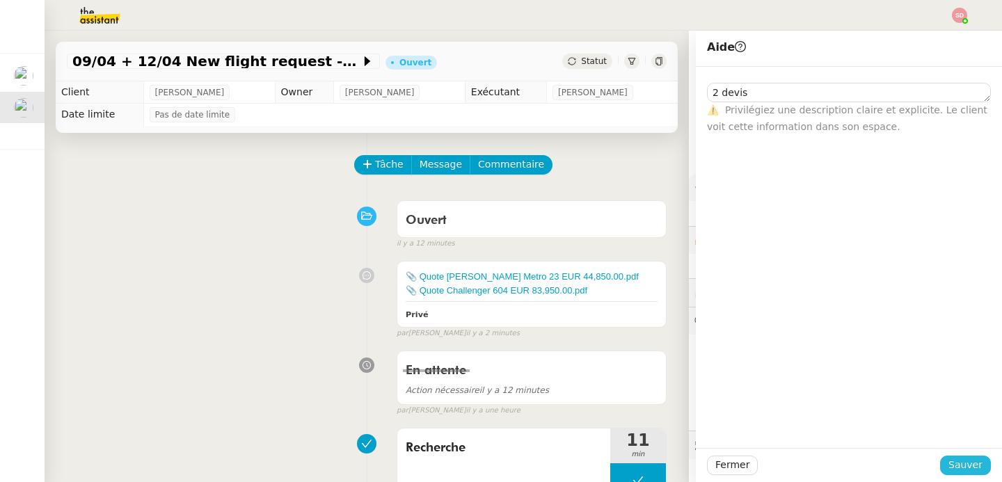
click at [949, 462] on span "Sauver" at bounding box center [966, 465] width 34 height 16
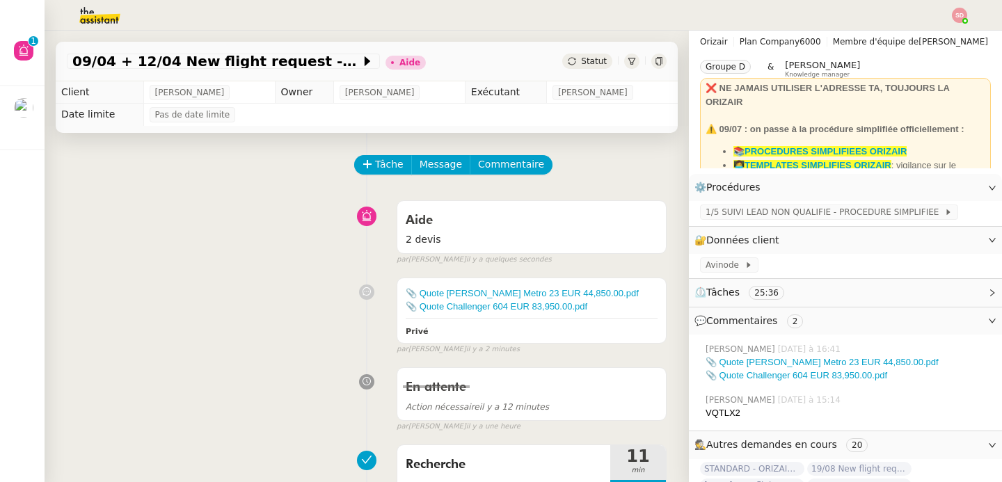
click at [161, 280] on div "📎 Quote Fairchild Metro 23 EUR 44,850.00.pdf 📎 Quote Challenger 604 EUR 83,950.…" at bounding box center [367, 313] width 600 height 84
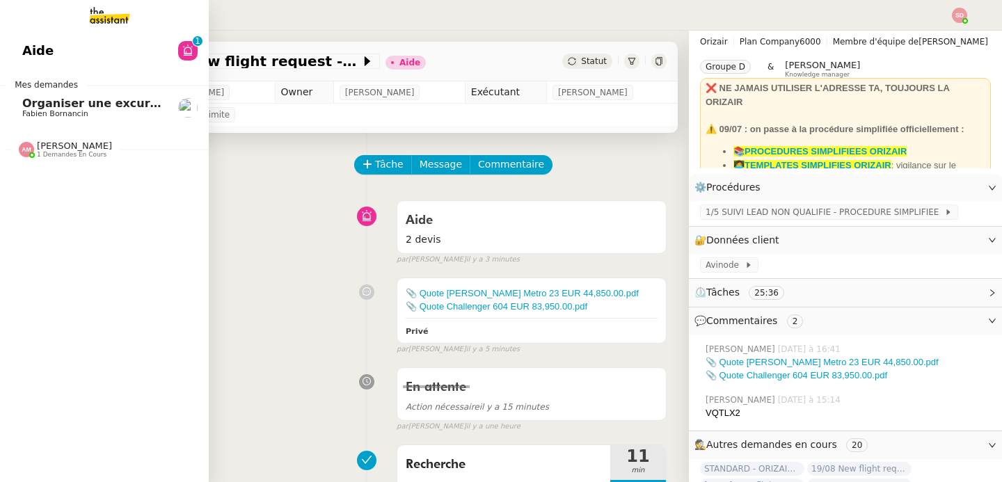
click at [65, 156] on span "1 demandes en cours" at bounding box center [72, 155] width 70 height 8
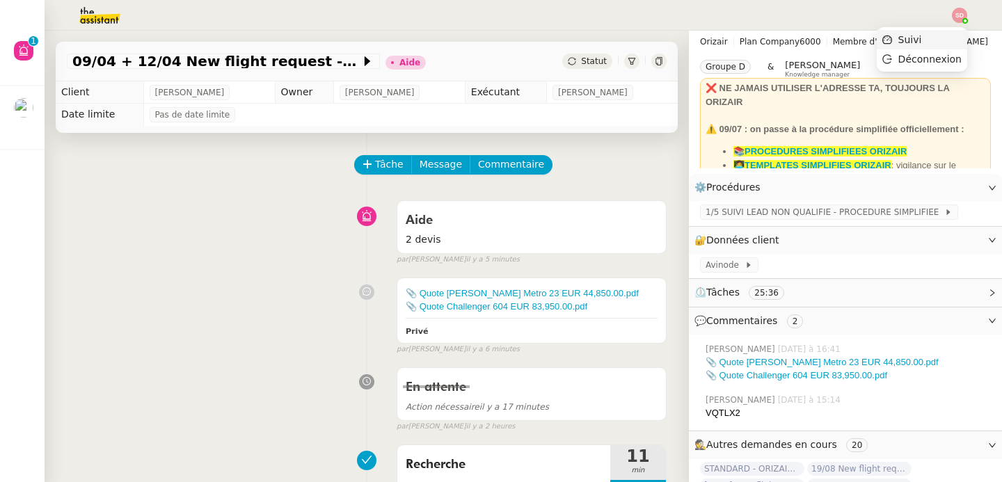
click at [951, 37] on li "Suivi" at bounding box center [922, 39] width 90 height 19
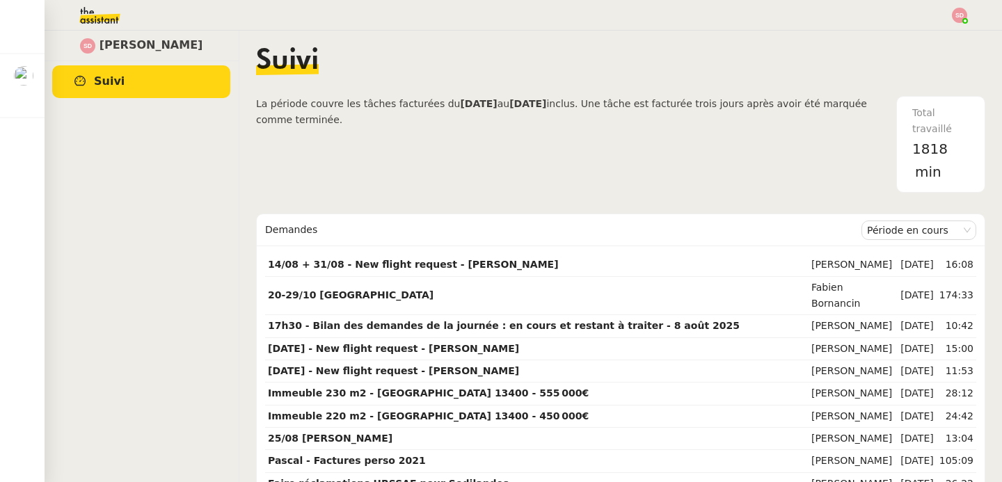
click at [354, 104] on span "La période couvre les tâches facturées du" at bounding box center [358, 103] width 204 height 11
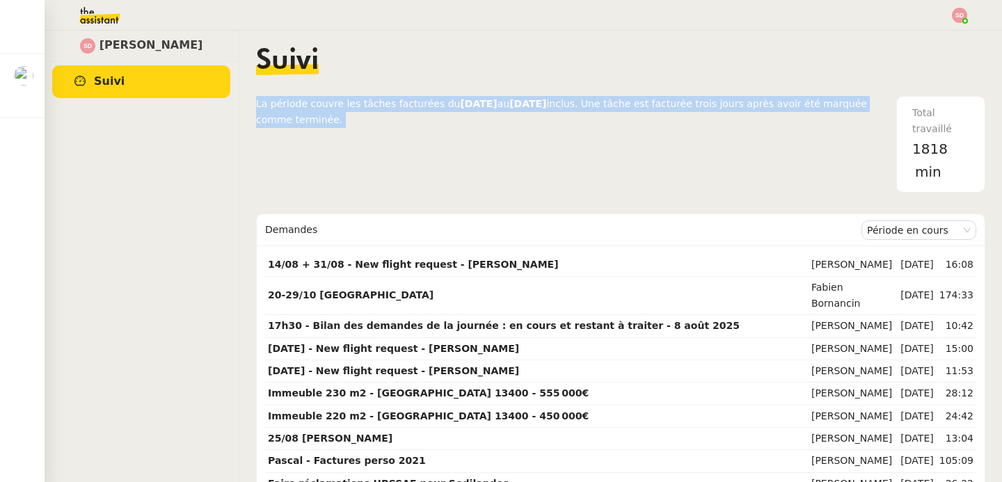
click at [354, 104] on span "La période couvre les tâches facturées du" at bounding box center [358, 103] width 204 height 11
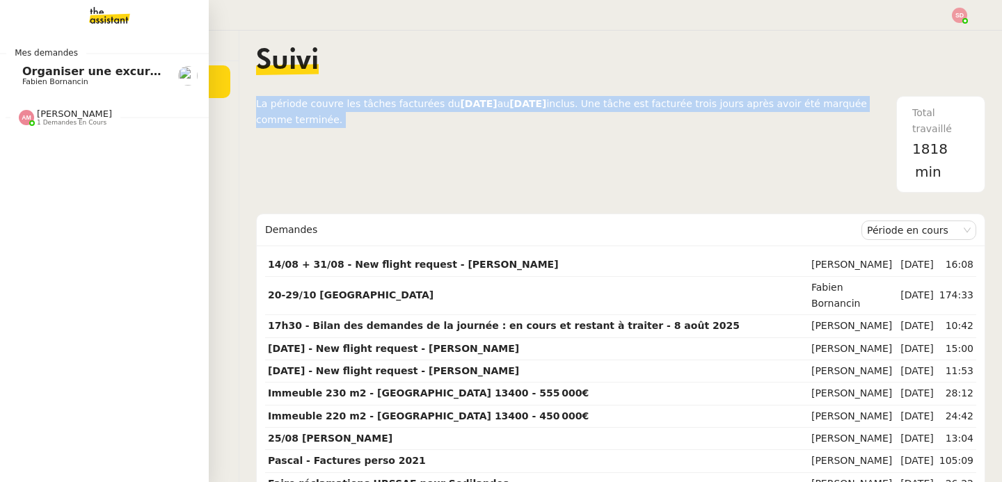
click at [39, 79] on span "Fabien Bornancin" at bounding box center [55, 81] width 66 height 9
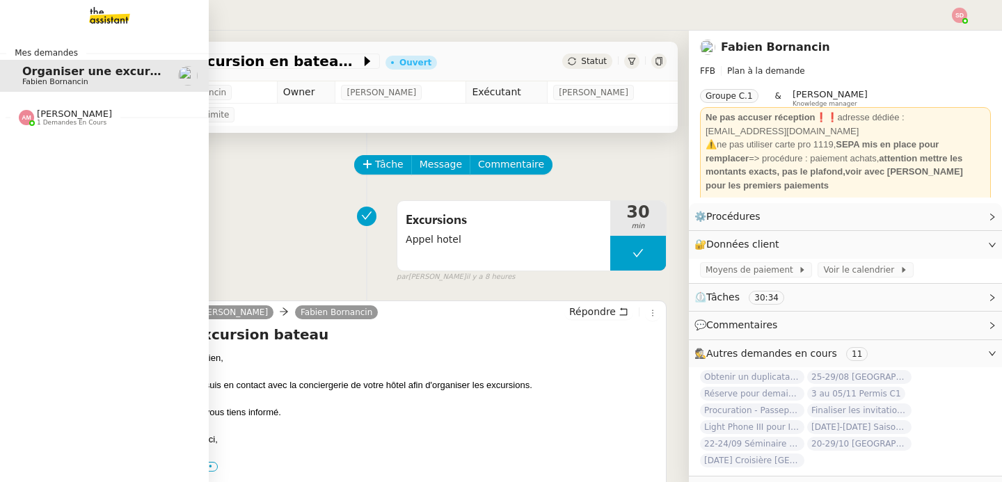
click at [40, 120] on span "1 demandes en cours" at bounding box center [72, 123] width 70 height 8
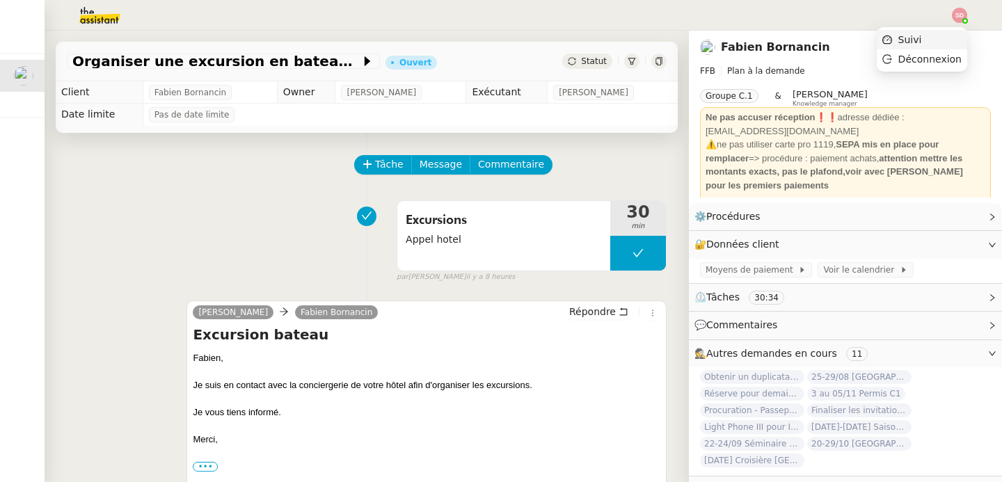
click at [931, 35] on li "Suivi" at bounding box center [922, 39] width 90 height 19
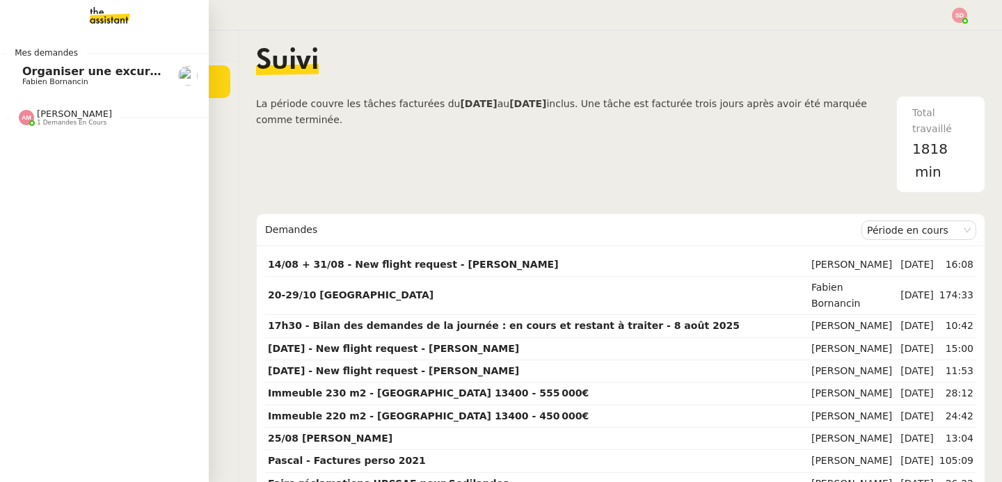
click at [57, 74] on span "Organiser une excursion en bateau et kayak" at bounding box center [161, 71] width 278 height 13
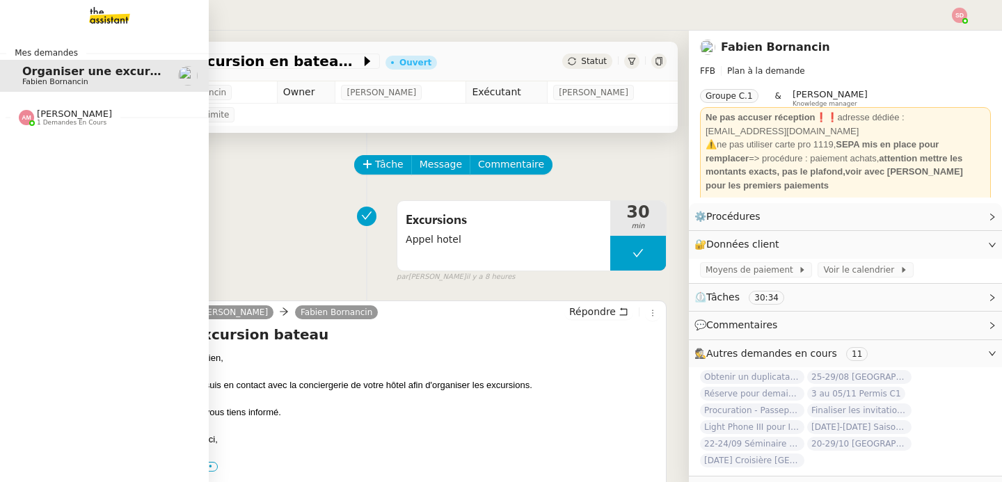
click at [58, 123] on span "1 demandes en cours" at bounding box center [72, 123] width 70 height 8
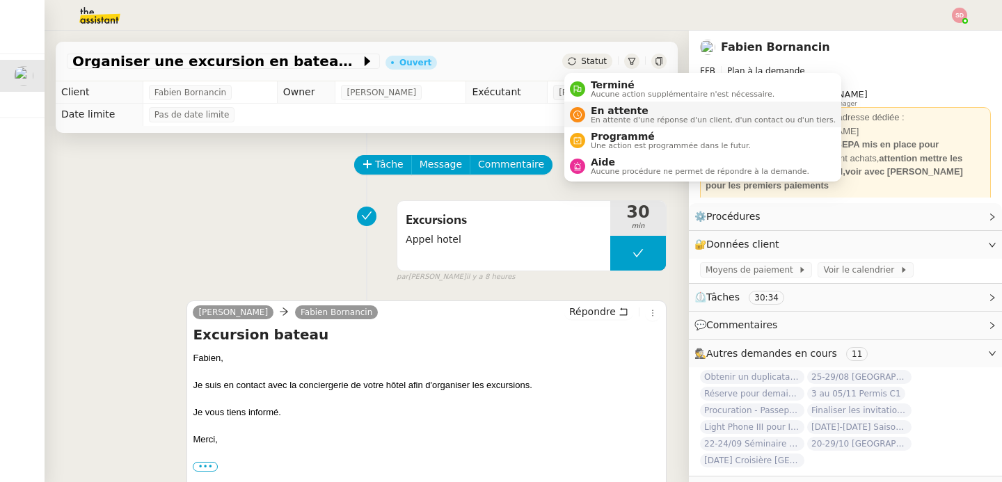
click at [571, 106] on div "En attente En attente d'une réponse d'un client, d'un contact ou d'un tiers." at bounding box center [703, 114] width 266 height 19
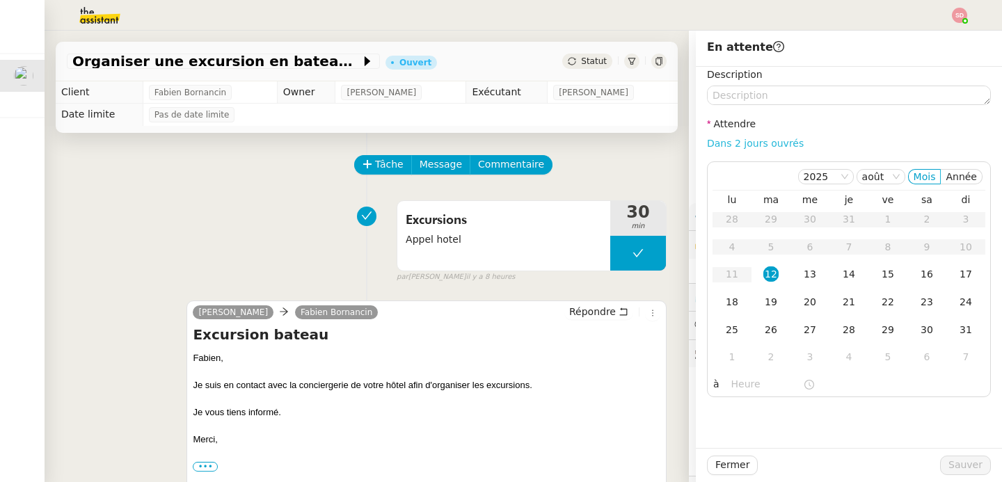
click at [748, 143] on link "Dans 2 jours ouvrés" at bounding box center [755, 143] width 97 height 11
type input "07:00"
click at [803, 280] on div "13" at bounding box center [809, 274] width 15 height 15
click at [956, 465] on span "Sauver" at bounding box center [966, 465] width 34 height 16
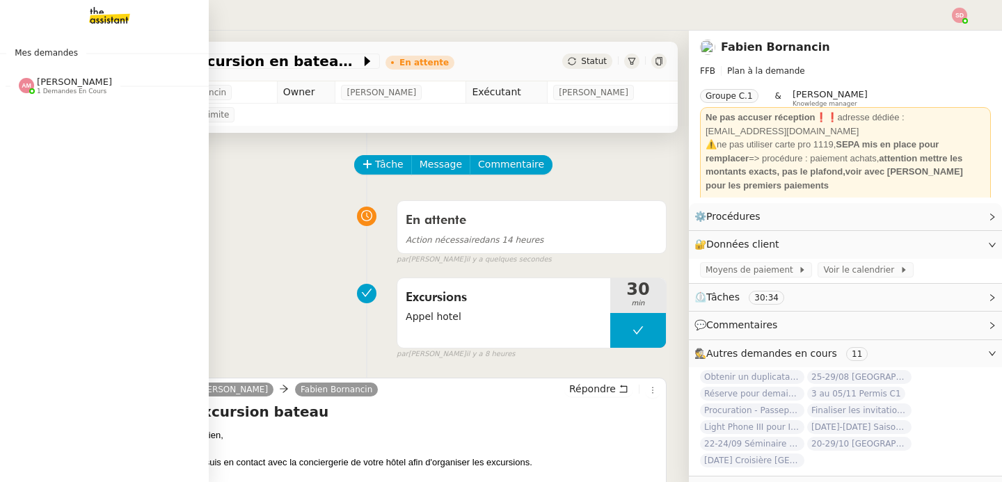
click at [23, 92] on img at bounding box center [26, 85] width 15 height 15
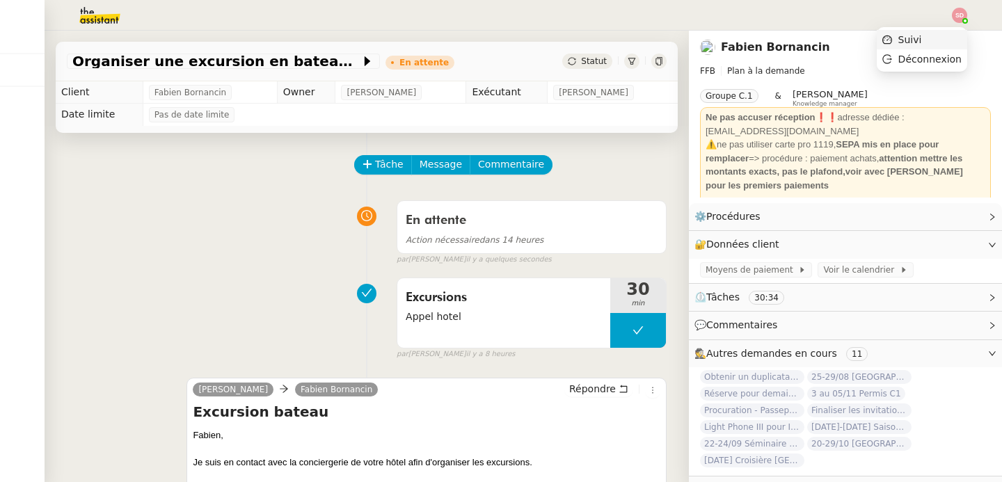
click at [947, 31] on li "Suivi" at bounding box center [922, 39] width 90 height 19
